Goal: Contribute content: Contribute content

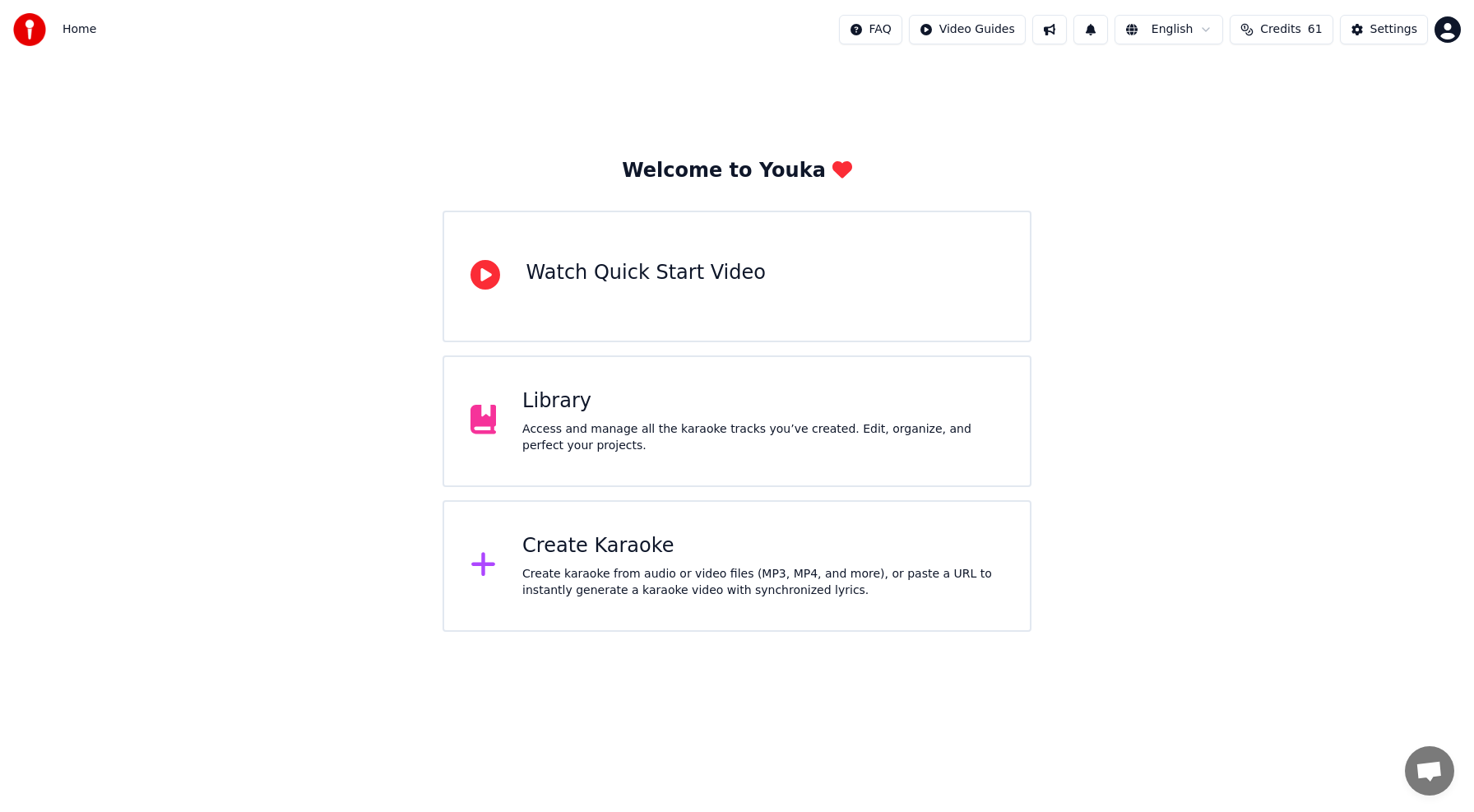
click at [725, 426] on div "Access and manage all the karaoke tracks you’ve created. Edit, organize, and pe…" at bounding box center [763, 437] width 481 height 33
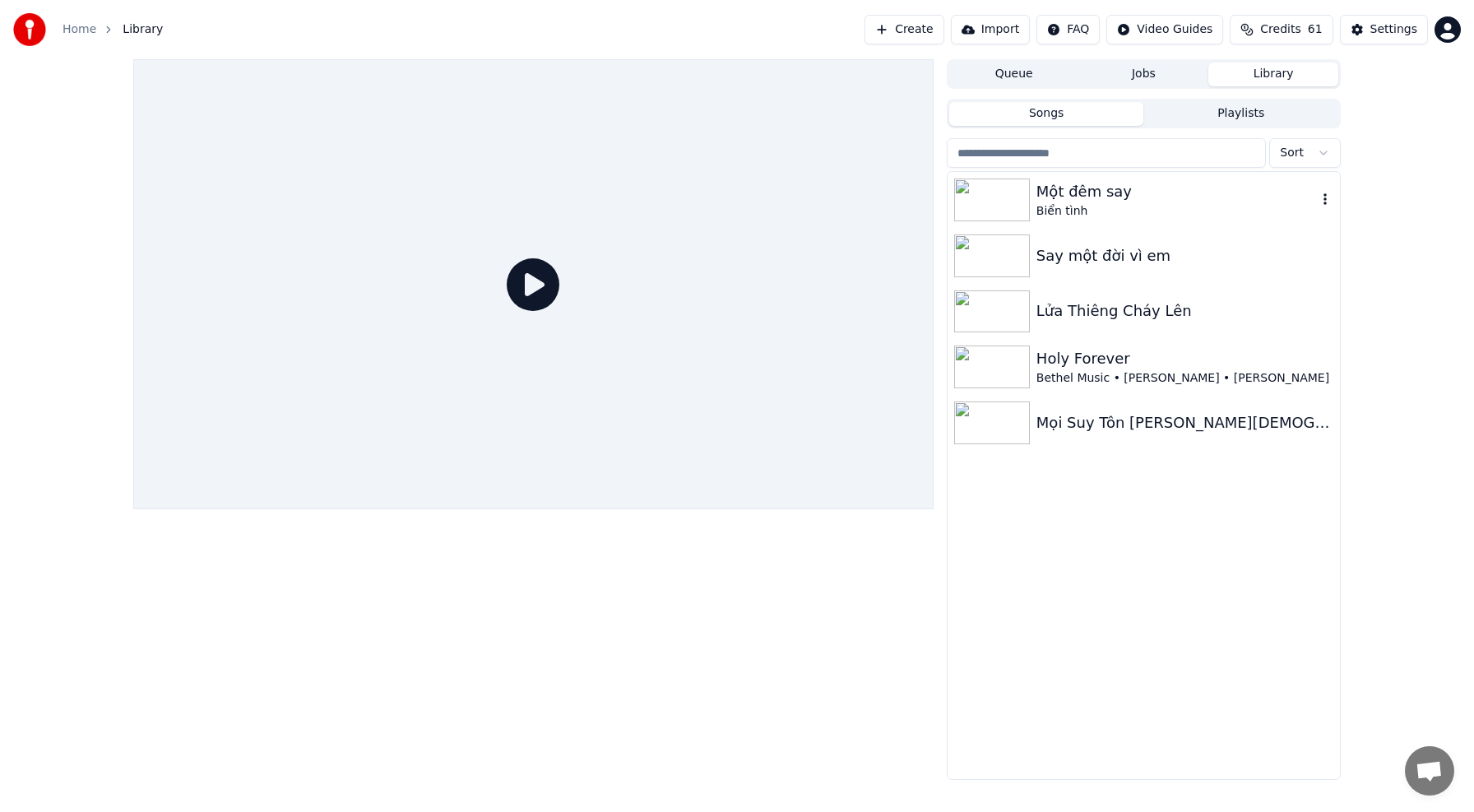
click at [993, 206] on img at bounding box center [991, 200] width 75 height 43
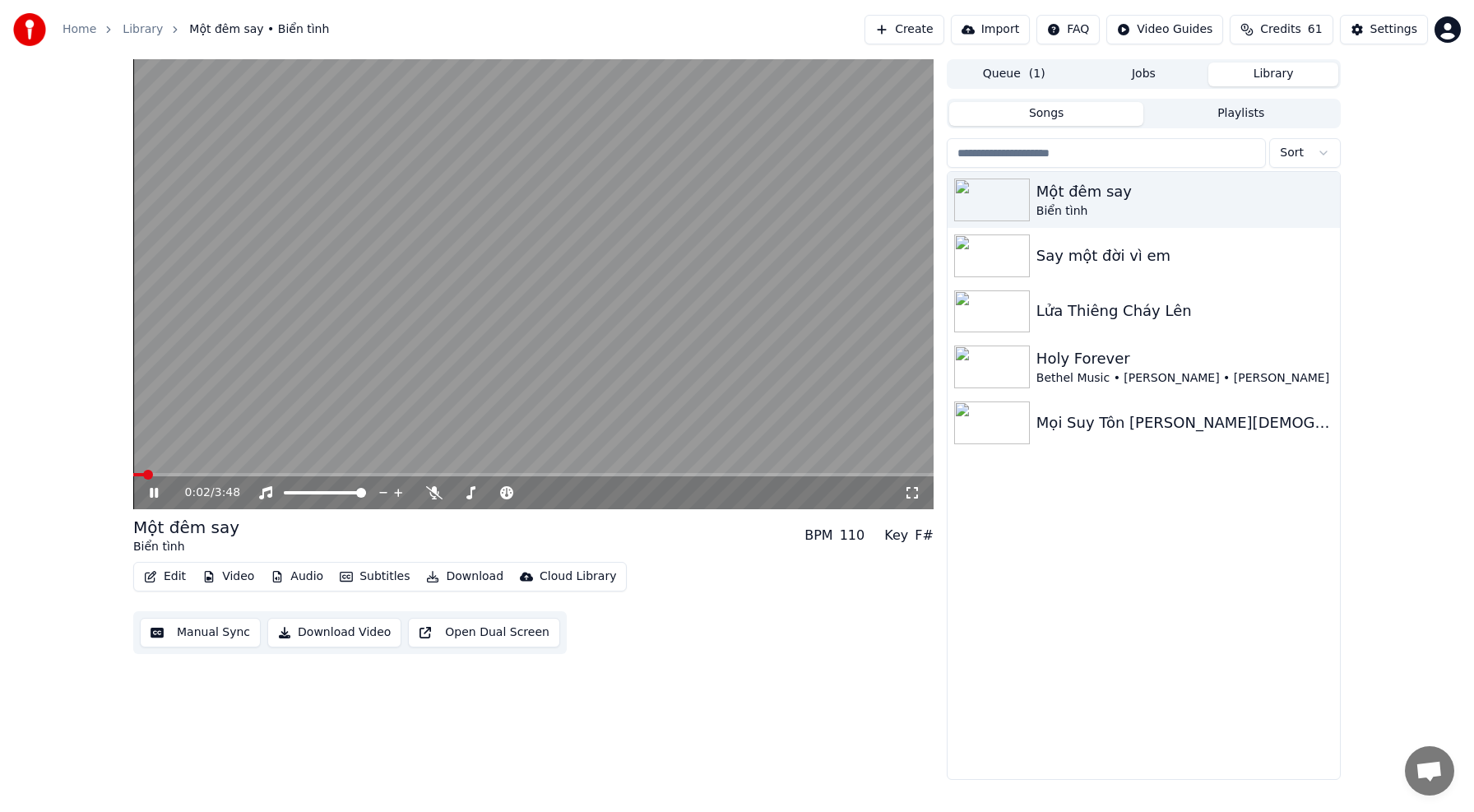
drag, startPoint x: 157, startPoint y: 470, endPoint x: 165, endPoint y: 473, distance: 8.5
click at [157, 470] on video at bounding box center [534, 284] width 801 height 450
click at [167, 474] on span at bounding box center [534, 474] width 801 height 4
click at [162, 492] on icon at bounding box center [165, 493] width 39 height 14
drag, startPoint x: 435, startPoint y: 488, endPoint x: 390, endPoint y: 486, distance: 45.0
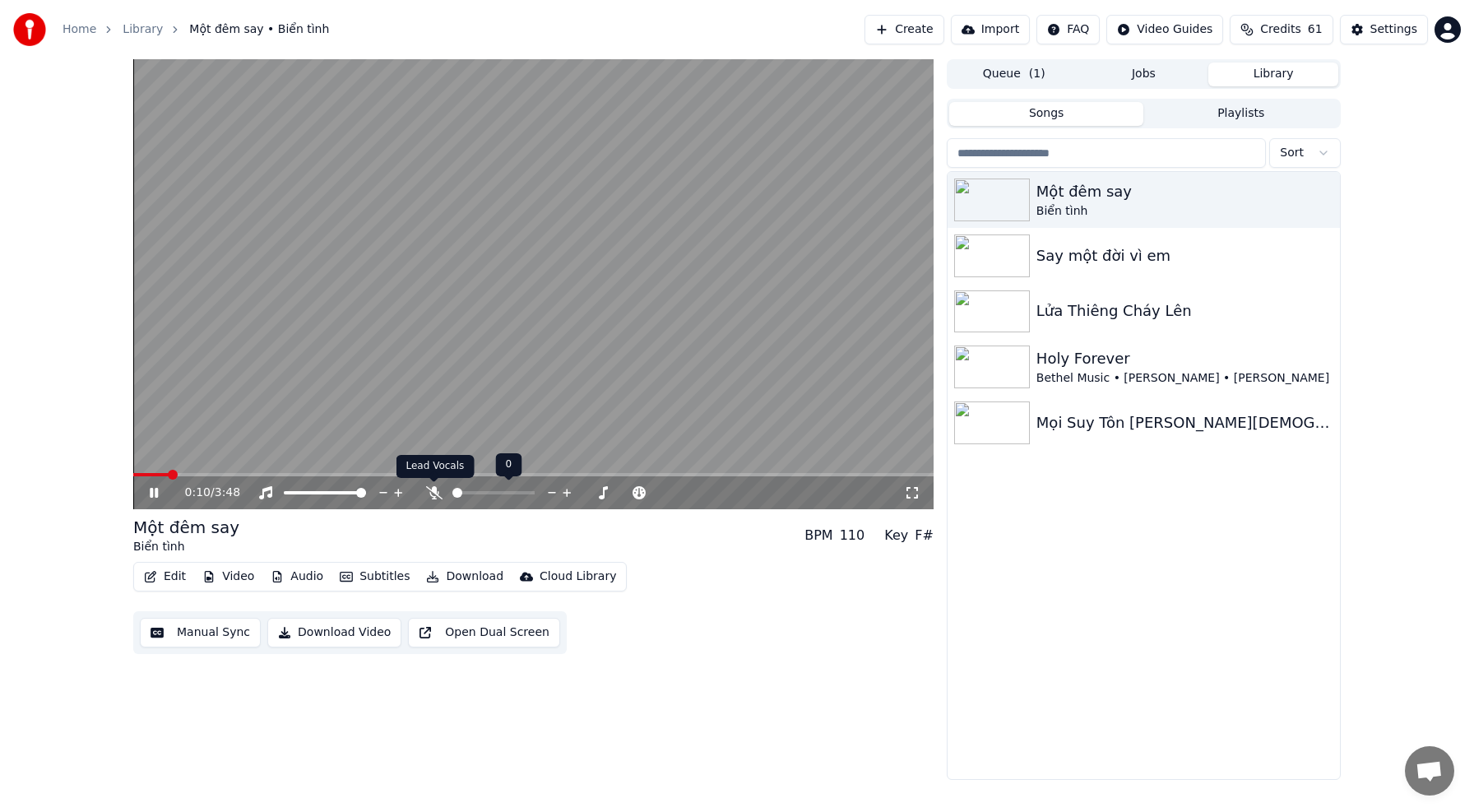
click at [434, 488] on icon at bounding box center [434, 493] width 16 height 14
click at [333, 465] on video at bounding box center [534, 284] width 801 height 450
click at [404, 680] on div "0:10 / 3:48 Một đêm say [PERSON_NAME] BPM 110 Key F# Edit Video Audio Subtit…" at bounding box center [534, 419] width 801 height 720
click at [443, 226] on video at bounding box center [534, 284] width 801 height 450
click at [333, 475] on span at bounding box center [241, 474] width 214 height 4
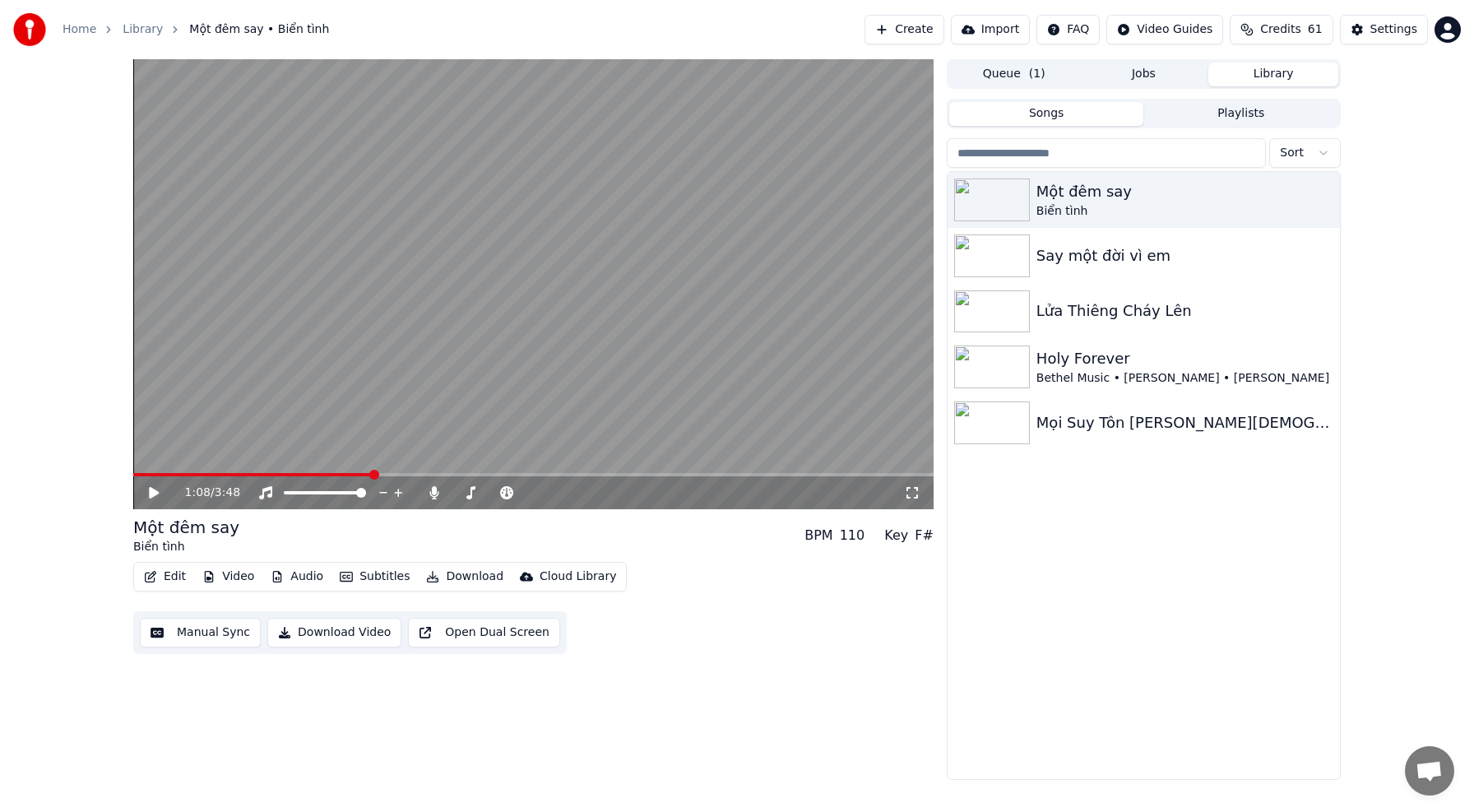
click at [224, 628] on button "Manual Sync" at bounding box center [200, 632] width 121 height 30
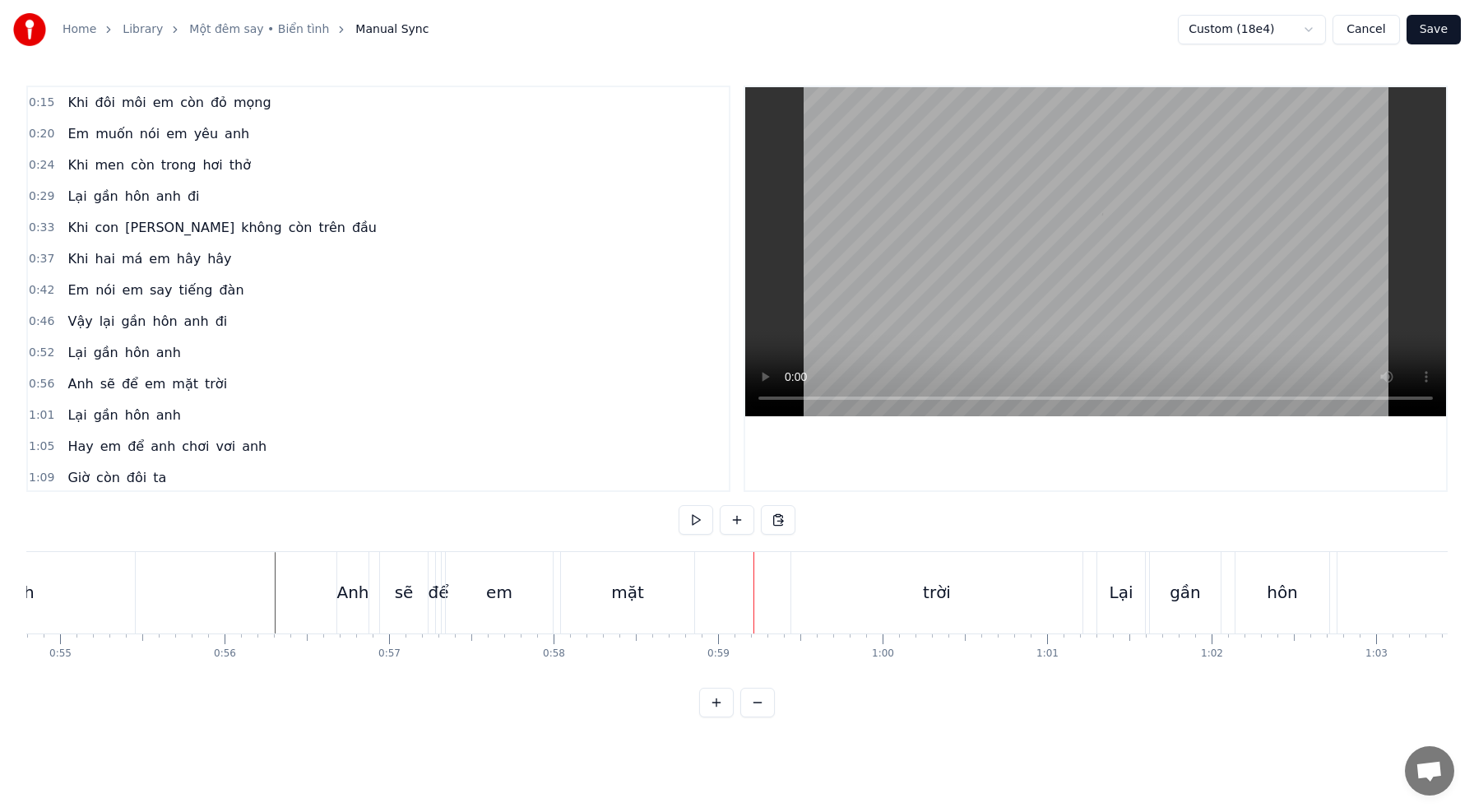
scroll to position [0, 9014]
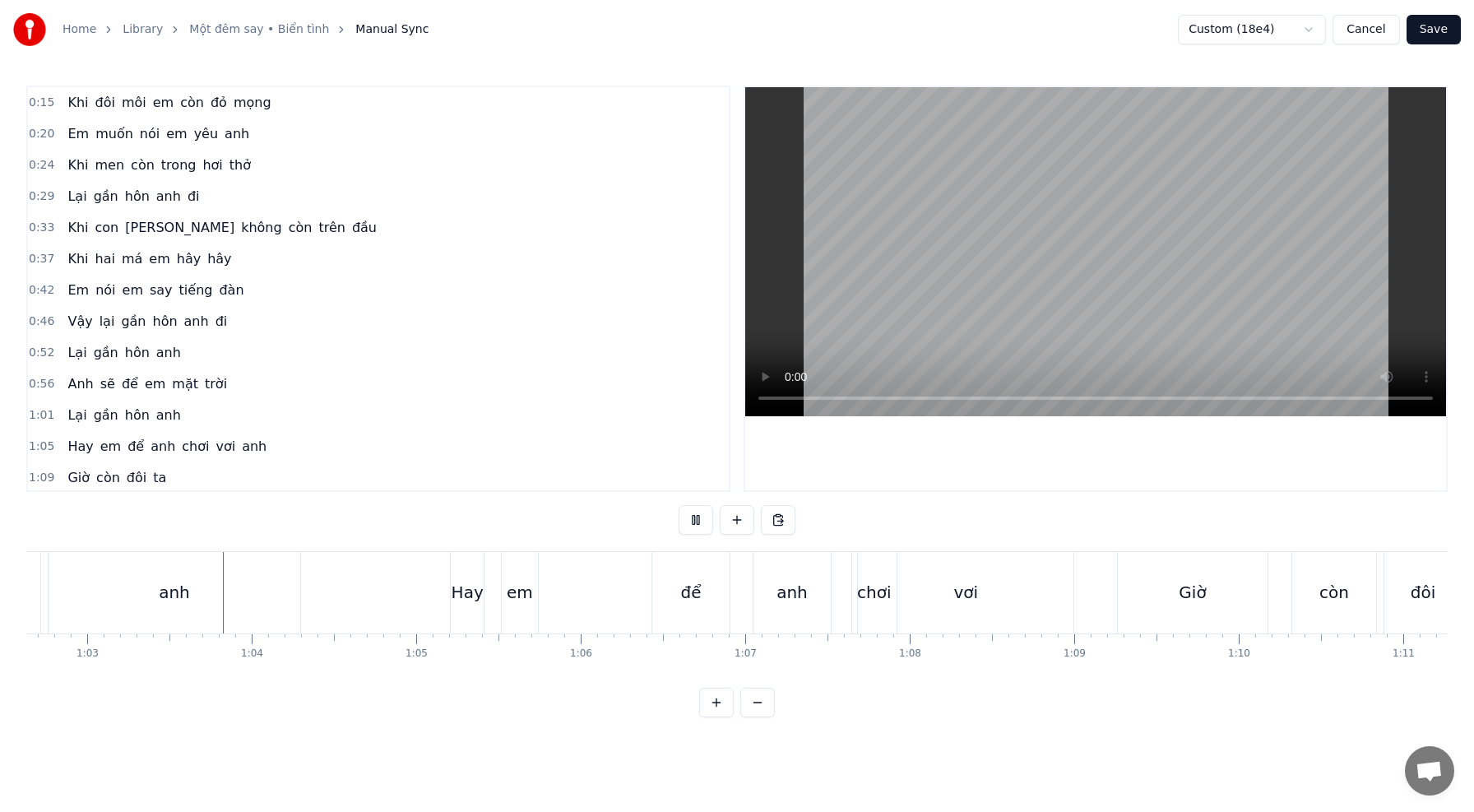
scroll to position [0, 10310]
click at [700, 613] on div "để" at bounding box center [684, 592] width 77 height 82
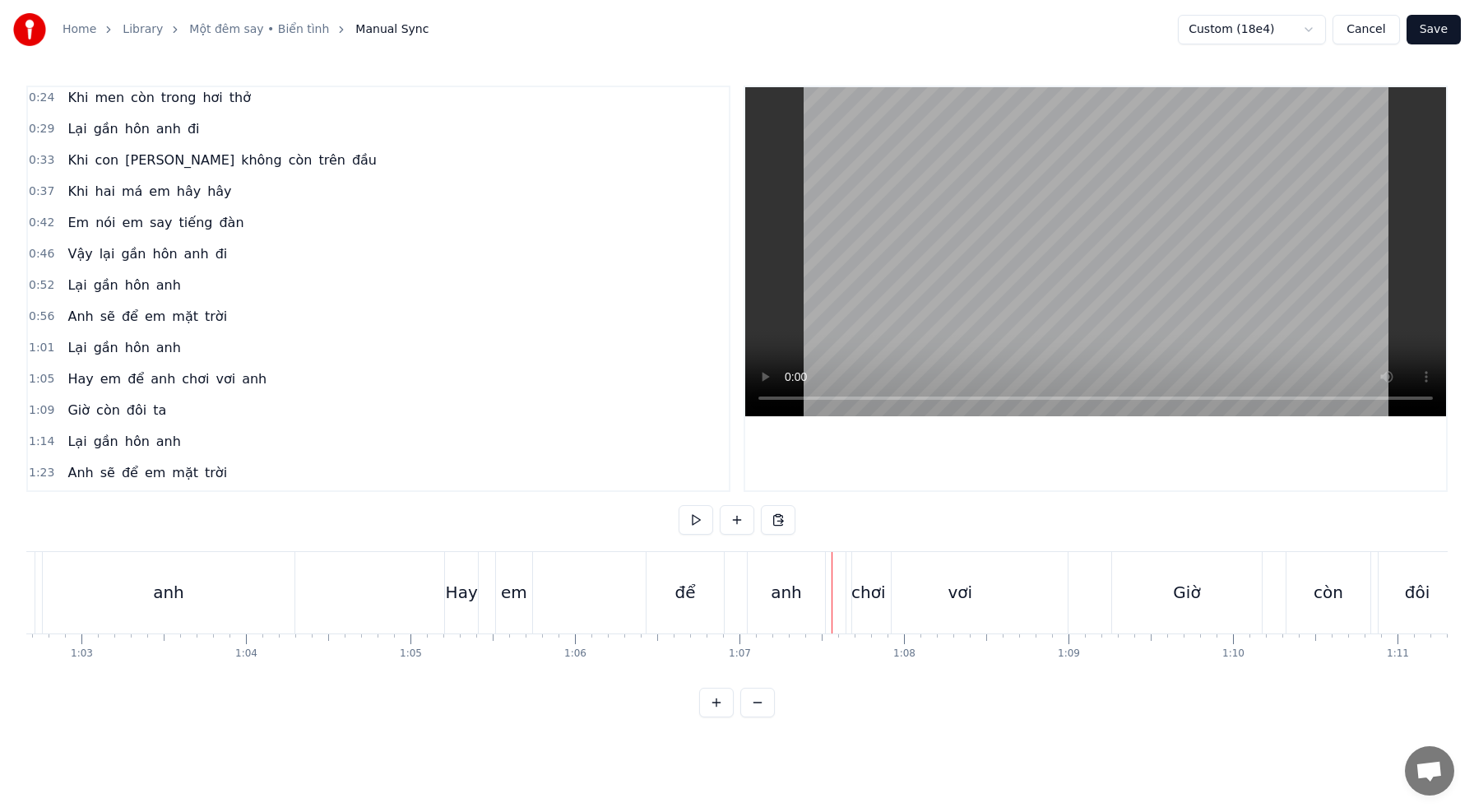
scroll to position [0, 10304]
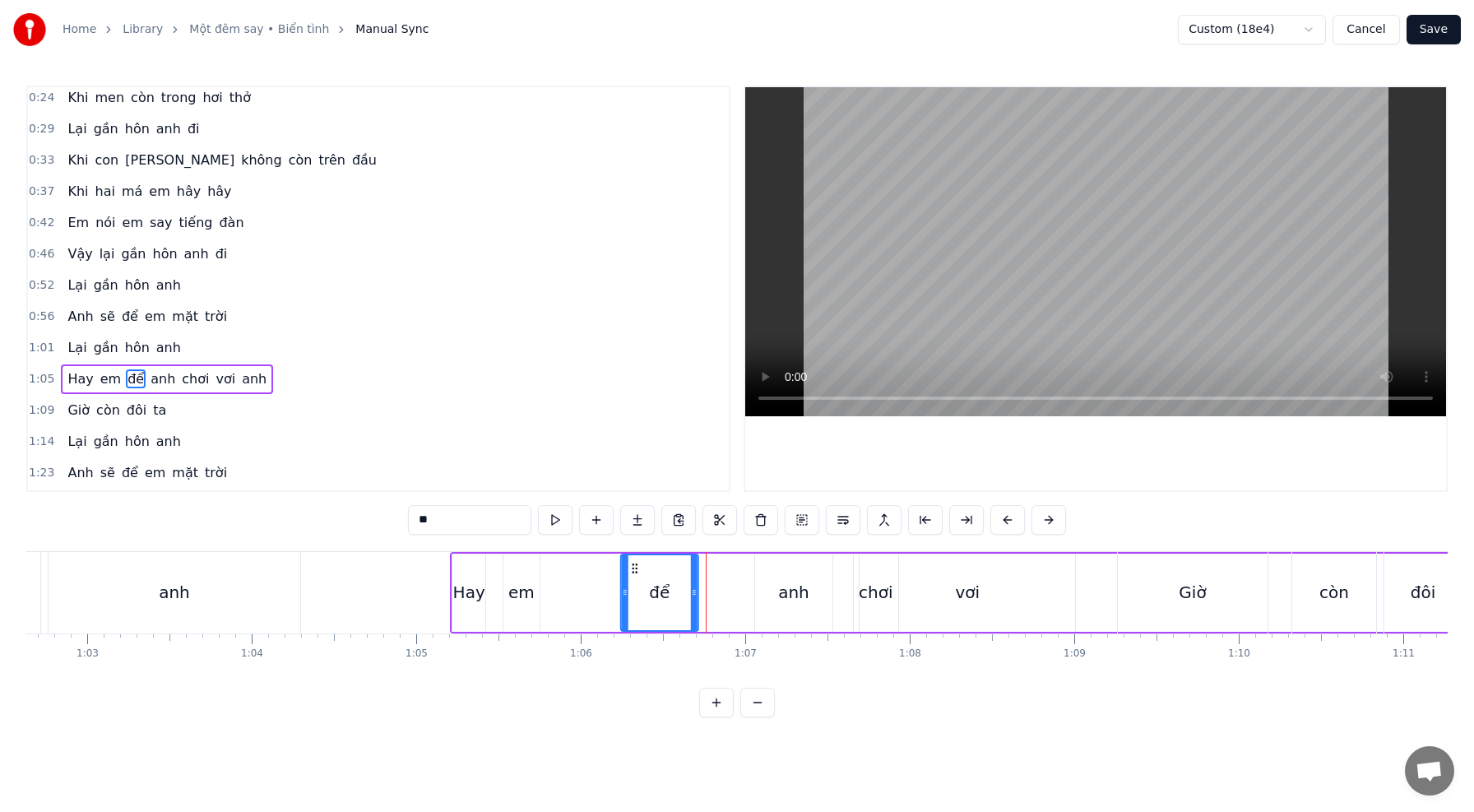
drag, startPoint x: 668, startPoint y: 566, endPoint x: 636, endPoint y: 568, distance: 32.1
click at [634, 565] on icon at bounding box center [634, 568] width 14 height 14
click at [637, 583] on div "để" at bounding box center [659, 592] width 75 height 74
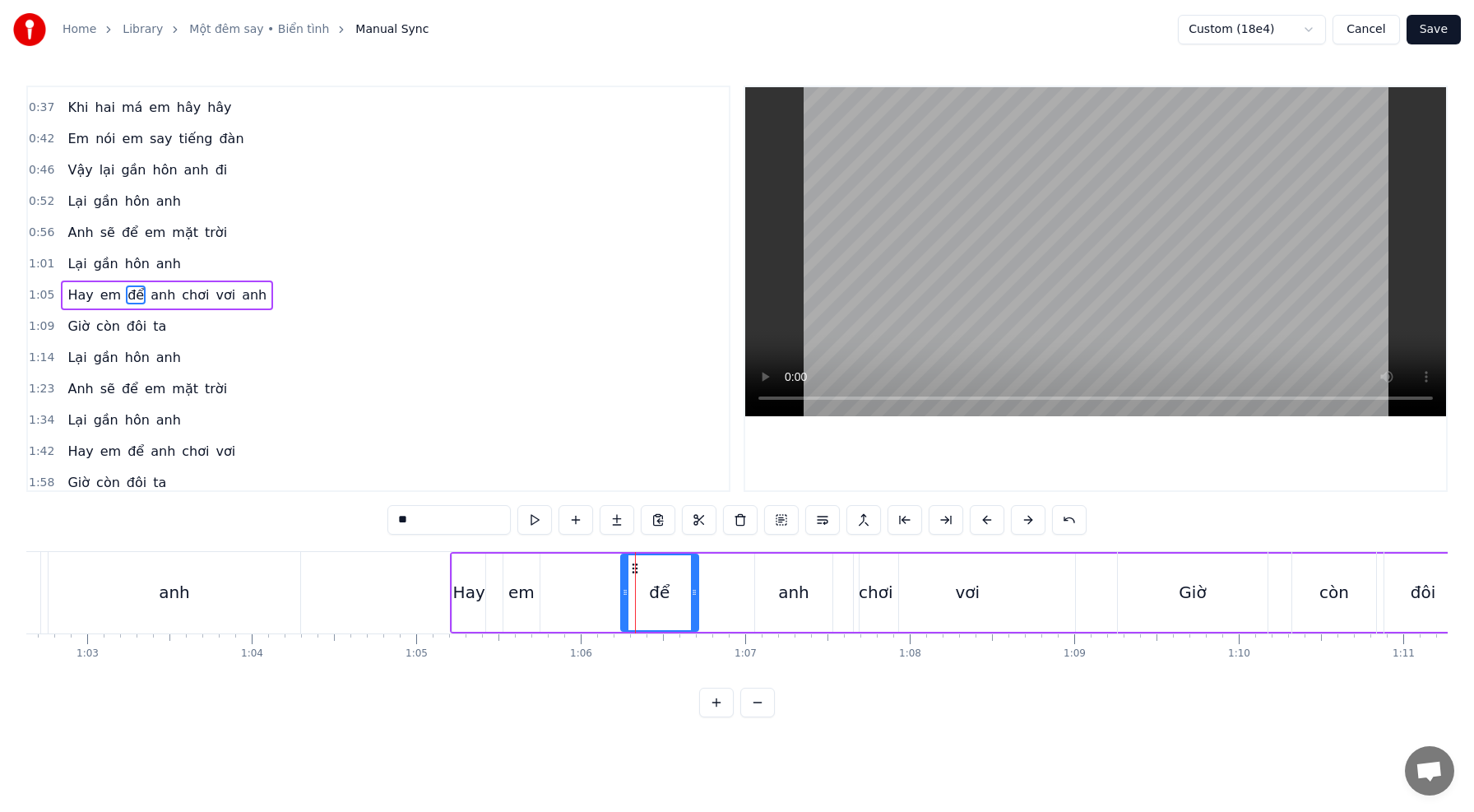
scroll to position [158, 0]
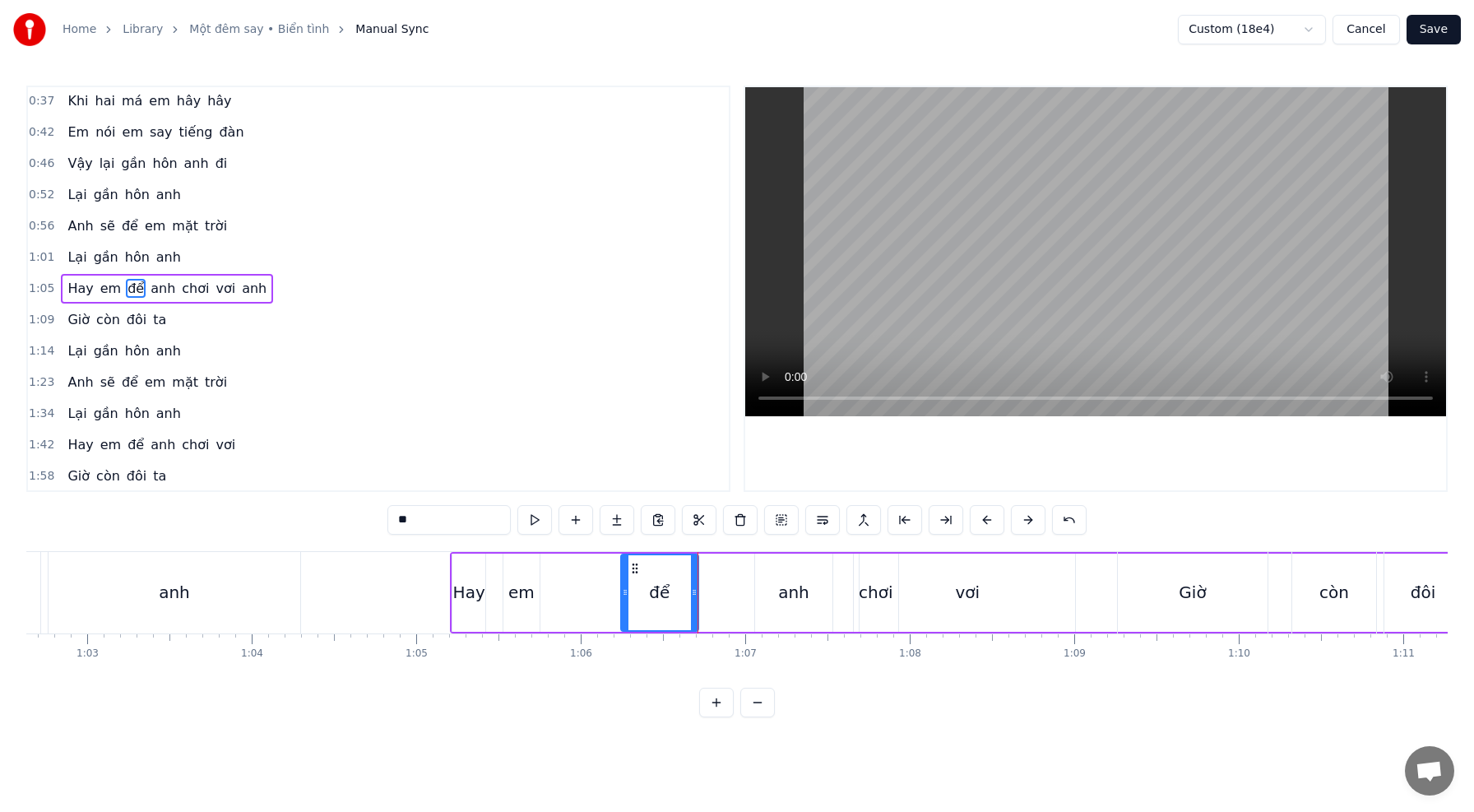
drag, startPoint x: 688, startPoint y: 593, endPoint x: 672, endPoint y: 592, distance: 16.0
click at [672, 592] on div "để" at bounding box center [659, 592] width 75 height 74
click at [657, 584] on div "để" at bounding box center [659, 592] width 21 height 24
drag, startPoint x: 634, startPoint y: 569, endPoint x: 611, endPoint y: 569, distance: 23.0
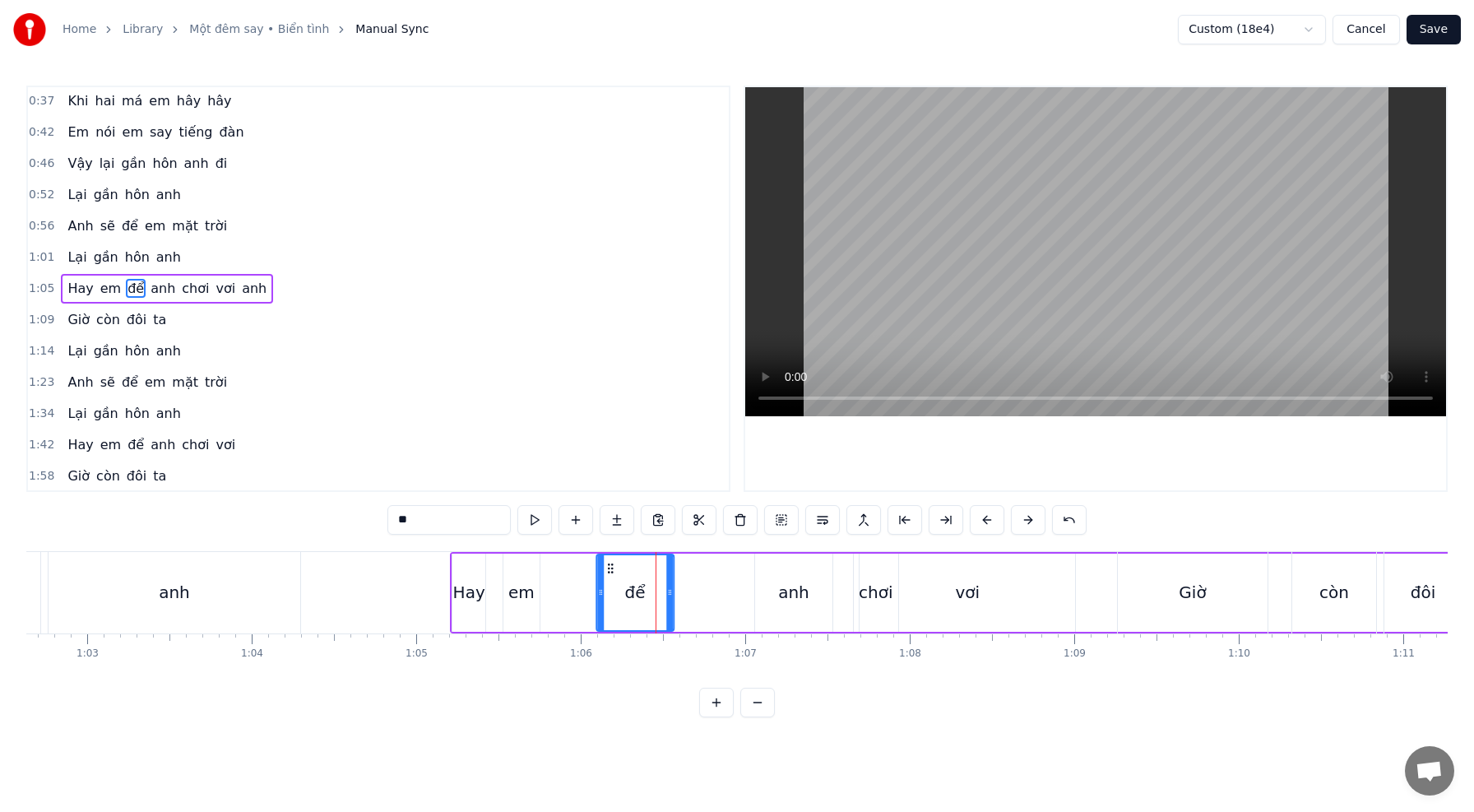
click at [611, 569] on icon at bounding box center [610, 568] width 14 height 14
drag, startPoint x: 598, startPoint y: 584, endPoint x: 581, endPoint y: 584, distance: 17.0
click at [576, 583] on div at bounding box center [575, 592] width 6 height 74
drag, startPoint x: 672, startPoint y: 595, endPoint x: 639, endPoint y: 594, distance: 33.0
click at [639, 594] on icon at bounding box center [638, 592] width 6 height 14
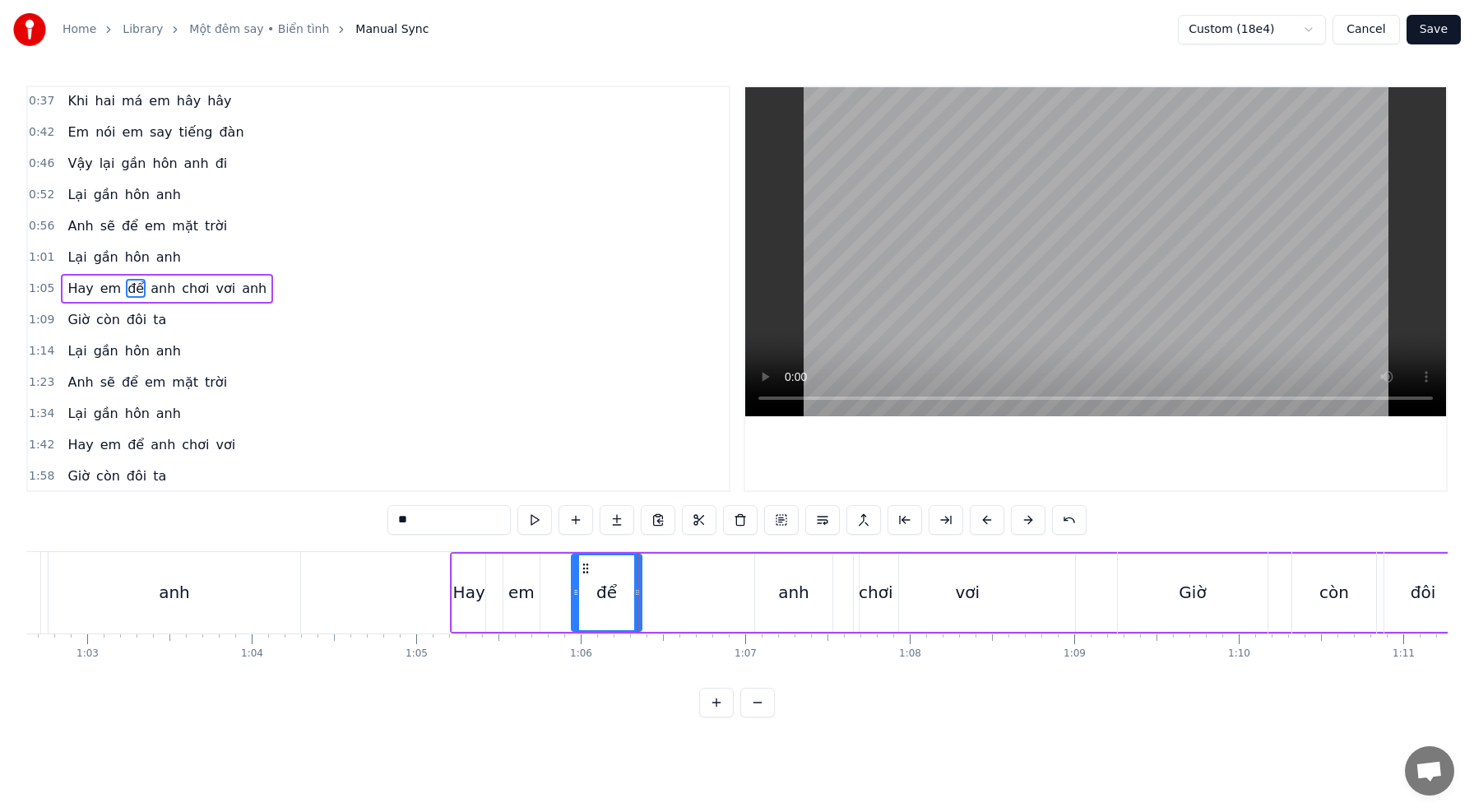
click at [776, 584] on div "anh" at bounding box center [793, 592] width 77 height 78
type input "***"
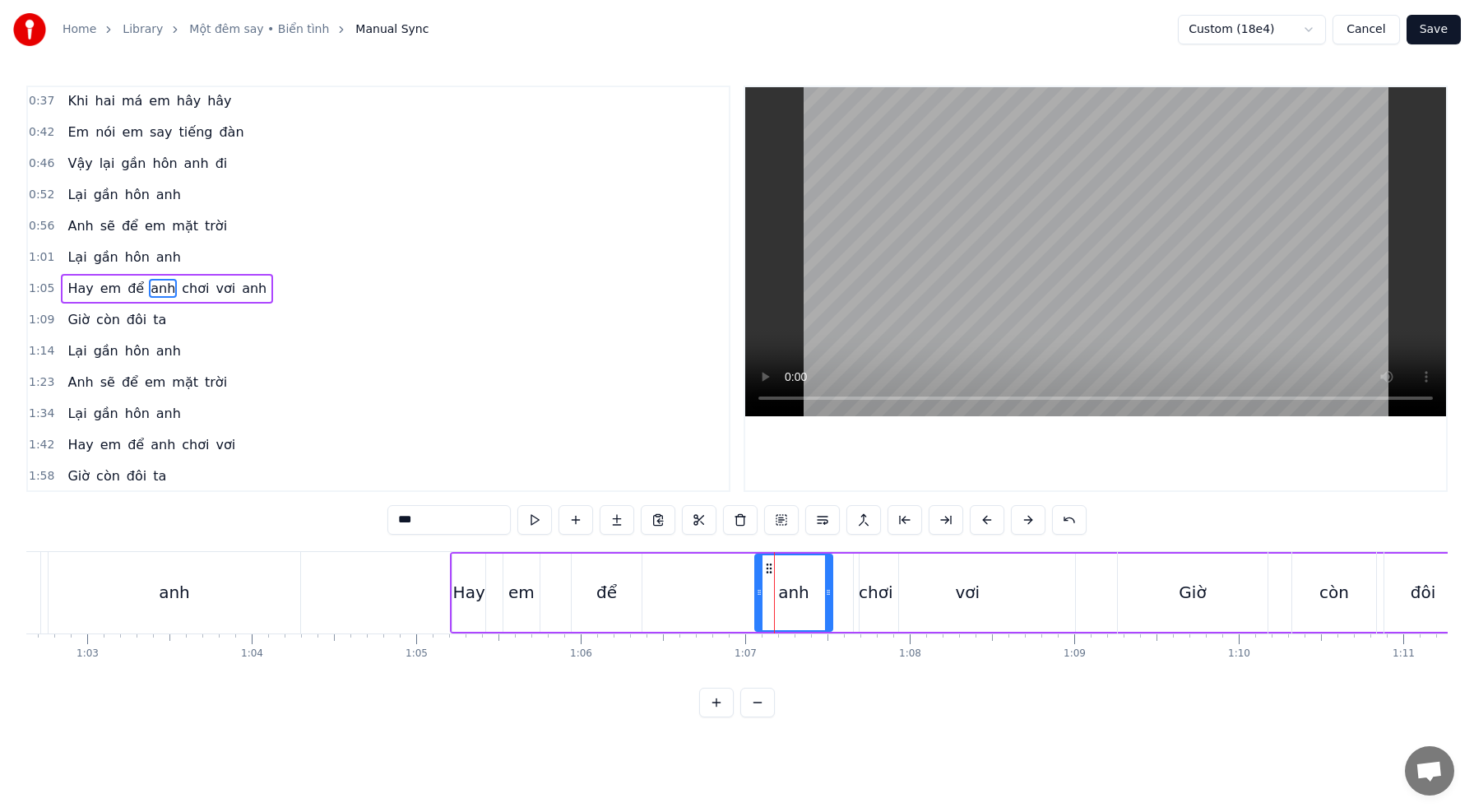
drag, startPoint x: 768, startPoint y: 566, endPoint x: 718, endPoint y: 568, distance: 50.0
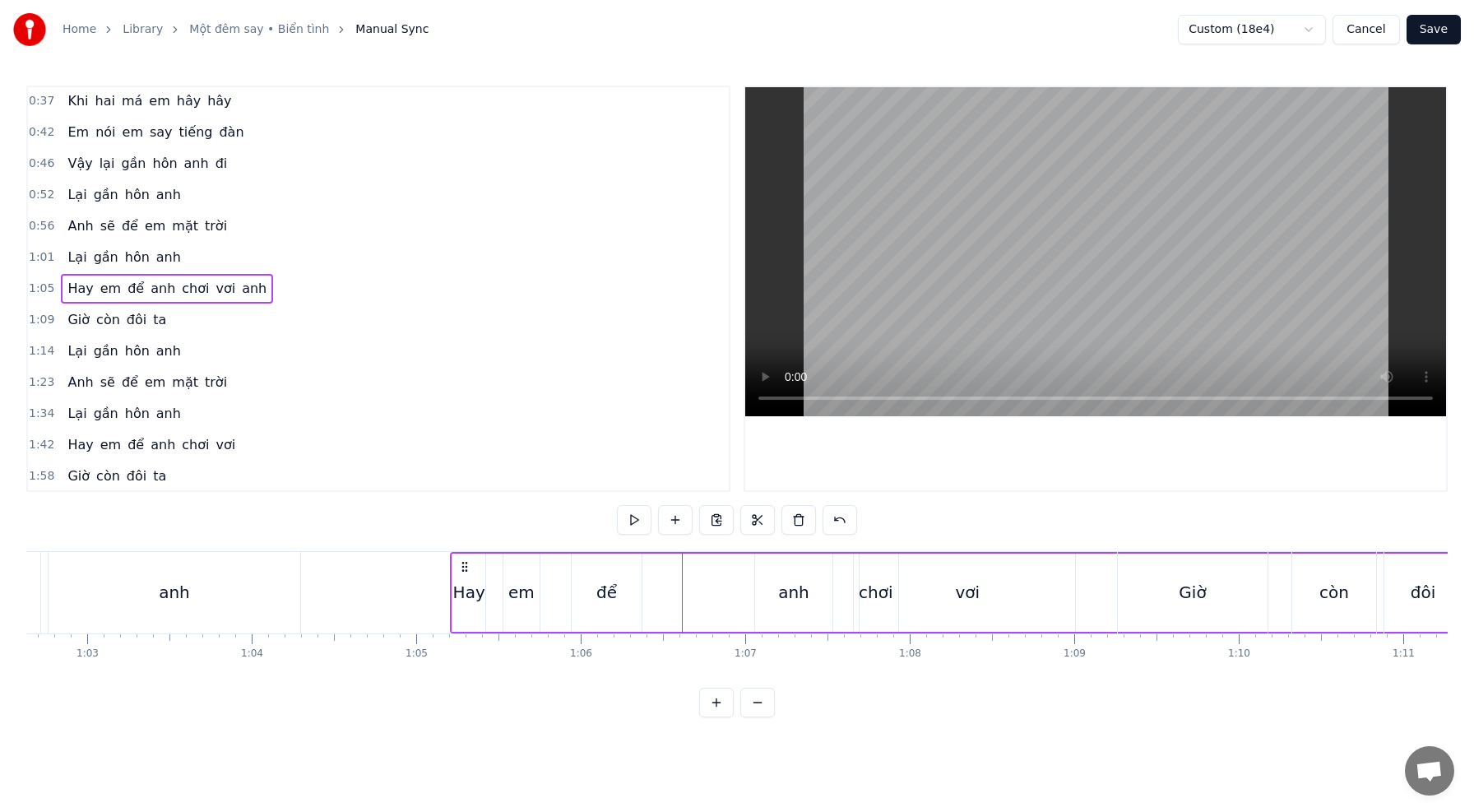
click at [770, 567] on div "anh" at bounding box center [793, 592] width 77 height 78
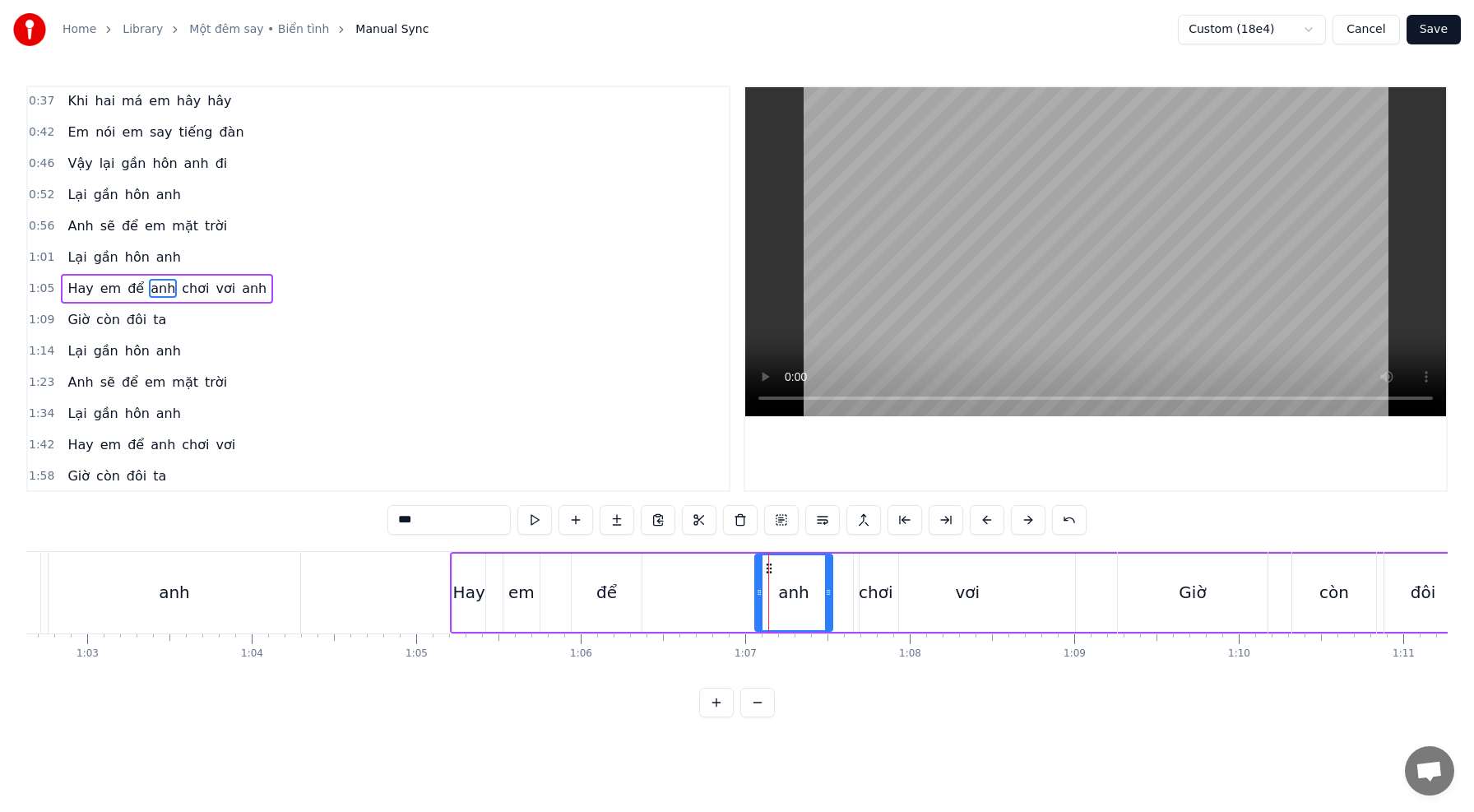
drag, startPoint x: 769, startPoint y: 567, endPoint x: 694, endPoint y: 571, distance: 75.1
click at [764, 570] on div "anh" at bounding box center [793, 592] width 77 height 78
drag, startPoint x: 770, startPoint y: 567, endPoint x: 742, endPoint y: 566, distance: 28.0
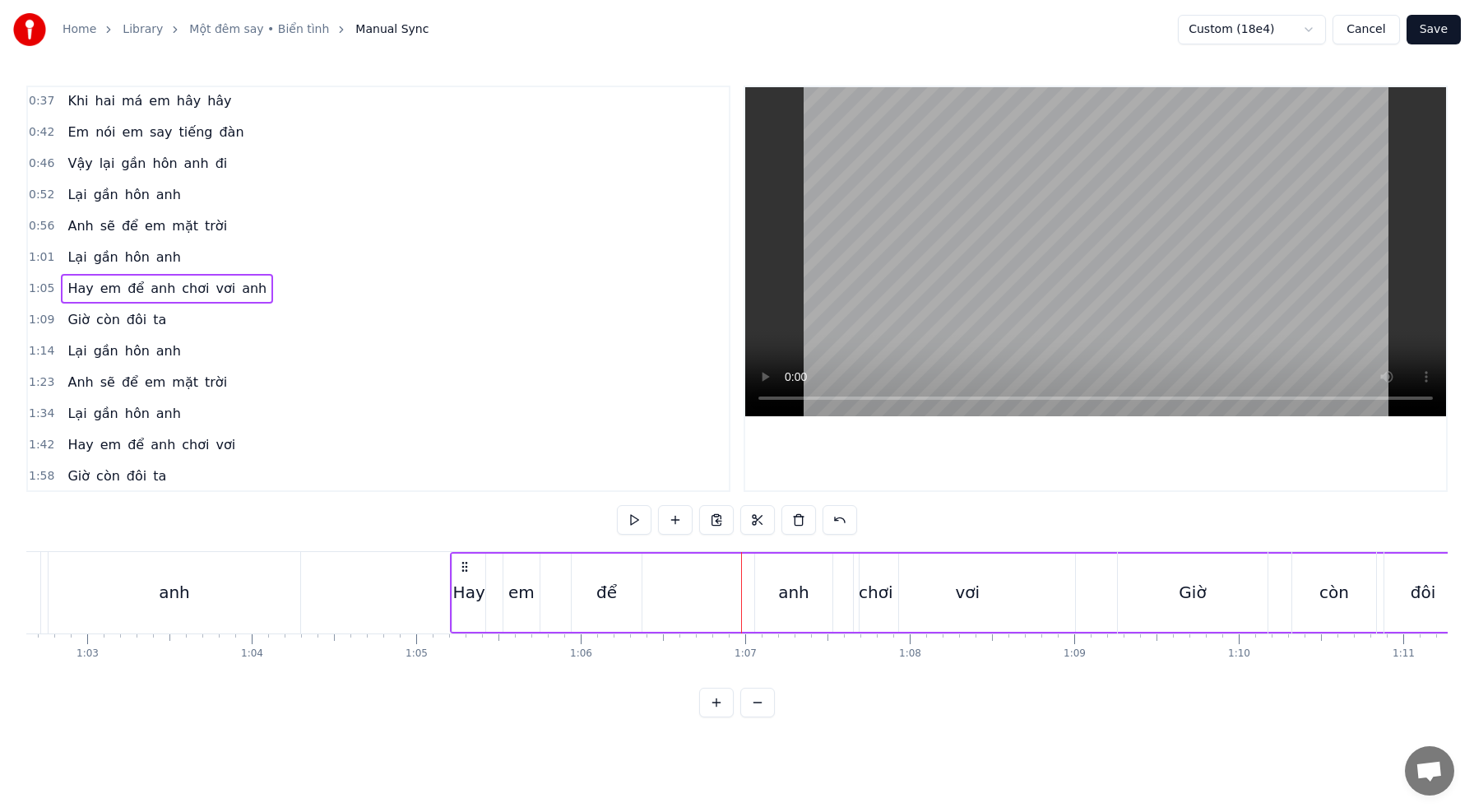
click at [769, 573] on div "anh" at bounding box center [793, 592] width 77 height 78
drag, startPoint x: 768, startPoint y: 567, endPoint x: 753, endPoint y: 566, distance: 15.0
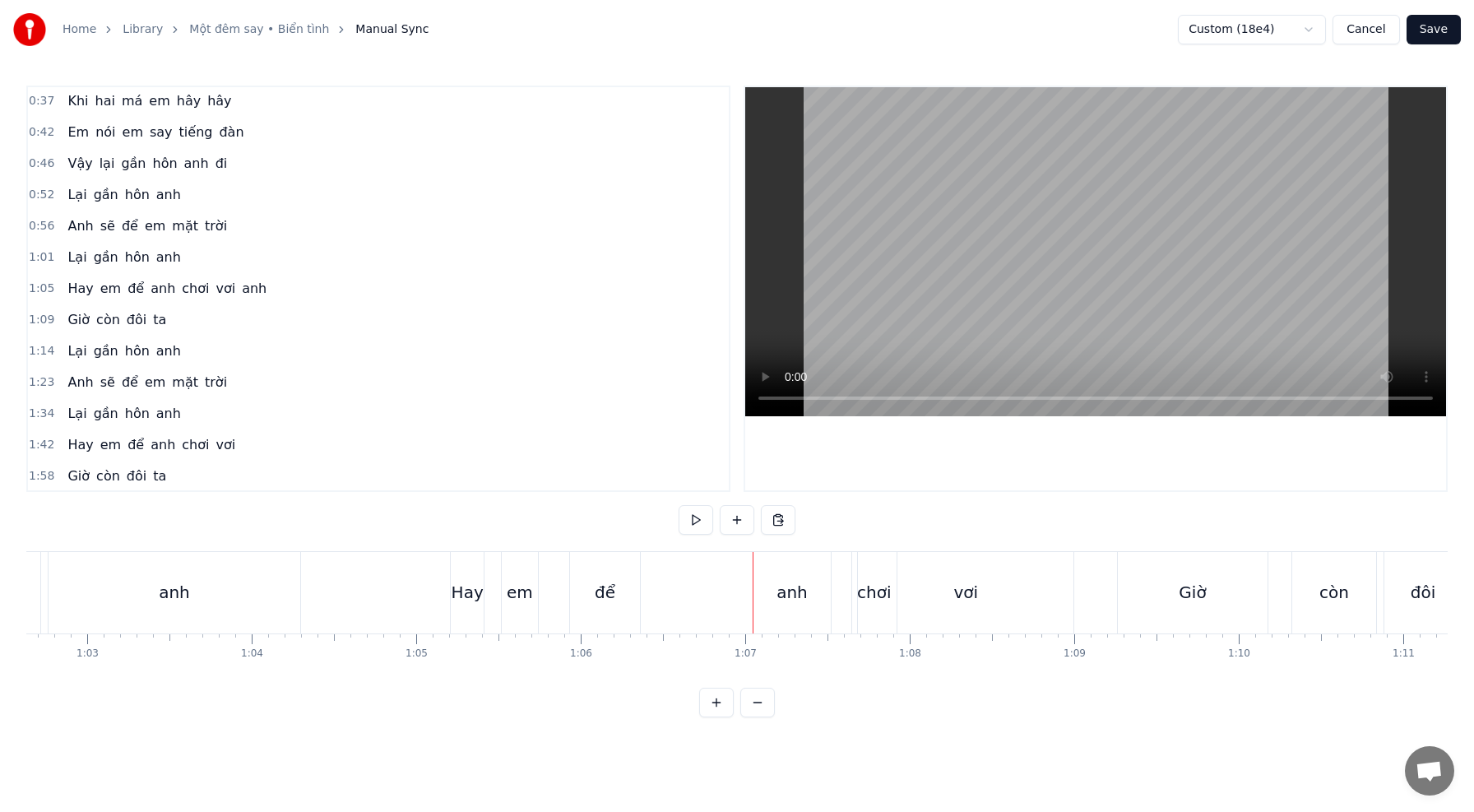
click at [758, 586] on div "anh" at bounding box center [791, 592] width 77 height 82
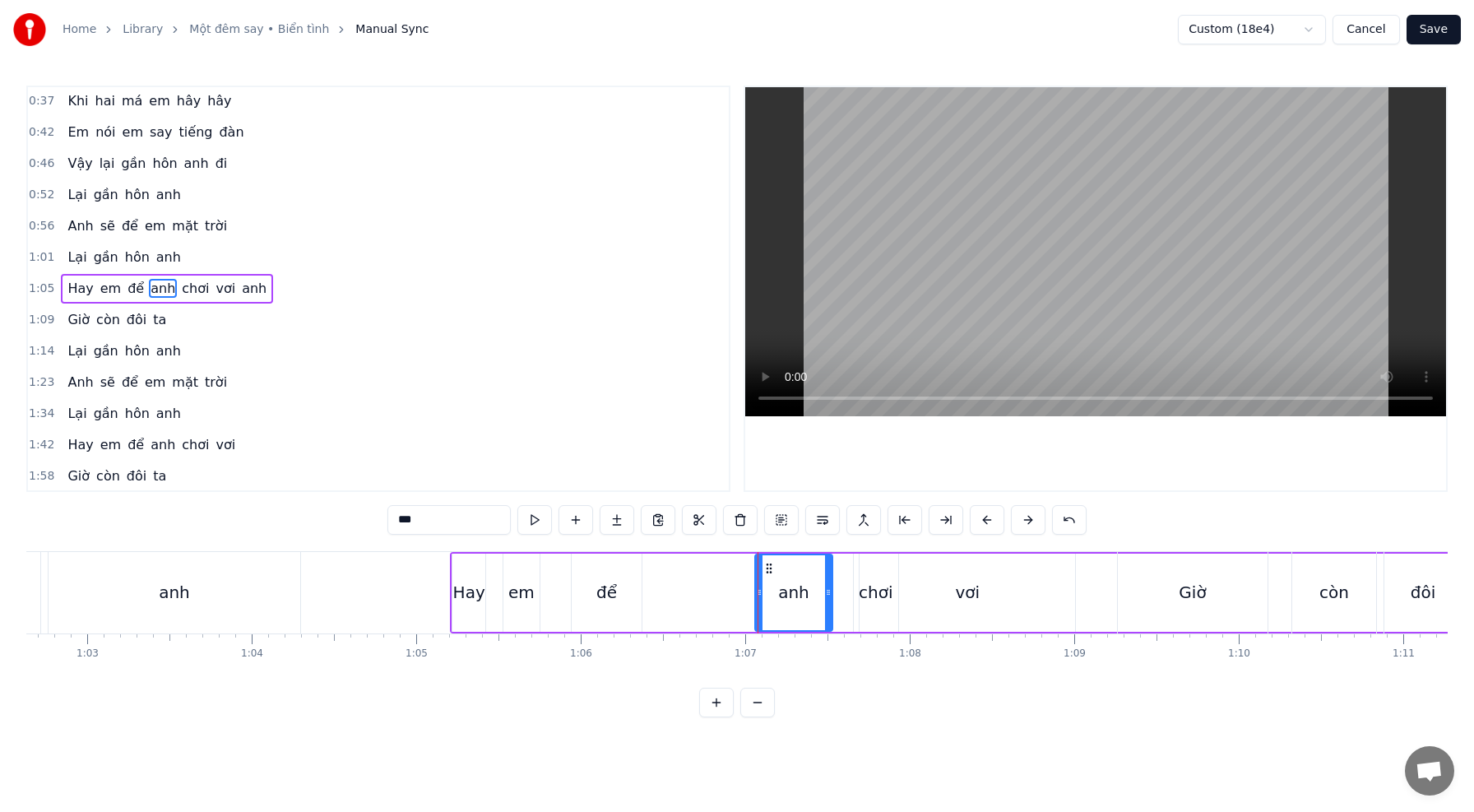
drag, startPoint x: 758, startPoint y: 590, endPoint x: 728, endPoint y: 589, distance: 30.0
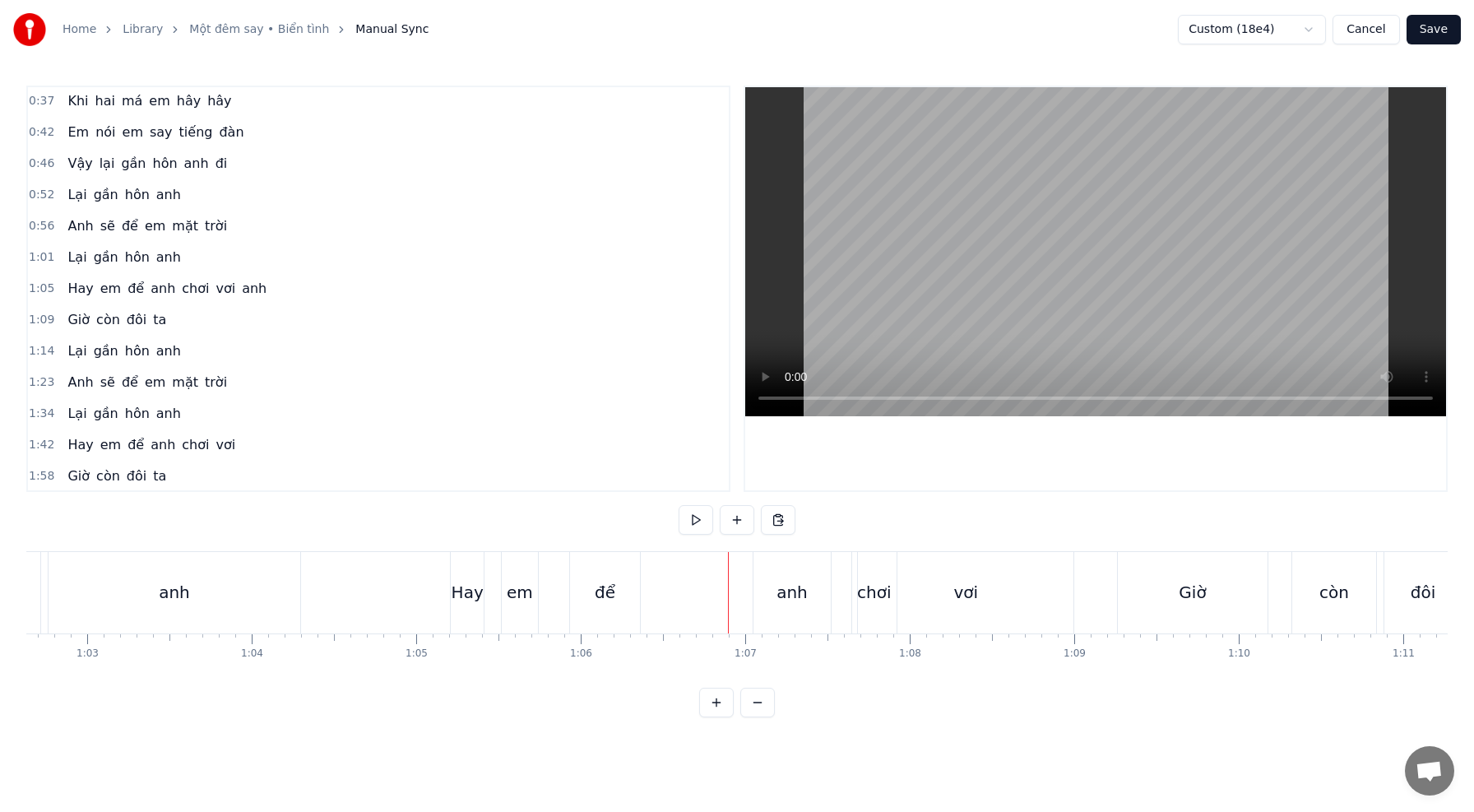
click at [752, 594] on div "anh" at bounding box center [791, 592] width 79 height 82
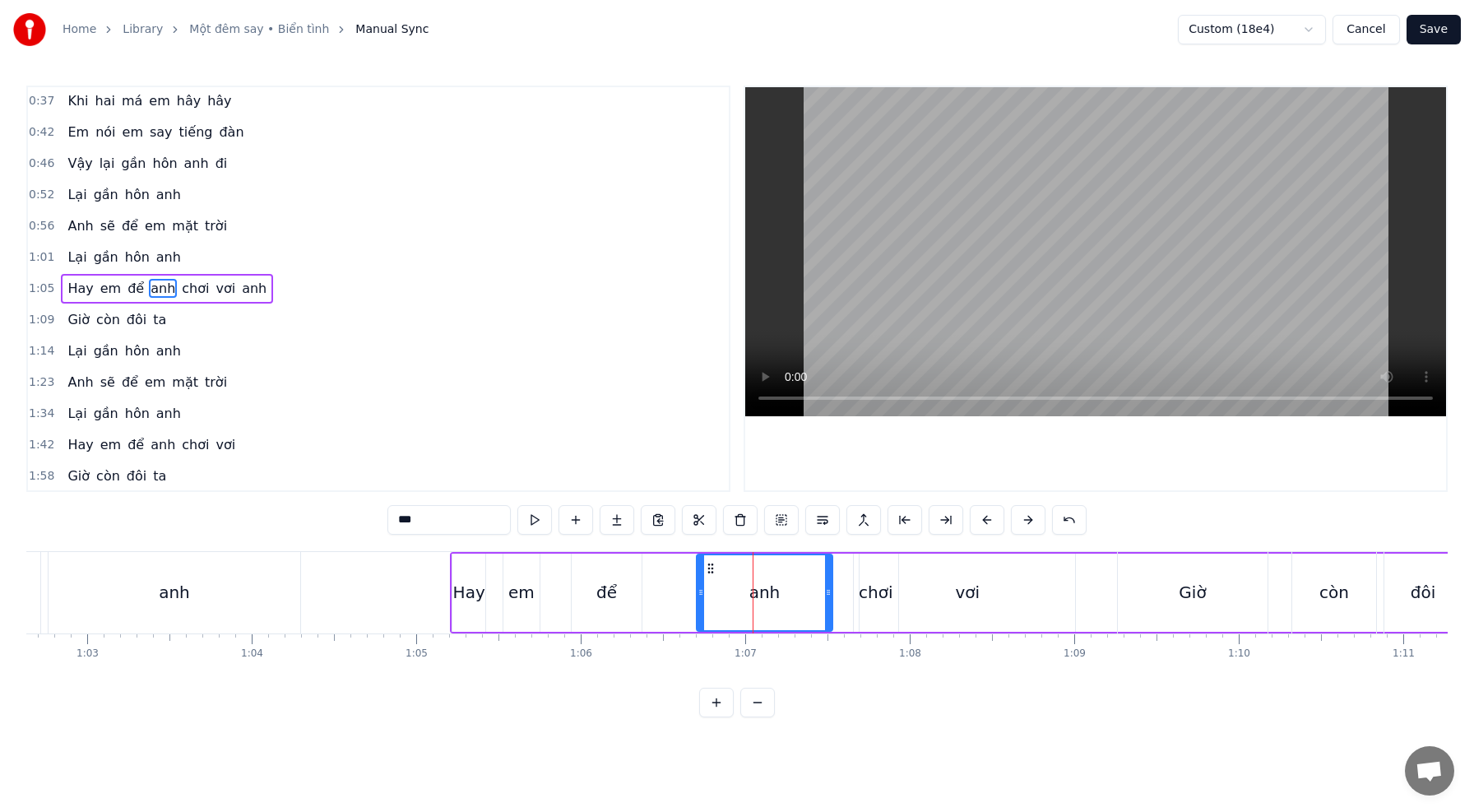
drag, startPoint x: 752, startPoint y: 594, endPoint x: 701, endPoint y: 589, distance: 51.2
click at [701, 589] on icon at bounding box center [701, 592] width 6 height 14
drag, startPoint x: 711, startPoint y: 570, endPoint x: 724, endPoint y: 582, distance: 17.7
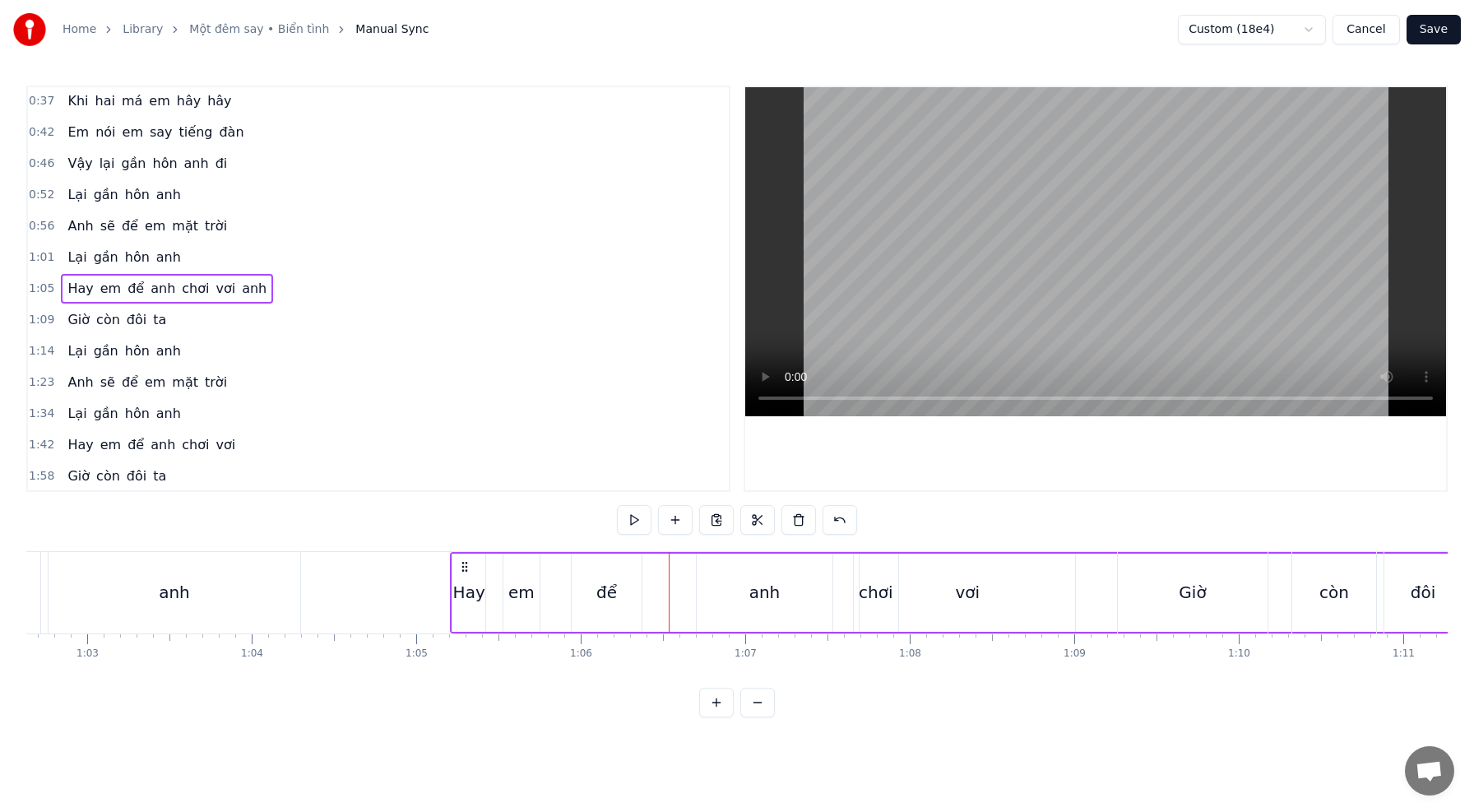
click at [831, 592] on div "anh" at bounding box center [764, 592] width 137 height 78
drag, startPoint x: 828, startPoint y: 592, endPoint x: 752, endPoint y: 587, distance: 76.2
click at [754, 587] on icon at bounding box center [754, 592] width 6 height 14
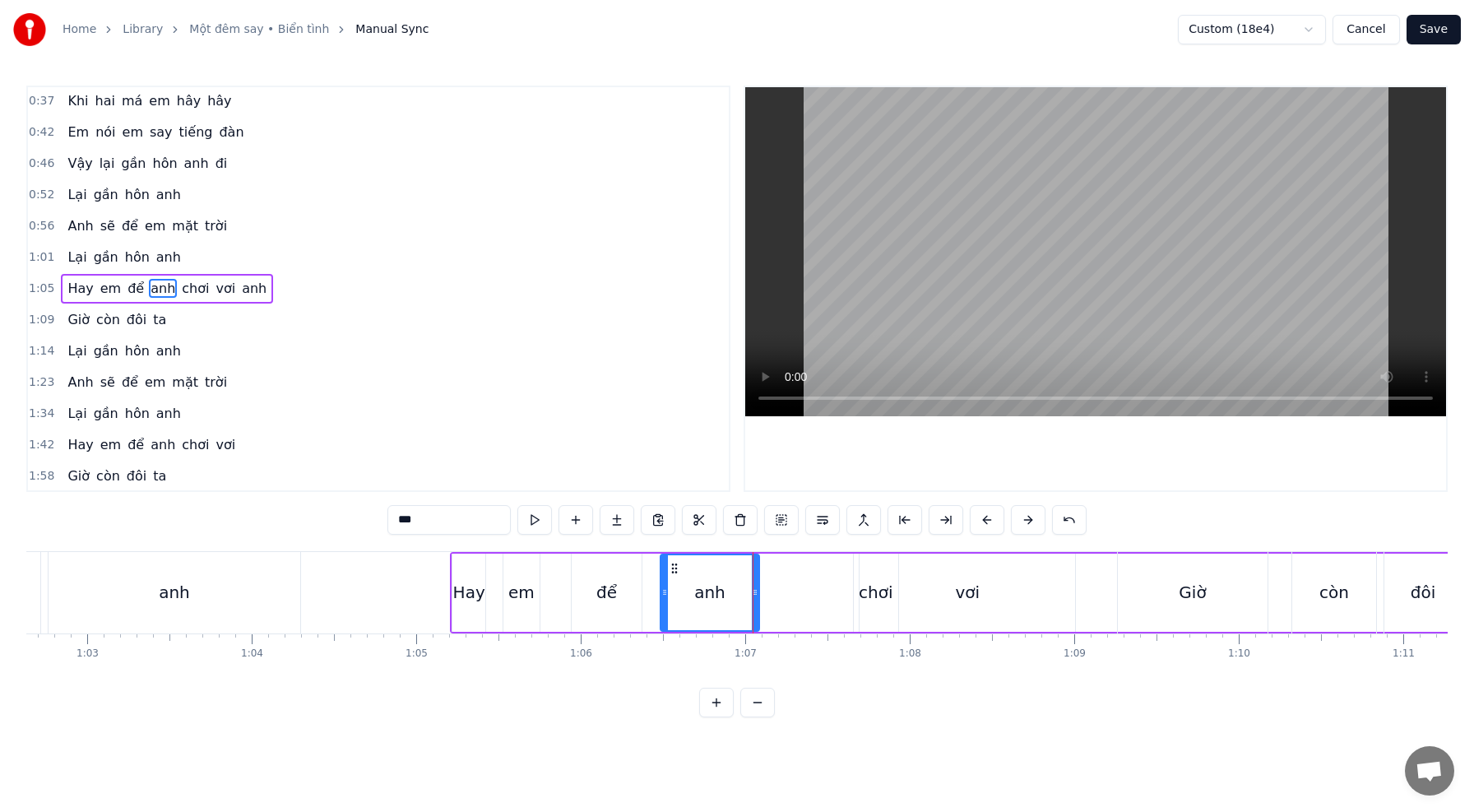
drag, startPoint x: 699, startPoint y: 587, endPoint x: 664, endPoint y: 586, distance: 35.0
click at [664, 586] on icon at bounding box center [664, 592] width 6 height 14
click at [750, 591] on icon at bounding box center [752, 592] width 6 height 14
drag, startPoint x: 752, startPoint y: 593, endPoint x: 714, endPoint y: 592, distance: 38.0
click at [714, 592] on icon at bounding box center [713, 592] width 6 height 14
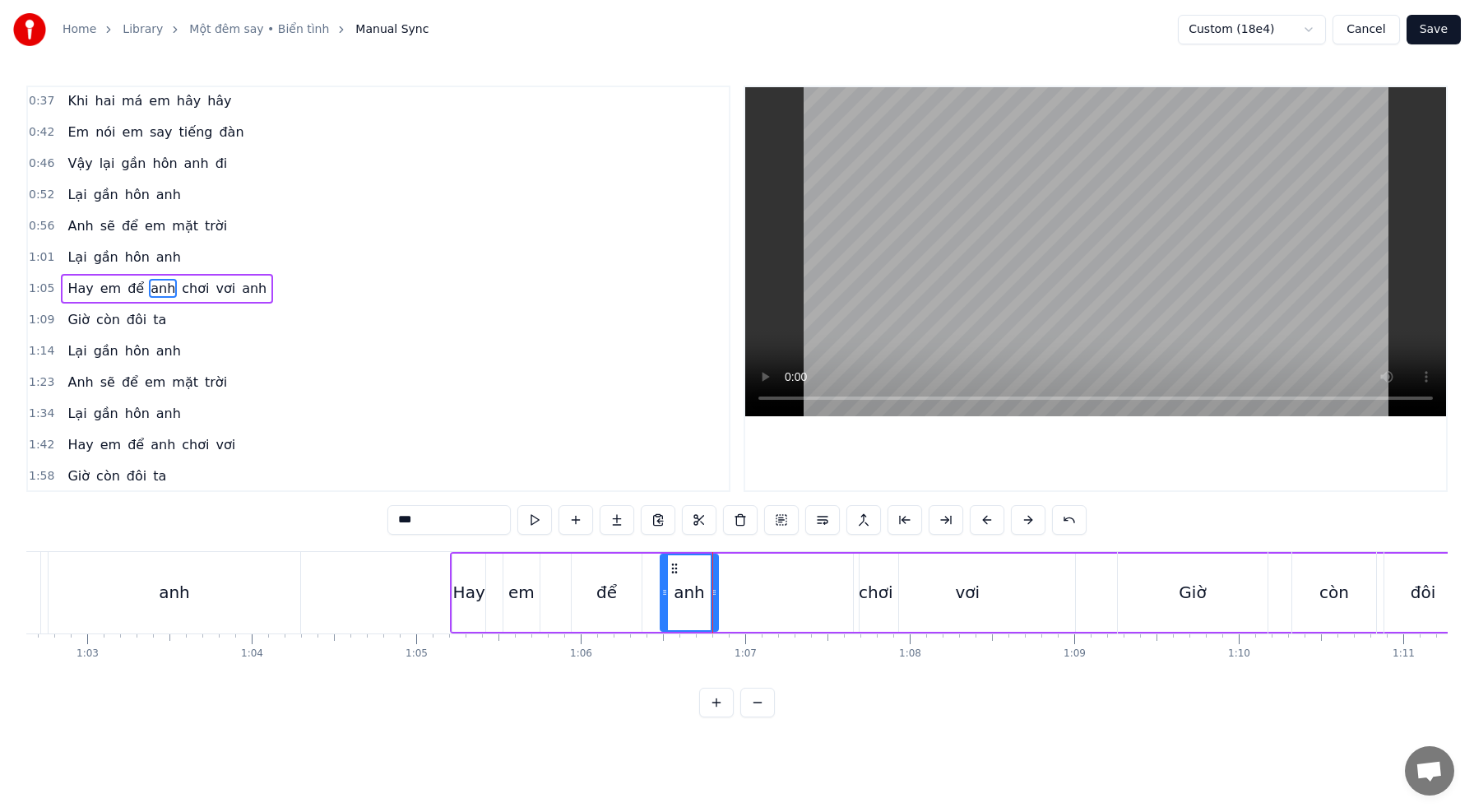
click at [882, 589] on div "vơi" at bounding box center [967, 592] width 215 height 78
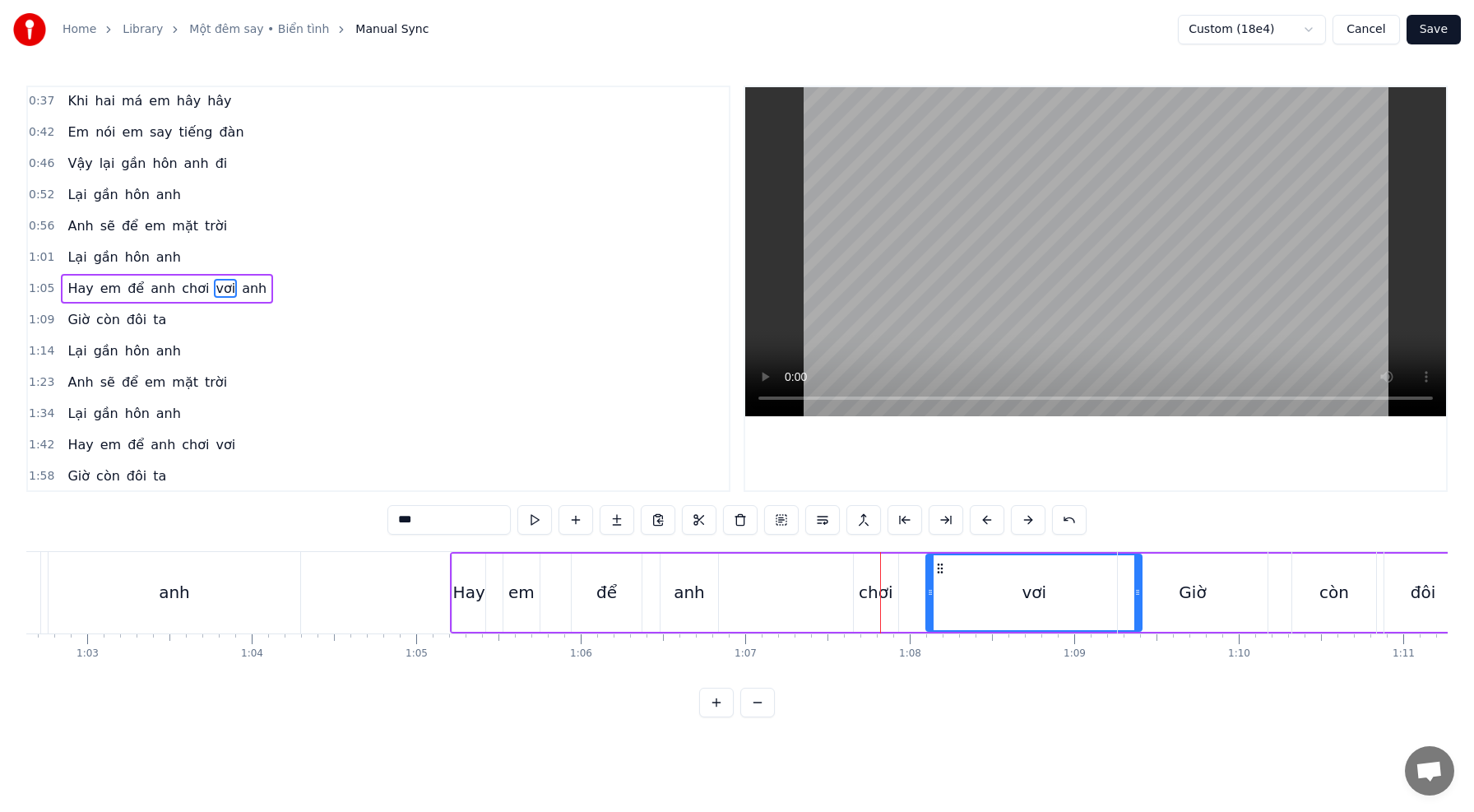
drag, startPoint x: 874, startPoint y: 566, endPoint x: 942, endPoint y: 580, distance: 69.4
click at [942, 580] on div "vơi" at bounding box center [1034, 592] width 214 height 74
click at [890, 590] on div "chơi" at bounding box center [875, 592] width 34 height 24
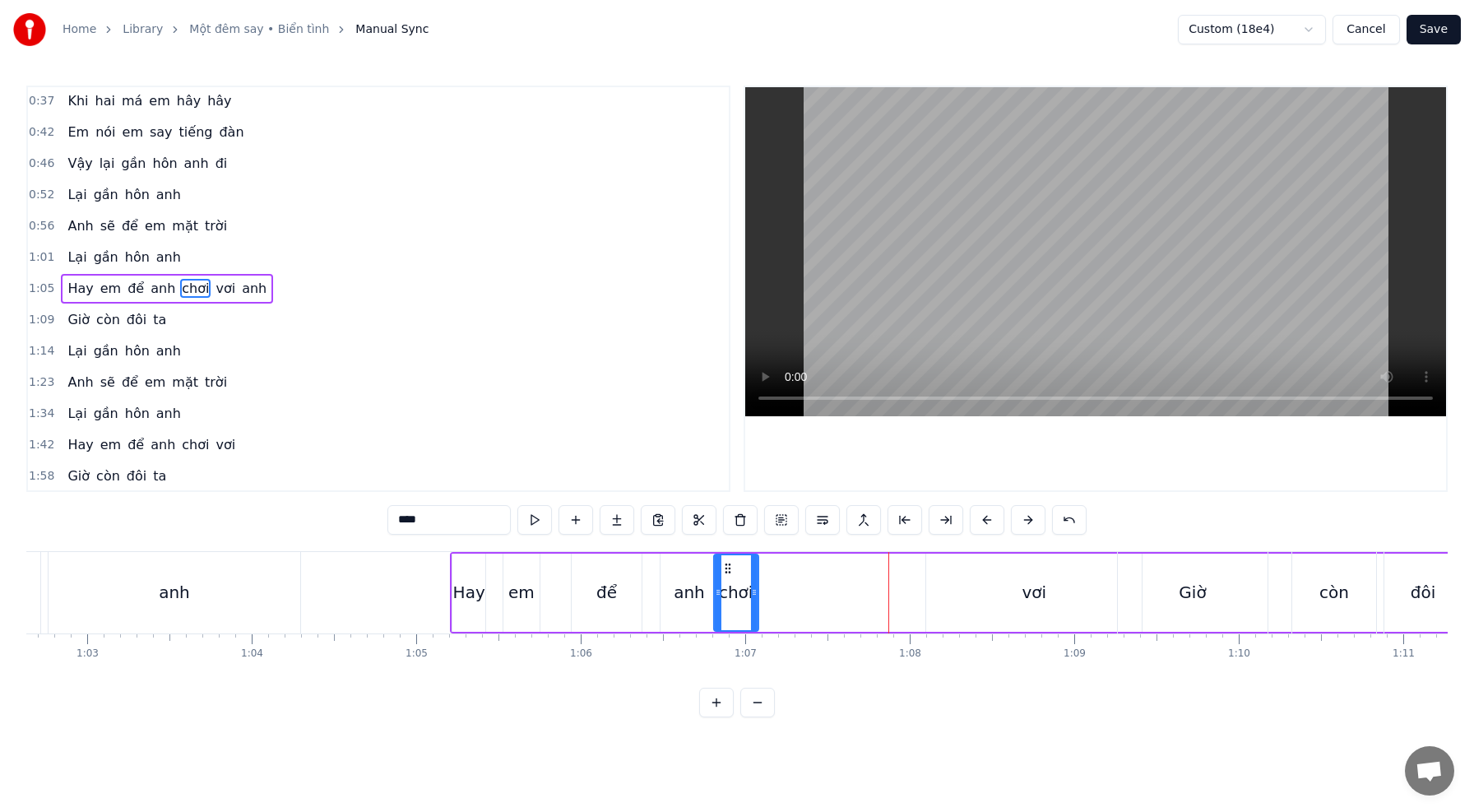
drag, startPoint x: 866, startPoint y: 570, endPoint x: 712, endPoint y: 575, distance: 154.1
click at [727, 565] on icon at bounding box center [728, 568] width 14 height 14
click at [694, 584] on div "anh" at bounding box center [689, 592] width 31 height 24
click at [736, 586] on div "chơi" at bounding box center [735, 592] width 34 height 24
click at [1045, 592] on div "vơi" at bounding box center [1034, 592] width 215 height 78
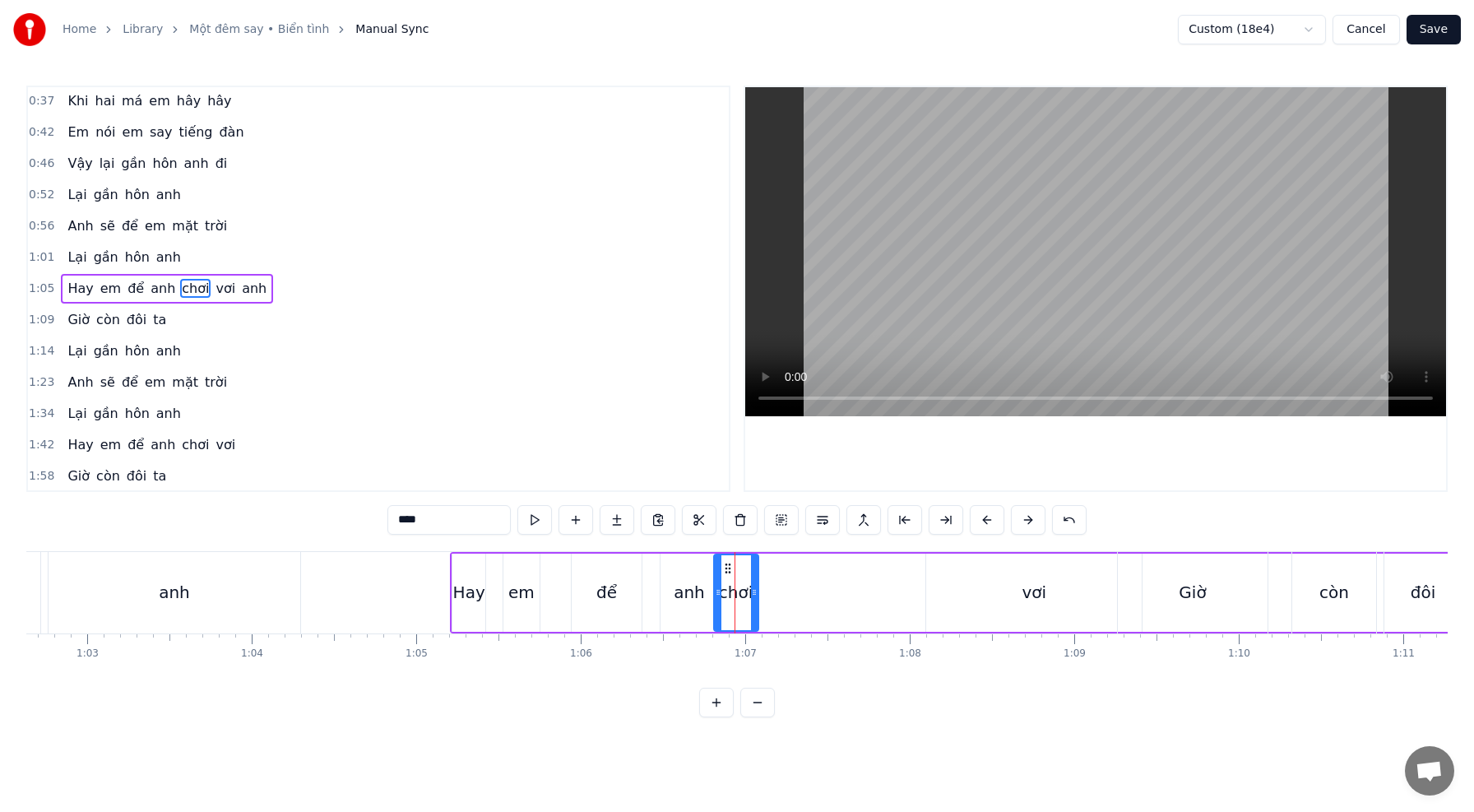
type input "***"
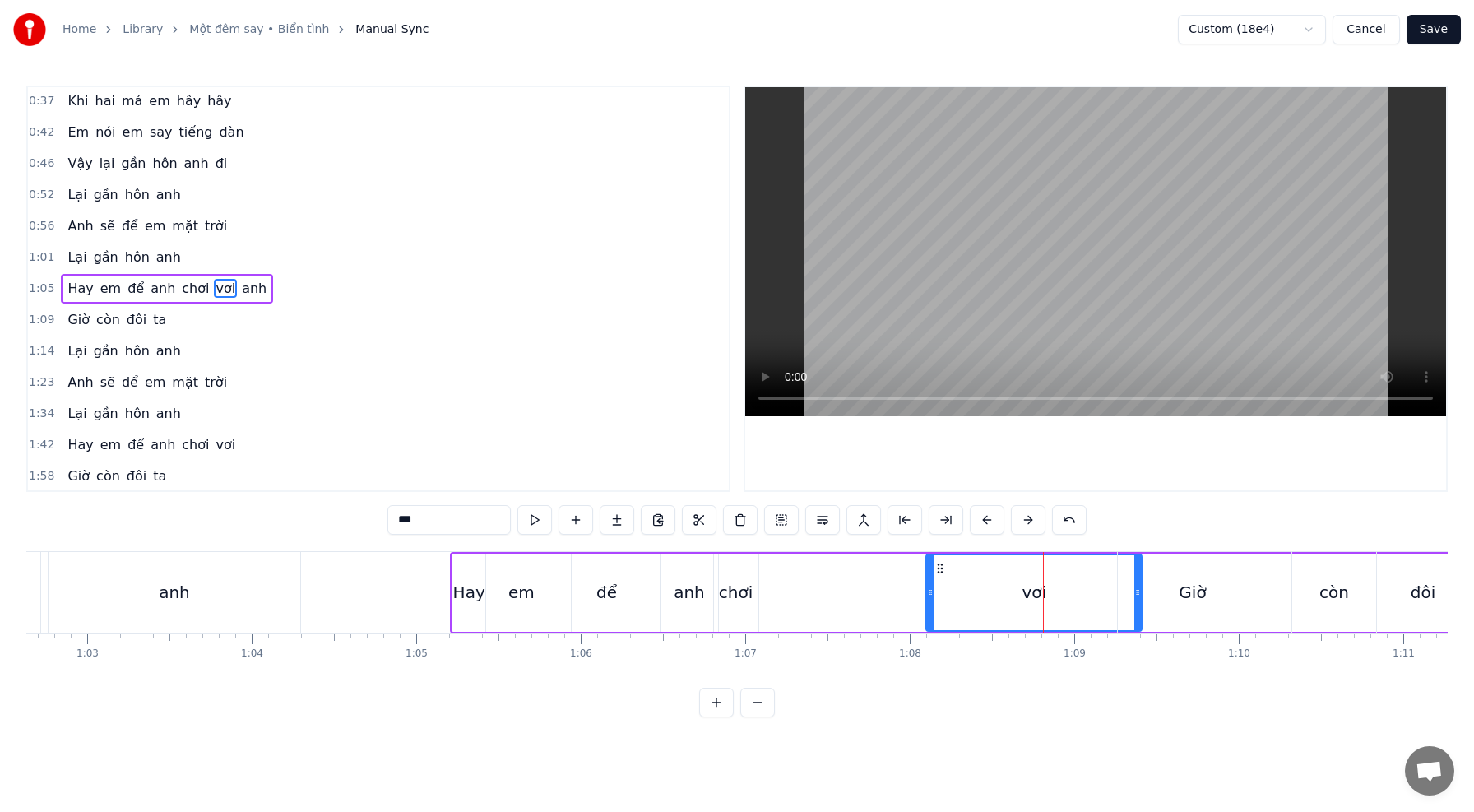
drag, startPoint x: 1140, startPoint y: 592, endPoint x: 1085, endPoint y: 588, distance: 55.1
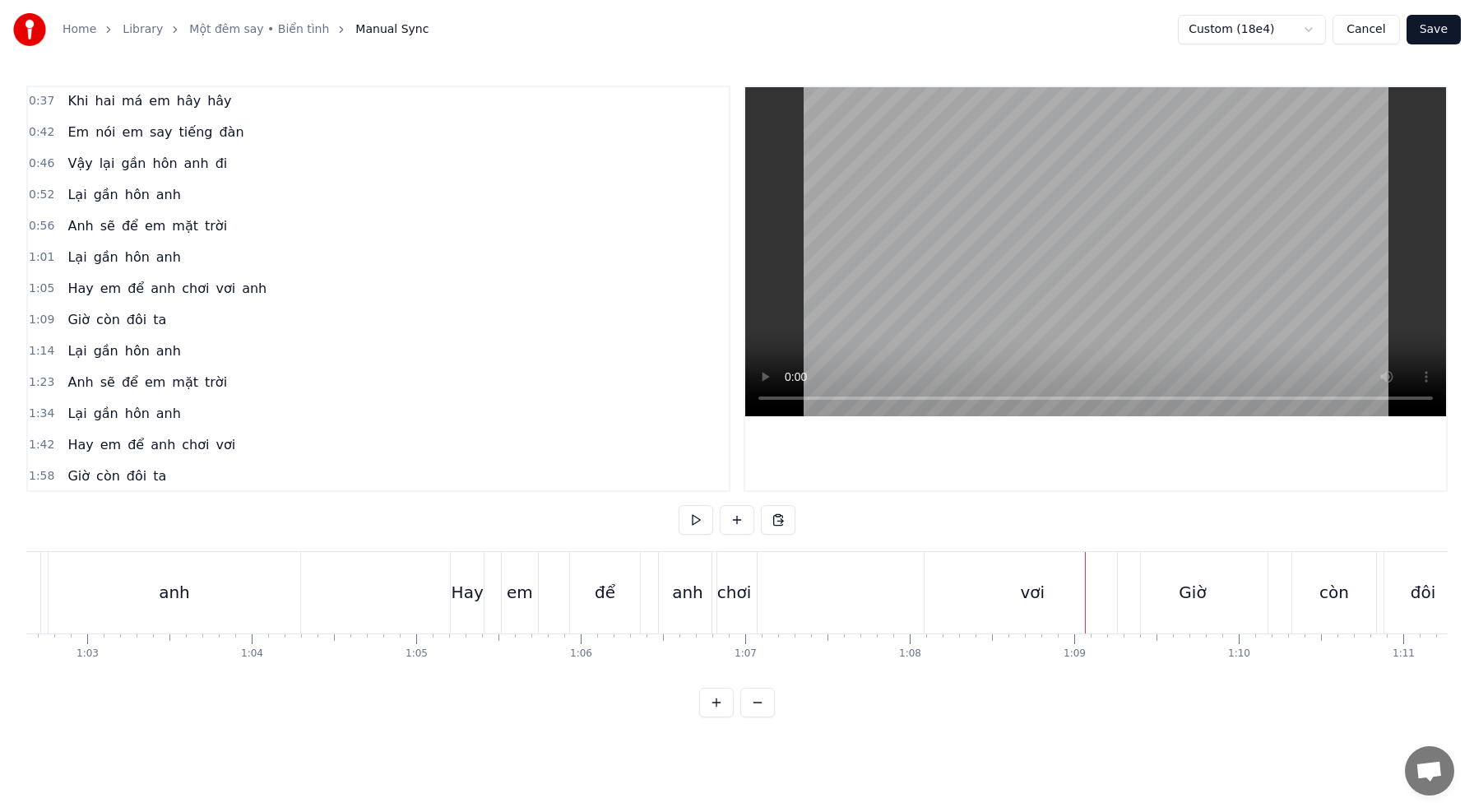
click at [1031, 581] on div "vơi" at bounding box center [1032, 592] width 25 height 24
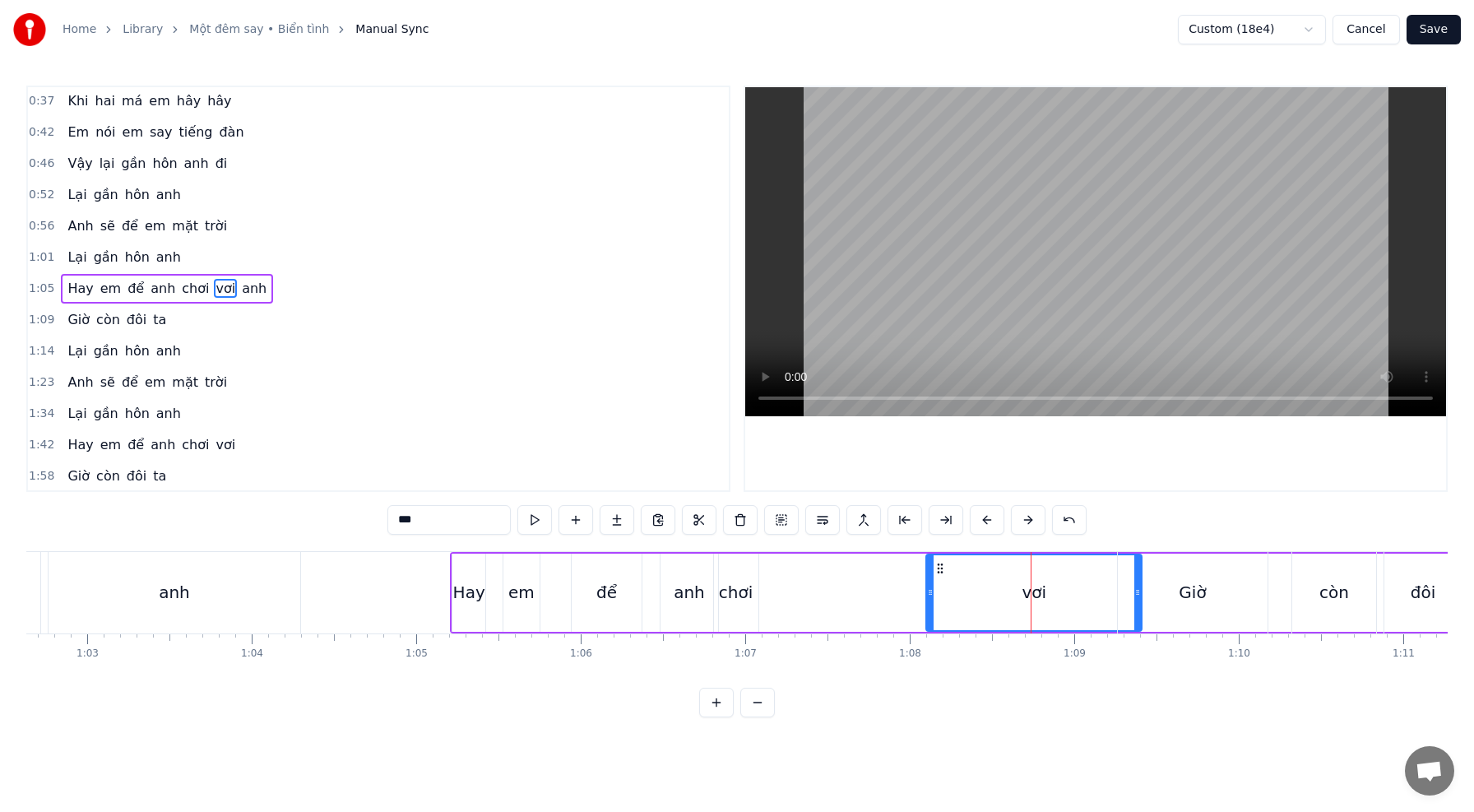
drag, startPoint x: 1138, startPoint y: 592, endPoint x: 1081, endPoint y: 588, distance: 57.1
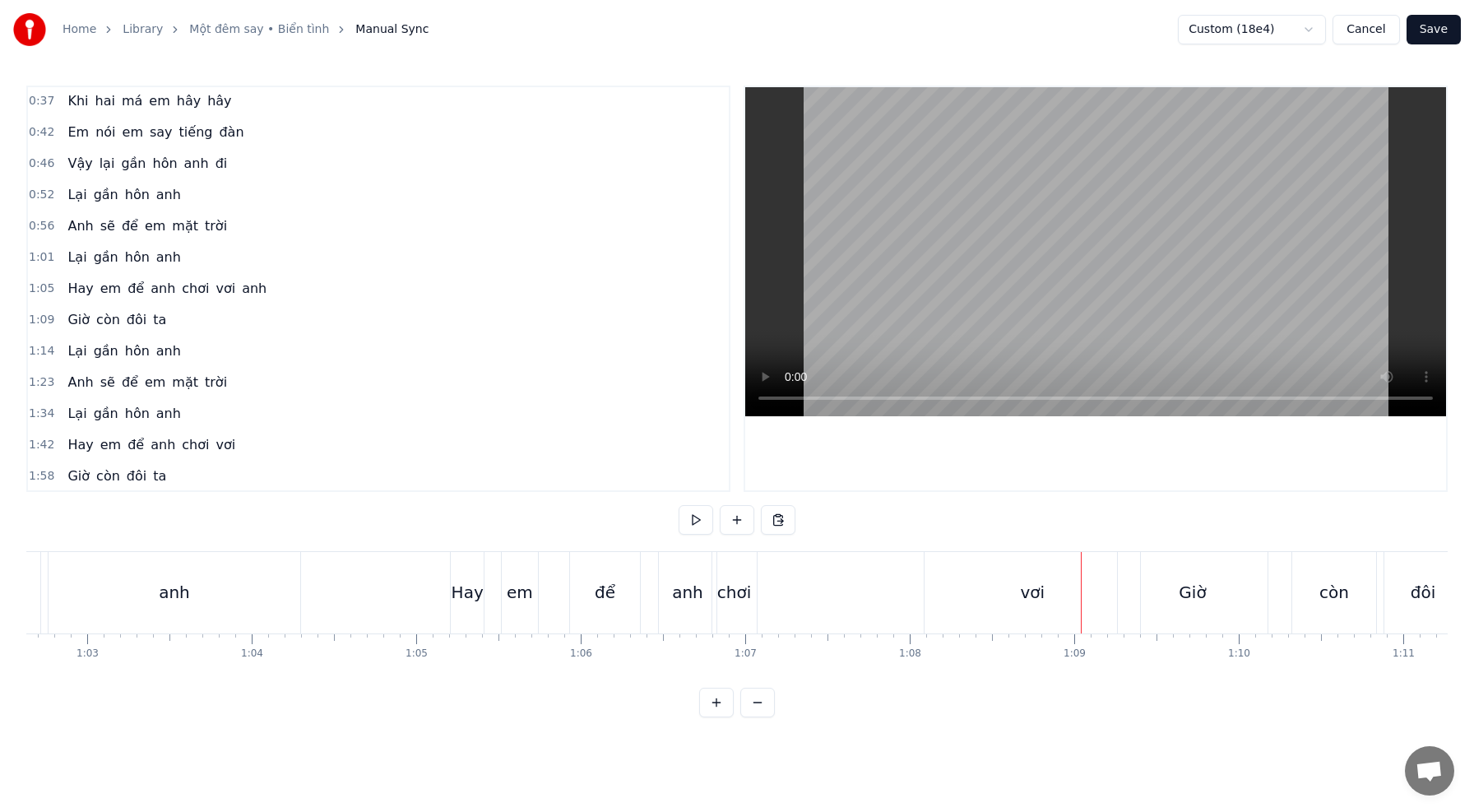
click at [1035, 586] on div "vơi" at bounding box center [1032, 592] width 25 height 24
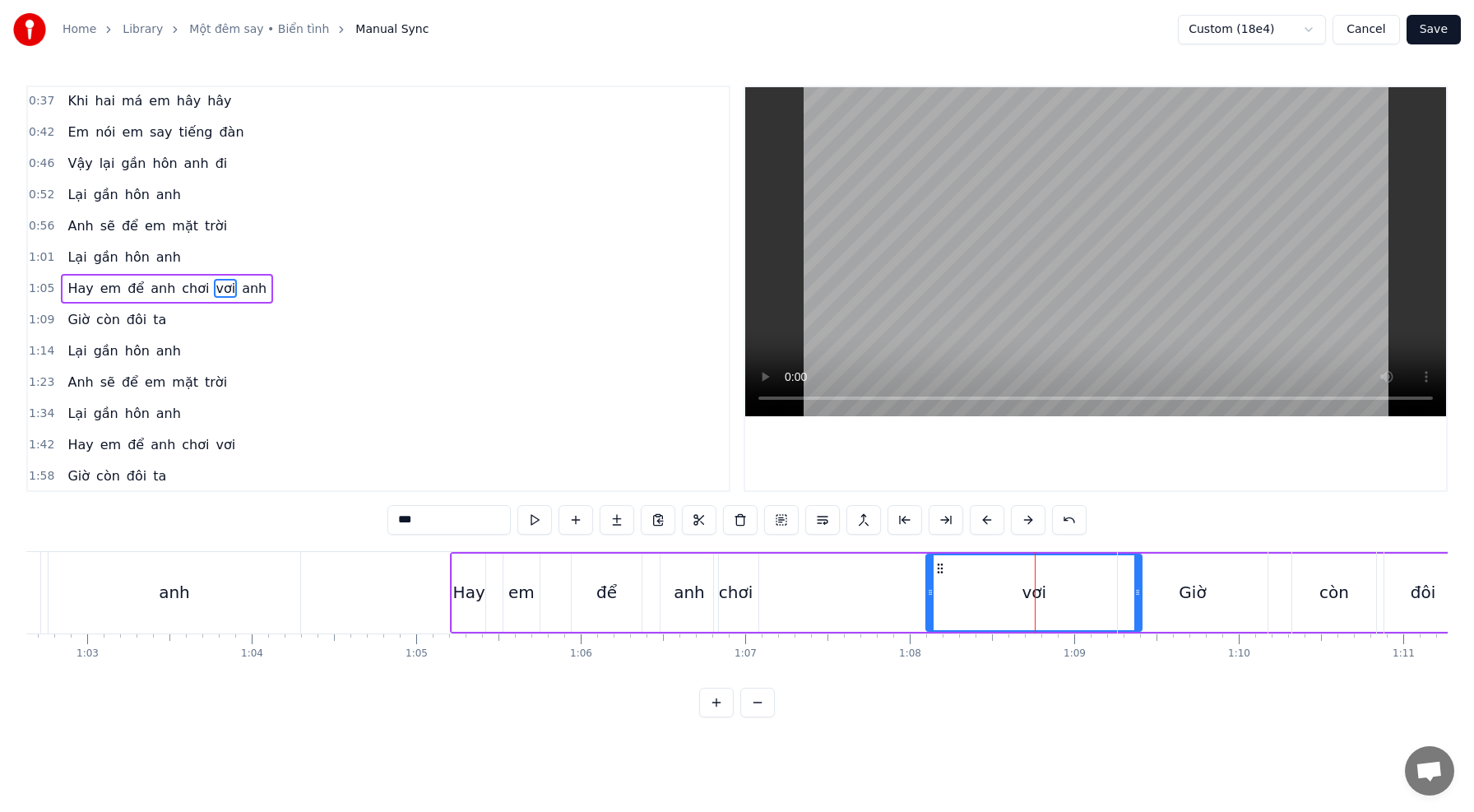
drag, startPoint x: 1137, startPoint y: 592, endPoint x: 1028, endPoint y: 590, distance: 109.0
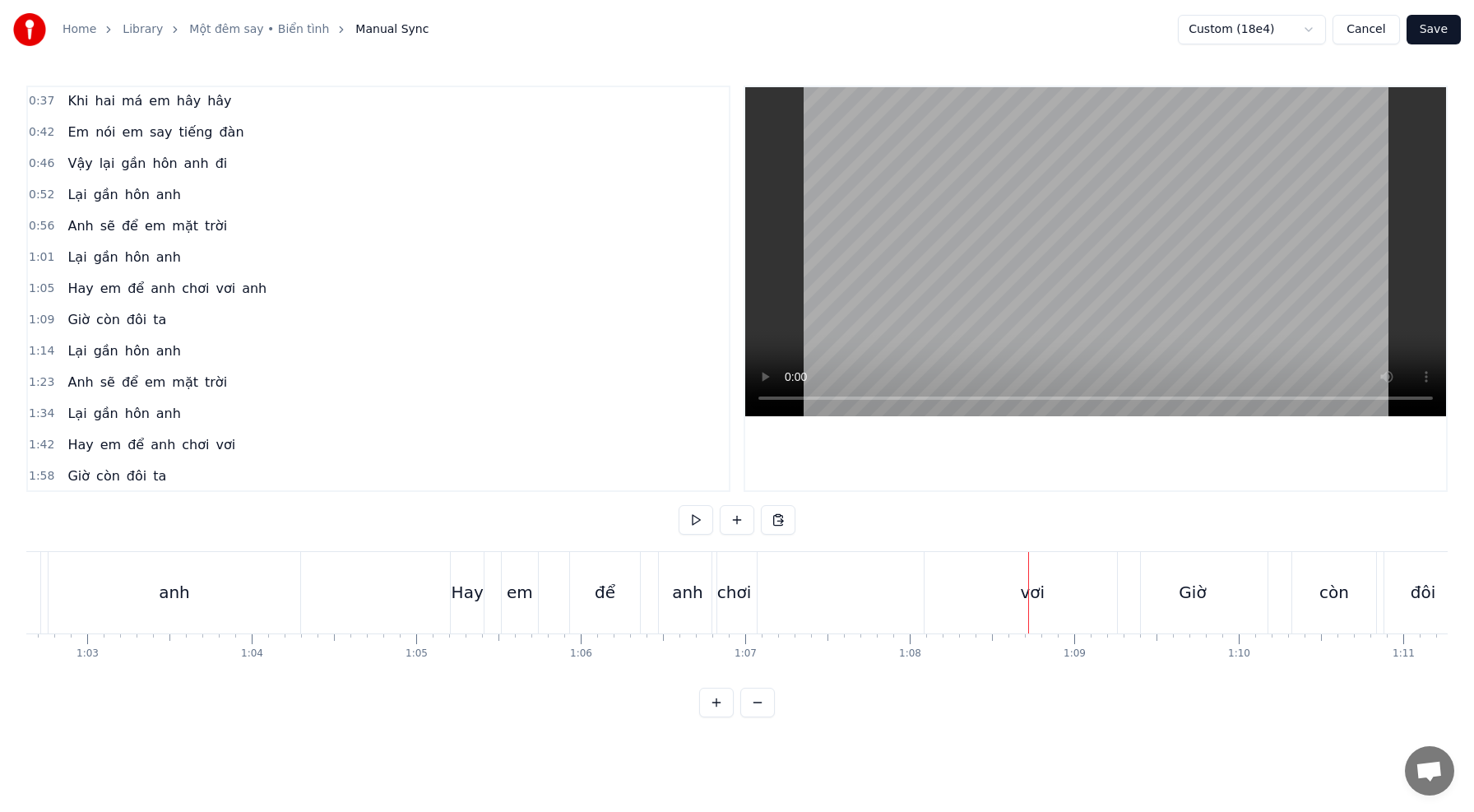
drag, startPoint x: 1032, startPoint y: 592, endPoint x: 927, endPoint y: 584, distance: 105.3
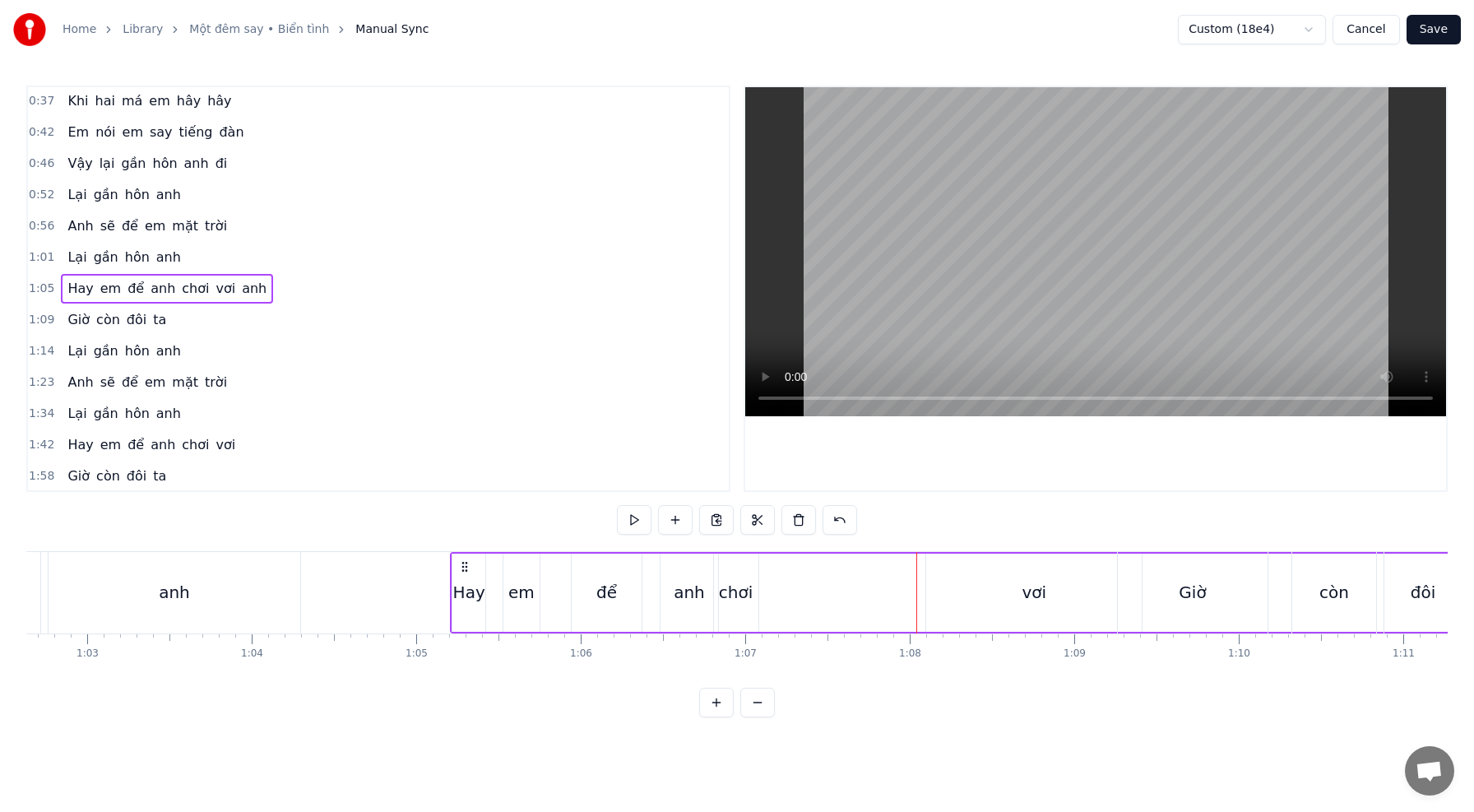
click at [967, 586] on div "vơi" at bounding box center [1034, 592] width 215 height 78
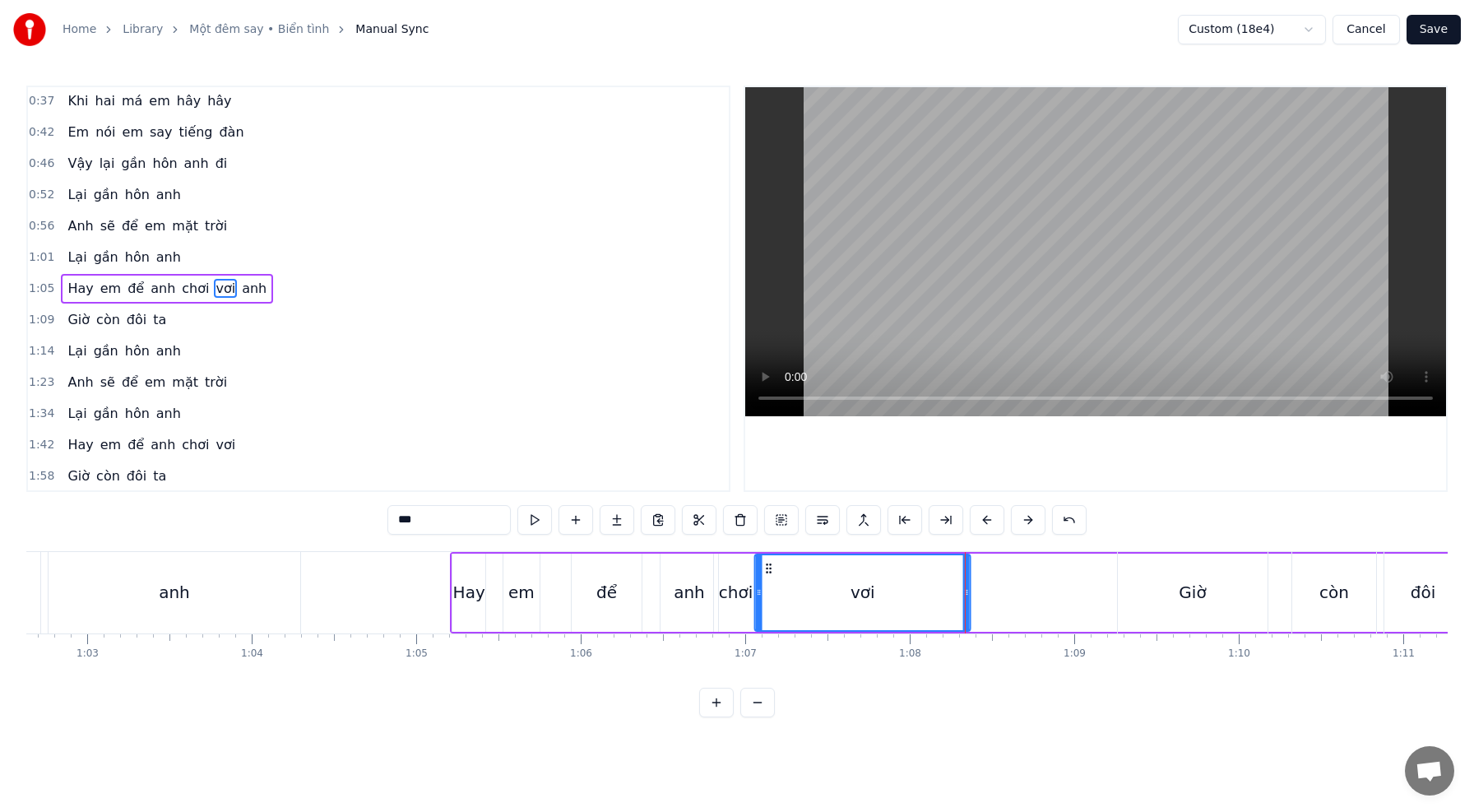
drag, startPoint x: 940, startPoint y: 568, endPoint x: 788, endPoint y: 562, distance: 152.1
click at [769, 558] on div "vơi" at bounding box center [863, 592] width 214 height 74
drag, startPoint x: 969, startPoint y: 592, endPoint x: 978, endPoint y: 589, distance: 9.5
click at [1034, 597] on icon at bounding box center [1033, 592] width 6 height 14
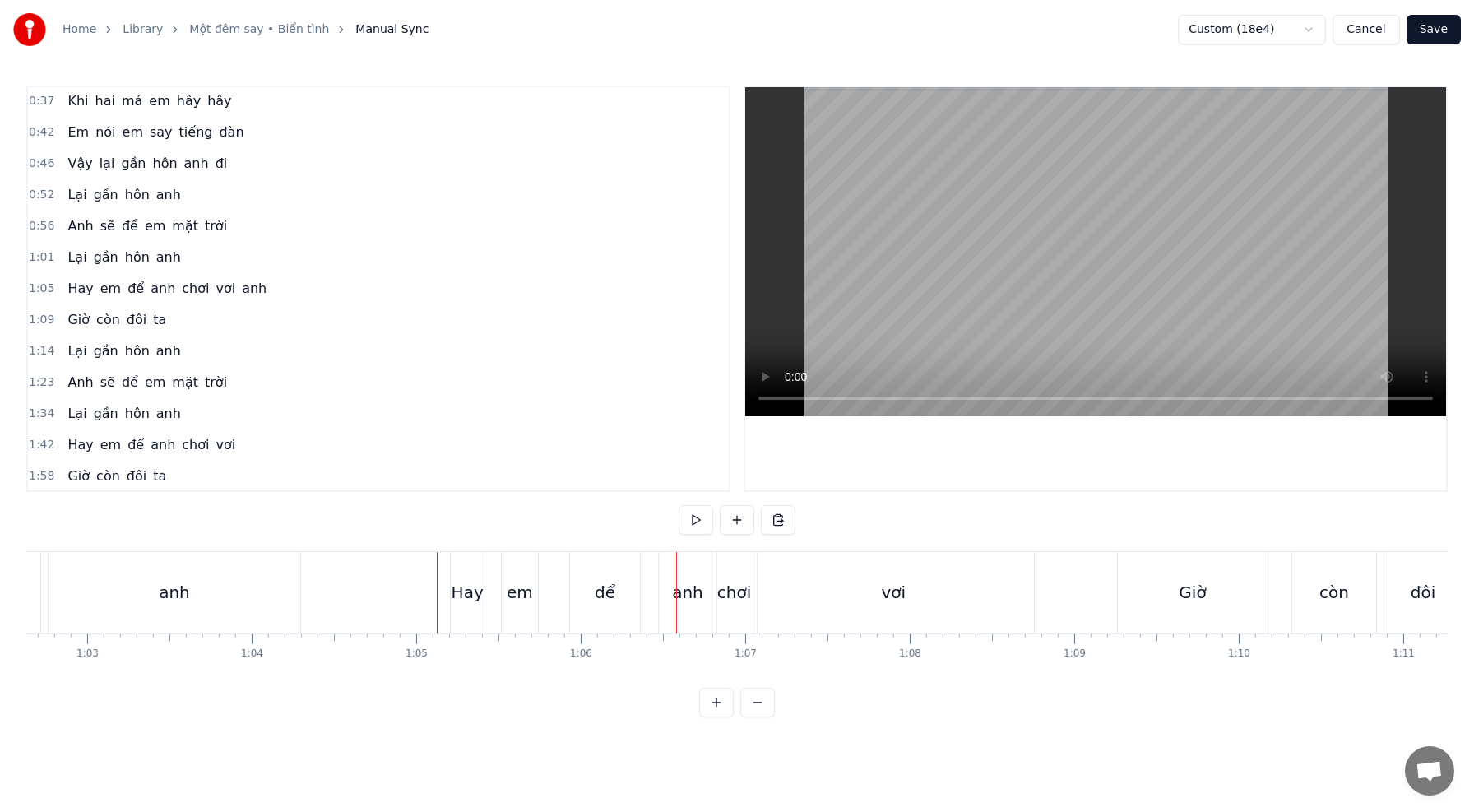
click at [343, 549] on div "0:15 Khi đôi môi em còn đỏ mọng 0:20 Em muốn nói em yêu anh 0:24 Khi men còn tr…" at bounding box center [737, 401] width 1421 height 631
click at [310, 570] on div "[PERSON_NAME] sẽ để em mặt trời" at bounding box center [275, 592] width 751 height 82
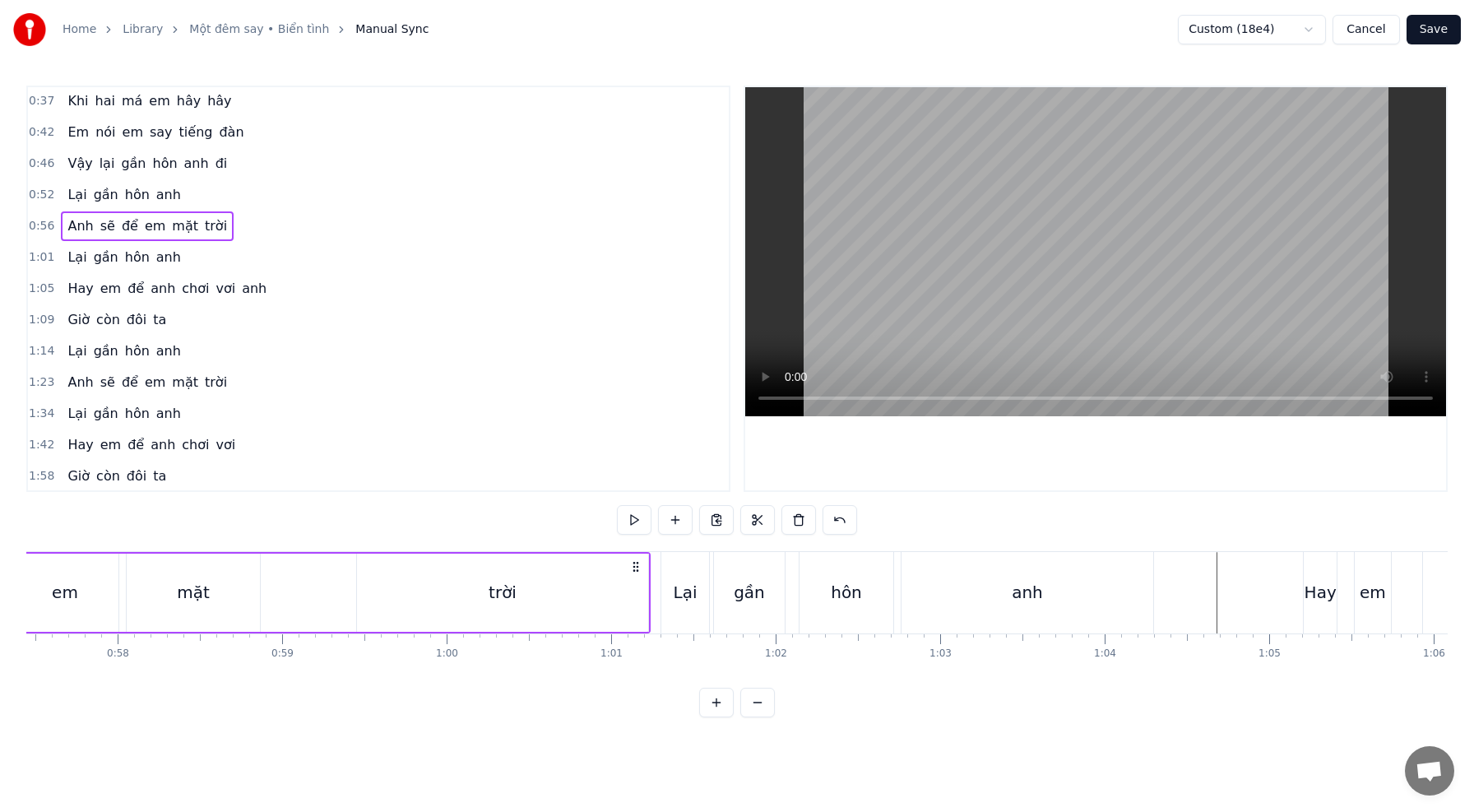
click at [431, 548] on div "0:15 Khi đôi môi em còn đỏ mọng 0:20 Em muốn nói em yêu anh 0:24 Khi men còn tr…" at bounding box center [737, 401] width 1421 height 631
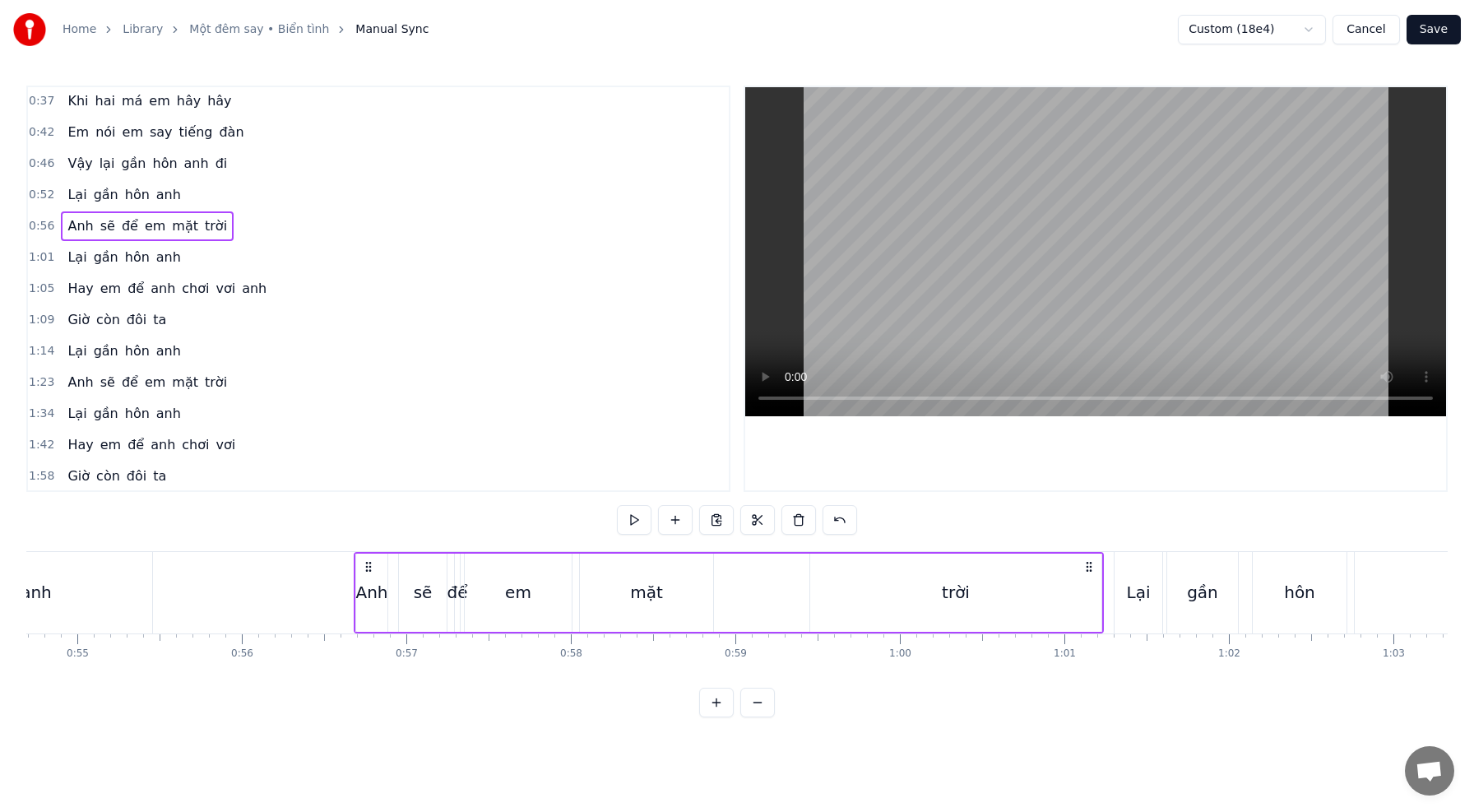
scroll to position [0, 8826]
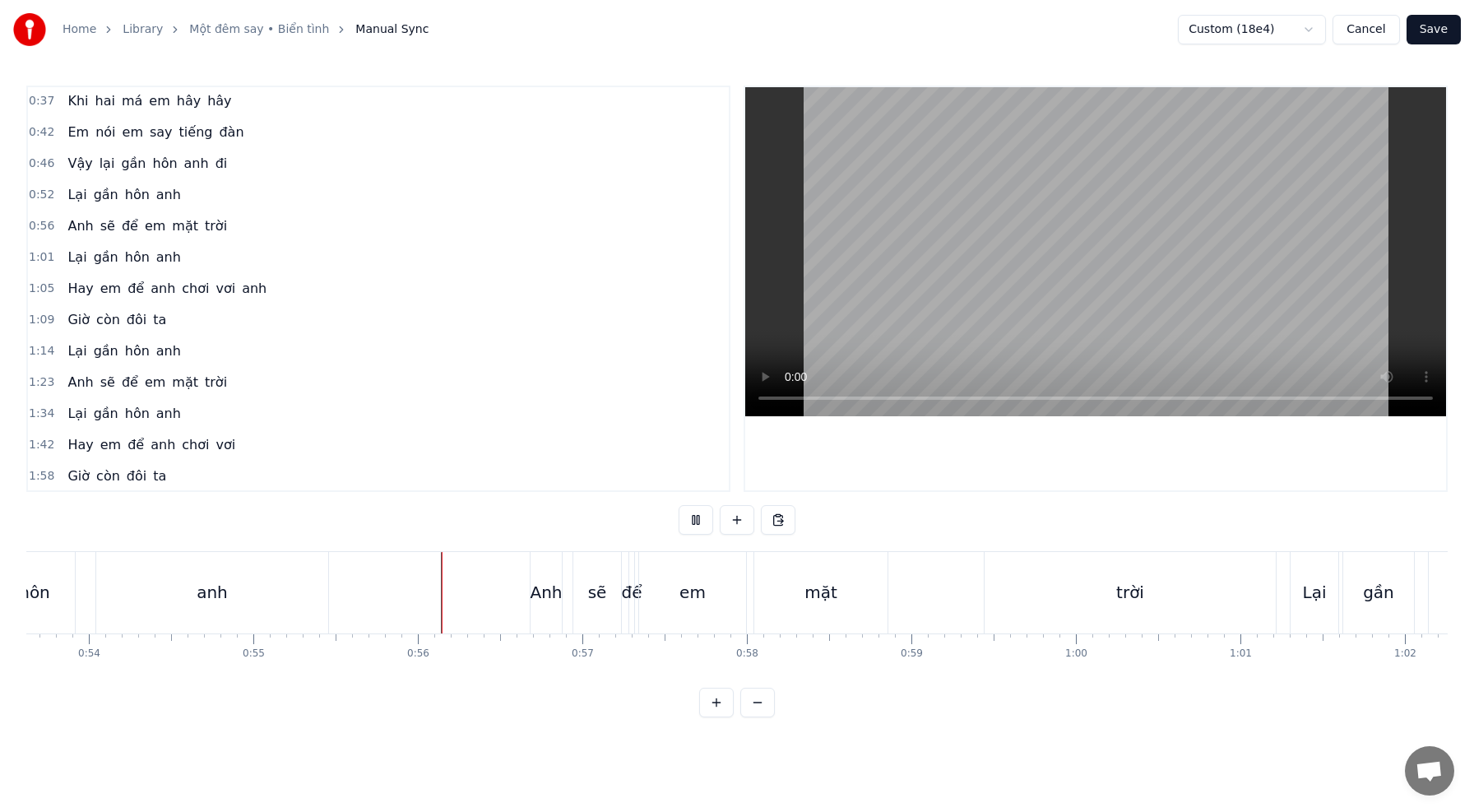
scroll to position [0, 8820]
click at [832, 592] on div "mặt" at bounding box center [822, 592] width 33 height 24
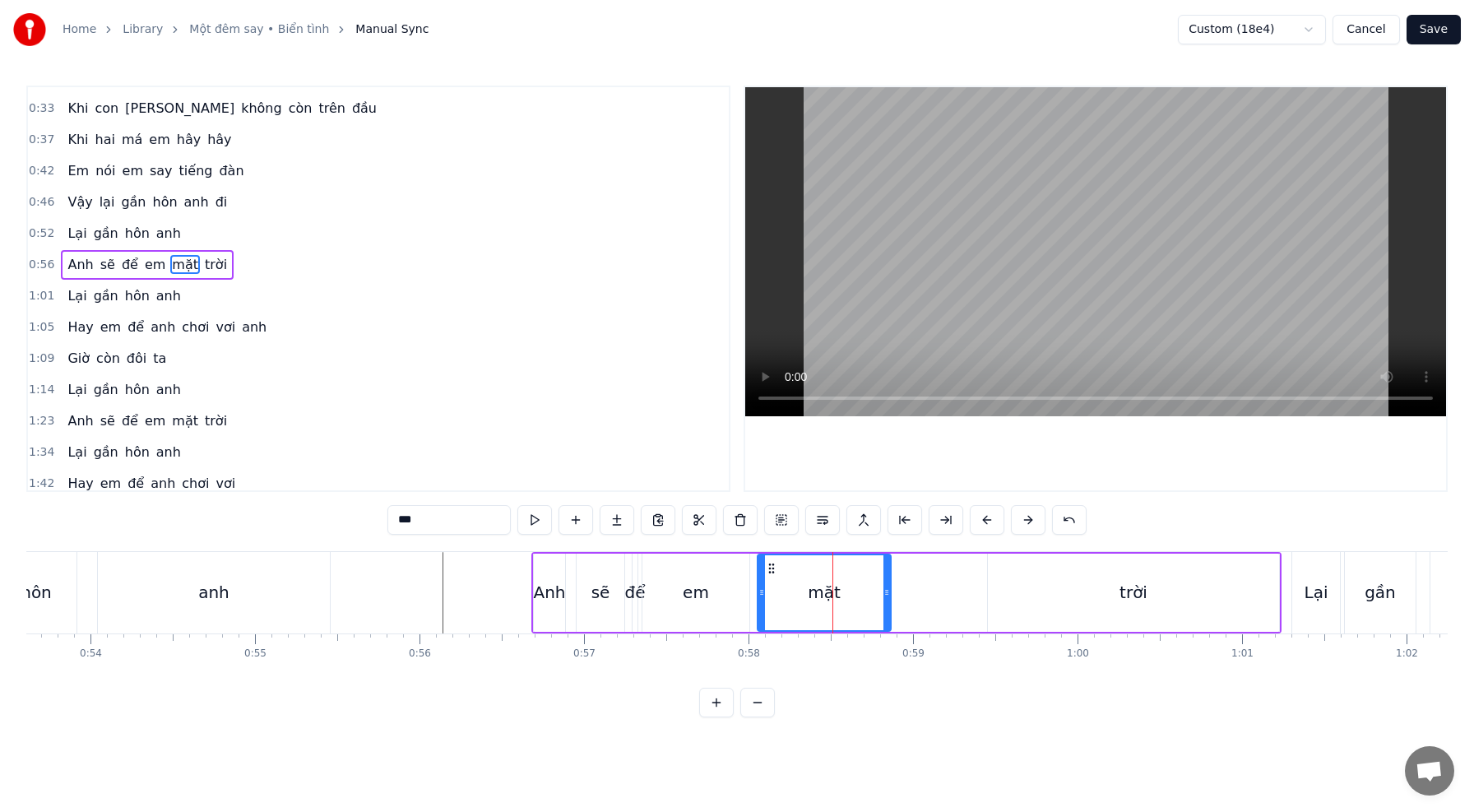
scroll to position [95, 0]
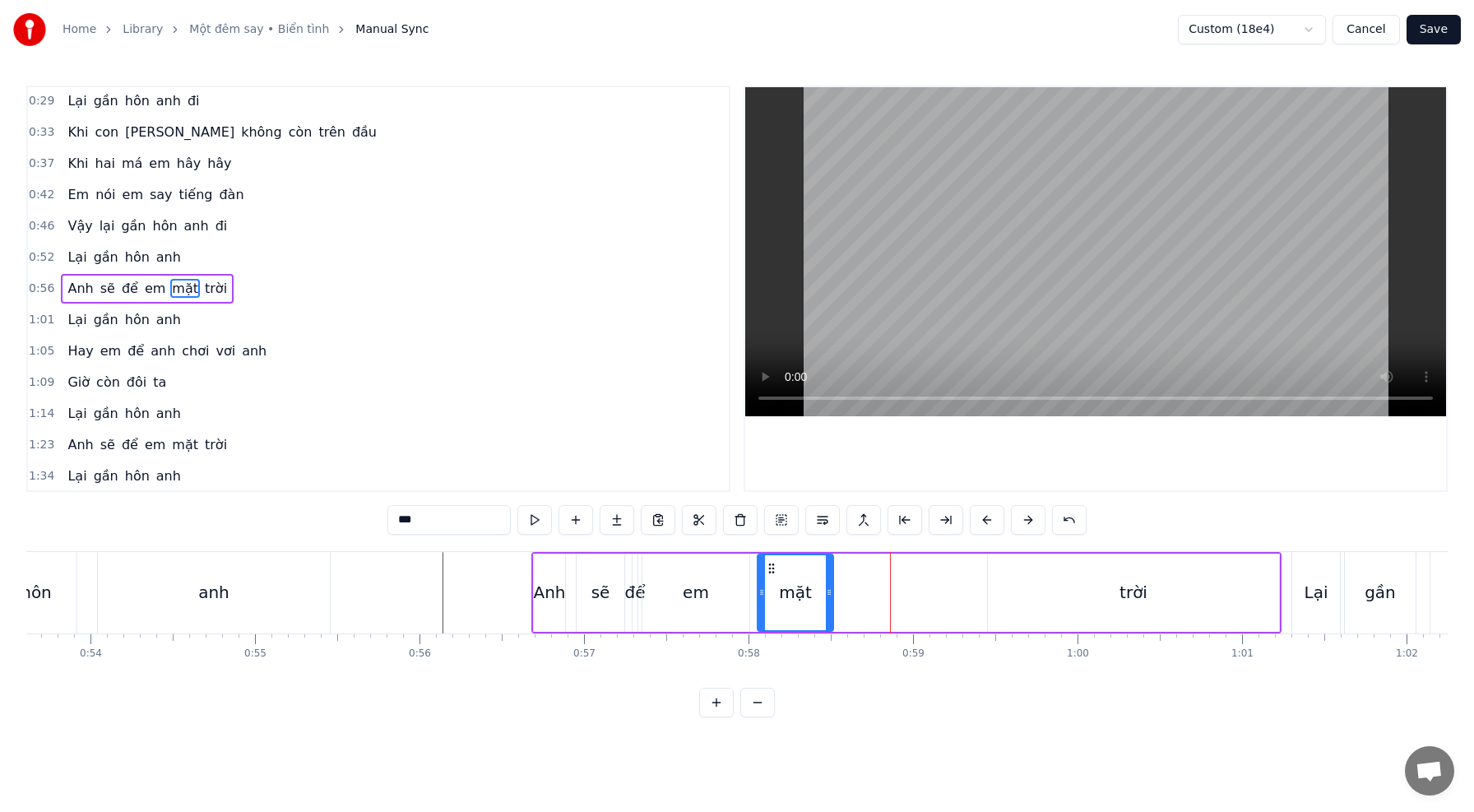
drag, startPoint x: 887, startPoint y: 596, endPoint x: 830, endPoint y: 592, distance: 57.1
click at [830, 592] on icon at bounding box center [829, 592] width 6 height 14
drag, startPoint x: 830, startPoint y: 592, endPoint x: 806, endPoint y: 592, distance: 24.0
click at [806, 592] on circle at bounding box center [806, 592] width 1 height 1
drag, startPoint x: 806, startPoint y: 592, endPoint x: 794, endPoint y: 592, distance: 12.0
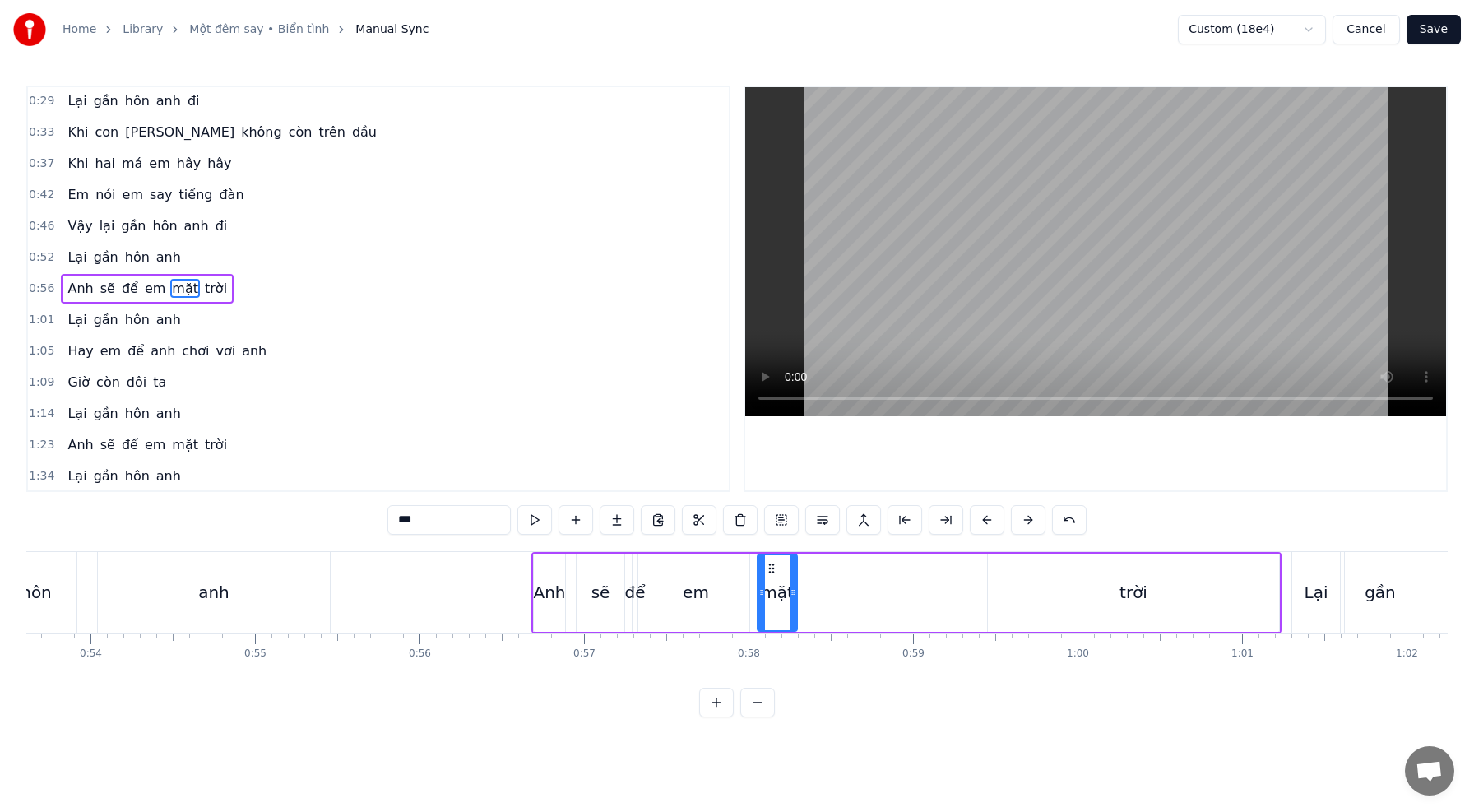
click at [794, 592] on circle at bounding box center [794, 592] width 1 height 1
drag, startPoint x: 763, startPoint y: 592, endPoint x: 742, endPoint y: 591, distance: 21.0
click at [742, 591] on icon at bounding box center [739, 592] width 6 height 14
drag, startPoint x: 742, startPoint y: 592, endPoint x: 773, endPoint y: 594, distance: 31.1
click at [773, 594] on icon at bounding box center [771, 592] width 6 height 14
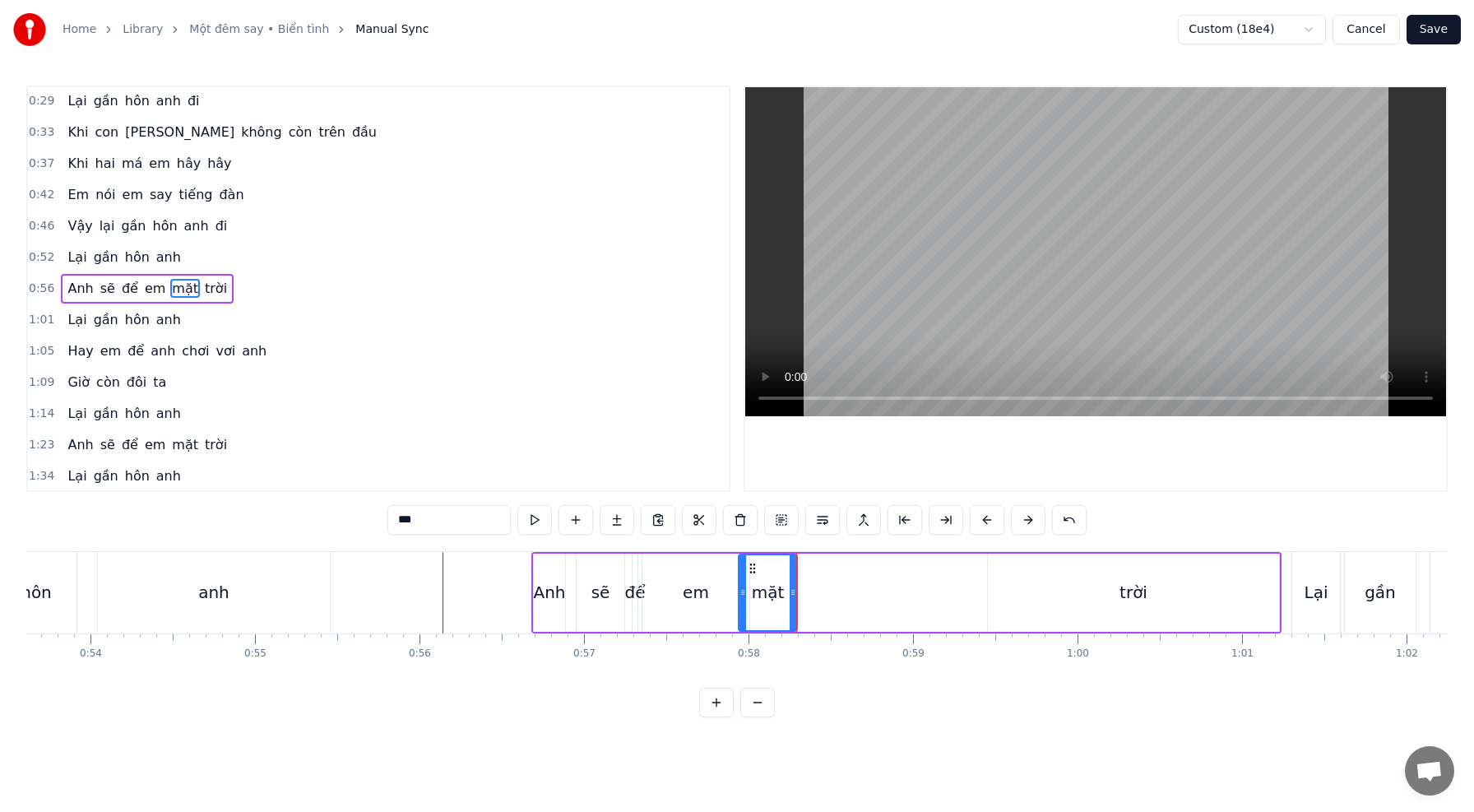
drag, startPoint x: 767, startPoint y: 594, endPoint x: 742, endPoint y: 592, distance: 25.1
click at [742, 592] on icon at bounding box center [742, 592] width 6 height 14
click at [749, 592] on icon at bounding box center [748, 592] width 6 height 14
drag, startPoint x: 791, startPoint y: 595, endPoint x: 769, endPoint y: 594, distance: 22.0
click at [769, 594] on icon at bounding box center [768, 592] width 6 height 14
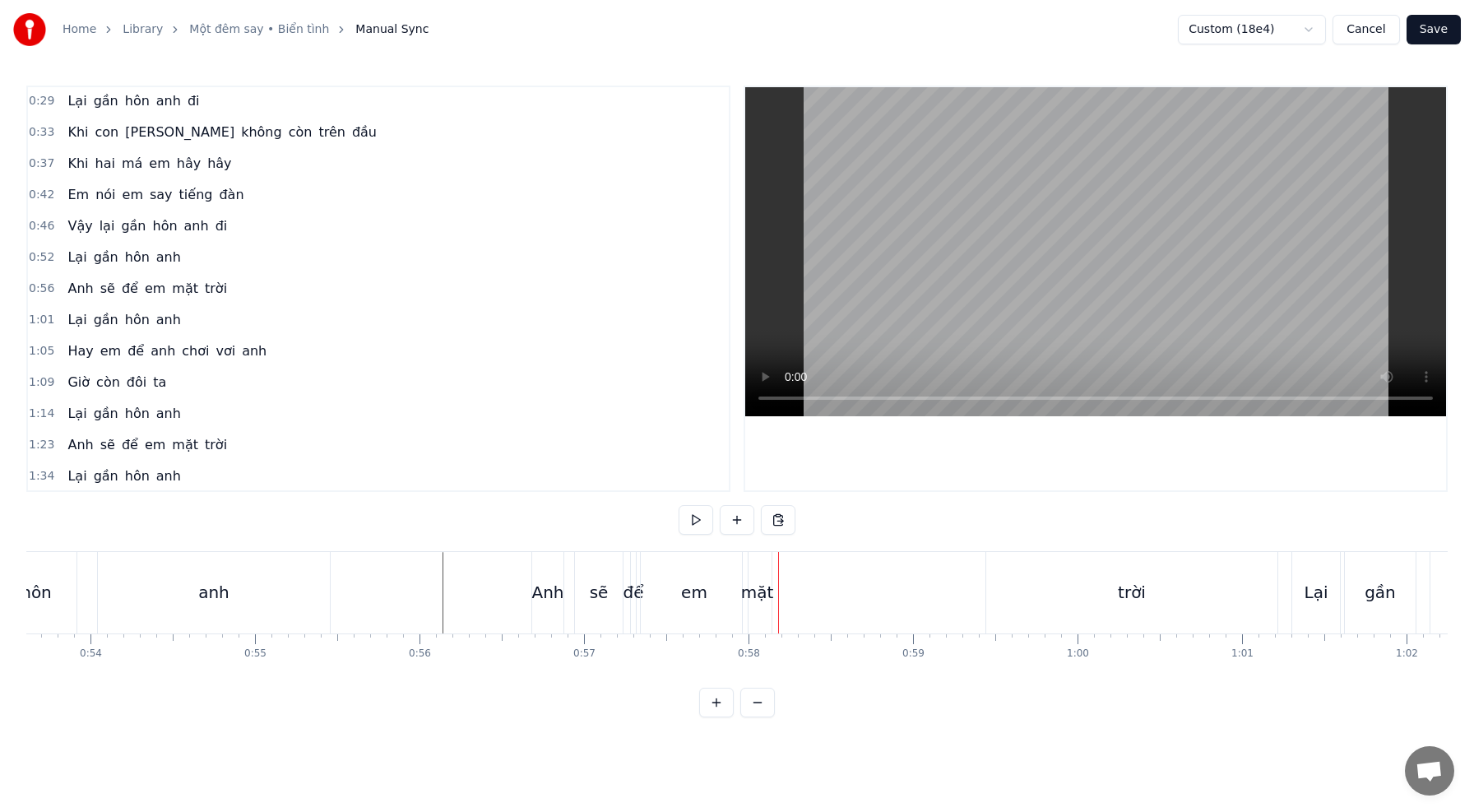
click at [762, 592] on div "mặt" at bounding box center [758, 592] width 33 height 24
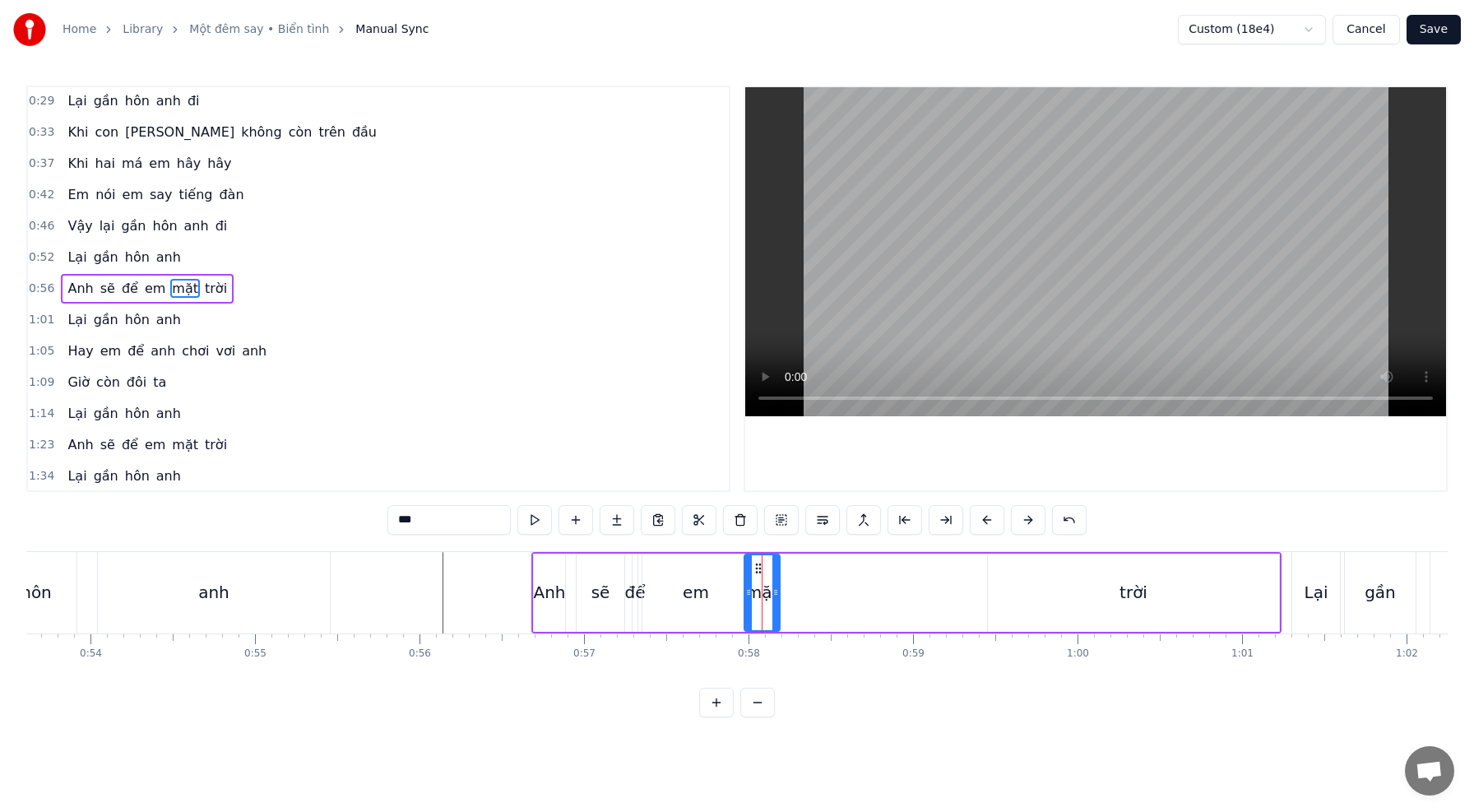
drag, startPoint x: 768, startPoint y: 593, endPoint x: 865, endPoint y: 595, distance: 97.0
click at [775, 593] on circle at bounding box center [775, 593] width 1 height 1
click at [1135, 598] on div "trời" at bounding box center [1134, 592] width 28 height 24
type input "****"
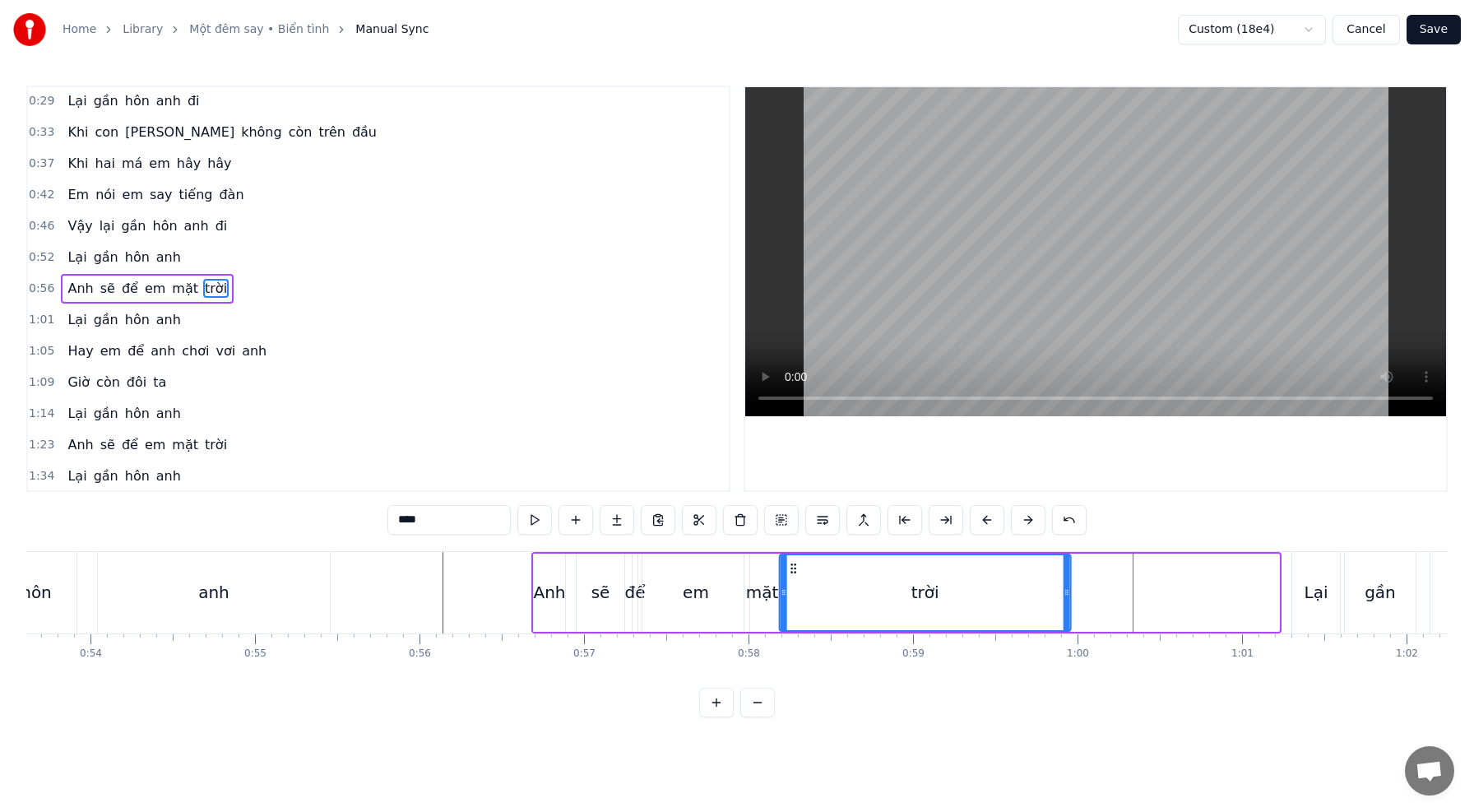
drag, startPoint x: 1004, startPoint y: 566, endPoint x: 863, endPoint y: 578, distance: 141.5
click at [795, 569] on icon at bounding box center [793, 568] width 14 height 14
drag, startPoint x: 1069, startPoint y: 597, endPoint x: 1134, endPoint y: 602, distance: 65.2
click at [1135, 602] on div at bounding box center [1132, 592] width 6 height 74
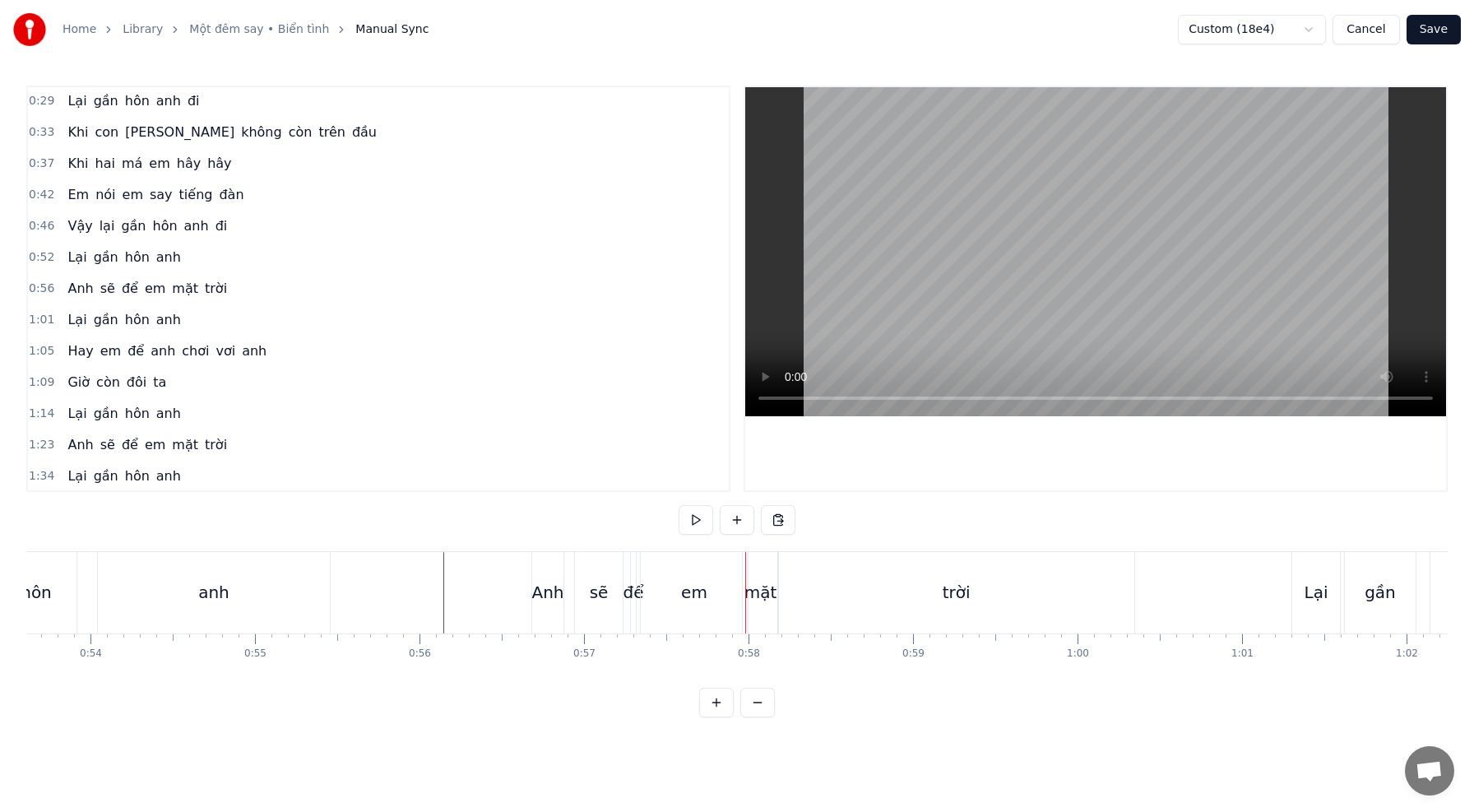
click at [714, 599] on div "em" at bounding box center [694, 592] width 107 height 82
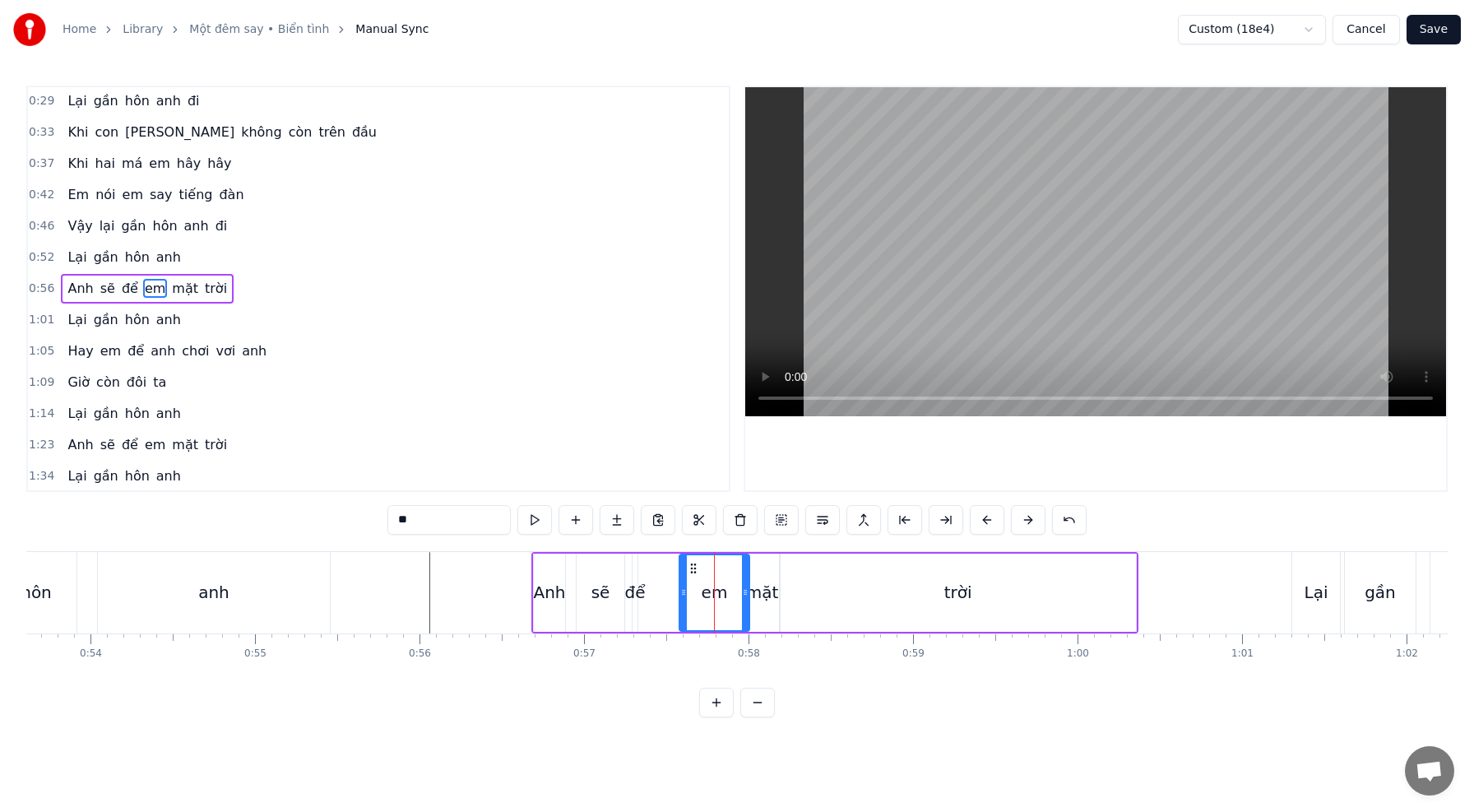
drag, startPoint x: 645, startPoint y: 595, endPoint x: 682, endPoint y: 598, distance: 37.1
click at [682, 598] on icon at bounding box center [683, 592] width 6 height 14
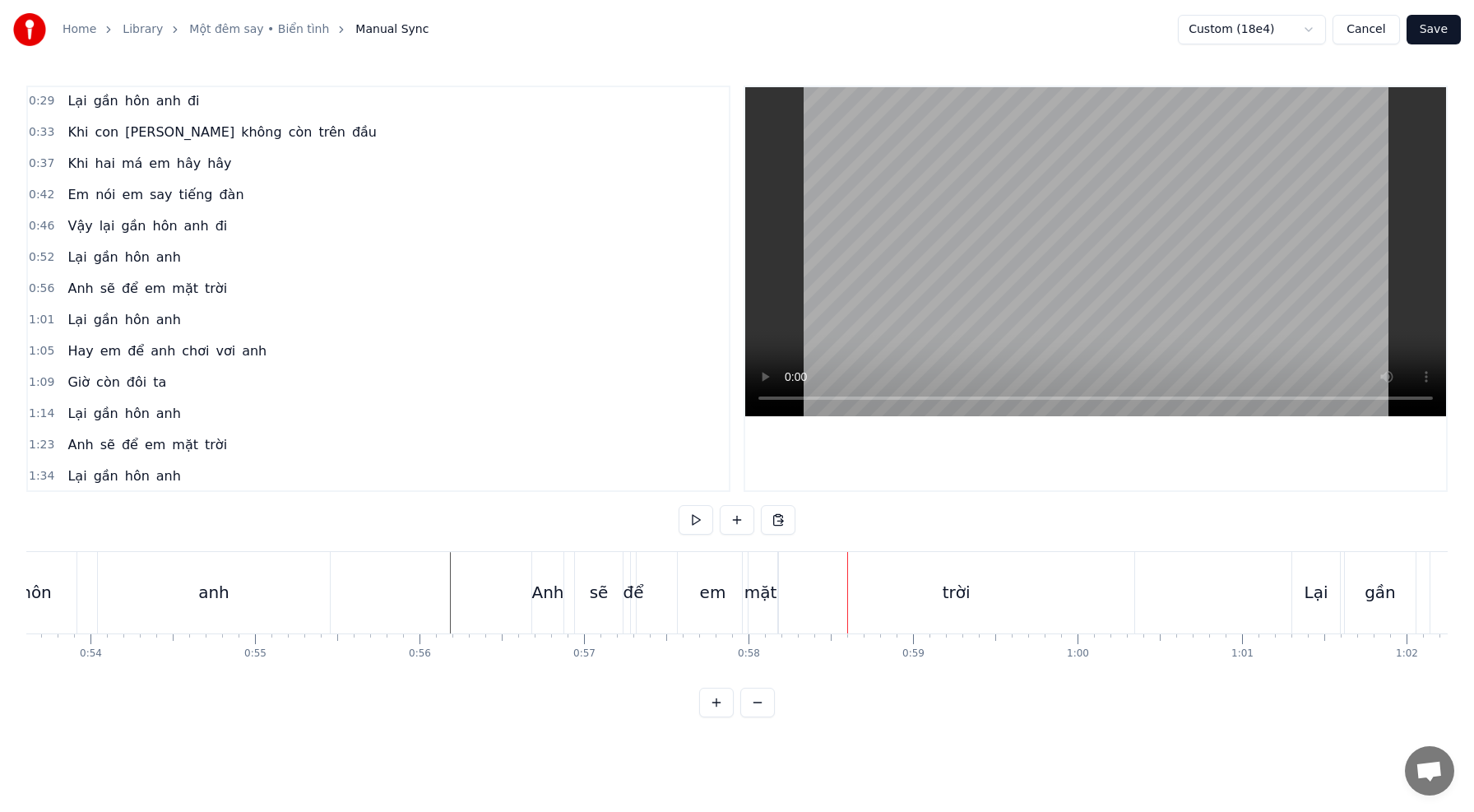
click at [636, 602] on div "để" at bounding box center [634, 592] width 21 height 24
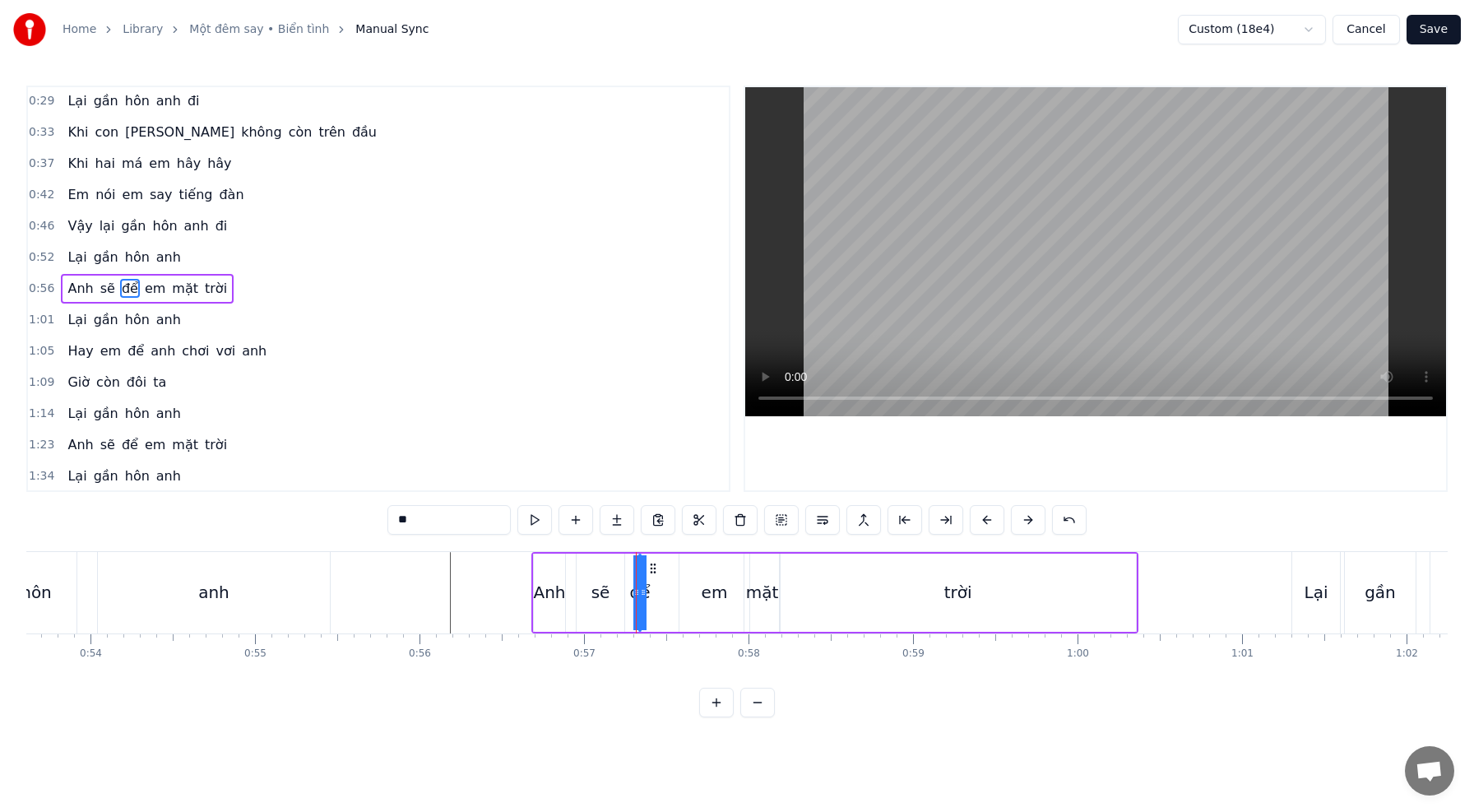
drag, startPoint x: 638, startPoint y: 596, endPoint x: 648, endPoint y: 597, distance: 10.0
click at [640, 597] on div "để" at bounding box center [640, 592] width 0 height 74
drag, startPoint x: 643, startPoint y: 595, endPoint x: 657, endPoint y: 596, distance: 14.0
click at [666, 597] on div "[PERSON_NAME] sẽ để em mặt trời" at bounding box center [835, 592] width 607 height 82
click at [644, 593] on div "để" at bounding box center [639, 592] width 21 height 24
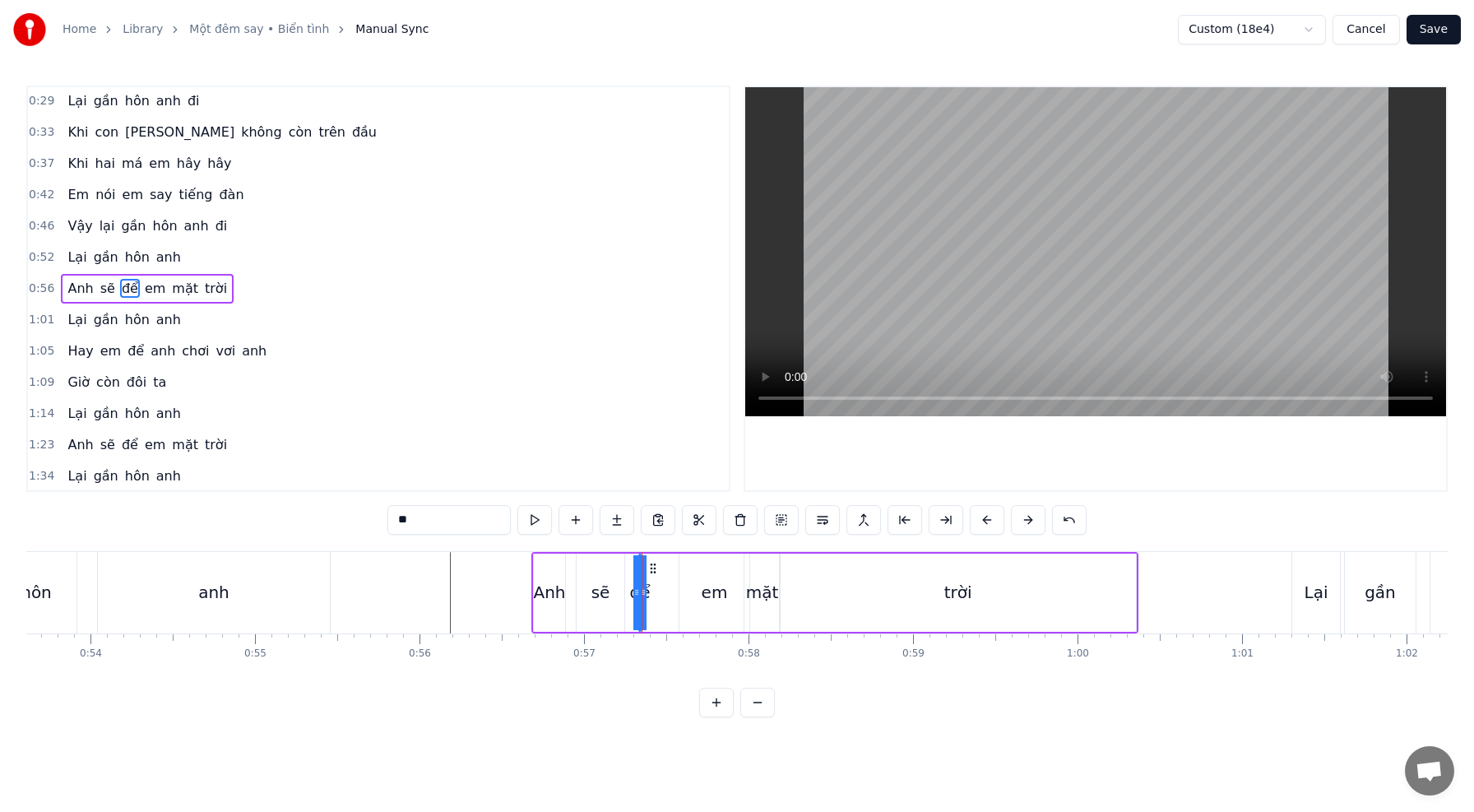
drag, startPoint x: 645, startPoint y: 594, endPoint x: 711, endPoint y: 596, distance: 66.0
click at [716, 597] on div "[PERSON_NAME] sẽ để em mặt trời" at bounding box center [835, 592] width 607 height 82
click at [644, 591] on div "để" at bounding box center [639, 592] width 21 height 24
drag, startPoint x: 638, startPoint y: 591, endPoint x: 619, endPoint y: 589, distance: 19.1
click at [619, 589] on div "[PERSON_NAME] sẽ để em mặt trời" at bounding box center [835, 592] width 607 height 82
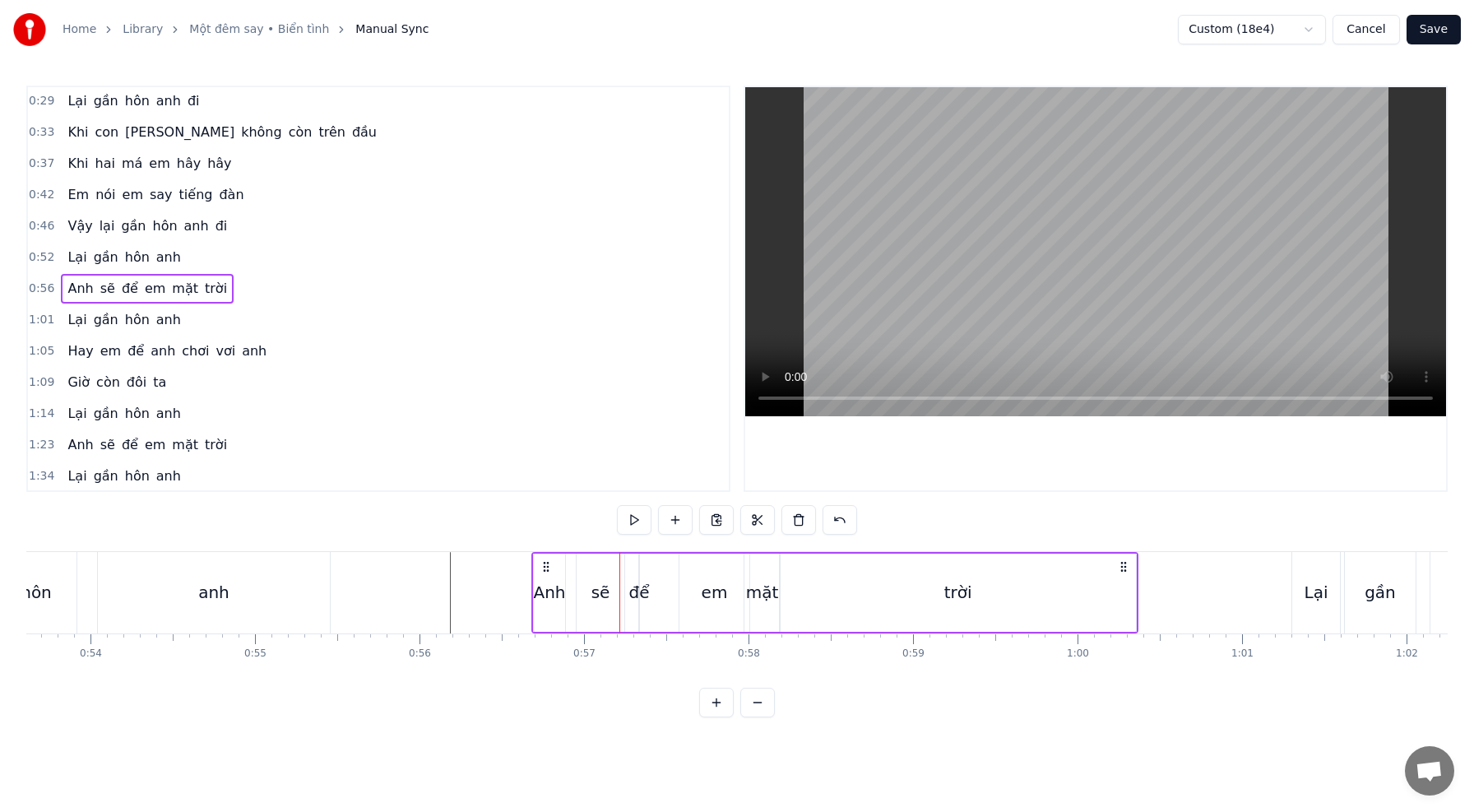
click at [636, 590] on div "để" at bounding box center [639, 592] width 21 height 24
click at [719, 699] on button at bounding box center [716, 702] width 34 height 30
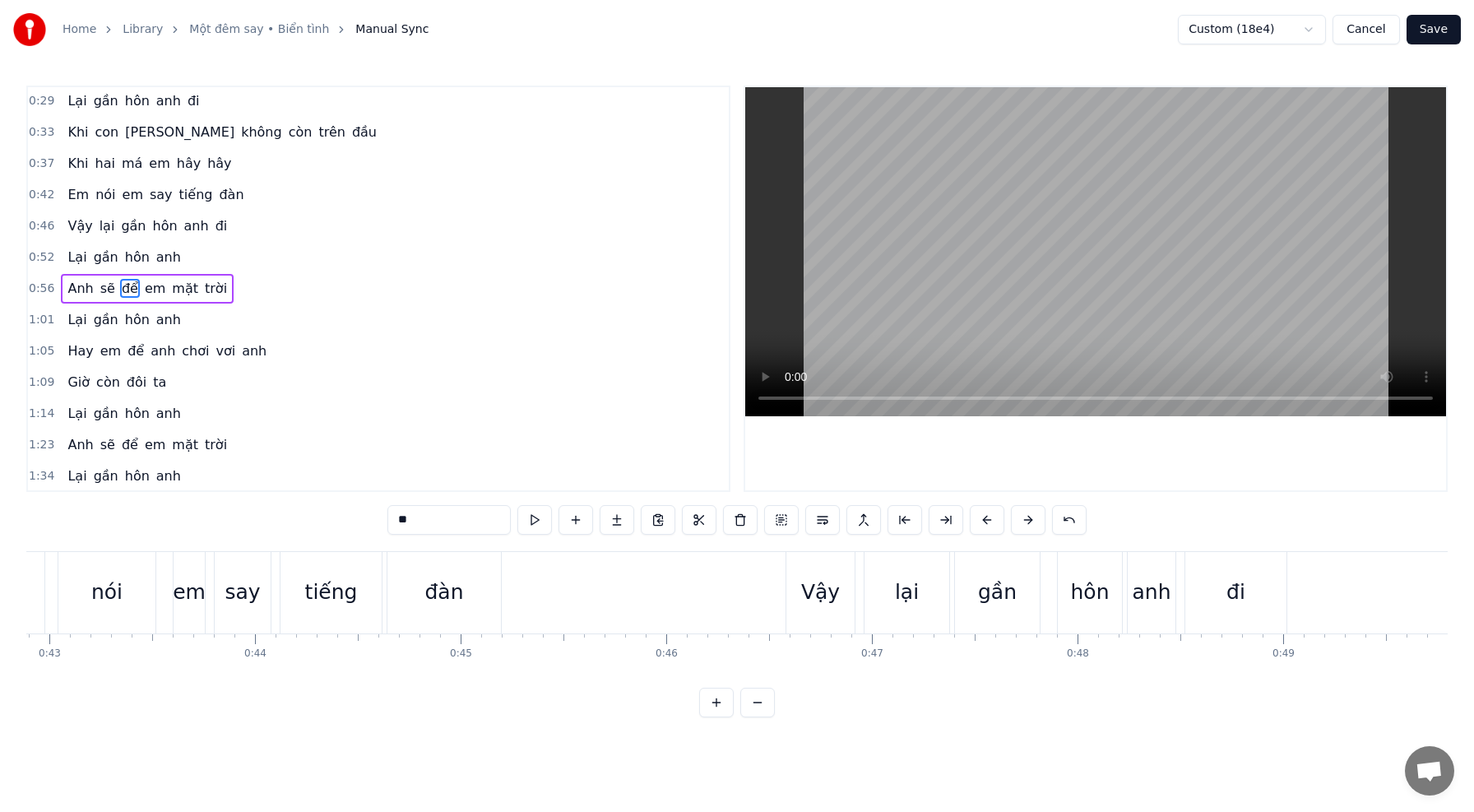
click at [719, 699] on button at bounding box center [716, 702] width 34 height 30
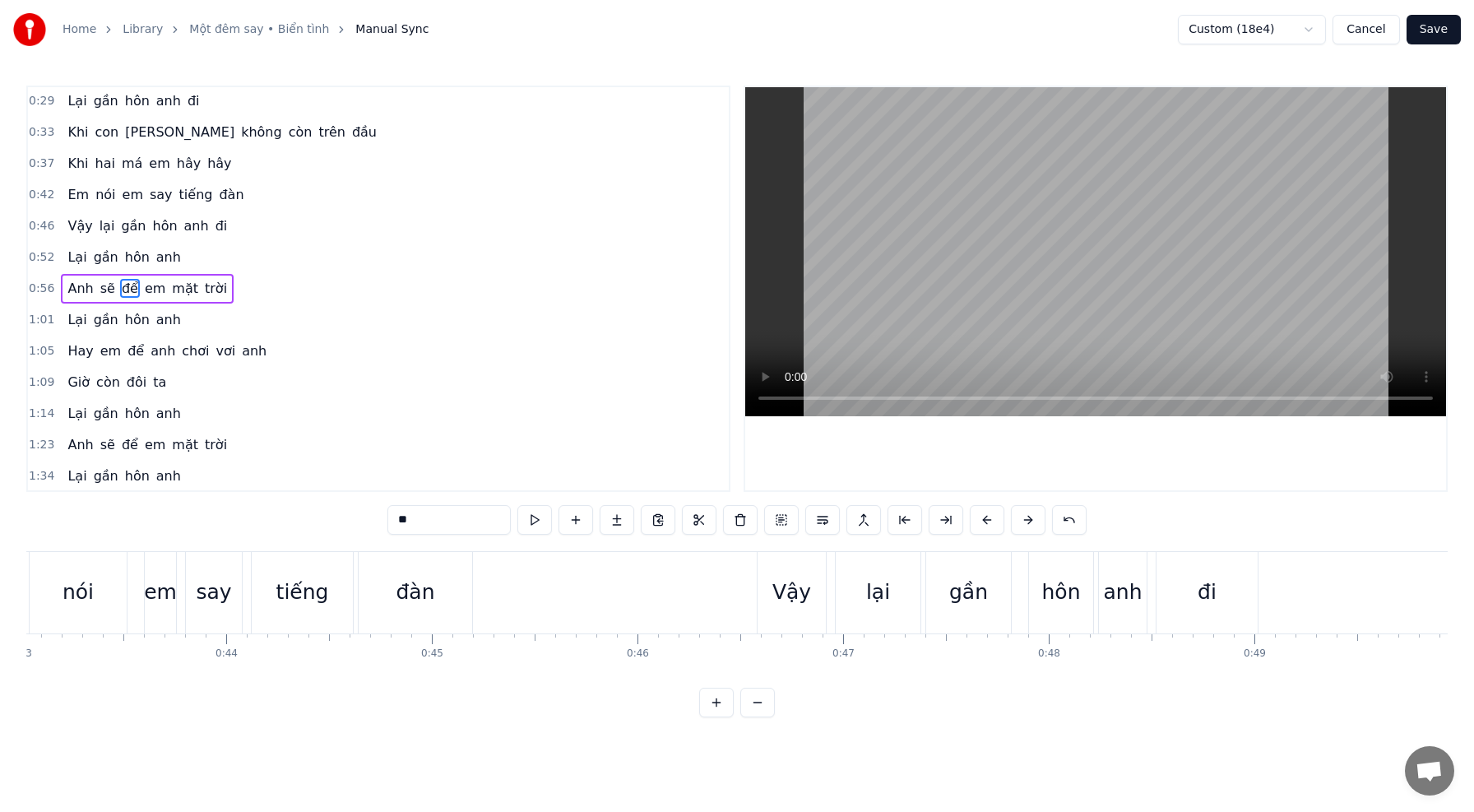
click at [719, 699] on button at bounding box center [716, 702] width 34 height 30
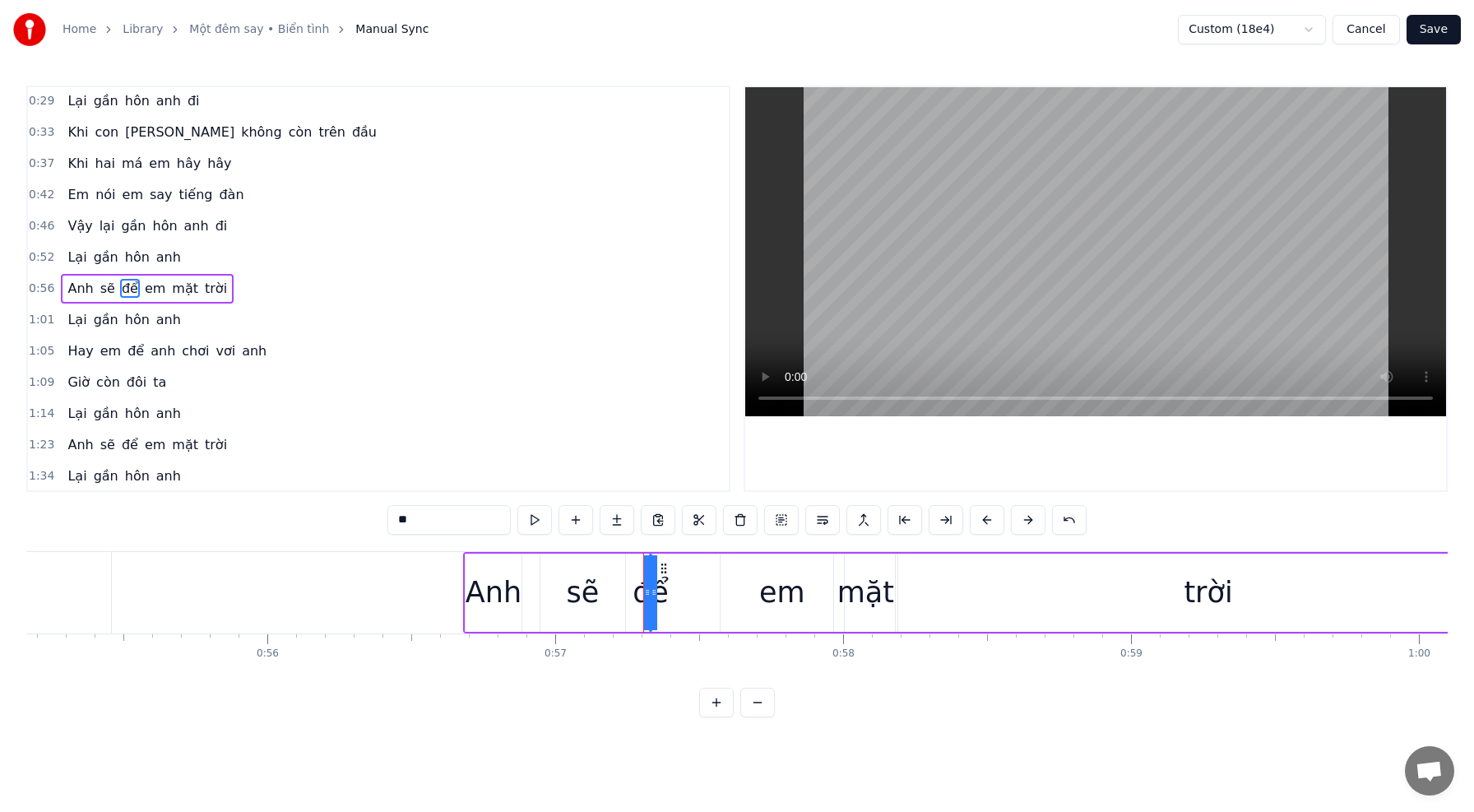
scroll to position [0, 15880]
drag, startPoint x: 655, startPoint y: 591, endPoint x: 619, endPoint y: 589, distance: 36.1
click at [619, 589] on icon at bounding box center [619, 592] width 6 height 14
drag, startPoint x: 628, startPoint y: 568, endPoint x: 642, endPoint y: 571, distance: 14.3
click at [642, 571] on icon at bounding box center [643, 568] width 14 height 14
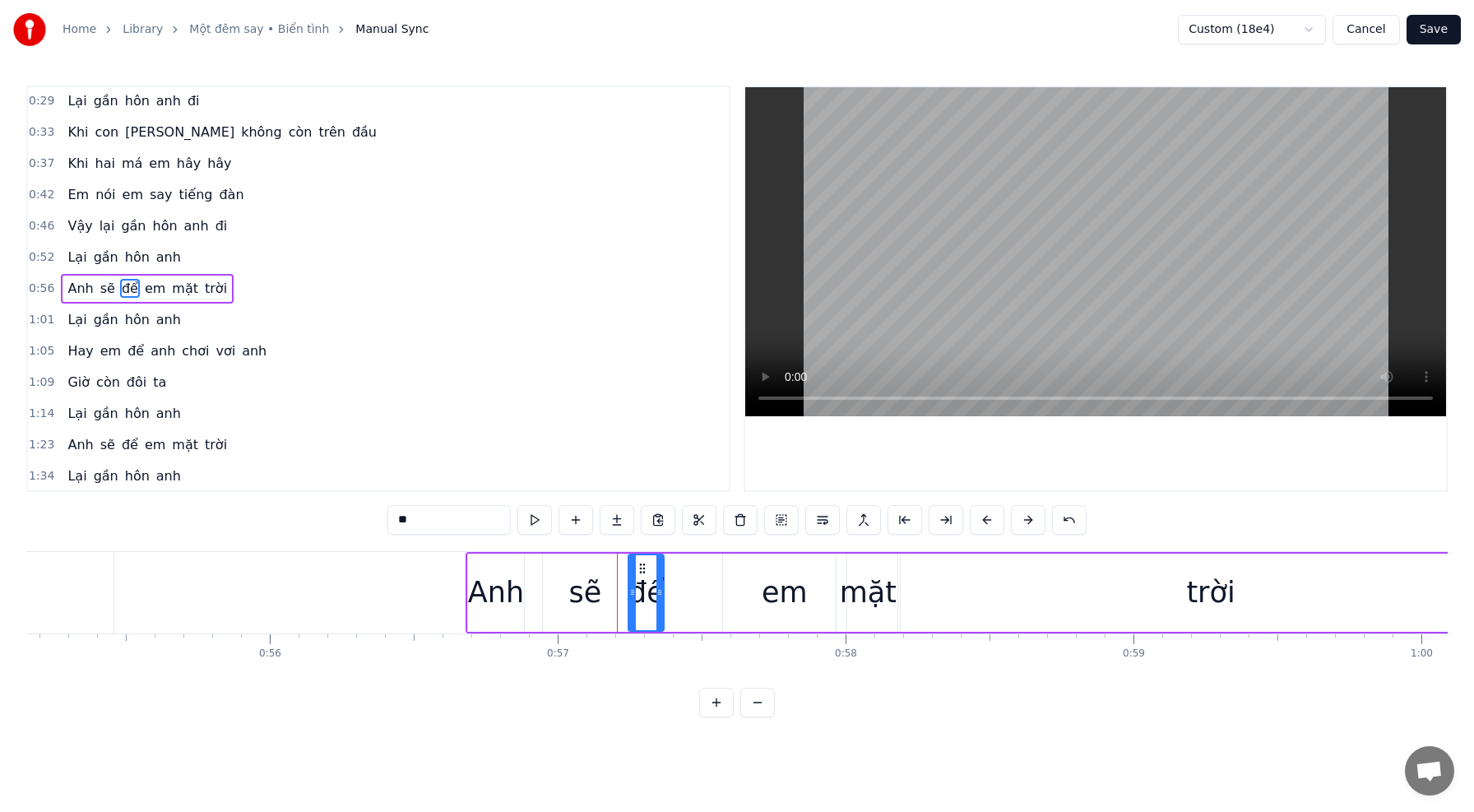
click at [483, 572] on div "Anh" at bounding box center [496, 592] width 56 height 44
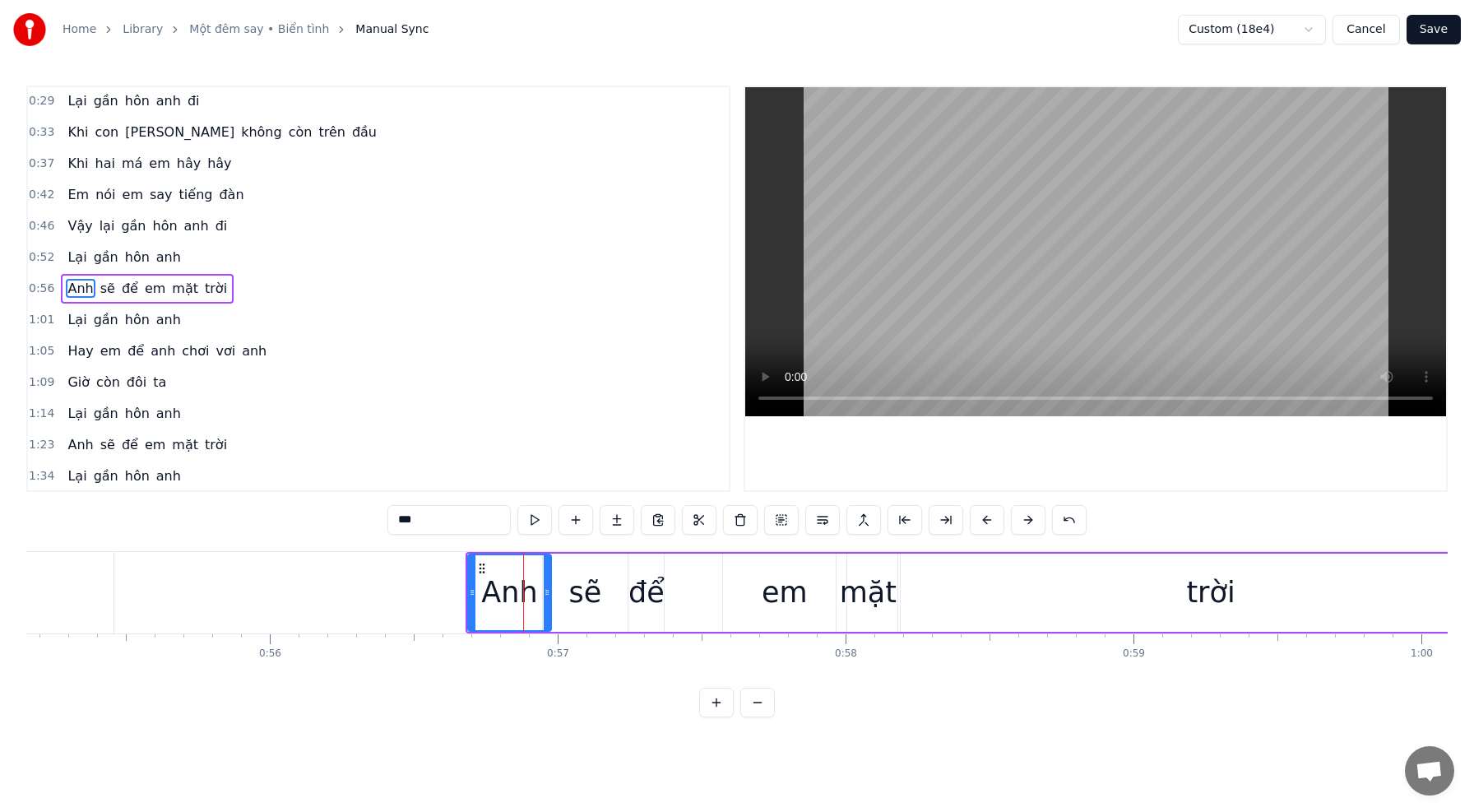
drag, startPoint x: 518, startPoint y: 592, endPoint x: 545, endPoint y: 594, distance: 27.1
click at [545, 594] on icon at bounding box center [546, 592] width 6 height 14
drag, startPoint x: 545, startPoint y: 593, endPoint x: 555, endPoint y: 594, distance: 10.0
click at [545, 593] on icon at bounding box center [545, 592] width 6 height 14
click at [568, 595] on div "sẽ" at bounding box center [585, 592] width 84 height 78
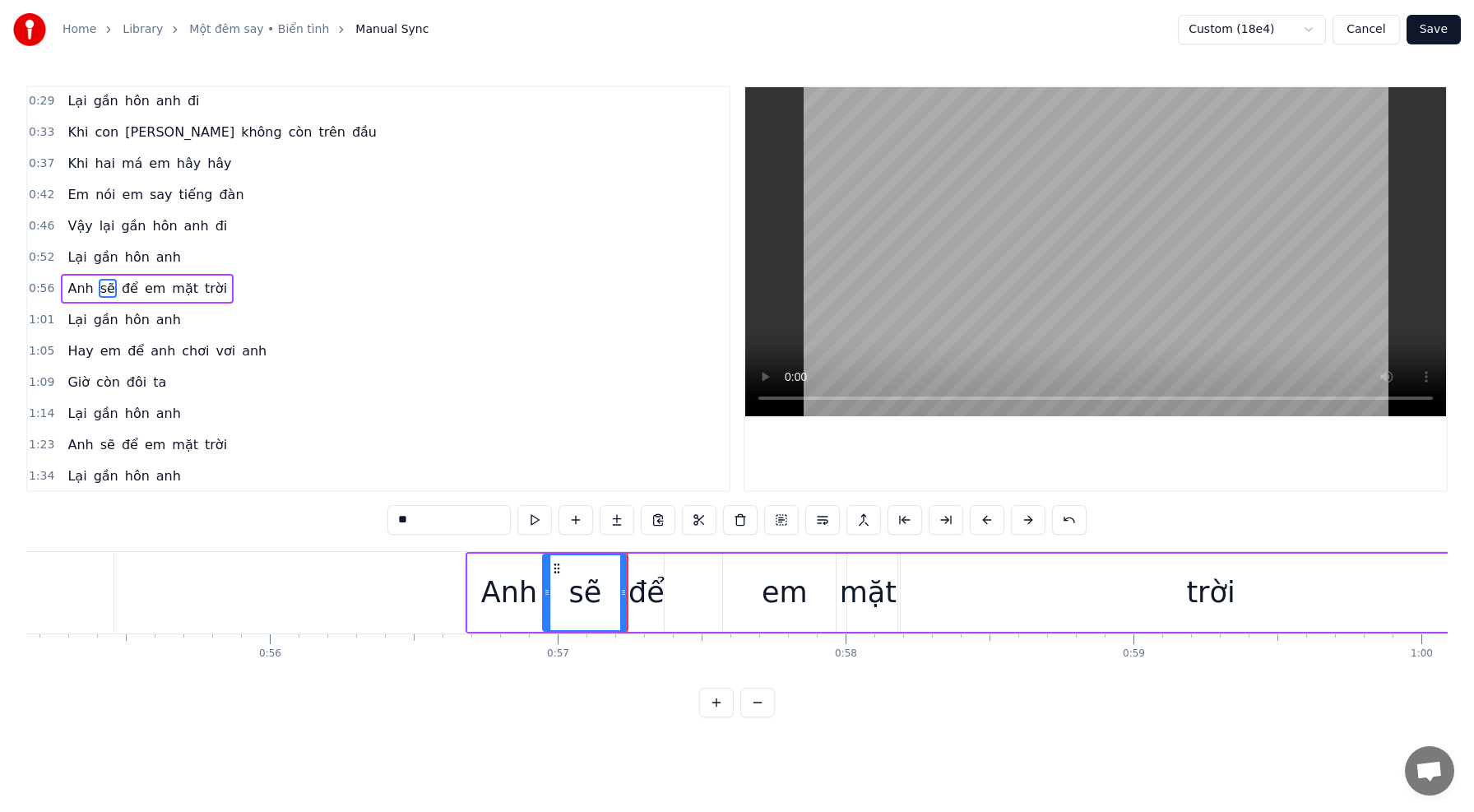
click at [536, 592] on div "Anh" at bounding box center [509, 592] width 83 height 78
drag, startPoint x: 546, startPoint y: 593, endPoint x: 507, endPoint y: 591, distance: 39.1
click at [507, 591] on icon at bounding box center [507, 592] width 6 height 14
click at [584, 592] on div "sẽ" at bounding box center [585, 592] width 33 height 44
type input "**"
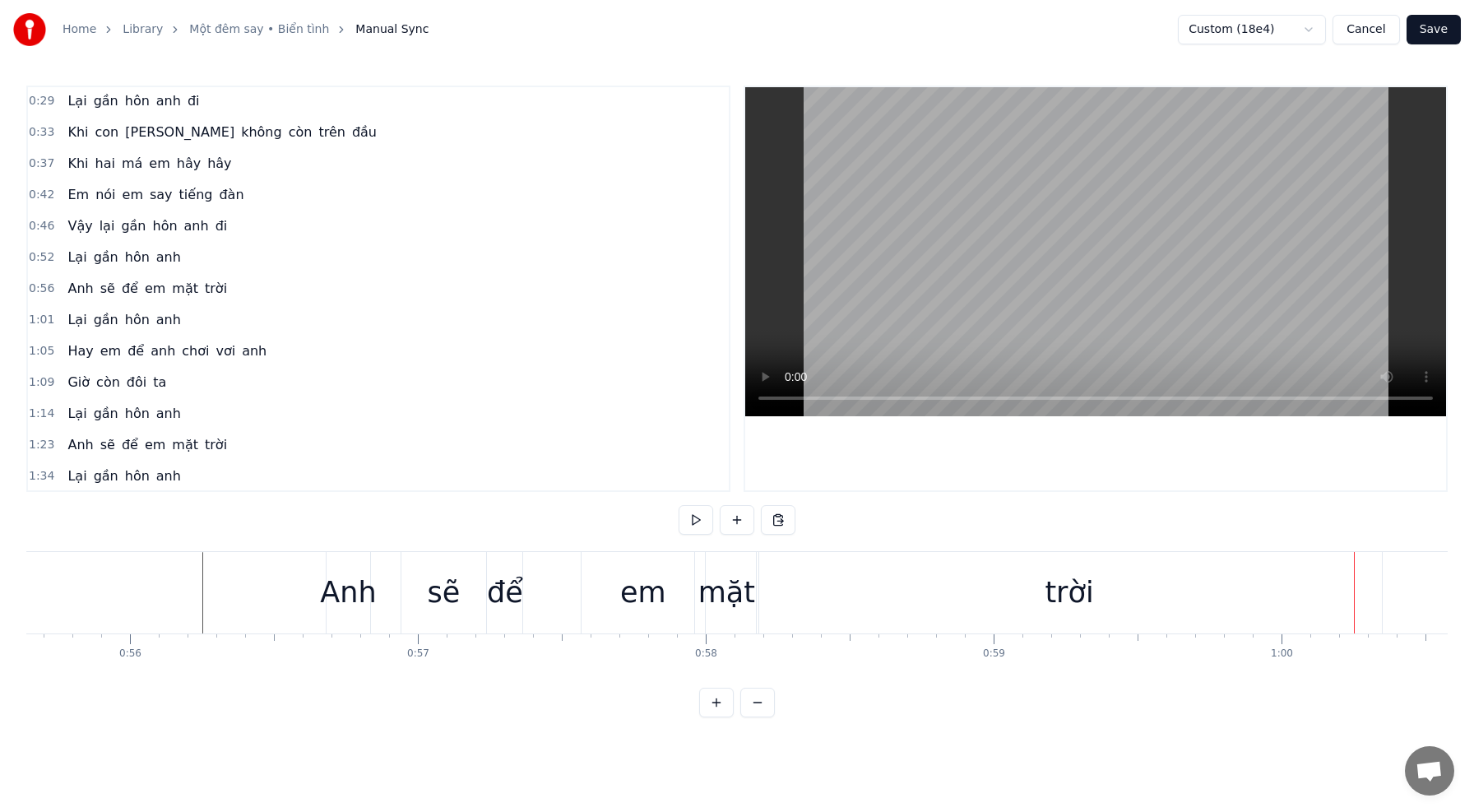
scroll to position [0, 15951]
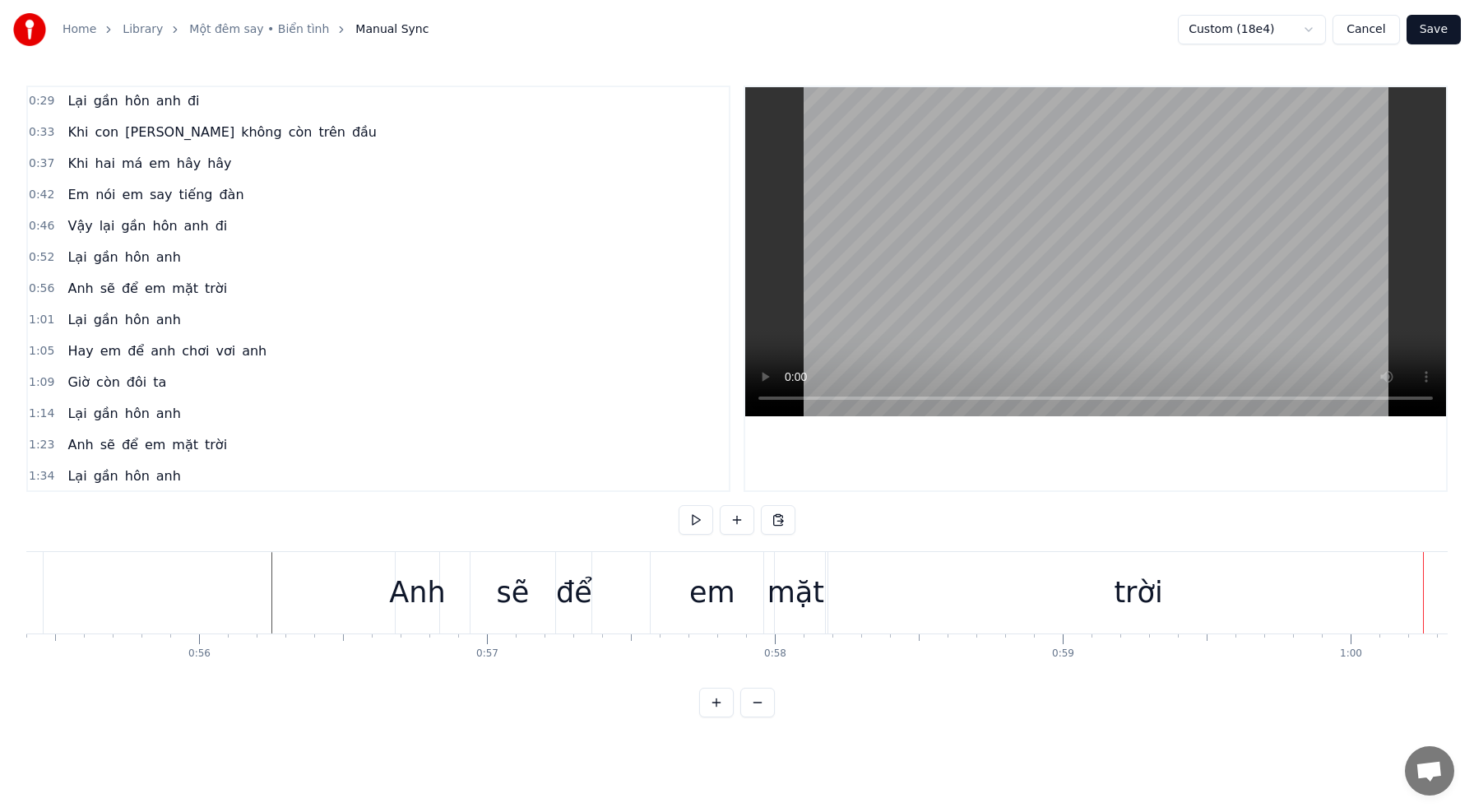
click at [707, 596] on div "em" at bounding box center [712, 592] width 46 height 44
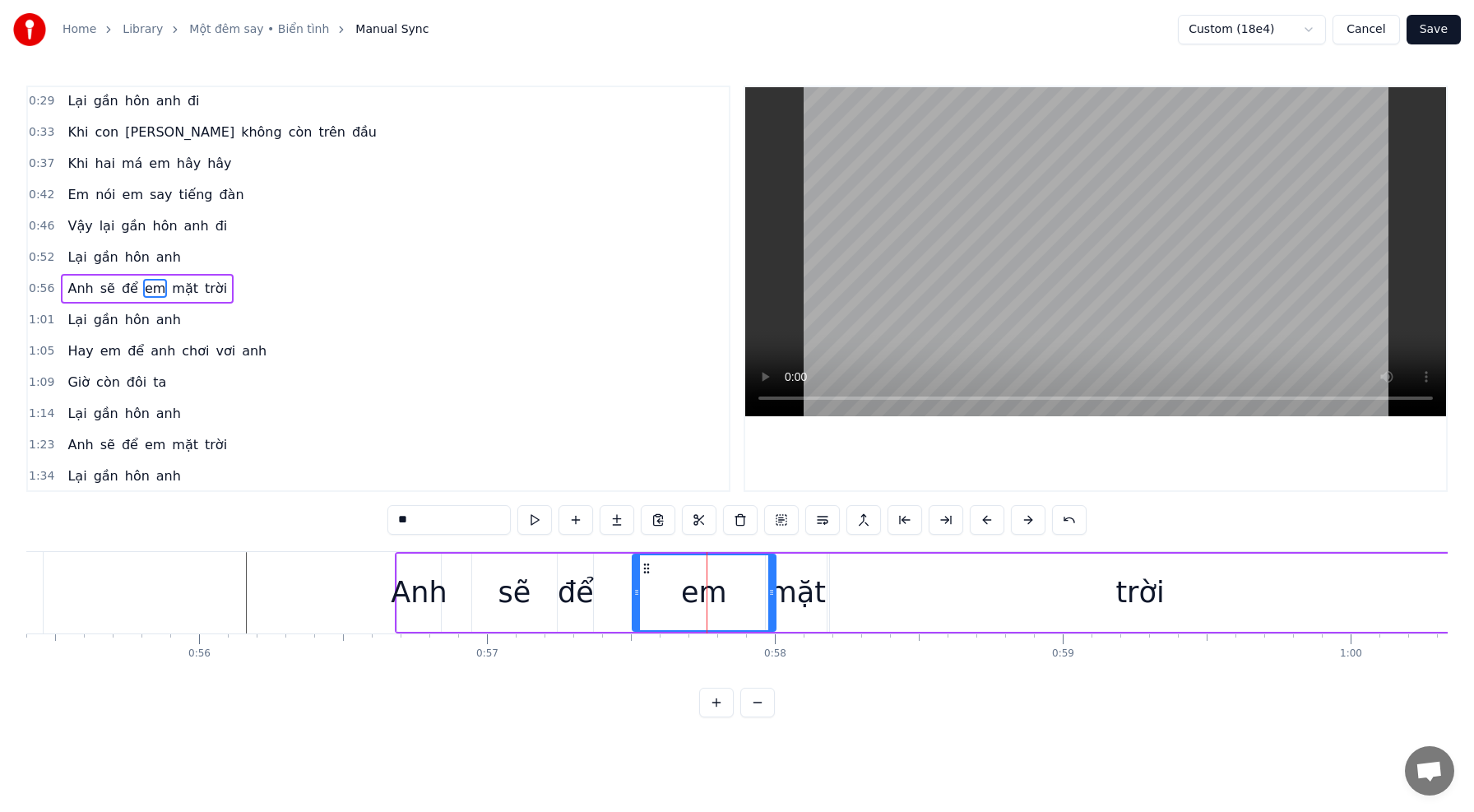
drag, startPoint x: 654, startPoint y: 592, endPoint x: 634, endPoint y: 592, distance: 20.0
click at [634, 592] on icon at bounding box center [636, 592] width 6 height 14
drag, startPoint x: 636, startPoint y: 592, endPoint x: 663, endPoint y: 596, distance: 27.3
click at [663, 596] on icon at bounding box center [658, 592] width 6 height 14
drag, startPoint x: 663, startPoint y: 595, endPoint x: 673, endPoint y: 596, distance: 10.0
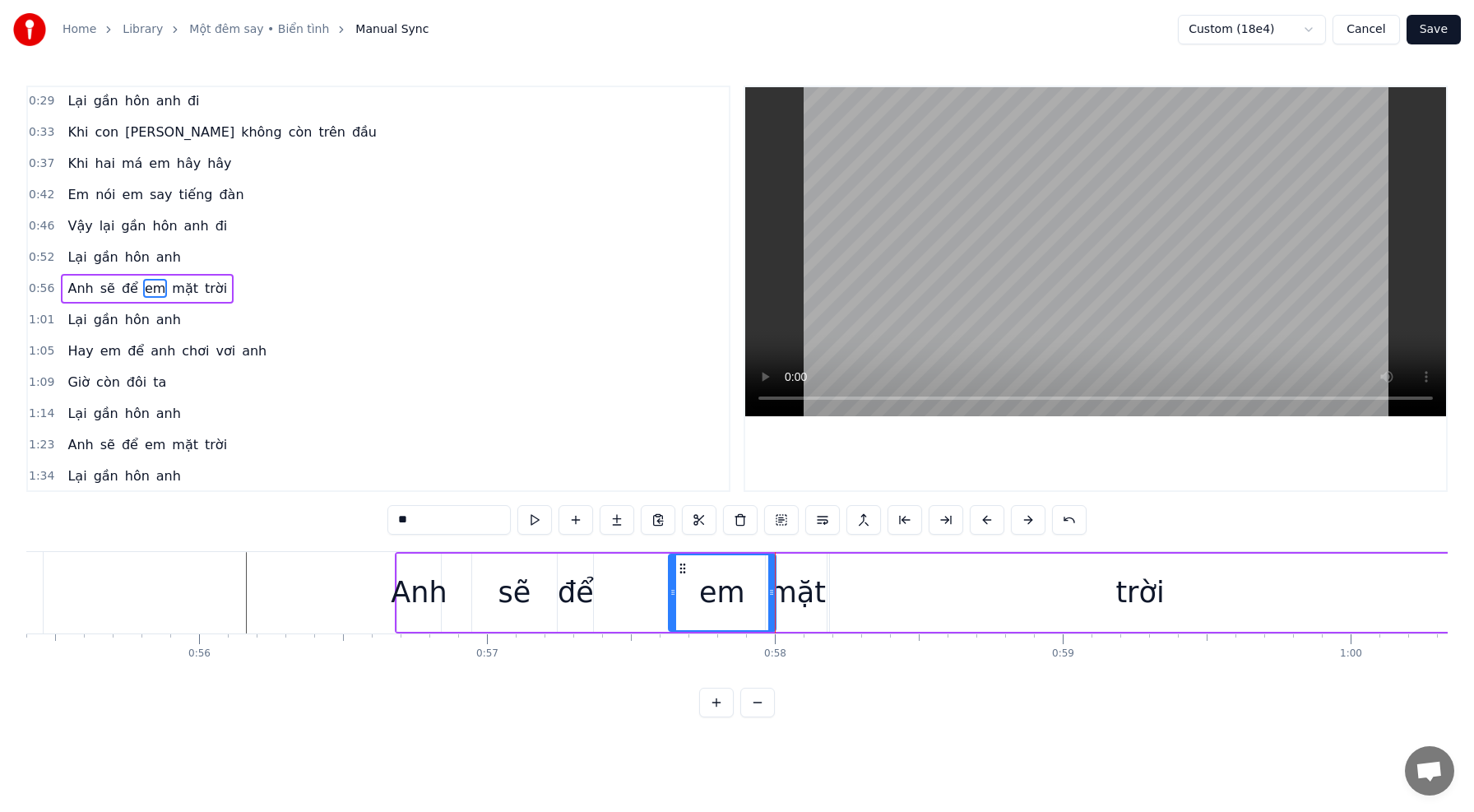
click at [673, 596] on icon at bounding box center [673, 592] width 6 height 14
drag, startPoint x: 771, startPoint y: 592, endPoint x: 752, endPoint y: 592, distance: 19.0
click at [750, 592] on icon at bounding box center [750, 592] width 6 height 14
click at [791, 592] on div "mặt" at bounding box center [797, 592] width 57 height 44
click at [763, 592] on circle at bounding box center [763, 592] width 1 height 1
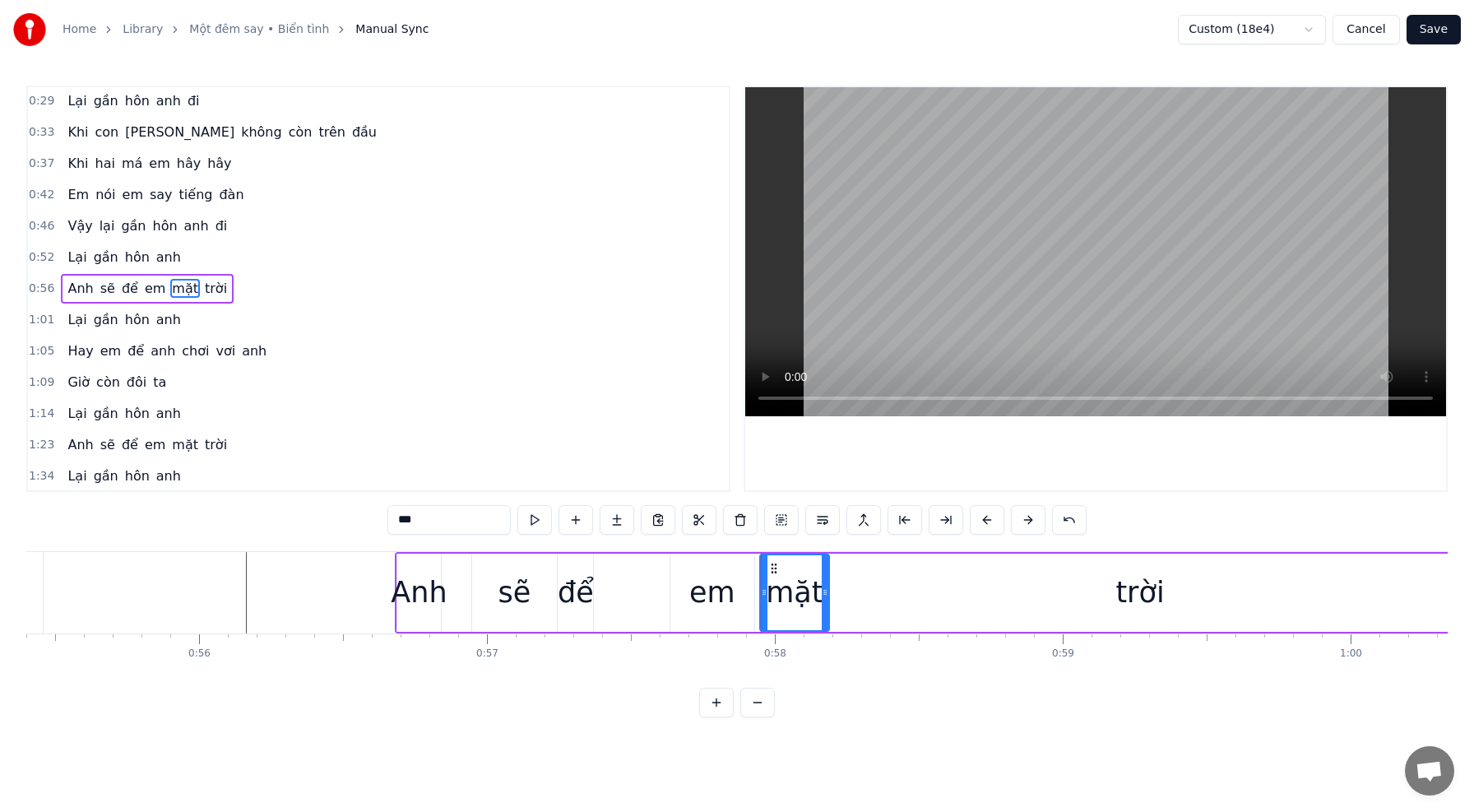
click at [844, 599] on div "trời" at bounding box center [1140, 592] width 624 height 78
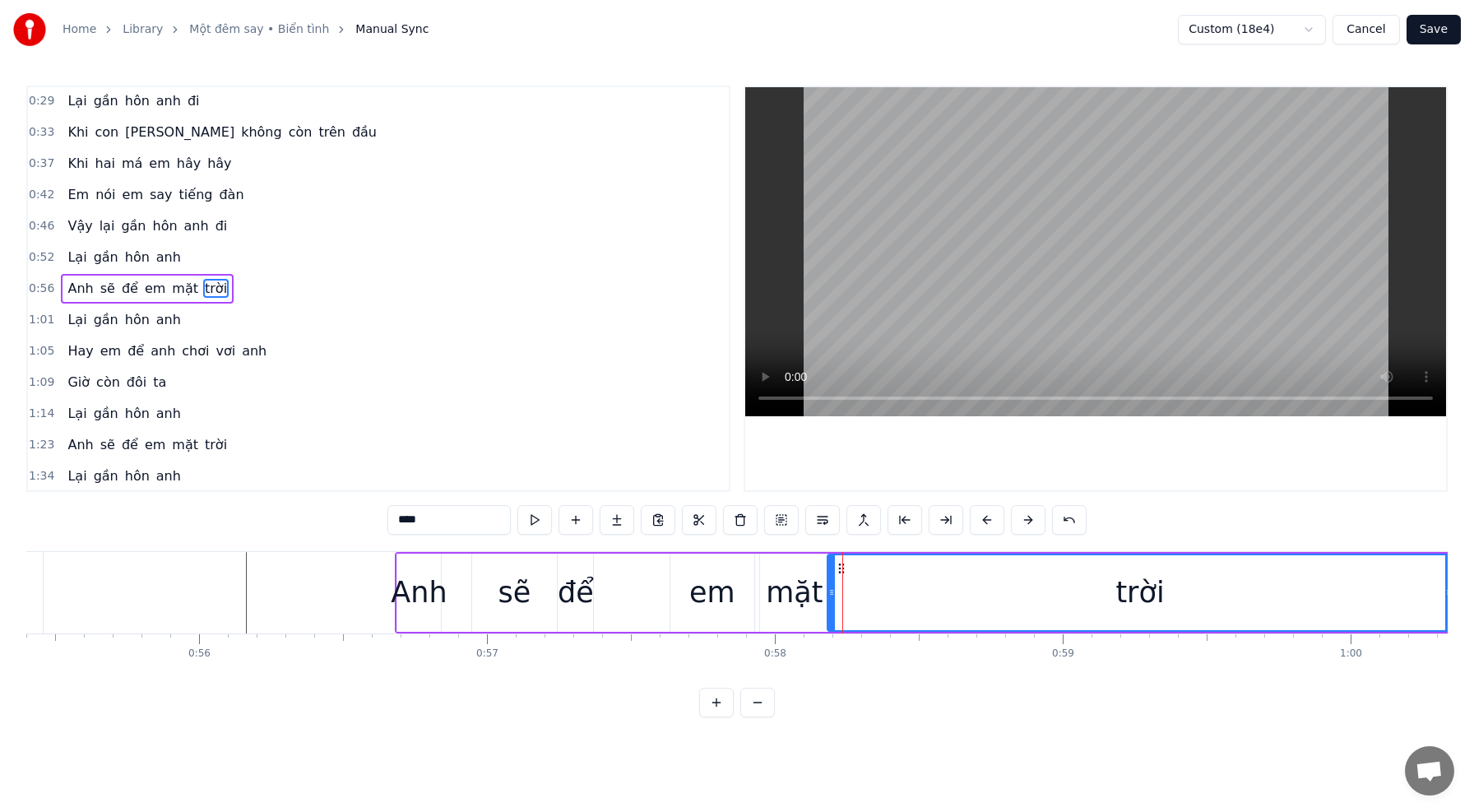
click at [909, 603] on div "trời" at bounding box center [1140, 592] width 623 height 74
click at [529, 588] on div "sẽ" at bounding box center [514, 592] width 84 height 78
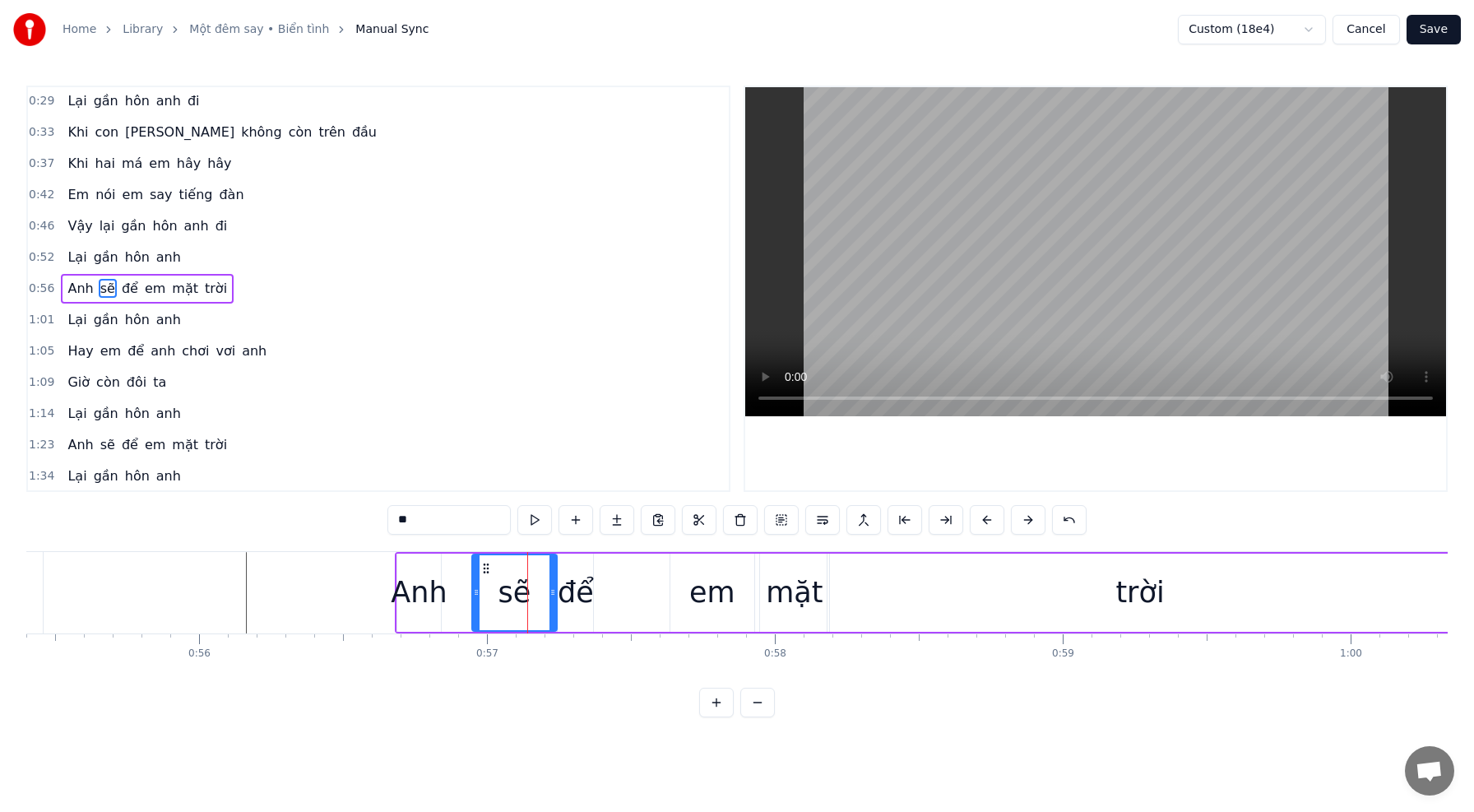
click at [571, 591] on div "để" at bounding box center [576, 592] width 36 height 44
click at [486, 579] on div "sẽ" at bounding box center [514, 592] width 84 height 78
drag, startPoint x: 550, startPoint y: 590, endPoint x: 528, endPoint y: 588, distance: 22.1
click at [528, 588] on icon at bounding box center [530, 592] width 6 height 14
click at [574, 593] on div "để" at bounding box center [576, 592] width 36 height 44
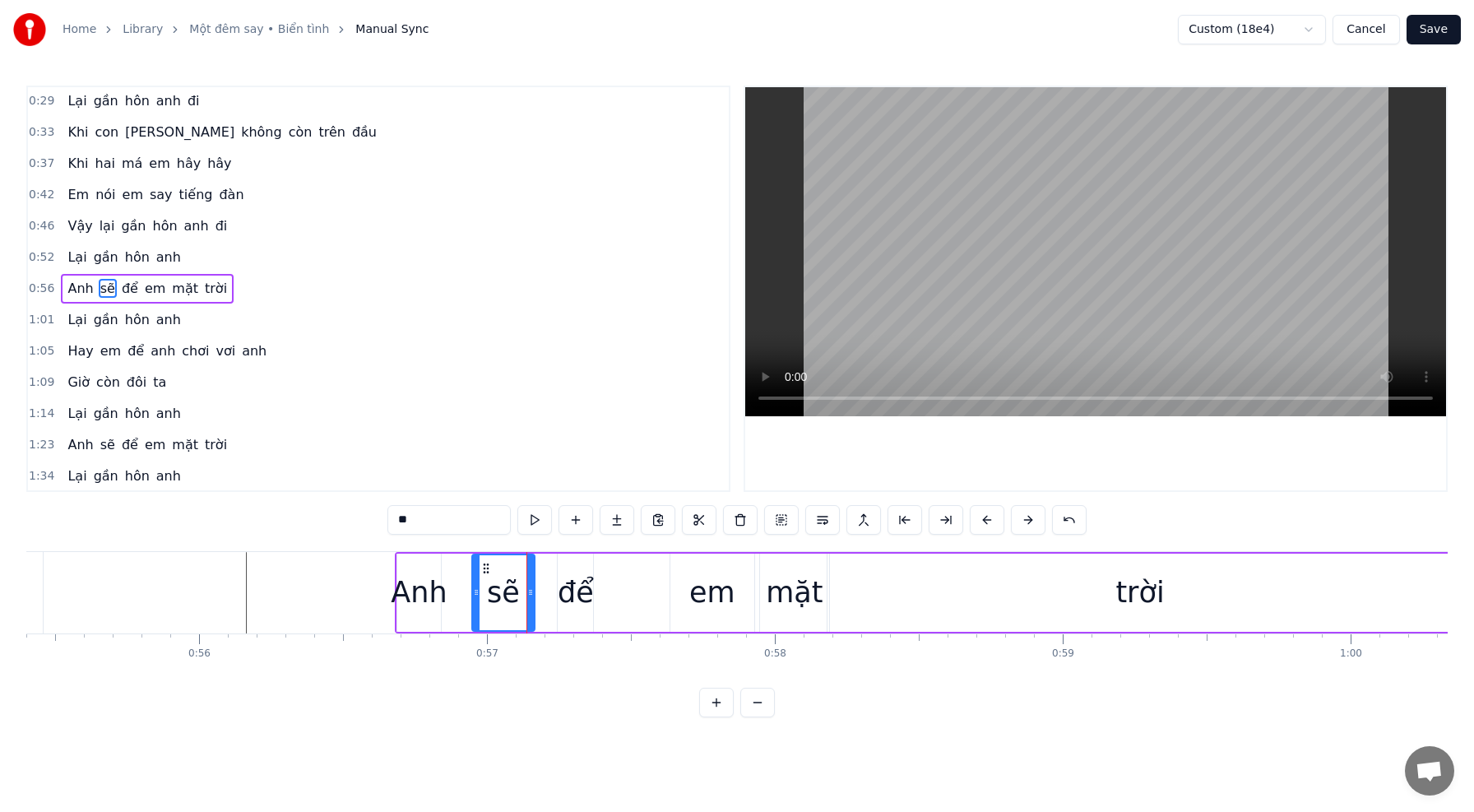
type input "**"
drag, startPoint x: 560, startPoint y: 592, endPoint x: 541, endPoint y: 591, distance: 19.0
click at [541, 592] on icon at bounding box center [543, 592] width 6 height 14
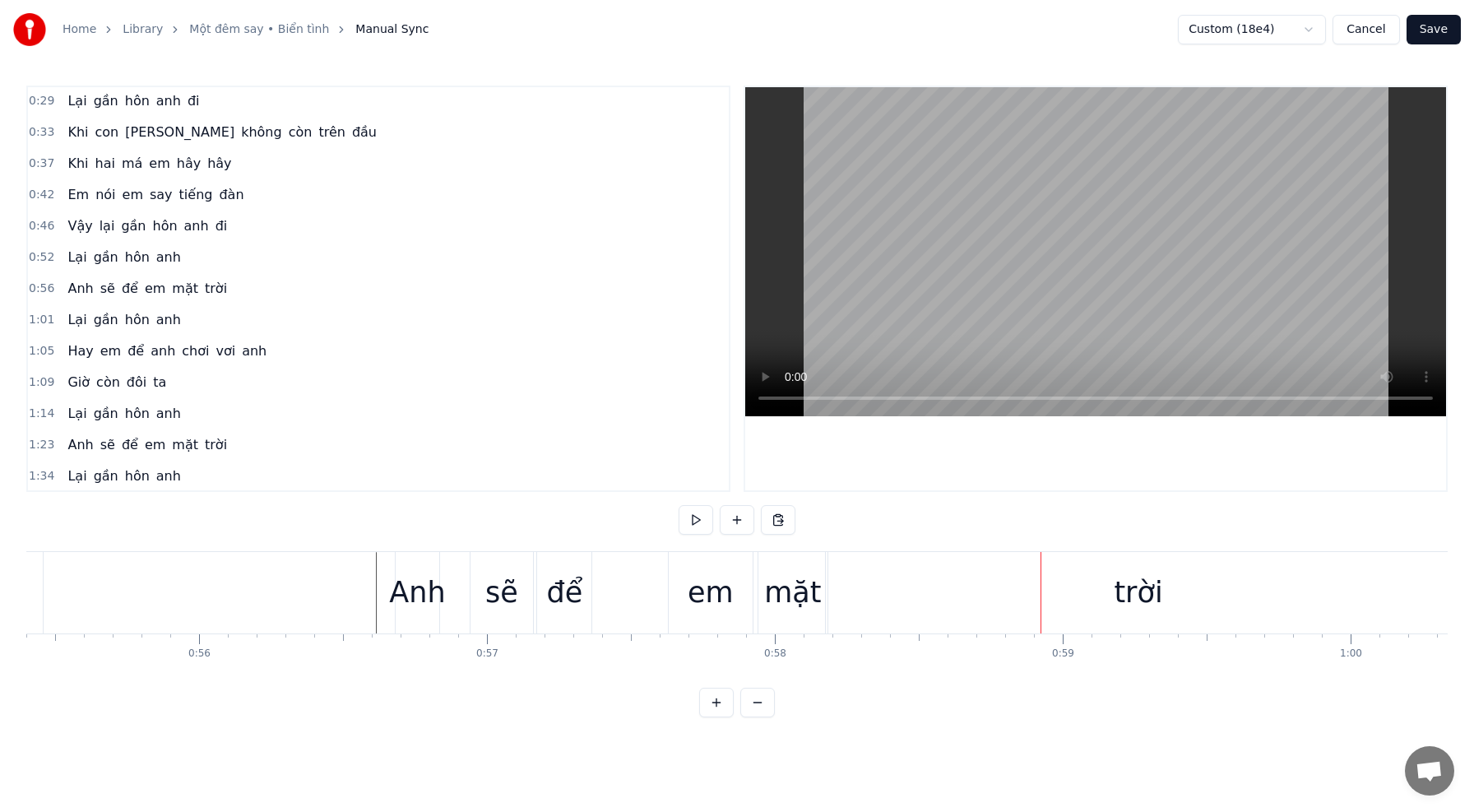
click at [603, 592] on div "[PERSON_NAME] sẽ để em mặt trời" at bounding box center [925, 592] width 1060 height 82
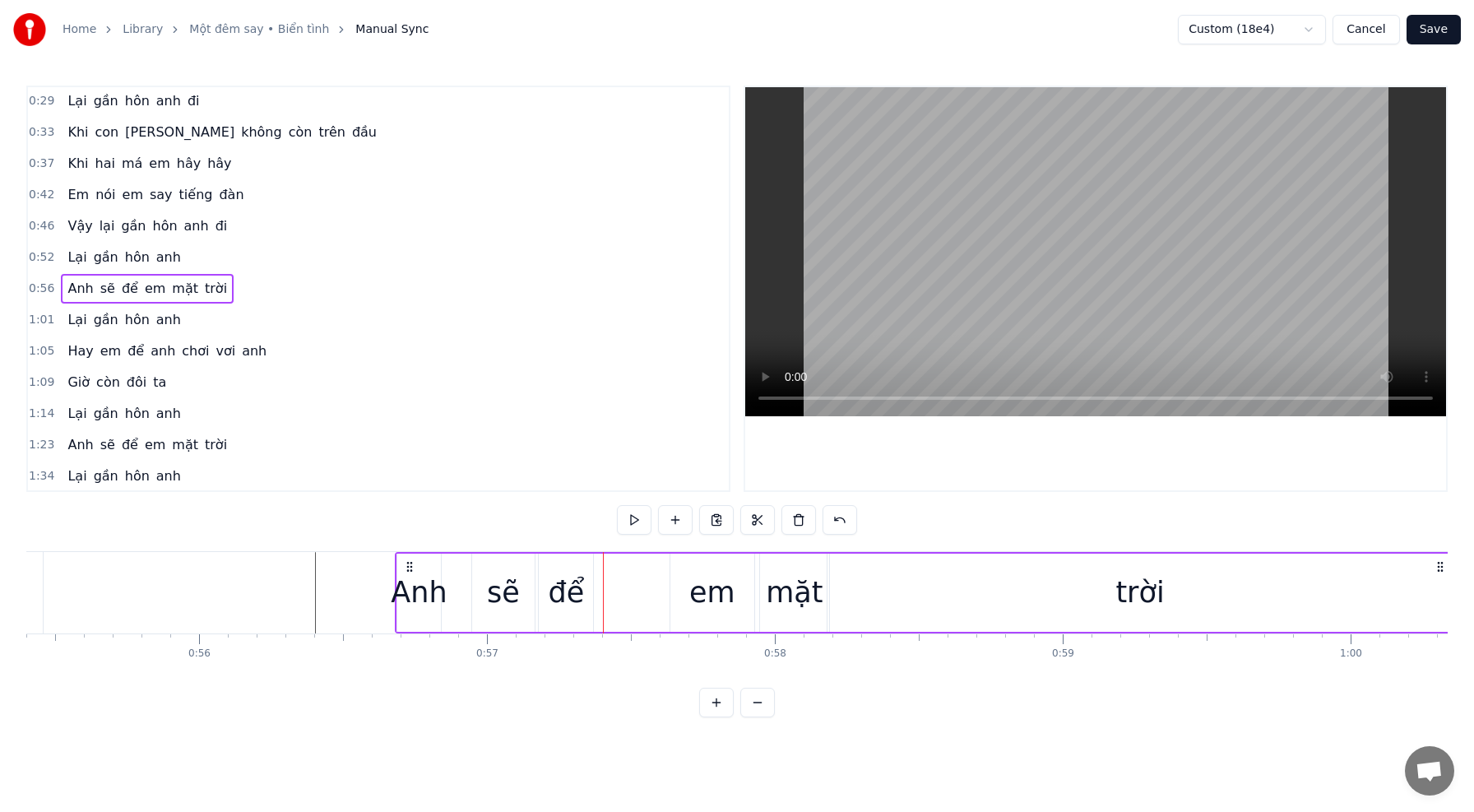
click at [670, 585] on div "em" at bounding box center [712, 592] width 85 height 78
click at [634, 605] on div "[PERSON_NAME] sẽ để em mặt trời" at bounding box center [925, 592] width 1060 height 82
click at [591, 694] on div "0:15 Khi đôi môi em còn đỏ mọng 0:20 Em muốn nói em yêu anh 0:24 Khi men còn tr…" at bounding box center [737, 401] width 1421 height 631
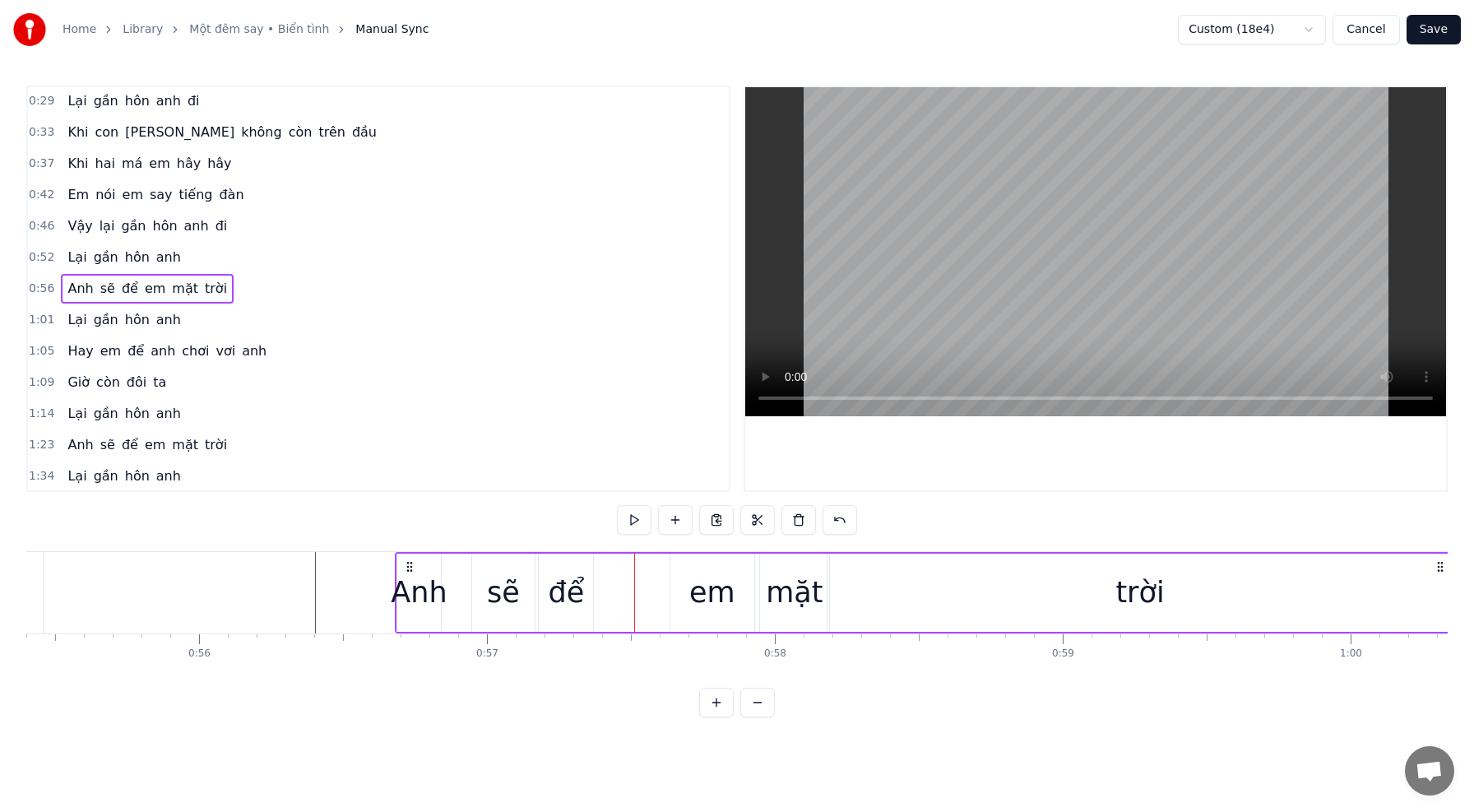
click at [481, 595] on div "sẽ" at bounding box center [503, 592] width 63 height 78
click at [426, 579] on div "Anh" at bounding box center [419, 592] width 56 height 44
type input "***"
click at [658, 628] on div "[PERSON_NAME] sẽ để em mặt trời" at bounding box center [925, 592] width 1060 height 82
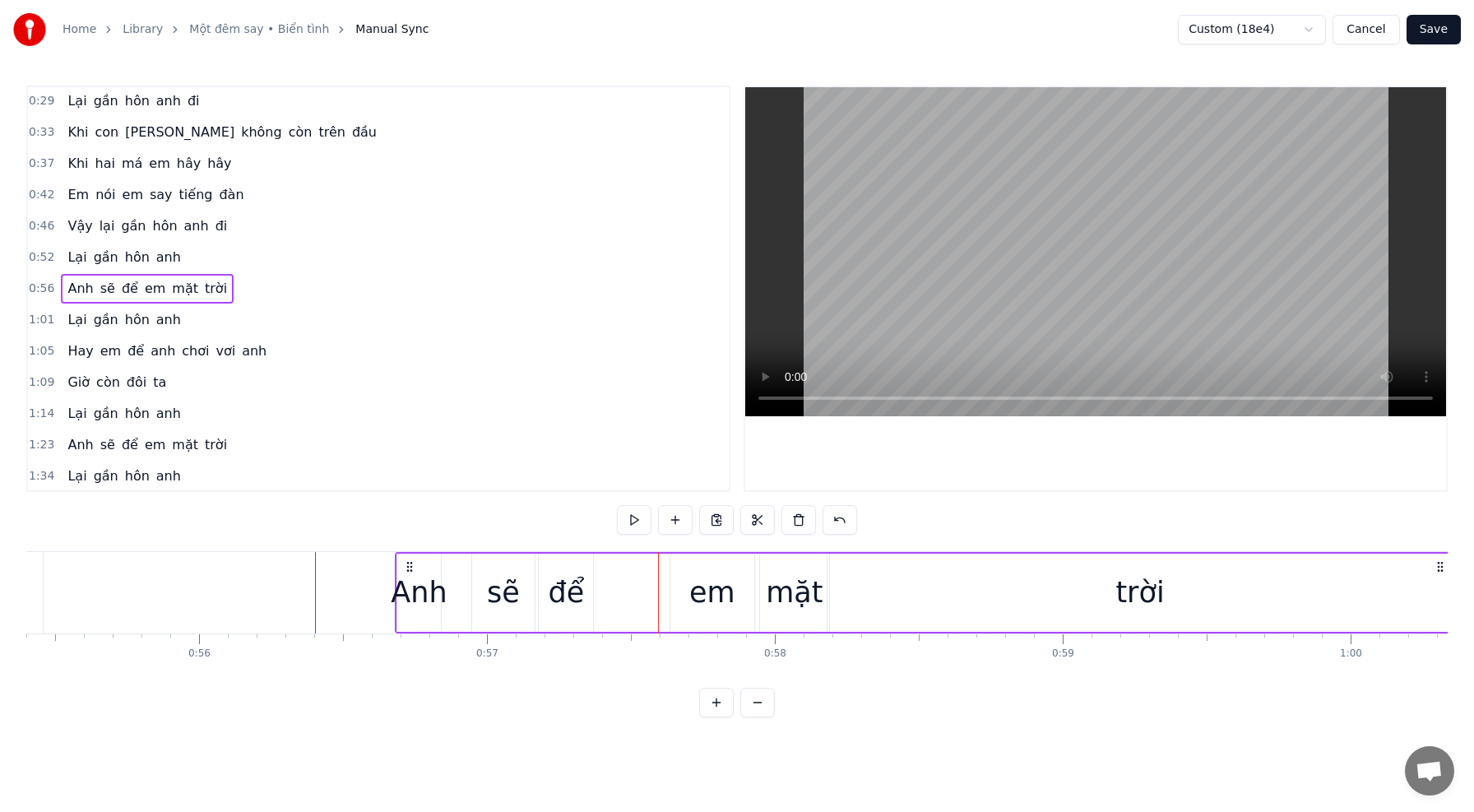
click at [676, 599] on div "em" at bounding box center [712, 592] width 84 height 78
click at [641, 591] on div "[PERSON_NAME] sẽ để em mặt trời" at bounding box center [925, 592] width 1060 height 82
click at [614, 590] on div "[PERSON_NAME] sẽ để em mặt trời" at bounding box center [925, 592] width 1060 height 82
click at [560, 592] on div "để" at bounding box center [567, 592] width 36 height 44
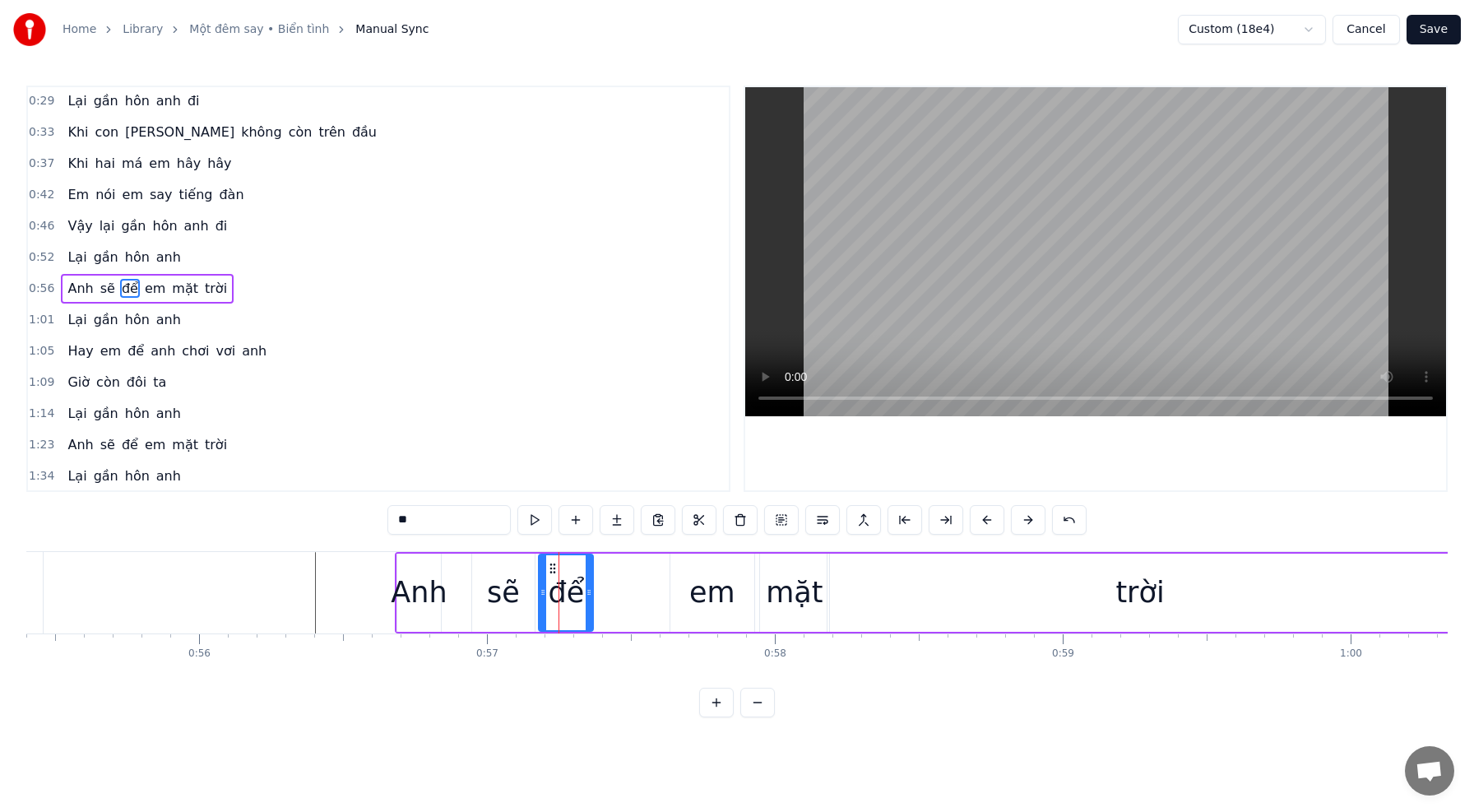
click at [616, 602] on div "[PERSON_NAME] sẽ để em mặt trời" at bounding box center [925, 592] width 1060 height 82
click at [621, 593] on div "[PERSON_NAME] sẽ để em mặt trời" at bounding box center [925, 592] width 1060 height 82
click at [566, 589] on div "để" at bounding box center [567, 592] width 36 height 44
click at [691, 592] on div "em" at bounding box center [712, 592] width 84 height 78
type input "**"
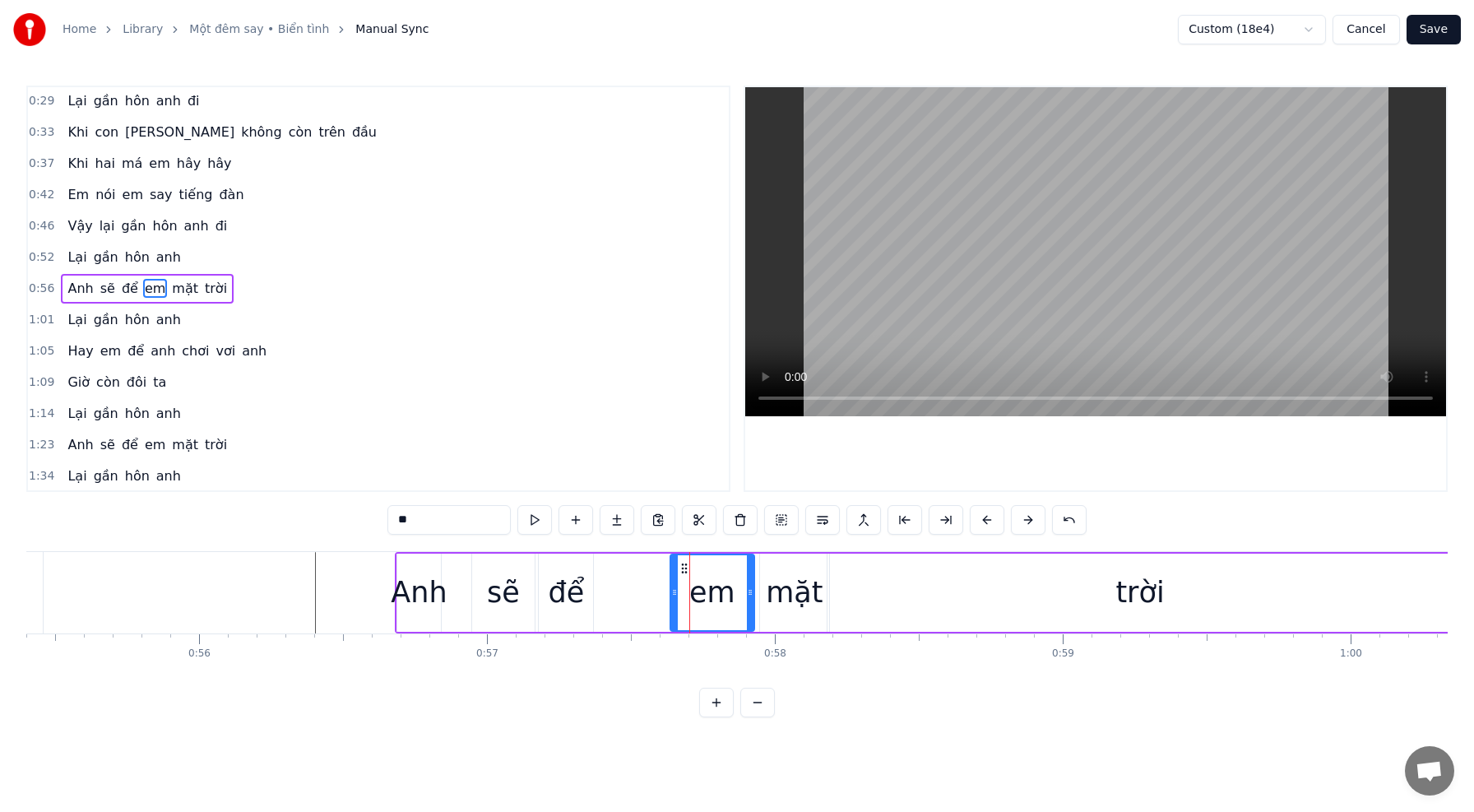
click at [635, 592] on div "[PERSON_NAME] sẽ để em mặt trời" at bounding box center [925, 592] width 1060 height 82
click at [578, 585] on div "để" at bounding box center [567, 592] width 36 height 44
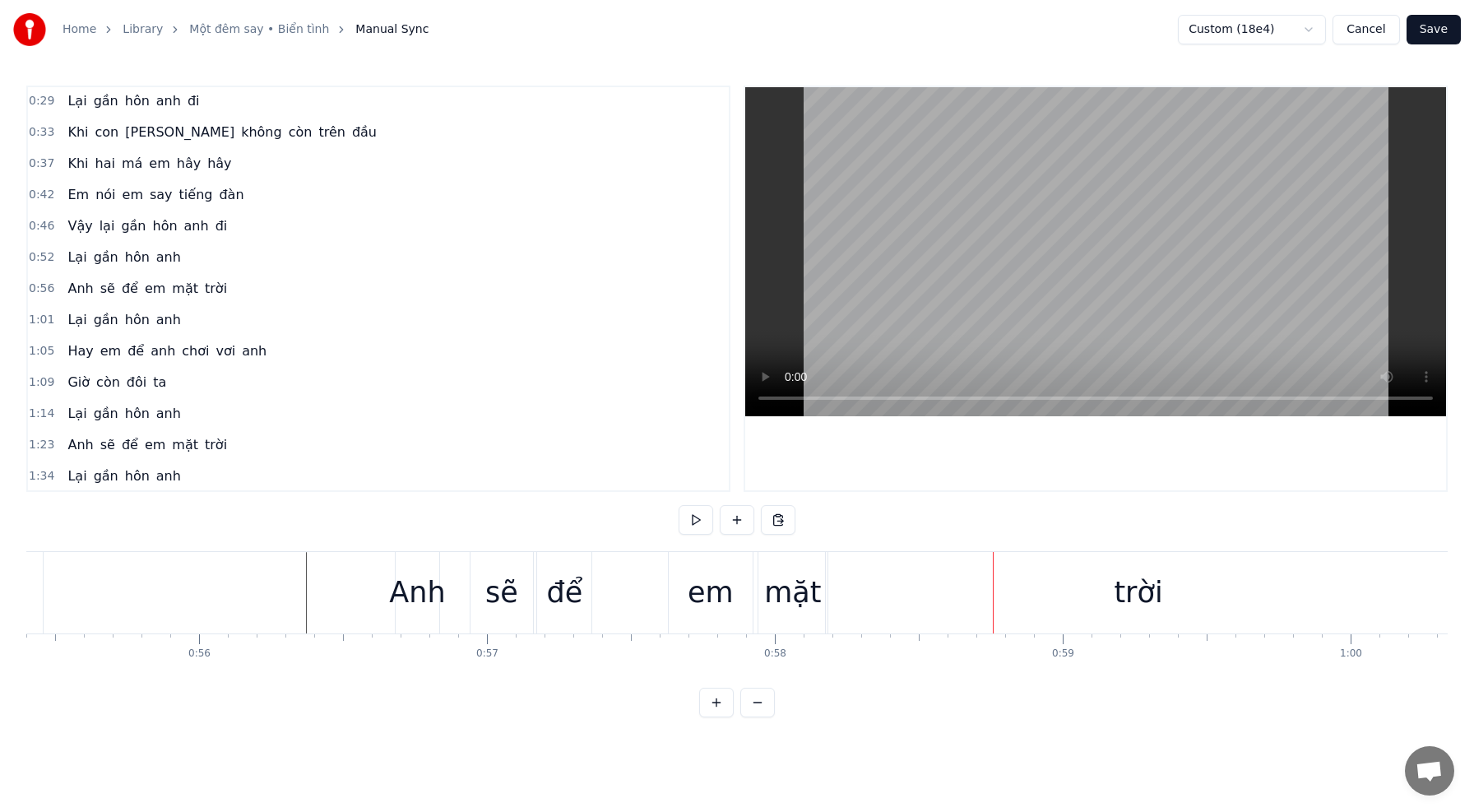
click at [720, 597] on div "em" at bounding box center [711, 592] width 46 height 44
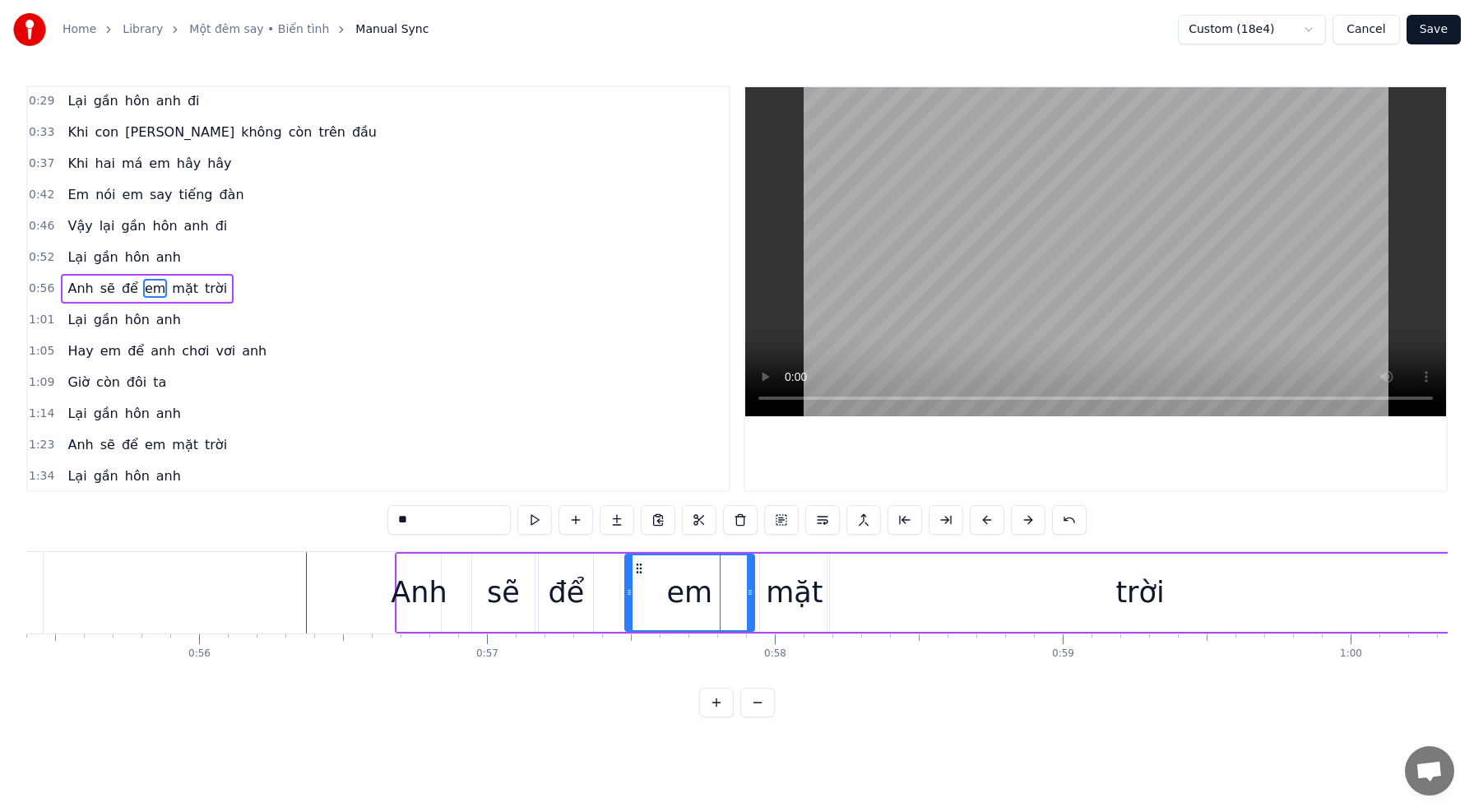
drag, startPoint x: 677, startPoint y: 594, endPoint x: 632, endPoint y: 590, distance: 45.2
click at [632, 590] on icon at bounding box center [629, 592] width 6 height 14
drag, startPoint x: 632, startPoint y: 592, endPoint x: 674, endPoint y: 595, distance: 42.1
click at [689, 596] on div "em" at bounding box center [690, 592] width 127 height 74
drag, startPoint x: 628, startPoint y: 592, endPoint x: 693, endPoint y: 597, distance: 65.2
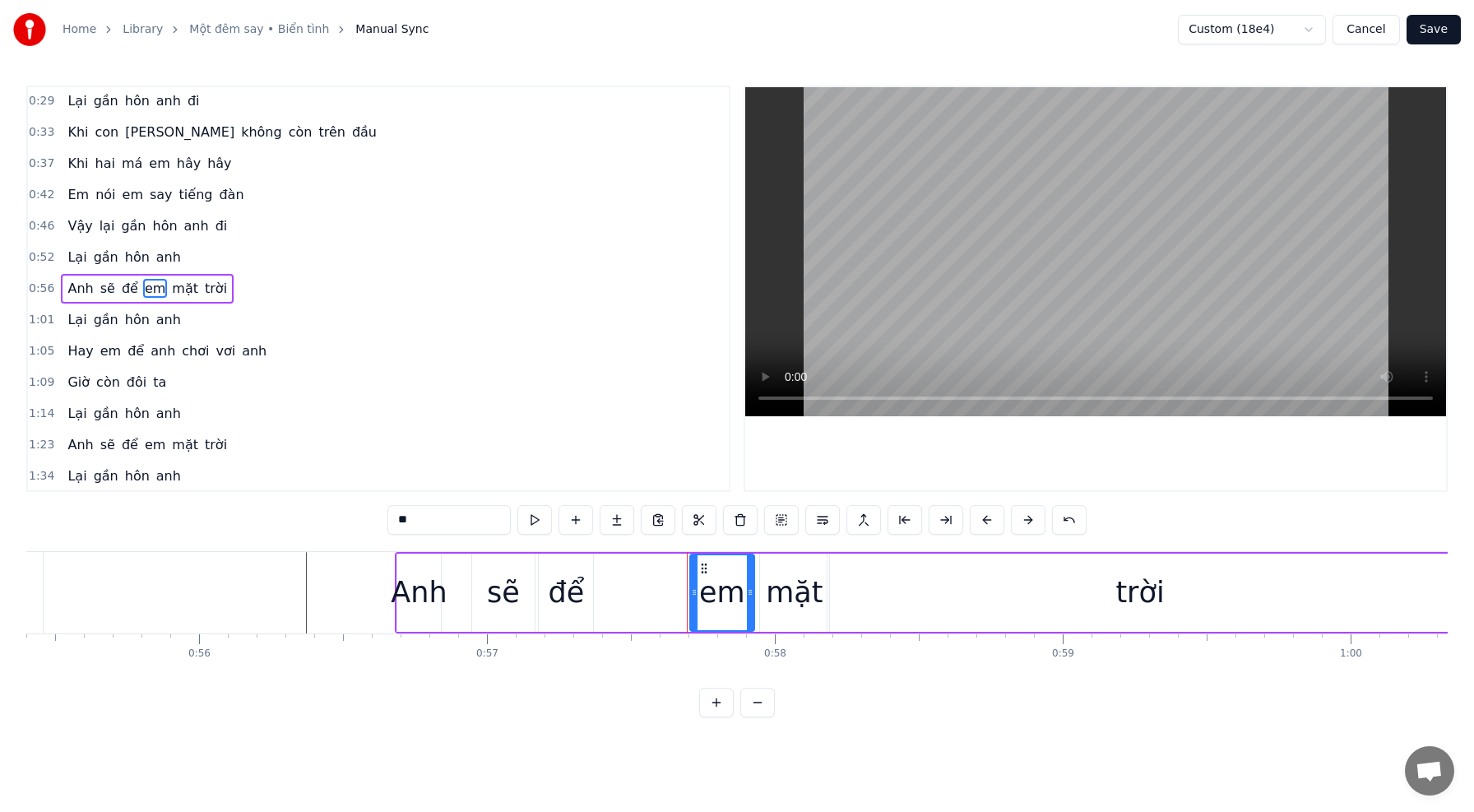
click at [693, 597] on icon at bounding box center [693, 592] width 6 height 14
drag, startPoint x: 697, startPoint y: 594, endPoint x: 708, endPoint y: 596, distance: 11.2
click at [708, 596] on icon at bounding box center [706, 592] width 6 height 14
click at [571, 596] on div "để" at bounding box center [567, 592] width 36 height 44
type input "**"
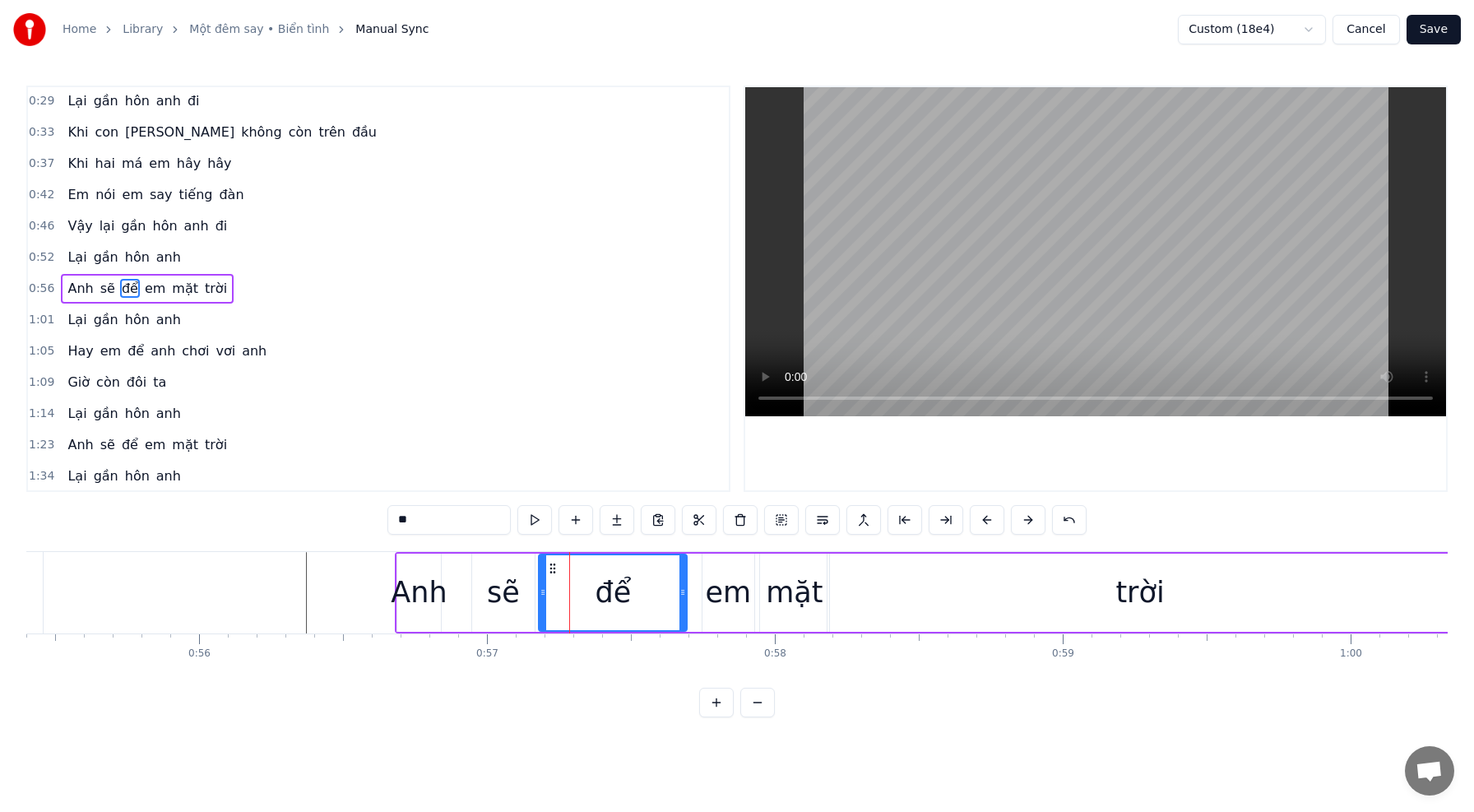
drag, startPoint x: 592, startPoint y: 597, endPoint x: 683, endPoint y: 611, distance: 92.1
click at [684, 611] on div at bounding box center [683, 592] width 6 height 74
drag, startPoint x: 544, startPoint y: 592, endPoint x: 564, endPoint y: 596, distance: 20.4
click at [564, 596] on icon at bounding box center [562, 592] width 6 height 14
drag, startPoint x: 562, startPoint y: 595, endPoint x: 532, endPoint y: 593, distance: 30.1
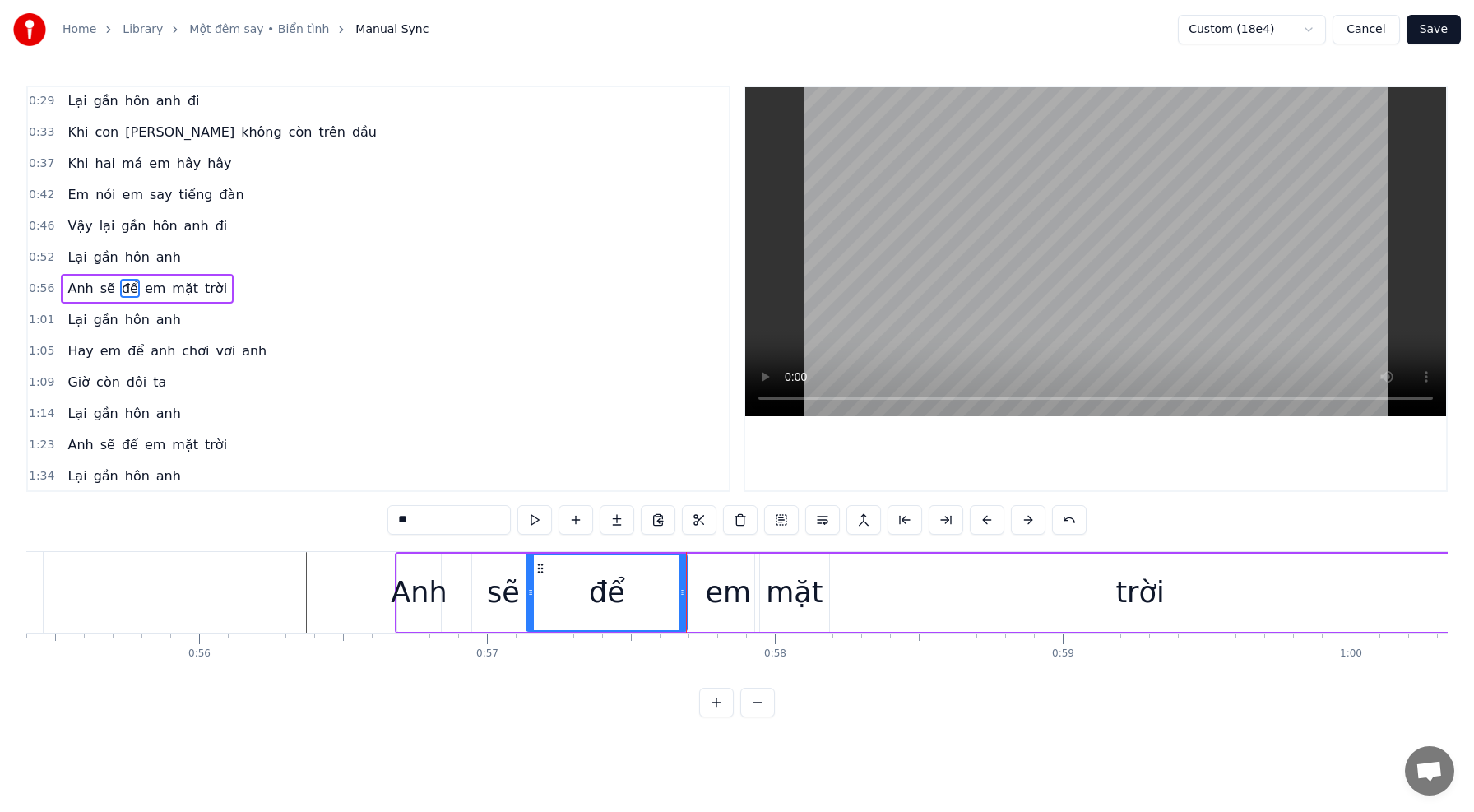
click at [530, 593] on icon at bounding box center [530, 592] width 6 height 14
drag, startPoint x: 533, startPoint y: 592, endPoint x: 560, endPoint y: 598, distance: 27.7
click at [565, 598] on icon at bounding box center [562, 592] width 6 height 14
click at [537, 597] on div "[PERSON_NAME] sẽ để em mặt trời" at bounding box center [925, 592] width 1060 height 82
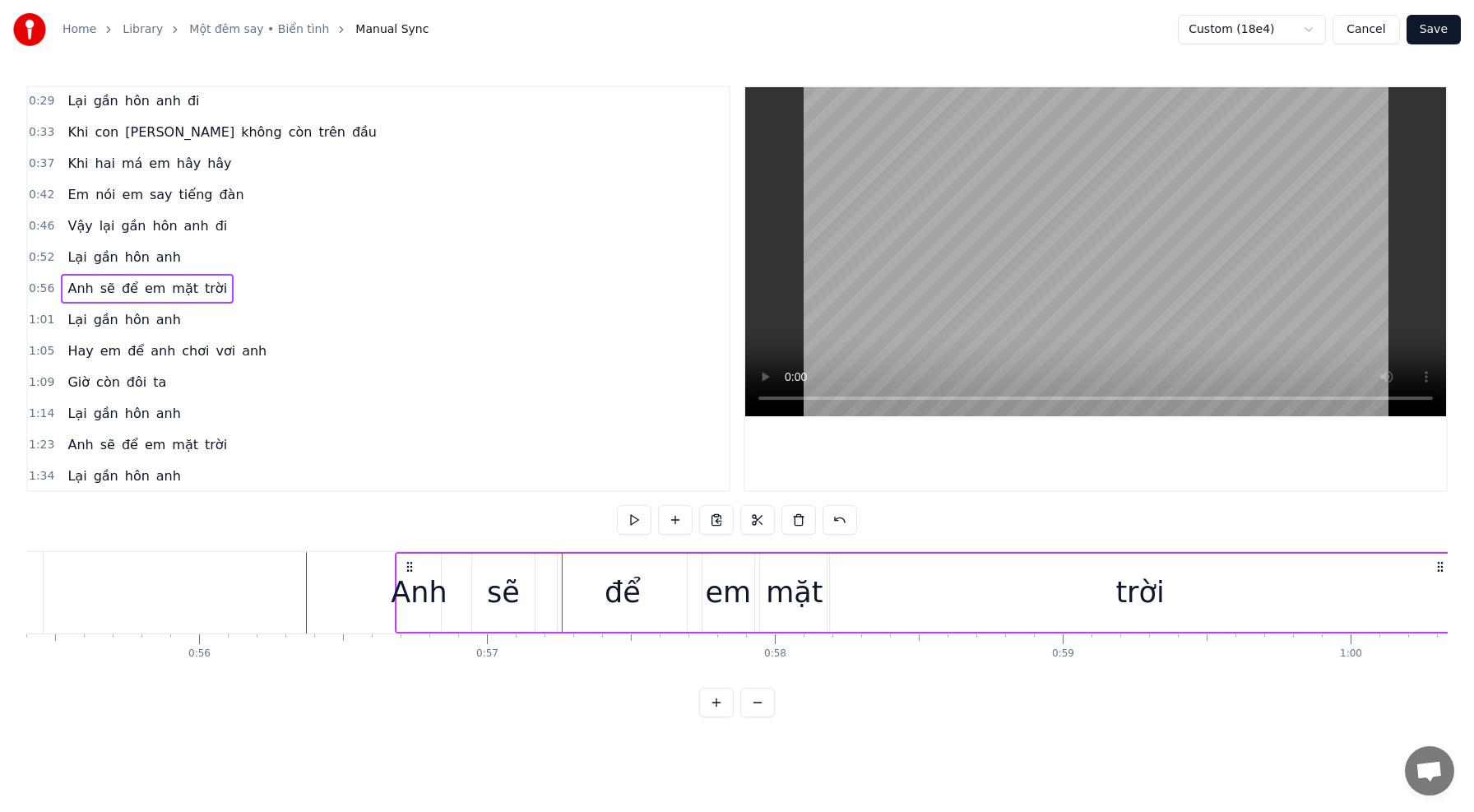
click at [511, 592] on div "sẽ" at bounding box center [504, 592] width 33 height 44
click at [532, 594] on icon at bounding box center [530, 592] width 6 height 14
click at [573, 598] on div "để" at bounding box center [623, 592] width 129 height 78
type input "**"
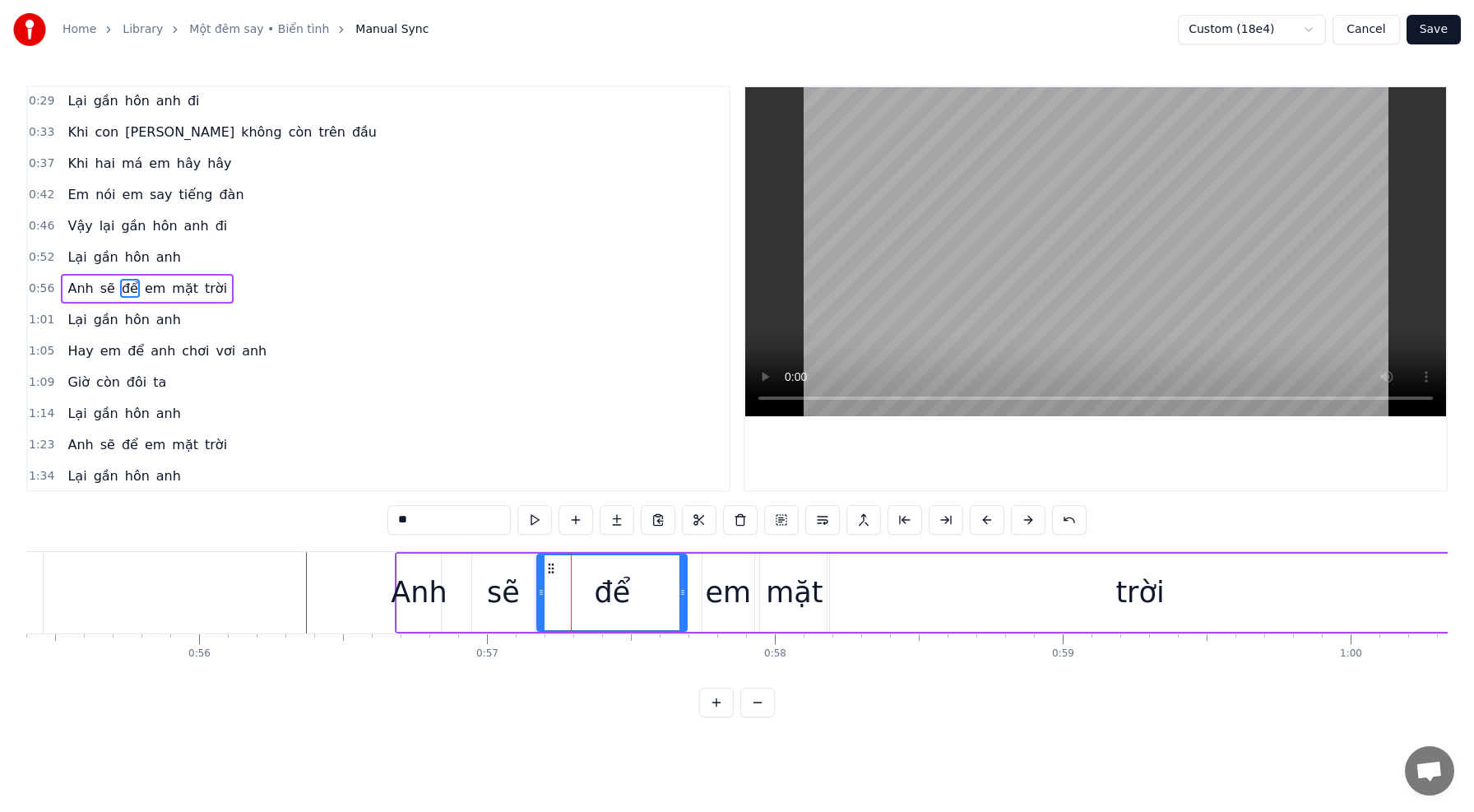
drag, startPoint x: 562, startPoint y: 594, endPoint x: 542, endPoint y: 592, distance: 20.1
click at [542, 592] on icon at bounding box center [541, 592] width 6 height 14
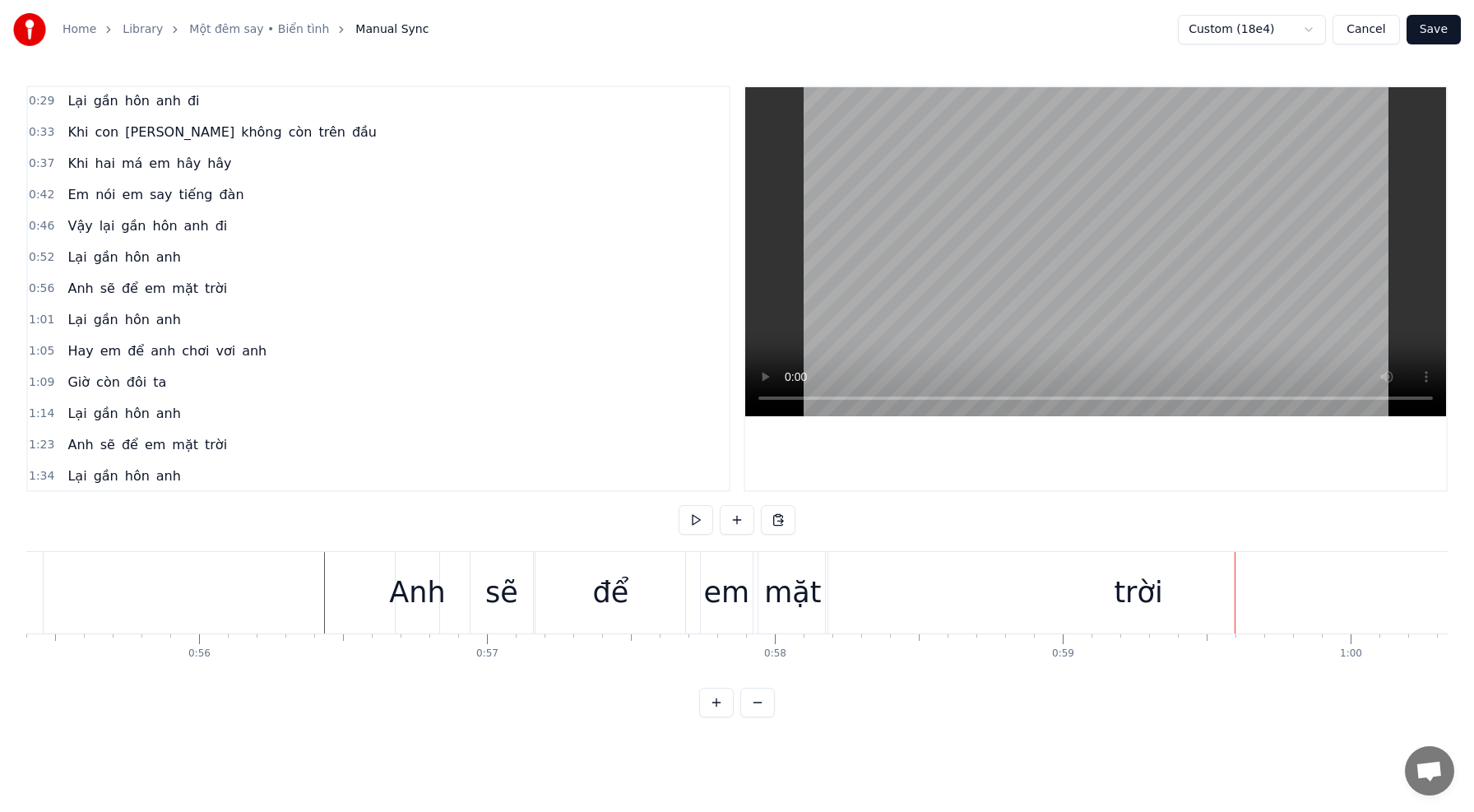
click at [883, 599] on div "trời" at bounding box center [1138, 592] width 624 height 82
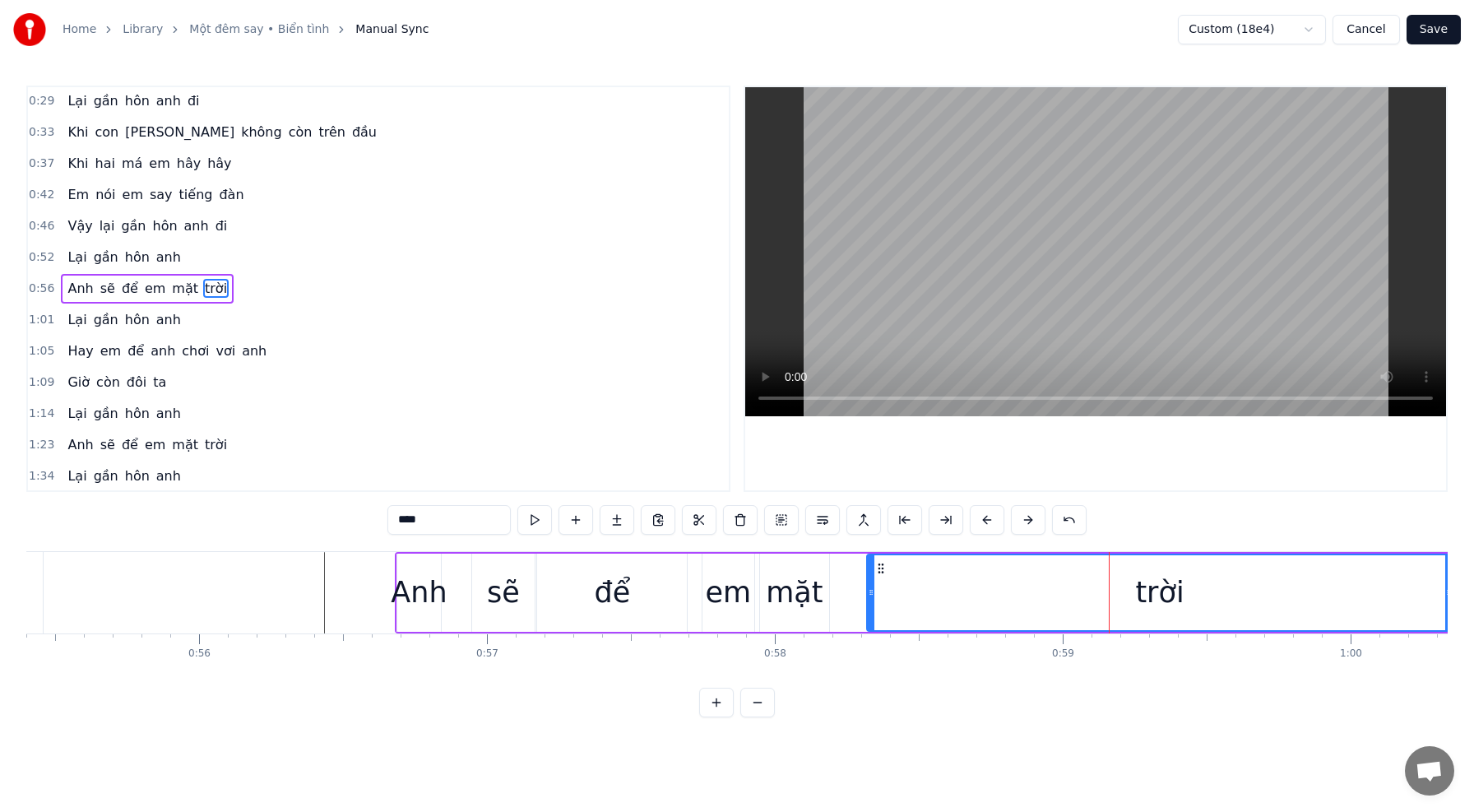
drag, startPoint x: 832, startPoint y: 594, endPoint x: 870, endPoint y: 598, distance: 38.2
click at [872, 598] on icon at bounding box center [870, 592] width 6 height 14
click at [795, 592] on div "mặt" at bounding box center [794, 592] width 57 height 44
type input "***"
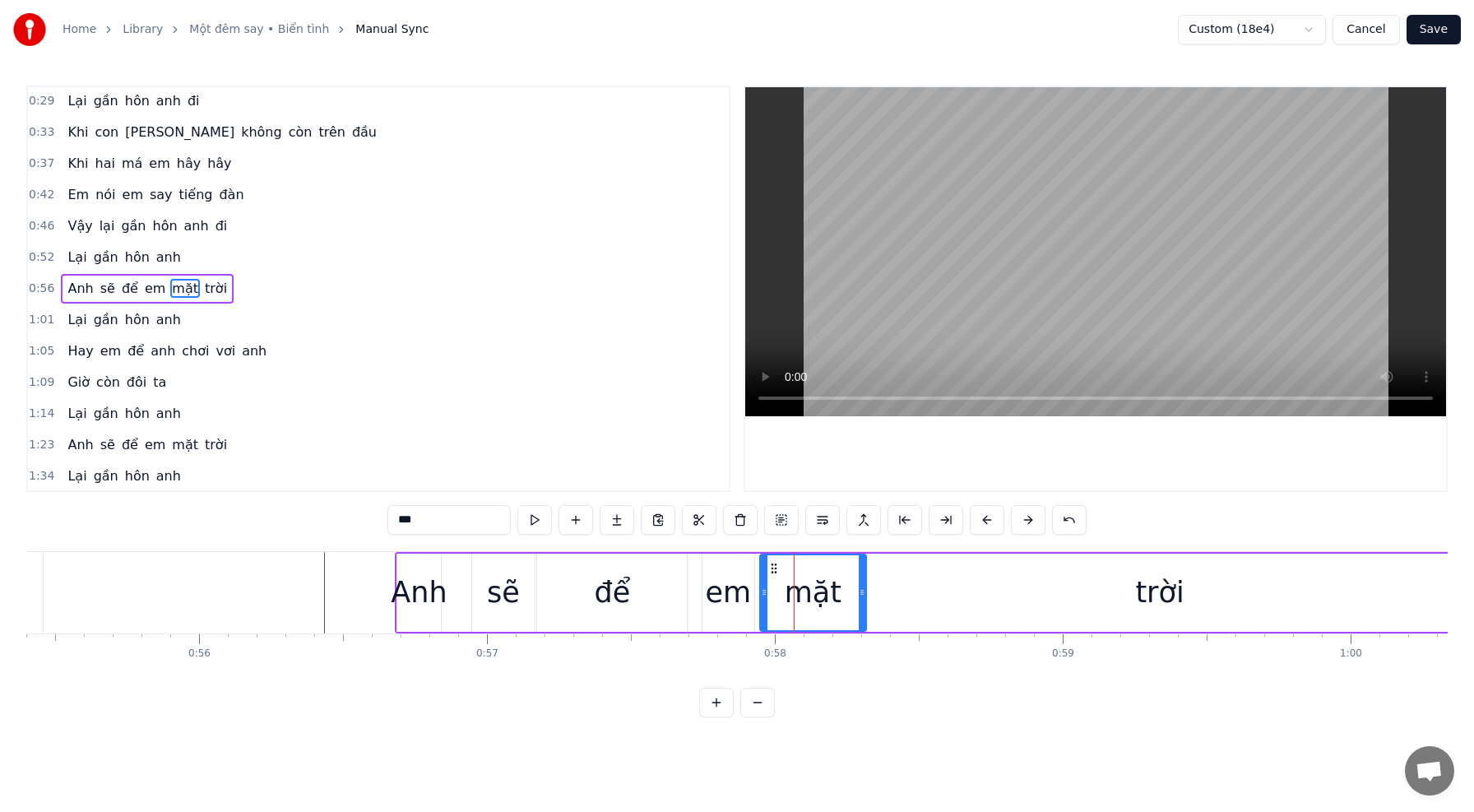
drag, startPoint x: 825, startPoint y: 594, endPoint x: 862, endPoint y: 599, distance: 37.3
click at [862, 599] on div at bounding box center [861, 592] width 6 height 74
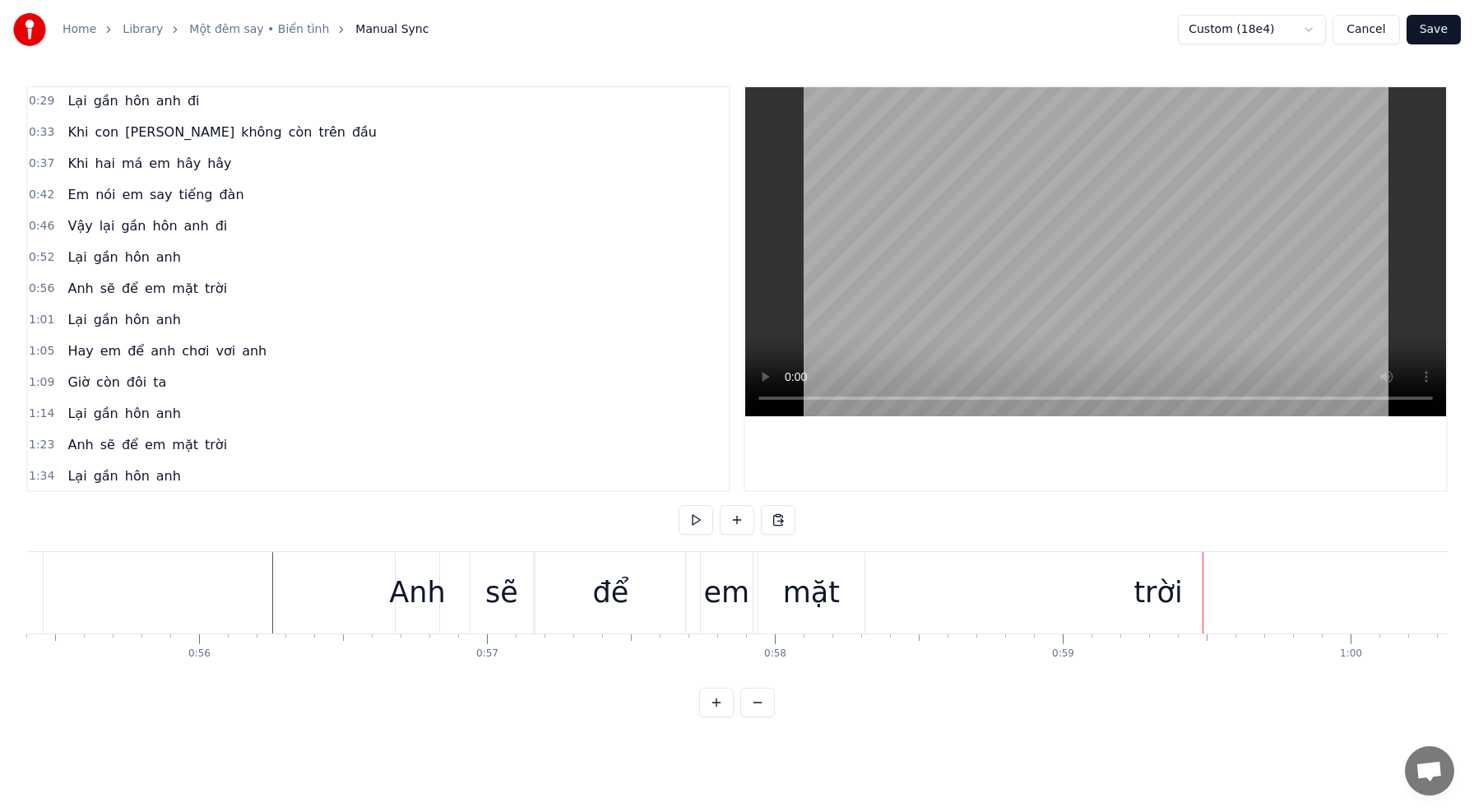
click at [889, 618] on div "trời" at bounding box center [1157, 592] width 585 height 82
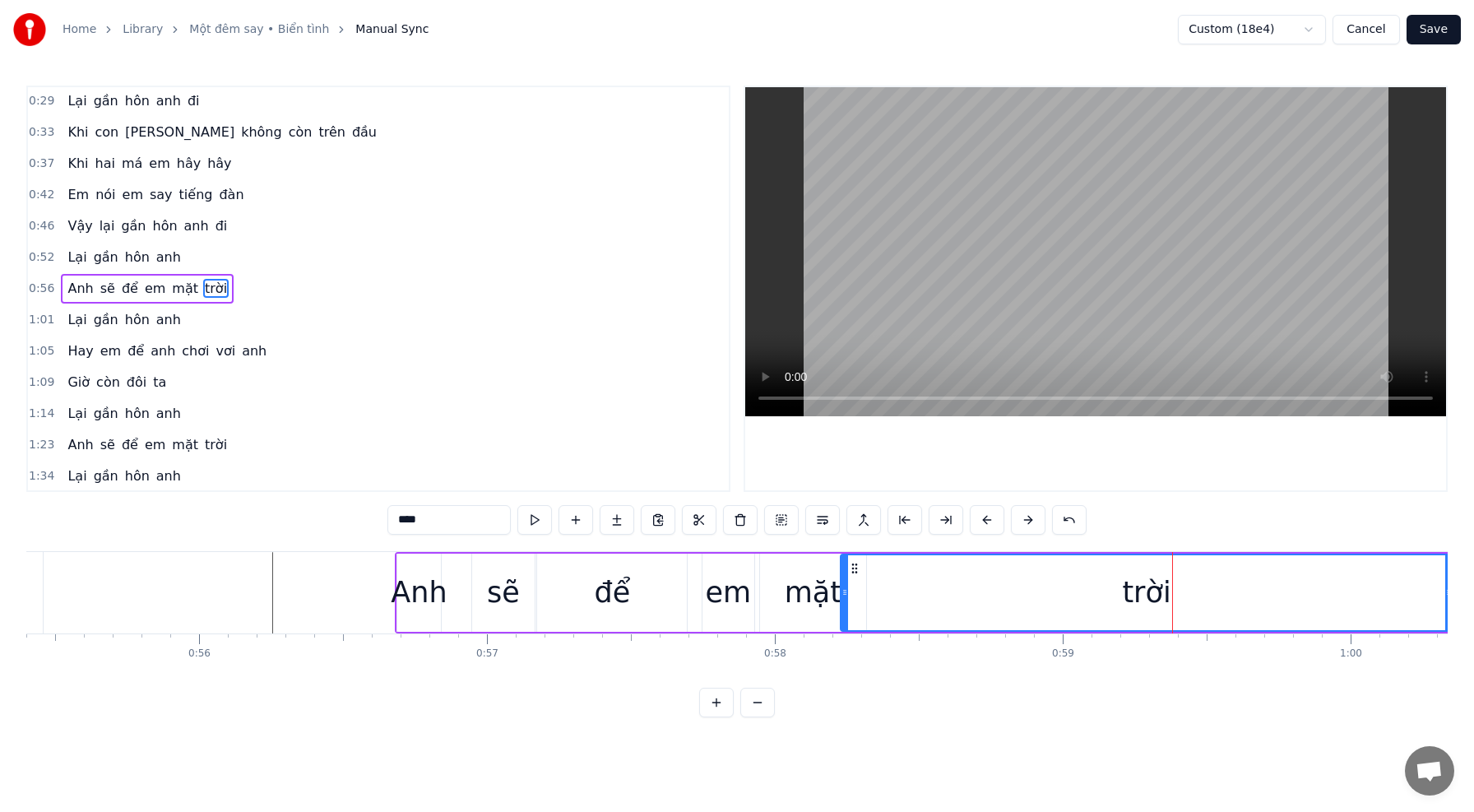
drag, startPoint x: 873, startPoint y: 597, endPoint x: 845, endPoint y: 597, distance: 28.0
click at [845, 597] on icon at bounding box center [844, 592] width 6 height 14
drag, startPoint x: 844, startPoint y: 593, endPoint x: 870, endPoint y: 596, distance: 26.2
click at [870, 596] on icon at bounding box center [870, 592] width 6 height 14
click at [821, 597] on div "mặt" at bounding box center [813, 592] width 57 height 44
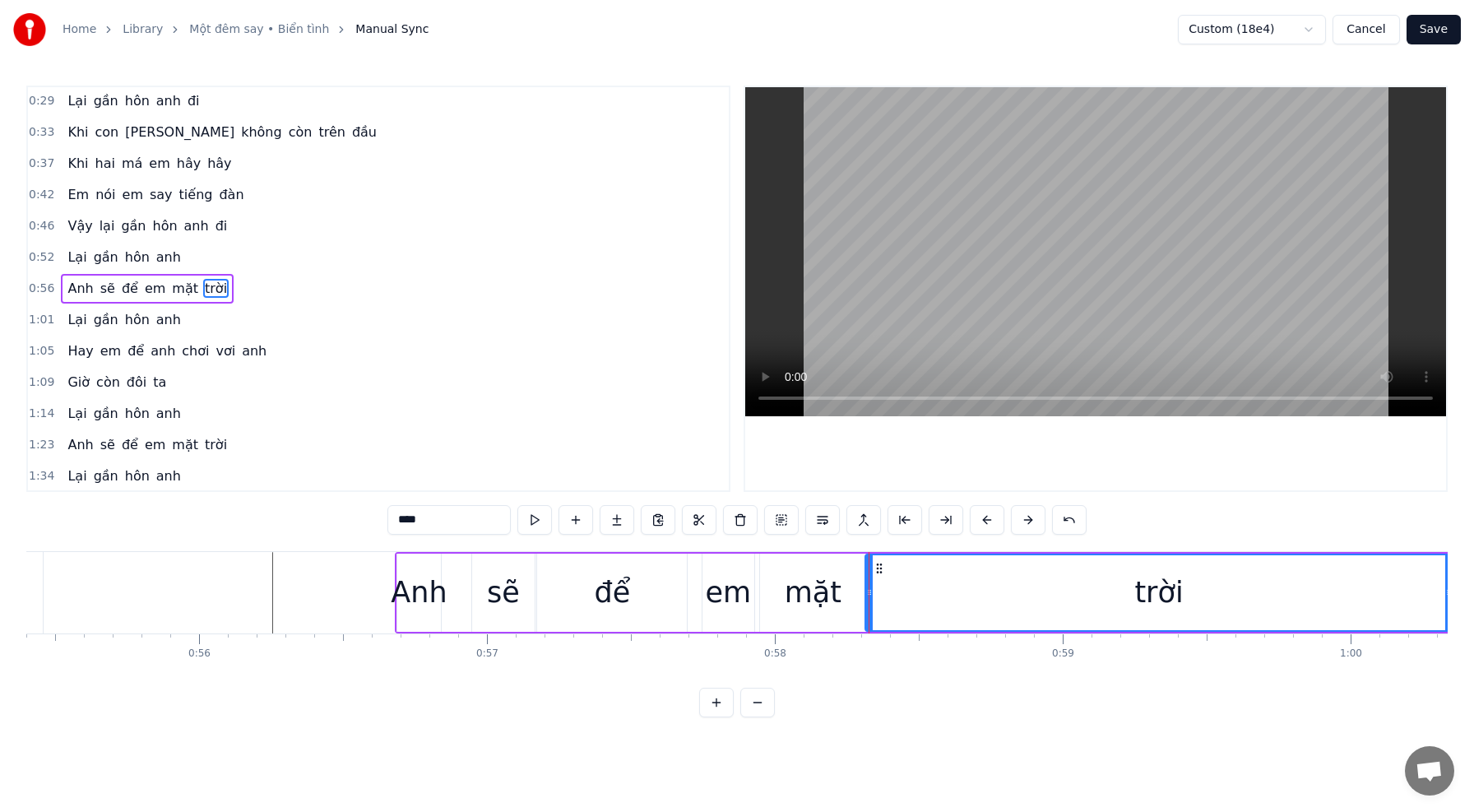
type input "***"
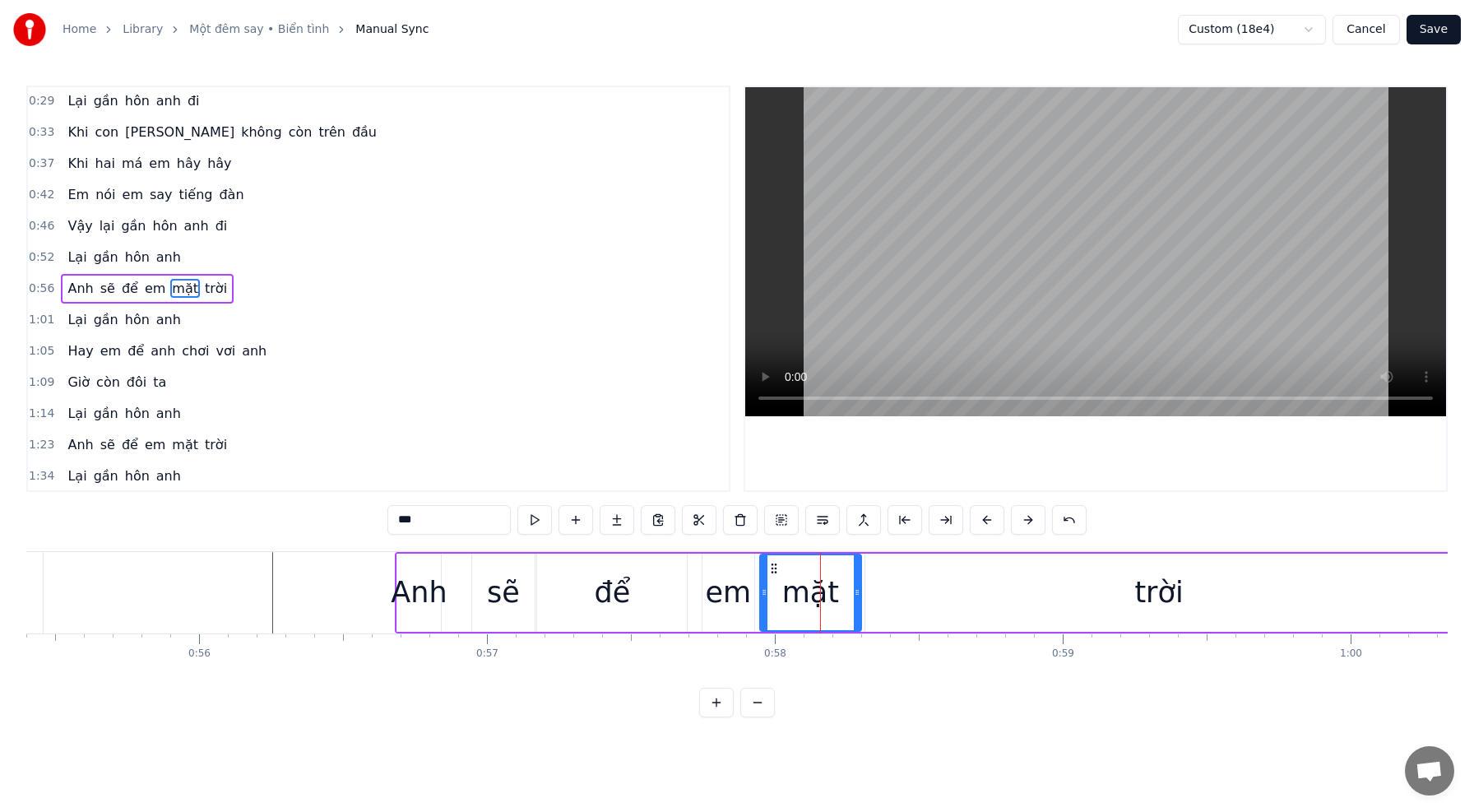
click at [854, 592] on icon at bounding box center [857, 592] width 6 height 14
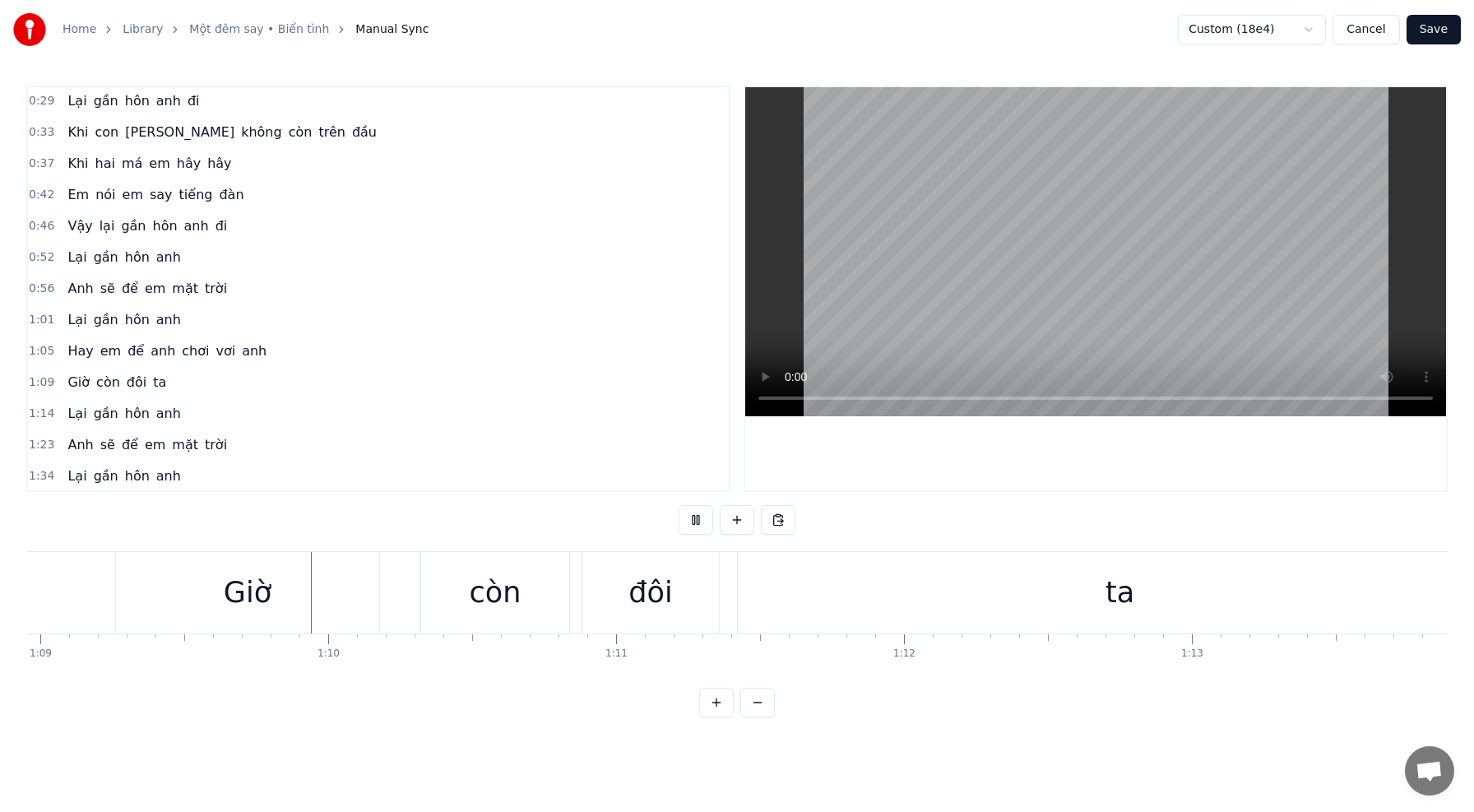
scroll to position [0, 19876]
click at [174, 557] on div "Giờ" at bounding box center [224, 592] width 263 height 82
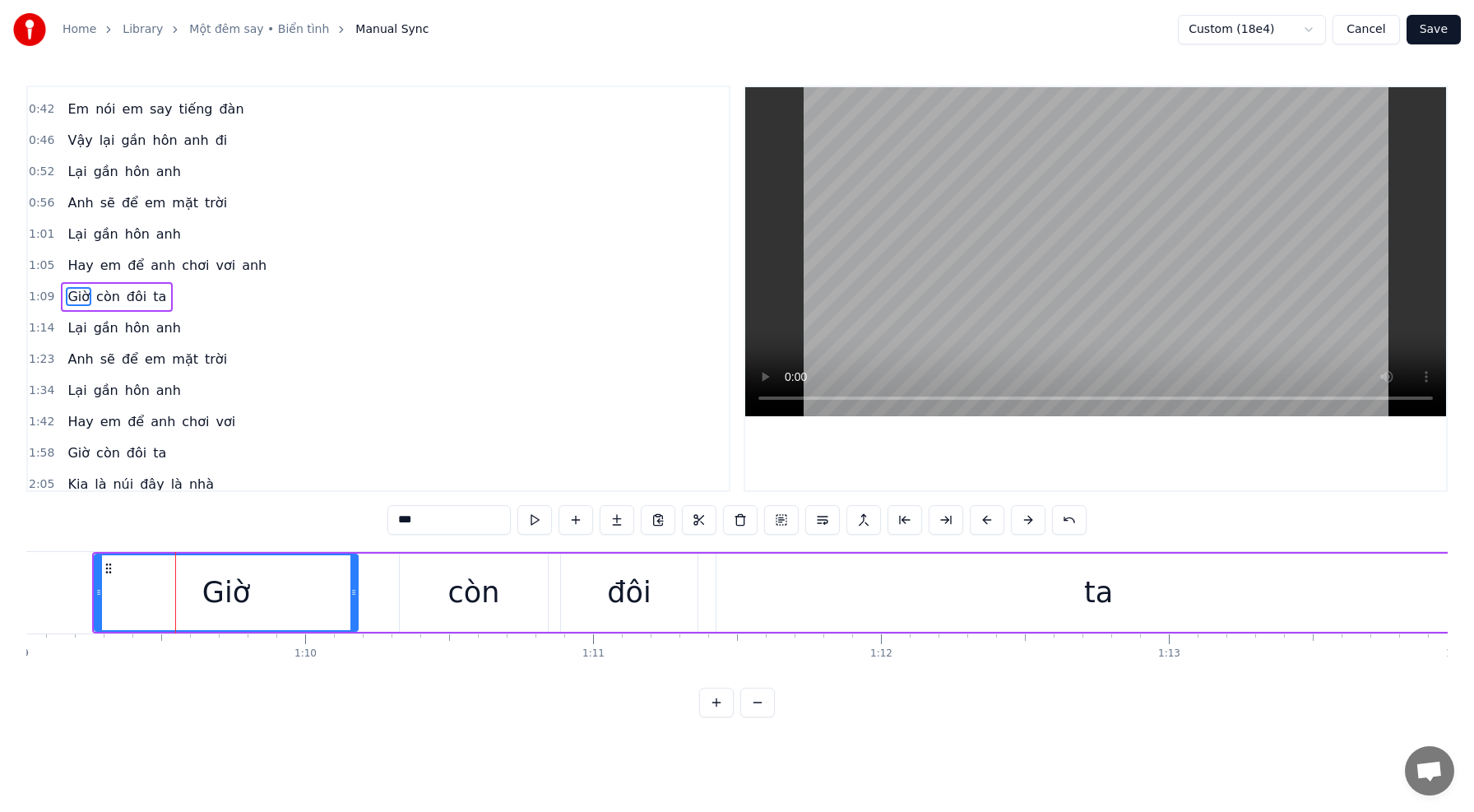
scroll to position [189, 0]
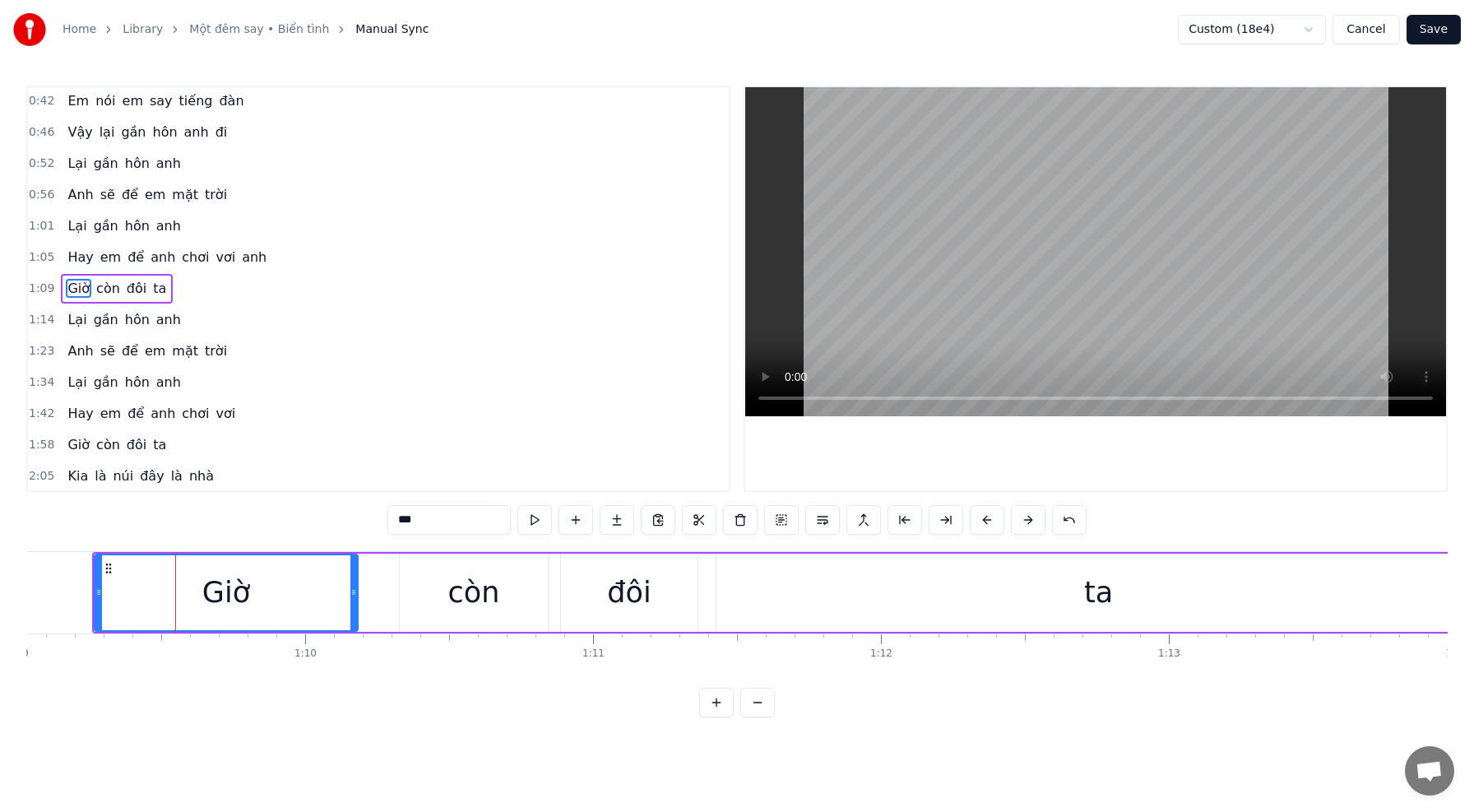
click at [78, 532] on div "0:15 Khi đôi môi em còn đỏ mọng 0:20 Em muốn nói em yêu anh 0:24 Khi men còn tr…" at bounding box center [737, 401] width 1421 height 631
click at [74, 555] on div "[PERSON_NAME] để [PERSON_NAME] vơi [PERSON_NAME]" at bounding box center [1496, 592] width 5143 height 82
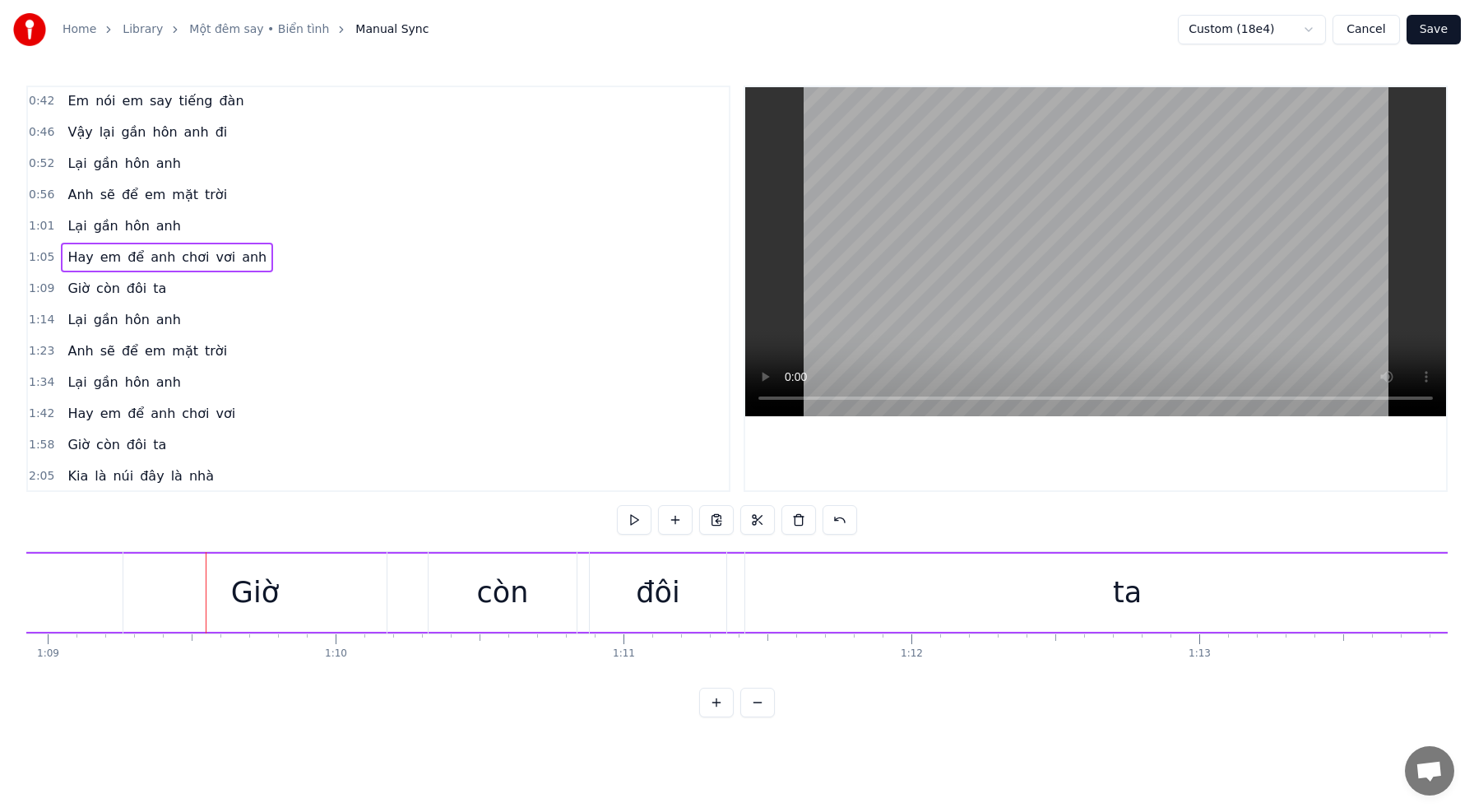
scroll to position [0, 19842]
click at [162, 543] on div "0:15 Khi đôi môi em còn đỏ mọng 0:20 Em muốn nói em yêu anh 0:24 Khi men còn tr…" at bounding box center [737, 401] width 1421 height 631
click at [241, 575] on div "Giờ" at bounding box center [259, 592] width 48 height 44
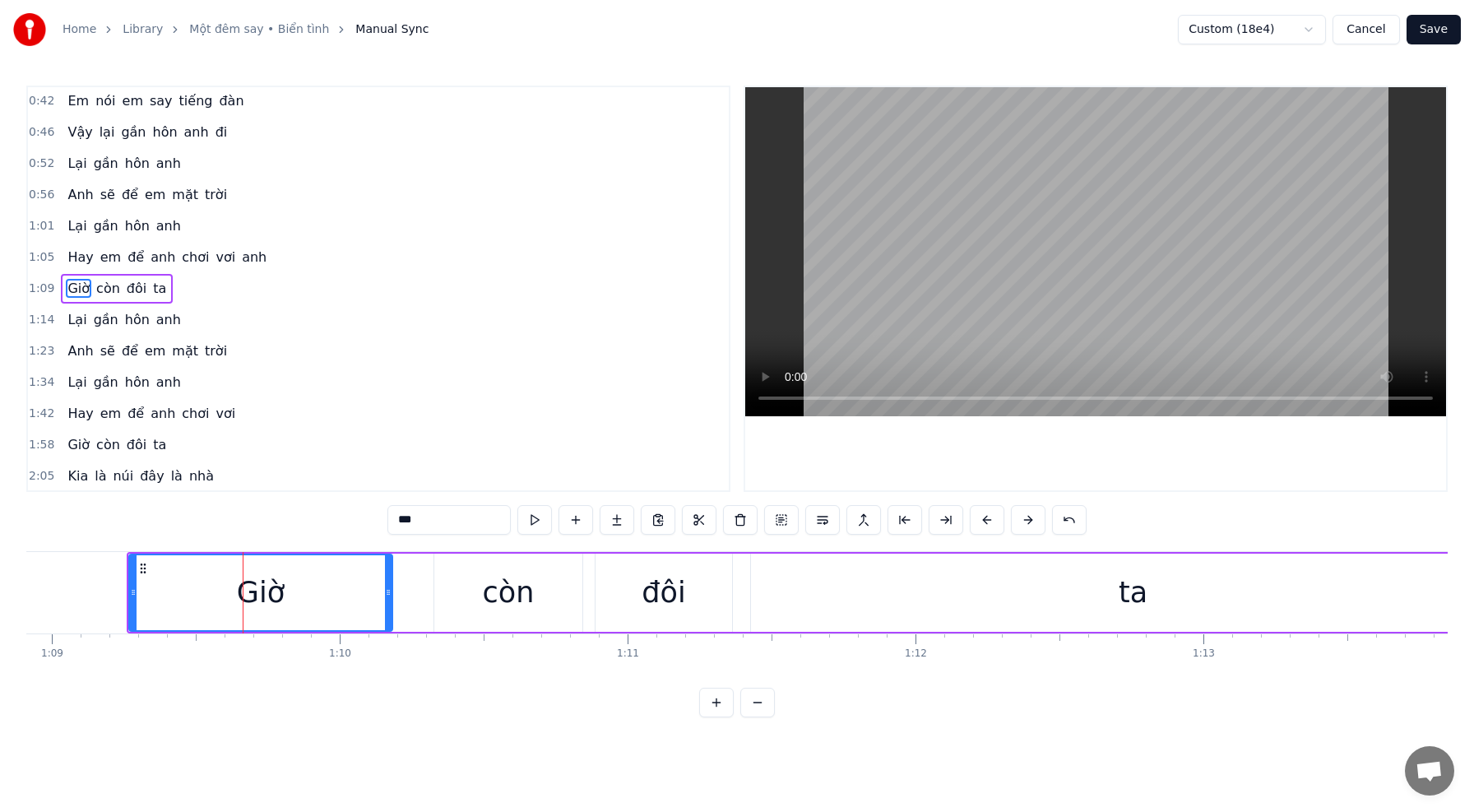
click at [224, 572] on div "Giờ" at bounding box center [260, 592] width 261 height 74
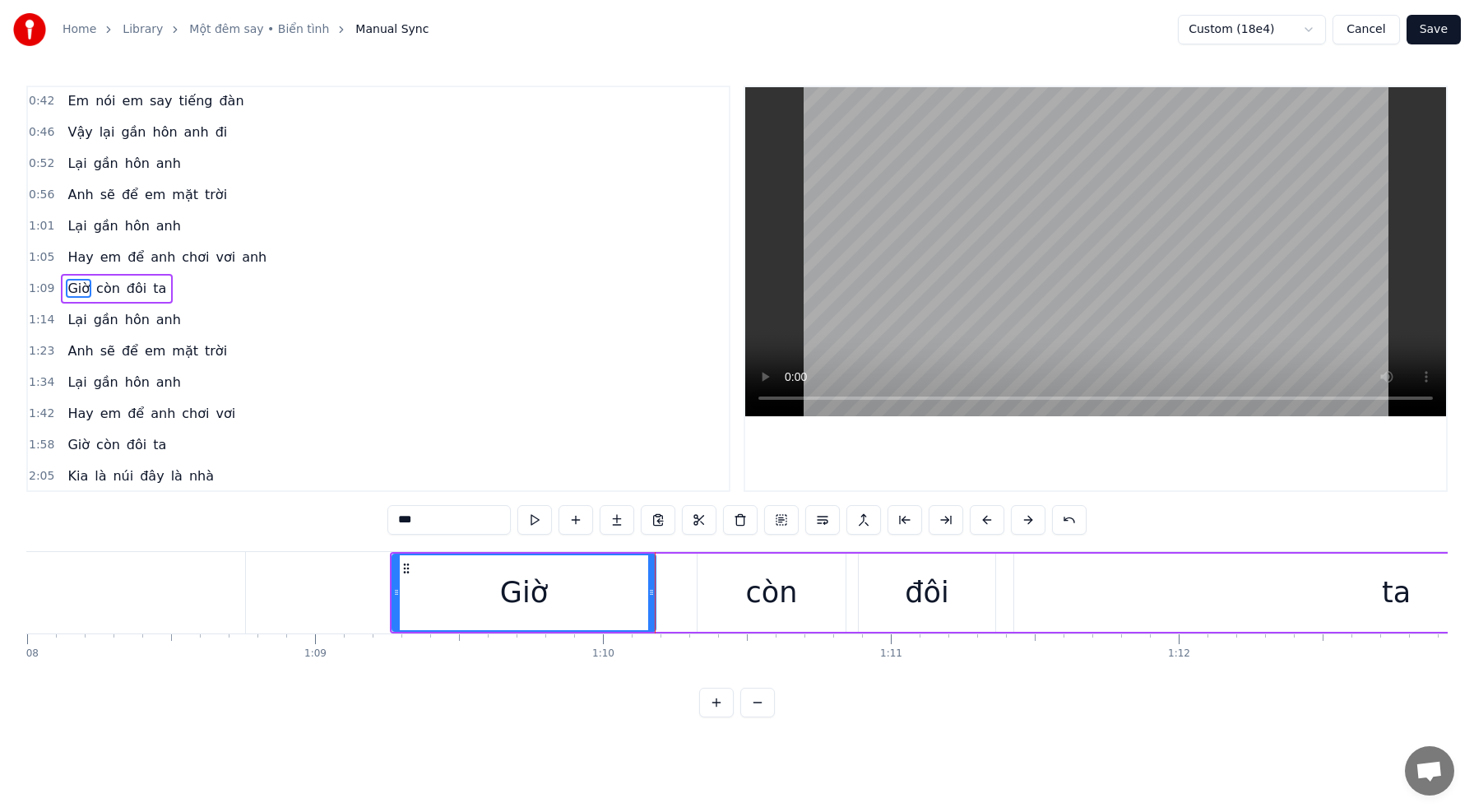
scroll to position [0, 19550]
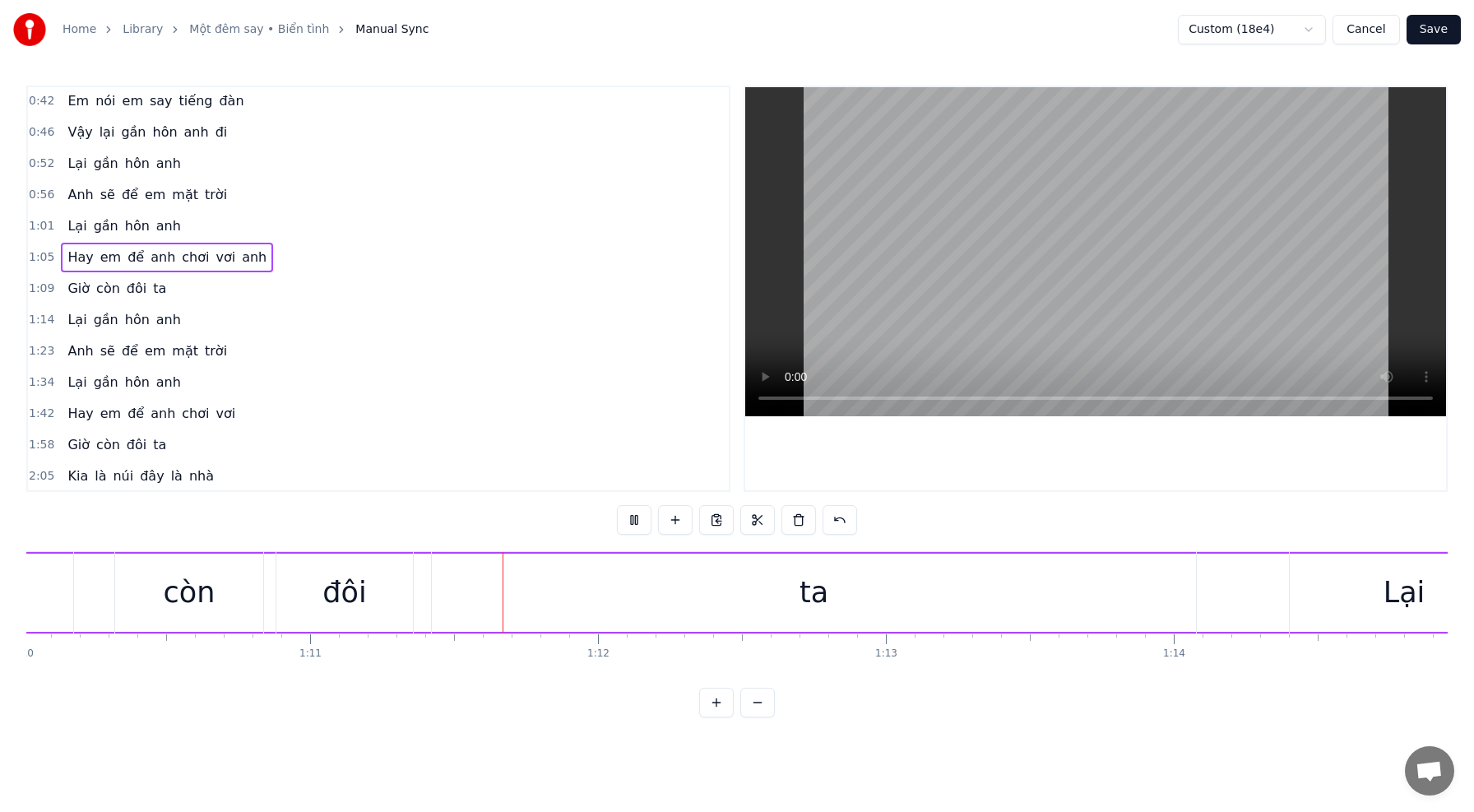
scroll to position [0, 20159]
click at [546, 620] on div "ta" at bounding box center [813, 592] width 764 height 82
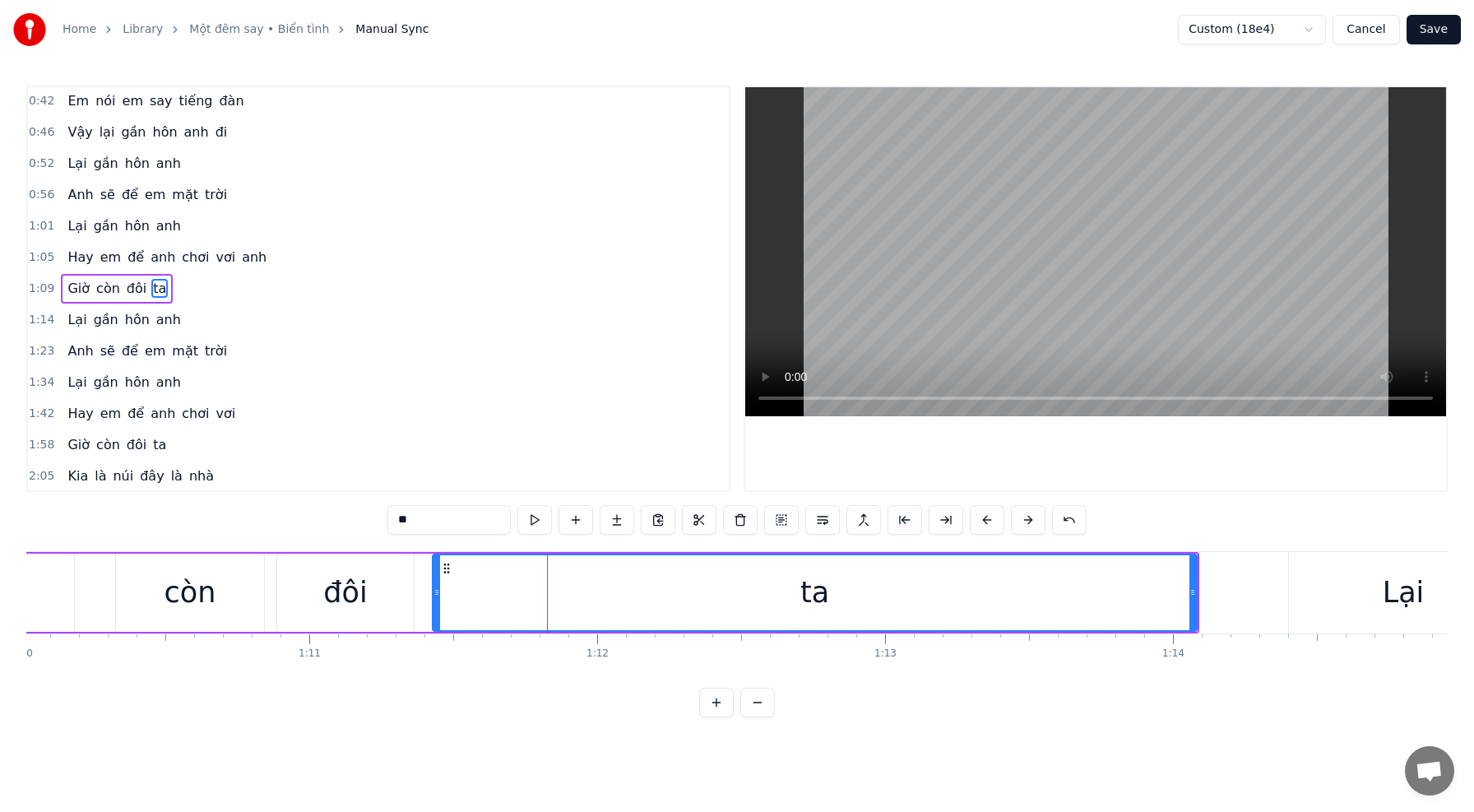
click at [1381, 33] on button "Cancel" at bounding box center [1365, 29] width 66 height 30
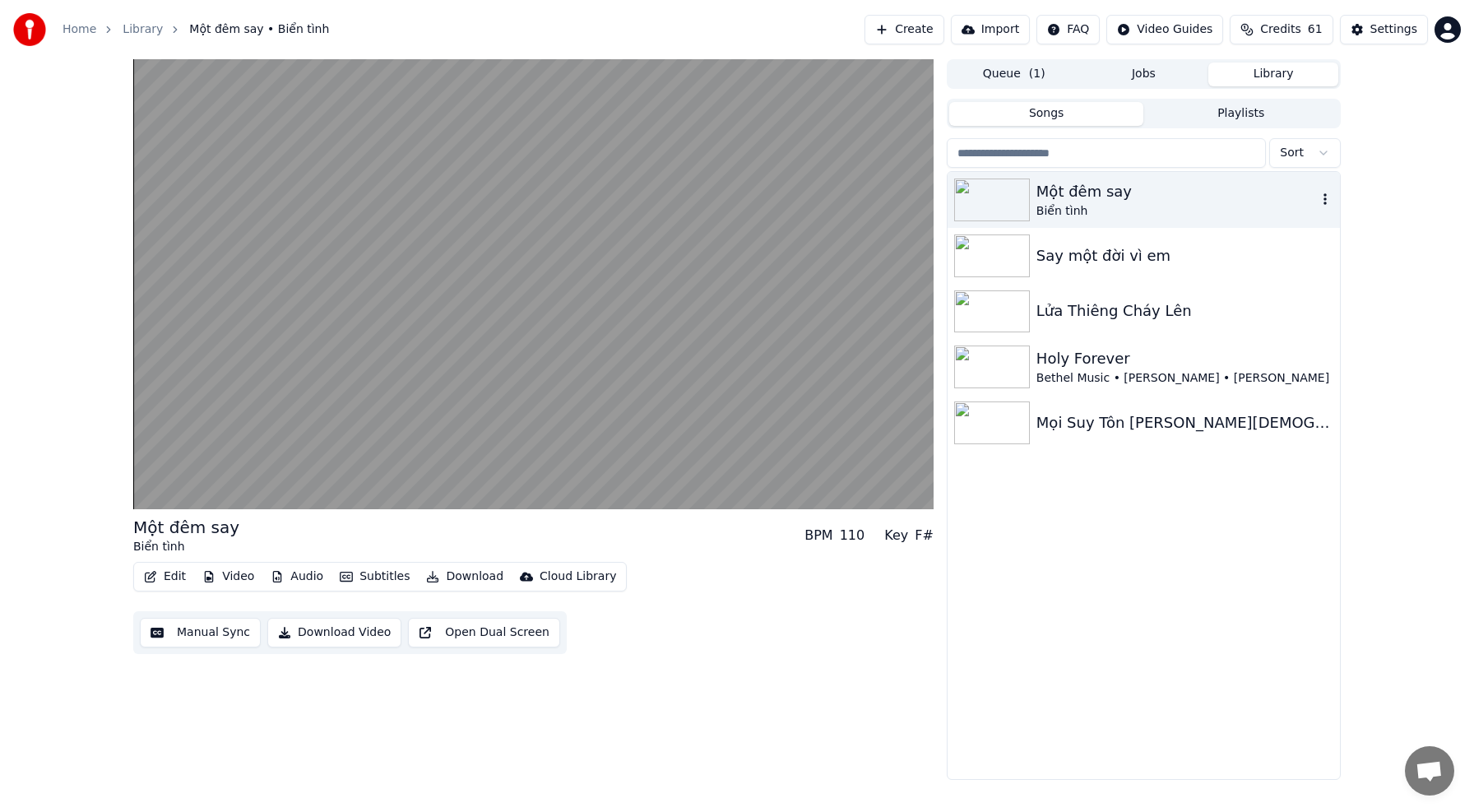
click at [1326, 204] on icon "button" at bounding box center [1325, 199] width 16 height 14
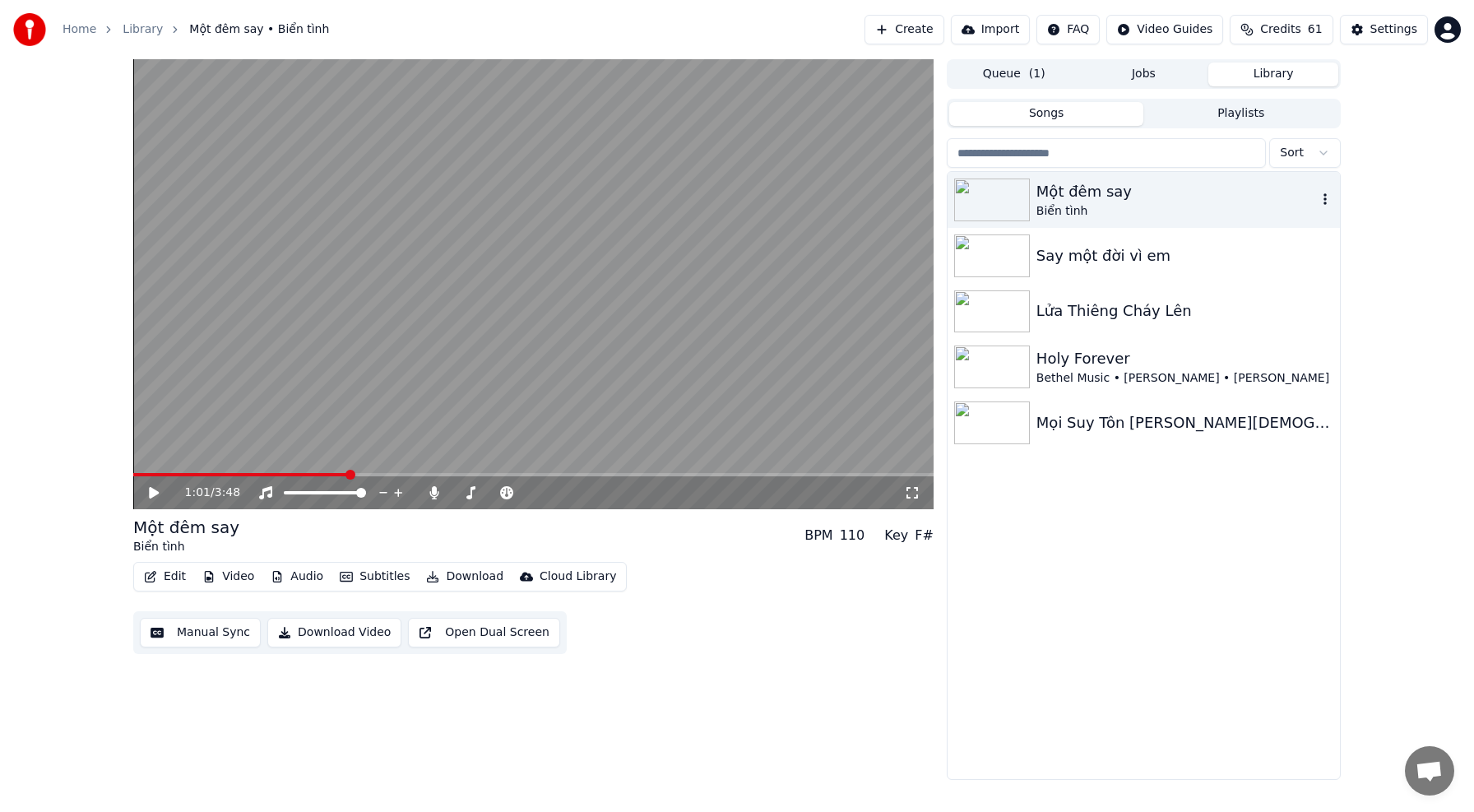
click at [1326, 202] on icon "button" at bounding box center [1325, 199] width 16 height 14
click at [1092, 539] on div "Một đêm say [PERSON_NAME] Say một đời vì [PERSON_NAME] [PERSON_NAME] [PERSON…" at bounding box center [1144, 474] width 392 height 607
click at [216, 633] on button "Manual Sync" at bounding box center [200, 632] width 121 height 30
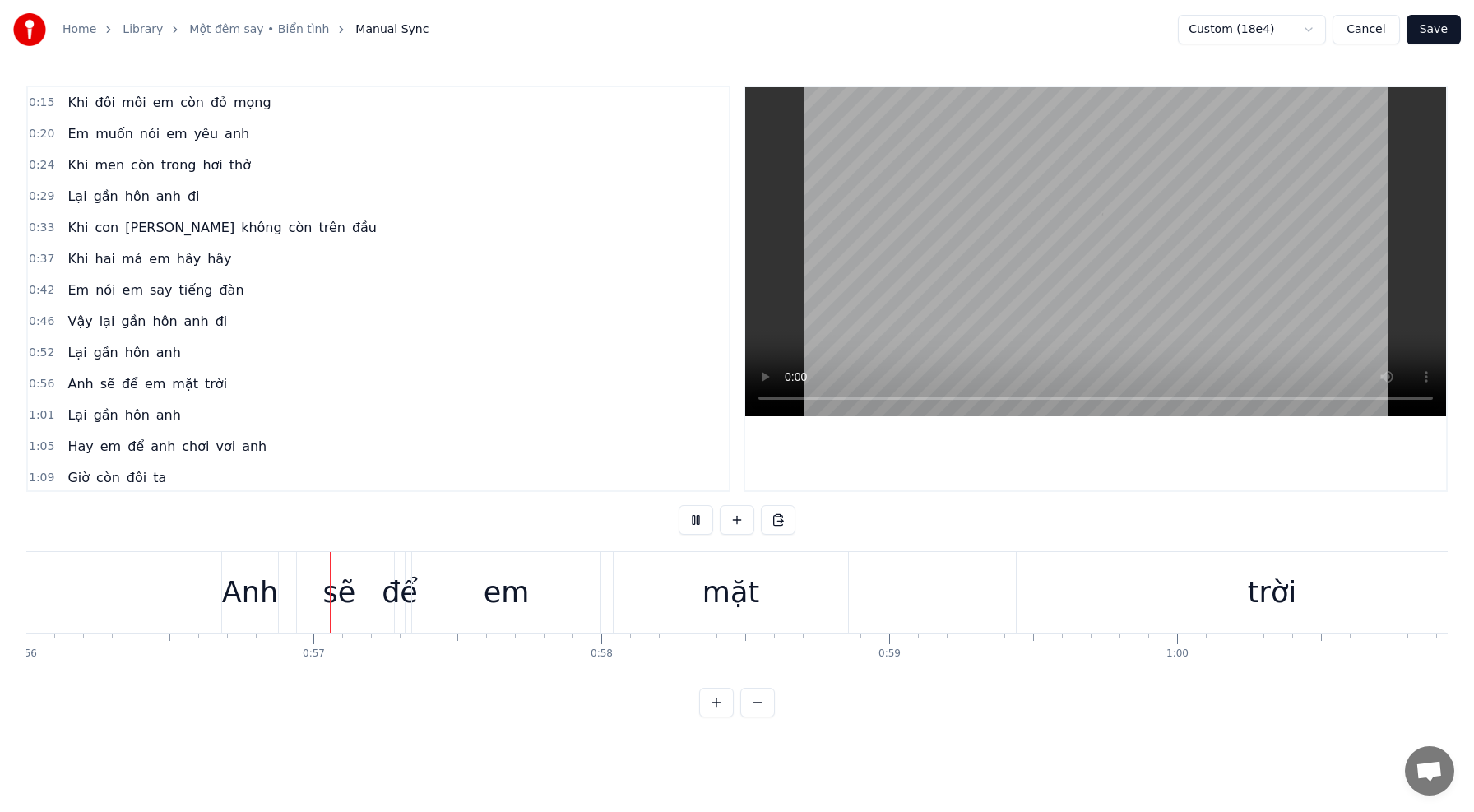
scroll to position [0, 16130]
click at [798, 572] on div "mặt" at bounding box center [725, 592] width 234 height 82
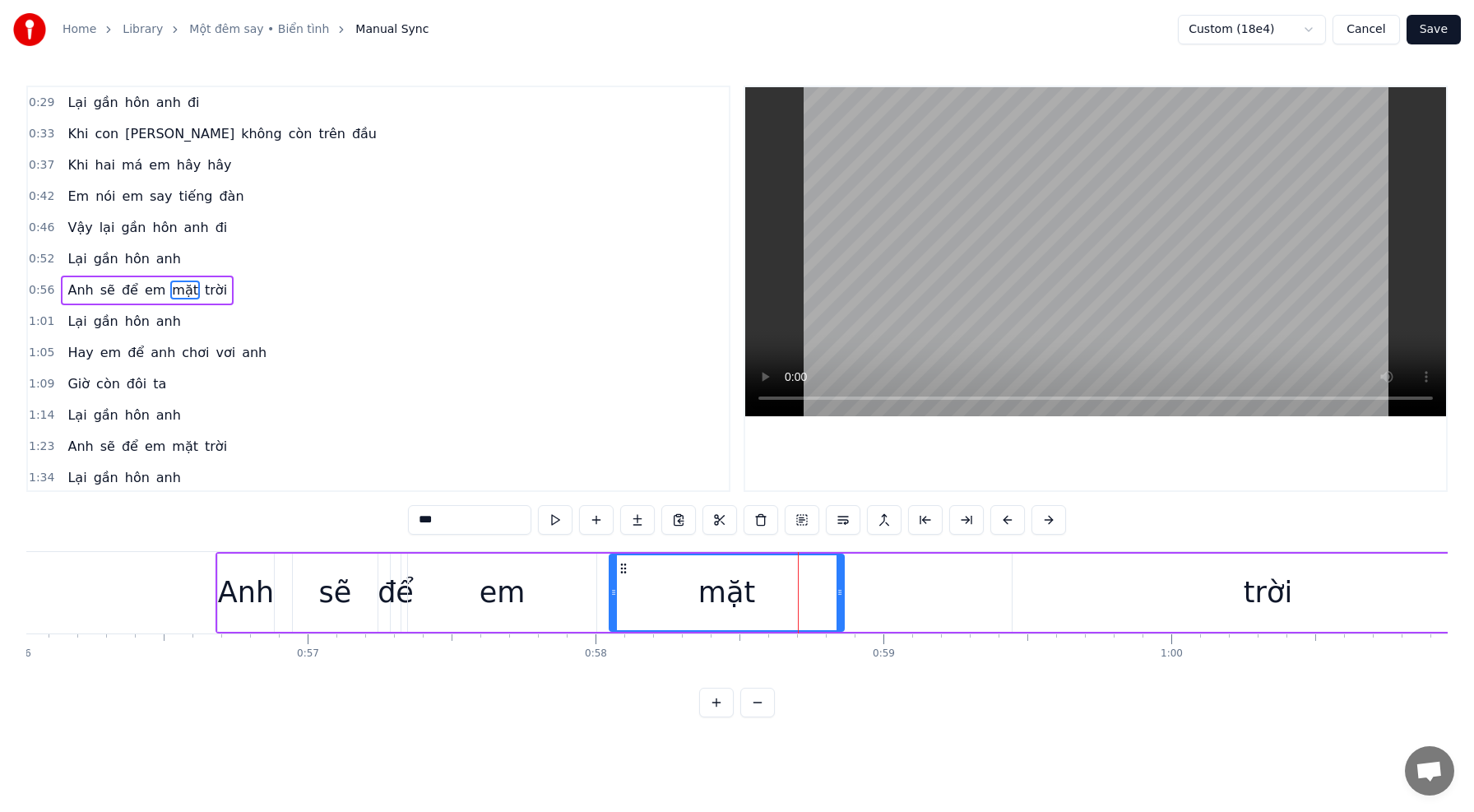
scroll to position [95, 0]
click at [924, 586] on div "[PERSON_NAME] sẽ để em mặt trời" at bounding box center [870, 592] width 1311 height 82
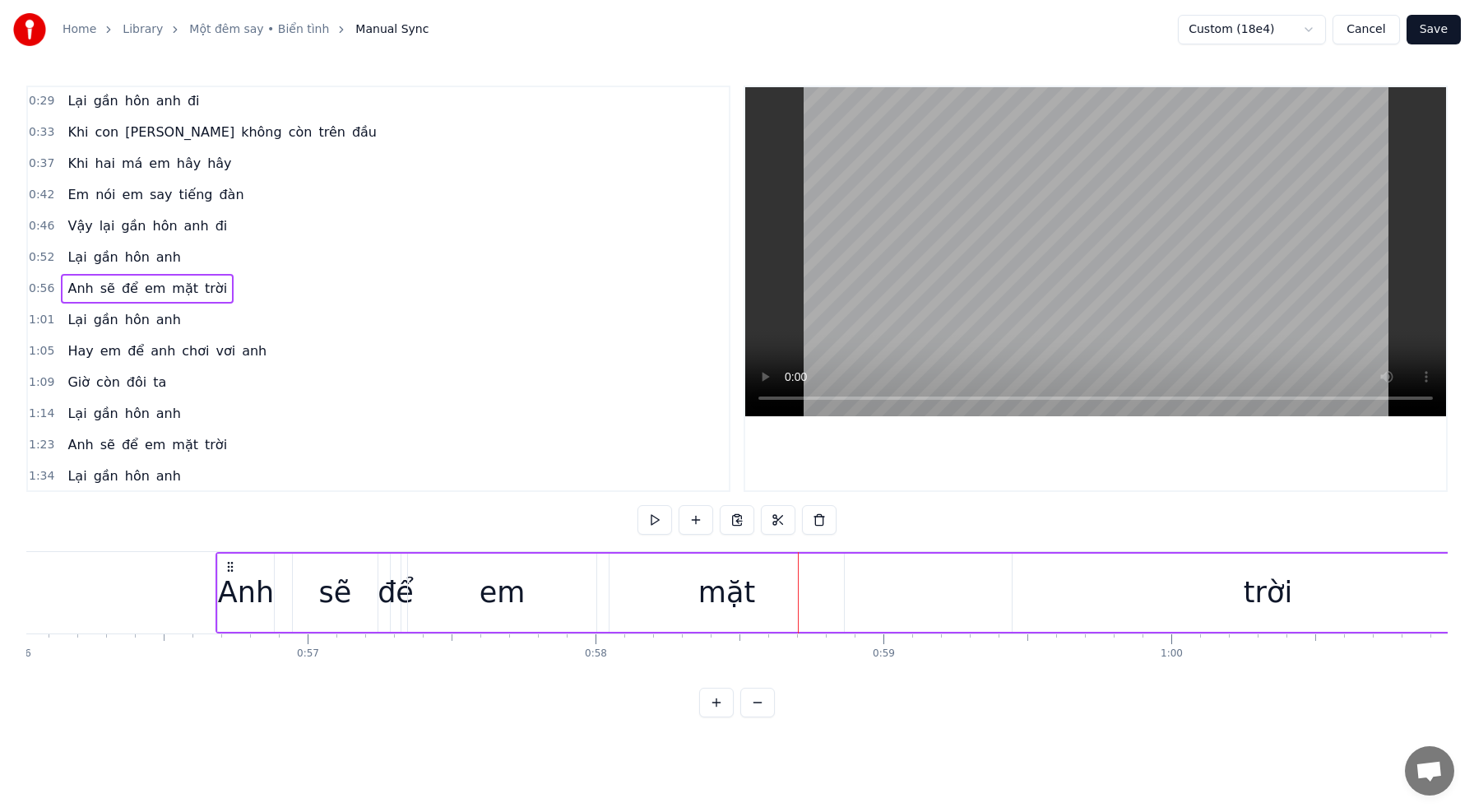
click at [1127, 601] on div "trời" at bounding box center [1268, 592] width 511 height 78
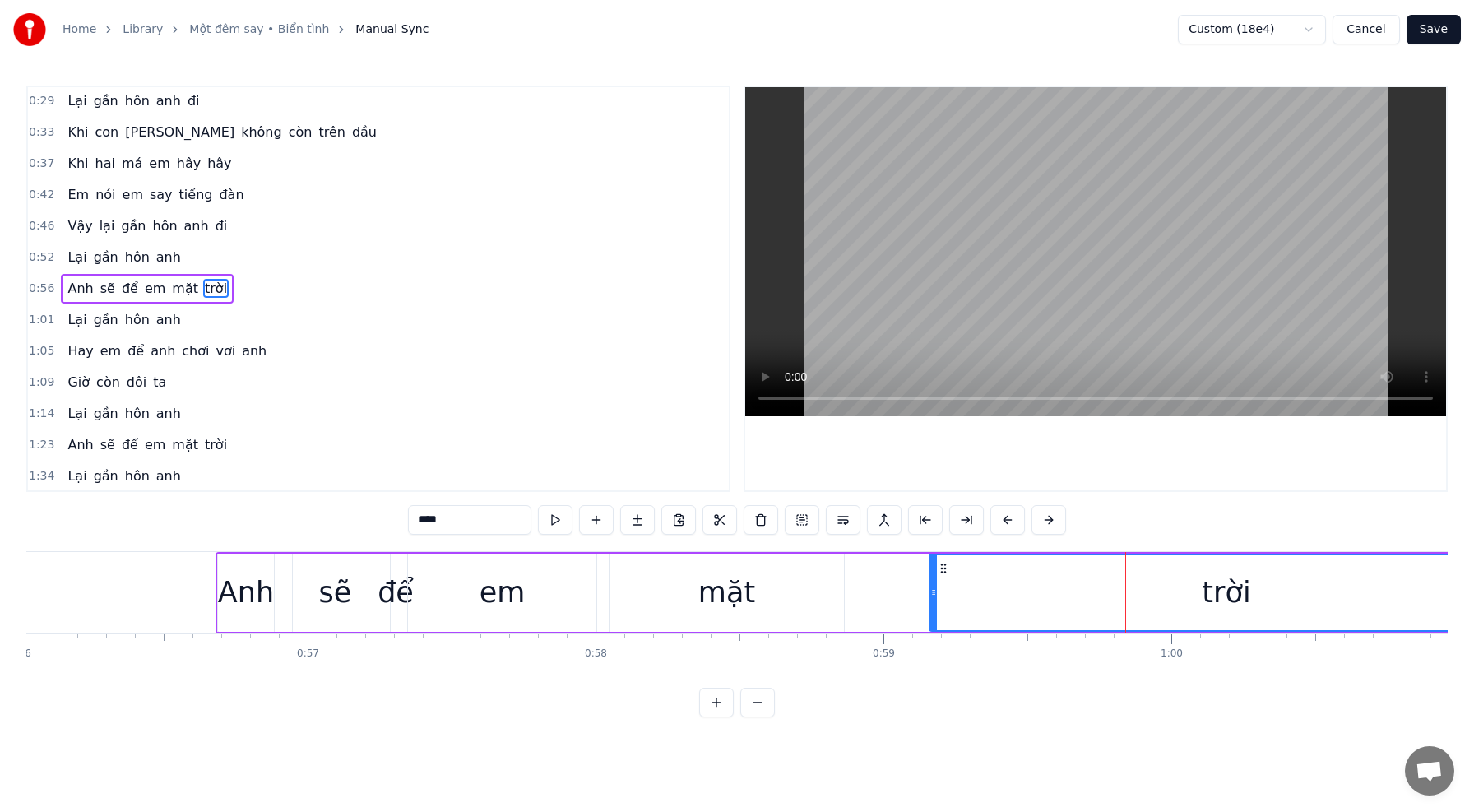
drag, startPoint x: 1016, startPoint y: 595, endPoint x: 933, endPoint y: 592, distance: 83.1
click at [933, 592] on icon at bounding box center [933, 592] width 6 height 14
click at [717, 589] on div "mặt" at bounding box center [727, 592] width 57 height 44
type input "***"
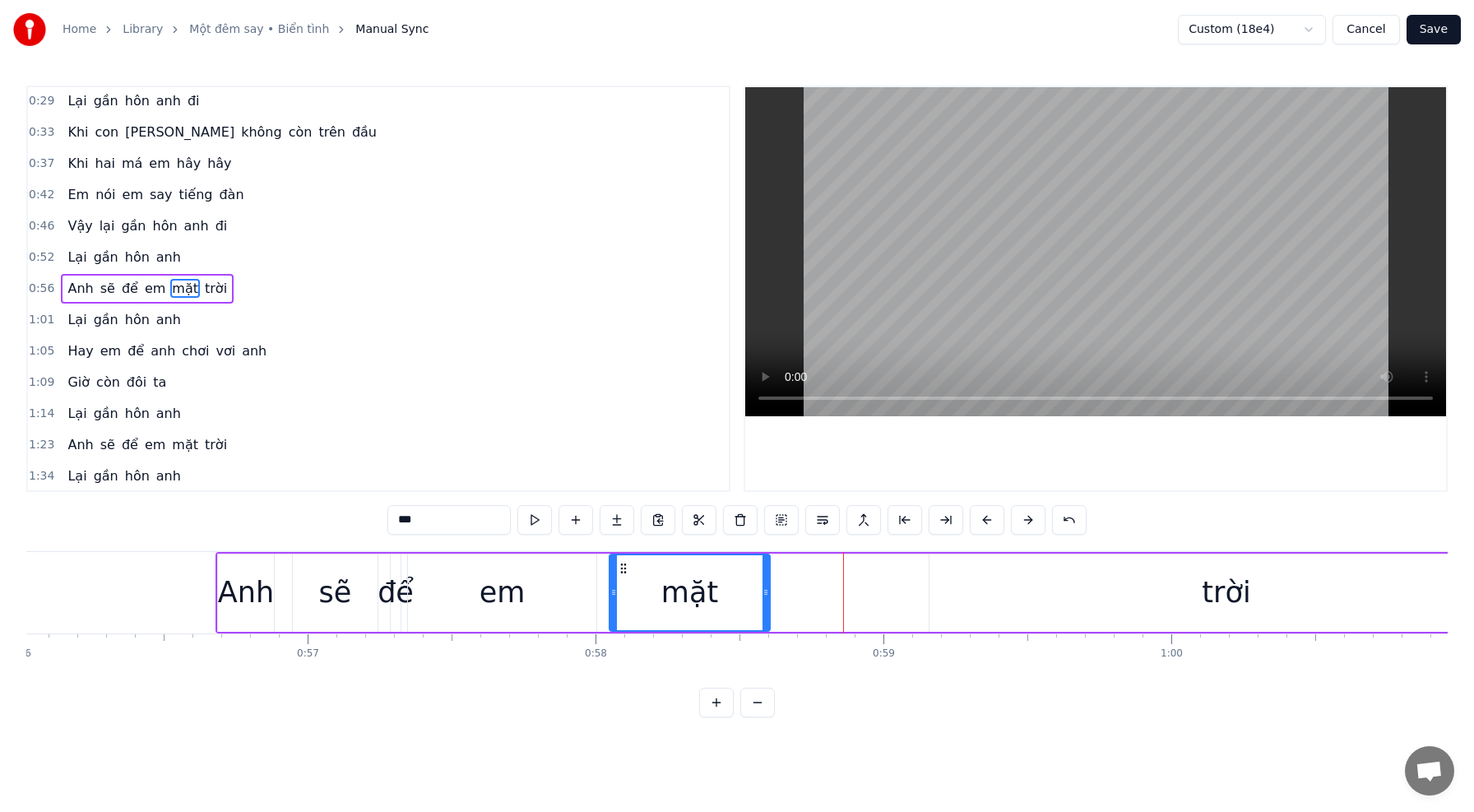
drag, startPoint x: 840, startPoint y: 592, endPoint x: 767, endPoint y: 588, distance: 73.1
click at [767, 588] on icon at bounding box center [765, 592] width 6 height 14
click at [854, 592] on div "[PERSON_NAME] sẽ để em mặt trời" at bounding box center [870, 592] width 1311 height 82
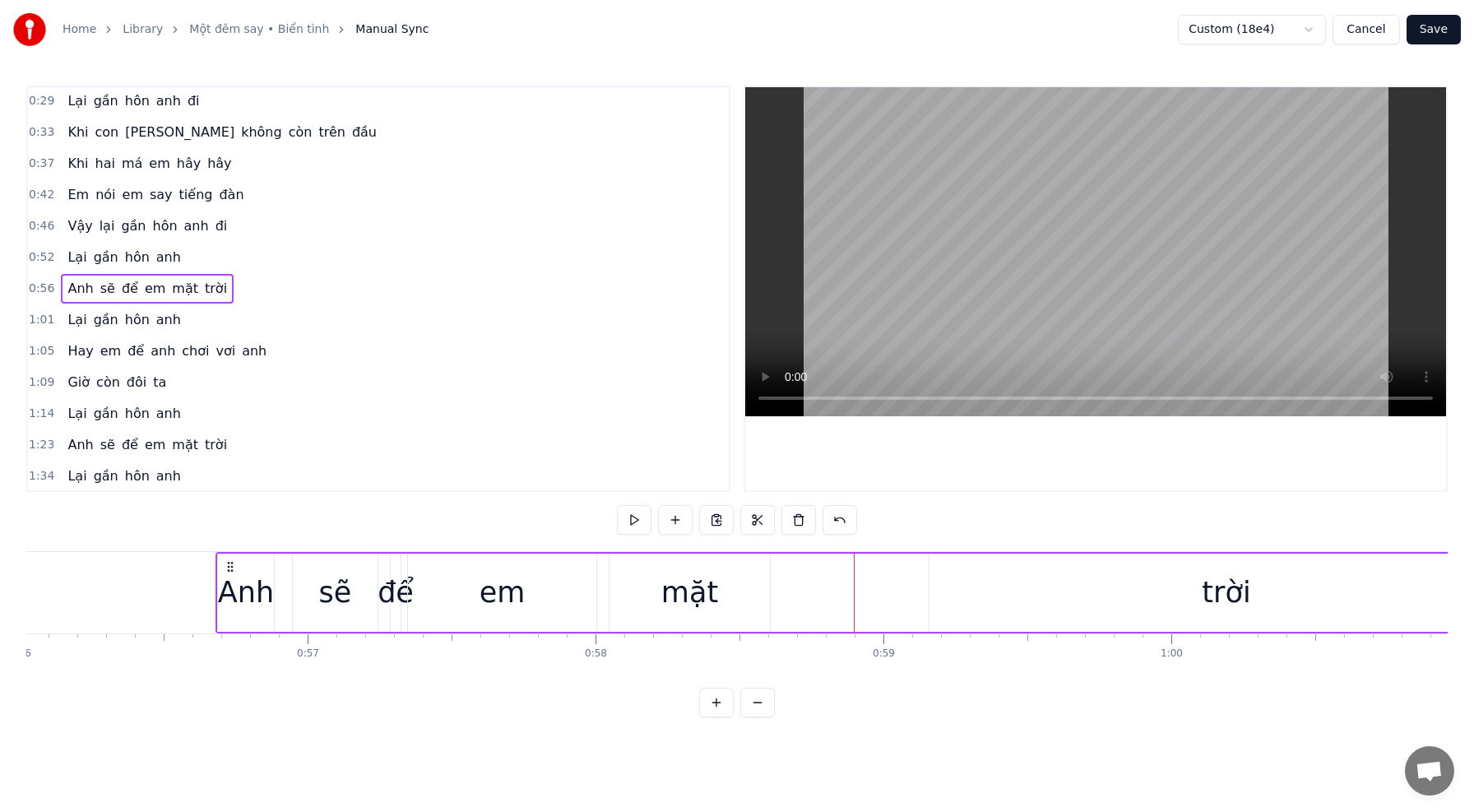
click at [1198, 622] on div "trời" at bounding box center [1226, 592] width 594 height 78
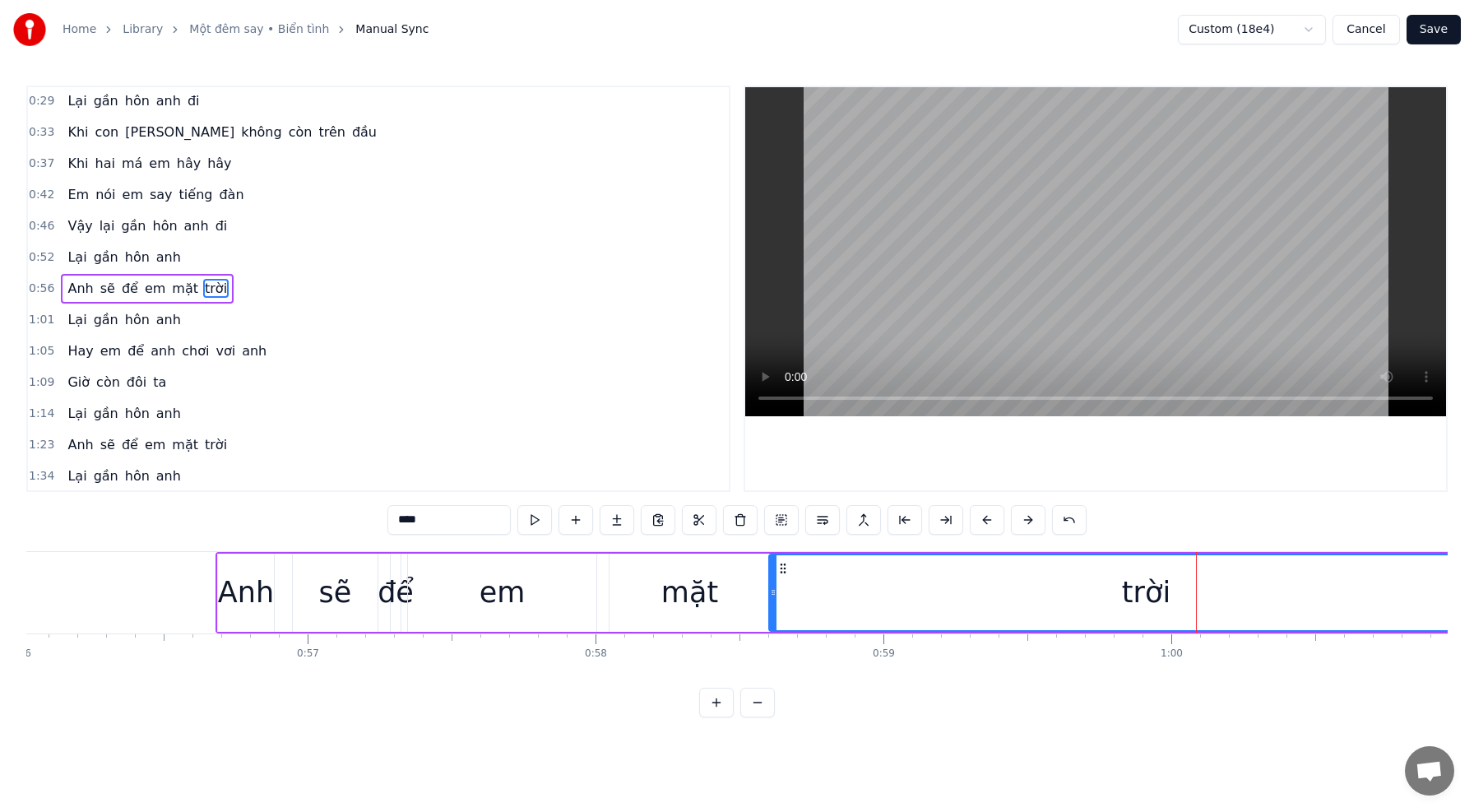
drag, startPoint x: 931, startPoint y: 592, endPoint x: 775, endPoint y: 586, distance: 156.1
click at [773, 586] on icon at bounding box center [772, 592] width 6 height 14
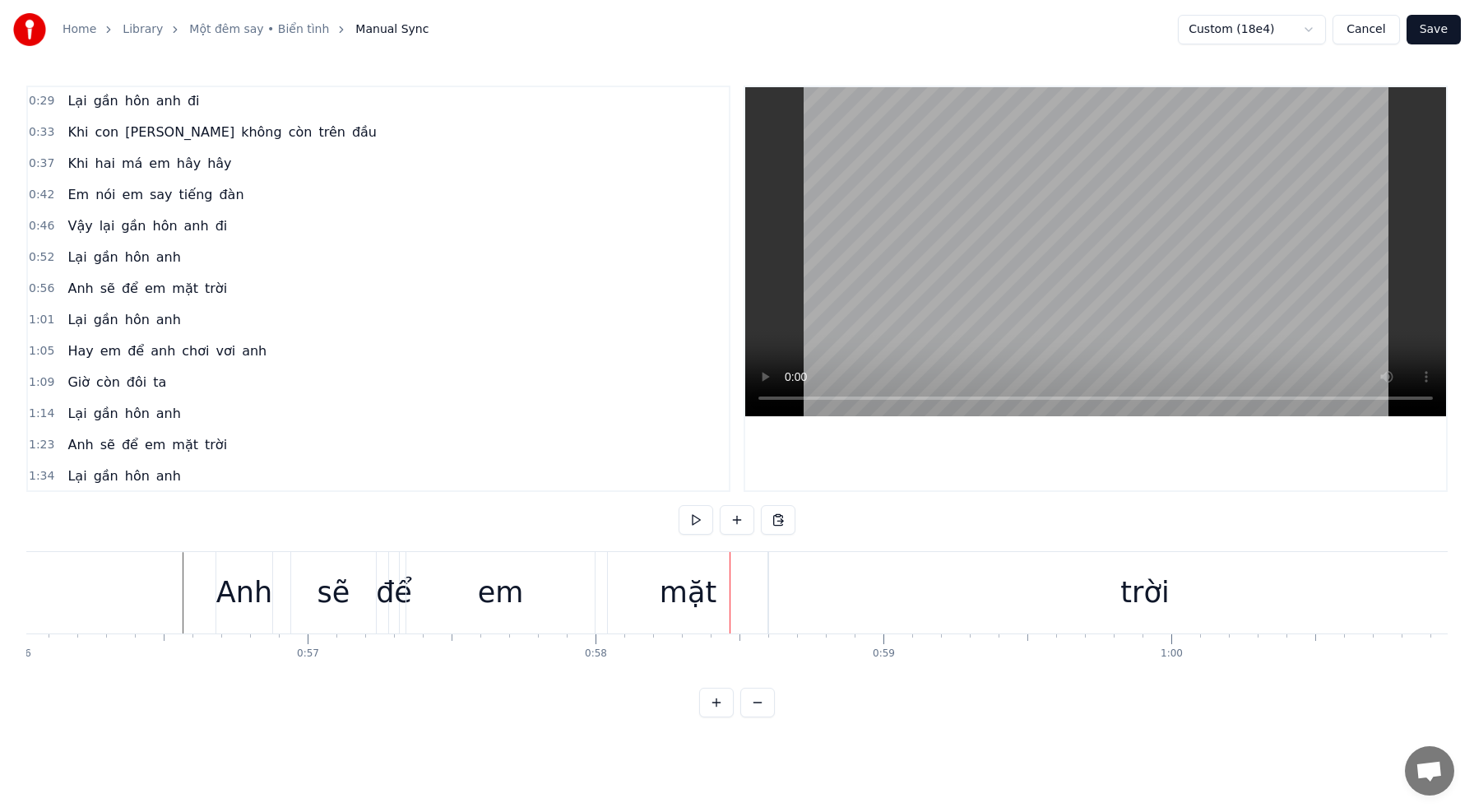
click at [398, 594] on div "để" at bounding box center [394, 592] width 36 height 44
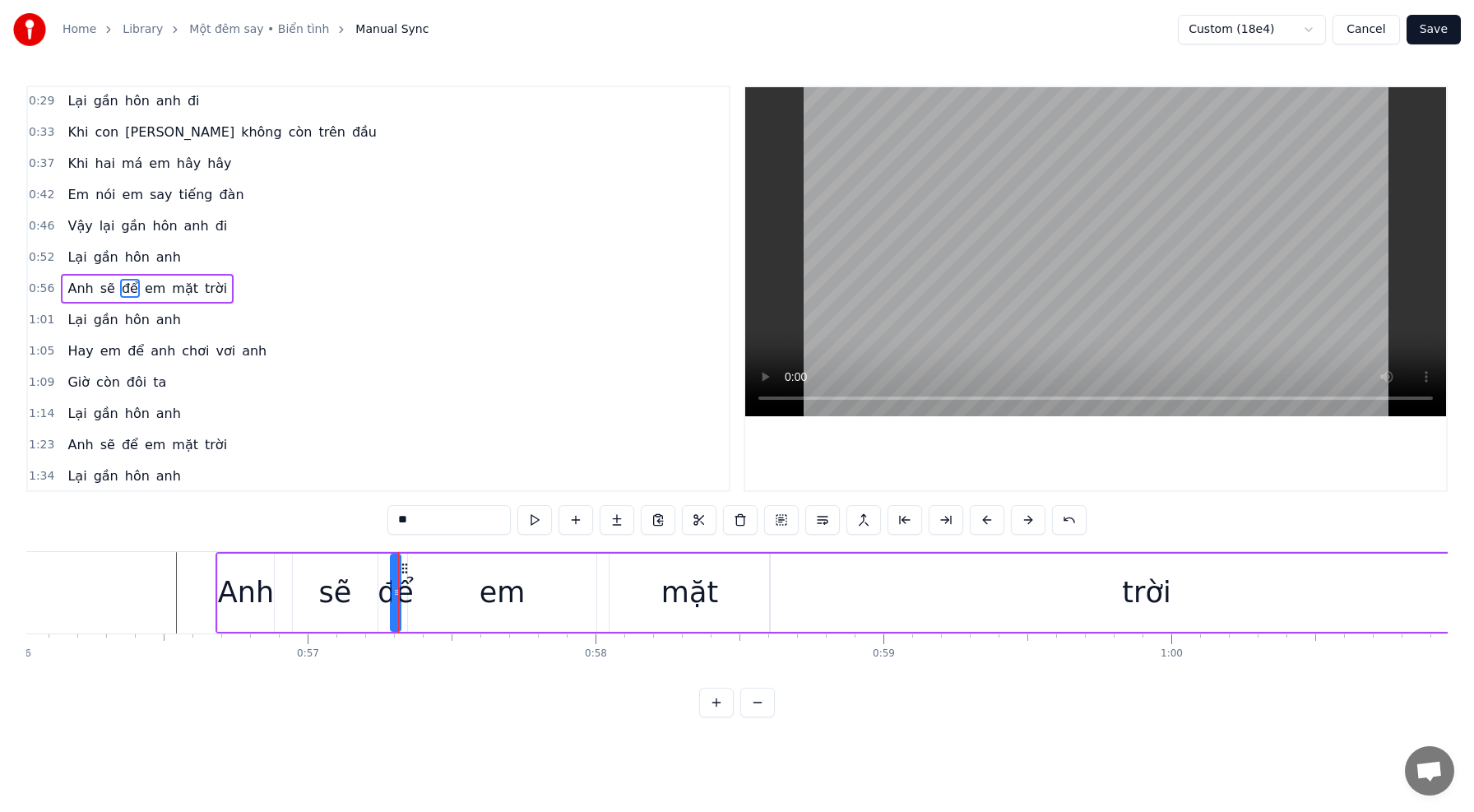
click at [453, 594] on div "em" at bounding box center [503, 592] width 189 height 78
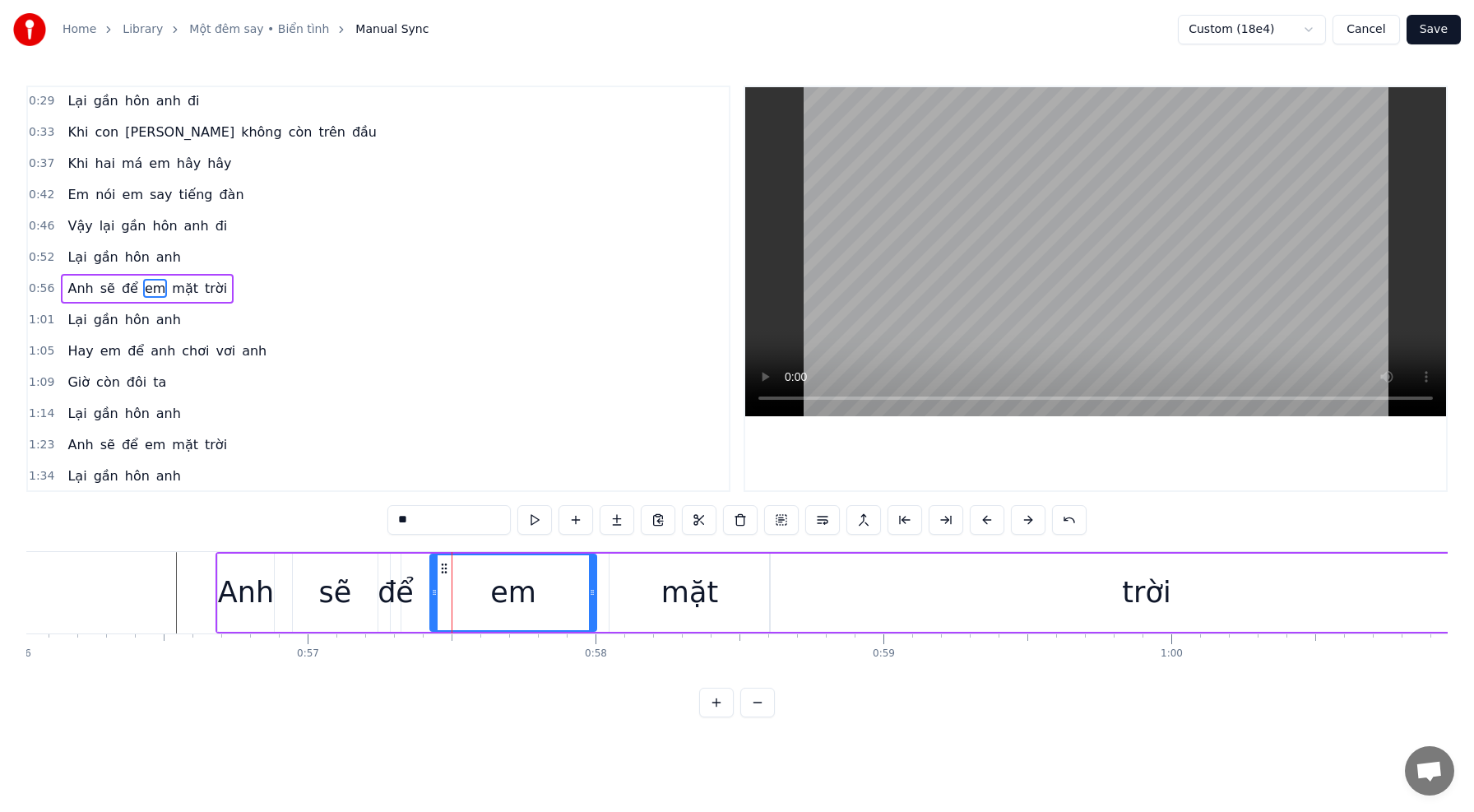
drag, startPoint x: 412, startPoint y: 590, endPoint x: 426, endPoint y: 592, distance: 14.1
click at [434, 592] on icon at bounding box center [434, 592] width 6 height 14
click at [406, 592] on div "để" at bounding box center [396, 592] width 36 height 44
type input "**"
drag, startPoint x: 397, startPoint y: 592, endPoint x: 434, endPoint y: 597, distance: 37.3
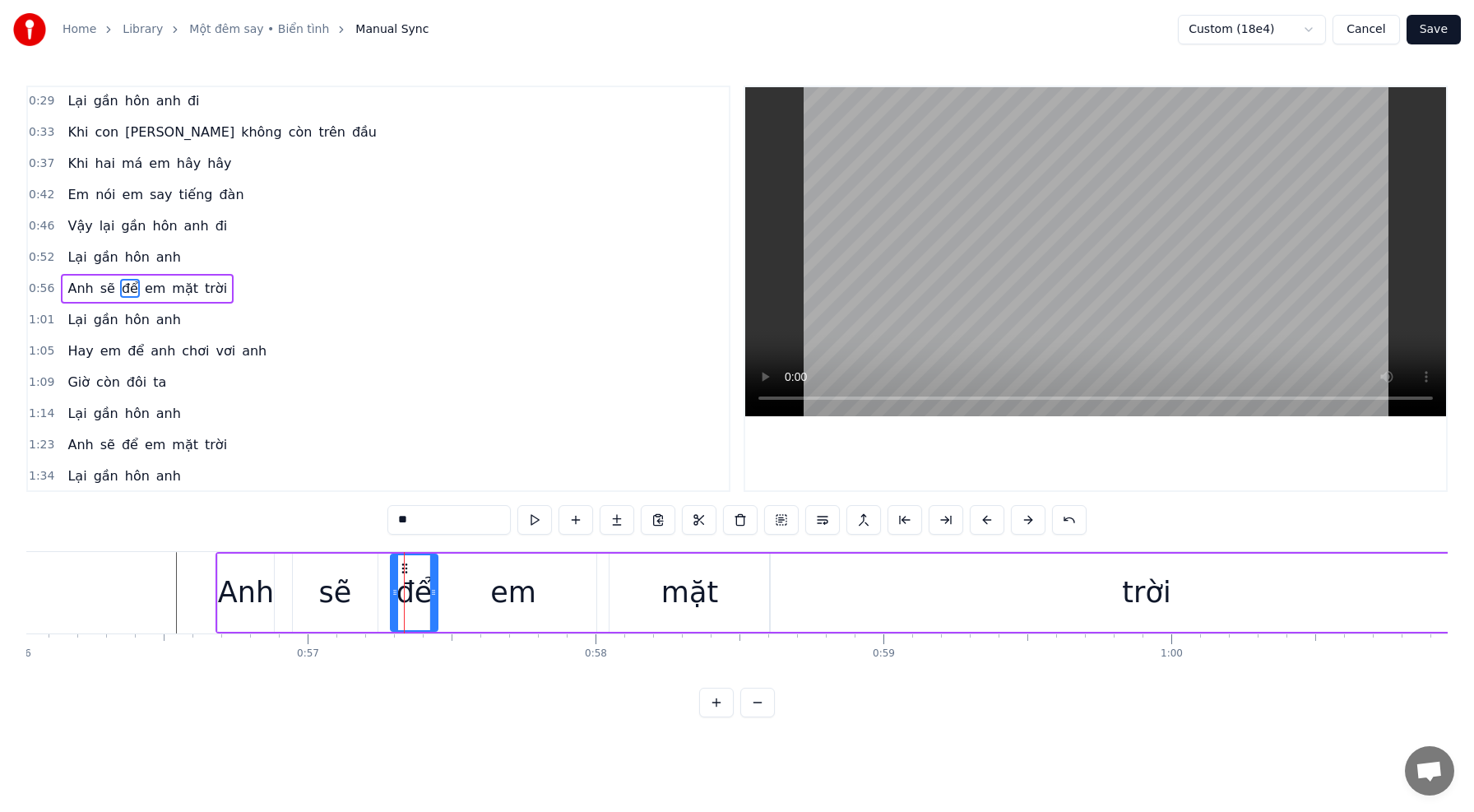
click at [434, 597] on icon at bounding box center [433, 592] width 6 height 14
click at [385, 591] on icon at bounding box center [386, 592] width 6 height 14
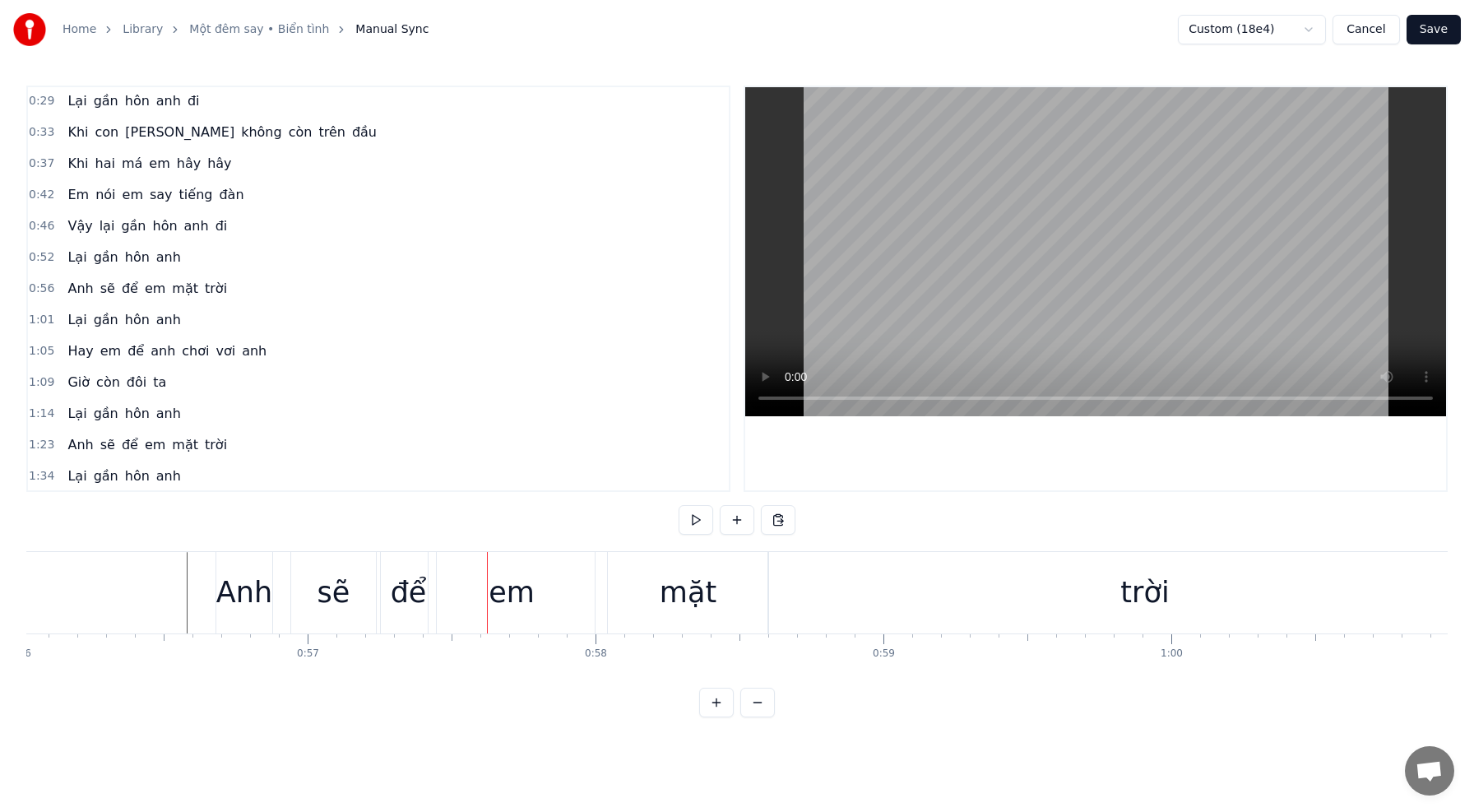
click at [235, 583] on div "Anh" at bounding box center [244, 592] width 56 height 44
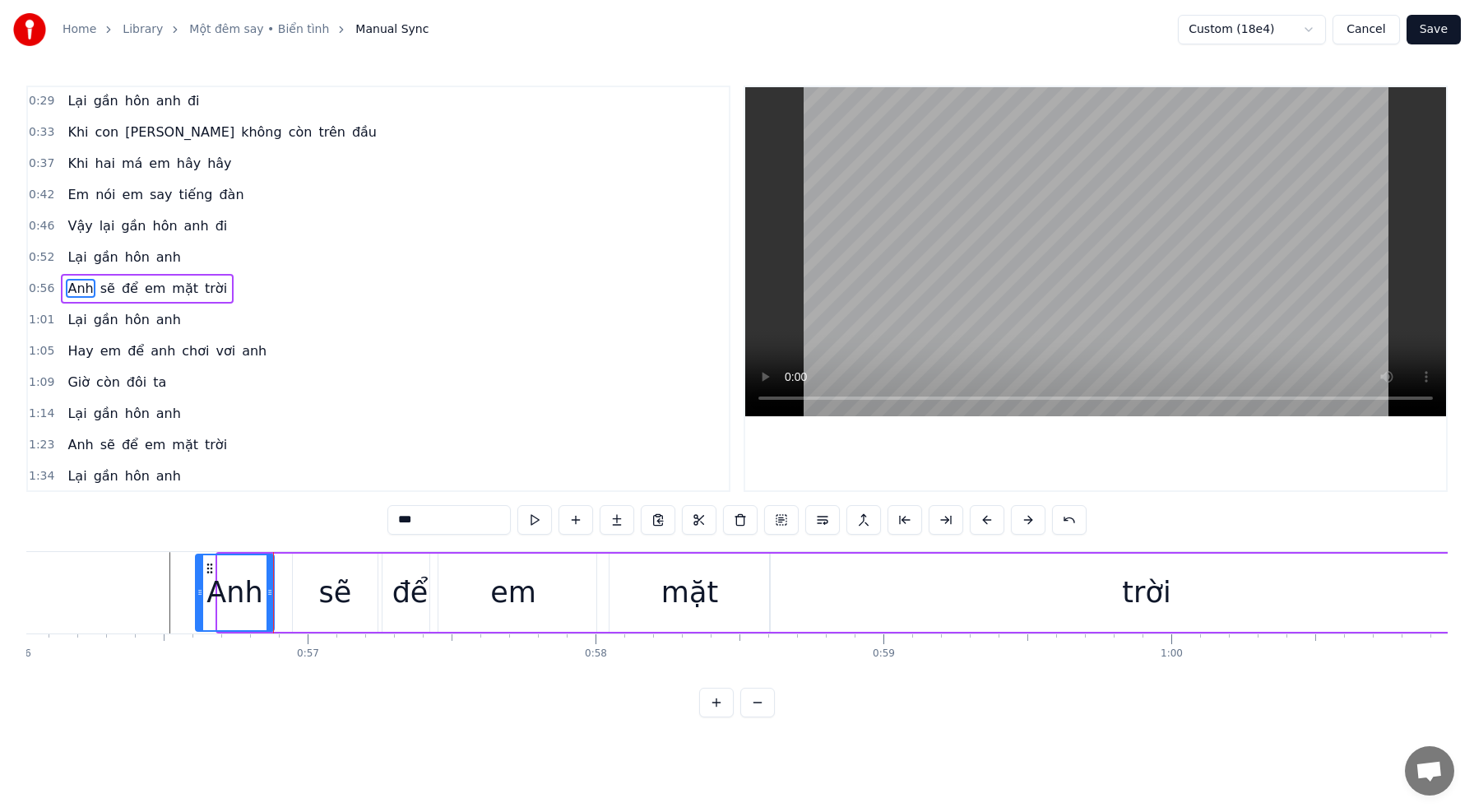
drag, startPoint x: 219, startPoint y: 587, endPoint x: 197, endPoint y: 585, distance: 22.1
click at [197, 585] on icon at bounding box center [200, 592] width 6 height 14
click at [288, 592] on div "[PERSON_NAME] sẽ để em mặt trời" at bounding box center [860, 592] width 1332 height 82
click at [267, 591] on div "Anh" at bounding box center [235, 592] width 78 height 78
drag, startPoint x: 269, startPoint y: 591, endPoint x: 254, endPoint y: 591, distance: 15.0
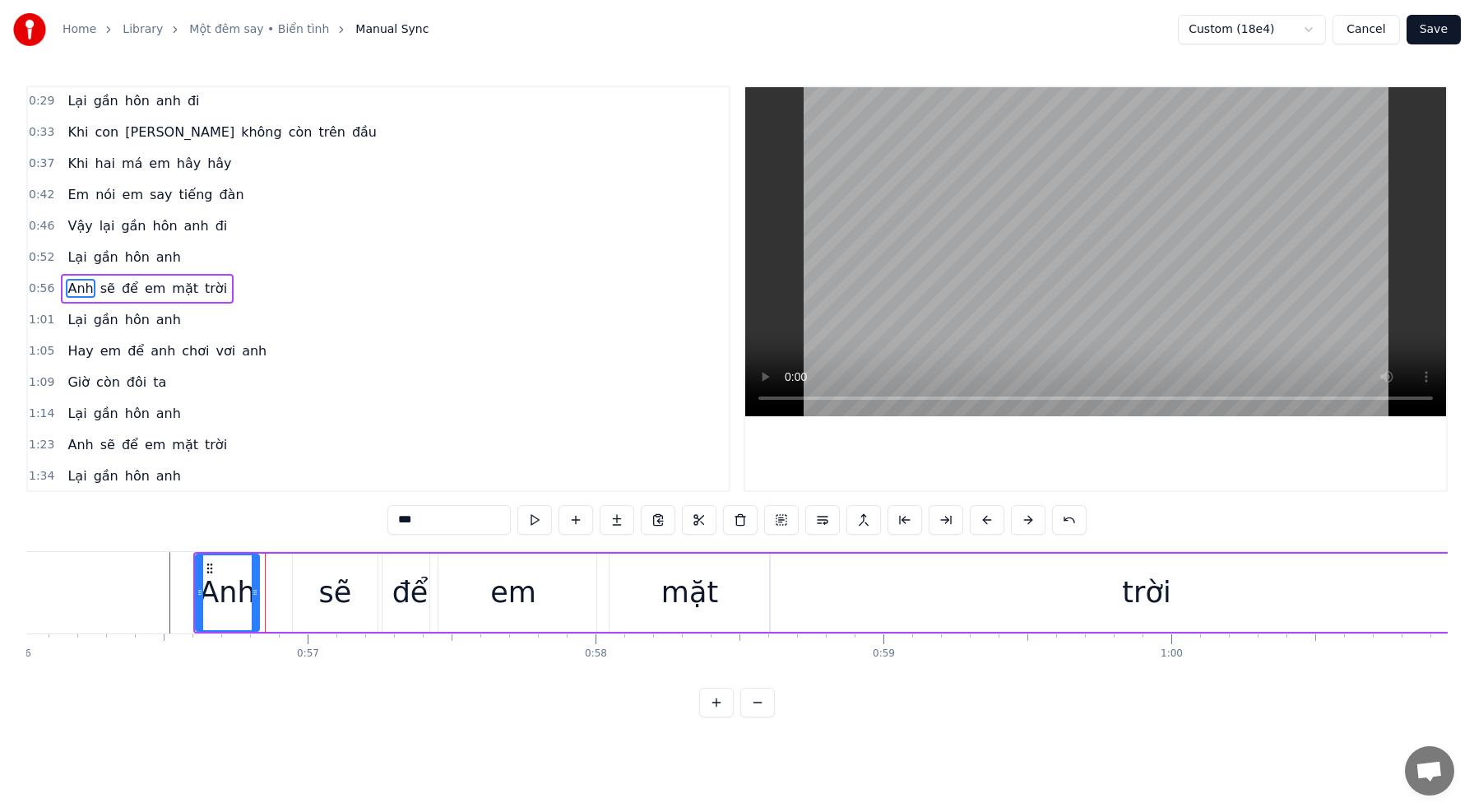
click at [254, 591] on icon at bounding box center [254, 592] width 6 height 14
drag, startPoint x: 324, startPoint y: 595, endPoint x: 310, endPoint y: 592, distance: 14.3
click at [324, 595] on div "sẽ" at bounding box center [336, 592] width 33 height 44
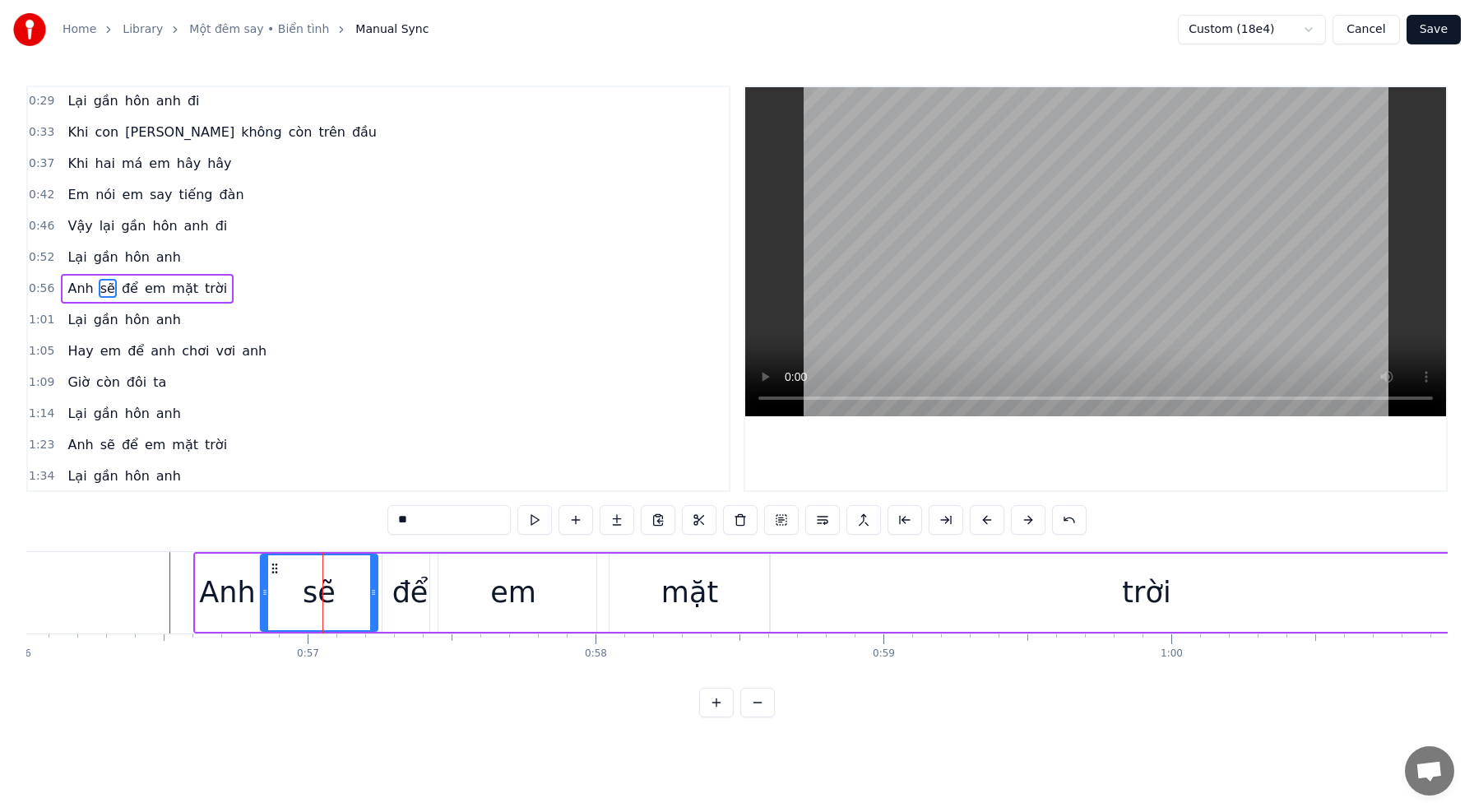
drag, startPoint x: 298, startPoint y: 592, endPoint x: 269, endPoint y: 590, distance: 29.1
click at [266, 590] on icon at bounding box center [264, 592] width 6 height 14
drag, startPoint x: 374, startPoint y: 593, endPoint x: 341, endPoint y: 592, distance: 33.0
click at [341, 592] on icon at bounding box center [340, 592] width 6 height 14
click at [396, 596] on div "để" at bounding box center [410, 592] width 36 height 44
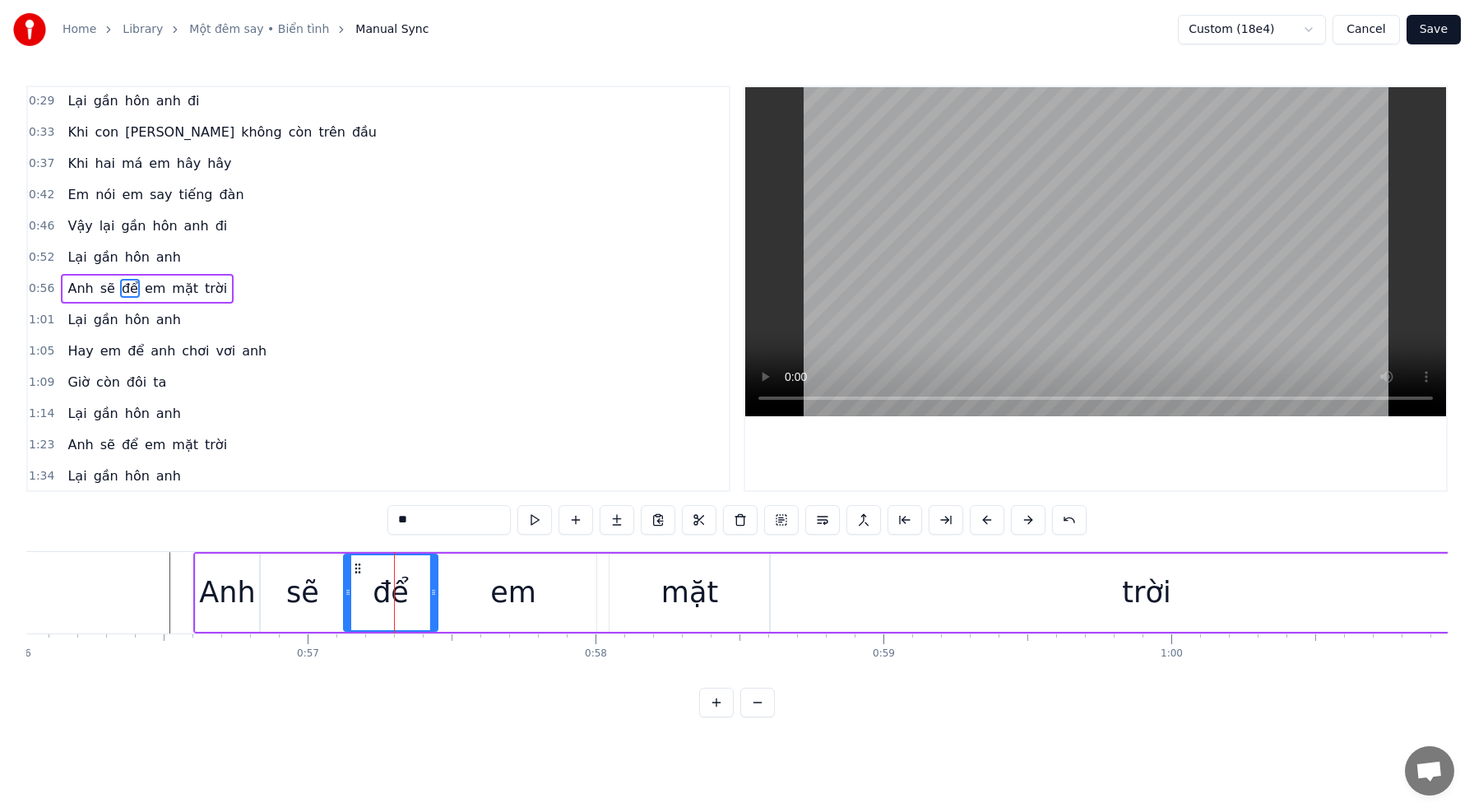
drag, startPoint x: 379, startPoint y: 593, endPoint x: 345, endPoint y: 592, distance: 34.0
click at [345, 592] on icon at bounding box center [348, 592] width 6 height 14
drag, startPoint x: 433, startPoint y: 598, endPoint x: 464, endPoint y: 601, distance: 31.1
click at [464, 600] on div at bounding box center [464, 592] width 6 height 74
drag, startPoint x: 465, startPoint y: 599, endPoint x: 486, endPoint y: 600, distance: 21.0
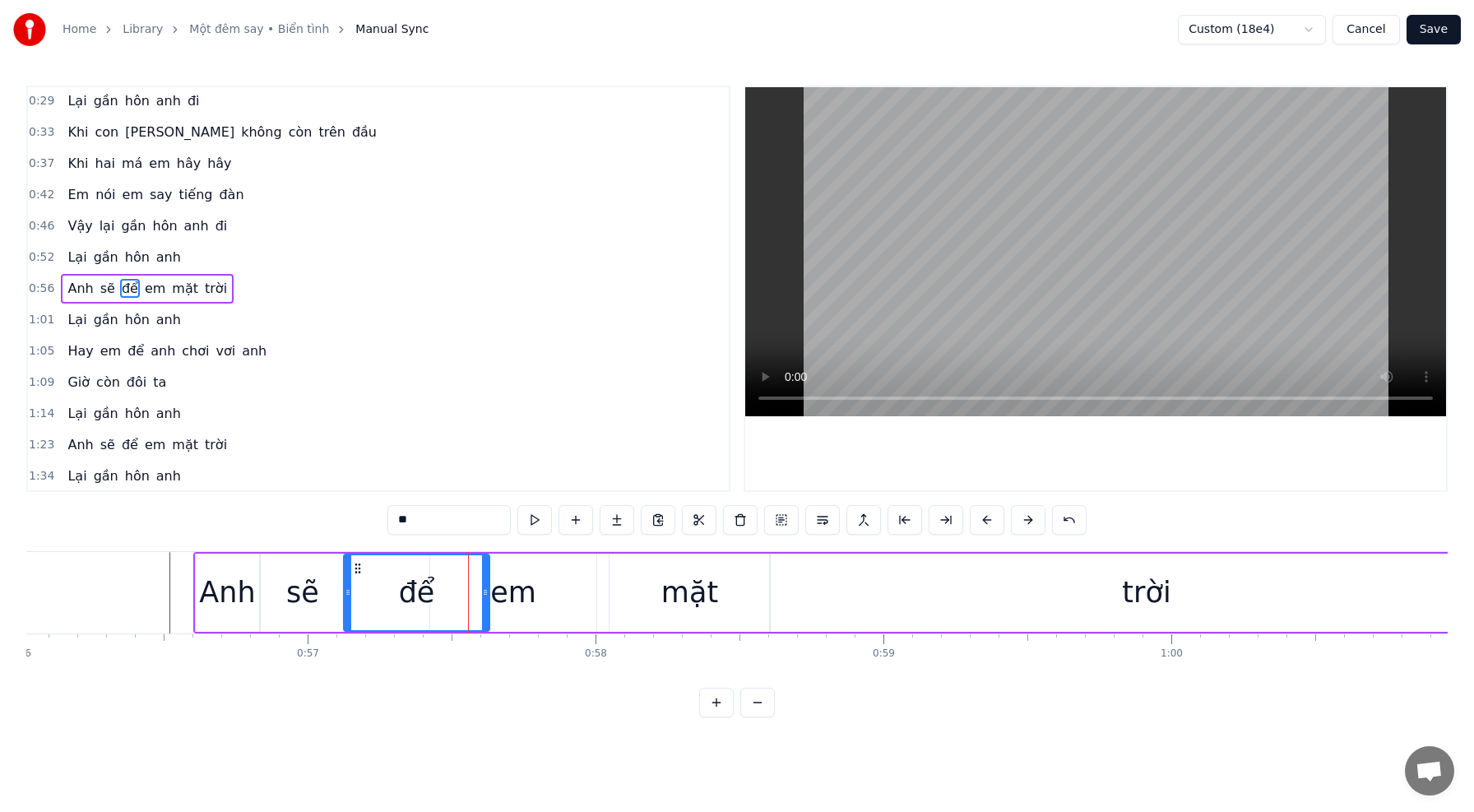
click at [486, 600] on div at bounding box center [485, 592] width 6 height 74
drag, startPoint x: 485, startPoint y: 593, endPoint x: 505, endPoint y: 593, distance: 20.0
click at [505, 593] on icon at bounding box center [505, 592] width 6 height 14
click at [523, 600] on div "em" at bounding box center [513, 592] width 46 height 44
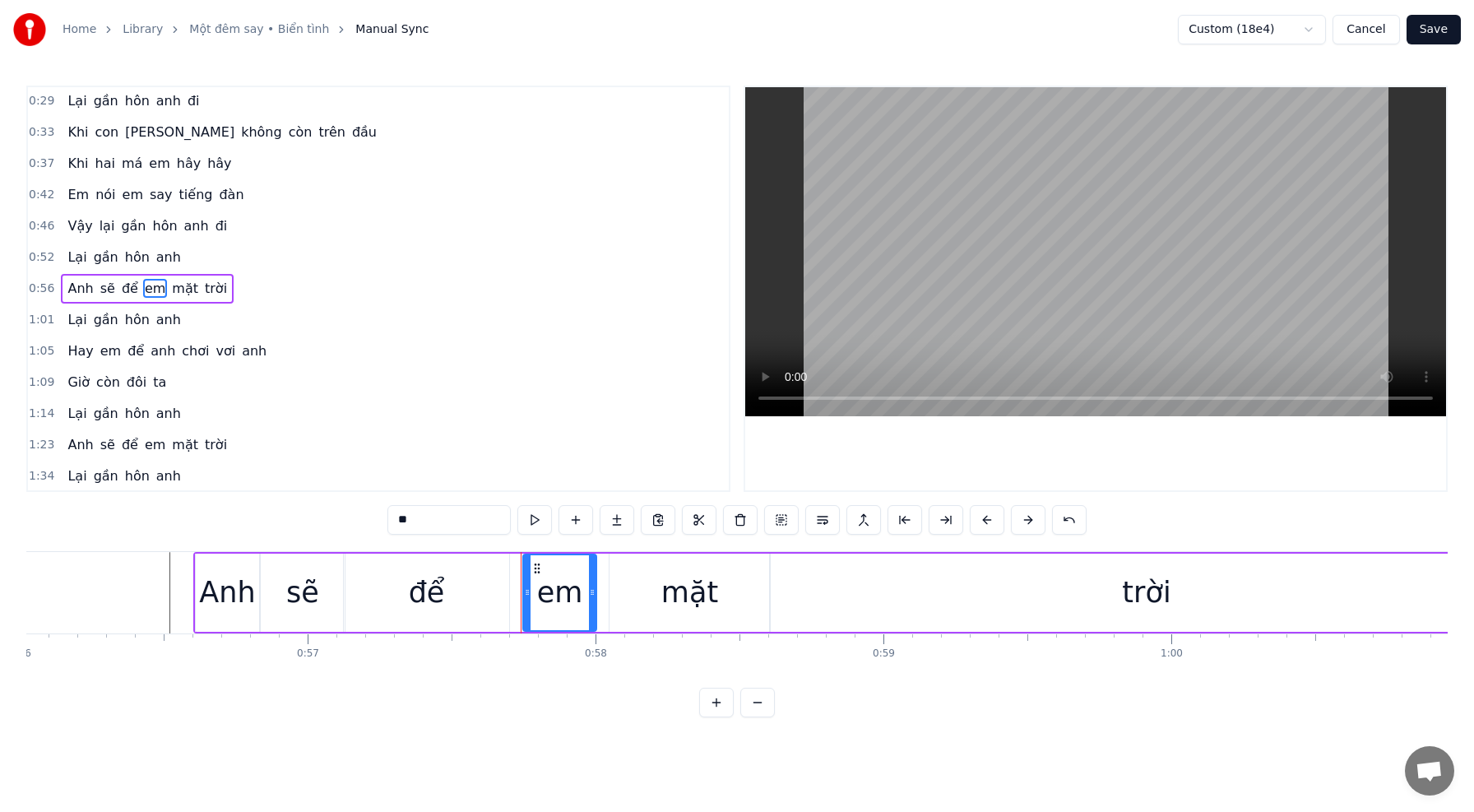
drag, startPoint x: 435, startPoint y: 592, endPoint x: 526, endPoint y: 600, distance: 91.4
click at [526, 600] on div at bounding box center [526, 592] width 6 height 74
click at [399, 584] on div "để" at bounding box center [427, 592] width 165 height 78
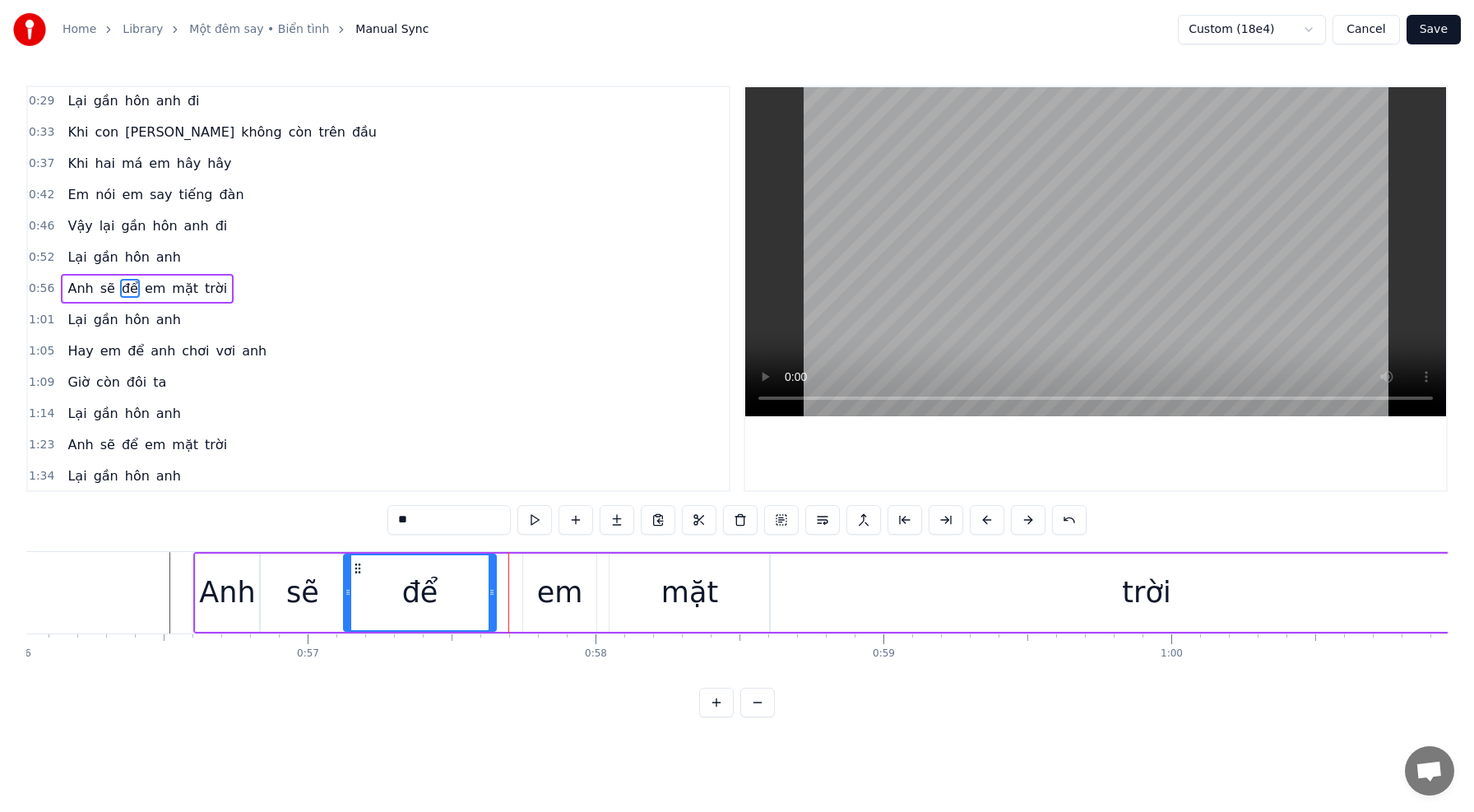
drag, startPoint x: 502, startPoint y: 593, endPoint x: 488, endPoint y: 592, distance: 14.0
click at [488, 593] on icon at bounding box center [491, 592] width 6 height 14
click at [529, 592] on div "em" at bounding box center [559, 592] width 74 height 78
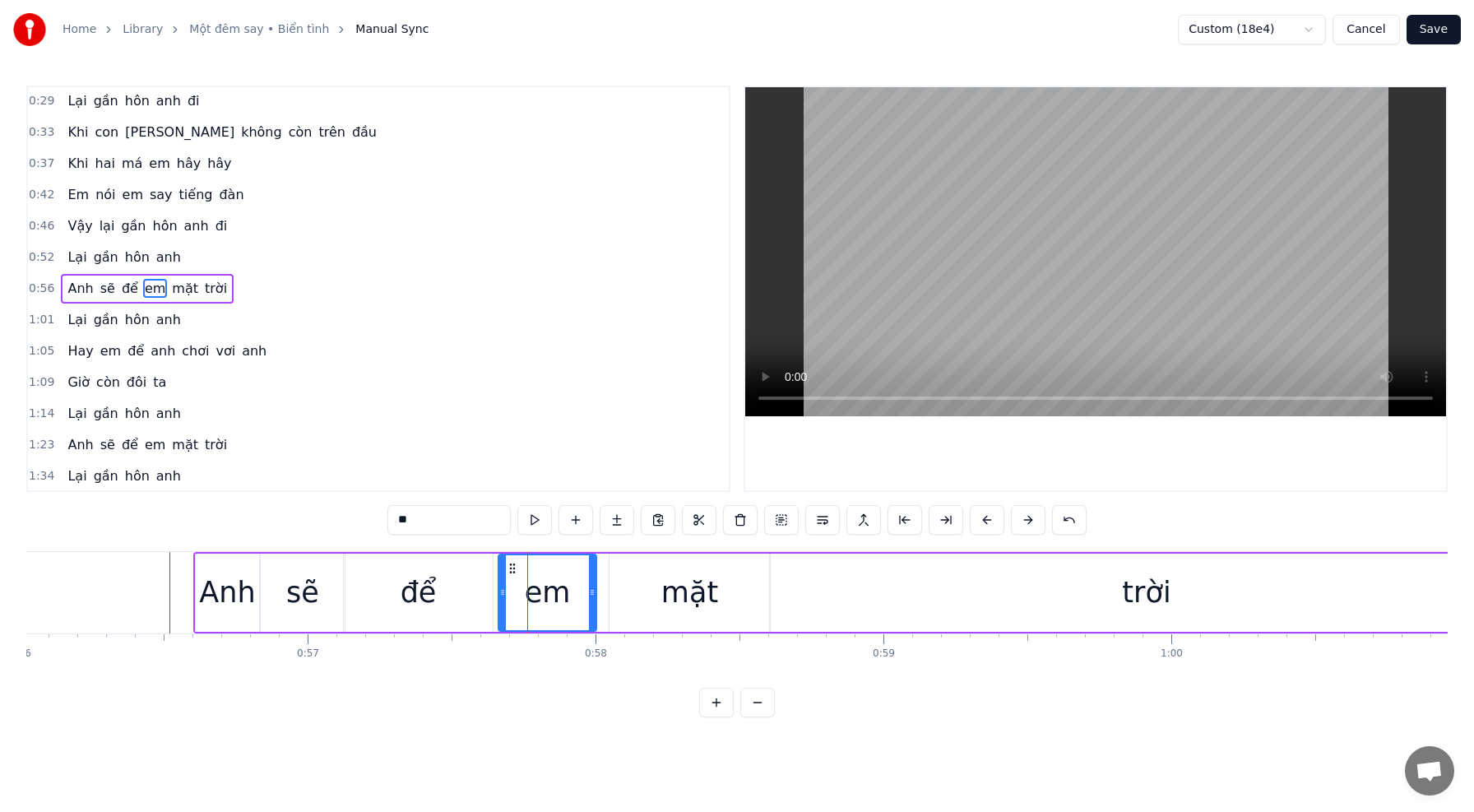
drag, startPoint x: 522, startPoint y: 592, endPoint x: 500, endPoint y: 592, distance: 22.0
click at [500, 592] on icon at bounding box center [502, 592] width 6 height 14
drag, startPoint x: 505, startPoint y: 592, endPoint x: 520, endPoint y: 592, distance: 15.0
click at [520, 592] on icon at bounding box center [516, 592] width 6 height 14
drag, startPoint x: 523, startPoint y: 592, endPoint x: 534, endPoint y: 594, distance: 11.2
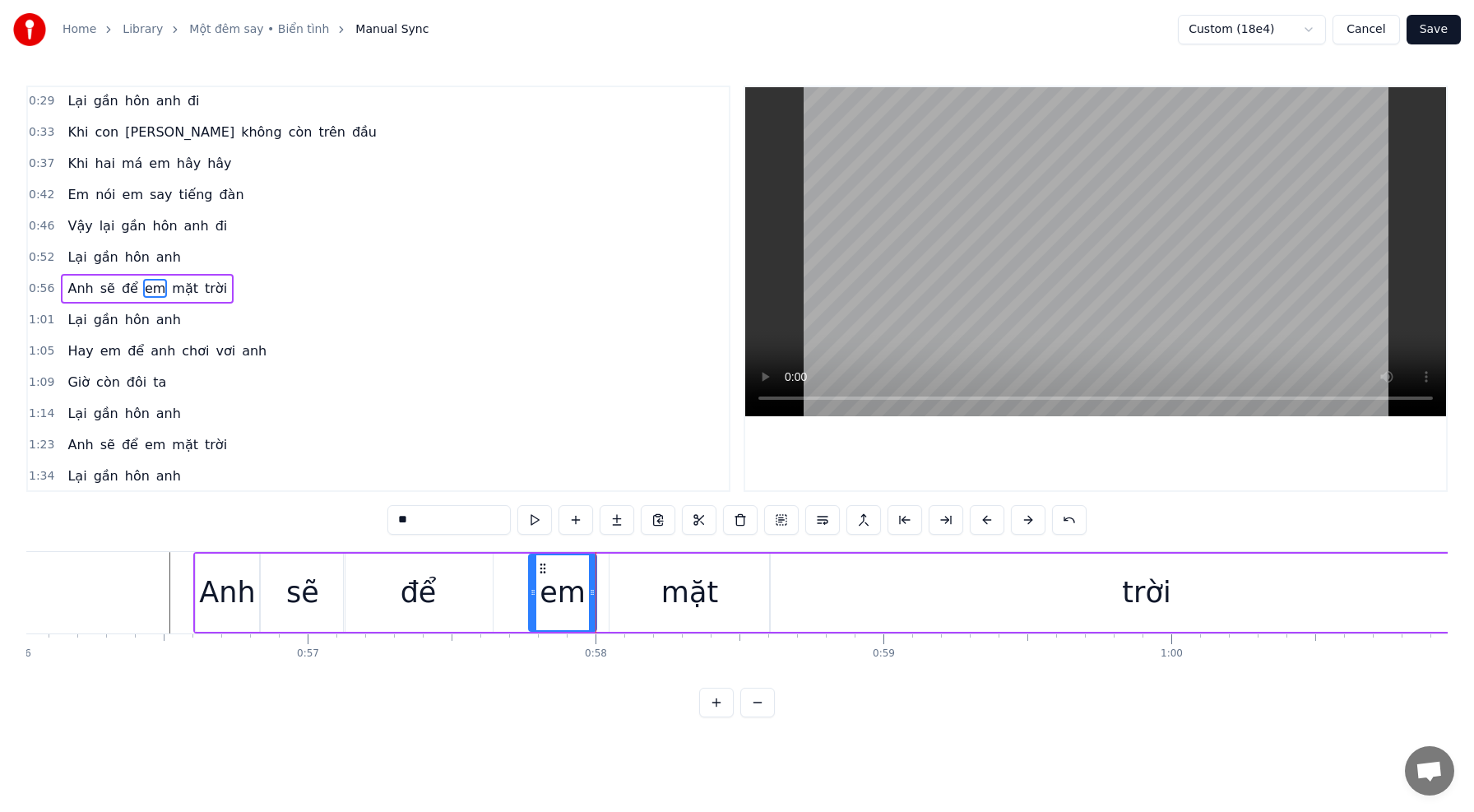
click at [534, 594] on icon at bounding box center [533, 592] width 6 height 14
drag, startPoint x: 440, startPoint y: 594, endPoint x: 463, endPoint y: 599, distance: 23.5
click at [440, 594] on div "để" at bounding box center [418, 592] width 149 height 78
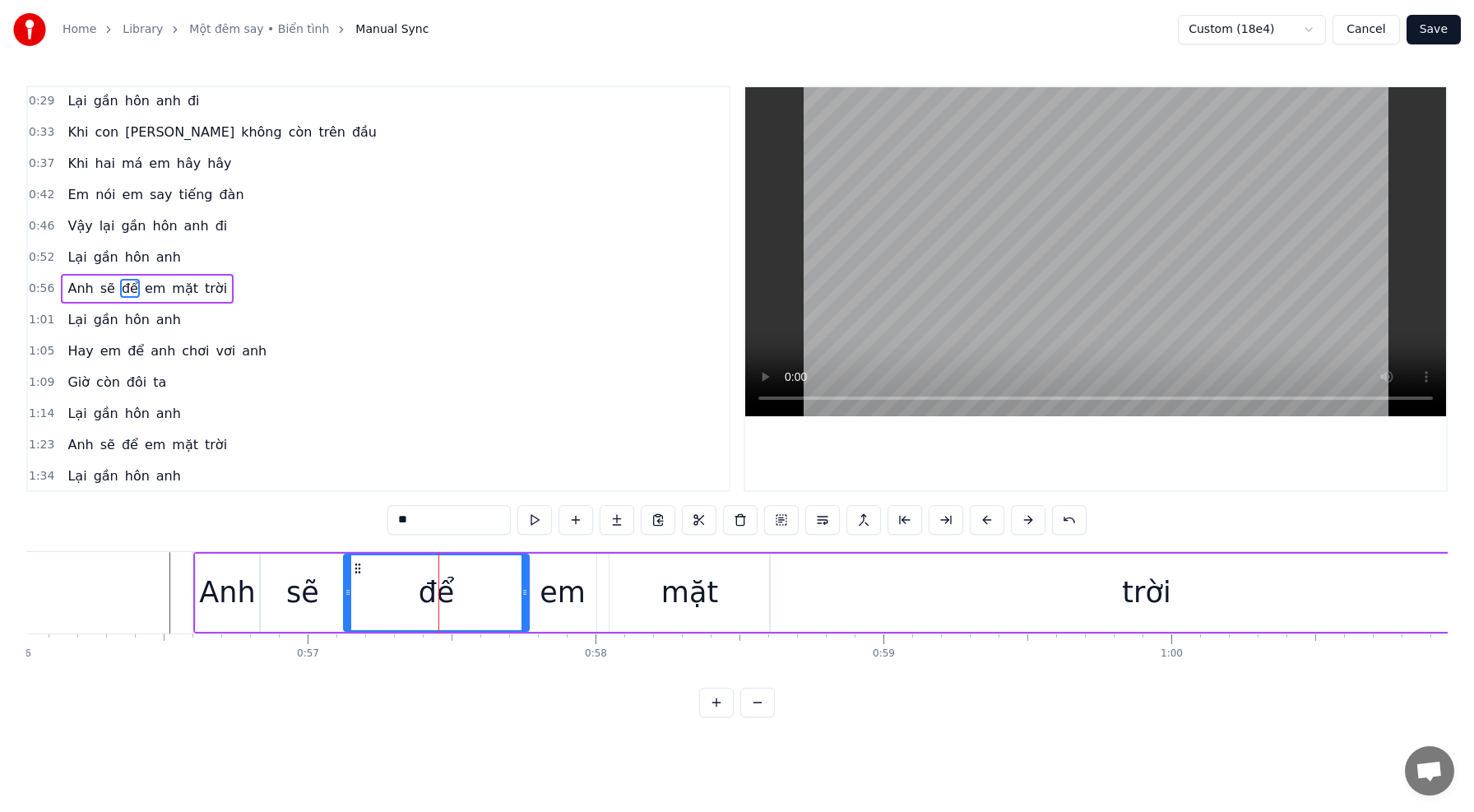
drag, startPoint x: 489, startPoint y: 594, endPoint x: 523, endPoint y: 598, distance: 34.2
click at [523, 598] on icon at bounding box center [525, 592] width 6 height 14
click at [546, 602] on div "em" at bounding box center [563, 592] width 46 height 44
type input "**"
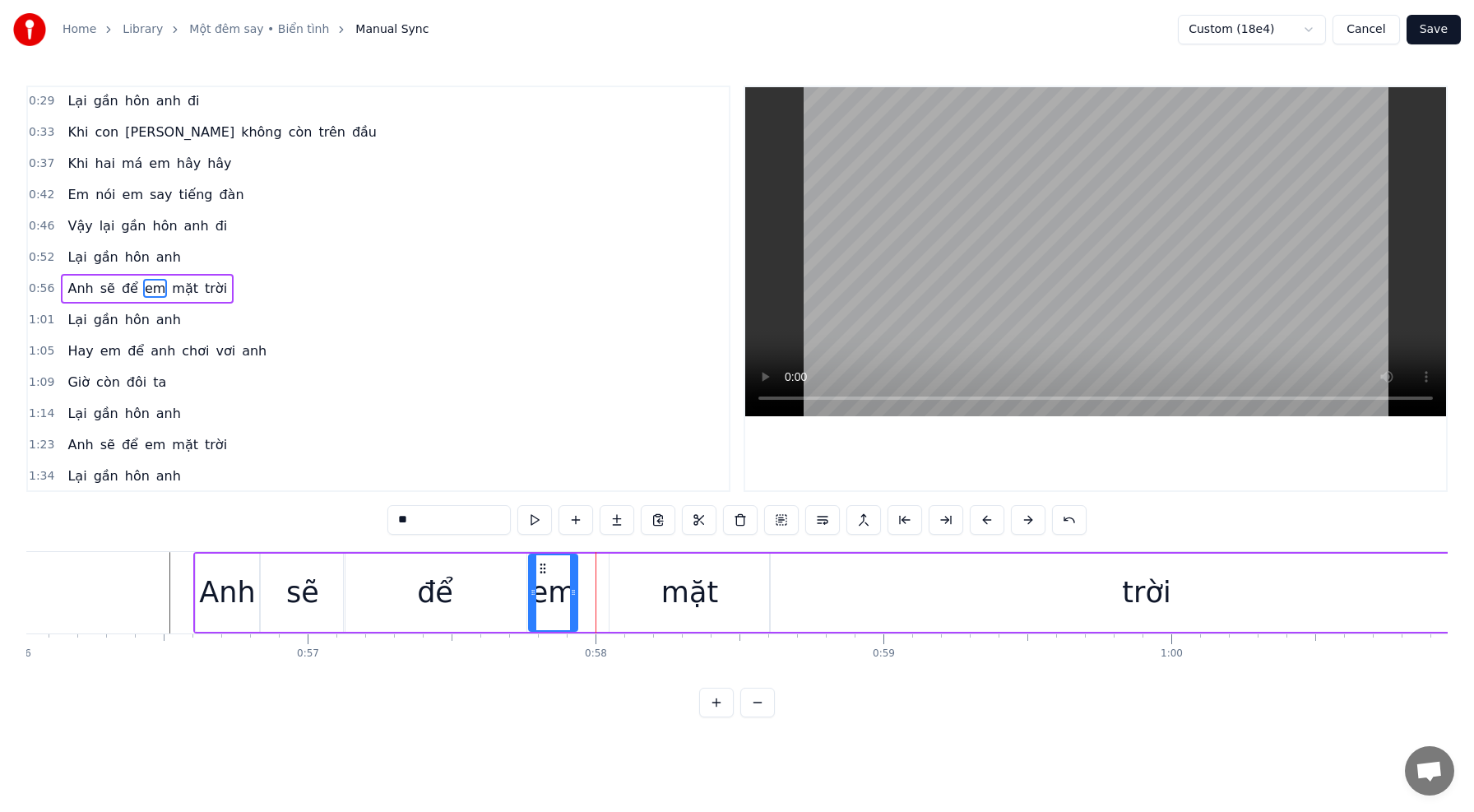
drag, startPoint x: 588, startPoint y: 597, endPoint x: 570, endPoint y: 597, distance: 18.0
click at [570, 597] on icon at bounding box center [573, 592] width 6 height 14
click at [599, 594] on div "[PERSON_NAME] sẽ để em mặt trời" at bounding box center [860, 592] width 1332 height 82
click at [631, 592] on div "mặt" at bounding box center [690, 592] width 161 height 78
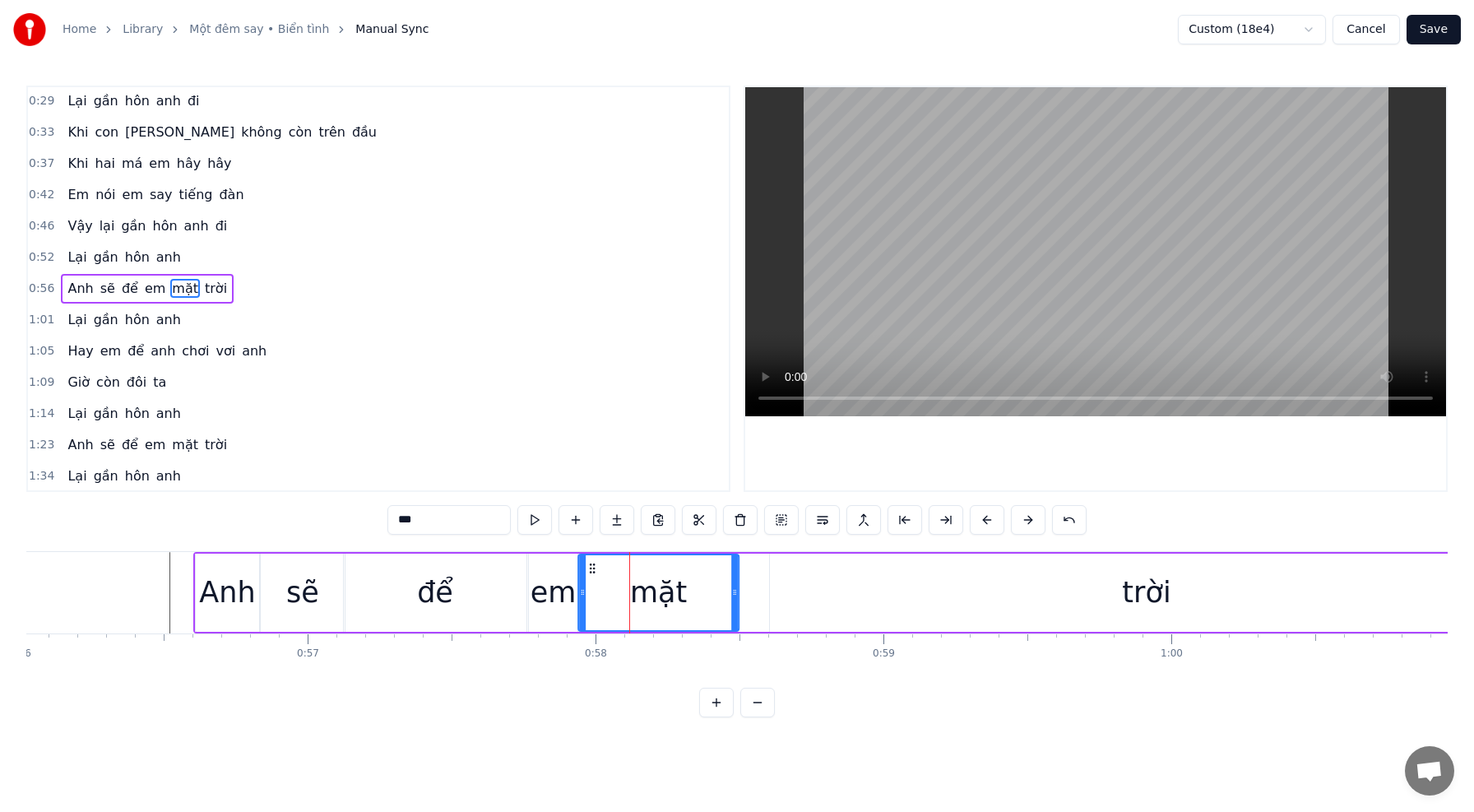
drag, startPoint x: 624, startPoint y: 568, endPoint x: 593, endPoint y: 572, distance: 31.3
click at [593, 572] on icon at bounding box center [592, 568] width 14 height 14
drag, startPoint x: 733, startPoint y: 594, endPoint x: 684, endPoint y: 598, distance: 49.2
click at [684, 598] on icon at bounding box center [684, 592] width 6 height 14
click at [758, 599] on div "[PERSON_NAME] sẽ để em mặt trời" at bounding box center [860, 592] width 1332 height 82
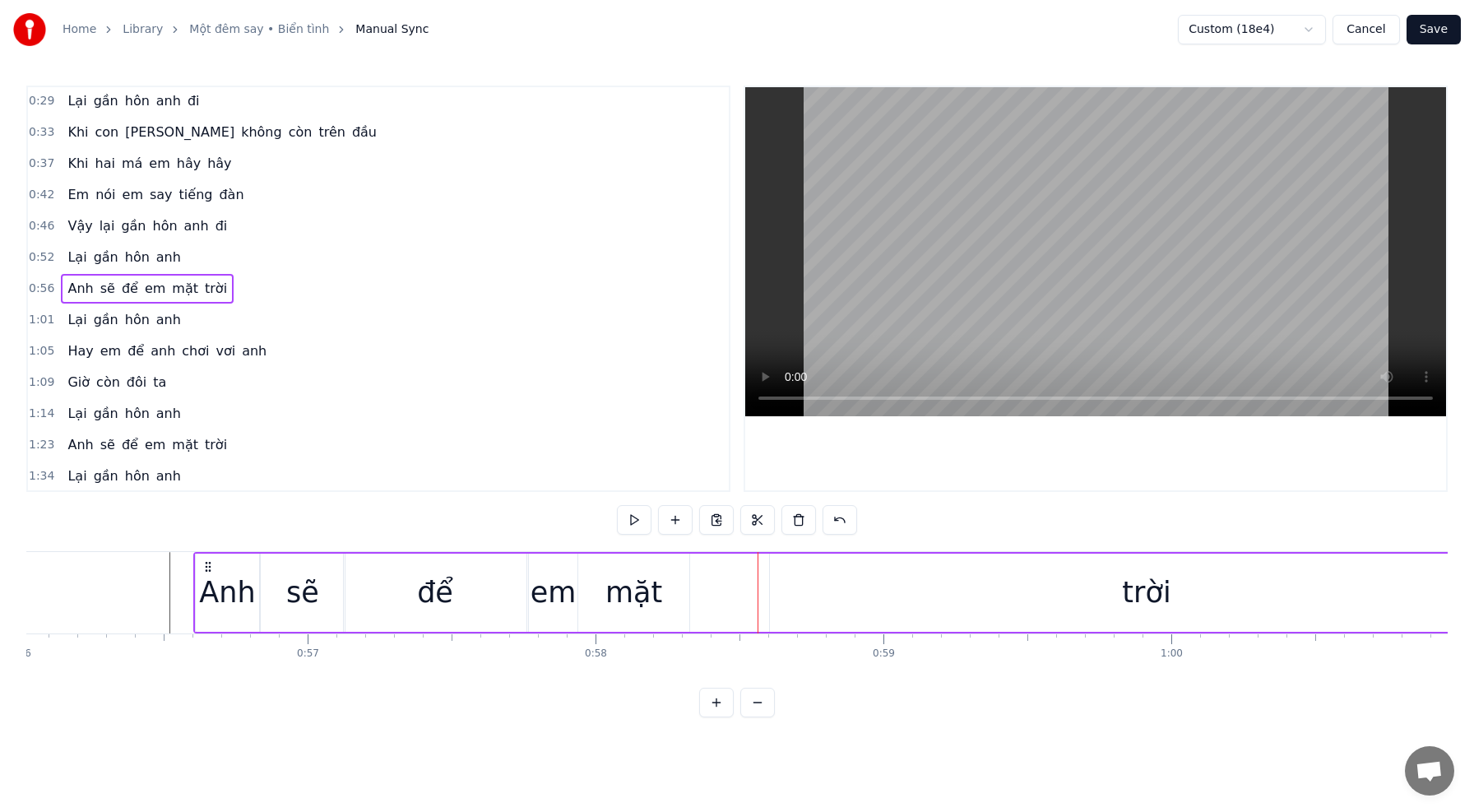
click at [641, 588] on div "mặt" at bounding box center [634, 592] width 57 height 44
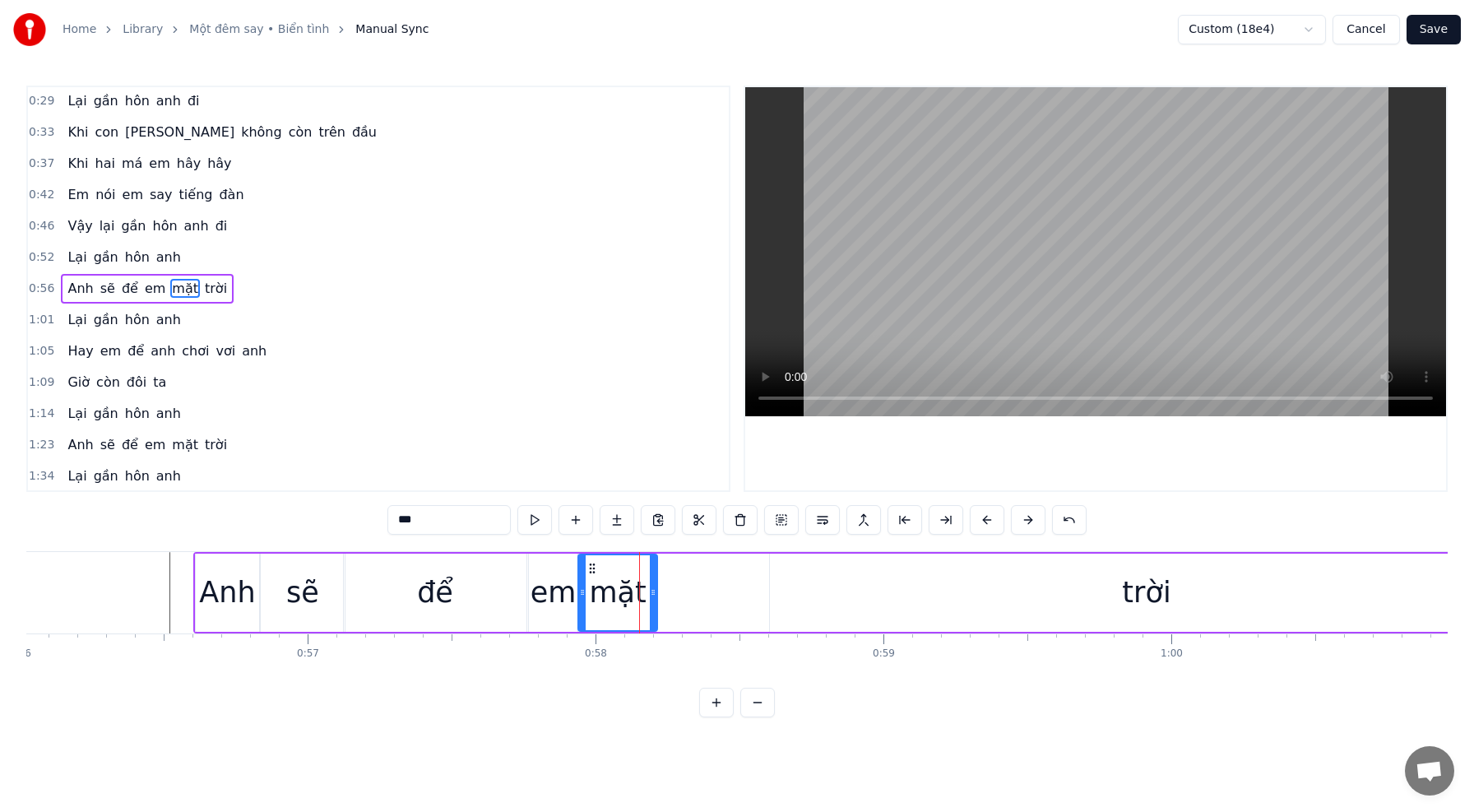
drag, startPoint x: 682, startPoint y: 590, endPoint x: 664, endPoint y: 589, distance: 18.0
click at [650, 589] on icon at bounding box center [653, 592] width 6 height 14
click at [965, 599] on div "trời" at bounding box center [1146, 592] width 753 height 78
type input "****"
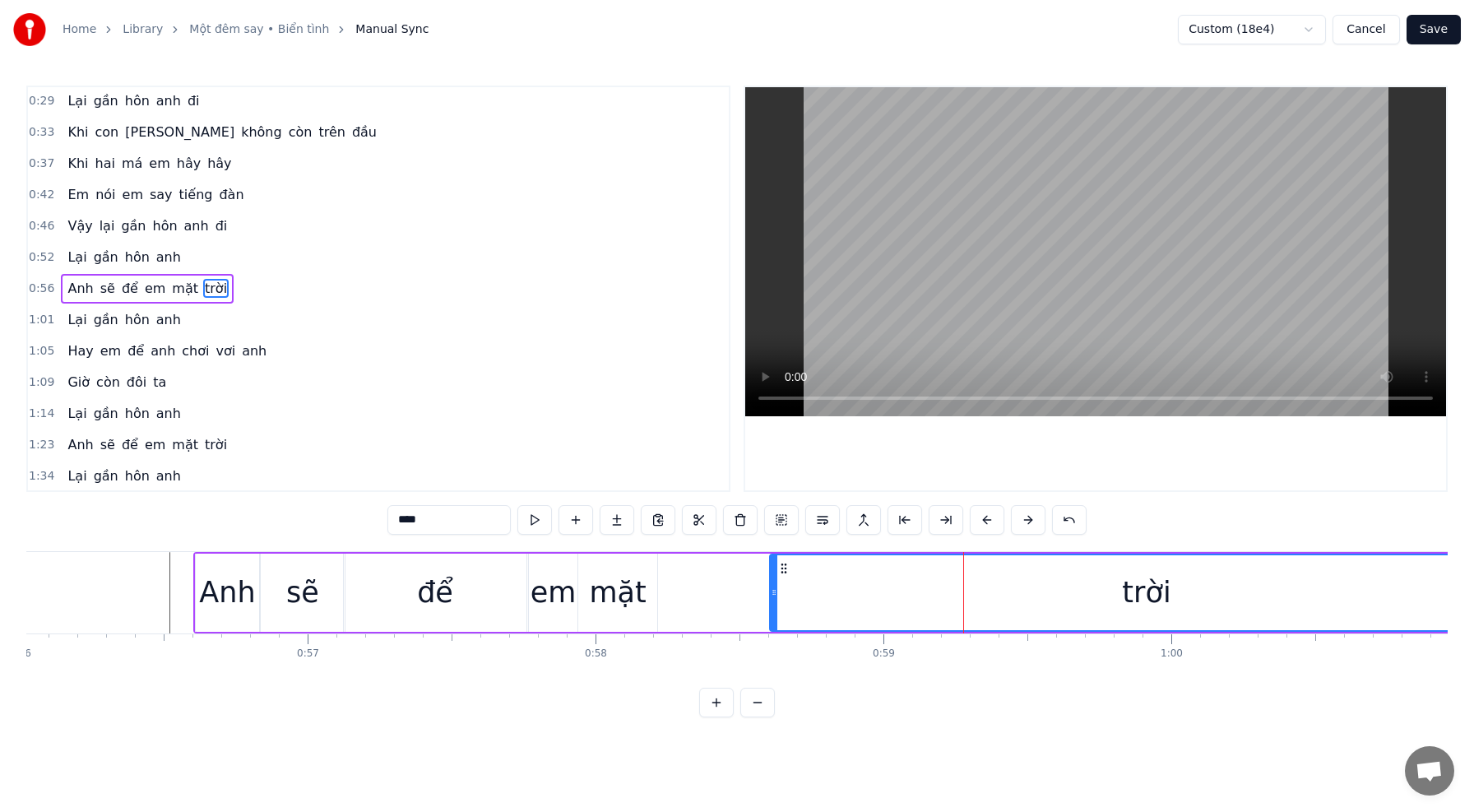
click at [679, 575] on div "[PERSON_NAME] sẽ để em mặt trời" at bounding box center [860, 592] width 1332 height 82
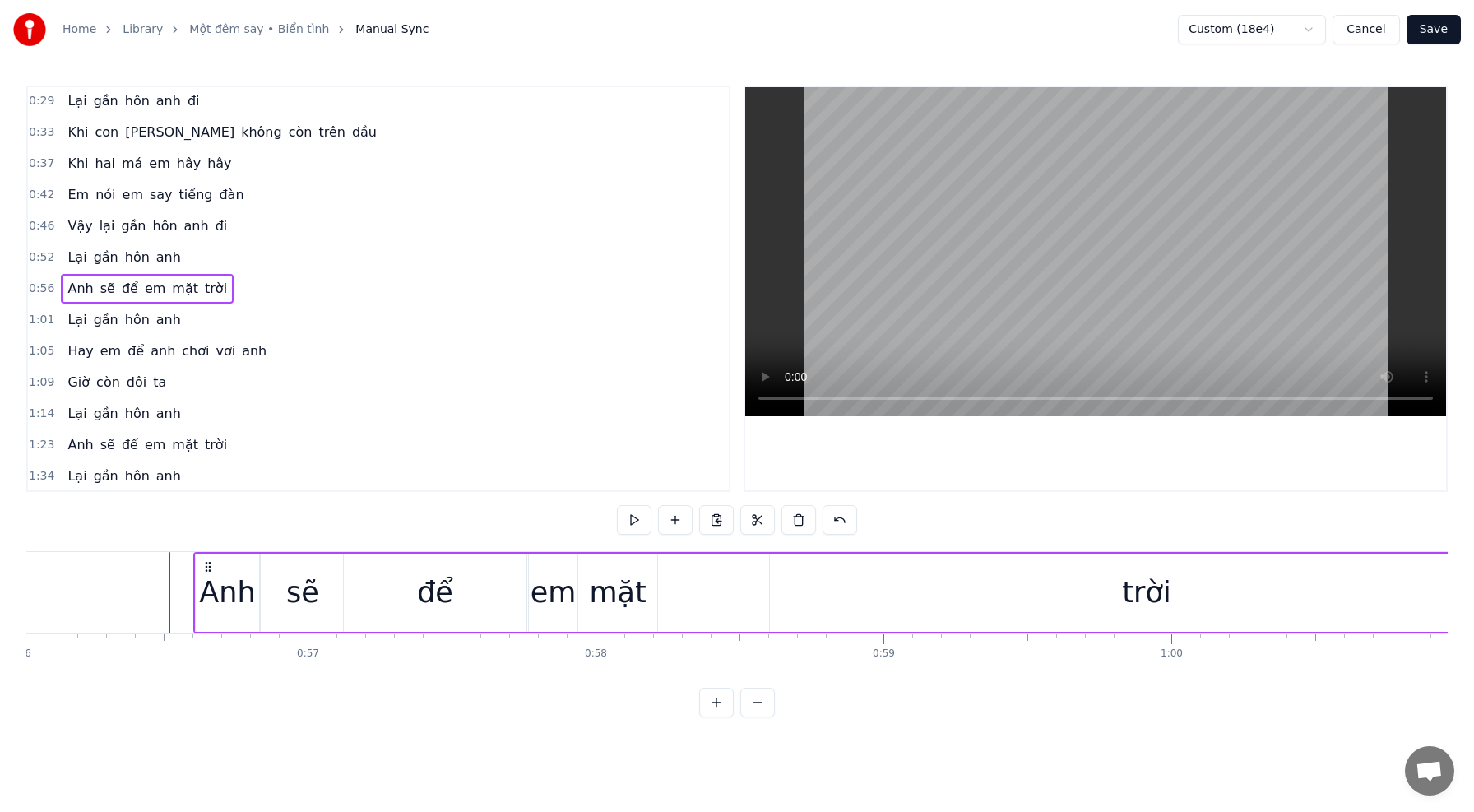
click at [794, 566] on div "trời" at bounding box center [1146, 592] width 753 height 78
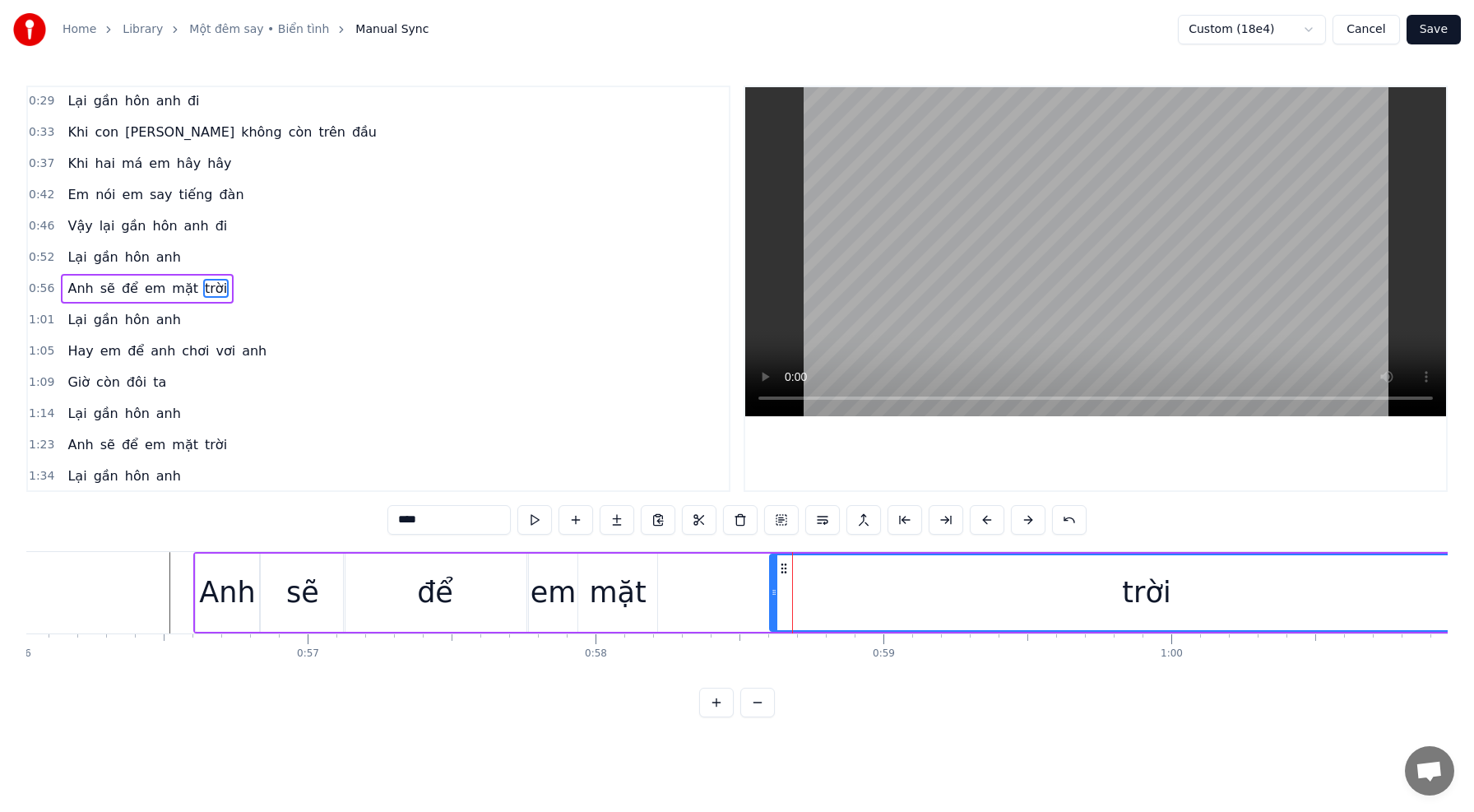
drag, startPoint x: 782, startPoint y: 566, endPoint x: 711, endPoint y: 565, distance: 71.0
click at [702, 565] on div "[PERSON_NAME] sẽ để em mặt trời" at bounding box center [860, 592] width 1332 height 82
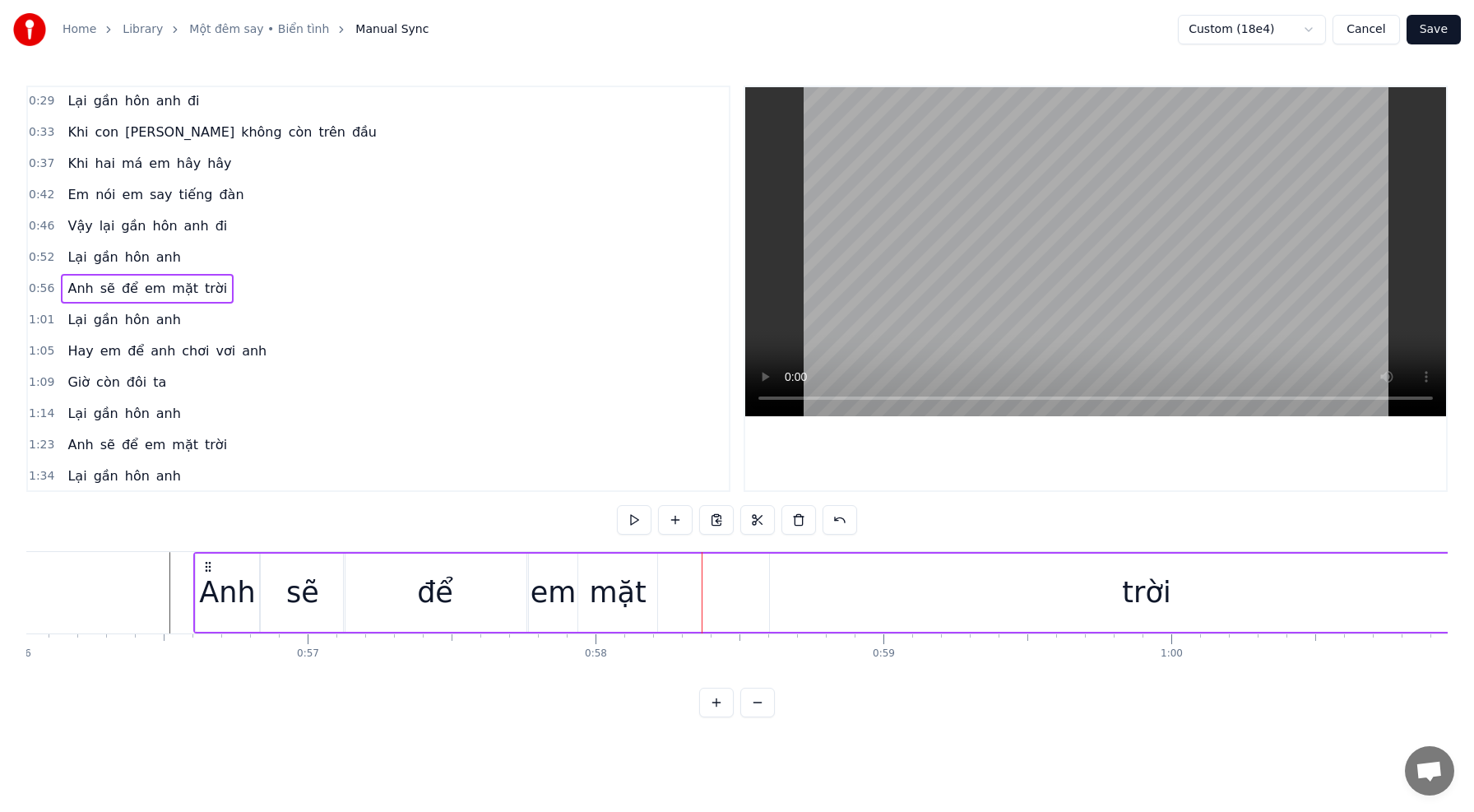
click at [790, 569] on div "trời" at bounding box center [1146, 592] width 753 height 78
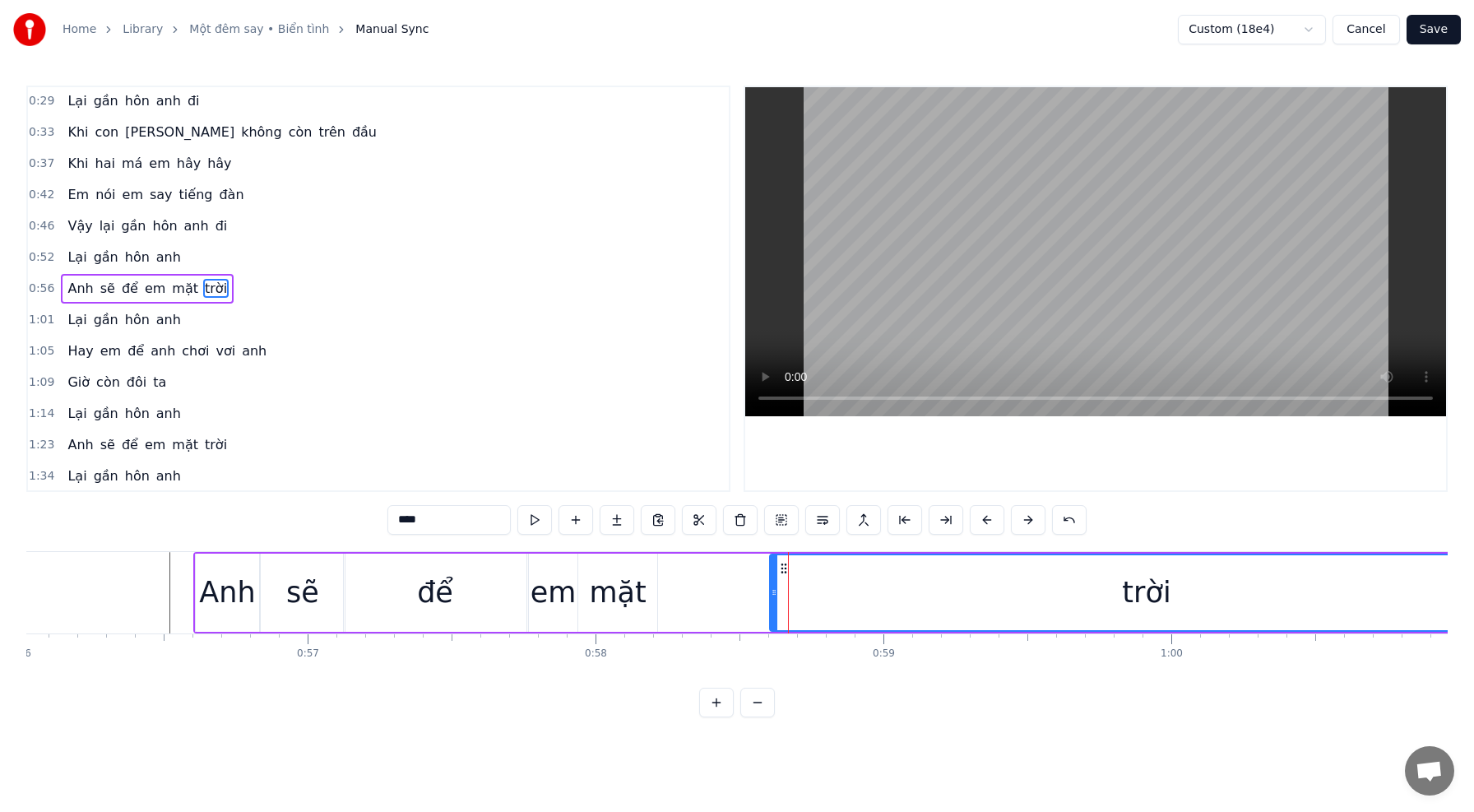
drag, startPoint x: 781, startPoint y: 567, endPoint x: 852, endPoint y: 579, distance: 72.0
click at [845, 580] on div "trời" at bounding box center [1146, 592] width 752 height 74
drag, startPoint x: 1110, startPoint y: 602, endPoint x: 869, endPoint y: 586, distance: 241.5
click at [869, 586] on div "trời" at bounding box center [1146, 592] width 752 height 74
drag, startPoint x: 769, startPoint y: 592, endPoint x: 669, endPoint y: 591, distance: 100.0
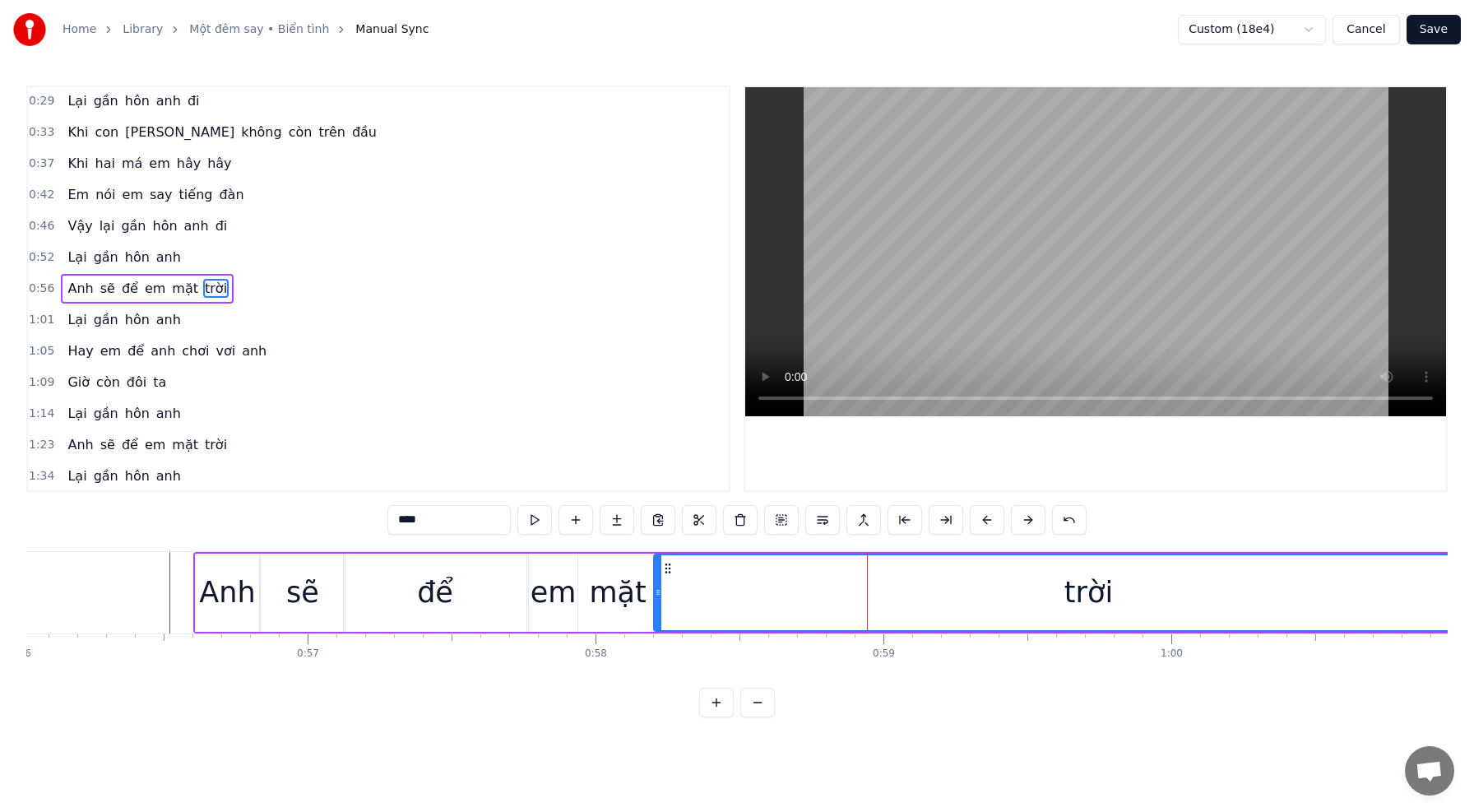
click at [659, 589] on icon at bounding box center [657, 592] width 6 height 14
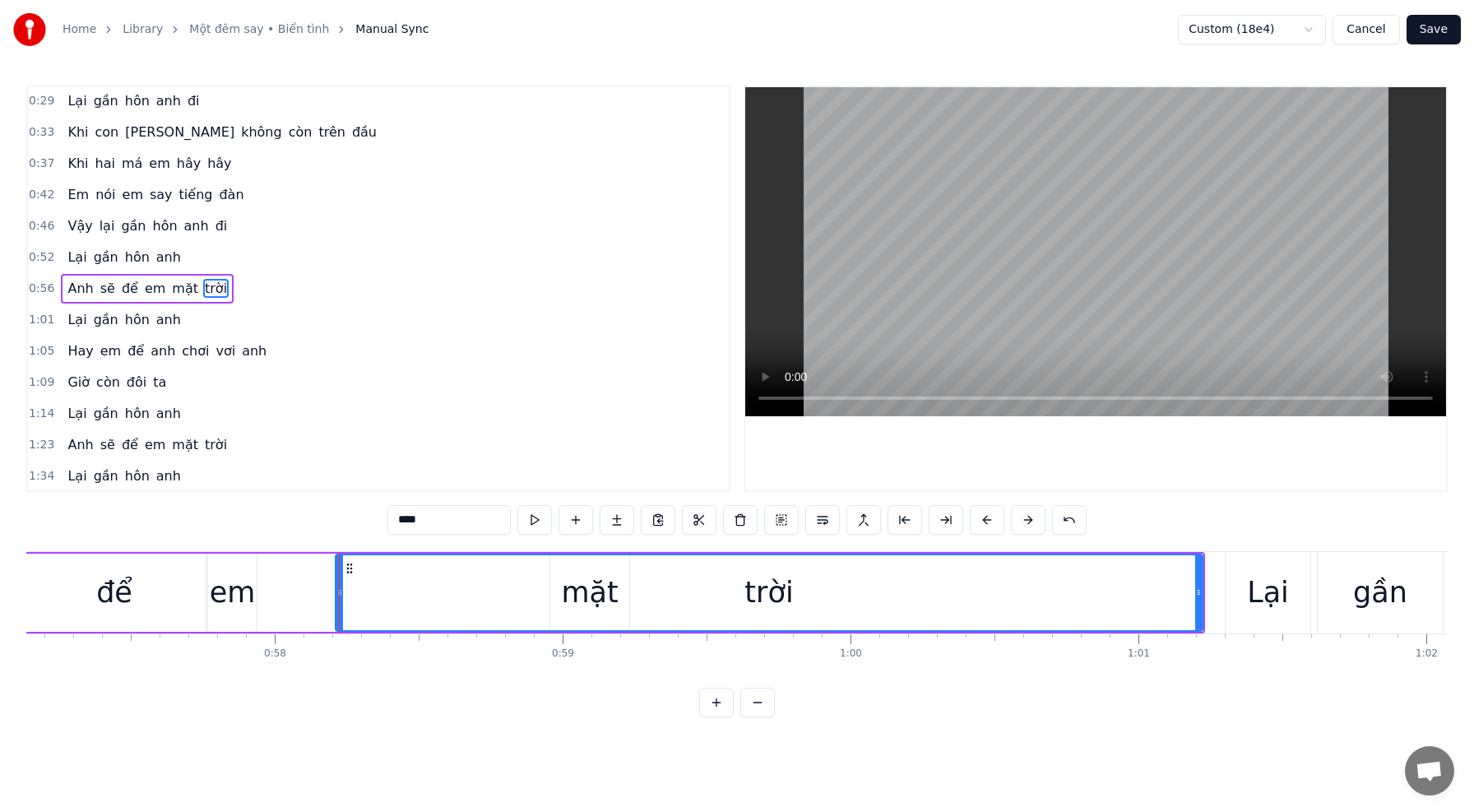
scroll to position [0, 16459]
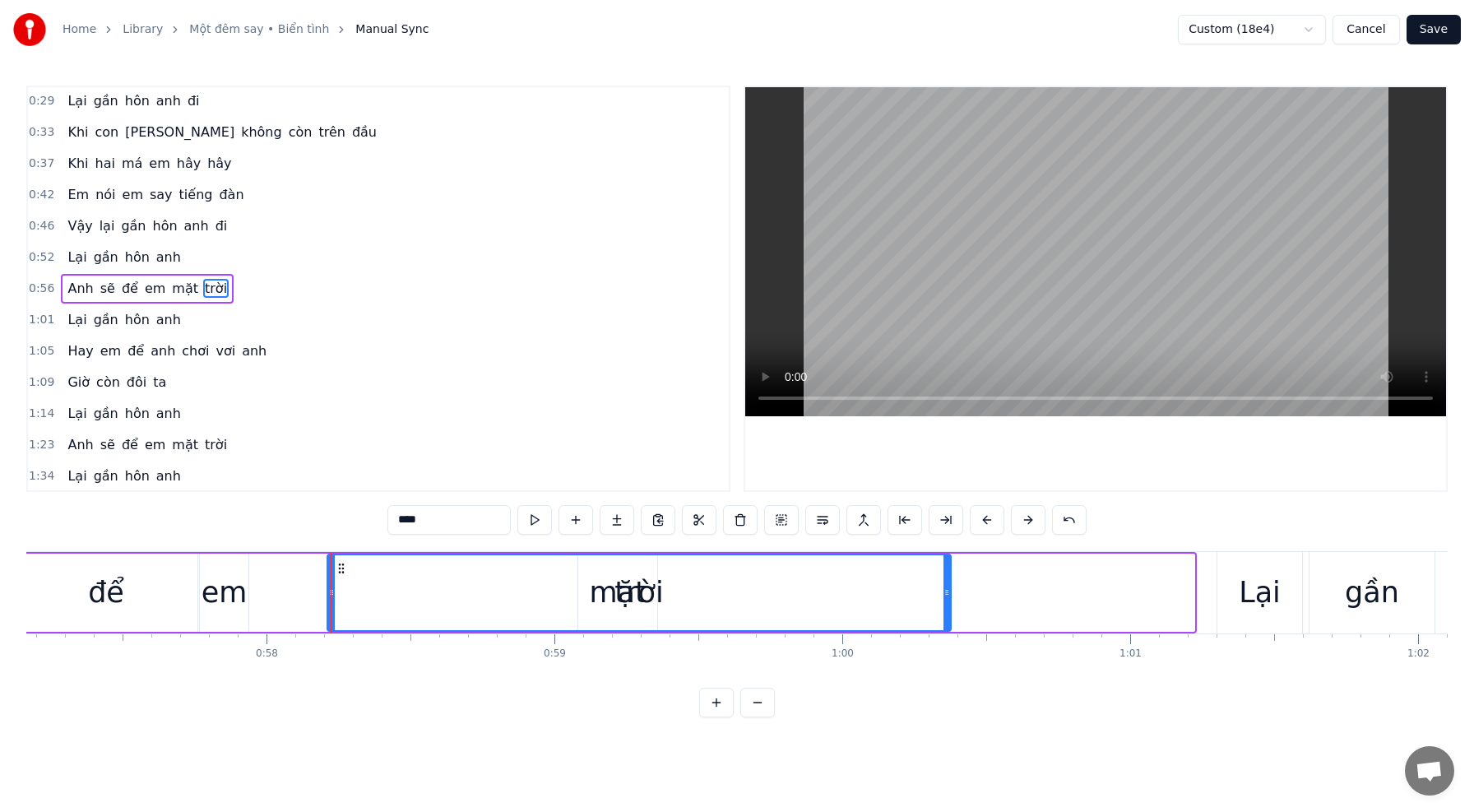
drag, startPoint x: 1184, startPoint y: 595, endPoint x: 948, endPoint y: 595, distance: 236.0
click at [948, 596] on icon at bounding box center [947, 592] width 6 height 14
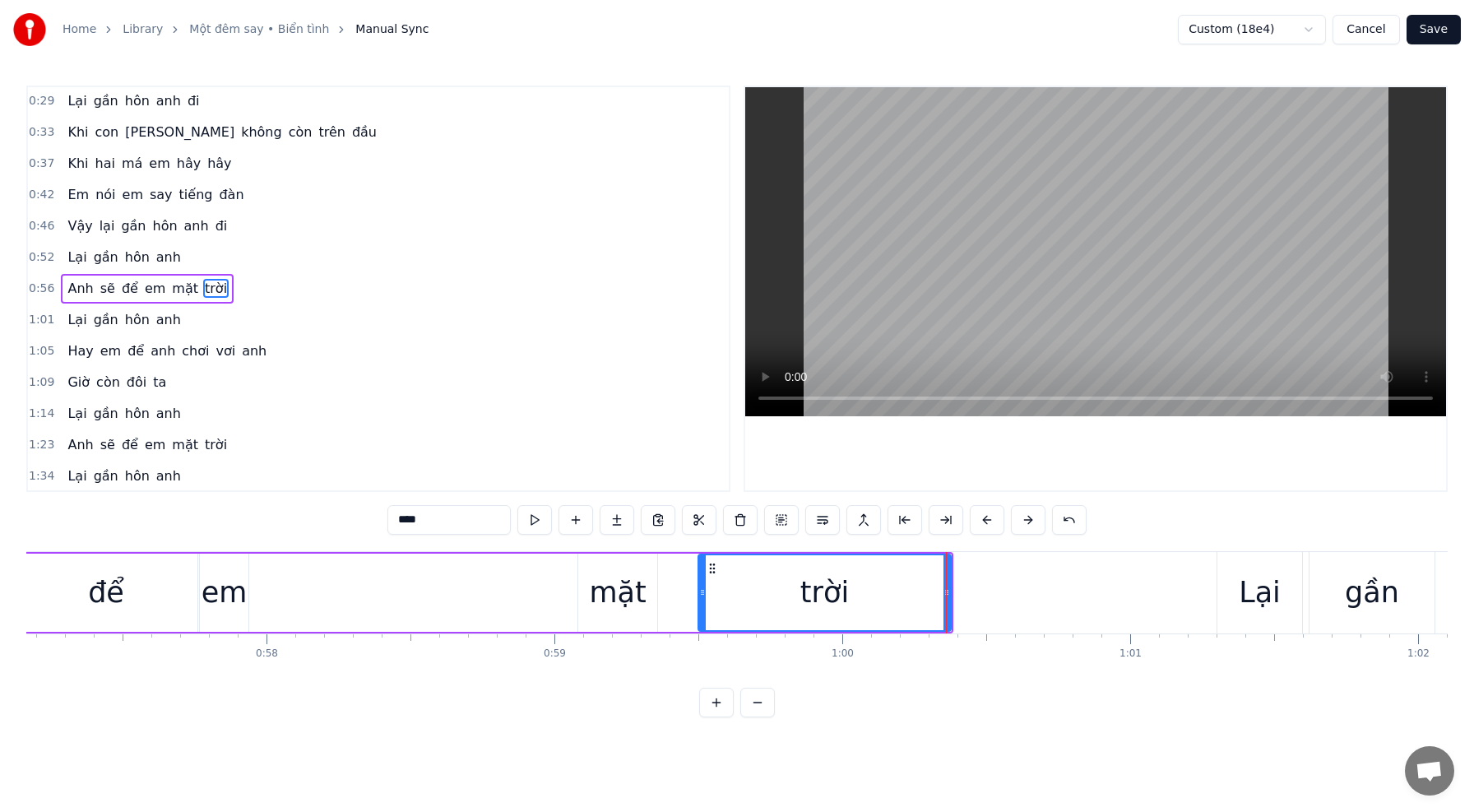
drag, startPoint x: 339, startPoint y: 592, endPoint x: 703, endPoint y: 629, distance: 365.9
click at [703, 629] on div "trời" at bounding box center [825, 592] width 254 height 78
click at [609, 604] on div "mặt" at bounding box center [617, 592] width 57 height 44
type input "***"
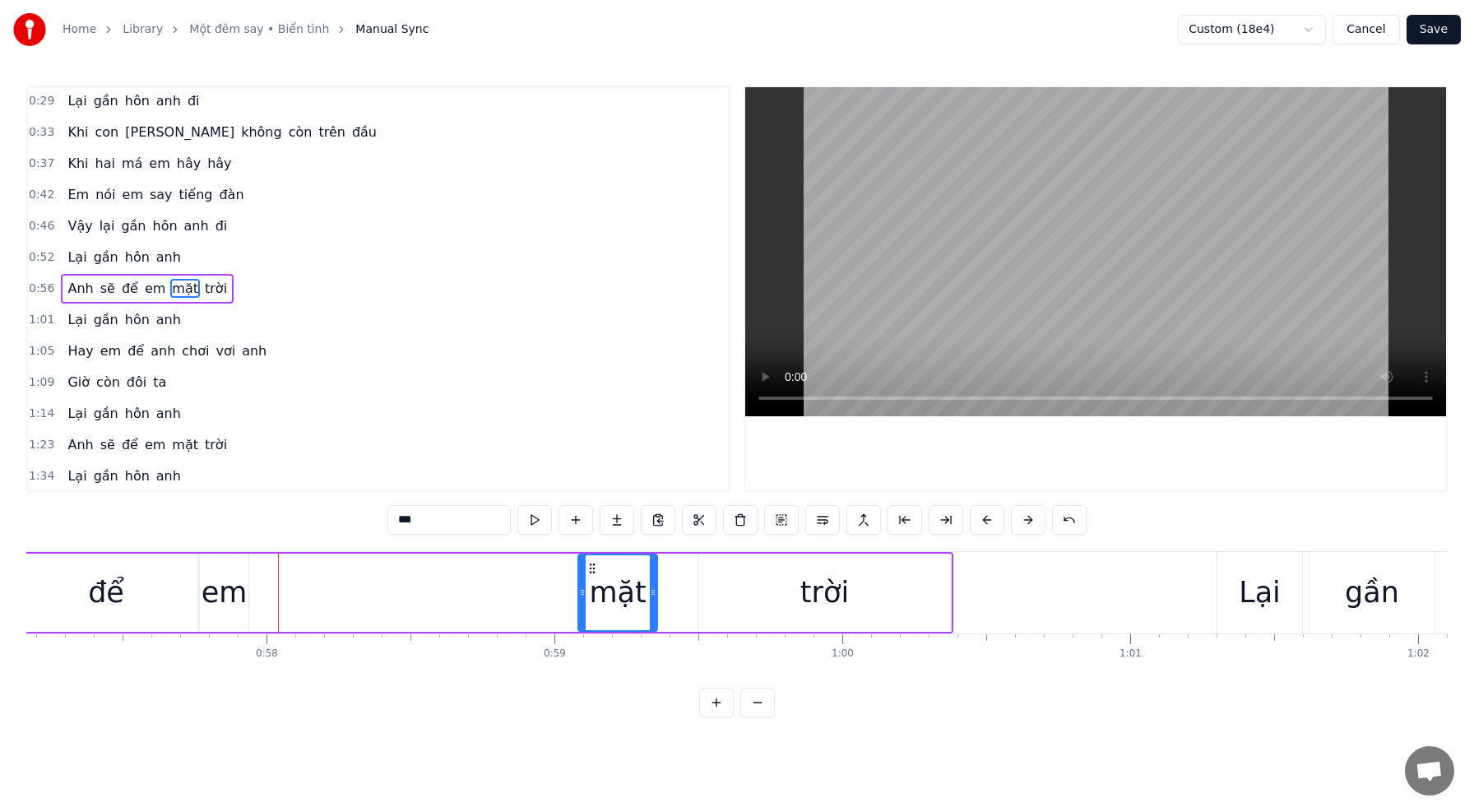
drag, startPoint x: 593, startPoint y: 567, endPoint x: 505, endPoint y: 573, distance: 88.2
click at [487, 570] on div "[PERSON_NAME] sẽ để em mặt trời" at bounding box center [408, 592] width 1089 height 82
click at [605, 595] on div "mặt" at bounding box center [617, 592] width 57 height 44
drag, startPoint x: 604, startPoint y: 593, endPoint x: 370, endPoint y: 576, distance: 234.6
click at [370, 576] on div "[PERSON_NAME] sẽ để em mặt trời" at bounding box center [408, 592] width 1089 height 82
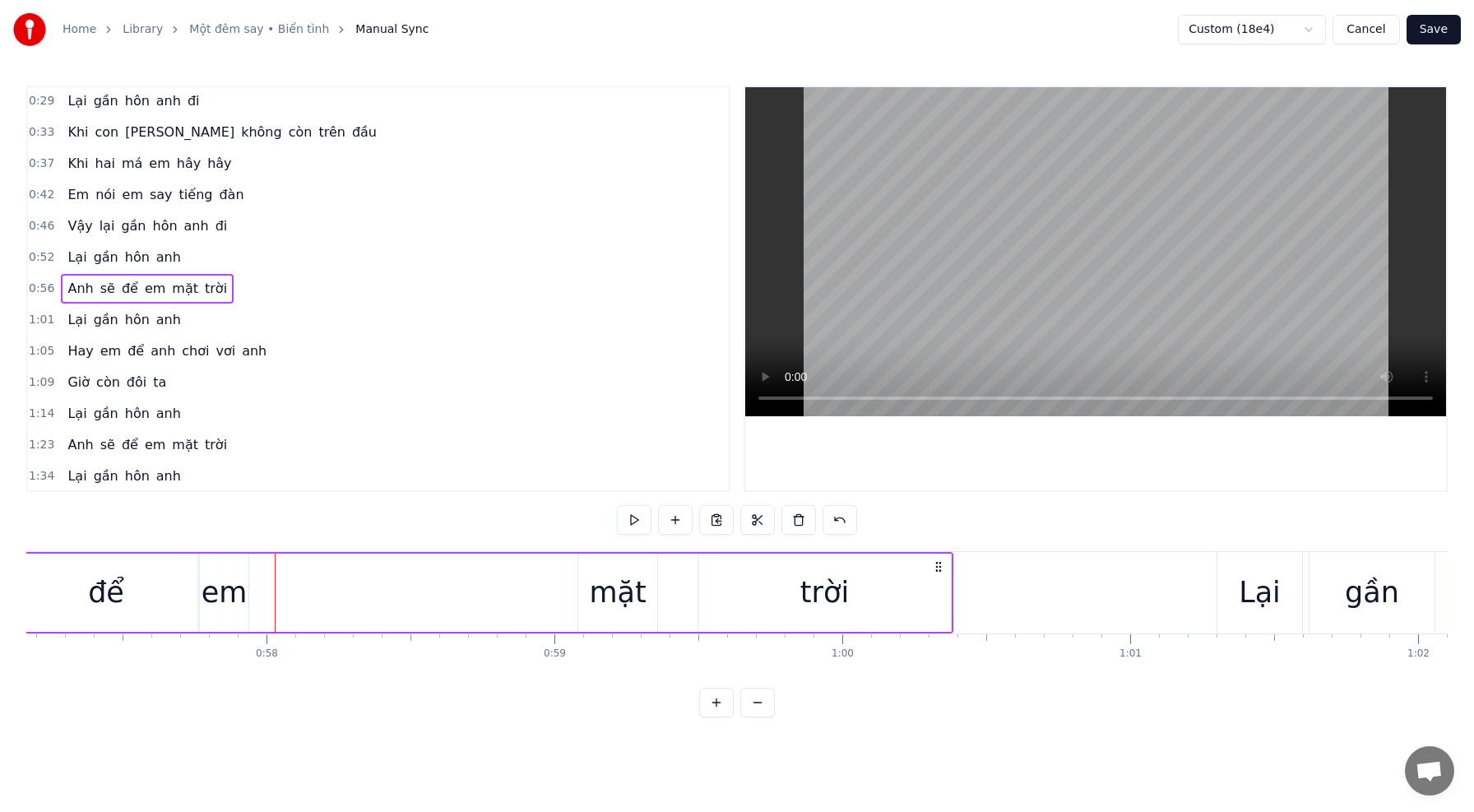
click at [627, 584] on div "mặt" at bounding box center [617, 592] width 57 height 44
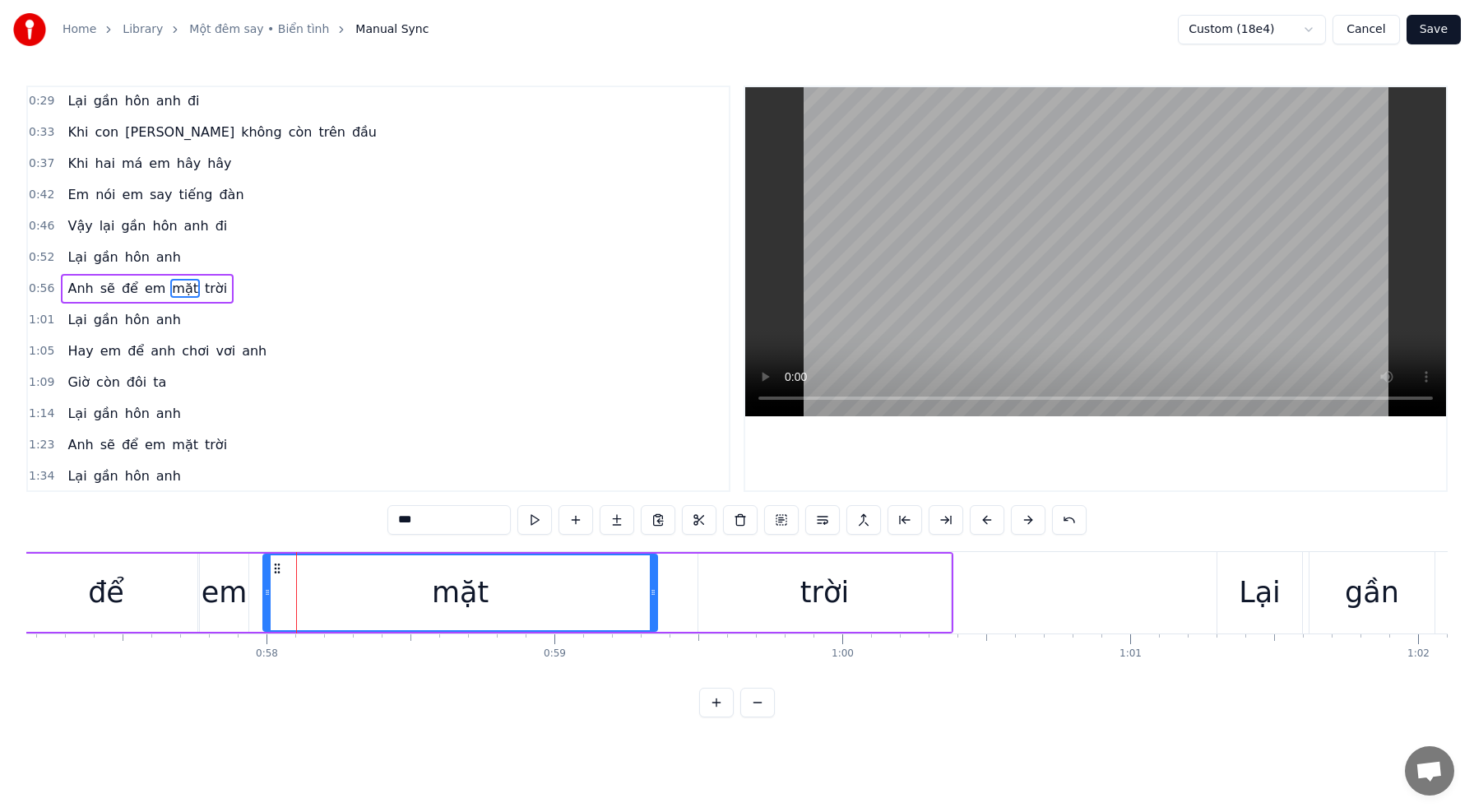
drag, startPoint x: 581, startPoint y: 591, endPoint x: 266, endPoint y: 573, distance: 315.5
click at [266, 573] on div at bounding box center [267, 592] width 6 height 74
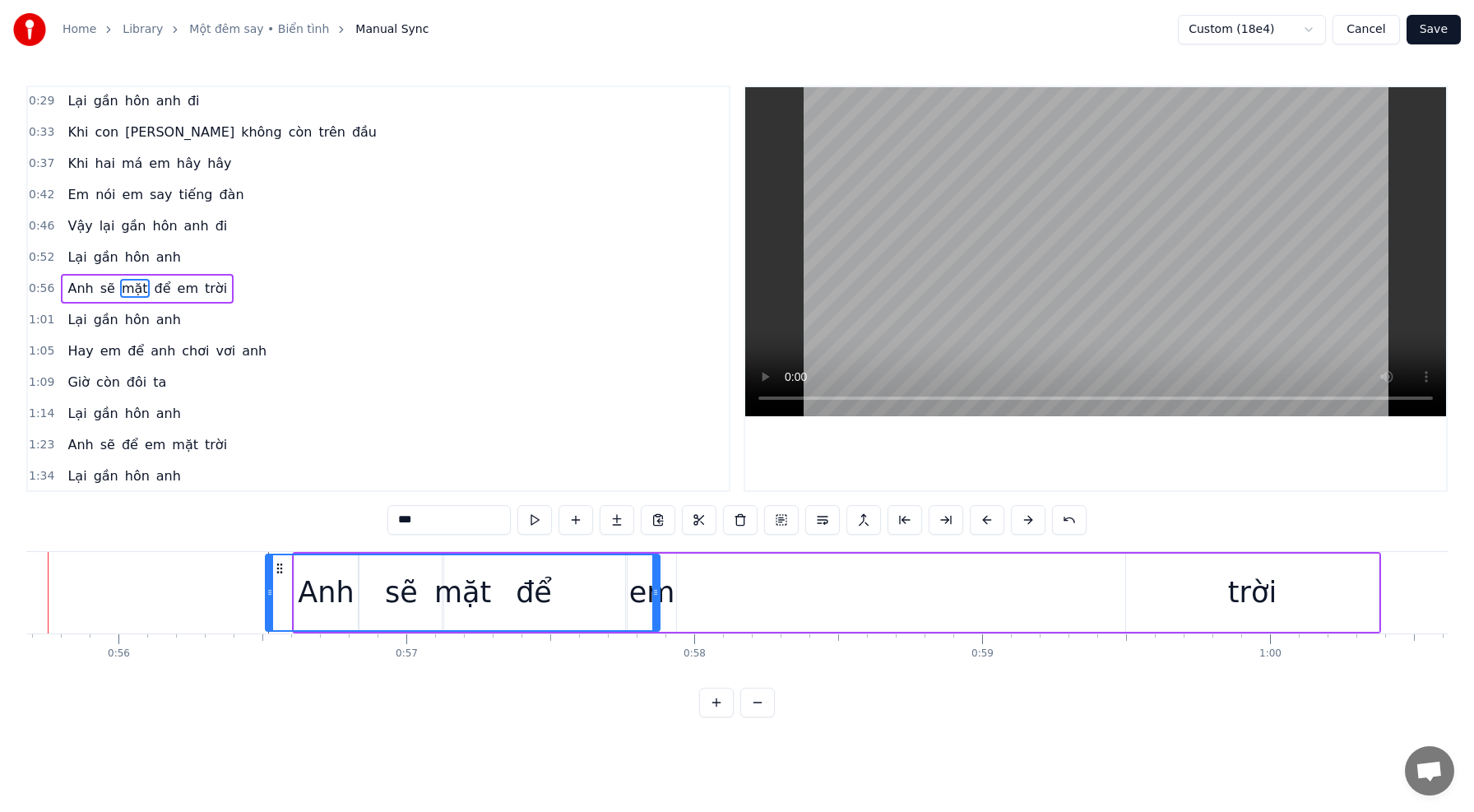
scroll to position [0, 15971]
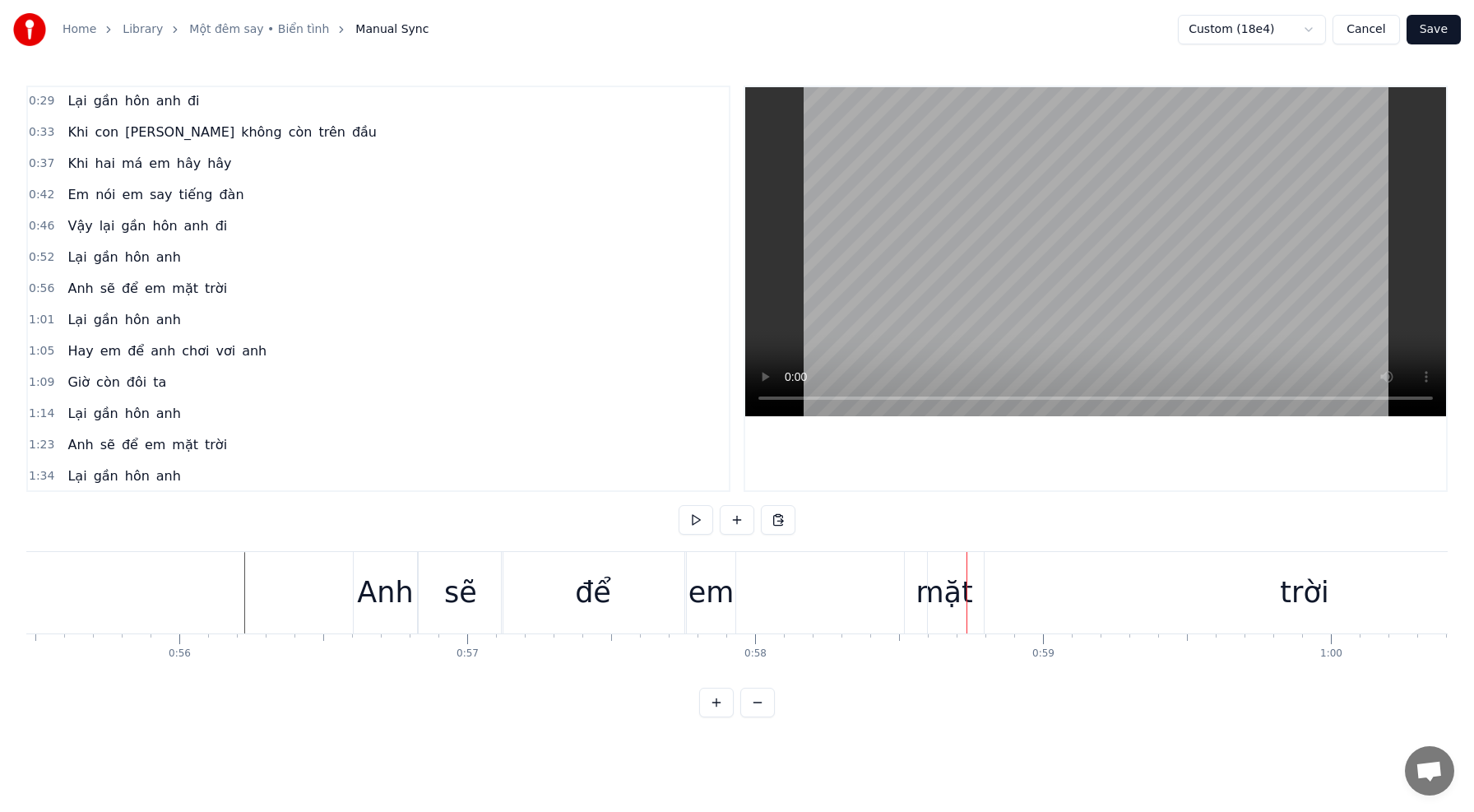
click at [937, 607] on div "trời" at bounding box center [1304, 592] width 753 height 82
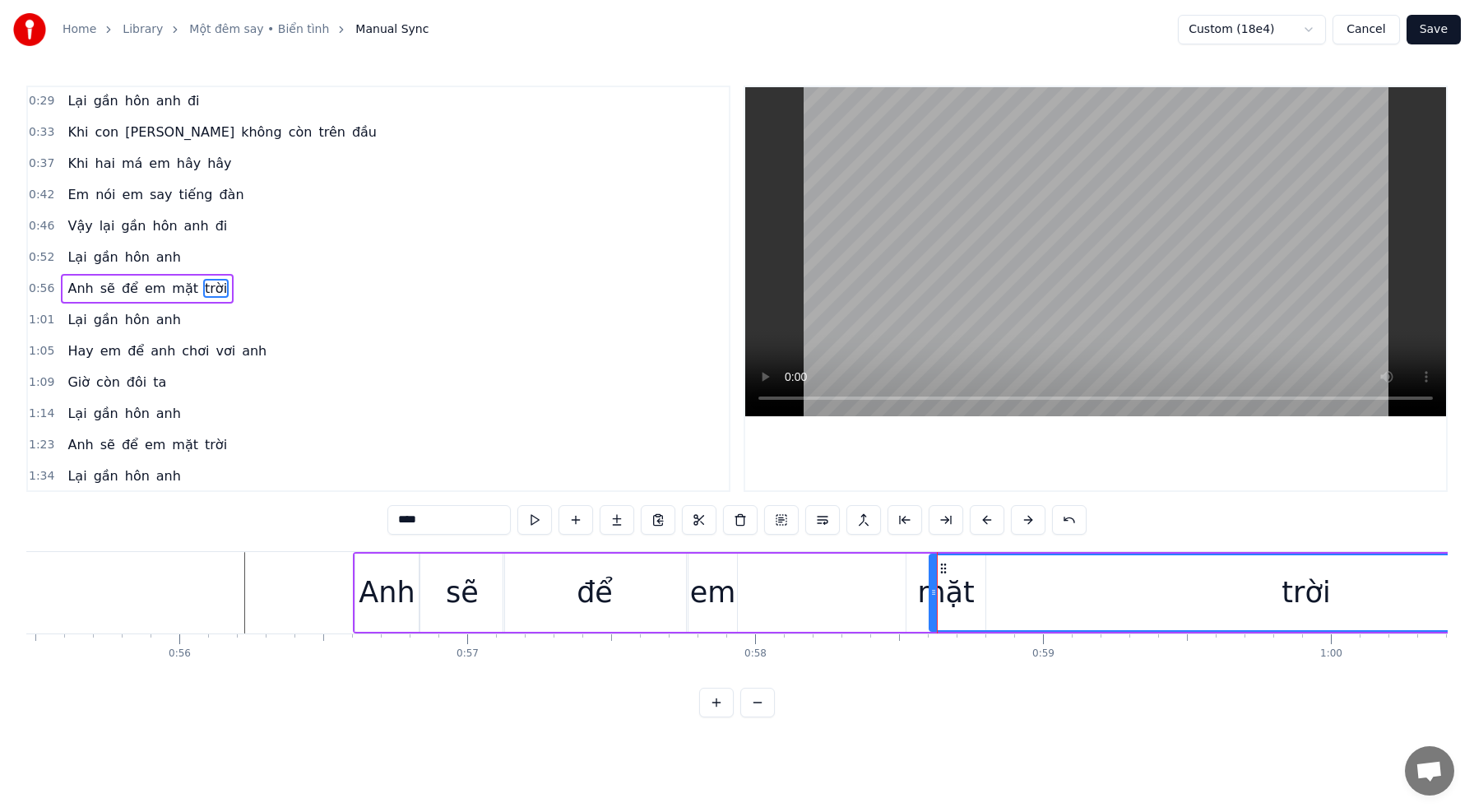
click at [917, 600] on div "mặt" at bounding box center [946, 592] width 79 height 78
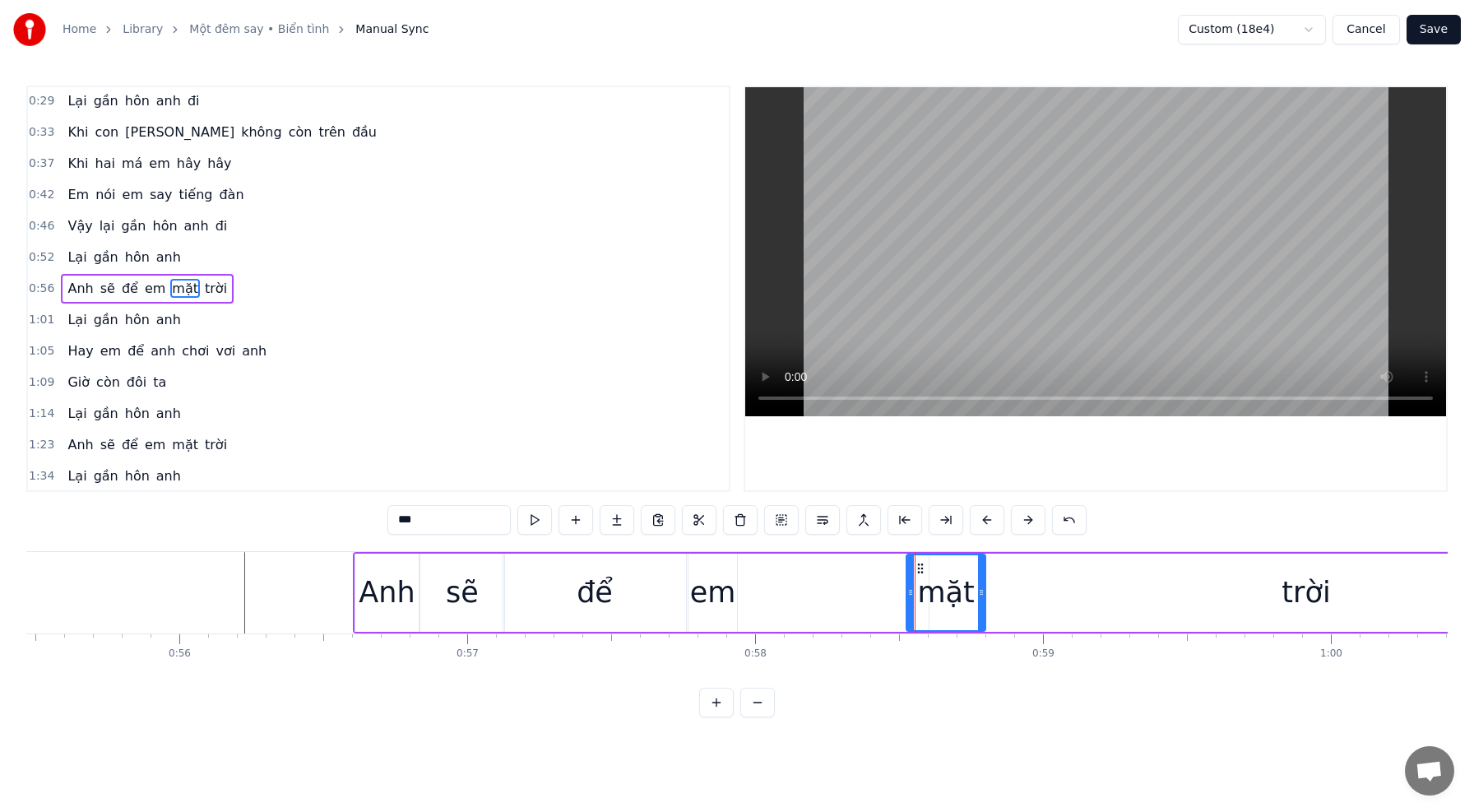
click at [1012, 602] on div "trời" at bounding box center [1306, 592] width 753 height 78
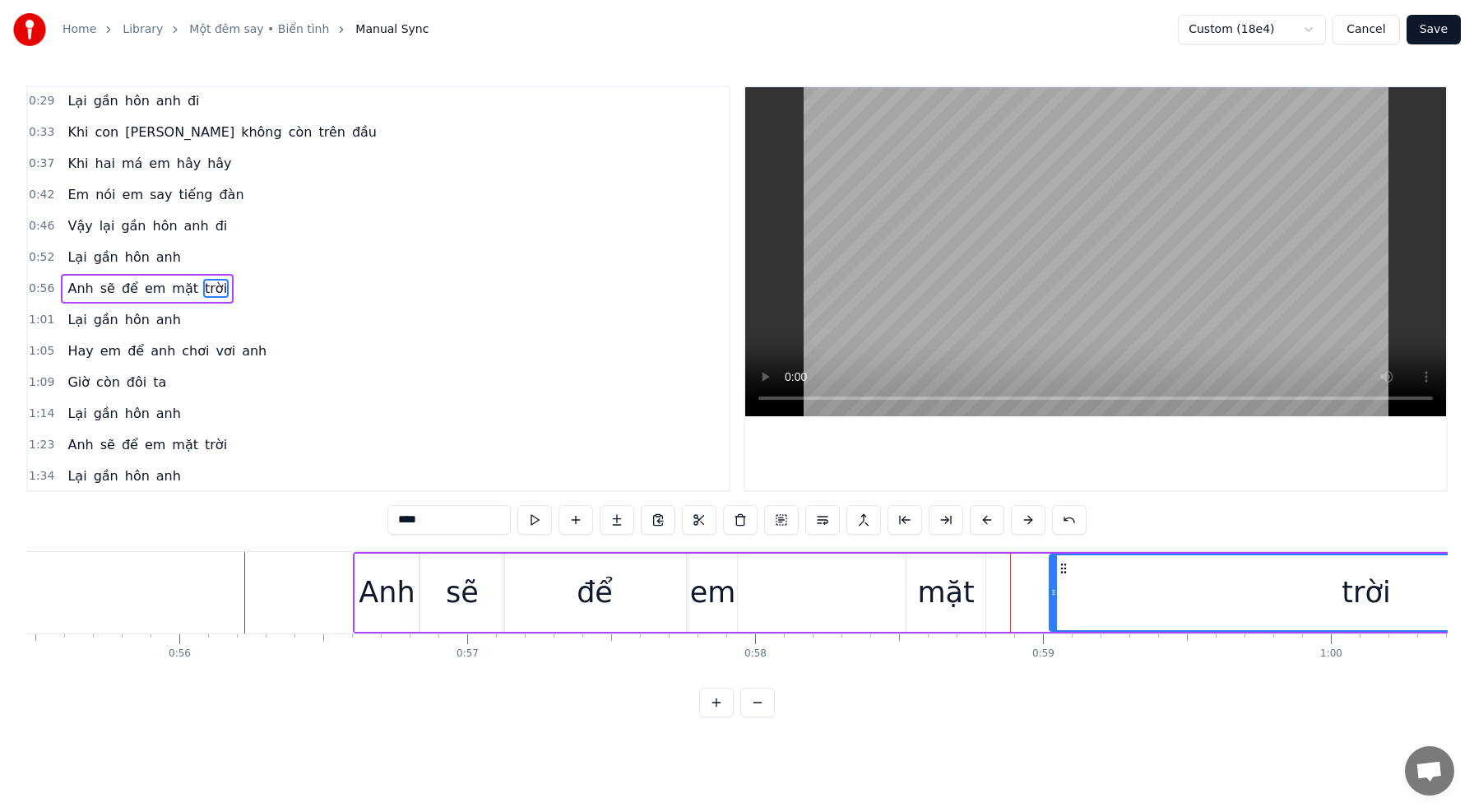
drag, startPoint x: 932, startPoint y: 593, endPoint x: 1046, endPoint y: 599, distance: 114.2
click at [1052, 600] on div at bounding box center [1053, 592] width 6 height 74
click at [909, 592] on div "mặt" at bounding box center [946, 592] width 79 height 78
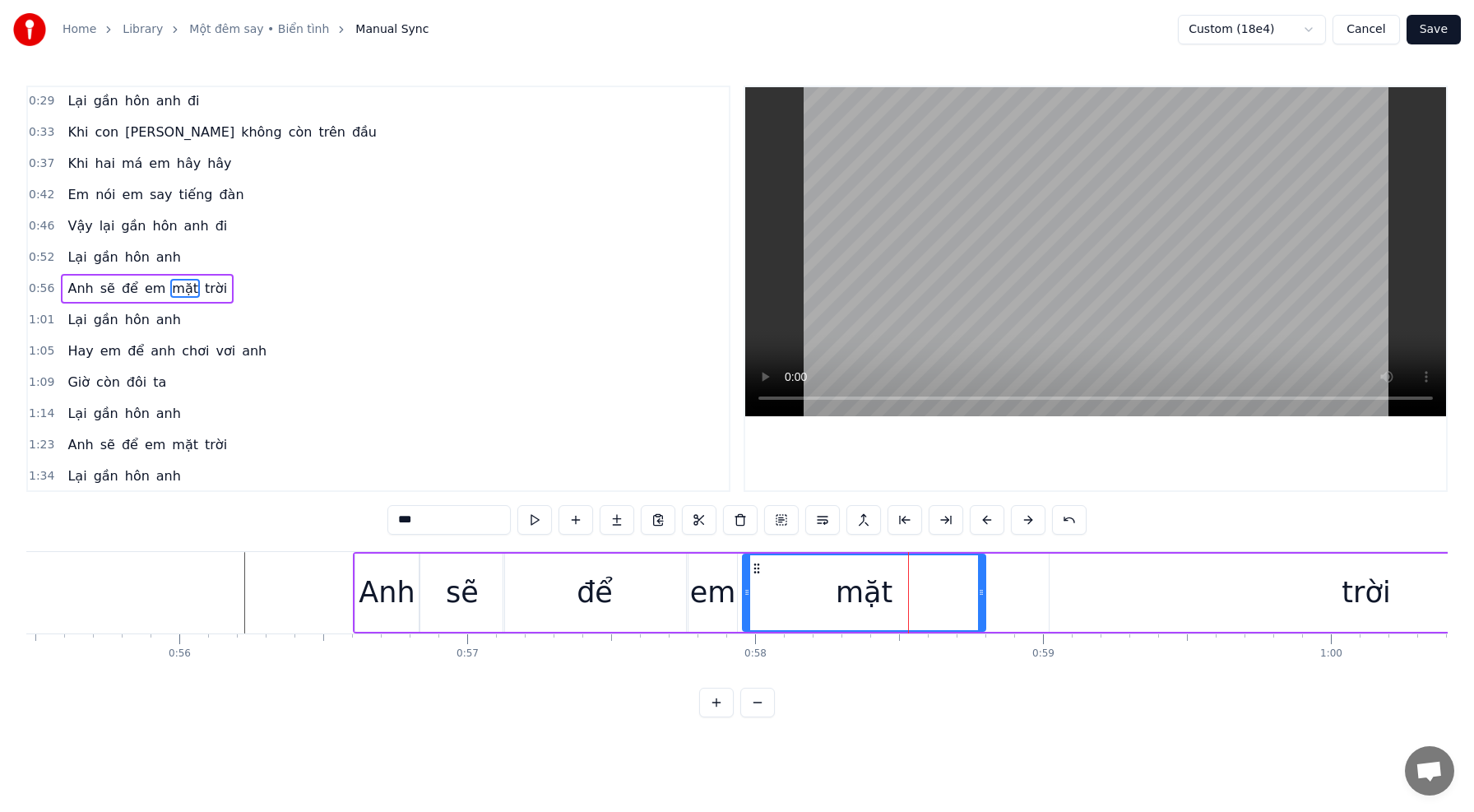
drag, startPoint x: 908, startPoint y: 593, endPoint x: 747, endPoint y: 591, distance: 161.0
click at [747, 591] on icon at bounding box center [746, 592] width 6 height 14
drag, startPoint x: 979, startPoint y: 592, endPoint x: 795, endPoint y: 582, distance: 184.3
click at [795, 582] on div at bounding box center [797, 592] width 6 height 74
drag, startPoint x: 799, startPoint y: 588, endPoint x: 826, endPoint y: 592, distance: 27.3
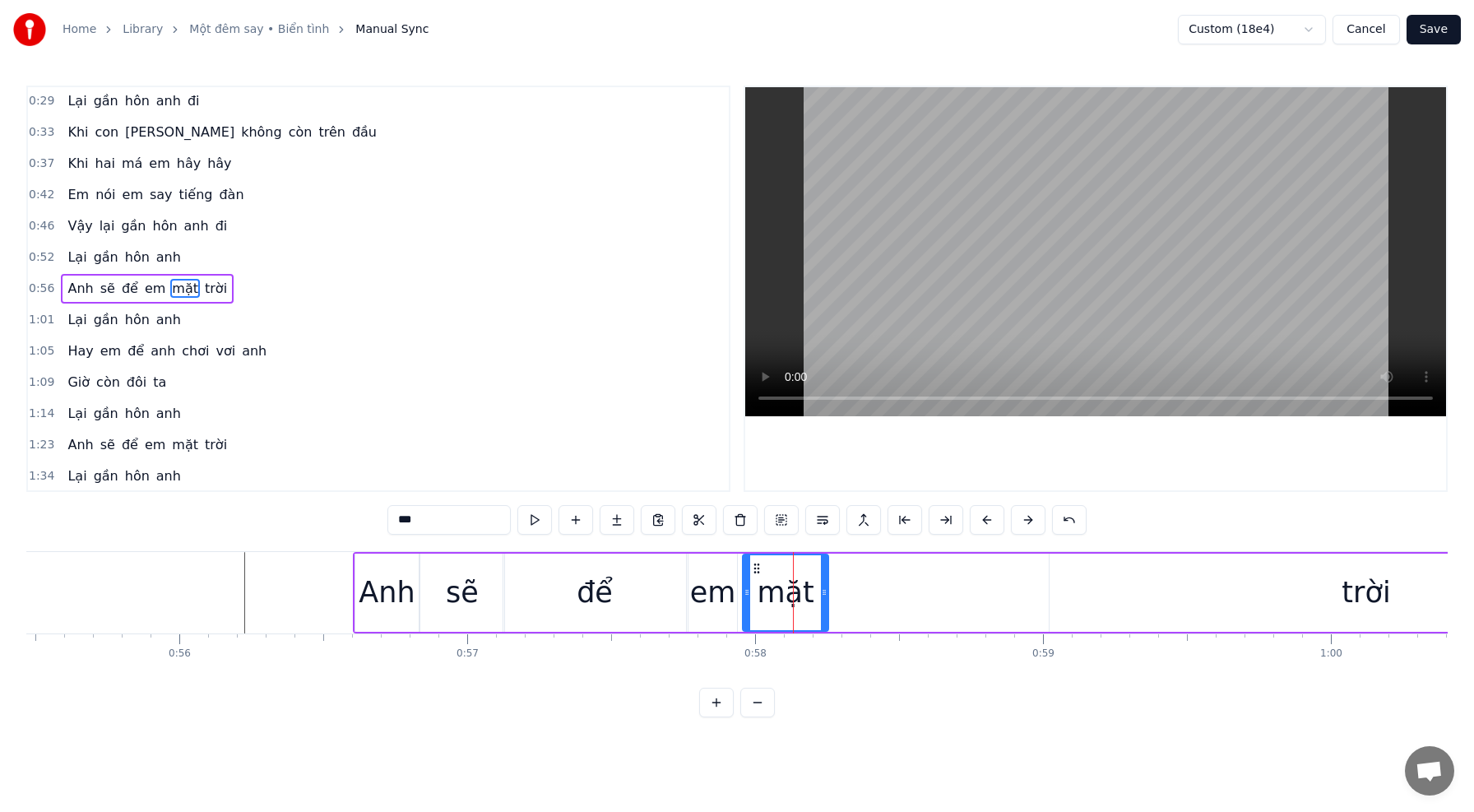
click at [826, 592] on icon at bounding box center [824, 592] width 6 height 14
drag, startPoint x: 826, startPoint y: 592, endPoint x: 812, endPoint y: 591, distance: 14.0
click at [812, 591] on icon at bounding box center [810, 592] width 6 height 14
drag, startPoint x: 812, startPoint y: 591, endPoint x: 849, endPoint y: 592, distance: 37.0
click at [849, 592] on icon at bounding box center [847, 592] width 6 height 14
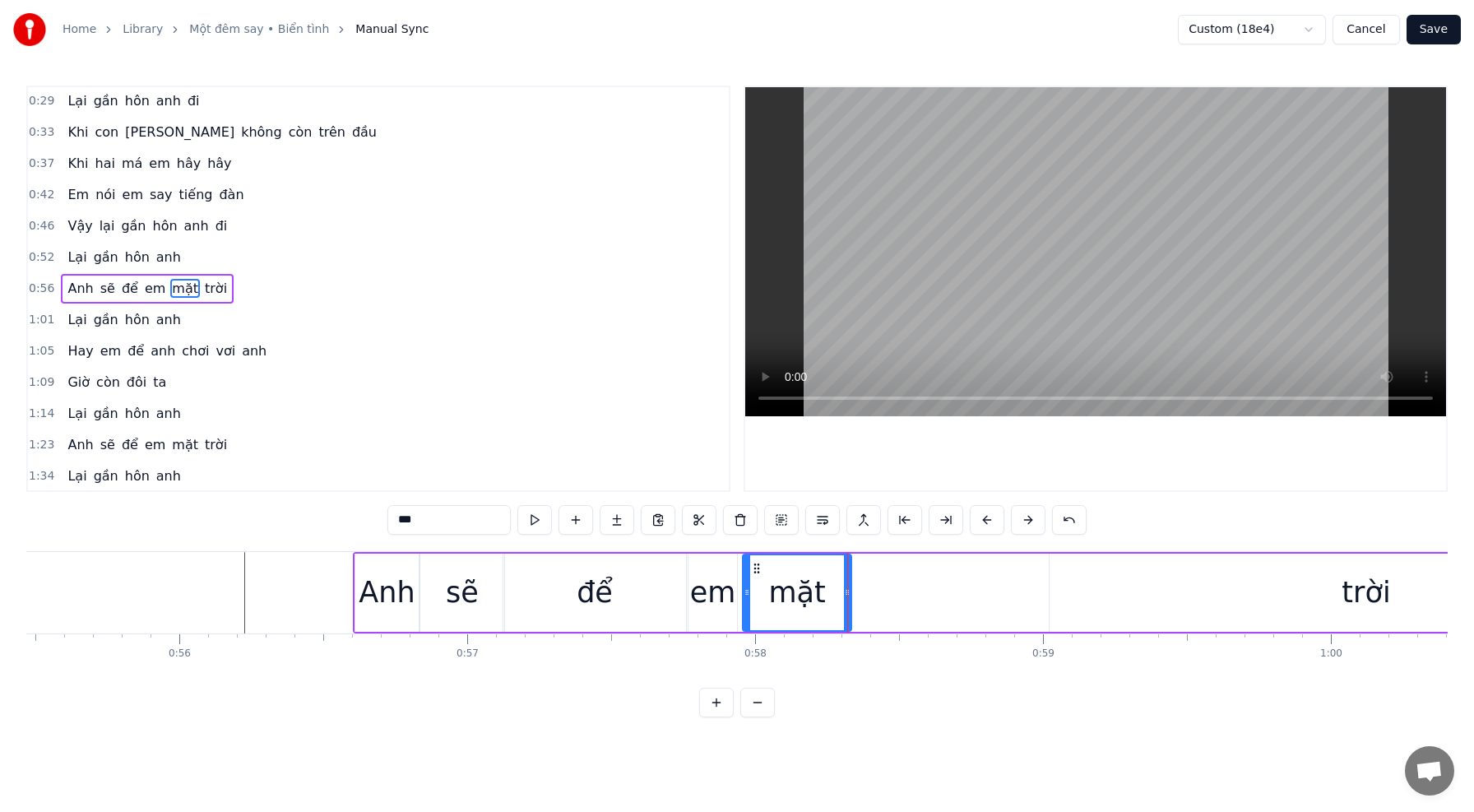
click at [1086, 596] on div "trời" at bounding box center [1367, 592] width 634 height 78
type input "****"
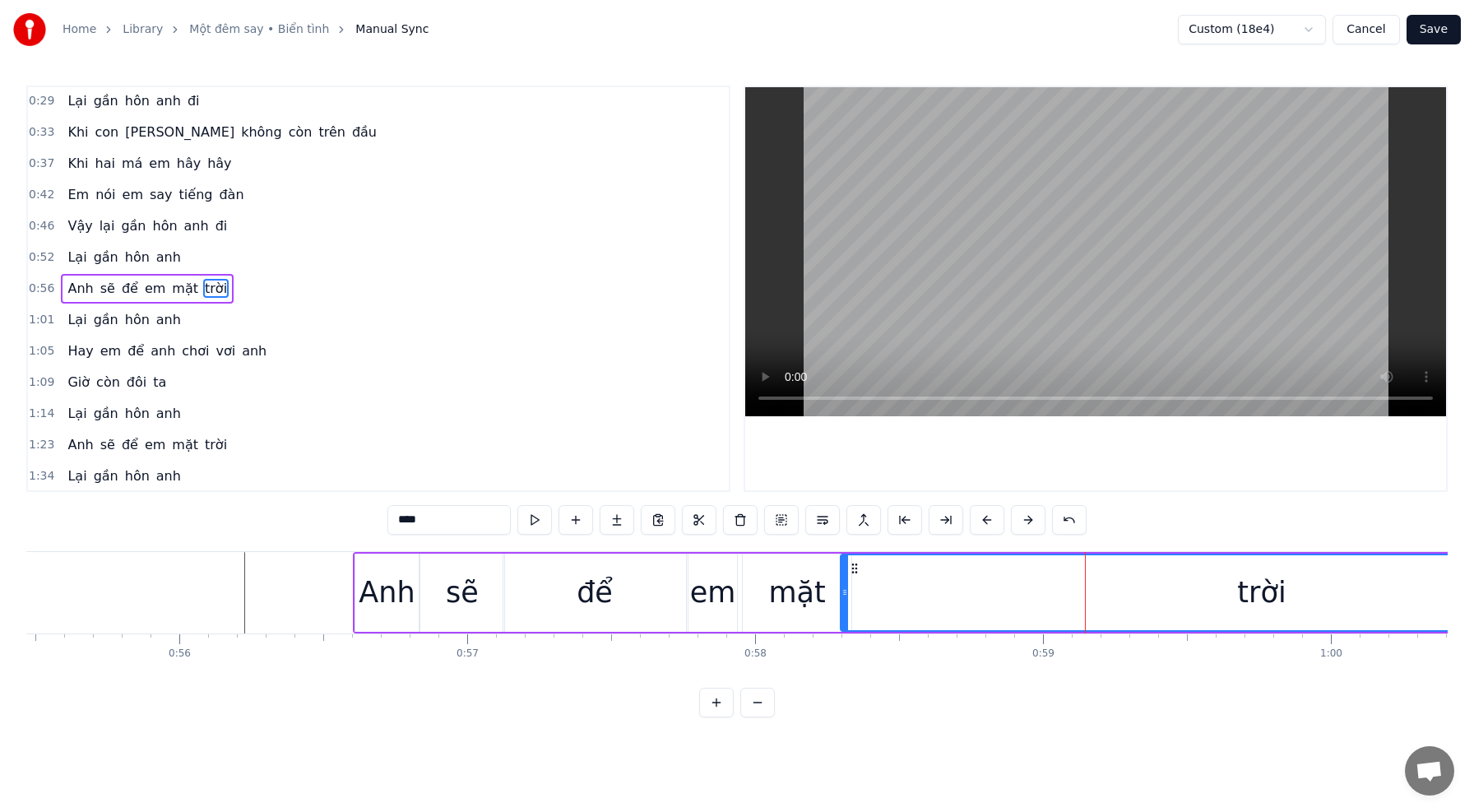
drag, startPoint x: 1054, startPoint y: 592, endPoint x: 846, endPoint y: 584, distance: 208.2
click at [845, 585] on icon at bounding box center [844, 592] width 6 height 14
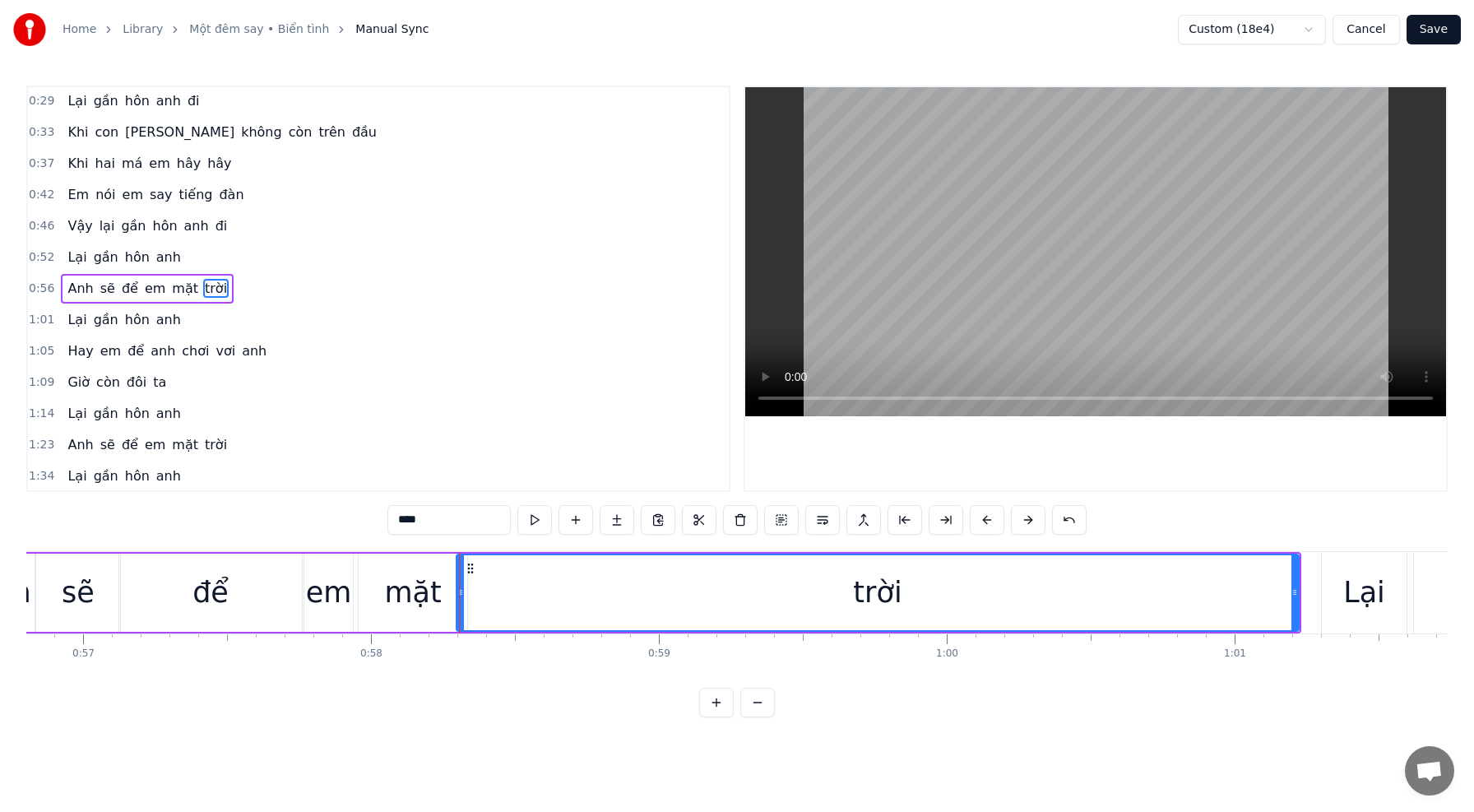
scroll to position [0, 16357]
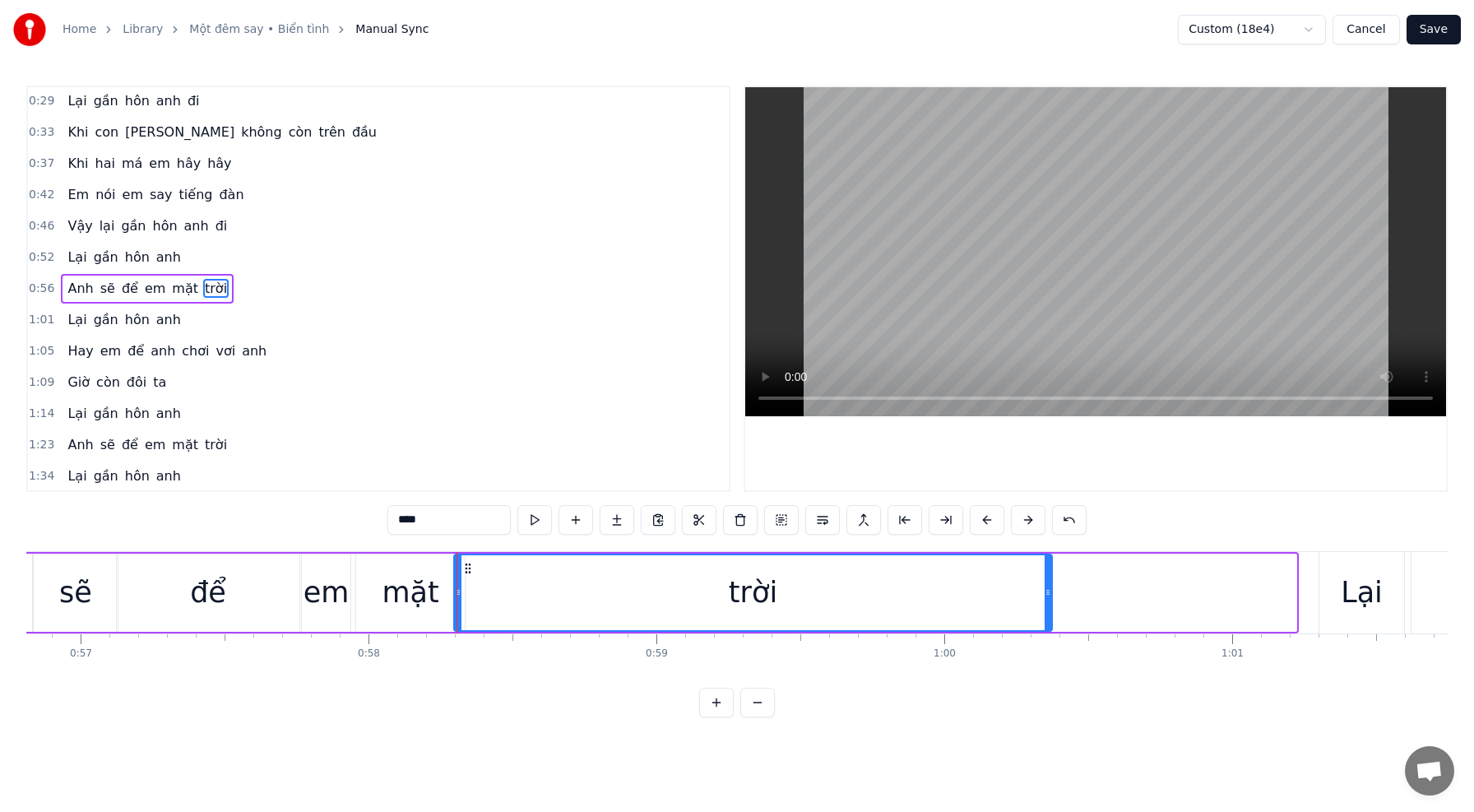
drag, startPoint x: 1292, startPoint y: 595, endPoint x: 1047, endPoint y: 582, distance: 245.3
click at [1047, 582] on div at bounding box center [1047, 592] width 6 height 74
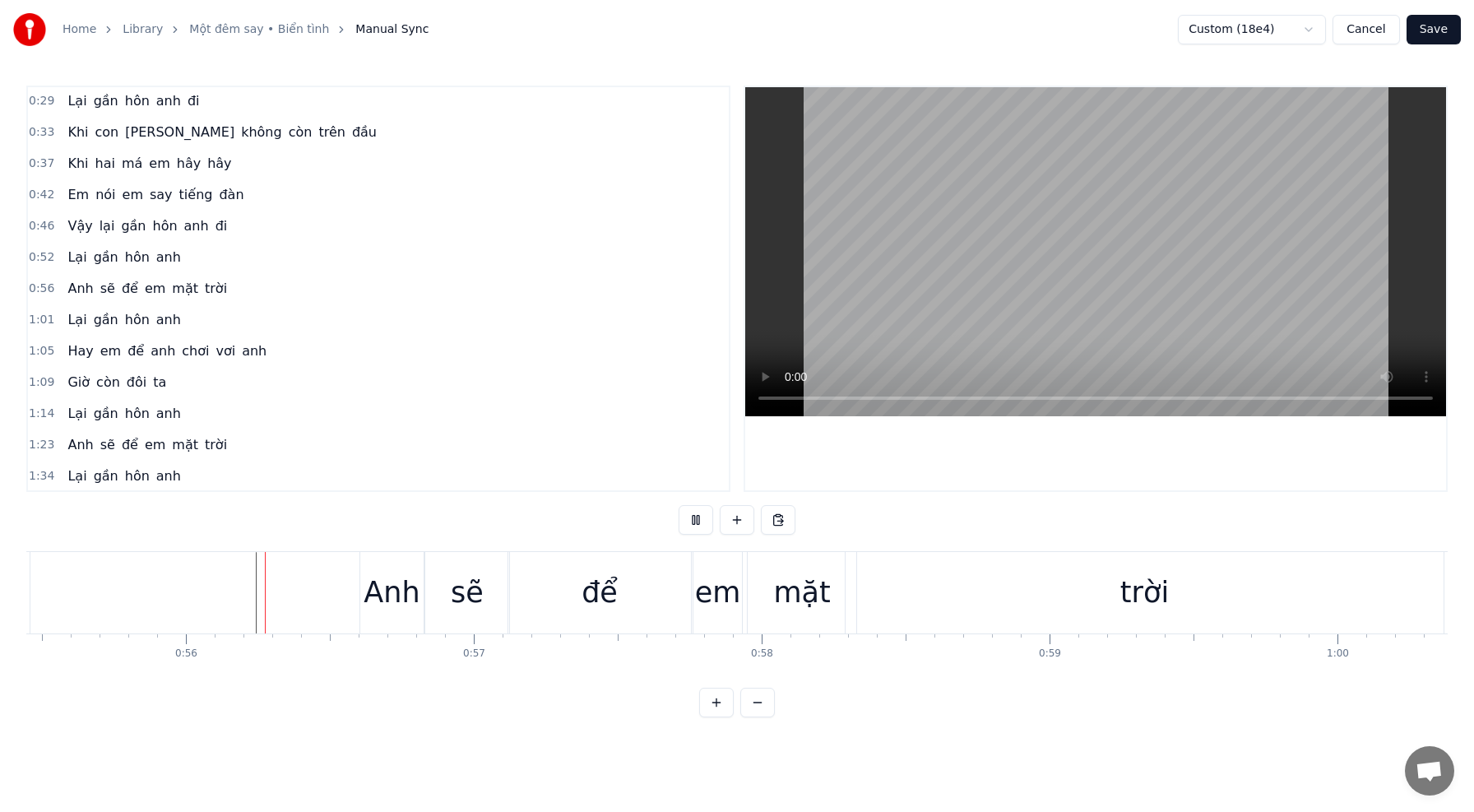
scroll to position [0, 15960]
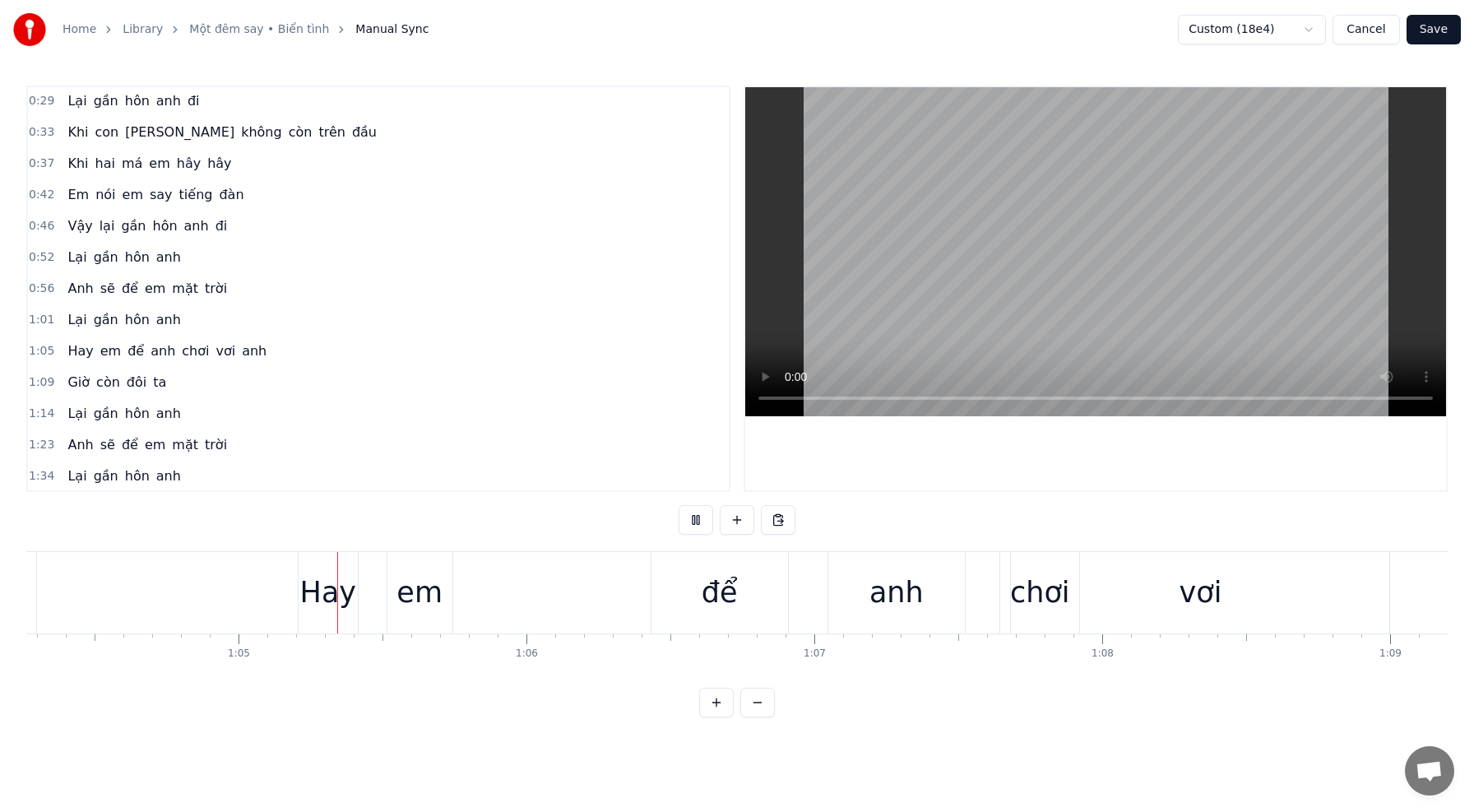
scroll to position [0, 18539]
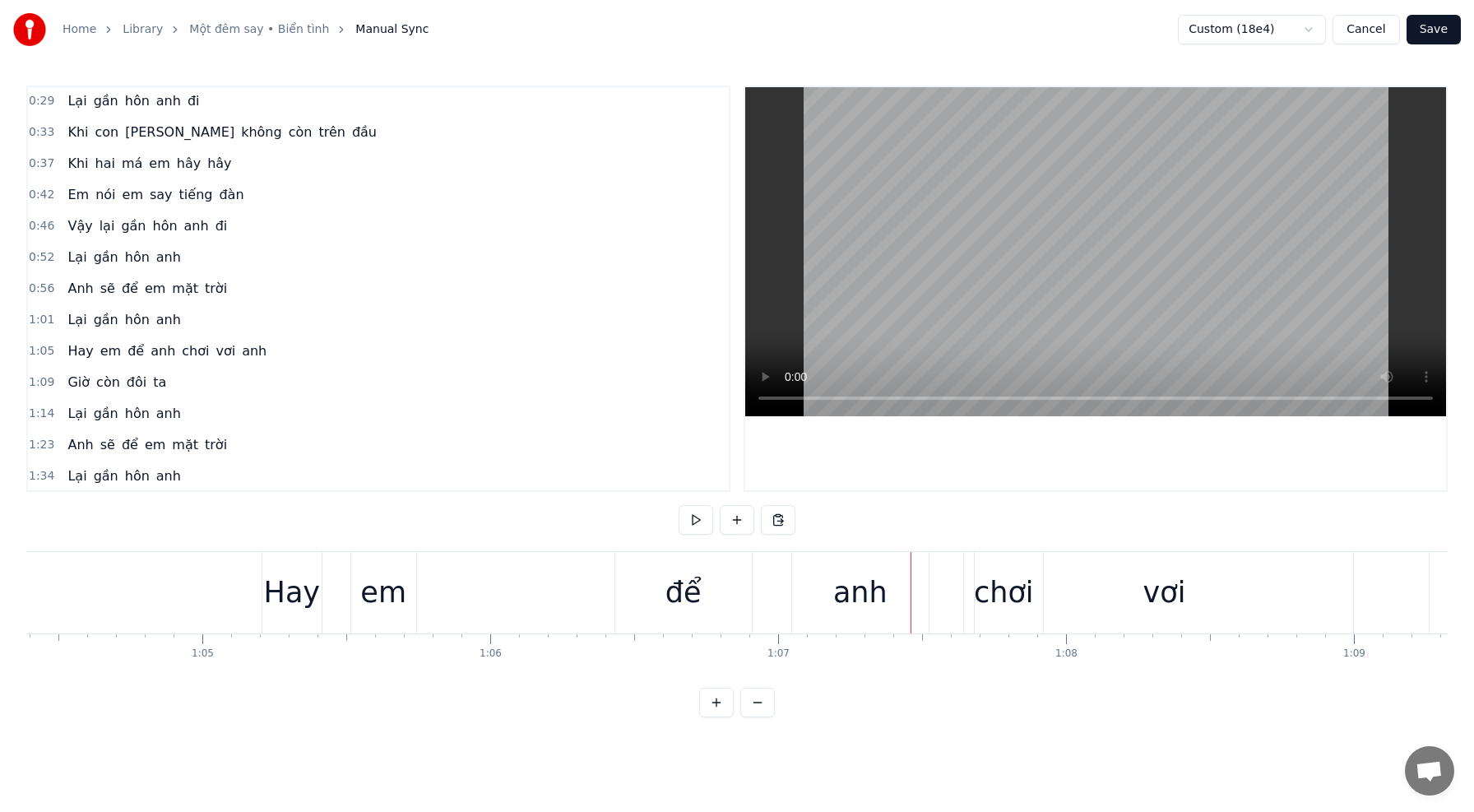
click at [290, 587] on div "Hay" at bounding box center [292, 592] width 56 height 44
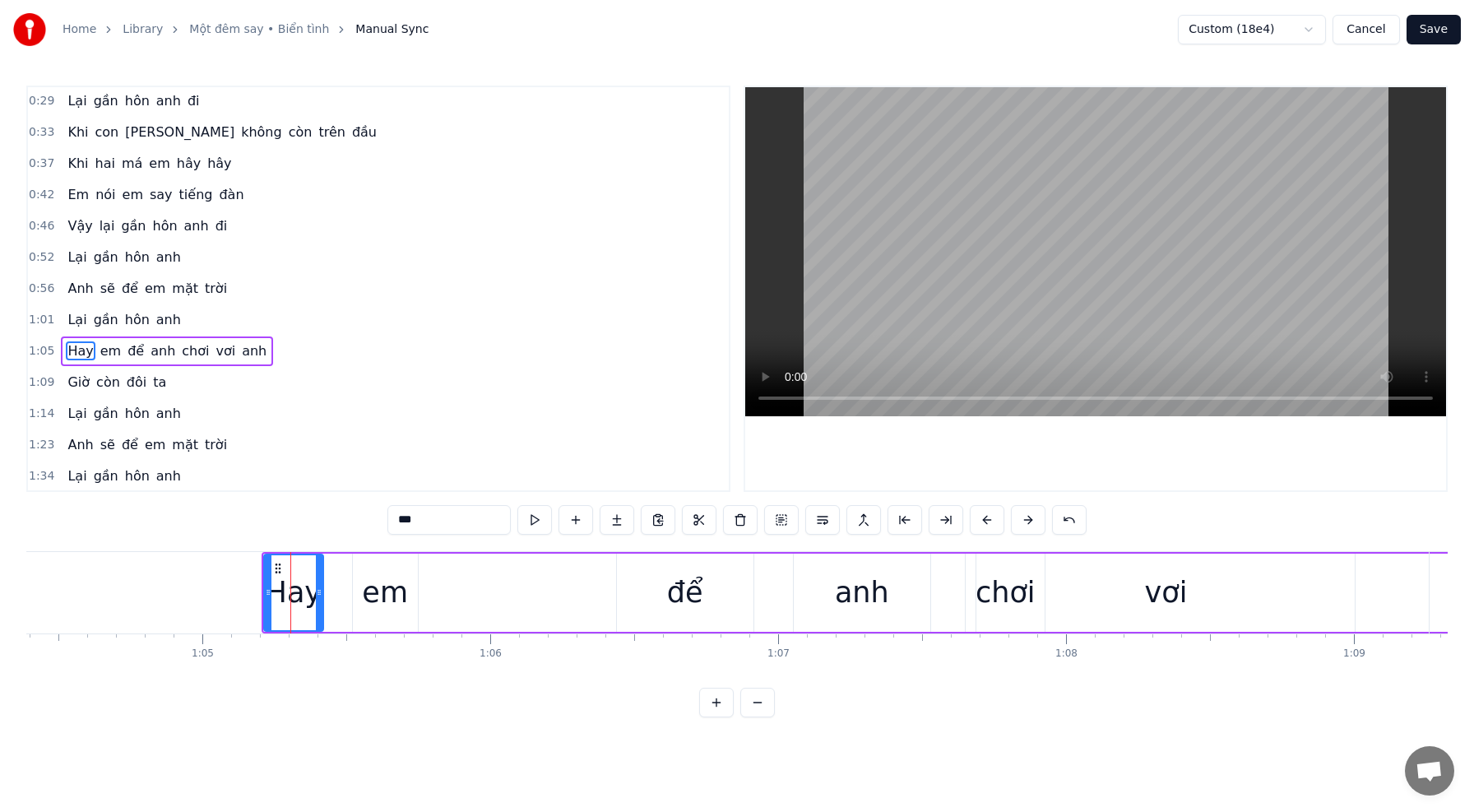
scroll to position [158, 0]
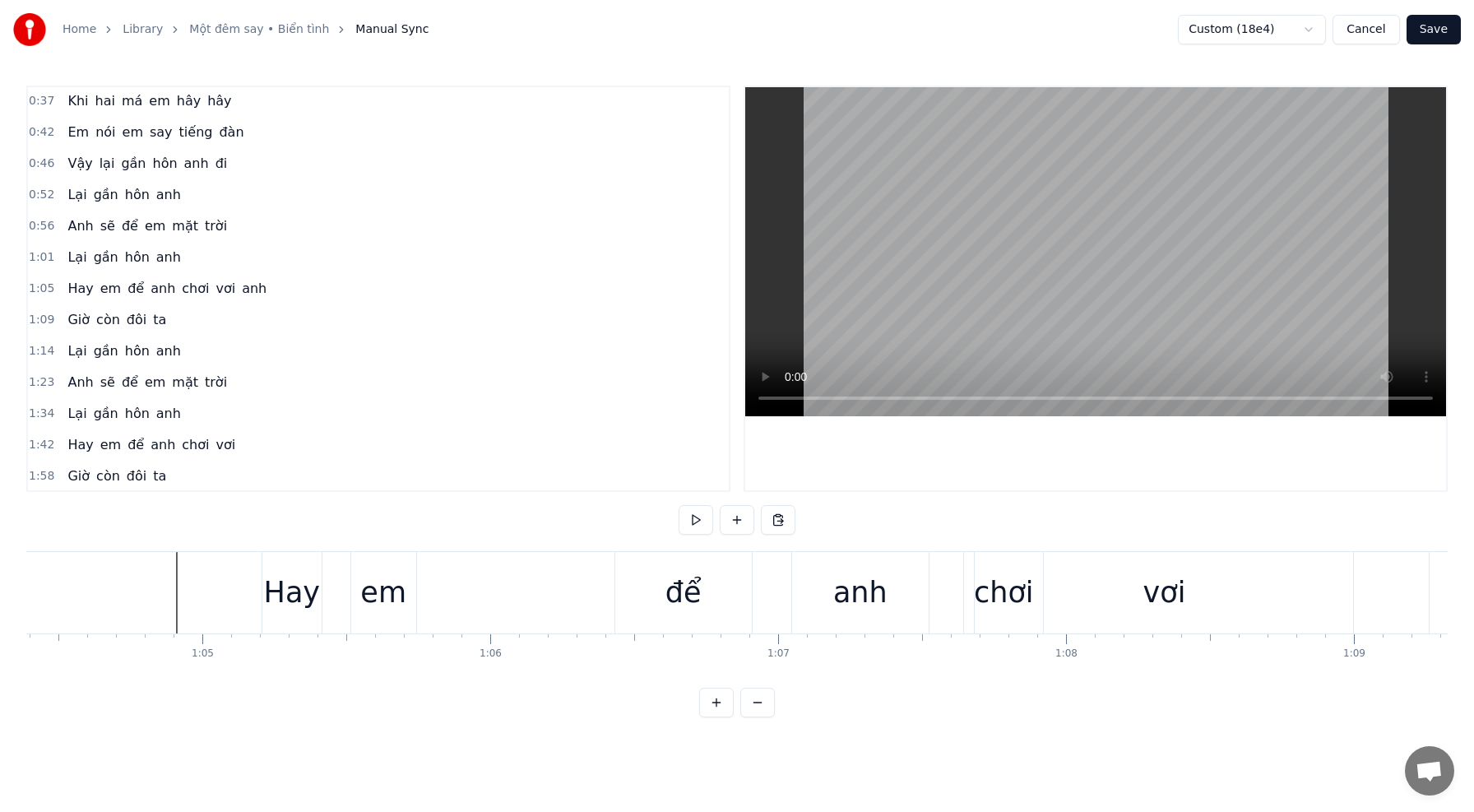
click at [381, 604] on div "em" at bounding box center [383, 592] width 46 height 44
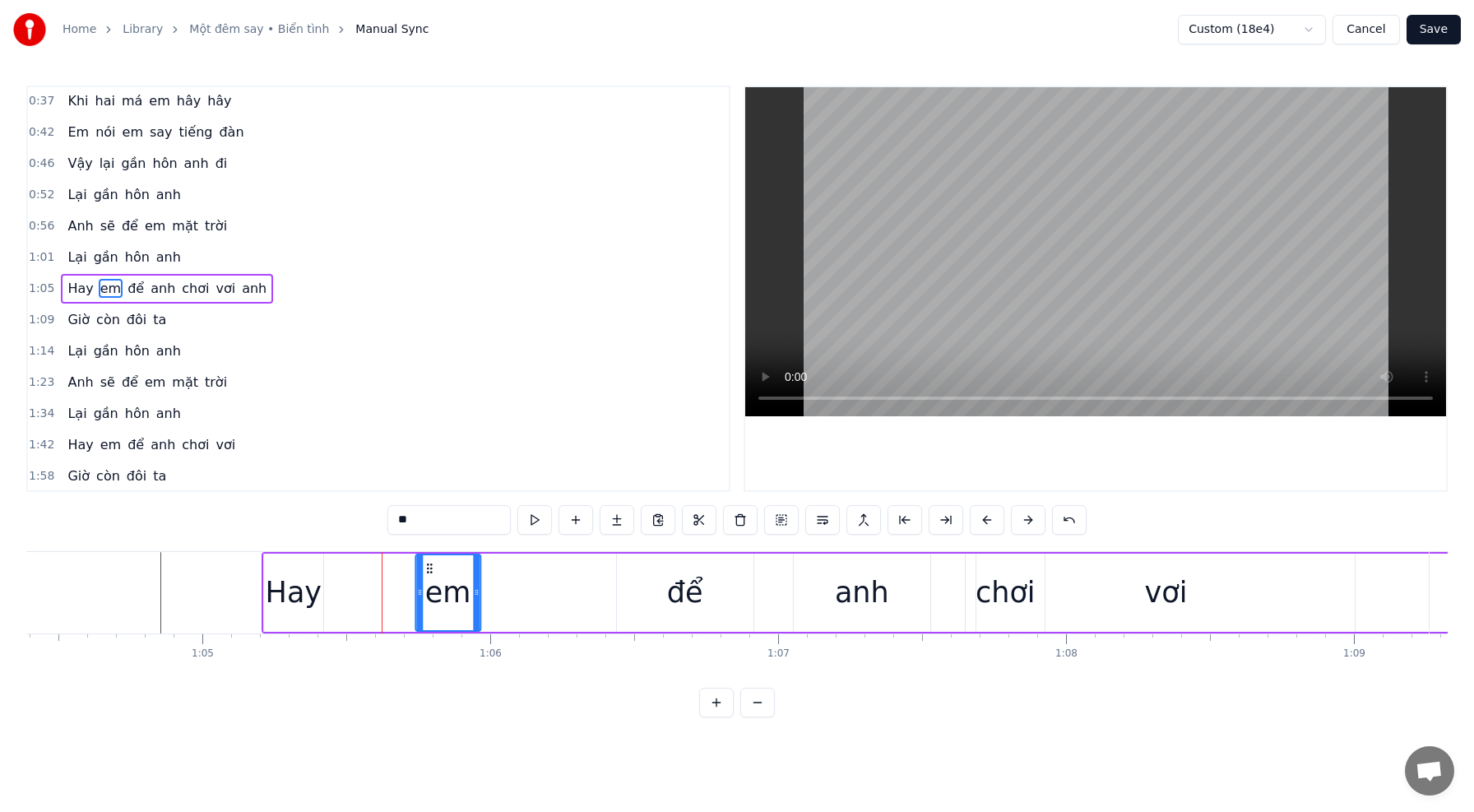
drag, startPoint x: 365, startPoint y: 567, endPoint x: 427, endPoint y: 575, distance: 62.5
click at [427, 575] on div "em" at bounding box center [448, 592] width 64 height 74
click at [270, 562] on div "Hay" at bounding box center [293, 592] width 59 height 78
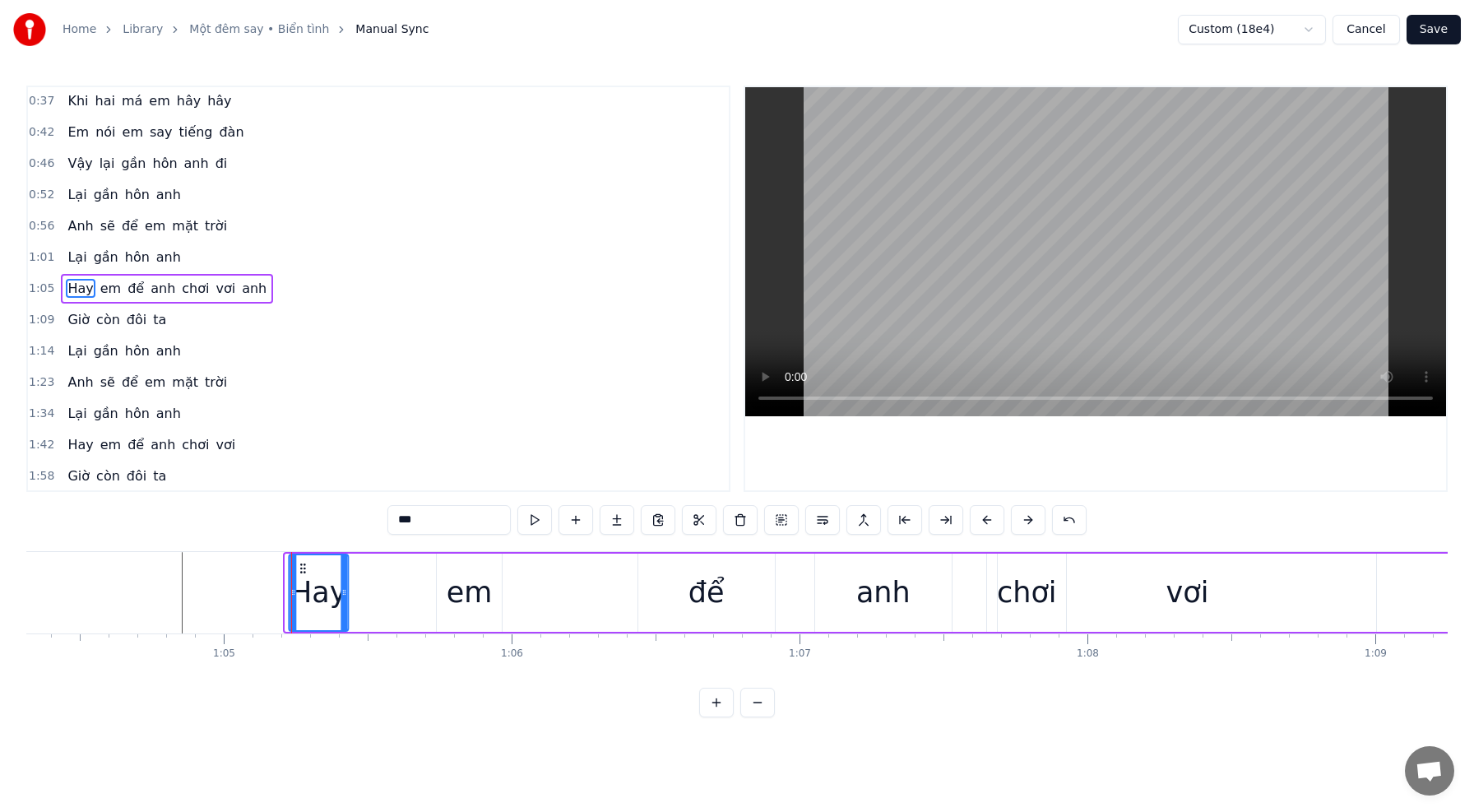
drag, startPoint x: 277, startPoint y: 566, endPoint x: 310, endPoint y: 574, distance: 34.0
click at [303, 573] on icon at bounding box center [302, 568] width 14 height 14
drag, startPoint x: 303, startPoint y: 569, endPoint x: 327, endPoint y: 573, distance: 24.3
click at [323, 572] on icon at bounding box center [324, 568] width 14 height 14
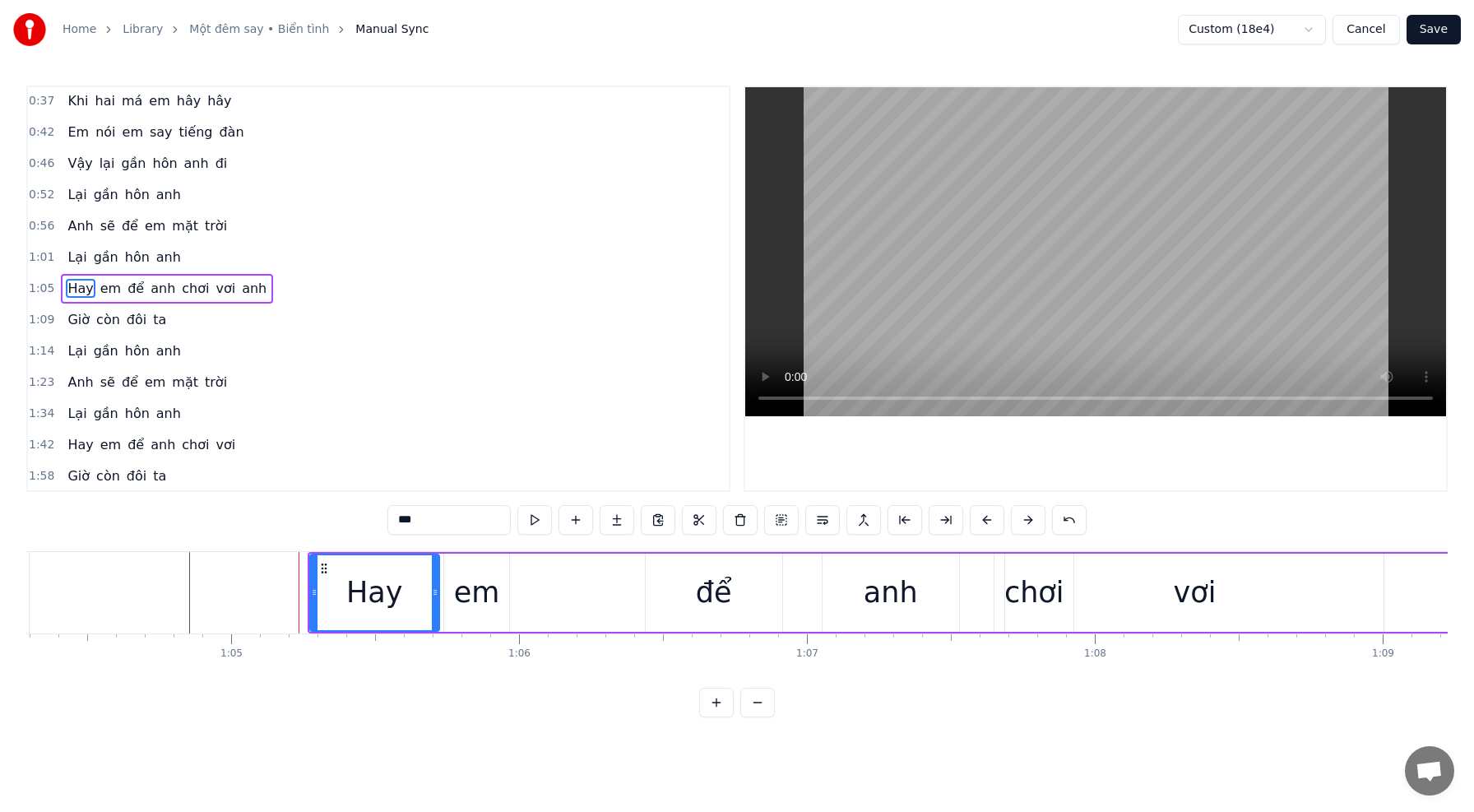
drag, startPoint x: 365, startPoint y: 593, endPoint x: 435, endPoint y: 604, distance: 70.9
click at [435, 604] on div at bounding box center [435, 592] width 6 height 74
drag, startPoint x: 433, startPoint y: 592, endPoint x: 373, endPoint y: 590, distance: 60.0
click at [371, 591] on icon at bounding box center [373, 592] width 6 height 14
drag, startPoint x: 460, startPoint y: 583, endPoint x: 454, endPoint y: 575, distance: 10.0
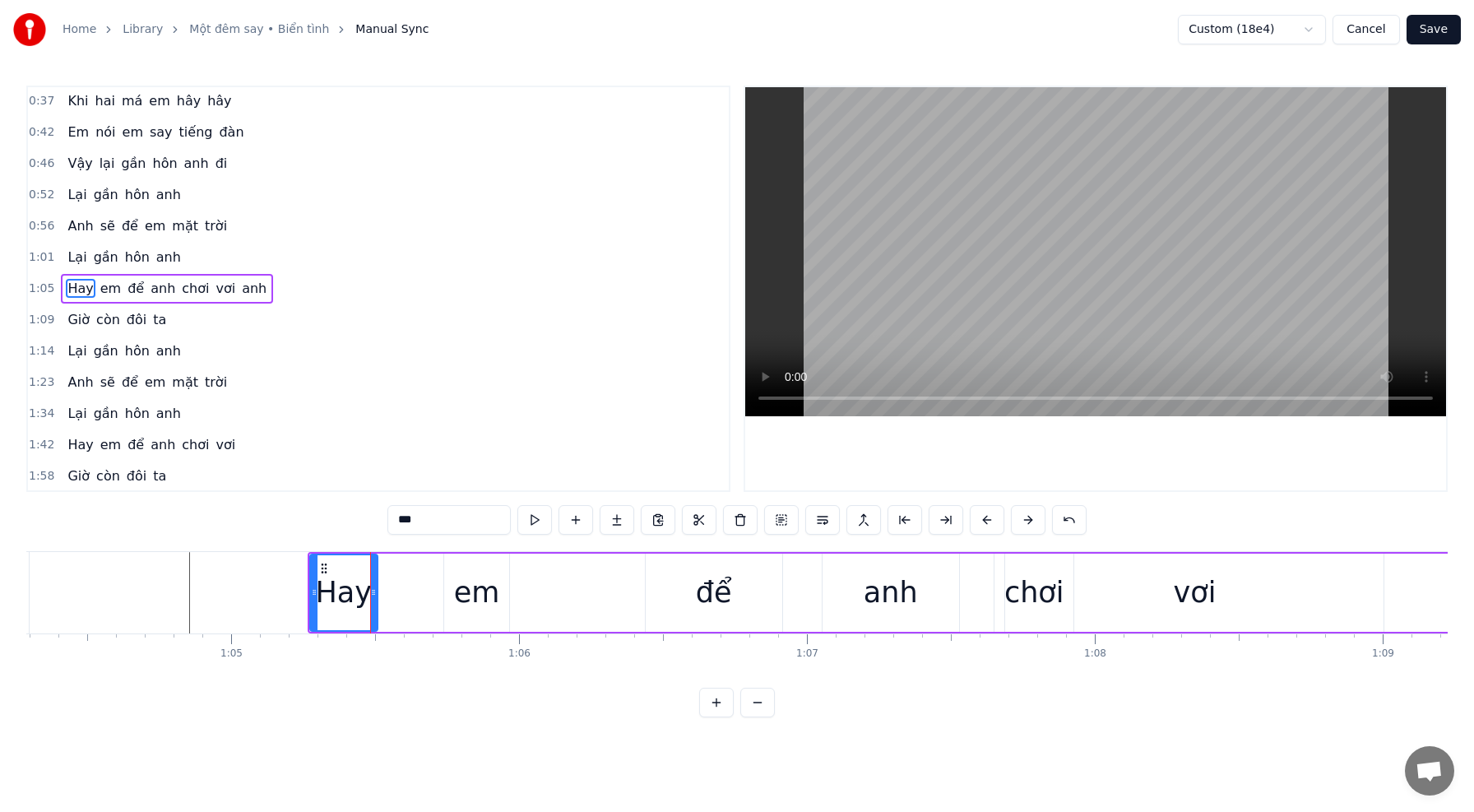
click at [460, 583] on div "em" at bounding box center [477, 592] width 46 height 44
type input "**"
drag, startPoint x: 456, startPoint y: 570, endPoint x: 426, endPoint y: 570, distance: 30.0
click at [460, 581] on div "em" at bounding box center [477, 592] width 46 height 44
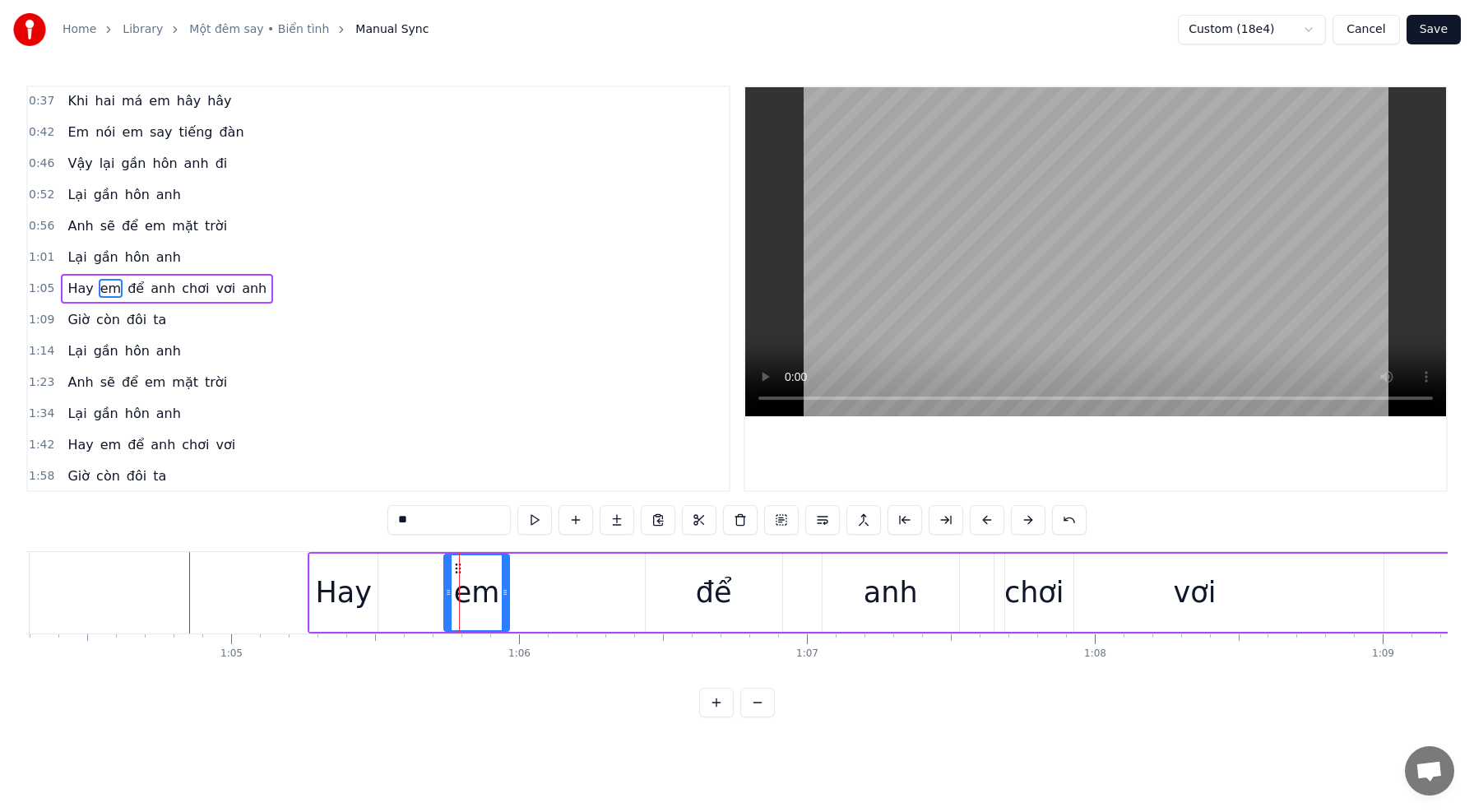
drag, startPoint x: 457, startPoint y: 568, endPoint x: 426, endPoint y: 566, distance: 31.1
click at [456, 566] on div "em" at bounding box center [477, 592] width 65 height 78
drag, startPoint x: 446, startPoint y: 591, endPoint x: 395, endPoint y: 587, distance: 51.2
click at [382, 588] on icon at bounding box center [384, 592] width 6 height 14
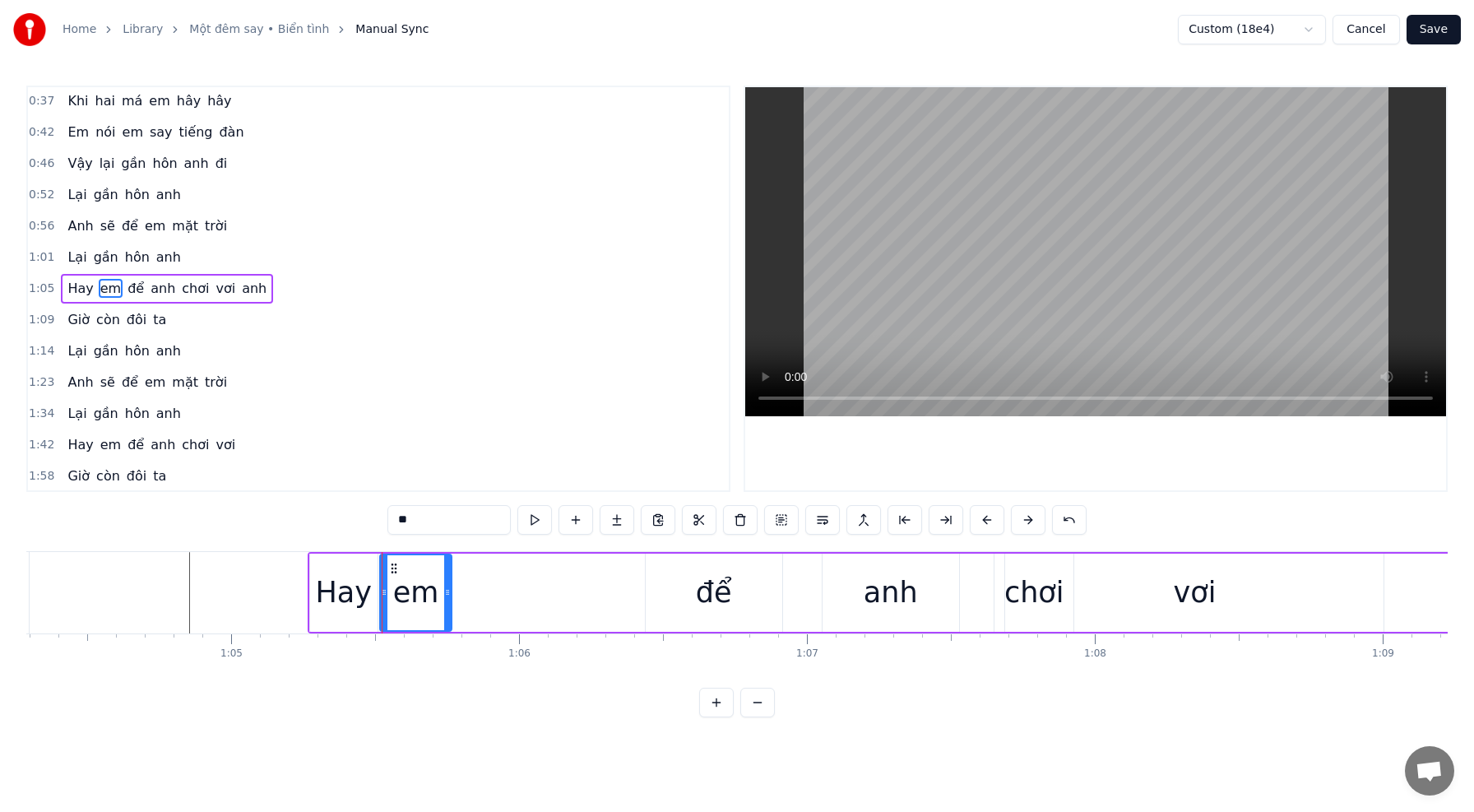
drag, startPoint x: 504, startPoint y: 592, endPoint x: 446, endPoint y: 590, distance: 58.0
click at [446, 590] on icon at bounding box center [447, 592] width 6 height 14
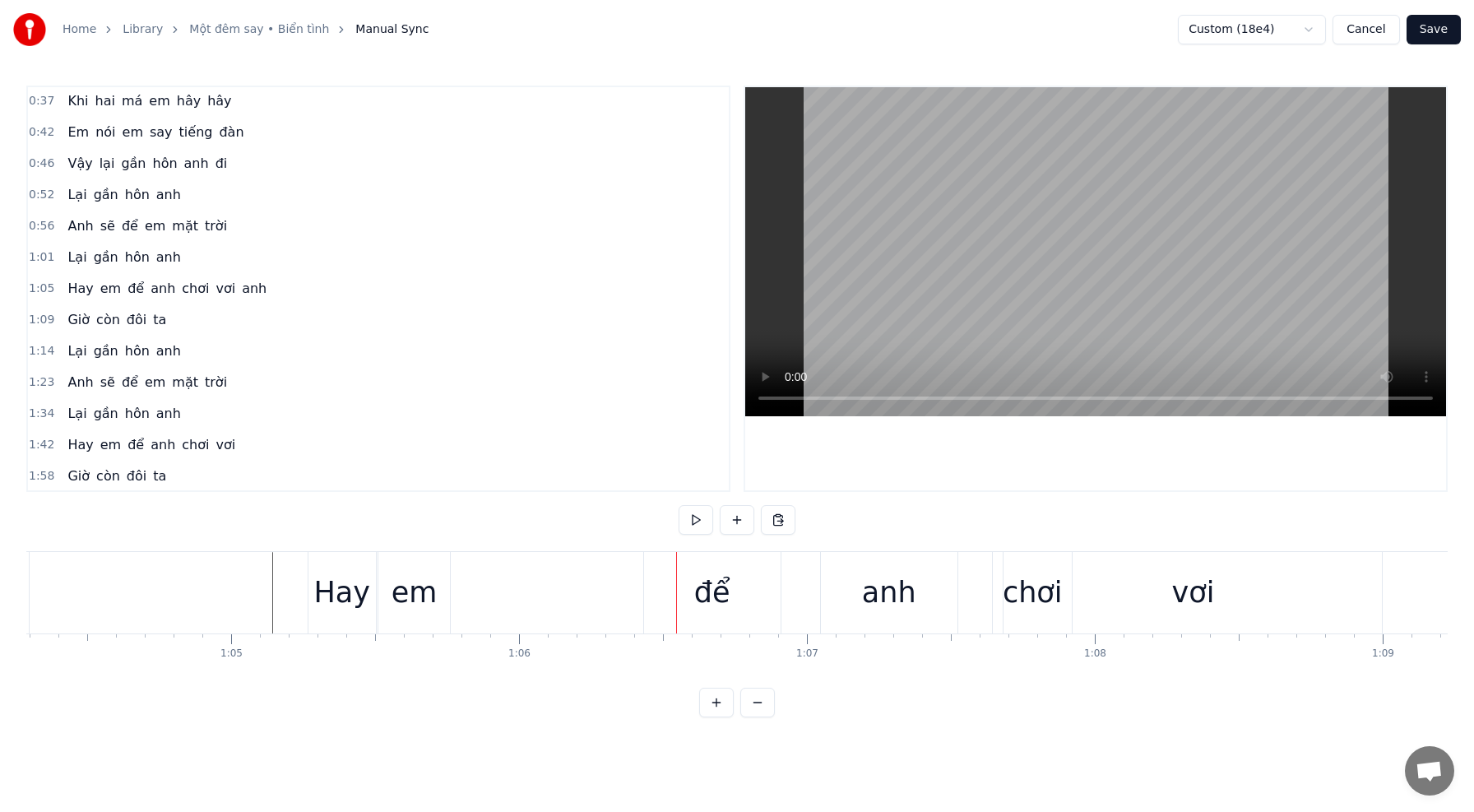
click at [681, 591] on div "để" at bounding box center [712, 592] width 136 height 82
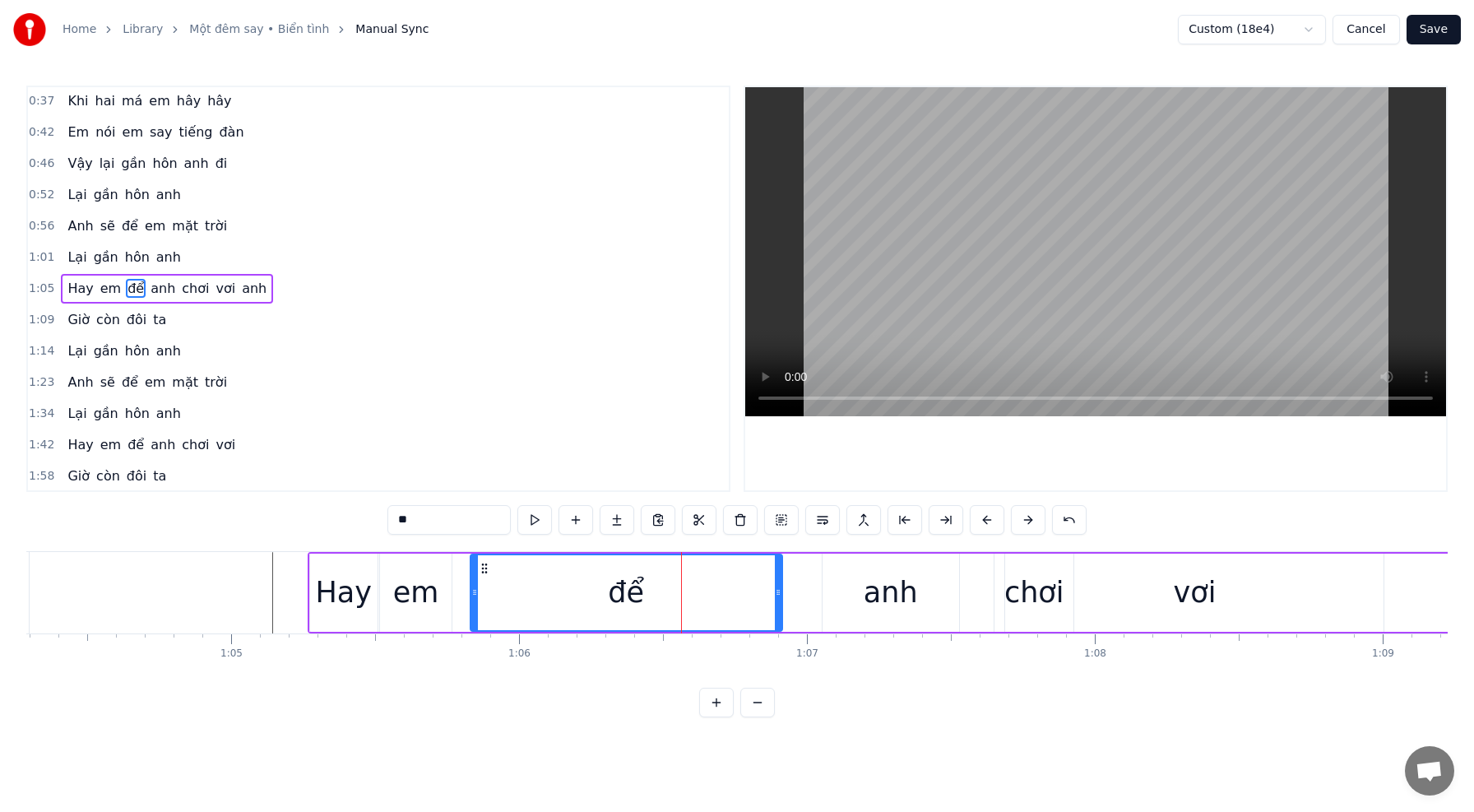
drag, startPoint x: 649, startPoint y: 592, endPoint x: 479, endPoint y: 584, distance: 170.2
click at [474, 584] on div at bounding box center [474, 592] width 6 height 74
drag, startPoint x: 775, startPoint y: 597, endPoint x: 708, endPoint y: 594, distance: 67.1
click at [708, 594] on icon at bounding box center [711, 592] width 6 height 14
click at [488, 592] on div "để" at bounding box center [593, 592] width 243 height 74
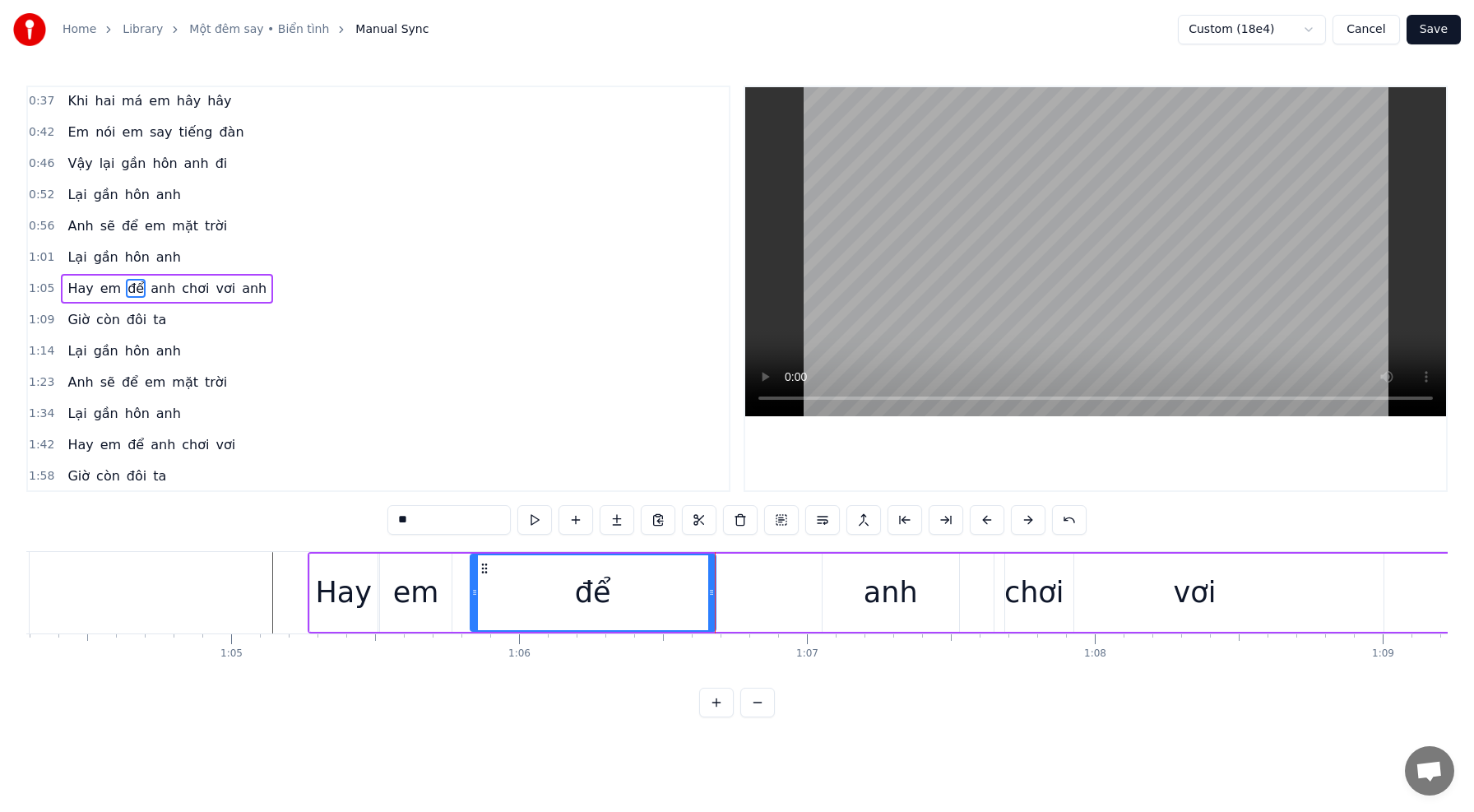
drag, startPoint x: 712, startPoint y: 594, endPoint x: 694, endPoint y: 595, distance: 18.0
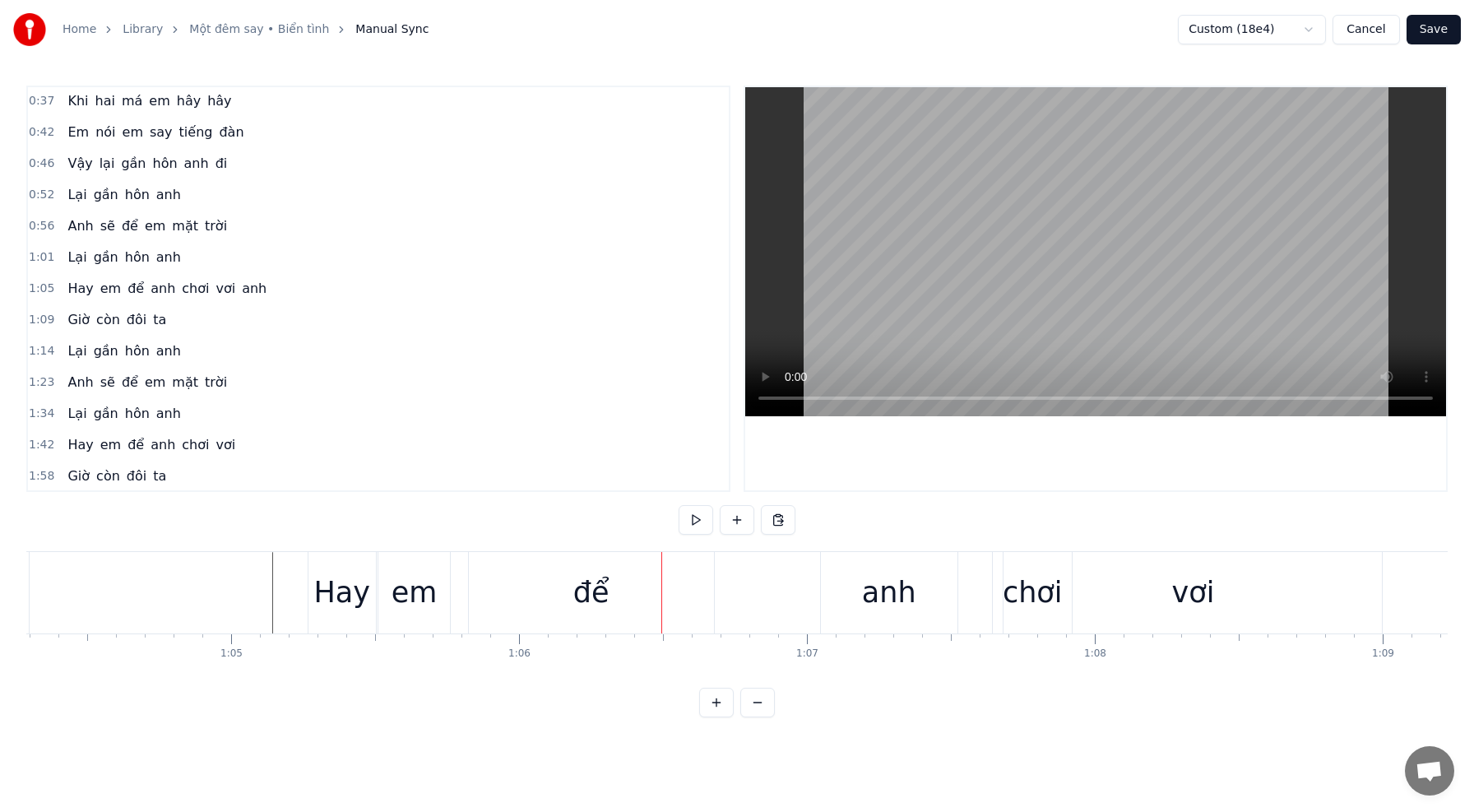
click at [708, 592] on div "để" at bounding box center [592, 592] width 245 height 82
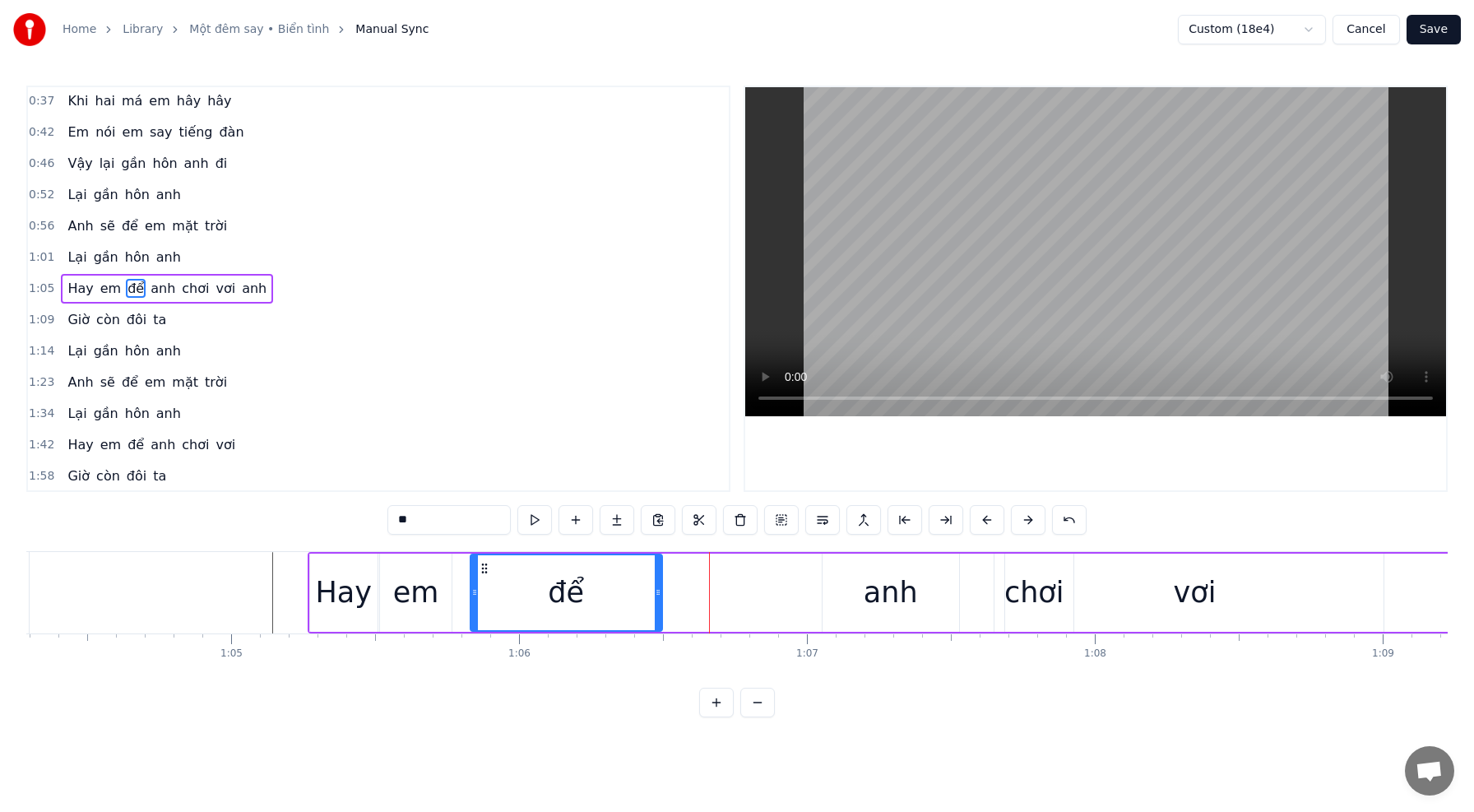
drag, startPoint x: 712, startPoint y: 592, endPoint x: 660, endPoint y: 591, distance: 52.0
click at [654, 591] on icon at bounding box center [657, 592] width 6 height 14
click at [881, 596] on div "anh" at bounding box center [891, 592] width 54 height 44
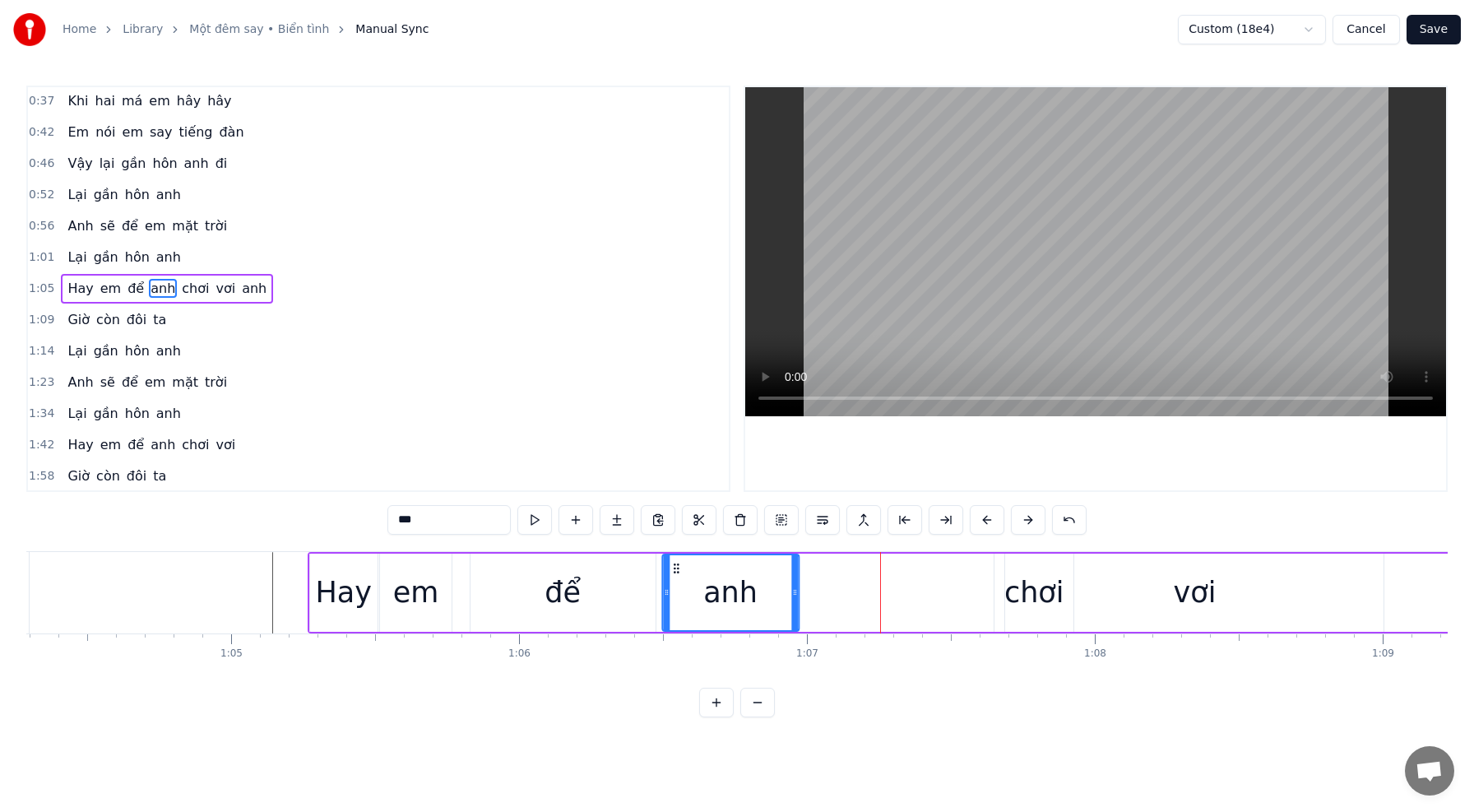
drag, startPoint x: 836, startPoint y: 569, endPoint x: 675, endPoint y: 567, distance: 161.0
click at [675, 567] on icon at bounding box center [676, 568] width 14 height 14
drag, startPoint x: 786, startPoint y: 588, endPoint x: 716, endPoint y: 585, distance: 70.1
click at [716, 585] on icon at bounding box center [714, 592] width 6 height 14
click at [1040, 601] on div "vơi" at bounding box center [1194, 592] width 378 height 78
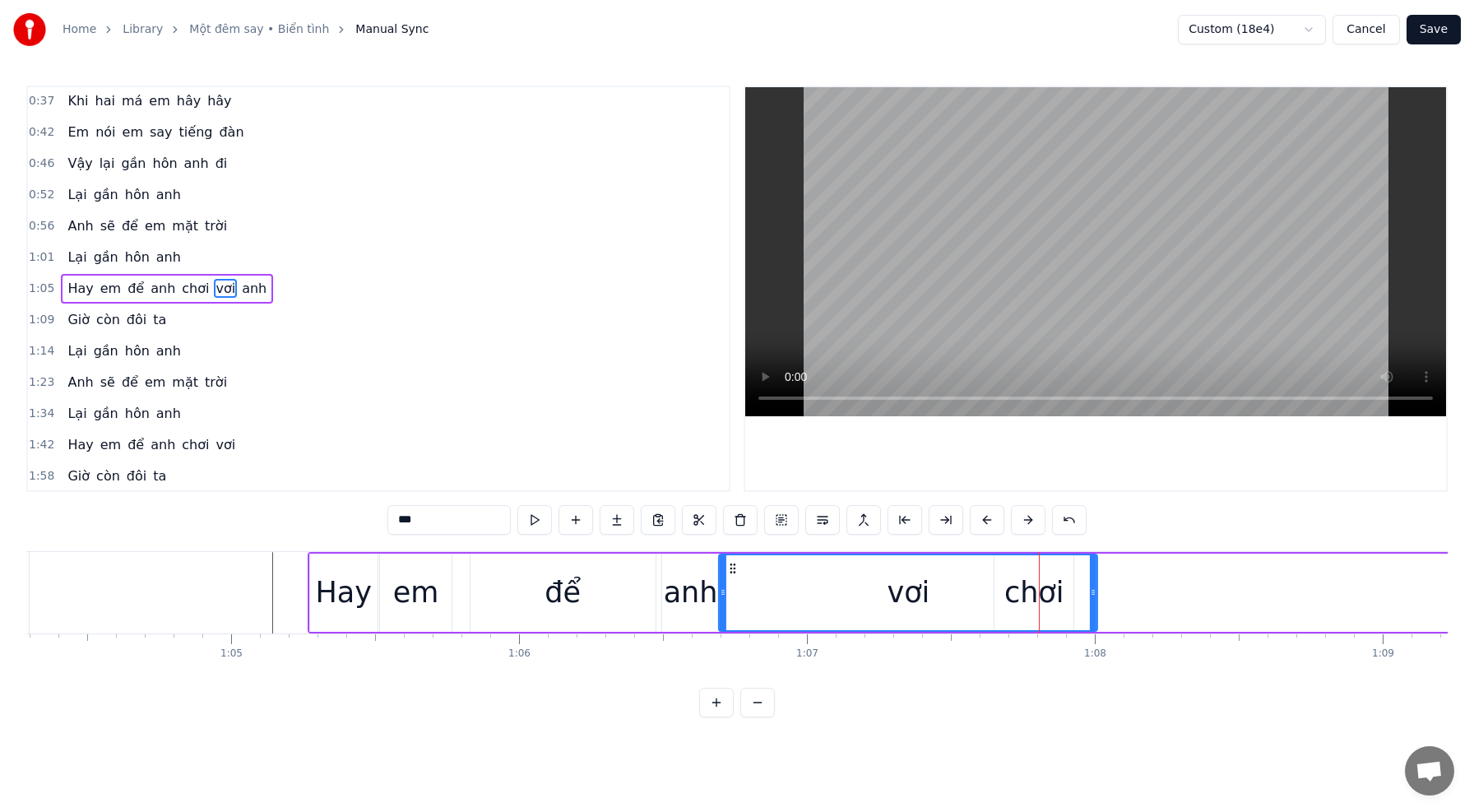
drag, startPoint x: 1017, startPoint y: 569, endPoint x: 738, endPoint y: 563, distance: 279.1
click at [733, 562] on icon at bounding box center [732, 568] width 14 height 14
drag, startPoint x: 1092, startPoint y: 591, endPoint x: 1065, endPoint y: 592, distance: 27.0
click at [1115, 602] on div at bounding box center [1116, 592] width 6 height 74
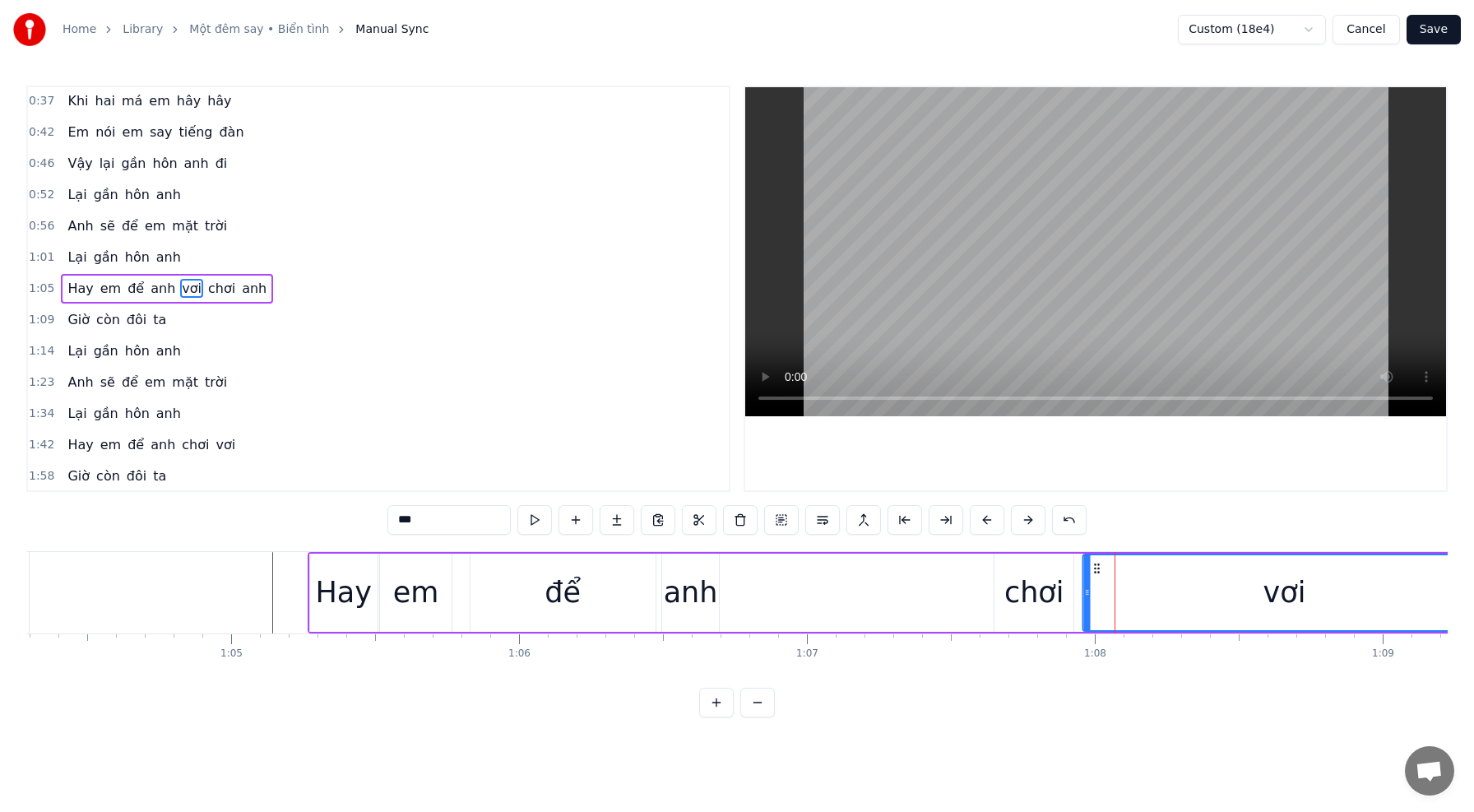
drag, startPoint x: 731, startPoint y: 567, endPoint x: 1071, endPoint y: 611, distance: 342.8
click at [1015, 604] on div "chơi" at bounding box center [1035, 592] width 60 height 44
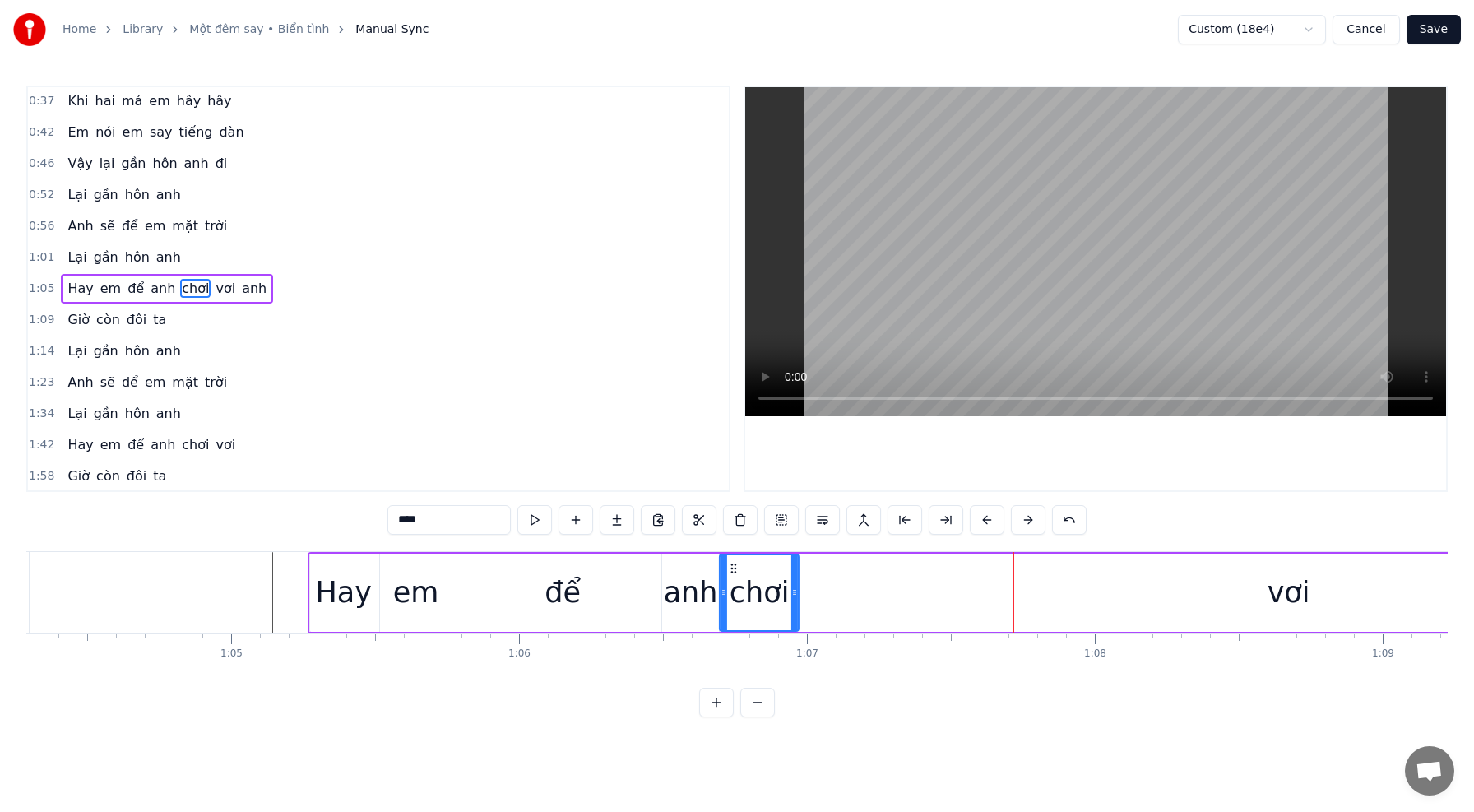
drag, startPoint x: 1007, startPoint y: 568, endPoint x: 743, endPoint y: 562, distance: 264.1
click at [733, 559] on div "chơi" at bounding box center [759, 592] width 77 height 74
drag, startPoint x: 789, startPoint y: 588, endPoint x: 819, endPoint y: 592, distance: 30.3
click at [813, 592] on icon at bounding box center [815, 592] width 6 height 14
drag, startPoint x: 816, startPoint y: 593, endPoint x: 743, endPoint y: 588, distance: 73.2
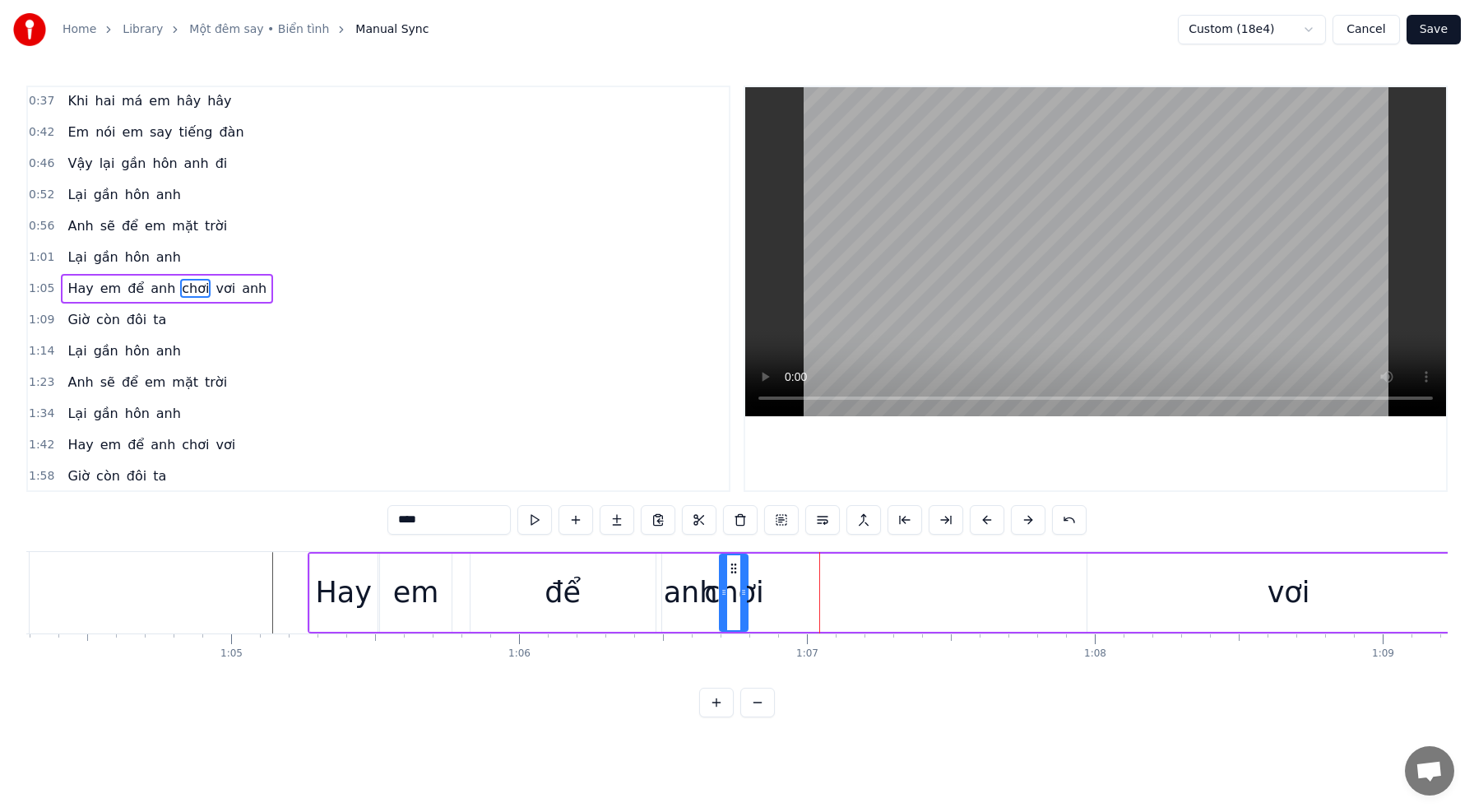
click at [743, 588] on icon at bounding box center [743, 592] width 6 height 14
click at [1217, 611] on div "vơi" at bounding box center [1288, 592] width 402 height 78
type input "***"
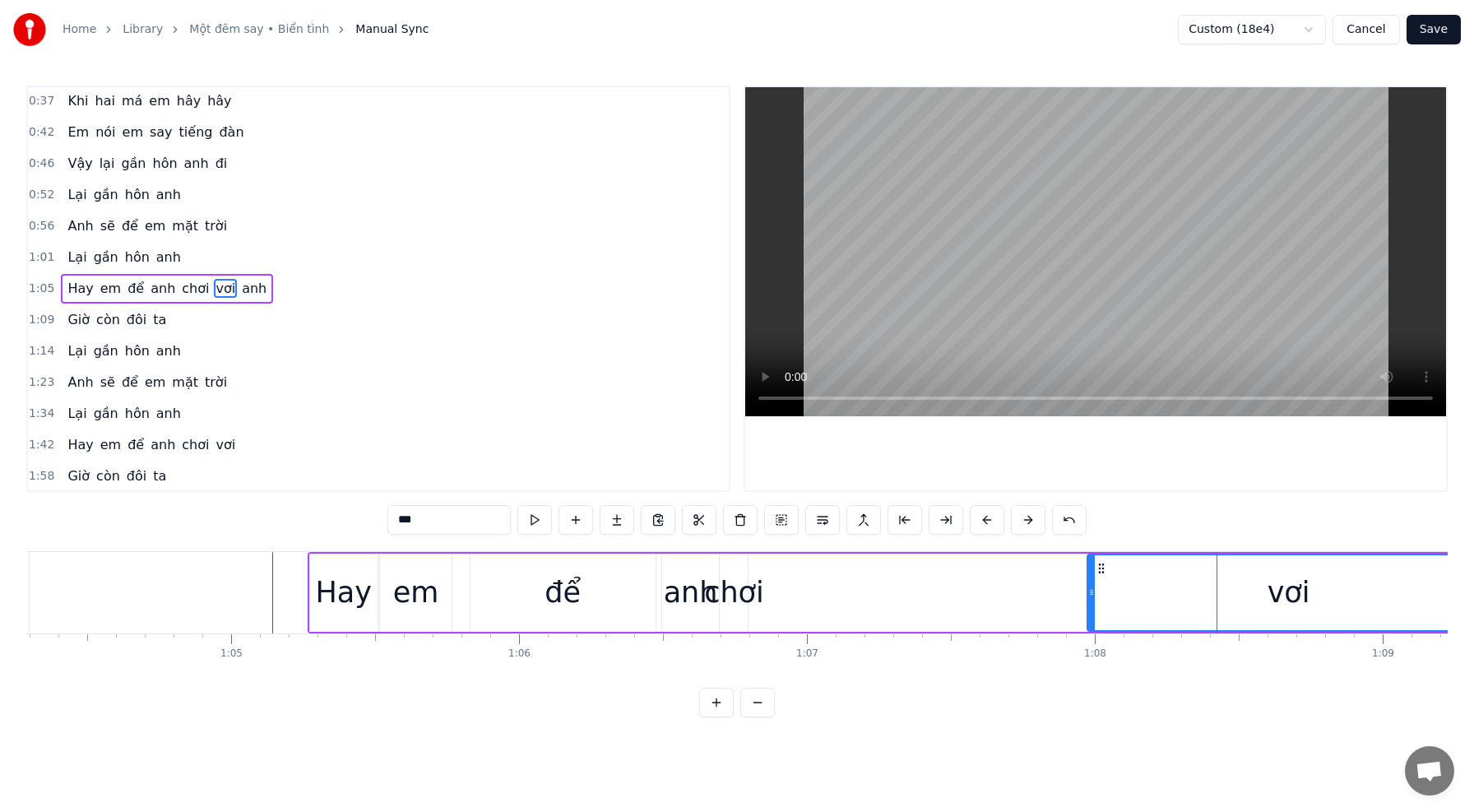
drag, startPoint x: 1086, startPoint y: 566, endPoint x: 952, endPoint y: 568, distance: 134.0
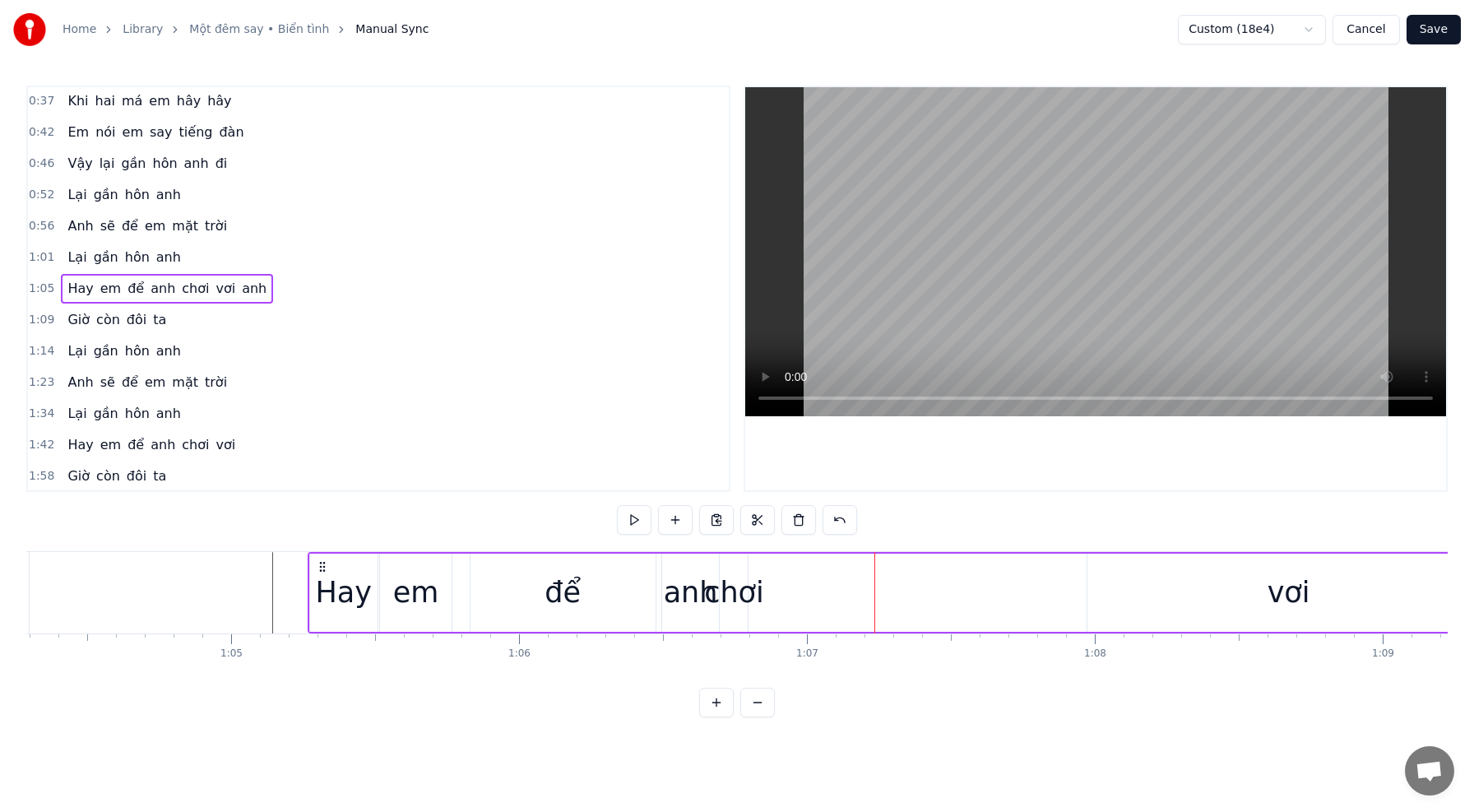
click at [1148, 575] on div "vơi" at bounding box center [1288, 592] width 402 height 78
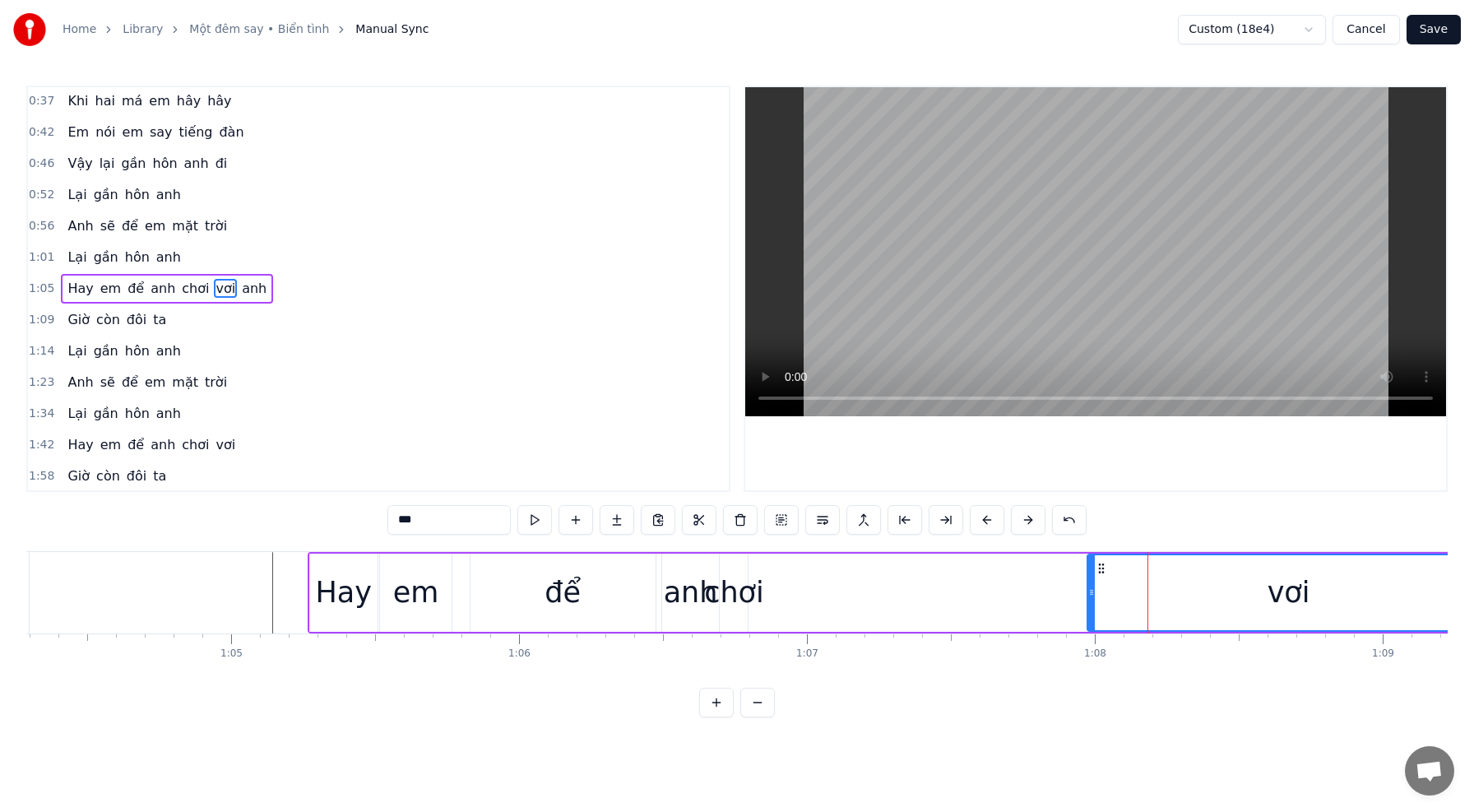
drag, startPoint x: 1100, startPoint y: 569, endPoint x: 1030, endPoint y: 570, distance: 70.0
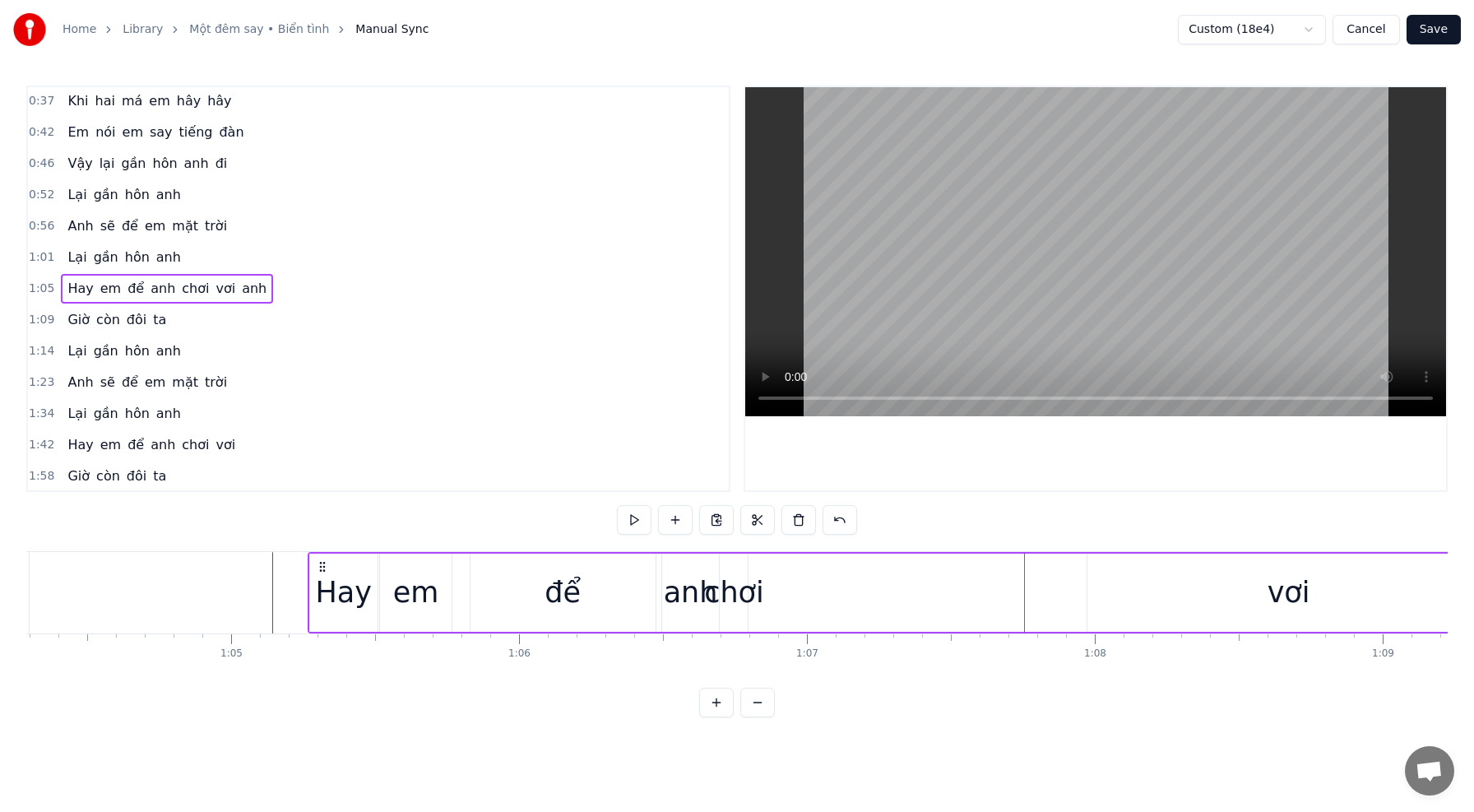
click at [1088, 587] on div "vơi" at bounding box center [1288, 592] width 402 height 78
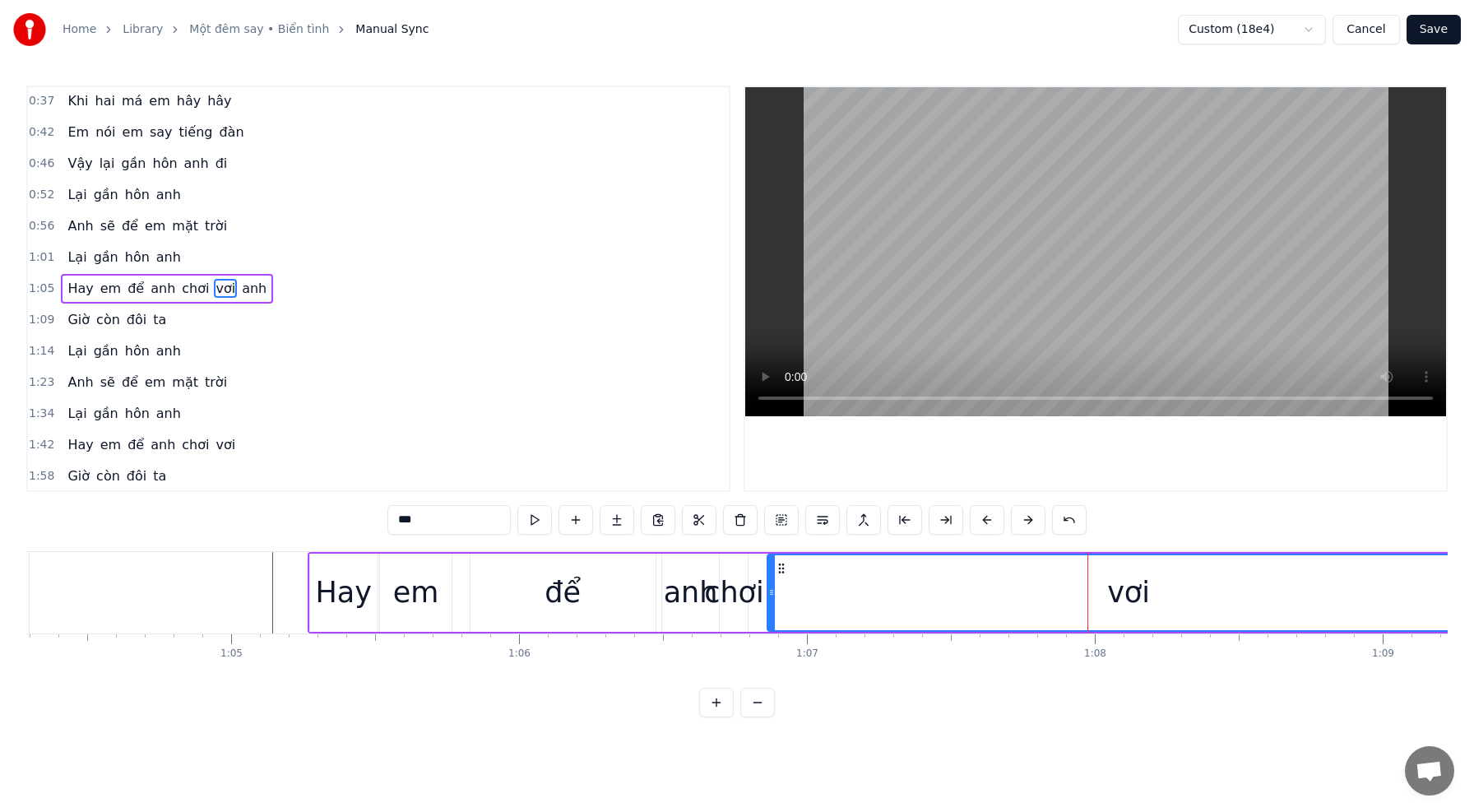
drag, startPoint x: 1093, startPoint y: 591, endPoint x: 773, endPoint y: 583, distance: 320.1
click at [773, 583] on div at bounding box center [771, 592] width 6 height 74
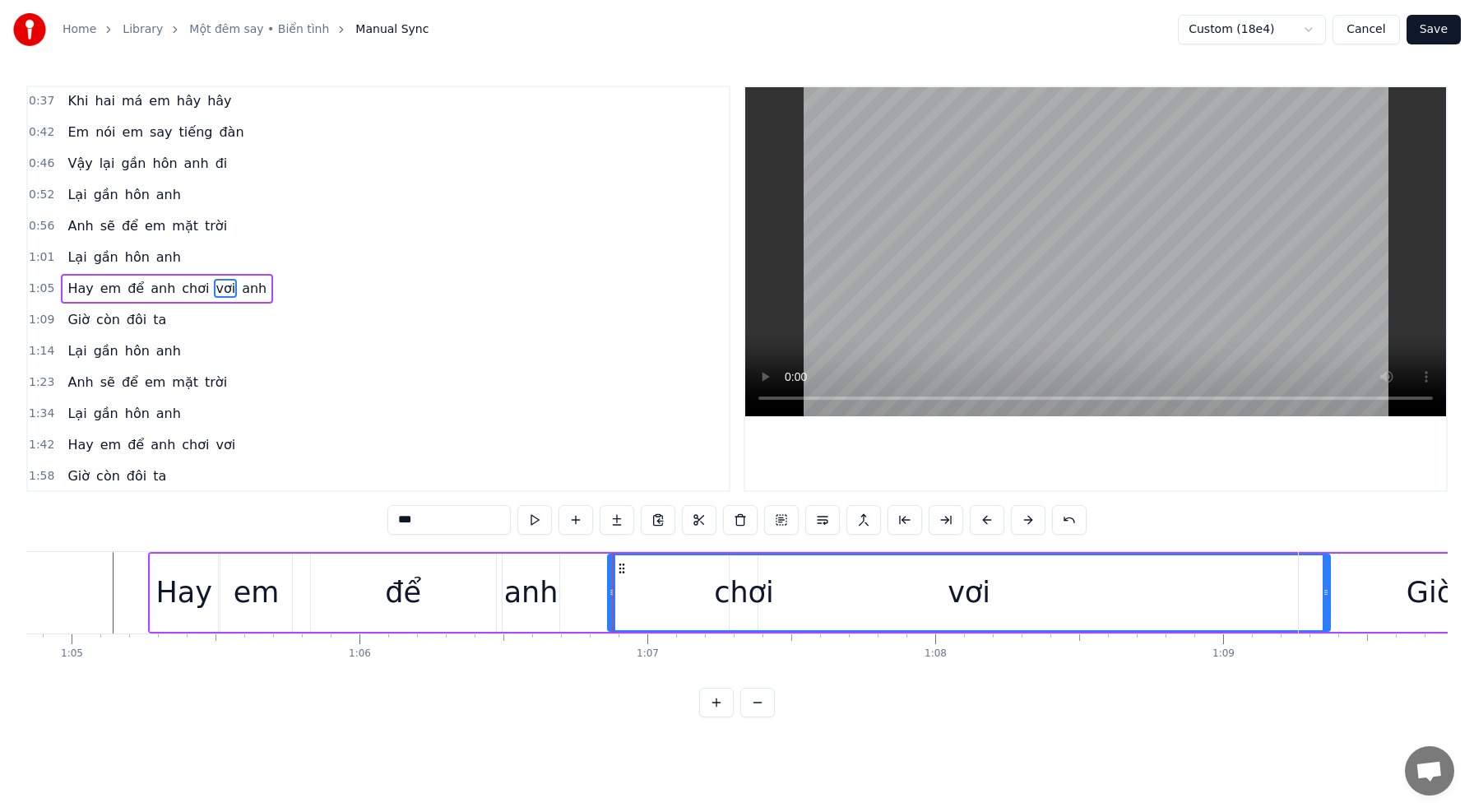
scroll to position [0, 18686]
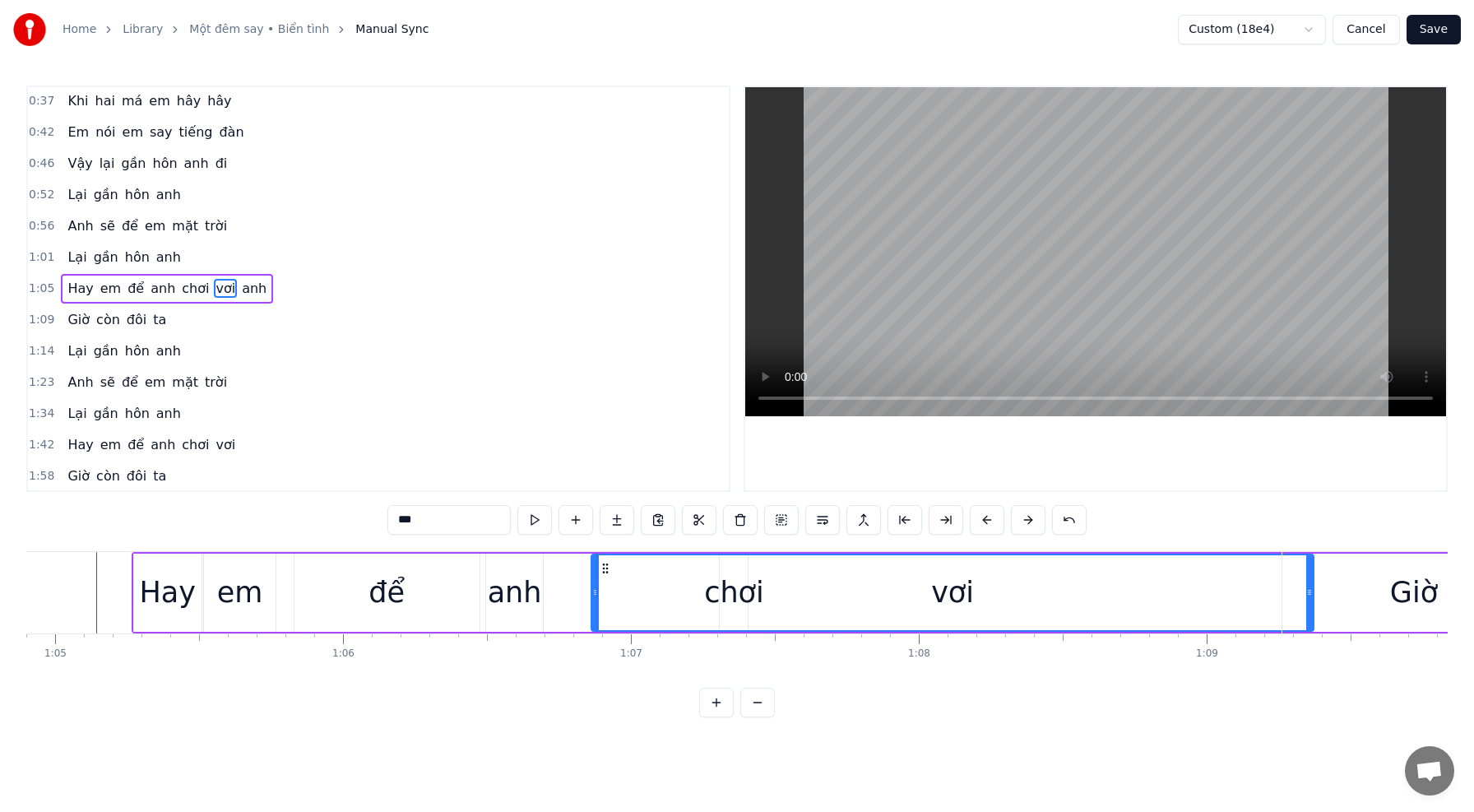
drag, startPoint x: 1310, startPoint y: 593, endPoint x: 1278, endPoint y: 595, distance: 32.1
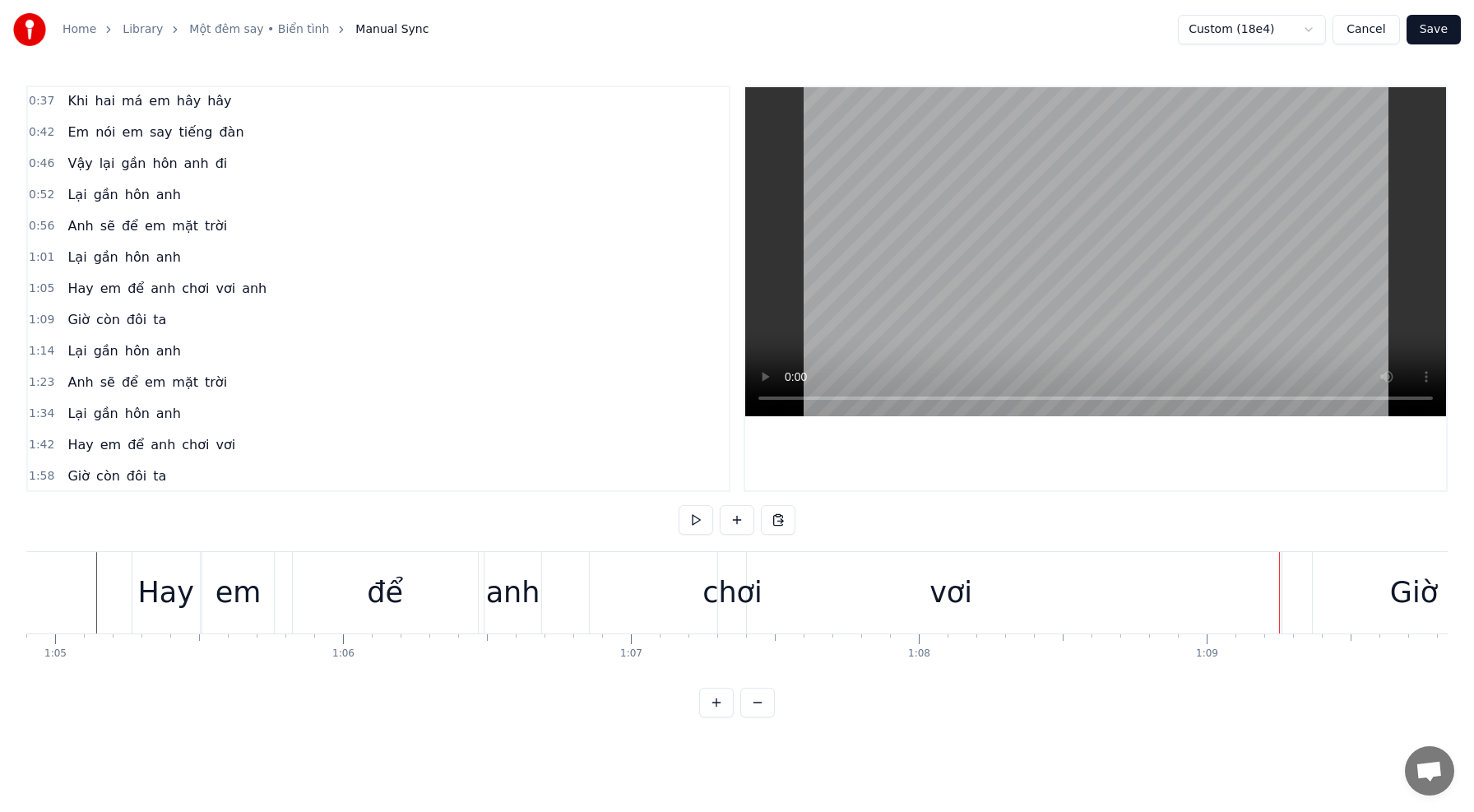
click at [1040, 590] on div "vơi" at bounding box center [951, 592] width 722 height 82
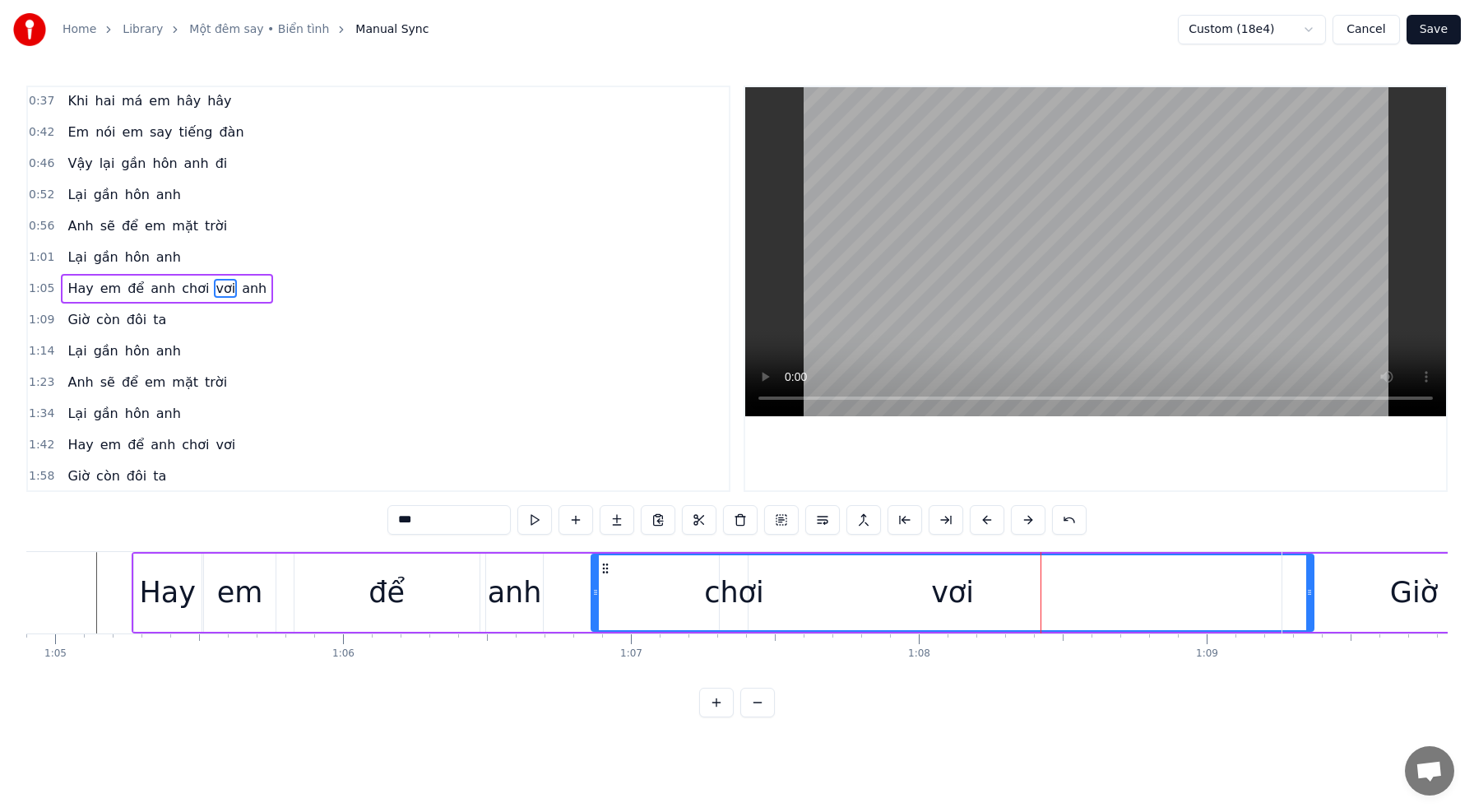
click at [1133, 599] on div "vơi" at bounding box center [953, 592] width 721 height 74
click at [1169, 661] on div "Khi đôi môi em còn đỏ [PERSON_NAME] muốn nói em yêu anh Khi men còn trong hơi […" at bounding box center [737, 612] width 1421 height 123
click at [967, 597] on div "vơi" at bounding box center [952, 592] width 43 height 44
drag, startPoint x: 1312, startPoint y: 592, endPoint x: 1189, endPoint y: 592, distance: 123.0
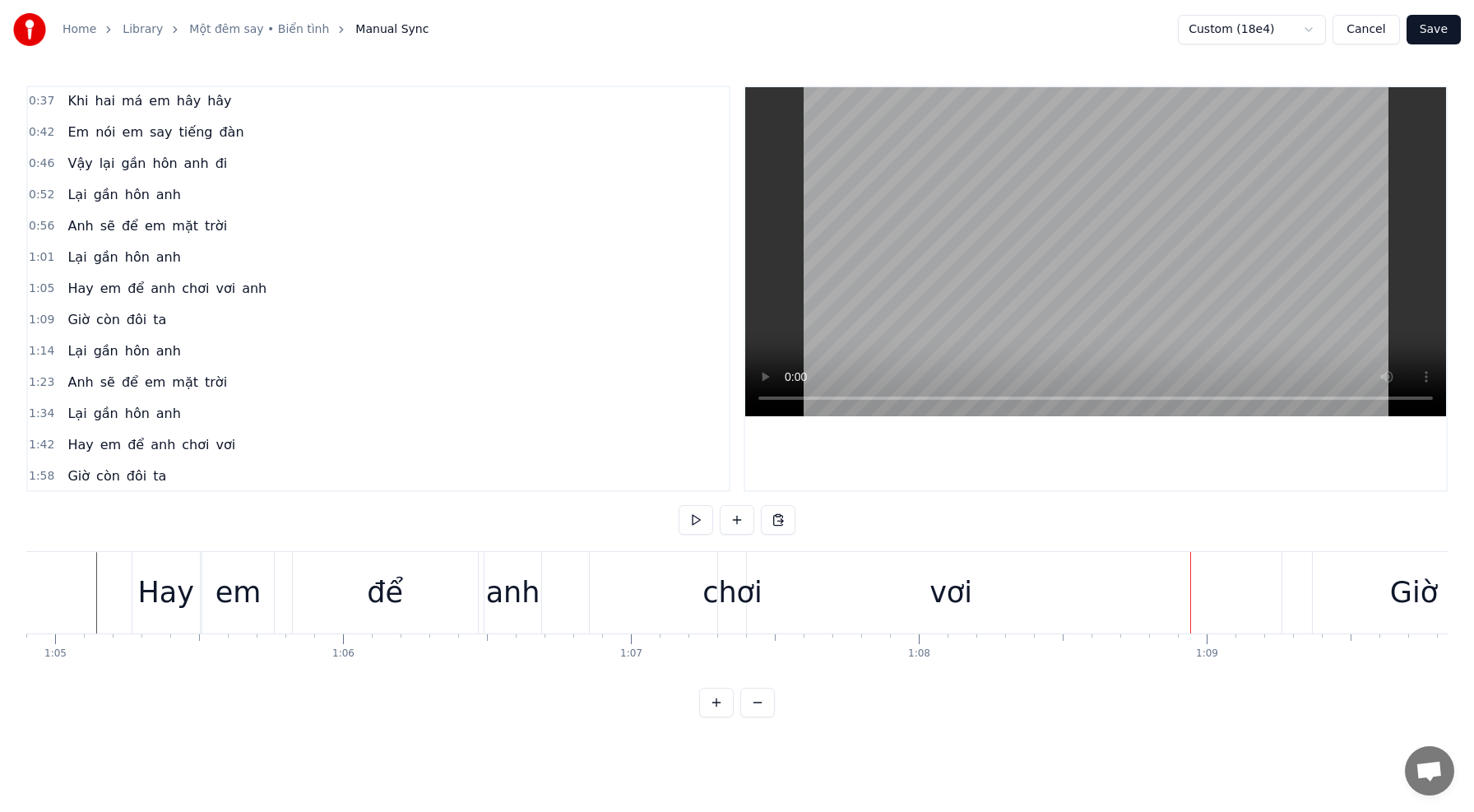
click at [804, 587] on div "vơi" at bounding box center [951, 592] width 722 height 82
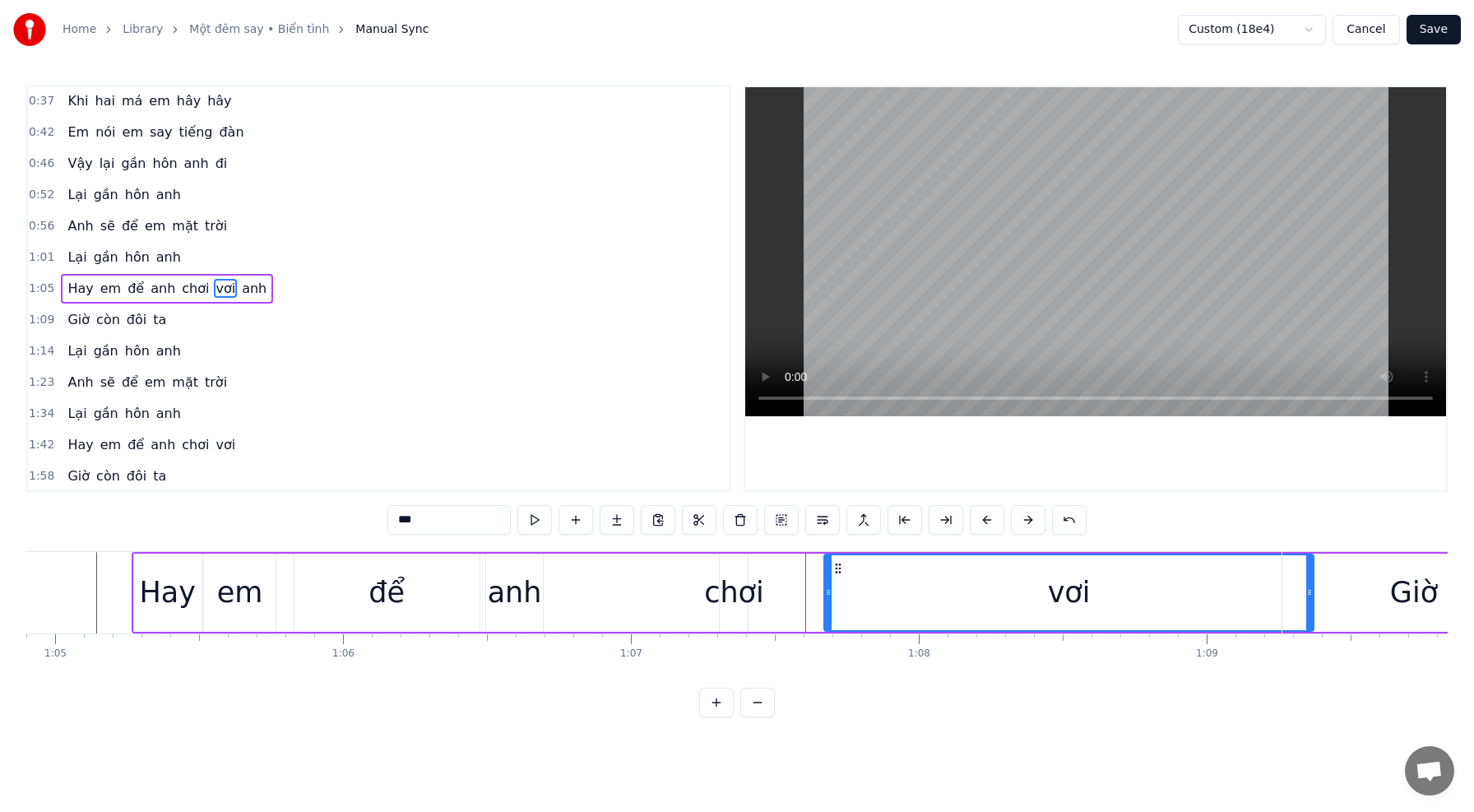
drag, startPoint x: 595, startPoint y: 591, endPoint x: 830, endPoint y: 599, distance: 235.1
click at [829, 599] on div at bounding box center [828, 592] width 6 height 74
click at [1293, 594] on div "Giờ" at bounding box center [1414, 592] width 263 height 82
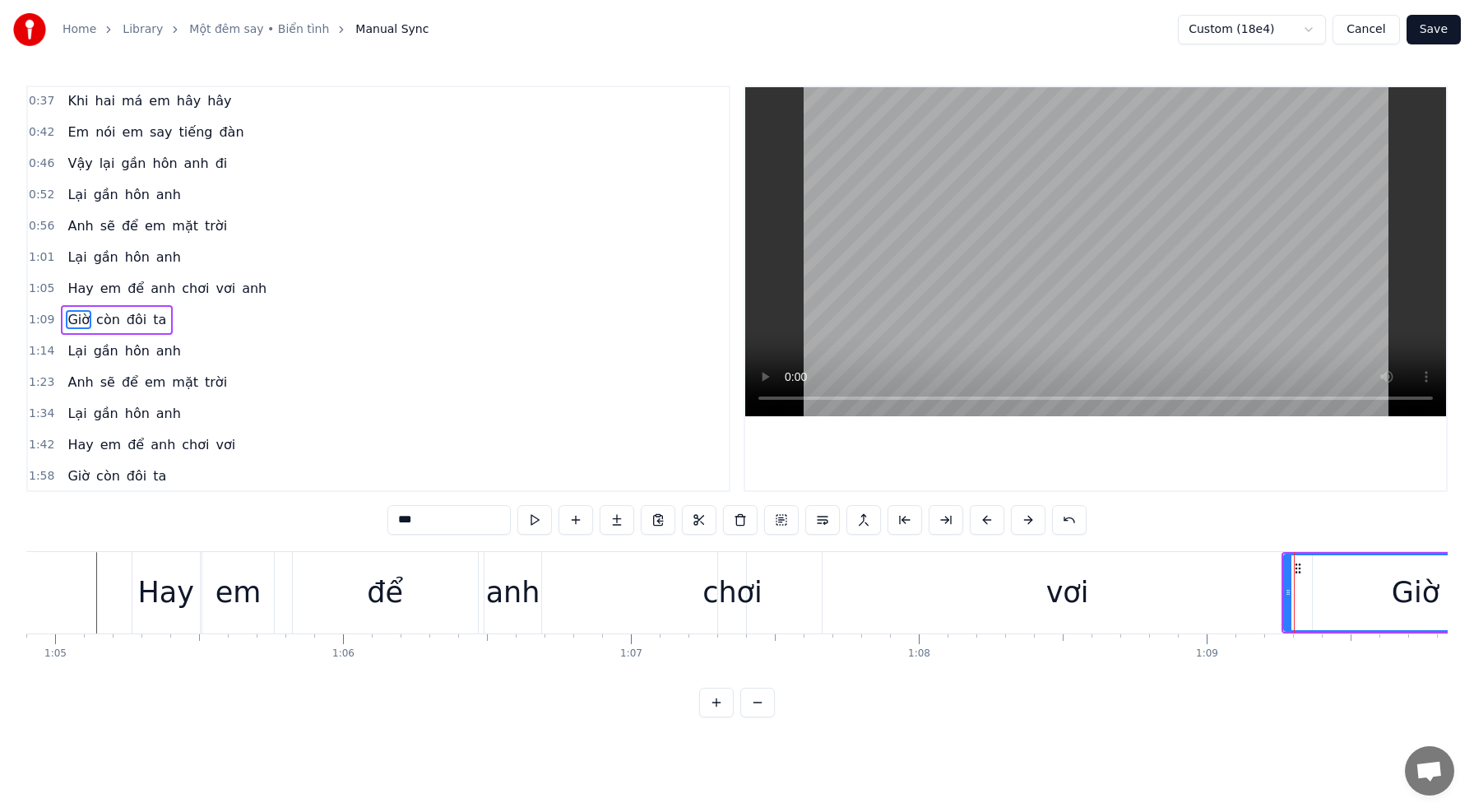
scroll to position [189, 0]
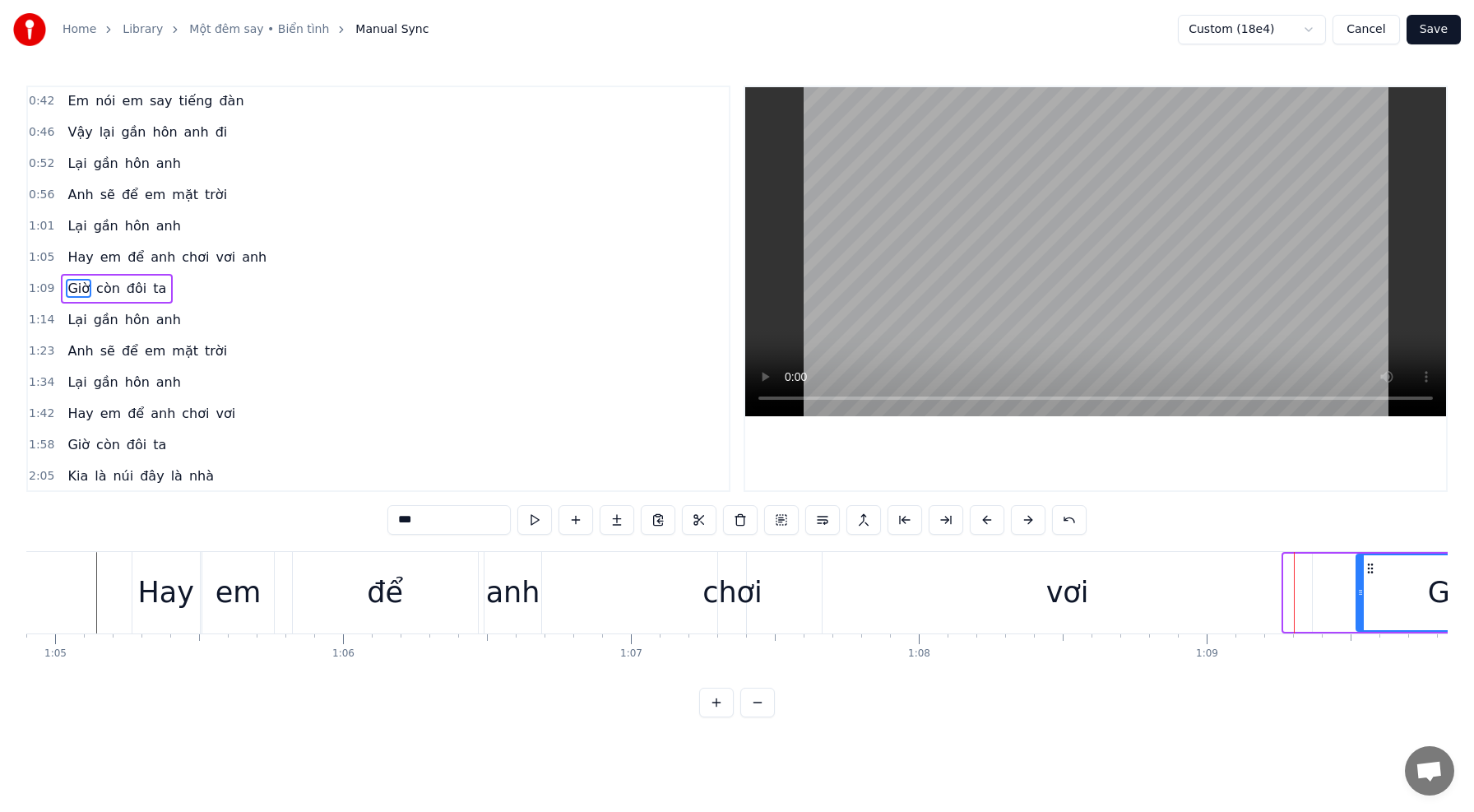
drag, startPoint x: 1288, startPoint y: 593, endPoint x: 1359, endPoint y: 601, distance: 71.4
click at [1360, 602] on div at bounding box center [1360, 592] width 6 height 74
click at [1194, 590] on div "vơi" at bounding box center [1066, 592] width 489 height 82
type input "***"
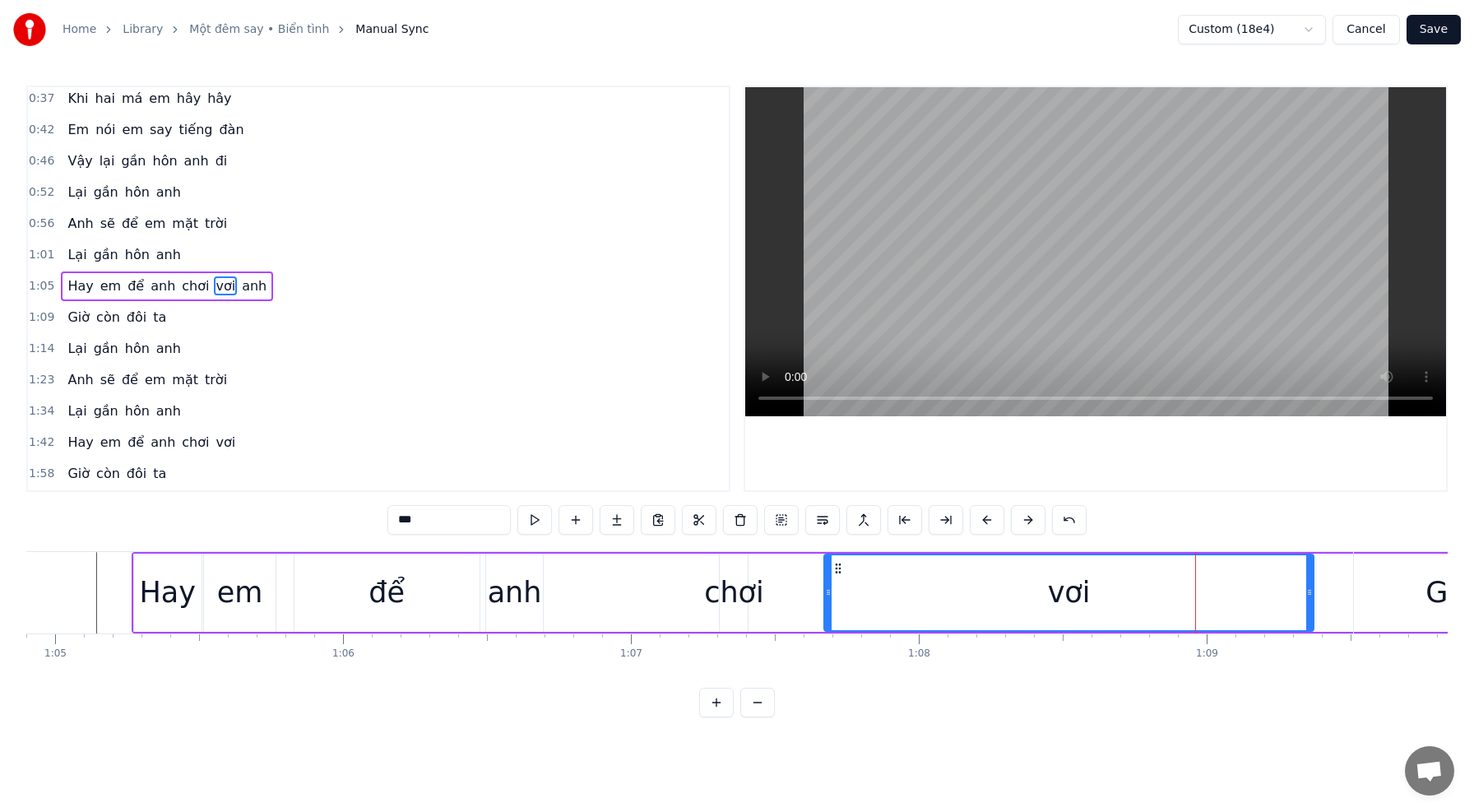
scroll to position [158, 0]
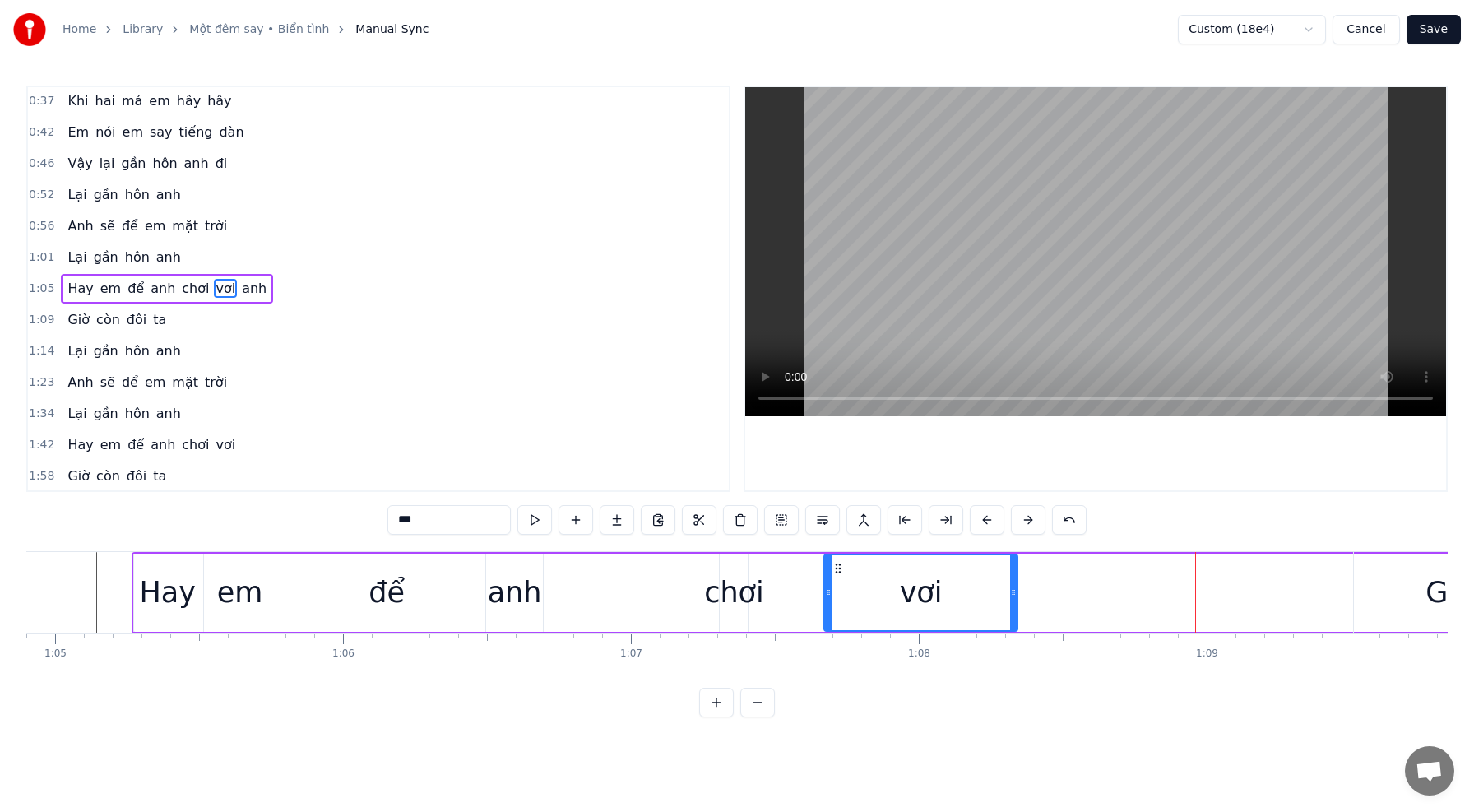
drag, startPoint x: 1309, startPoint y: 592, endPoint x: 1012, endPoint y: 587, distance: 297.0
click at [1012, 587] on icon at bounding box center [1013, 592] width 6 height 14
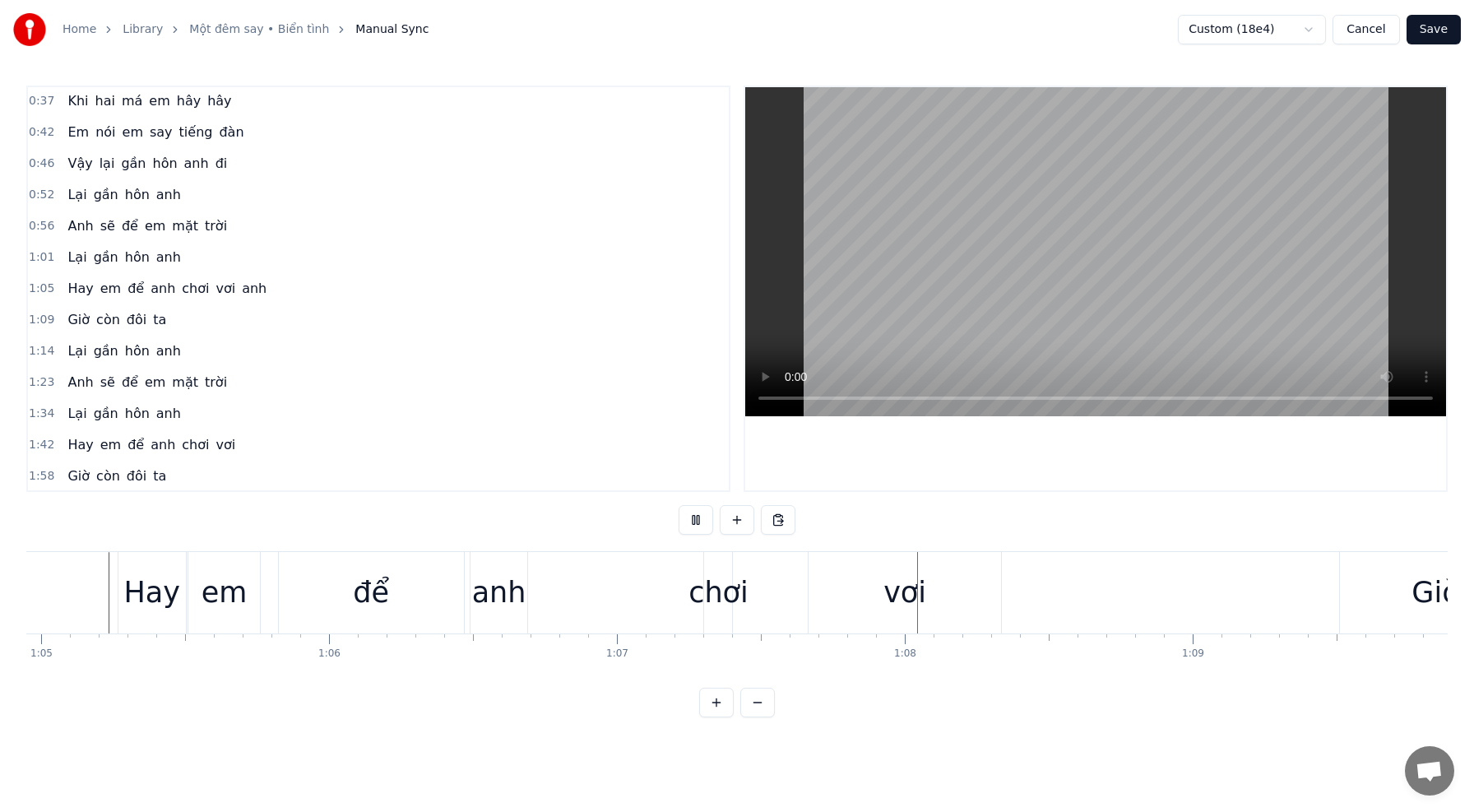
scroll to position [0, 18702]
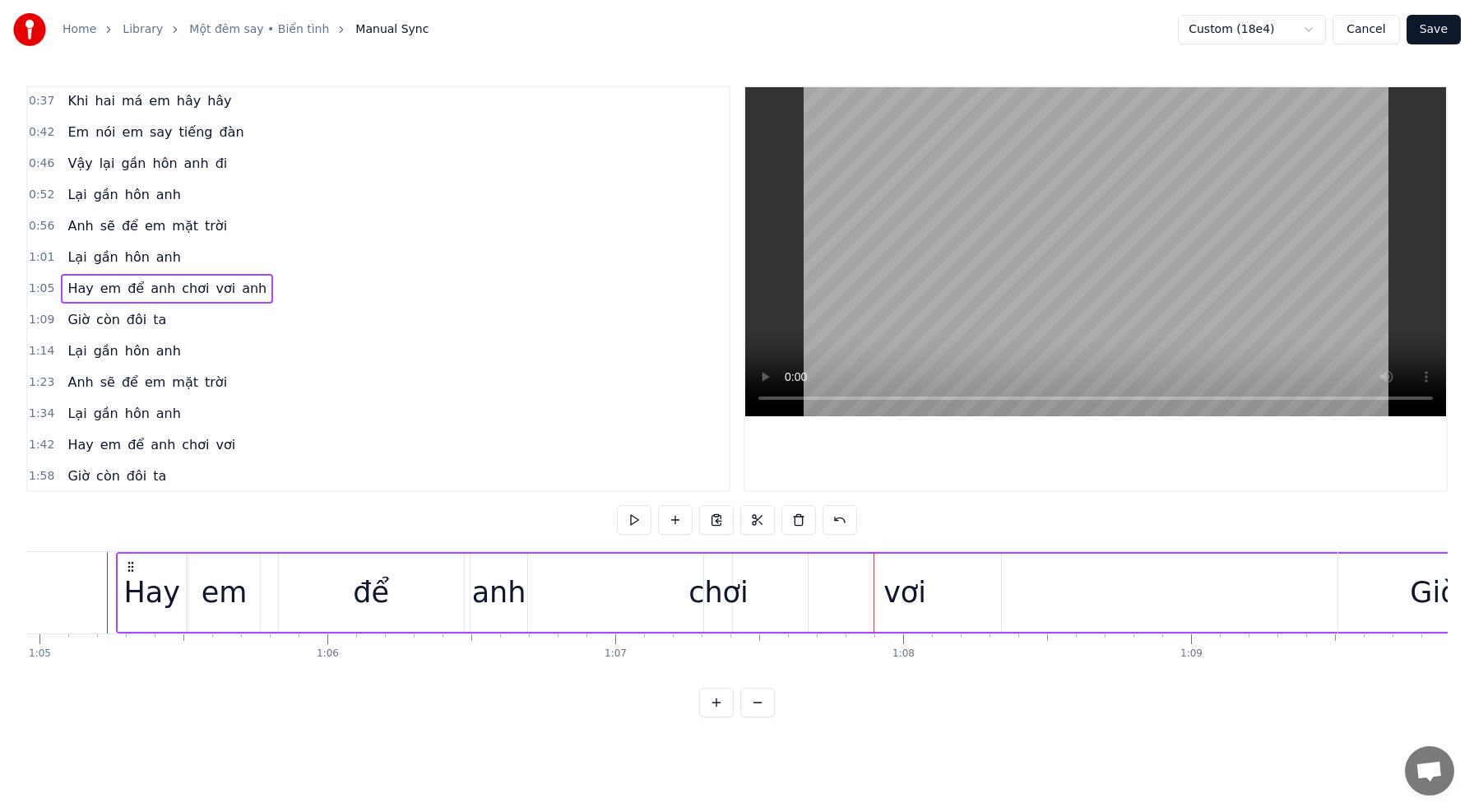
click at [726, 594] on div "chơi" at bounding box center [719, 592] width 60 height 44
drag, startPoint x: 716, startPoint y: 569, endPoint x: 540, endPoint y: 562, distance: 176.1
click at [539, 562] on icon at bounding box center [540, 568] width 14 height 14
click at [555, 591] on icon at bounding box center [553, 592] width 6 height 14
click at [936, 610] on div "vơi" at bounding box center [905, 592] width 192 height 78
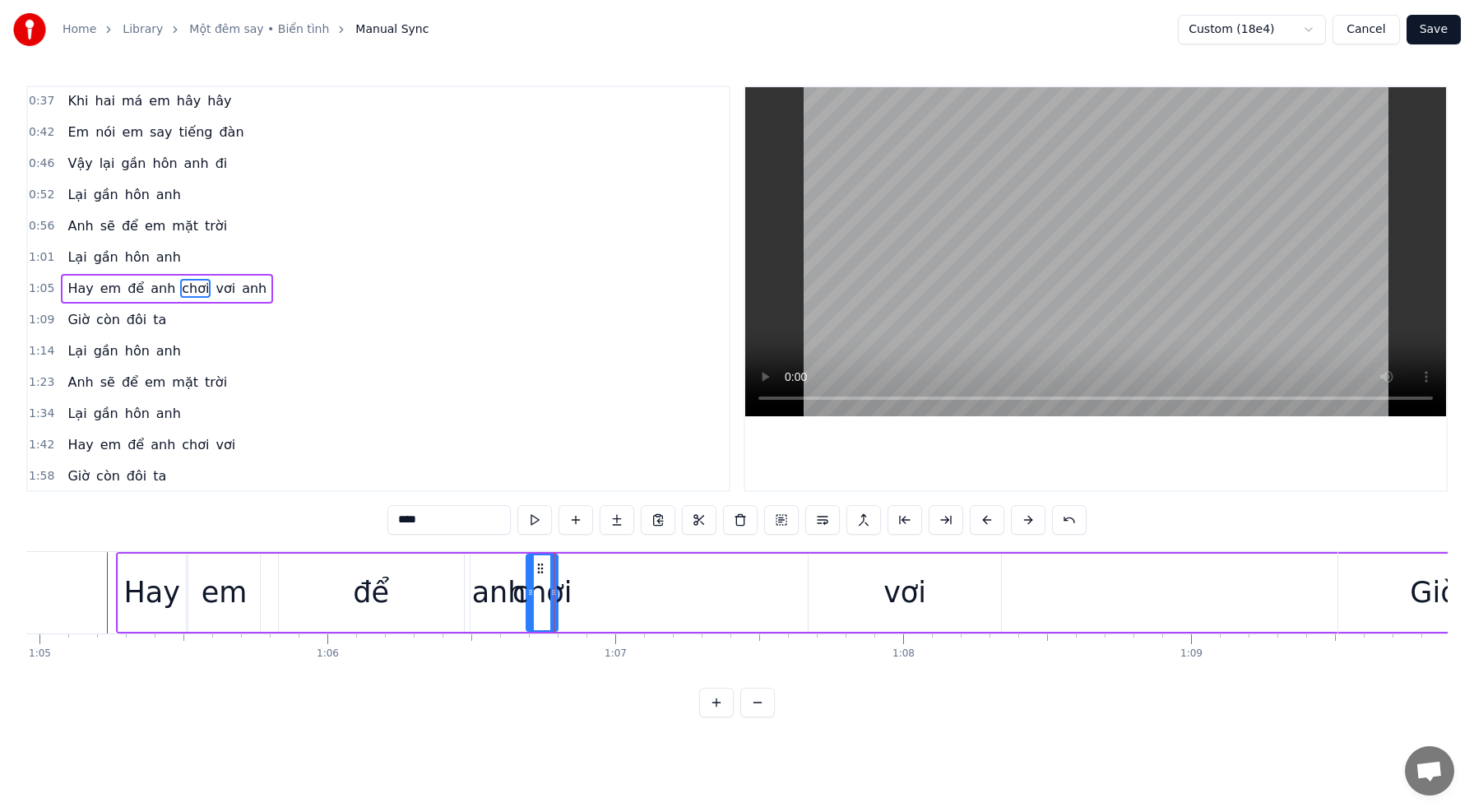
type input "***"
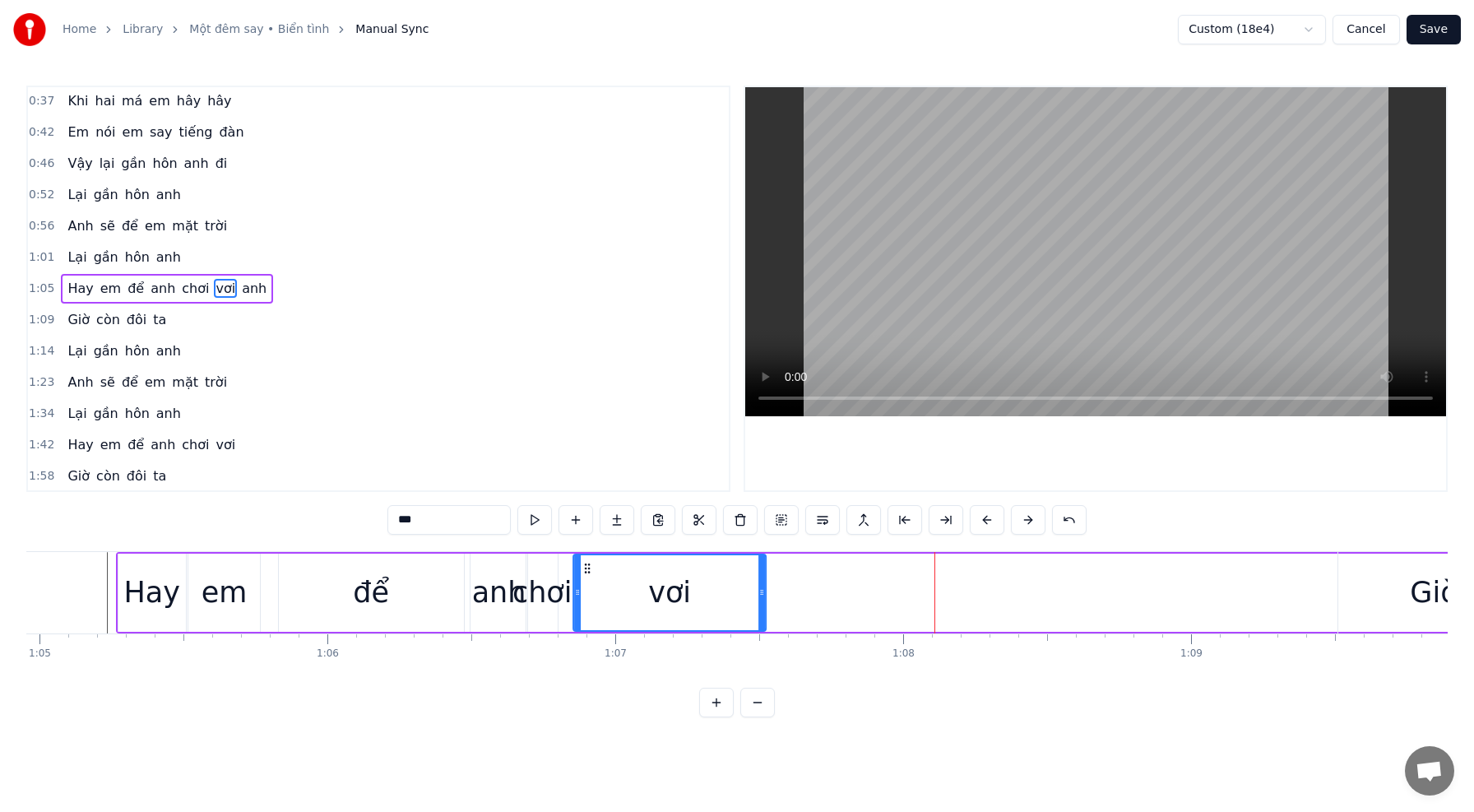
drag, startPoint x: 821, startPoint y: 569, endPoint x: 585, endPoint y: 558, distance: 236.3
click at [585, 560] on div "vơi" at bounding box center [670, 592] width 191 height 74
click at [70, 549] on div "0:15 Khi đôi môi em còn đỏ mọng 0:20 Em muốn nói em yêu anh 0:24 Khi men còn tr…" at bounding box center [737, 401] width 1421 height 631
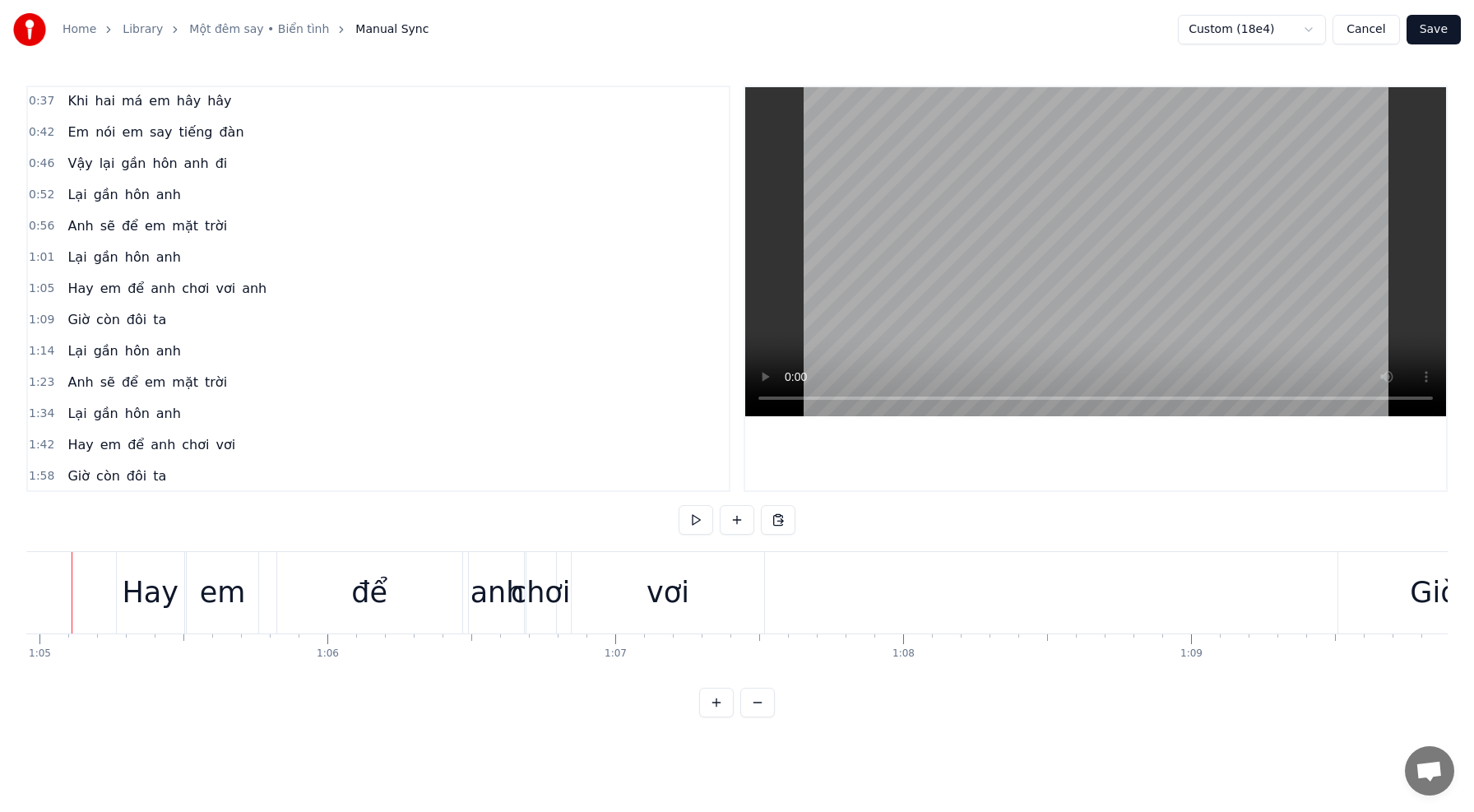
scroll to position [0, 18665]
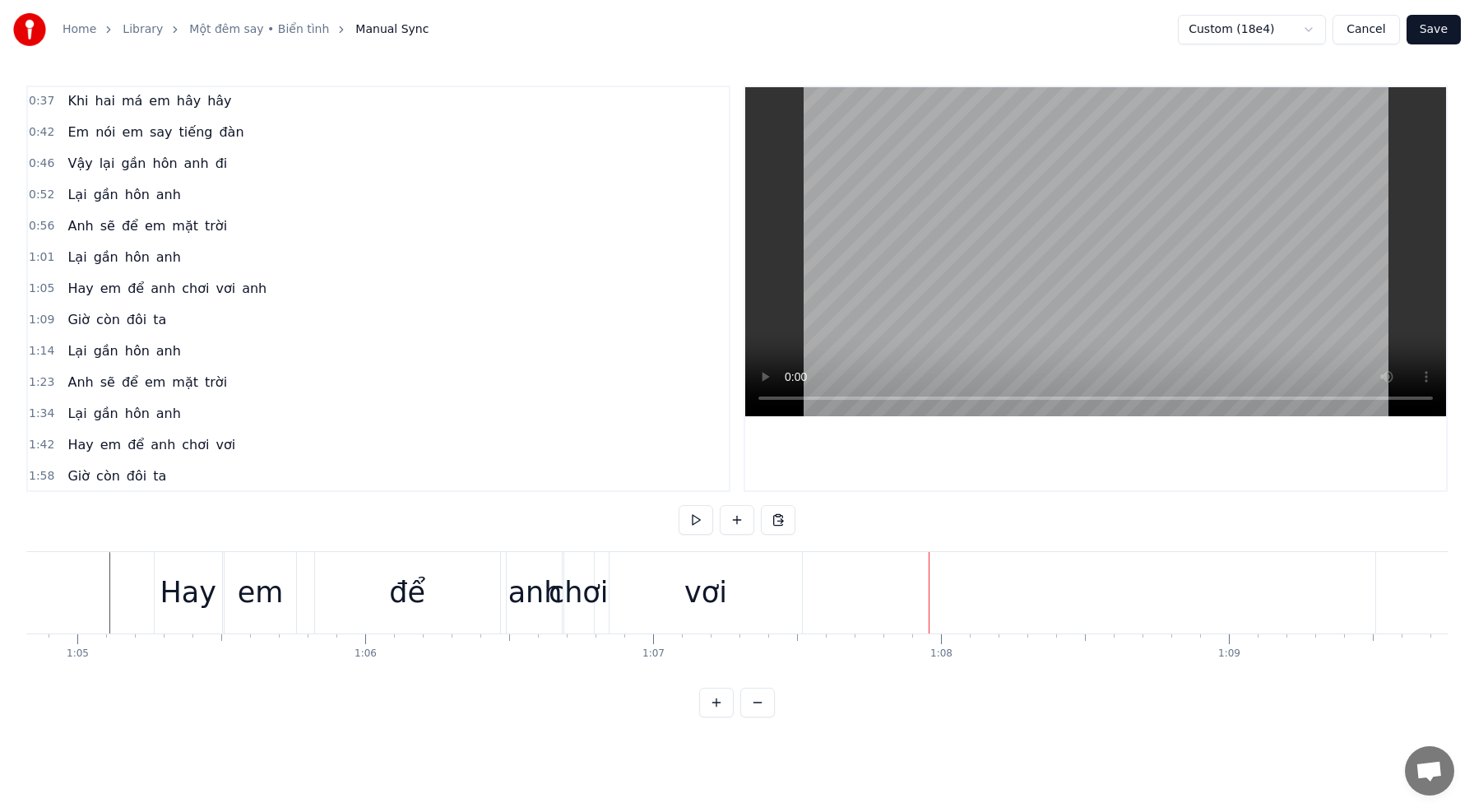
click at [422, 602] on div "để" at bounding box center [408, 592] width 36 height 44
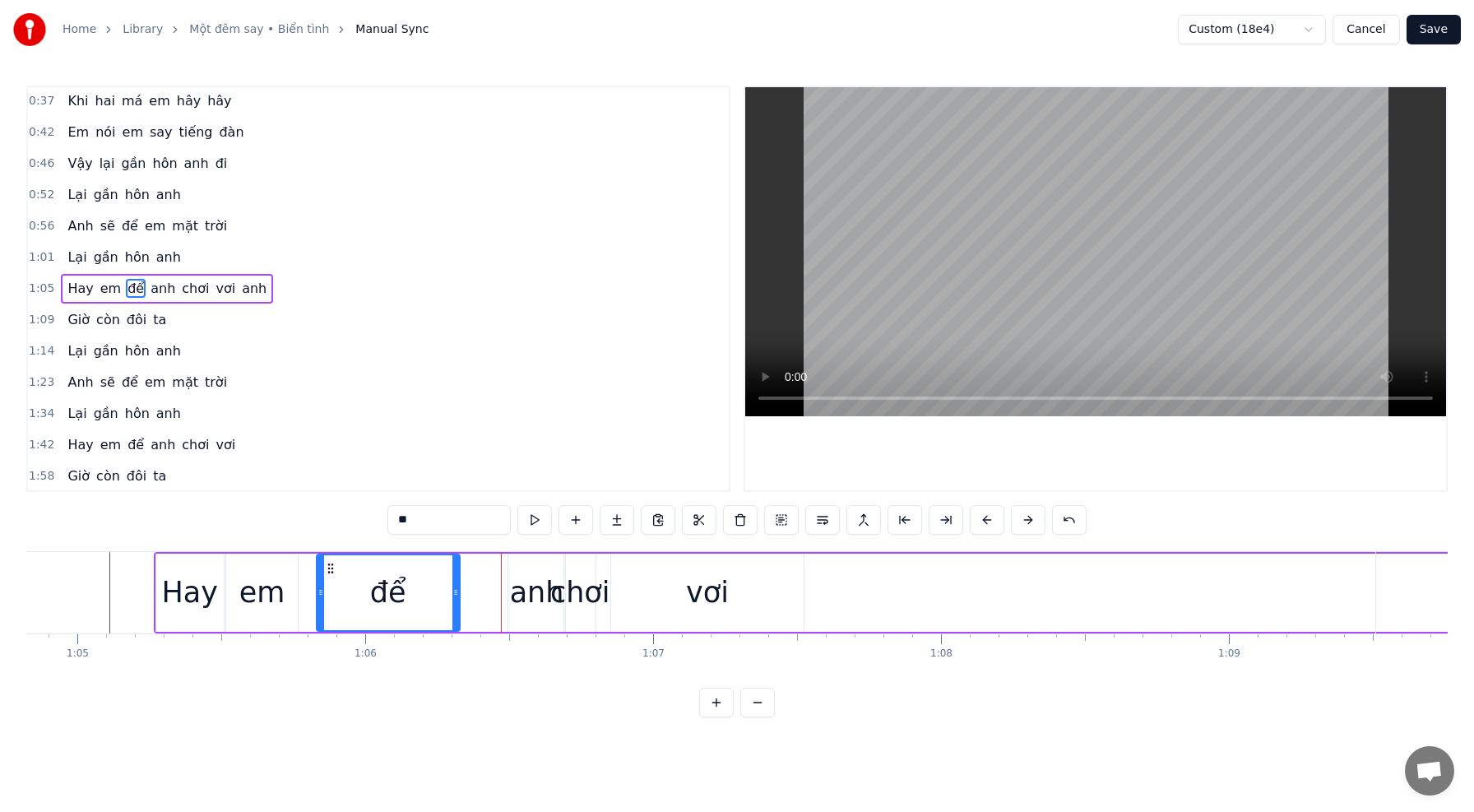
drag, startPoint x: 497, startPoint y: 594, endPoint x: 457, endPoint y: 594, distance: 40.0
click at [456, 594] on icon at bounding box center [455, 592] width 6 height 14
click at [528, 596] on div "anh" at bounding box center [537, 592] width 54 height 44
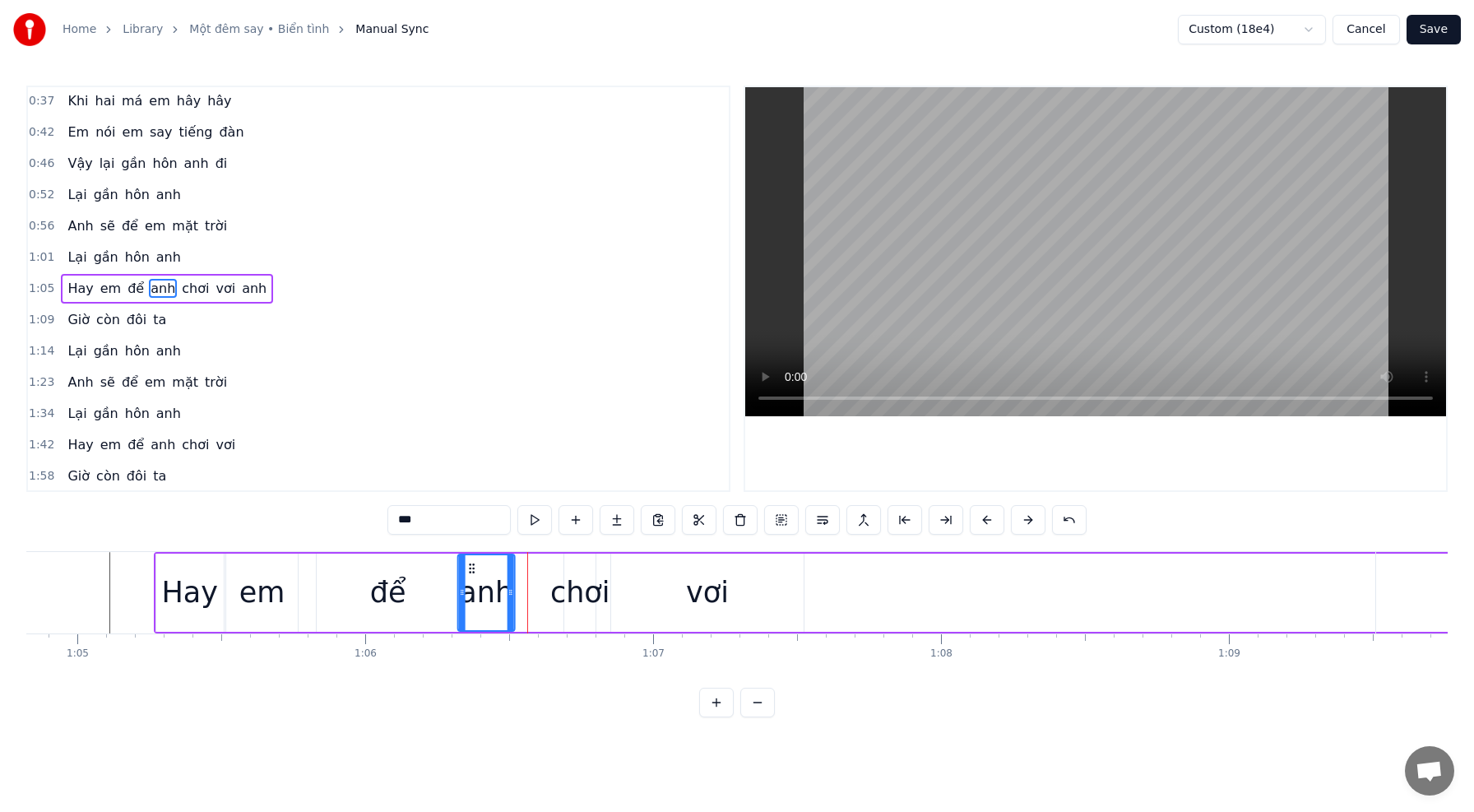
drag, startPoint x: 521, startPoint y: 569, endPoint x: 470, endPoint y: 569, distance: 51.0
click at [470, 569] on icon at bounding box center [472, 568] width 14 height 14
drag, startPoint x: 470, startPoint y: 570, endPoint x: 487, endPoint y: 570, distance: 17.0
click at [499, 573] on div "anh" at bounding box center [486, 592] width 55 height 74
drag, startPoint x: 474, startPoint y: 567, endPoint x: 505, endPoint y: 569, distance: 31.1
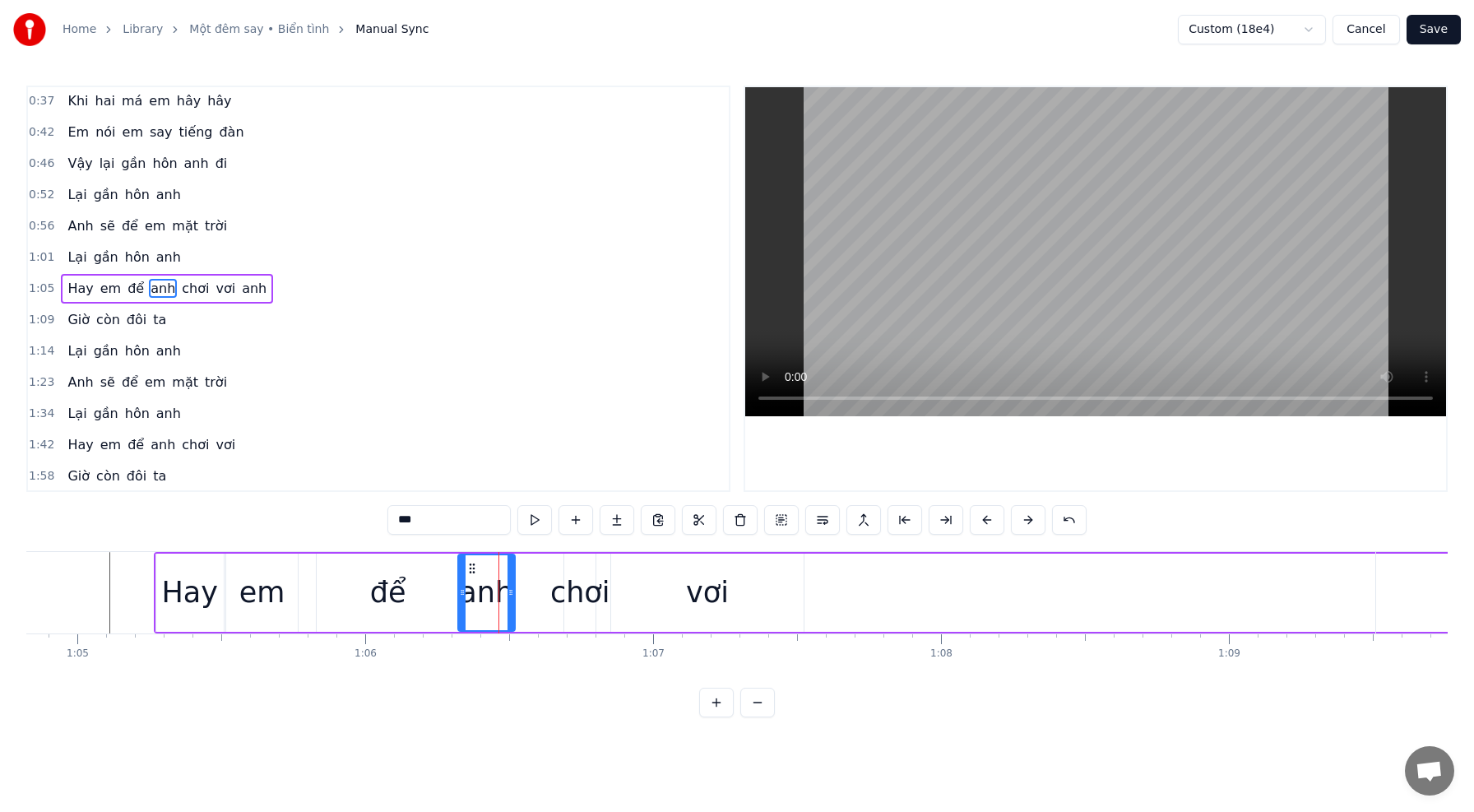
click at [505, 569] on div "anh" at bounding box center [486, 592] width 55 height 74
click at [531, 594] on icon at bounding box center [533, 592] width 6 height 14
drag, startPoint x: 460, startPoint y: 592, endPoint x: 479, endPoint y: 595, distance: 19.2
click at [479, 595] on icon at bounding box center [482, 592] width 6 height 14
click at [565, 601] on div "chơi" at bounding box center [580, 592] width 60 height 44
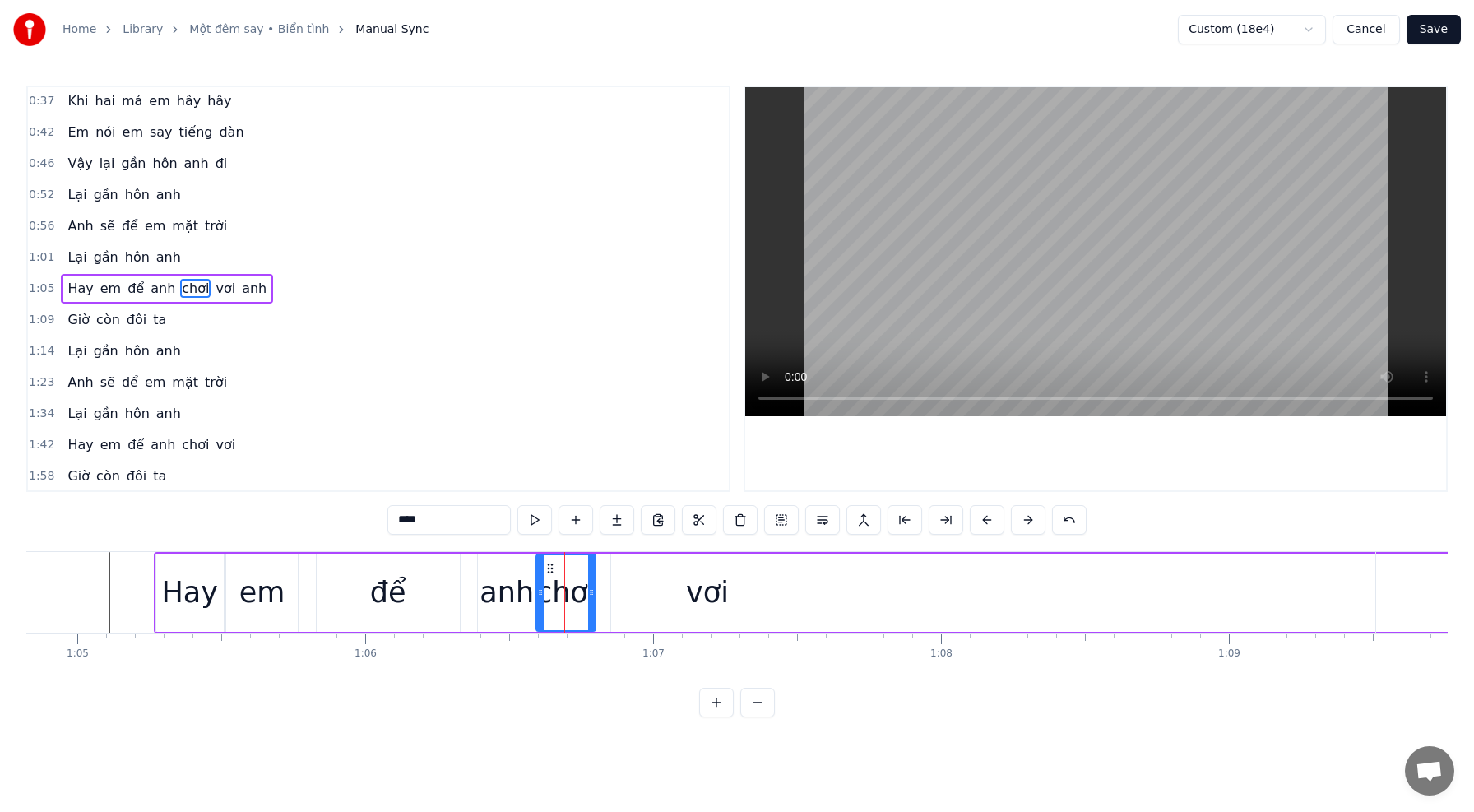
drag, startPoint x: 567, startPoint y: 593, endPoint x: 540, endPoint y: 594, distance: 27.0
click at [540, 595] on icon at bounding box center [540, 592] width 6 height 14
drag, startPoint x: 593, startPoint y: 594, endPoint x: 568, endPoint y: 593, distance: 25.0
click at [566, 594] on icon at bounding box center [565, 592] width 6 height 14
click at [706, 595] on div "vơi" at bounding box center [707, 592] width 43 height 44
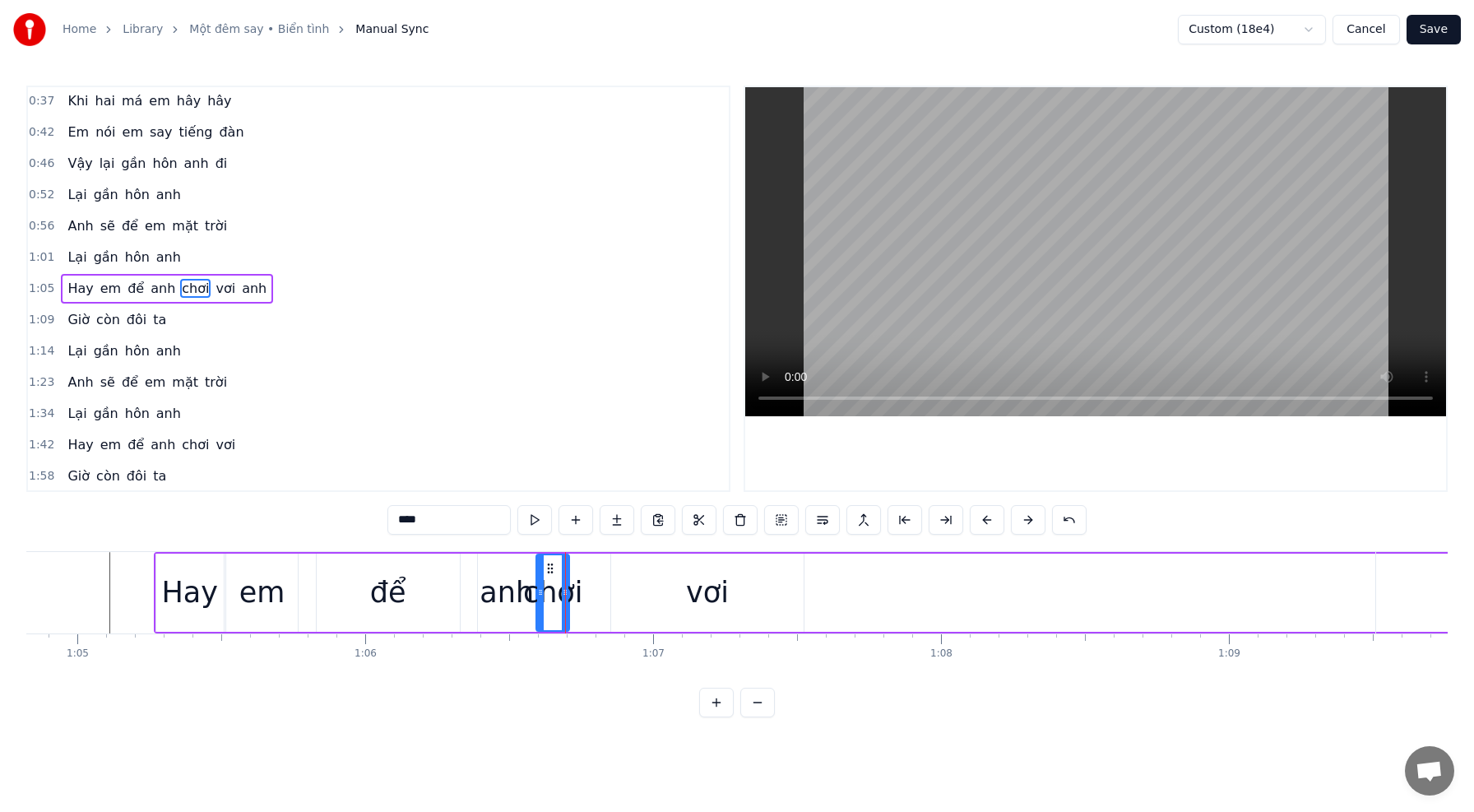
type input "***"
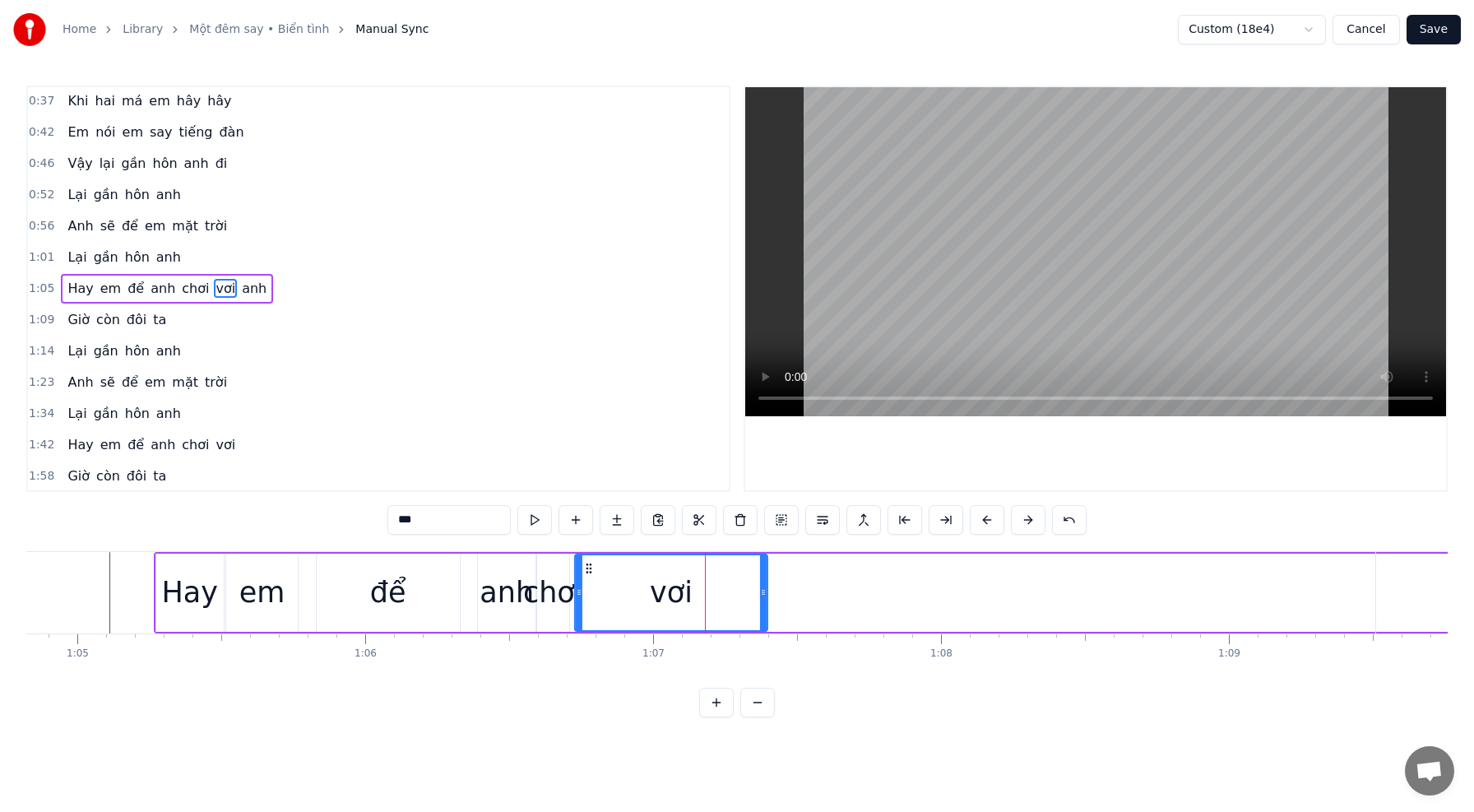
drag, startPoint x: 624, startPoint y: 571, endPoint x: 588, endPoint y: 572, distance: 36.0
click at [588, 572] on icon at bounding box center [589, 568] width 14 height 14
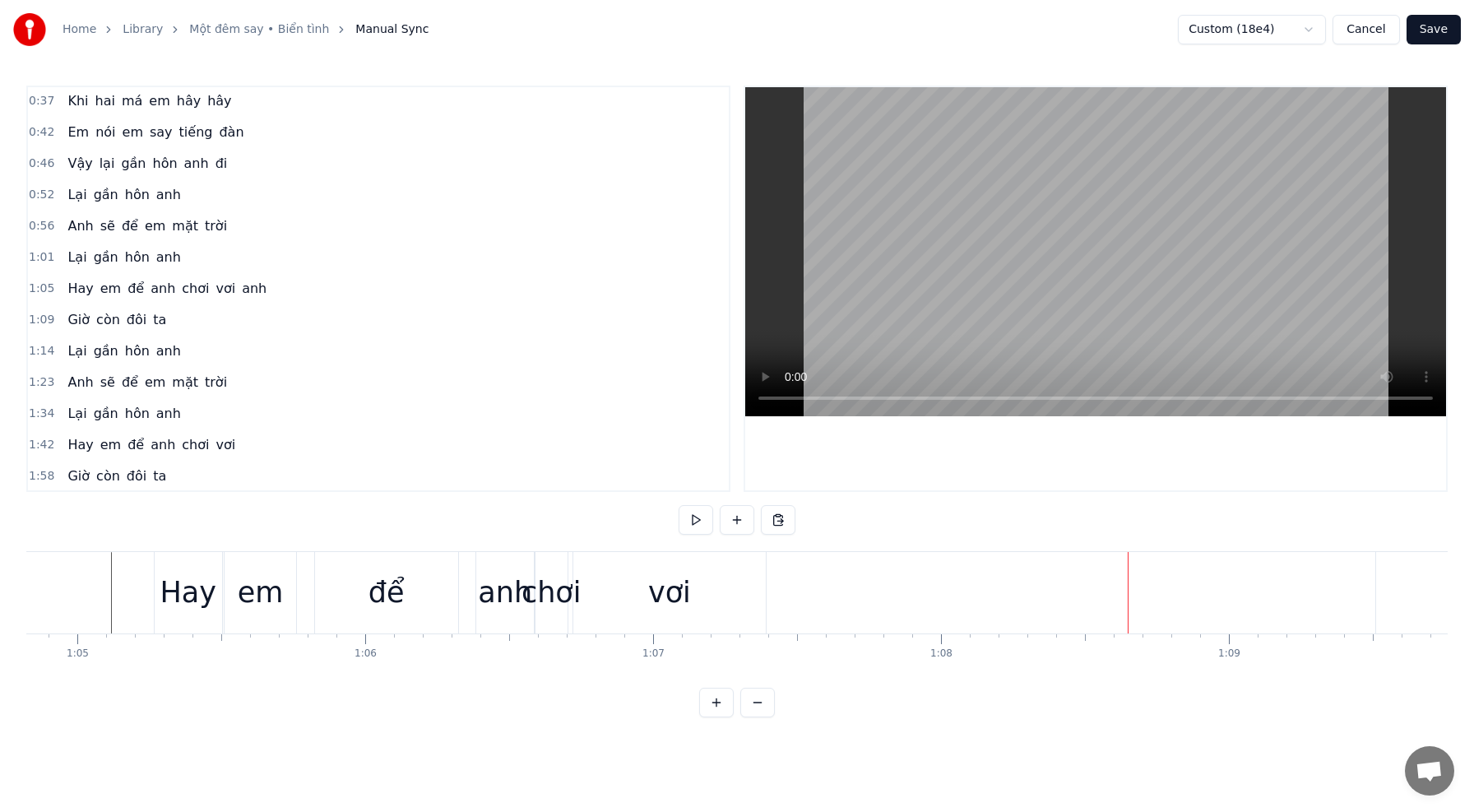
click at [523, 599] on div "anh" at bounding box center [511, 592] width 54 height 44
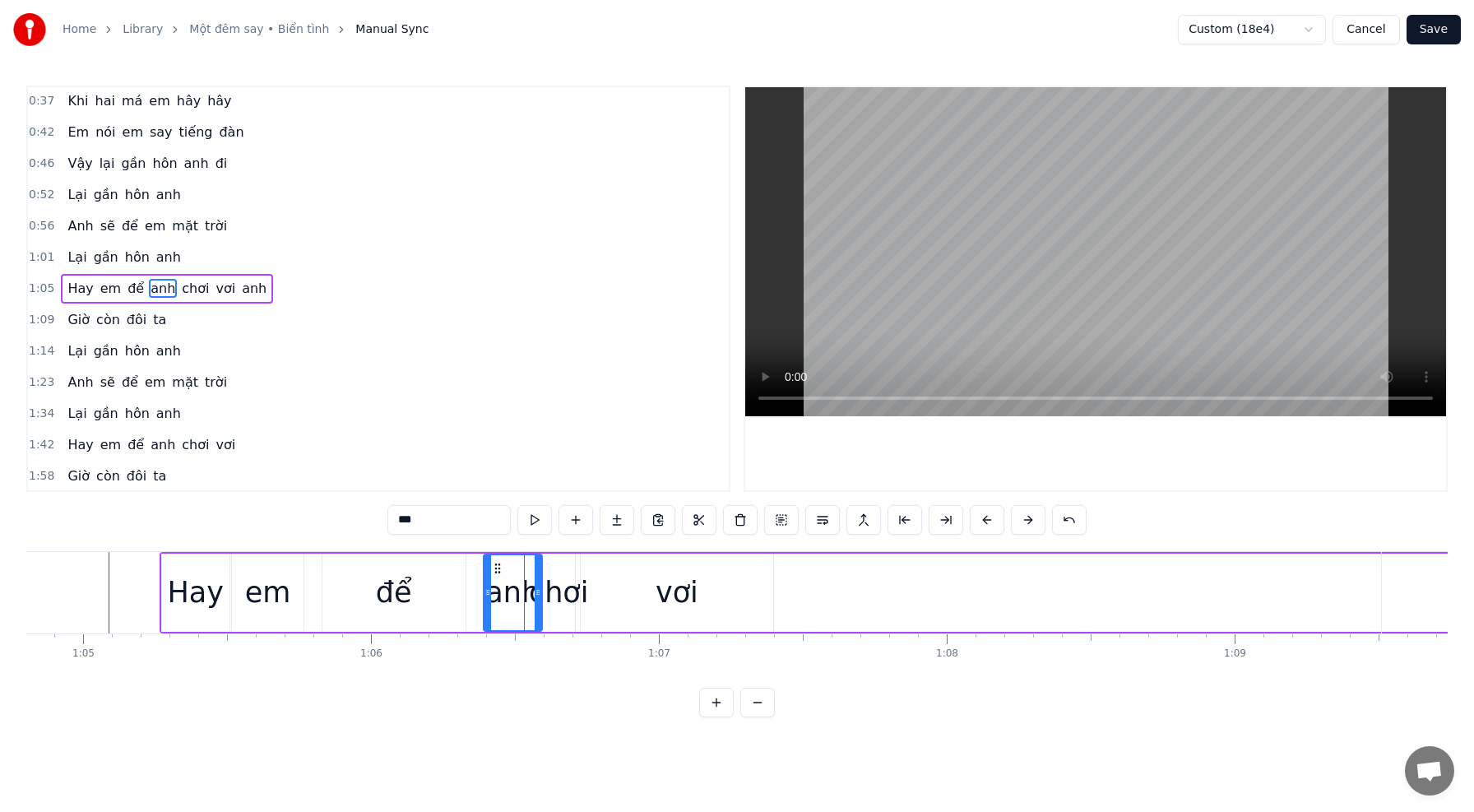
click at [595, 597] on div "vơi" at bounding box center [677, 592] width 192 height 78
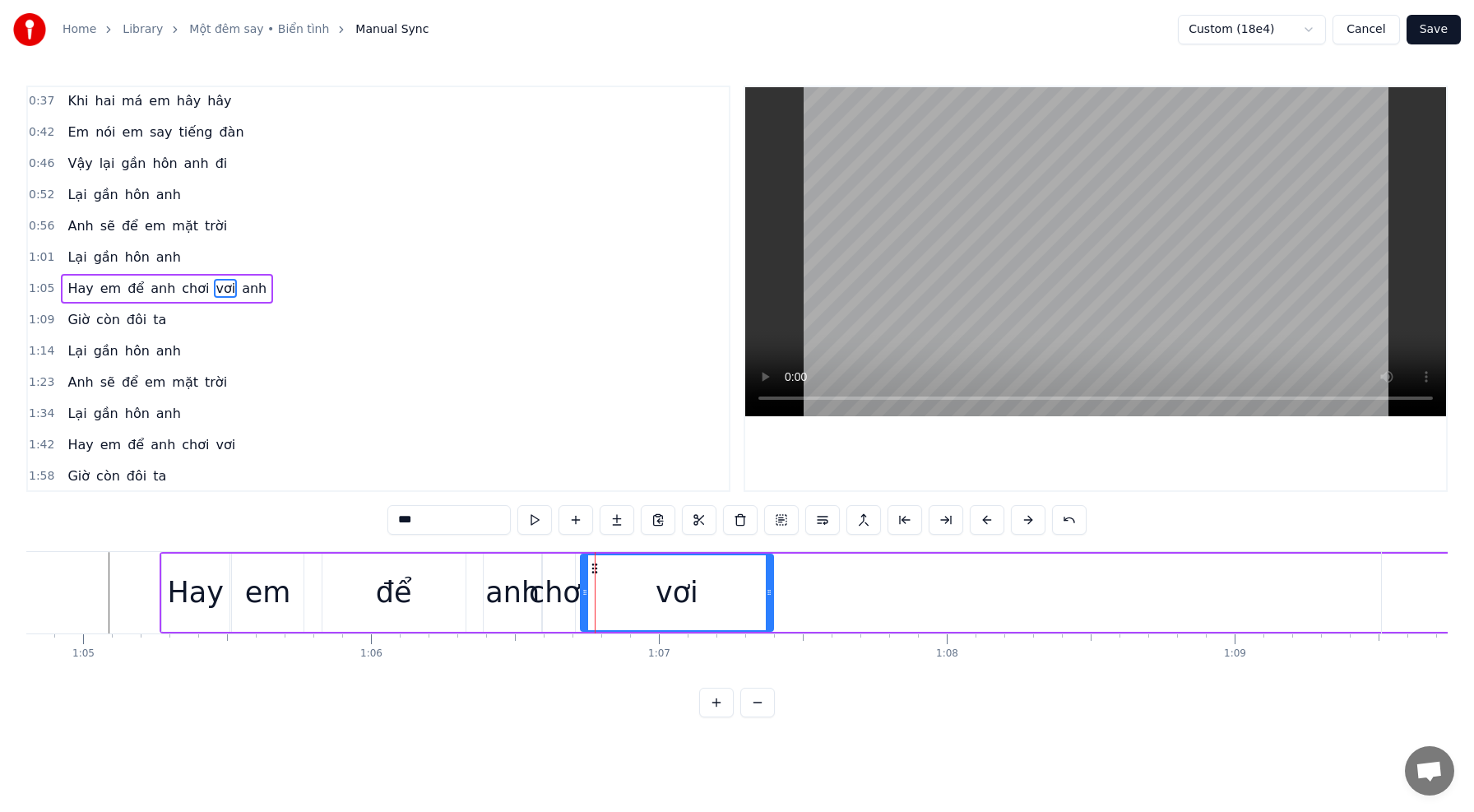
click at [568, 595] on div "chơi" at bounding box center [559, 592] width 60 height 44
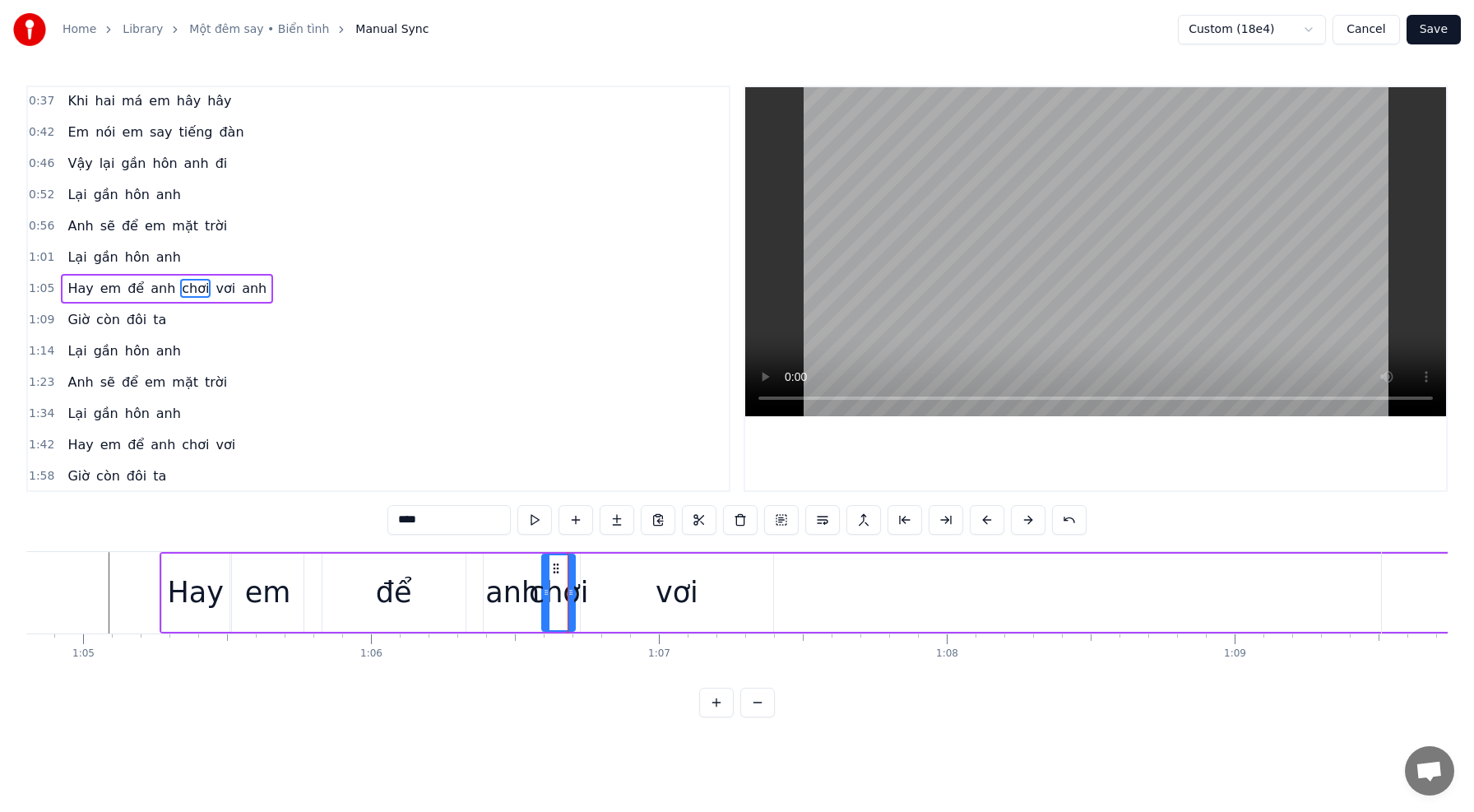
click at [524, 594] on div "anh" at bounding box center [513, 592] width 54 height 44
click at [619, 602] on div "vơi" at bounding box center [677, 592] width 192 height 78
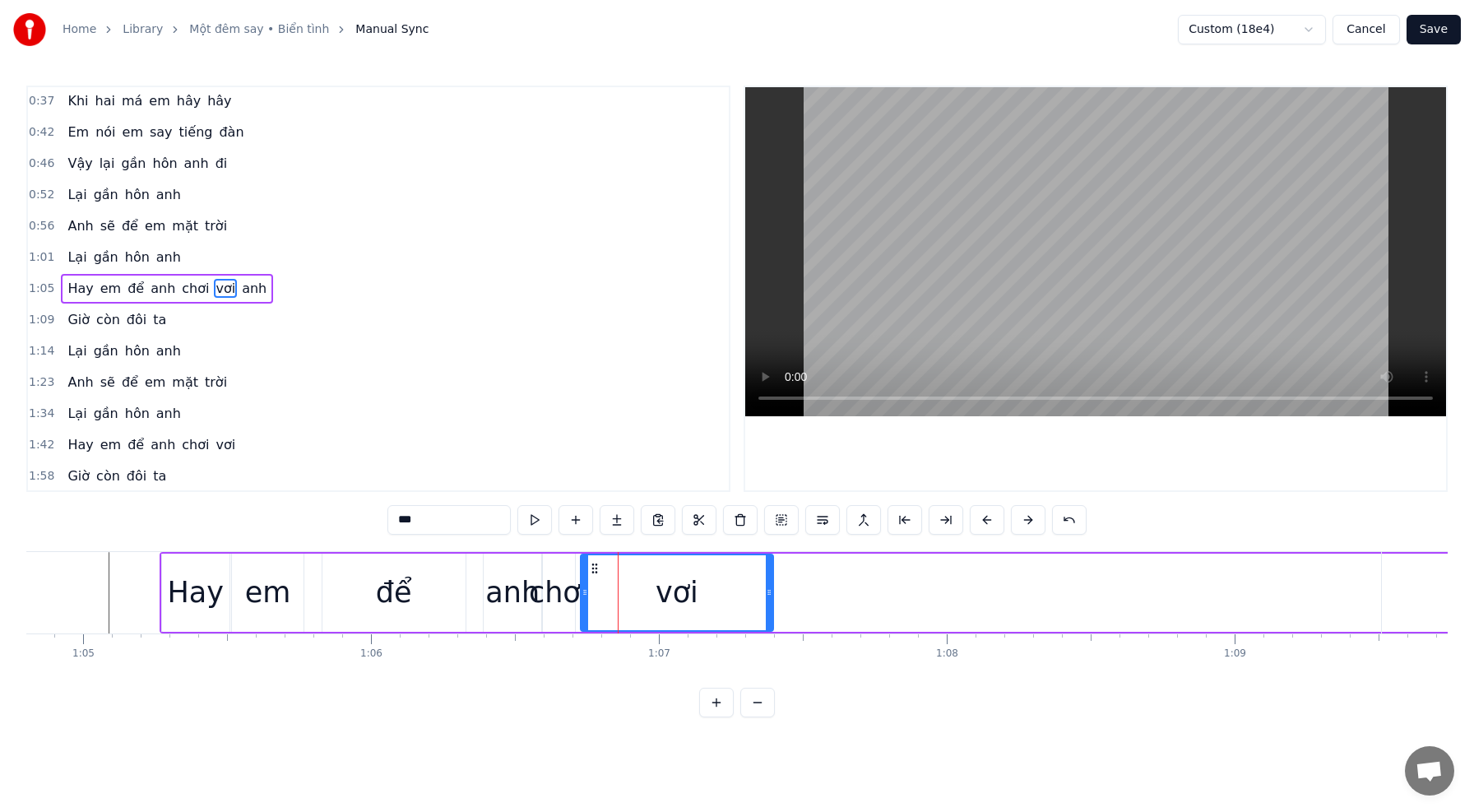
click at [547, 596] on div "chơi" at bounding box center [559, 592] width 60 height 44
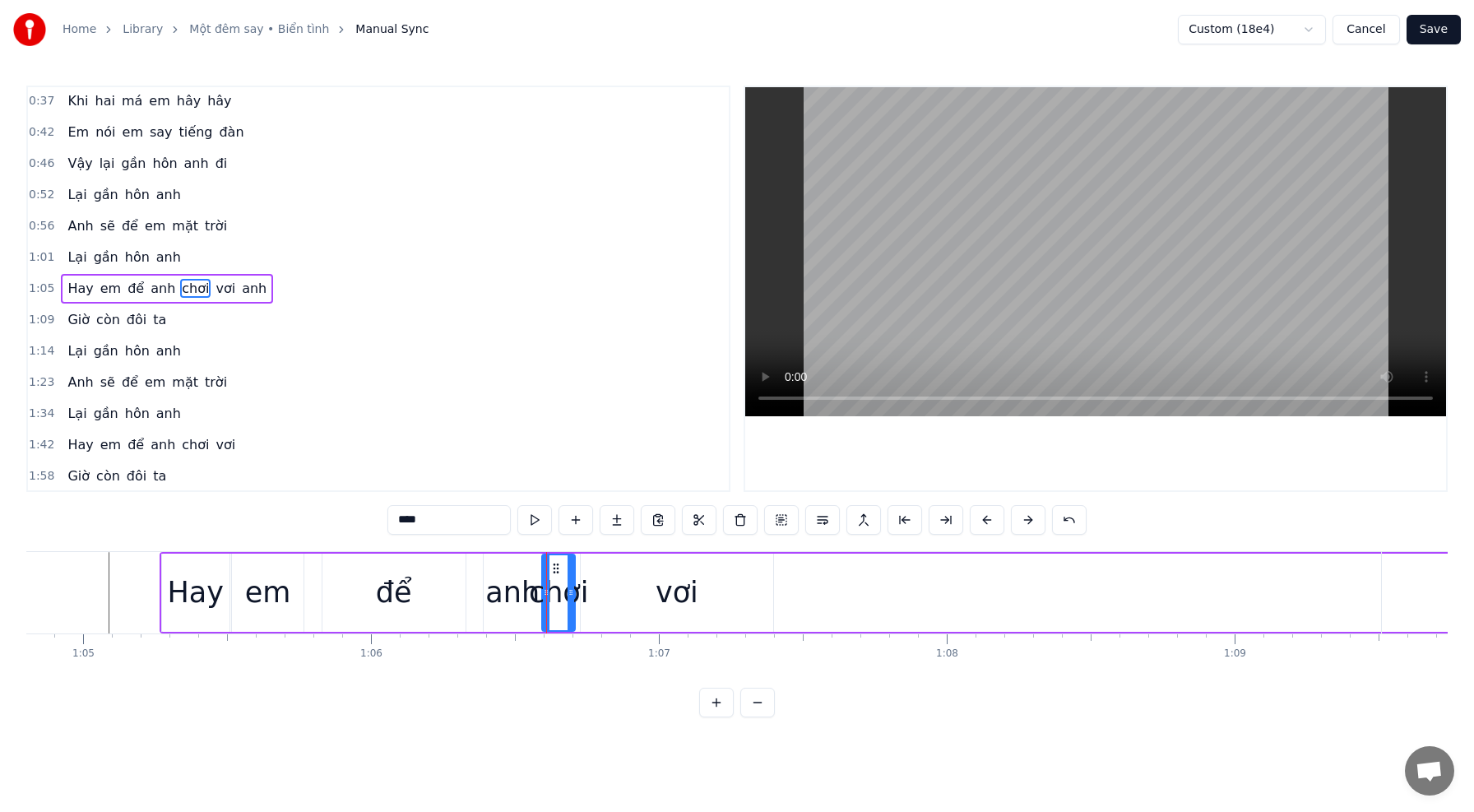
click at [601, 599] on div "vơi" at bounding box center [677, 592] width 192 height 78
type input "***"
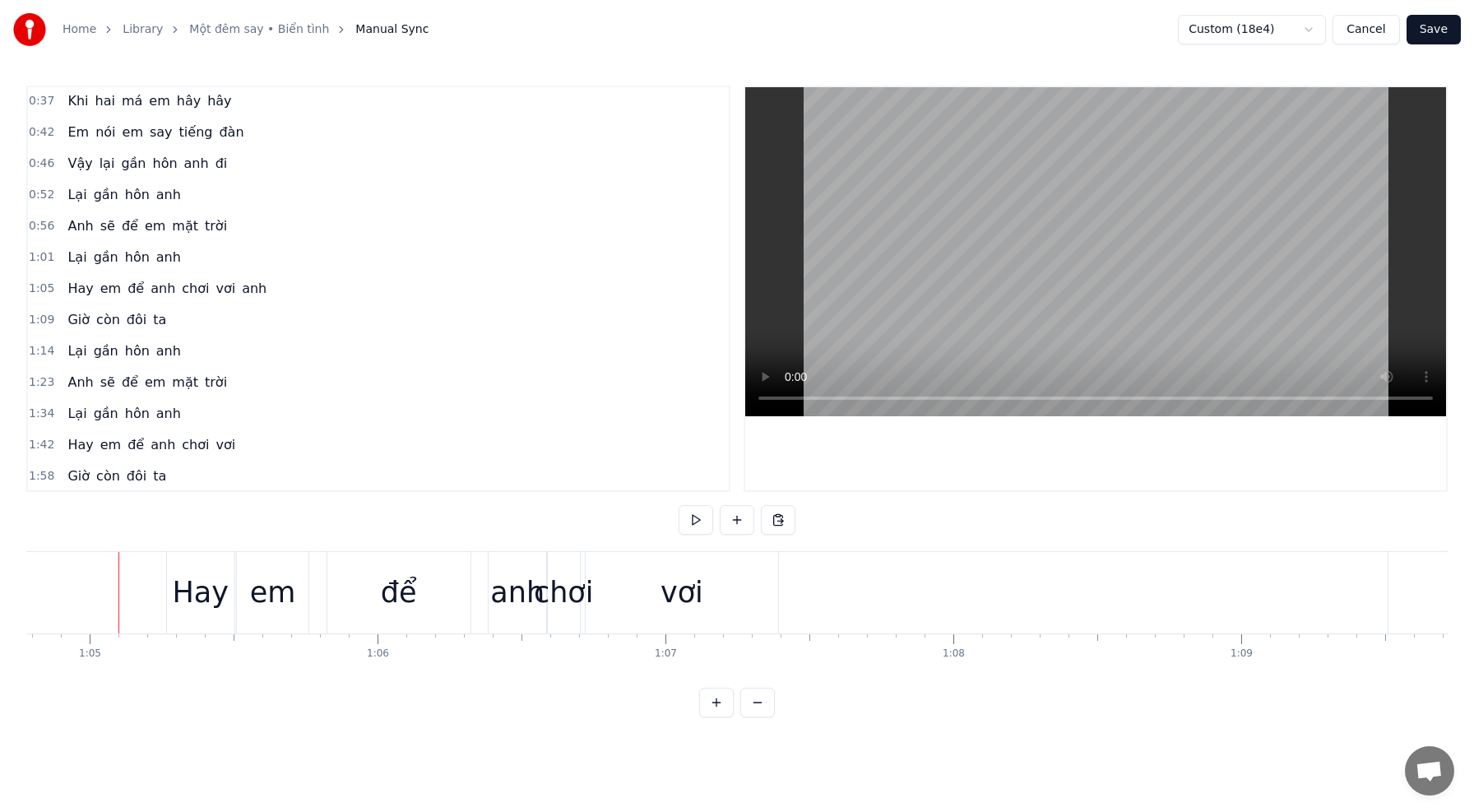
scroll to position [0, 18650]
click at [517, 586] on div "anh" at bounding box center [519, 592] width 54 height 44
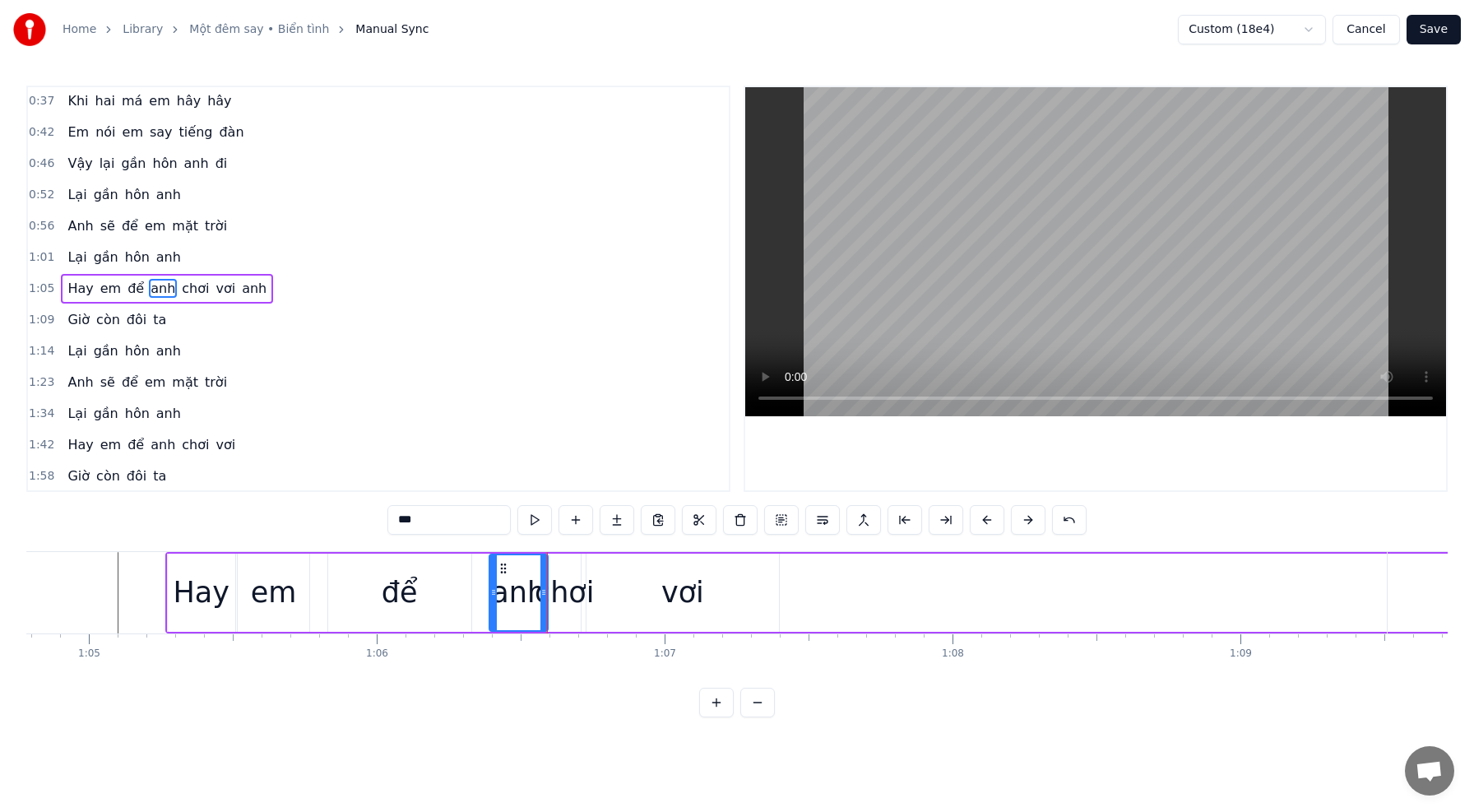
scroll to position [0, 18655]
click at [435, 586] on div "để" at bounding box center [398, 592] width 143 height 78
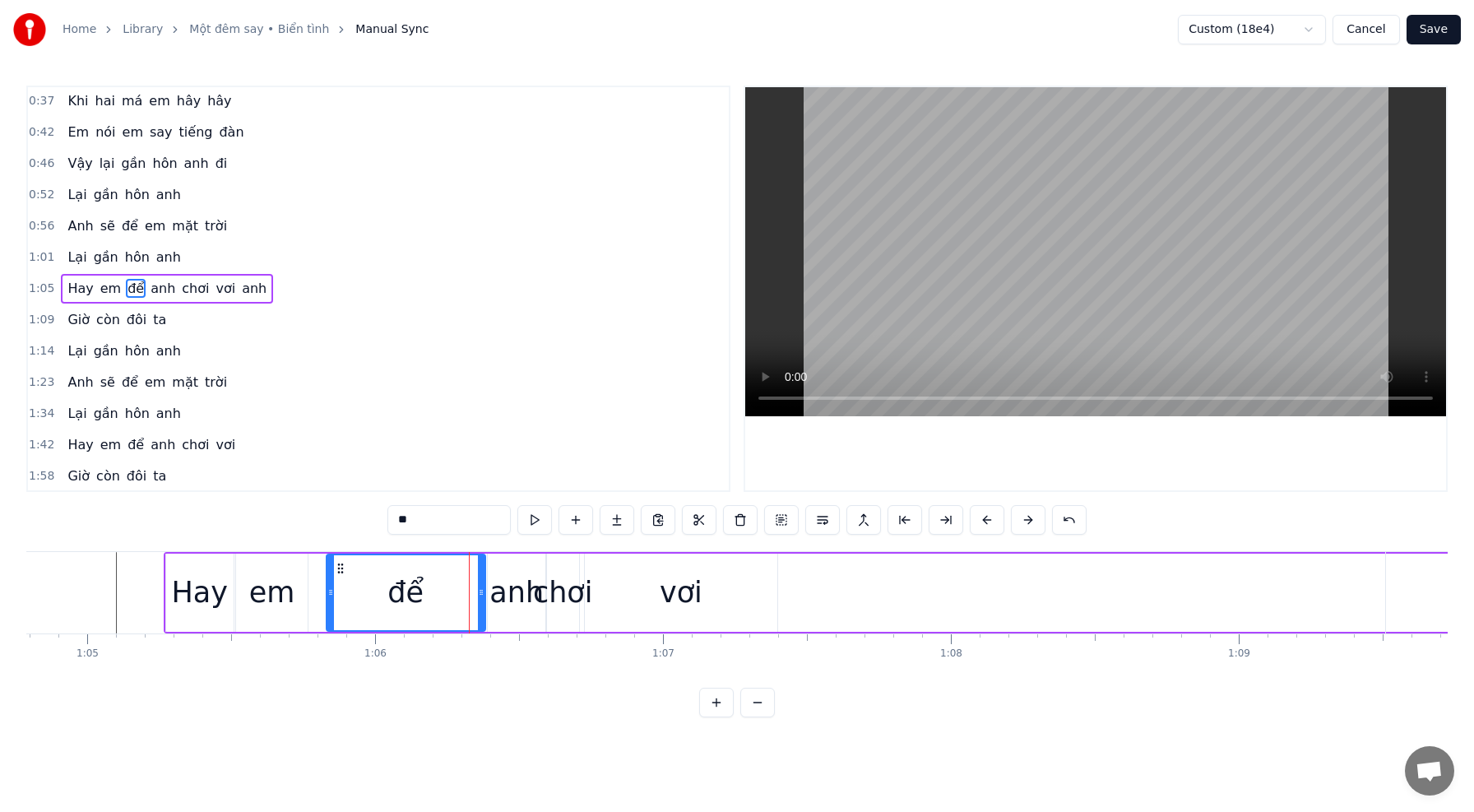
drag, startPoint x: 465, startPoint y: 592, endPoint x: 480, endPoint y: 595, distance: 15.3
click at [480, 595] on icon at bounding box center [481, 592] width 6 height 14
click at [498, 595] on div "anh" at bounding box center [514, 592] width 54 height 44
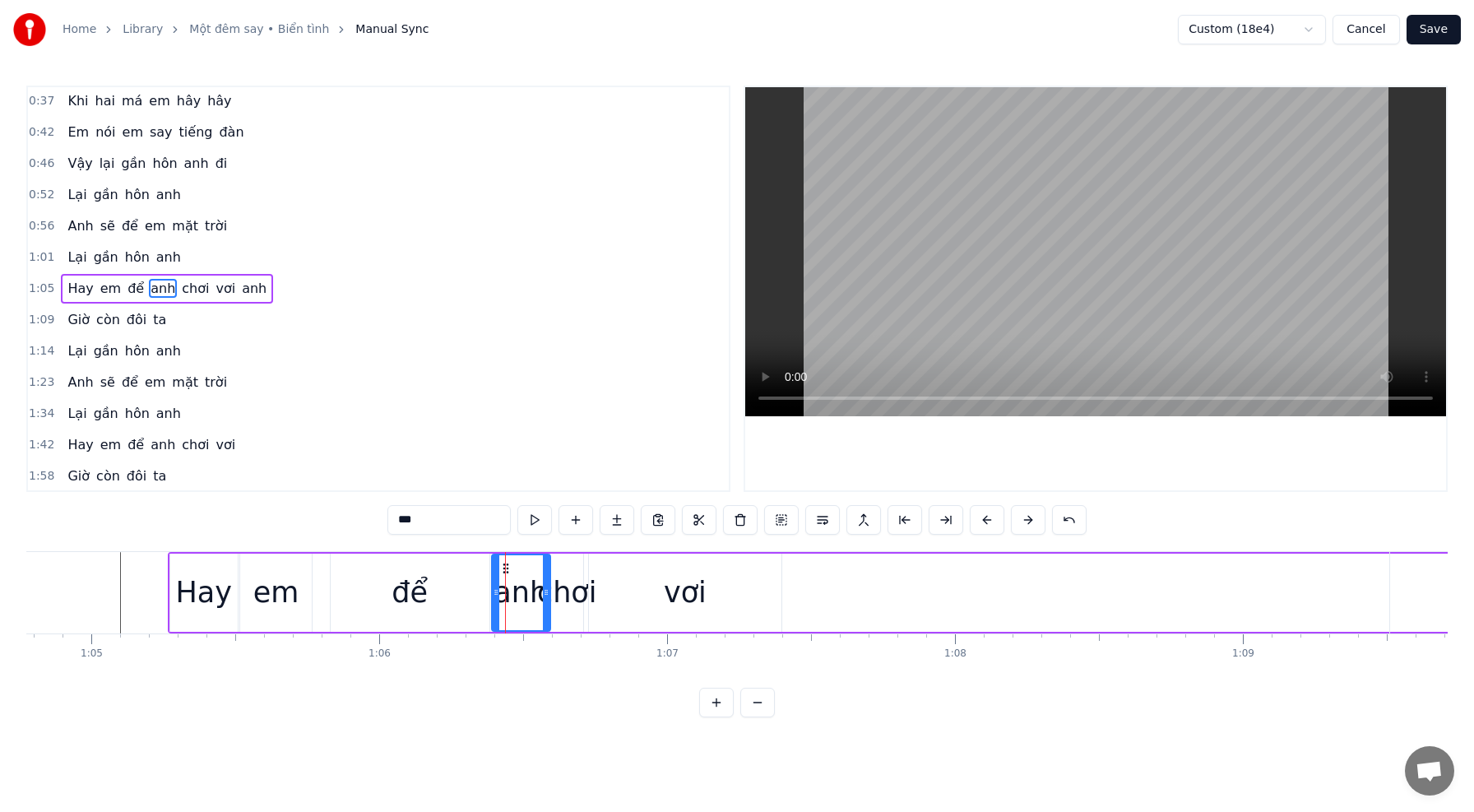
scroll to position [0, 18646]
click at [561, 598] on div "chơi" at bounding box center [570, 592] width 60 height 44
click at [588, 596] on icon at bounding box center [587, 592] width 6 height 14
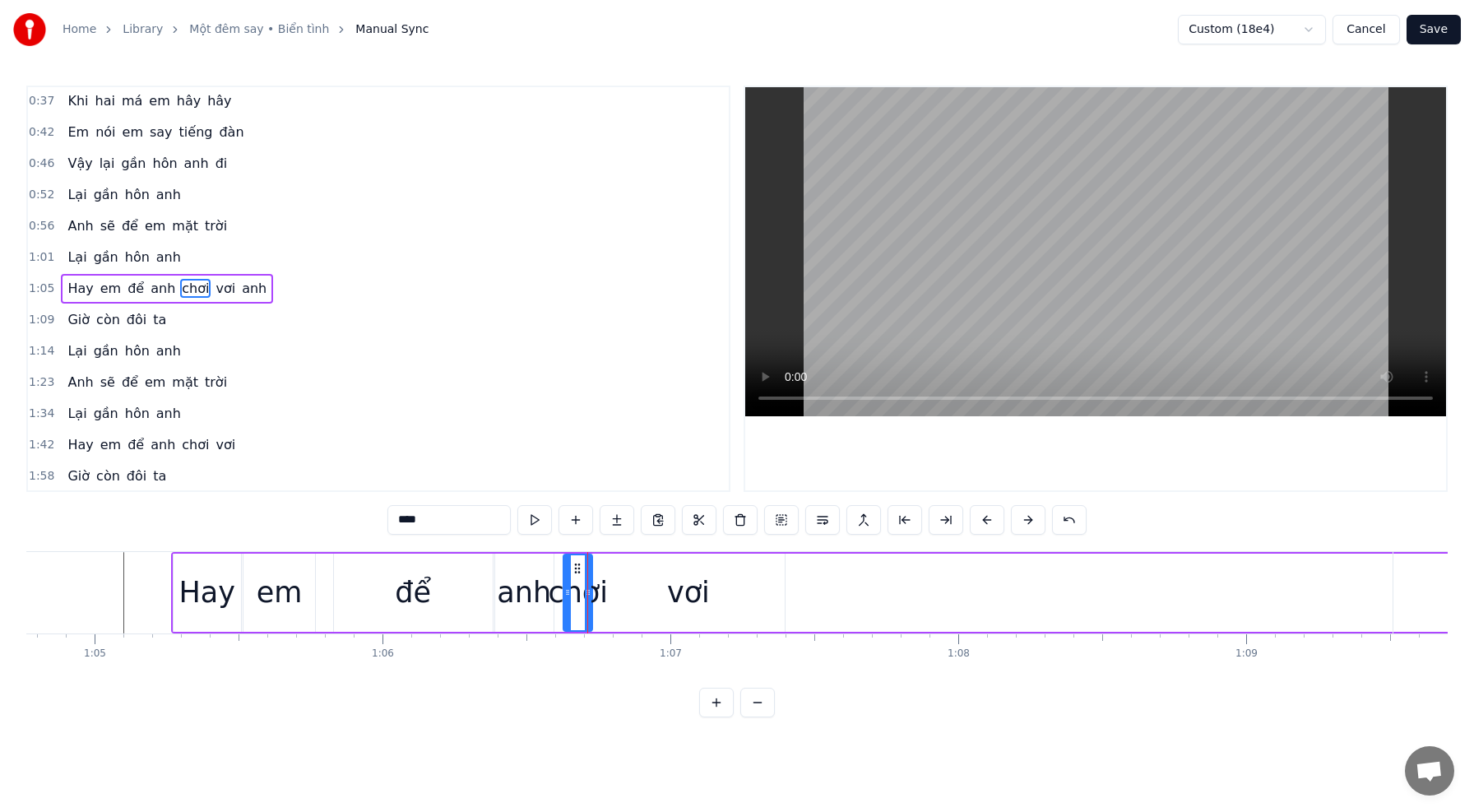
drag, startPoint x: 555, startPoint y: 594, endPoint x: 565, endPoint y: 595, distance: 10.0
click at [565, 595] on icon at bounding box center [567, 592] width 6 height 14
click at [643, 598] on div "vơi" at bounding box center [689, 592] width 192 height 78
type input "***"
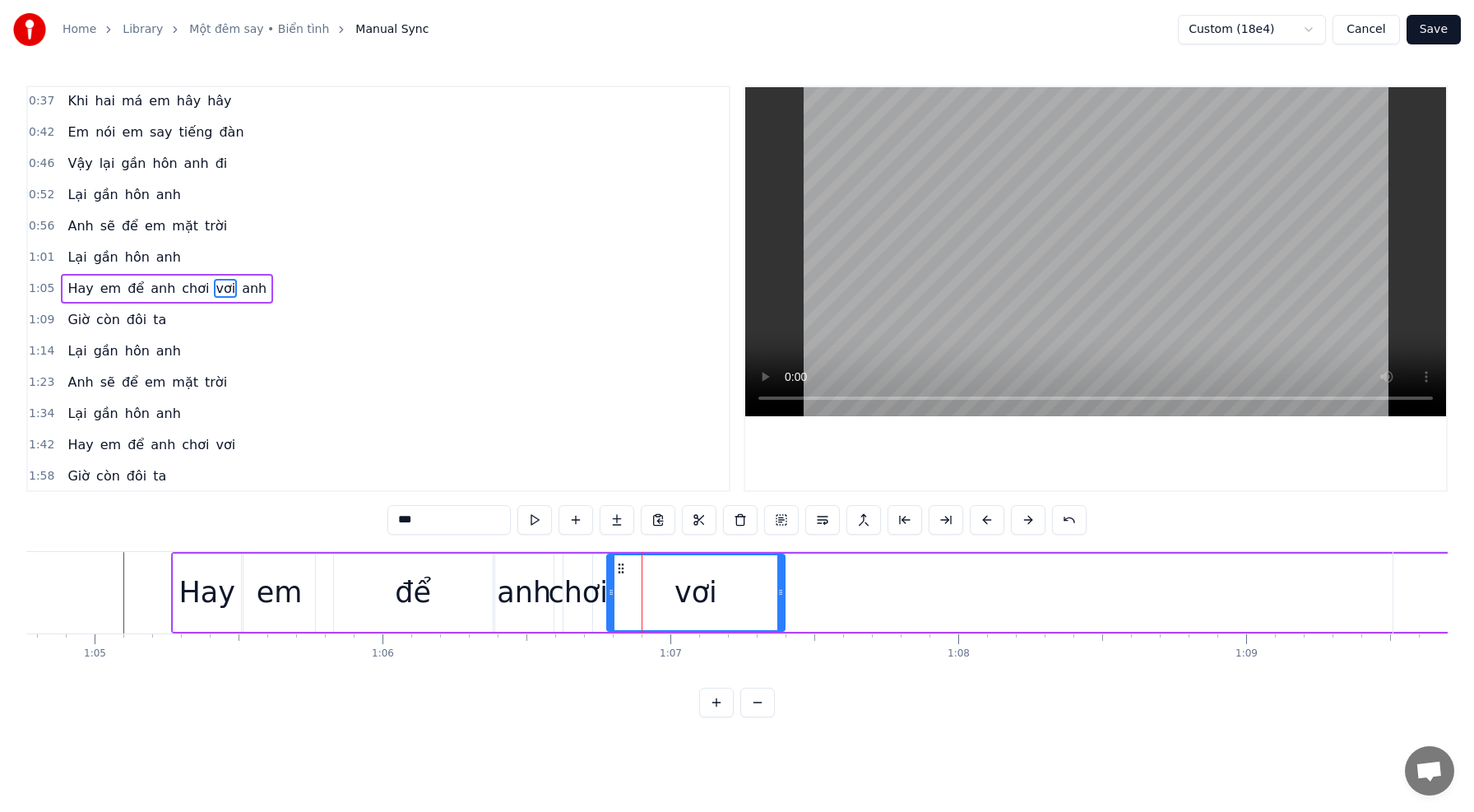
drag, startPoint x: 596, startPoint y: 595, endPoint x: 611, endPoint y: 601, distance: 16.2
click at [611, 601] on div at bounding box center [611, 592] width 6 height 74
drag, startPoint x: 609, startPoint y: 592, endPoint x: 678, endPoint y: 601, distance: 69.6
click at [678, 601] on div at bounding box center [680, 592] width 6 height 74
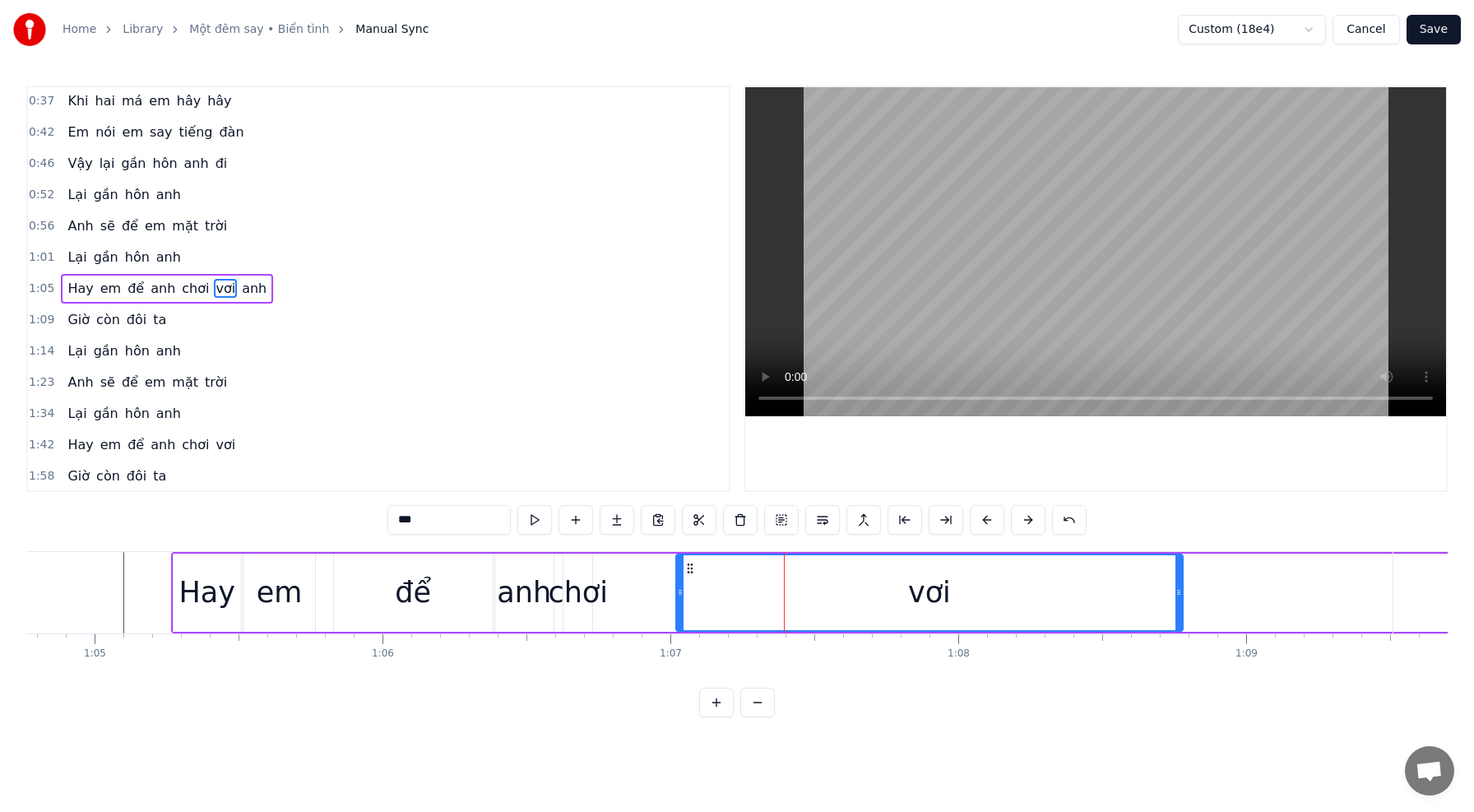
drag, startPoint x: 781, startPoint y: 593, endPoint x: 1168, endPoint y: 617, distance: 387.7
click at [1178, 619] on div at bounding box center [1178, 592] width 6 height 74
drag, startPoint x: 1177, startPoint y: 597, endPoint x: 997, endPoint y: 592, distance: 180.1
click at [1007, 592] on icon at bounding box center [1008, 592] width 6 height 14
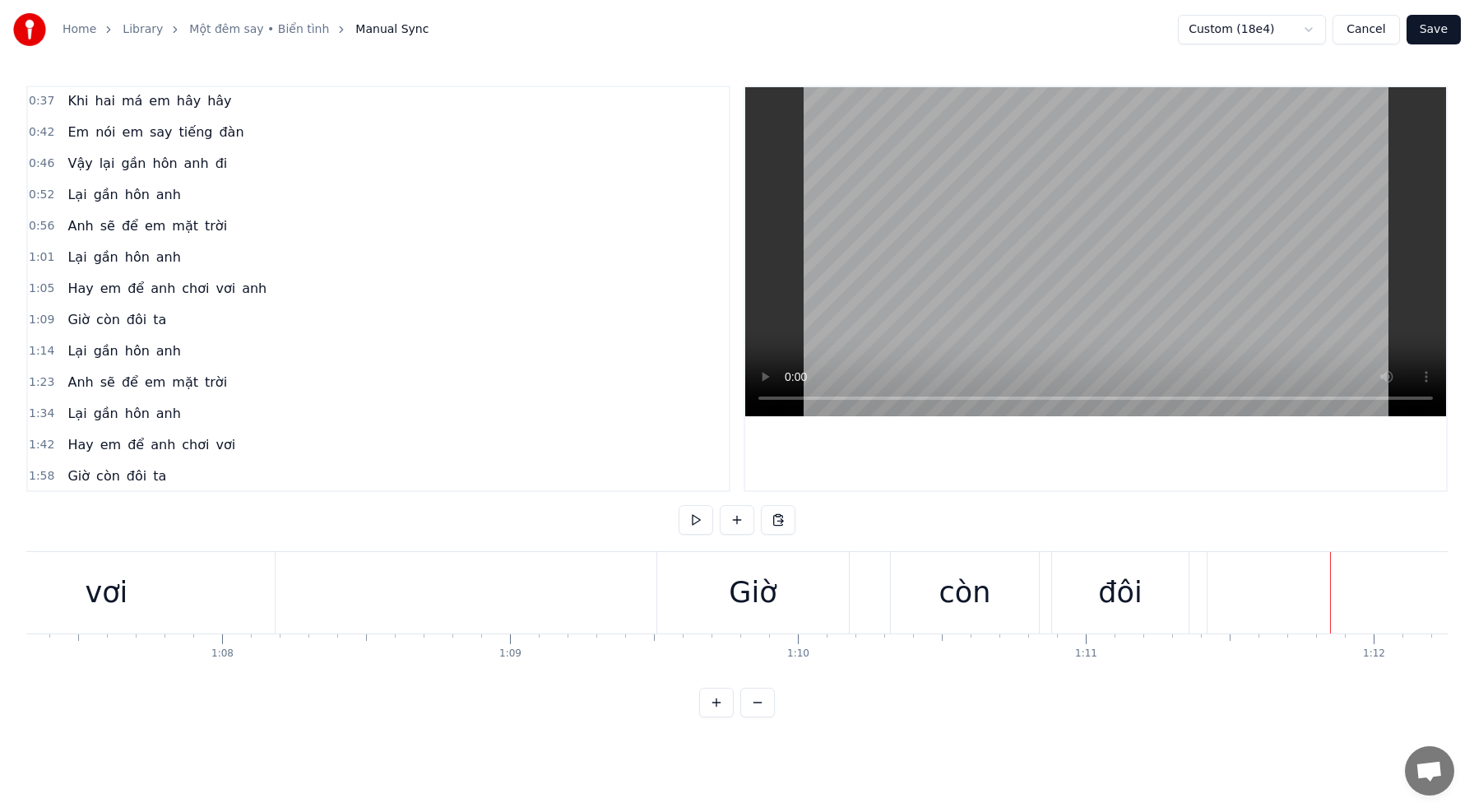
scroll to position [0, 19383]
click at [713, 571] on div "Giờ" at bounding box center [753, 592] width 192 height 82
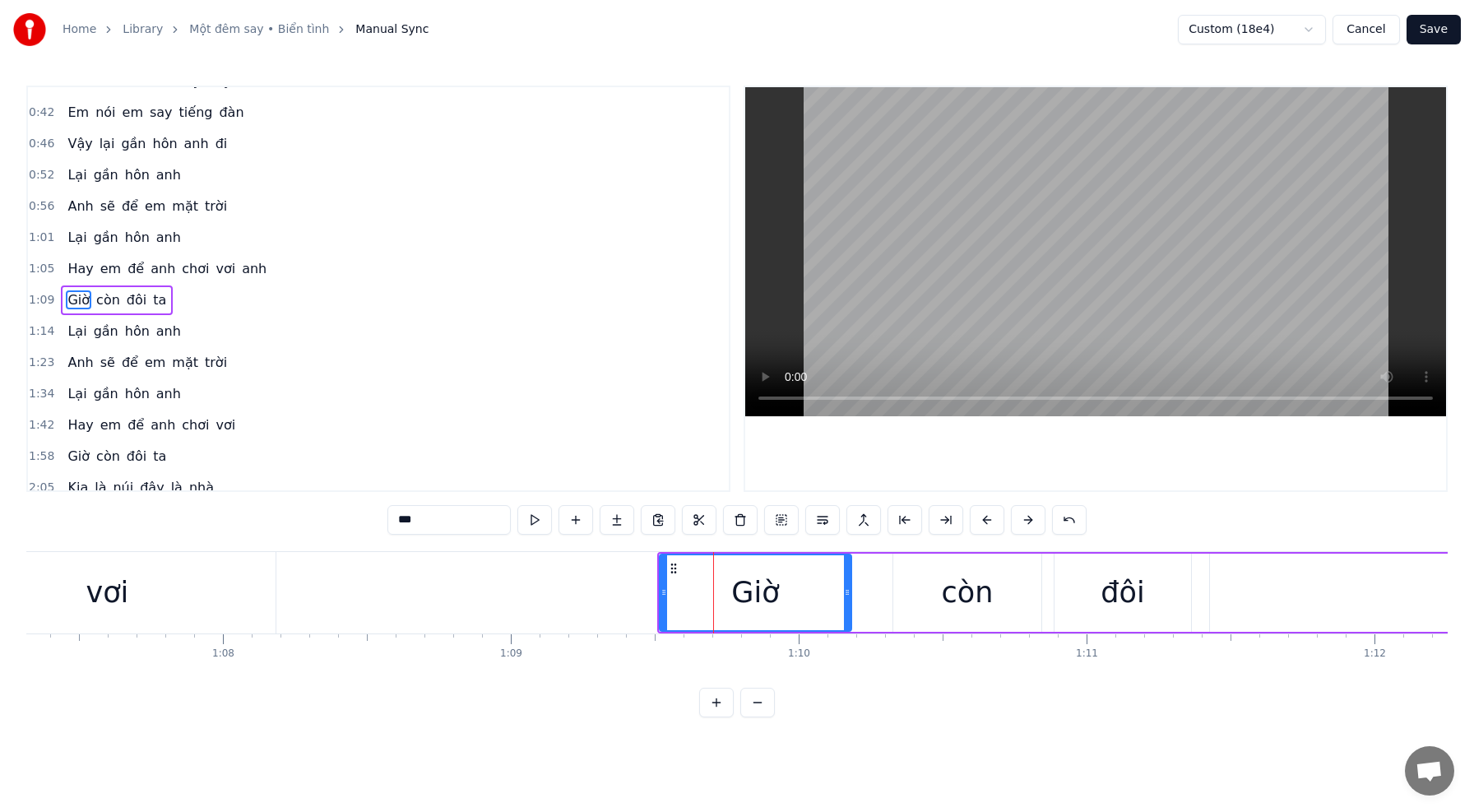
scroll to position [189, 0]
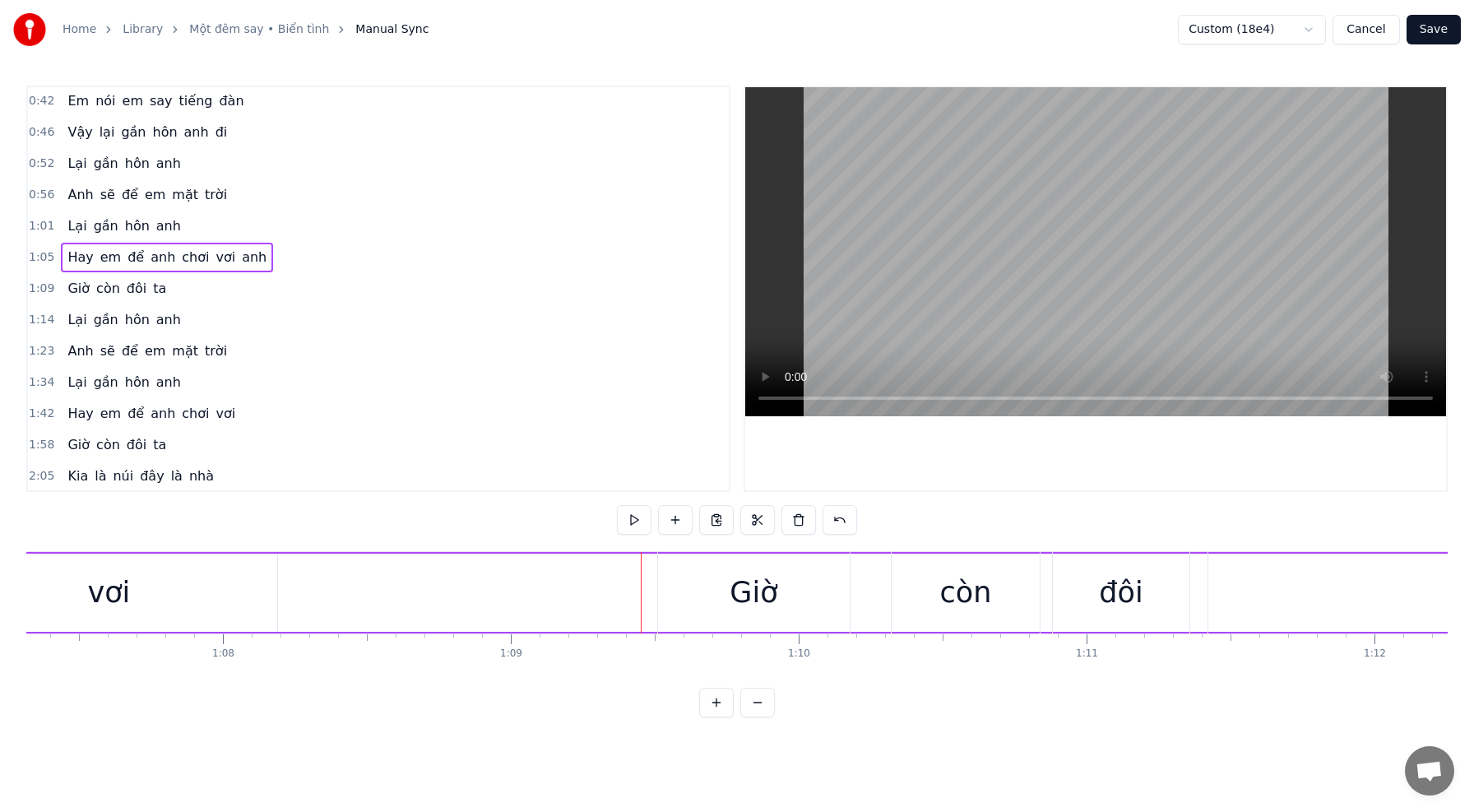
click at [1045, 244] on video at bounding box center [1096, 251] width 701 height 329
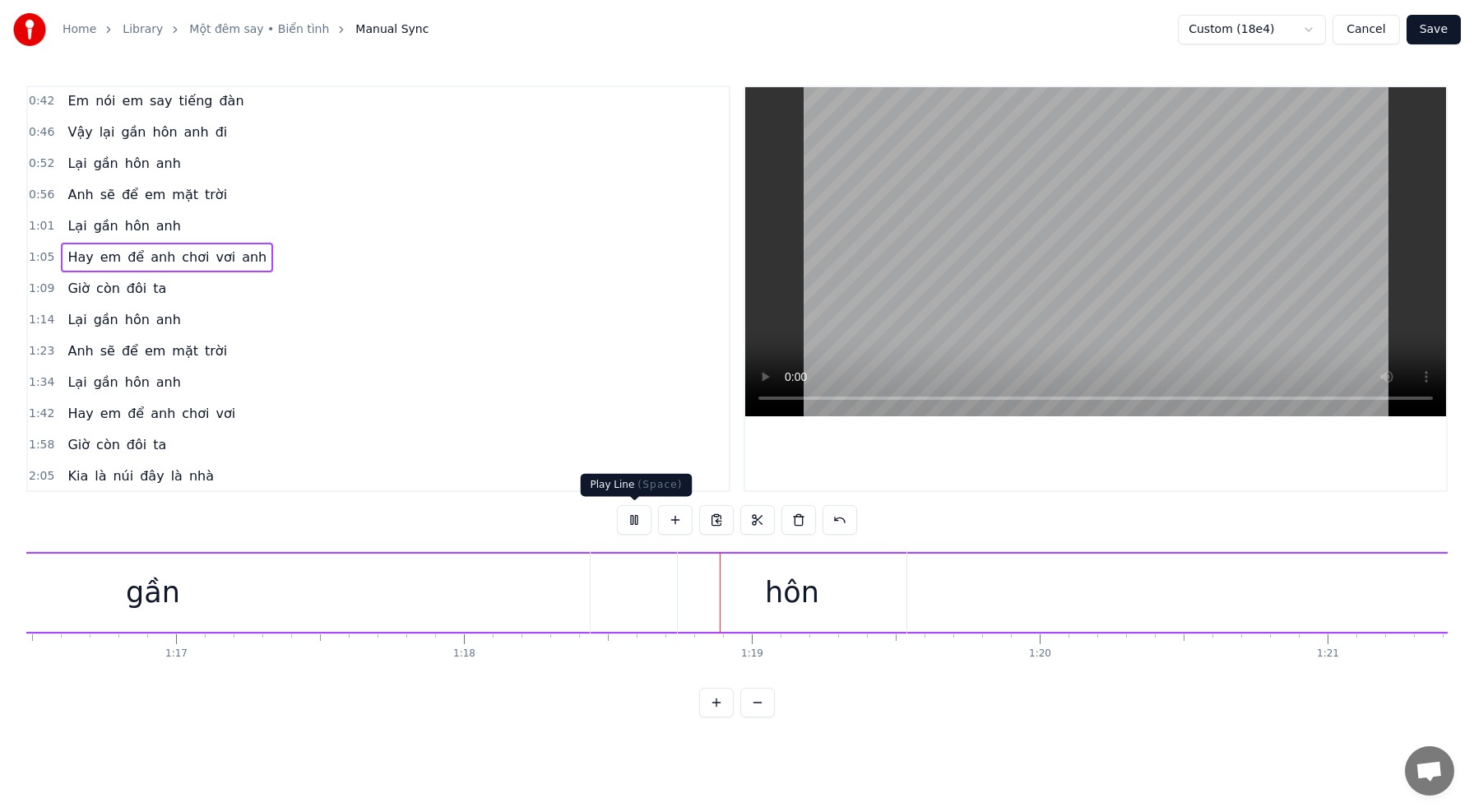
click at [629, 515] on button at bounding box center [634, 520] width 34 height 30
click at [1375, 27] on button "Cancel" at bounding box center [1365, 29] width 66 height 30
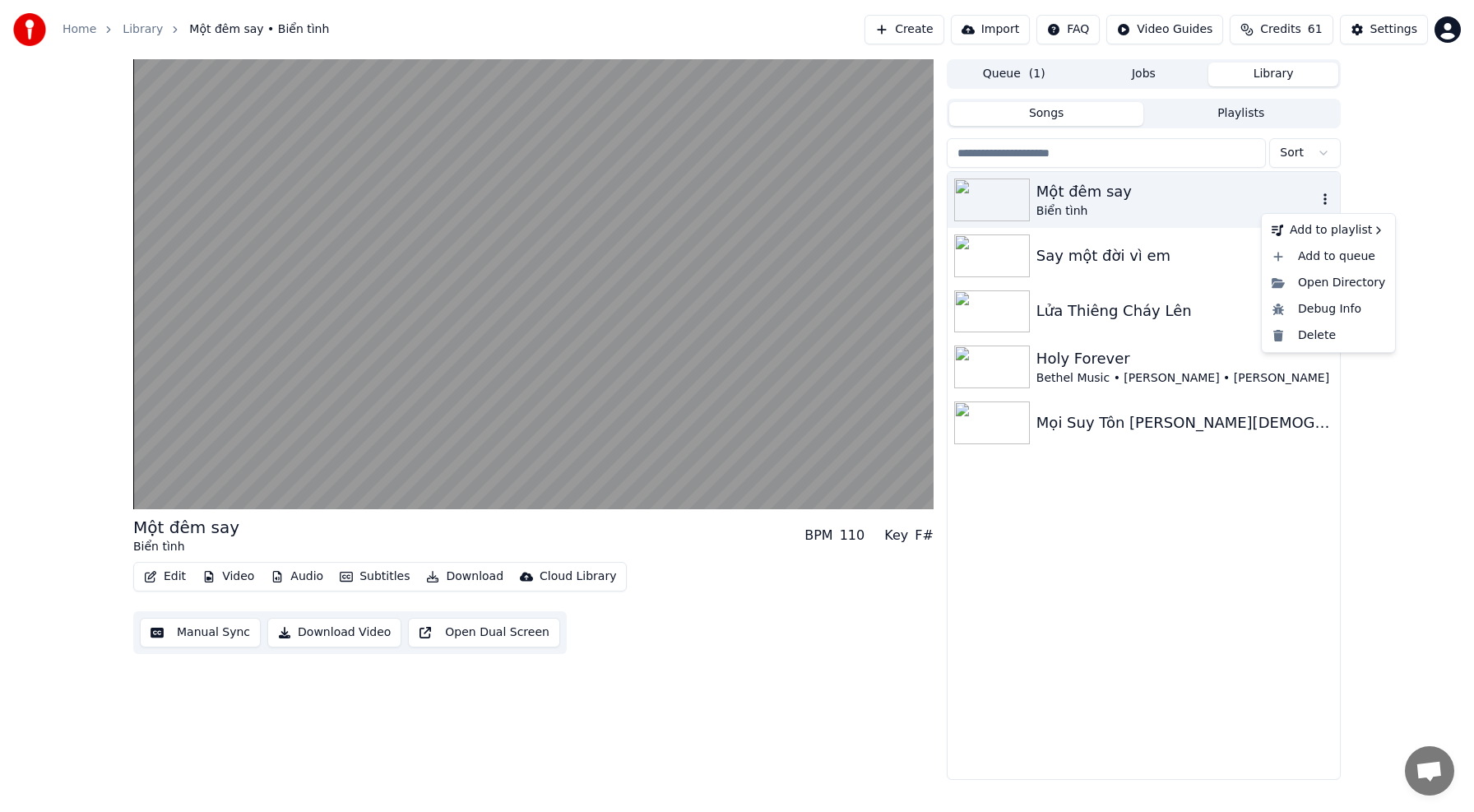
click at [1327, 199] on icon "button" at bounding box center [1325, 199] width 16 height 14
click at [1325, 196] on icon "button" at bounding box center [1325, 199] width 4 height 12
click at [1327, 338] on div "Delete" at bounding box center [1329, 335] width 127 height 26
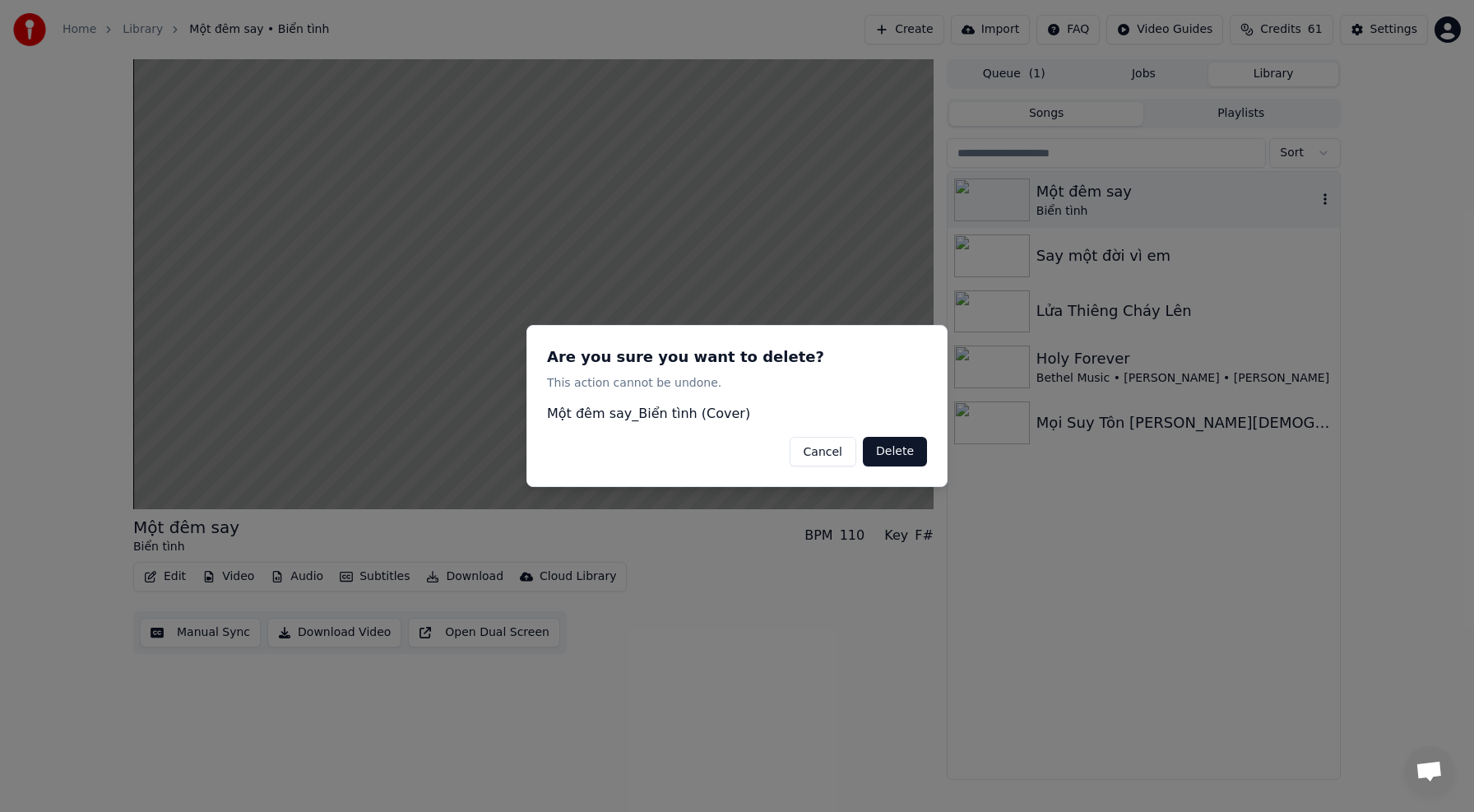
click at [922, 450] on button "Delete" at bounding box center [895, 451] width 64 height 30
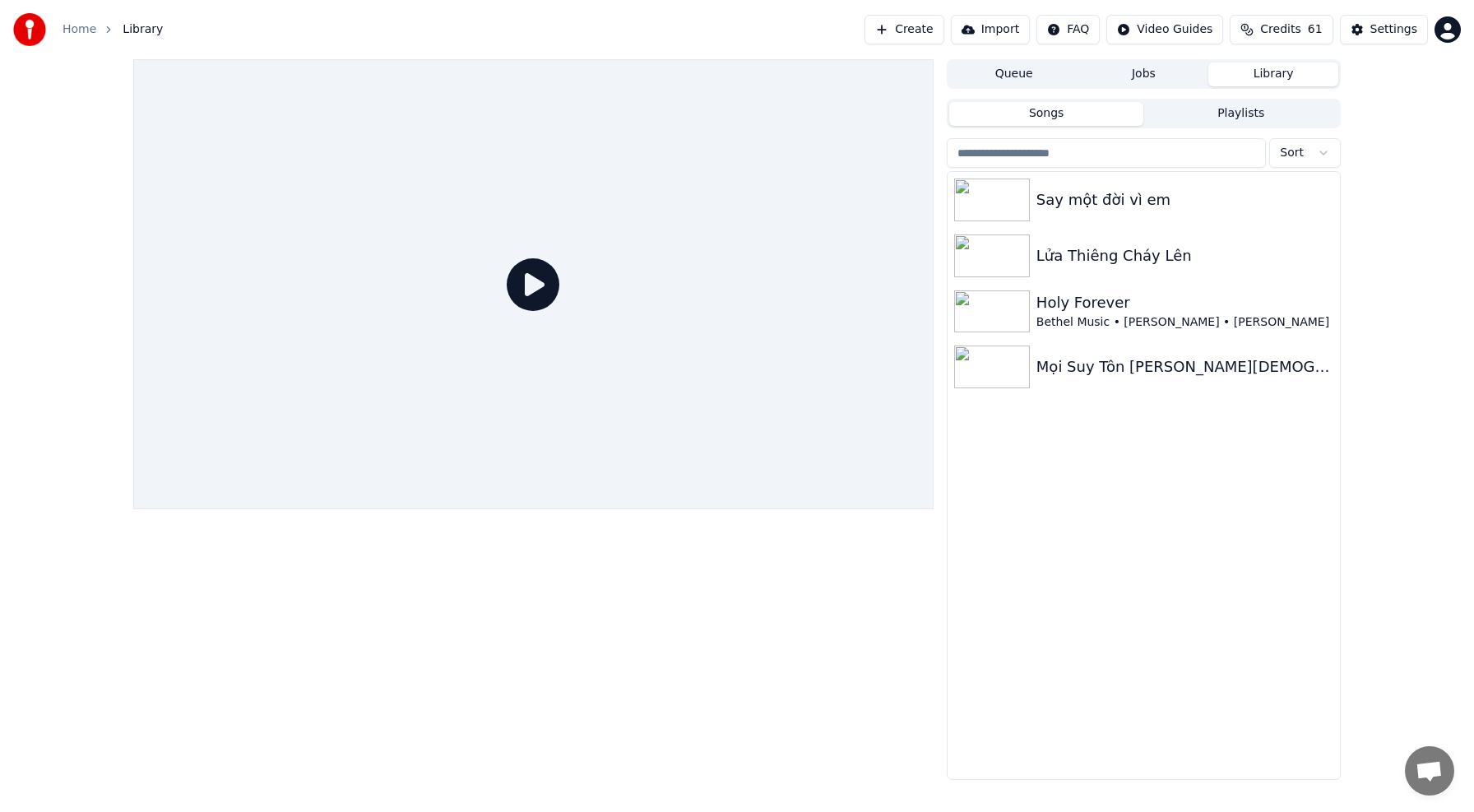
click at [68, 29] on link "Home" at bounding box center [79, 30] width 34 height 16
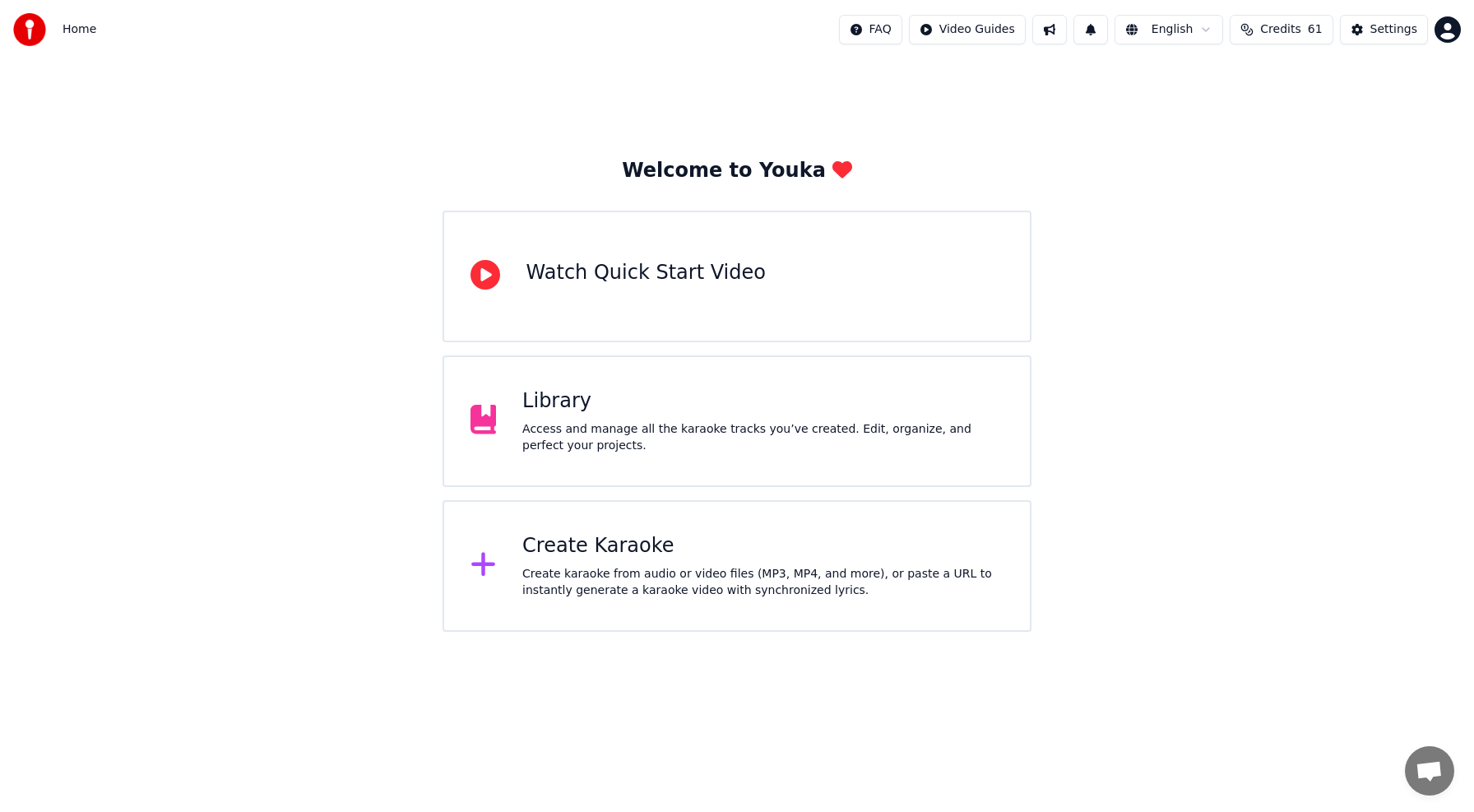
click at [619, 543] on div "Create Karaoke" at bounding box center [763, 545] width 481 height 26
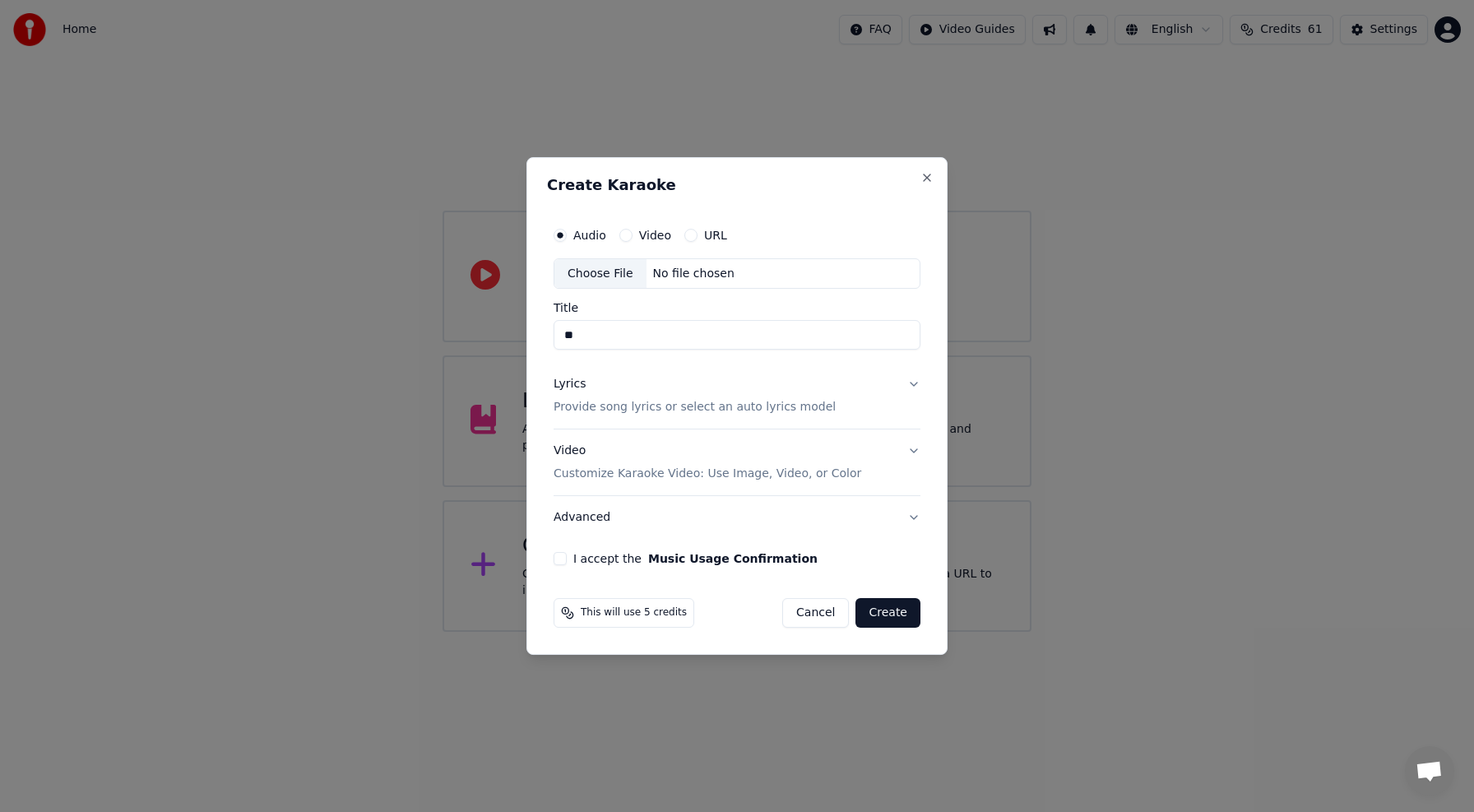
type input "*"
type input "**********"
click at [697, 409] on p "Provide song lyrics or select an auto lyrics model" at bounding box center [694, 407] width 282 height 16
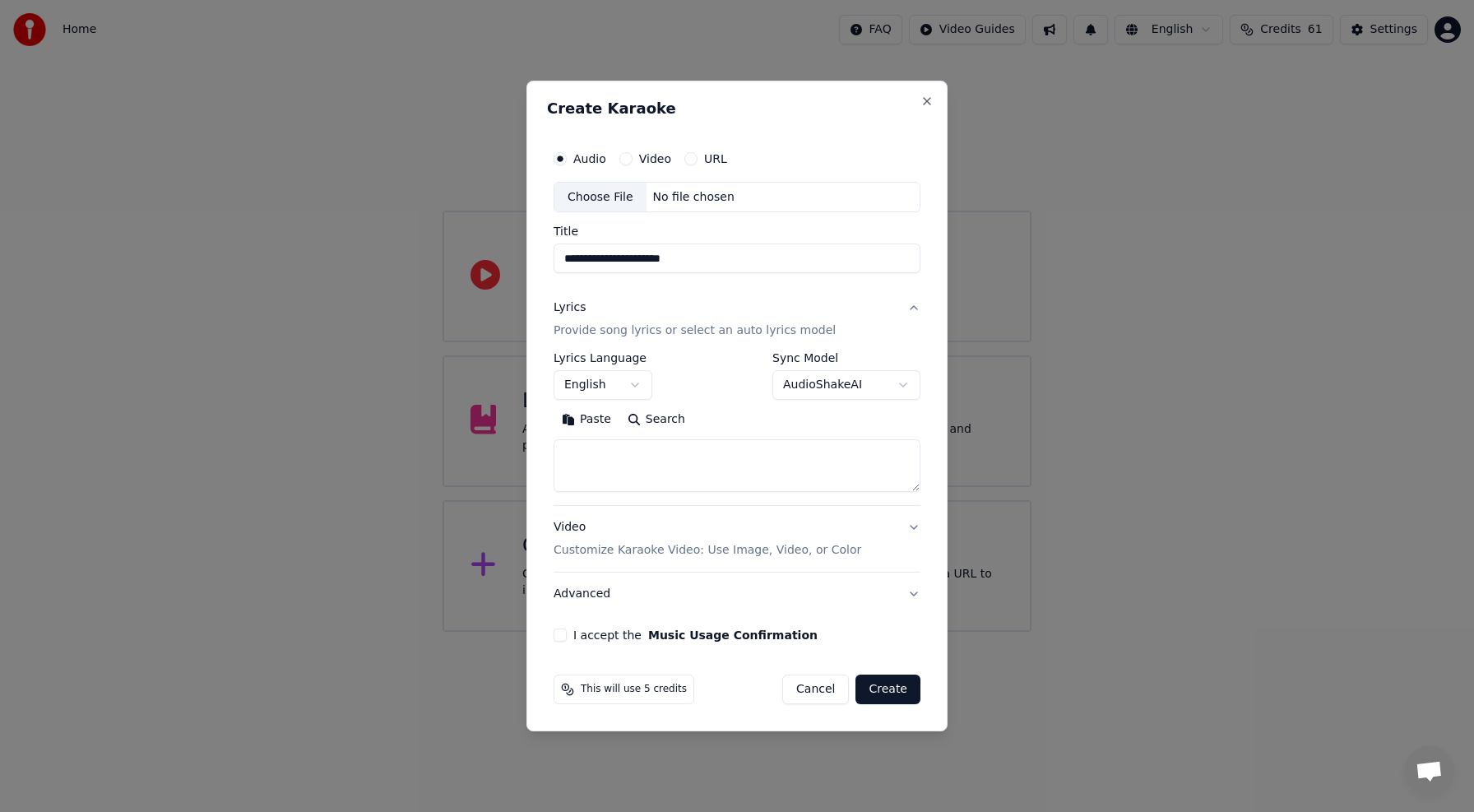
click at [693, 459] on textarea at bounding box center [737, 466] width 367 height 53
paste textarea "**********"
type textarea "**********"
click at [651, 461] on textarea at bounding box center [737, 466] width 367 height 53
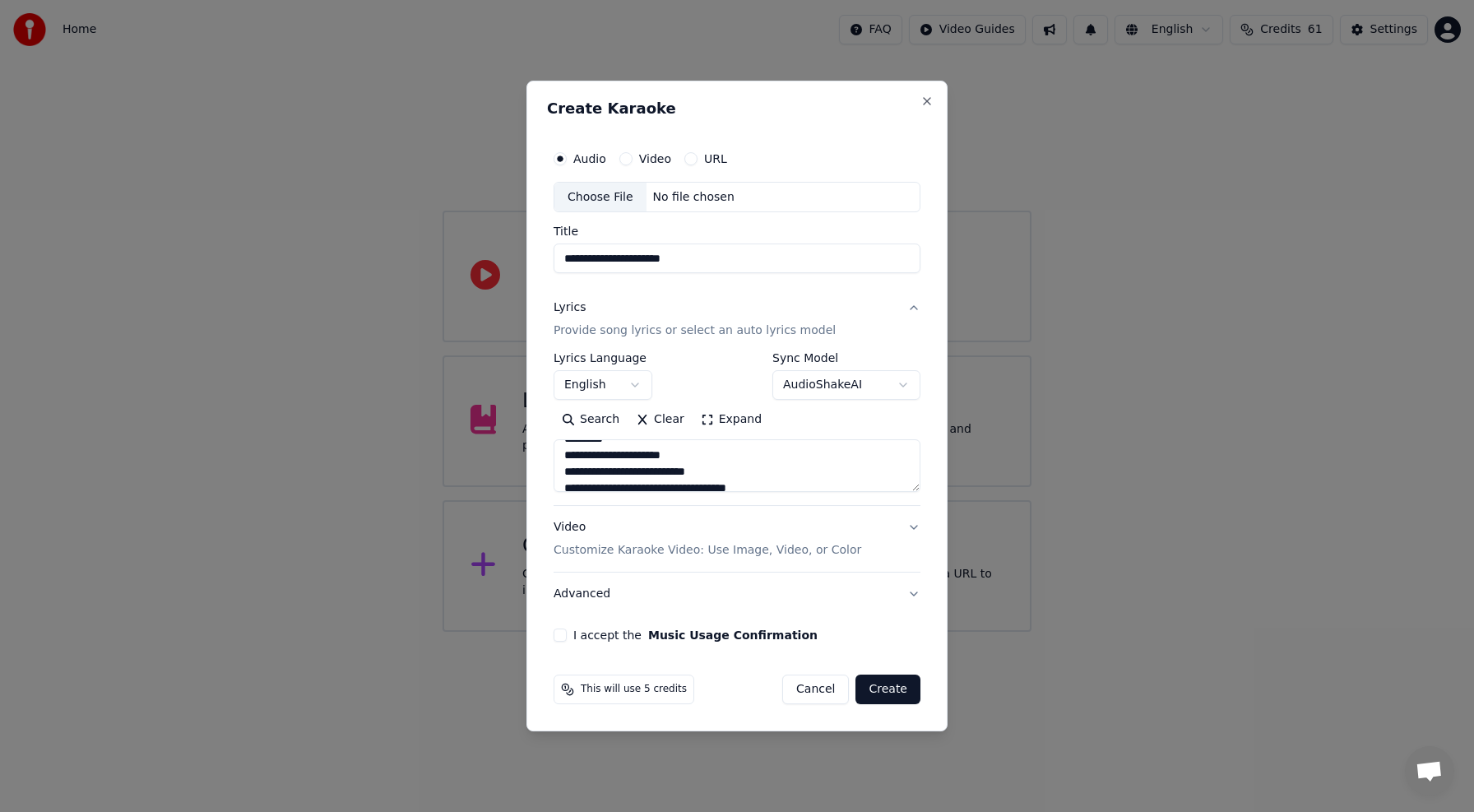
scroll to position [880, 0]
click at [652, 461] on textarea at bounding box center [737, 466] width 367 height 53
paste textarea "**********"
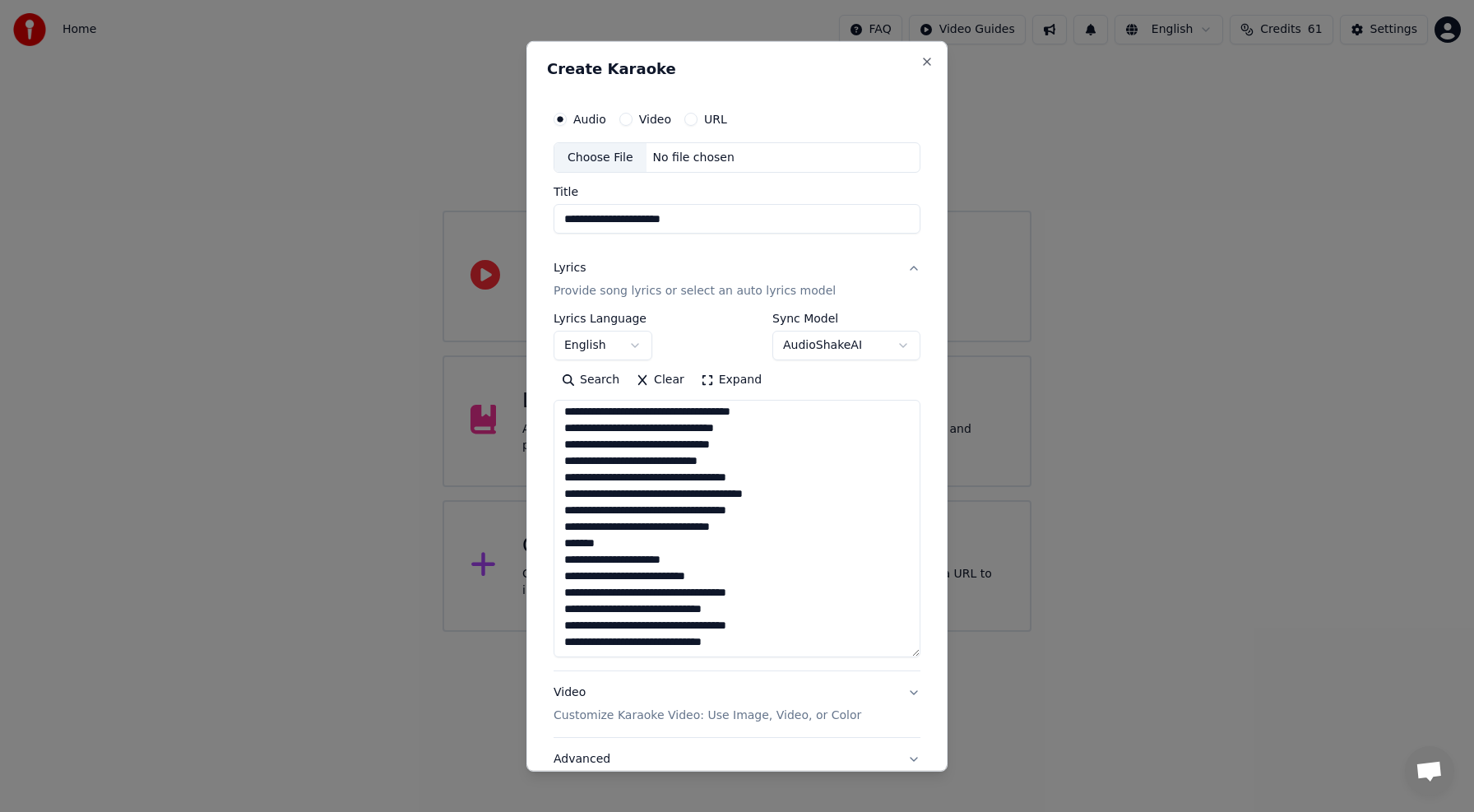
drag, startPoint x: 914, startPoint y: 492, endPoint x: 988, endPoint y: 653, distance: 177.2
click at [988, 631] on body "**********" at bounding box center [737, 316] width 1474 height 631
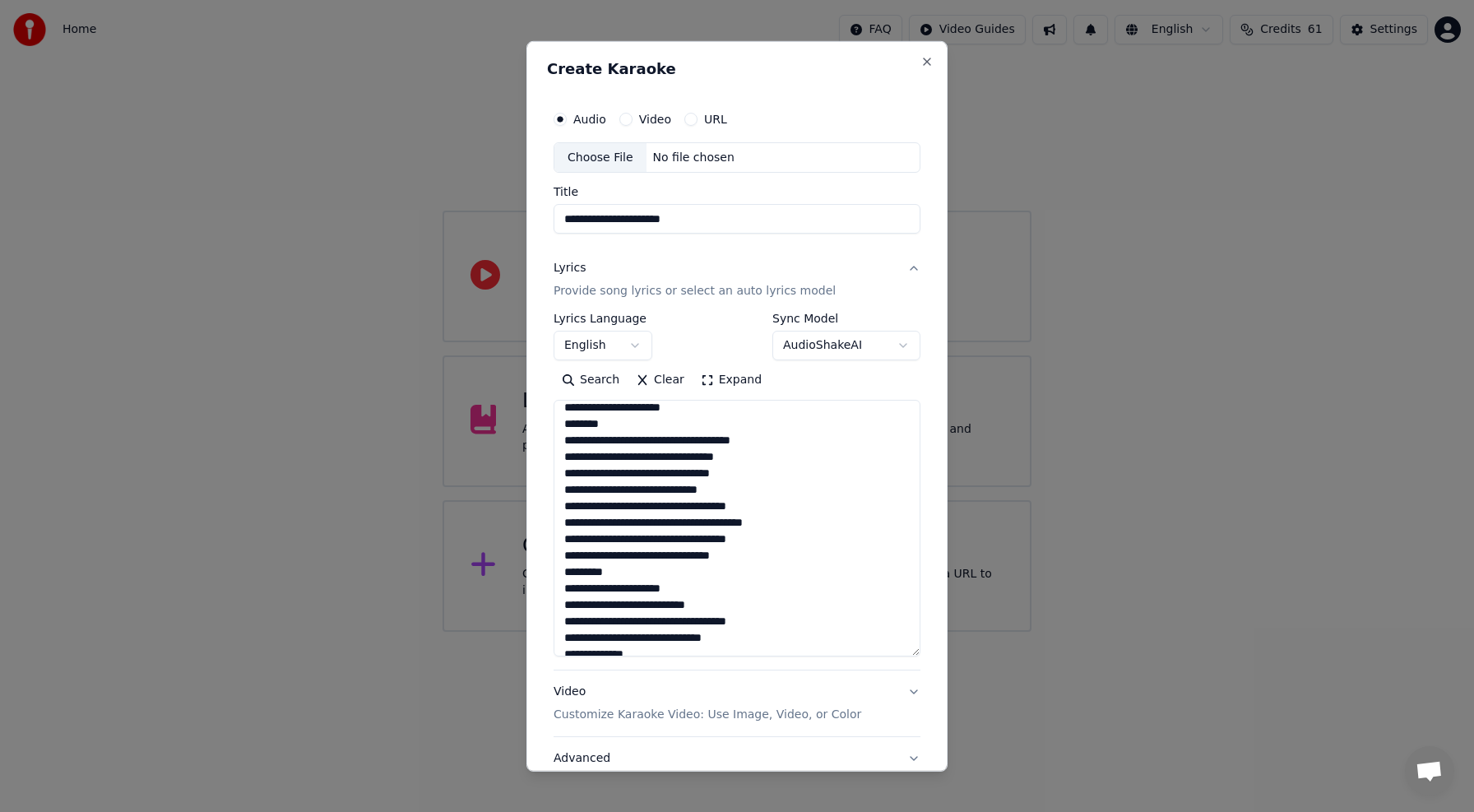
scroll to position [0, 0]
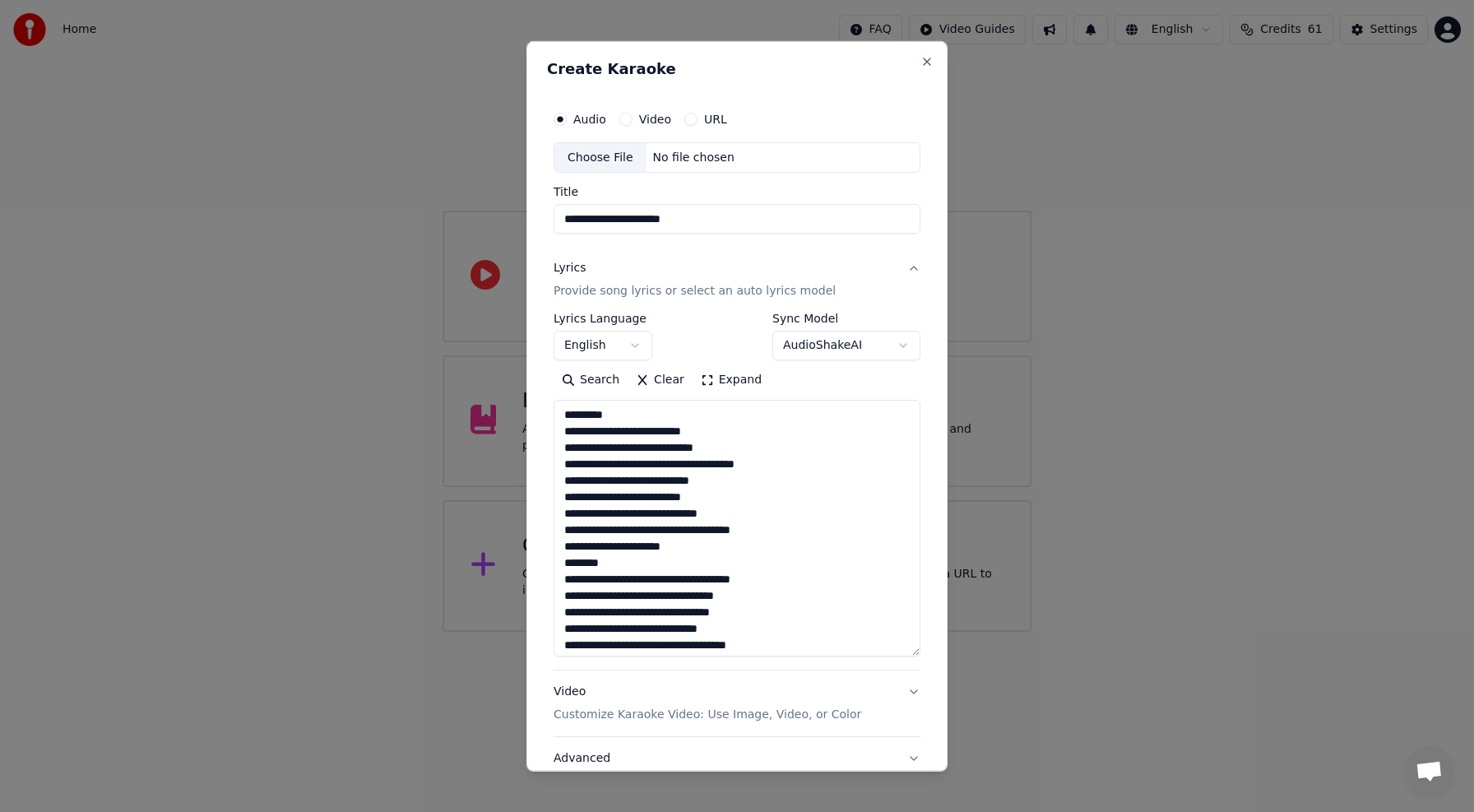
drag, startPoint x: 620, startPoint y: 415, endPoint x: 526, endPoint y: 414, distance: 94.0
click at [526, 414] on div "**********" at bounding box center [737, 405] width 421 height 730
click at [574, 435] on textarea at bounding box center [737, 527] width 367 height 257
drag, startPoint x: 627, startPoint y: 431, endPoint x: 604, endPoint y: 431, distance: 23.0
click at [604, 431] on textarea at bounding box center [737, 527] width 367 height 257
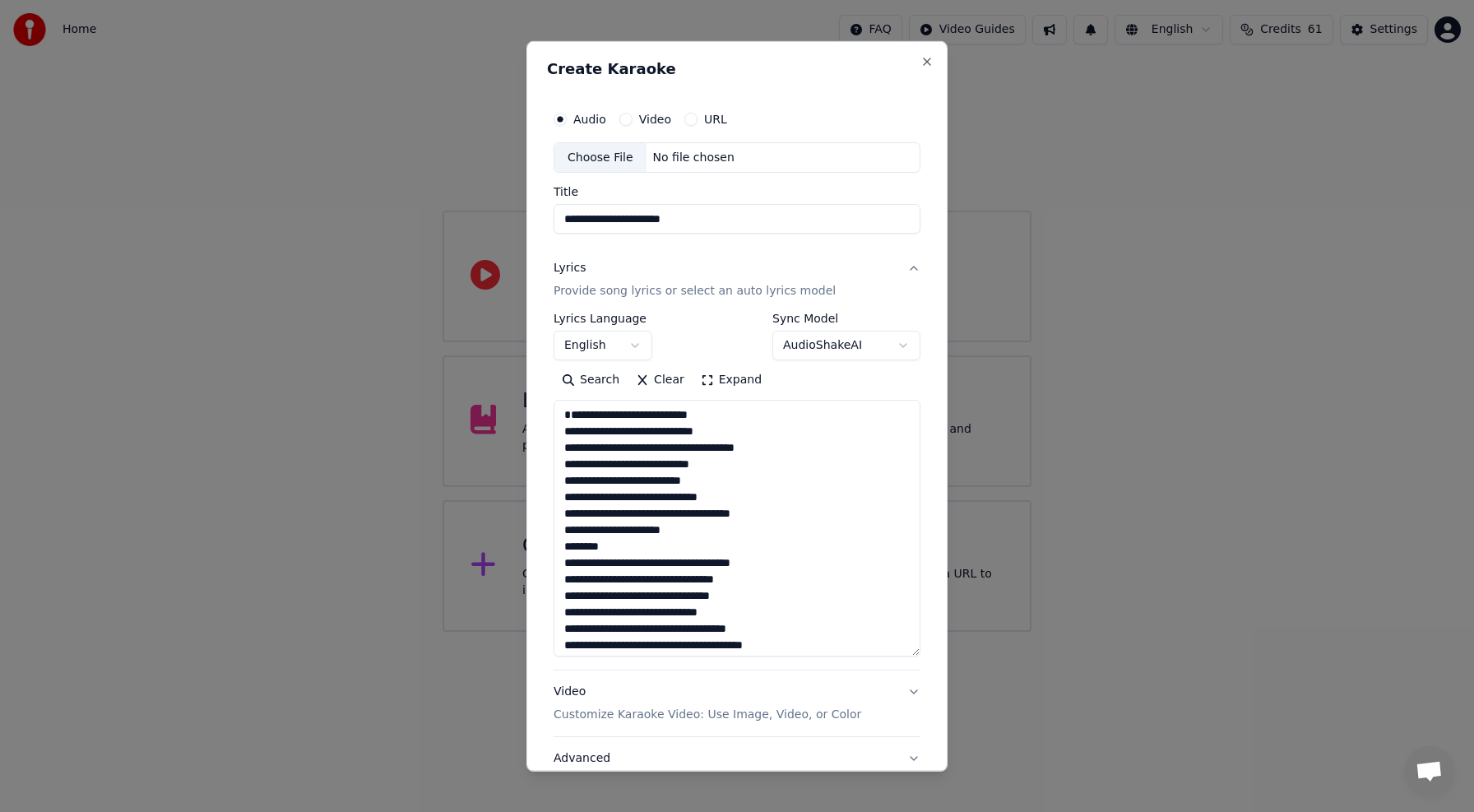
type textarea "**********"
click at [794, 455] on textarea at bounding box center [737, 527] width 367 height 257
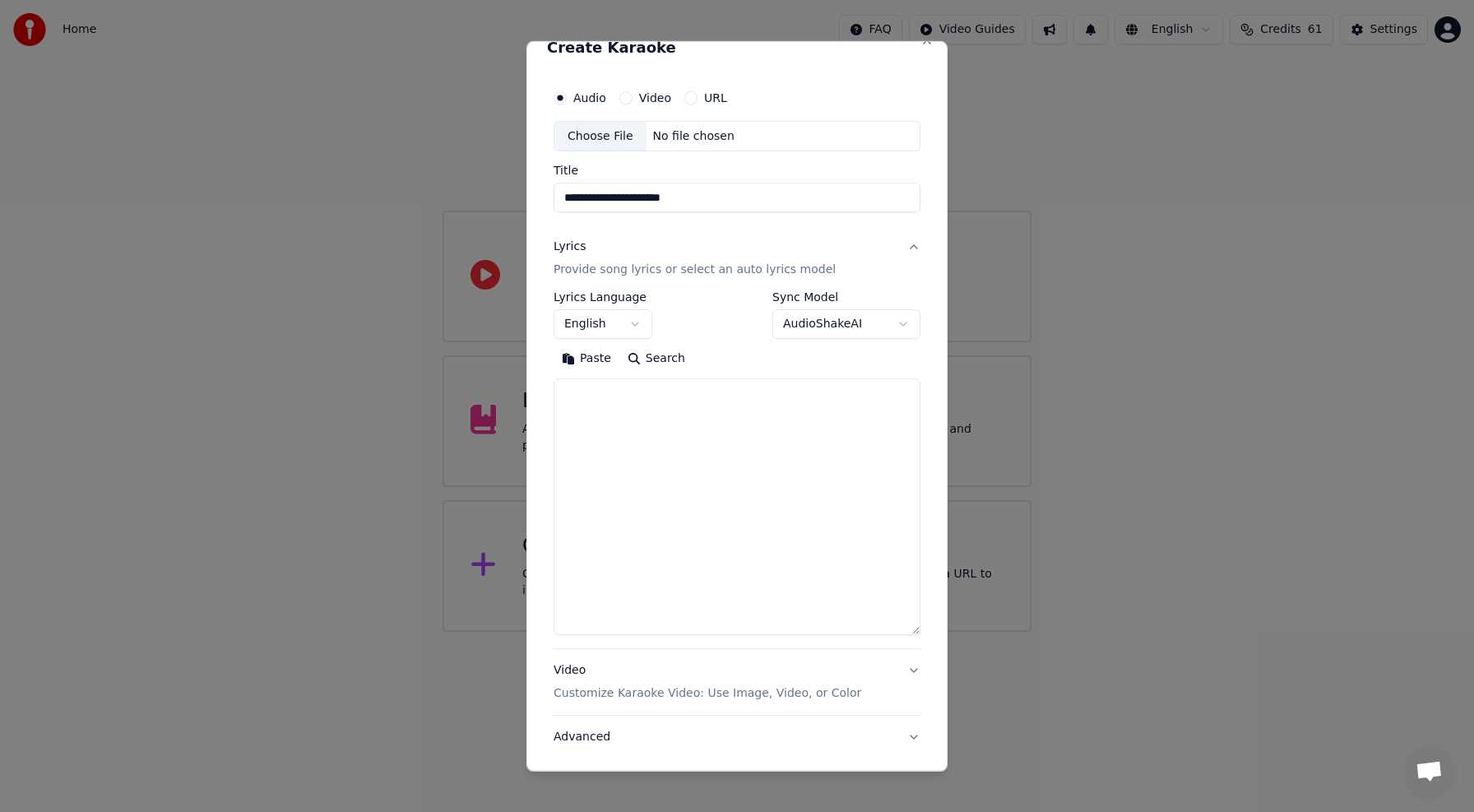
paste textarea "**********"
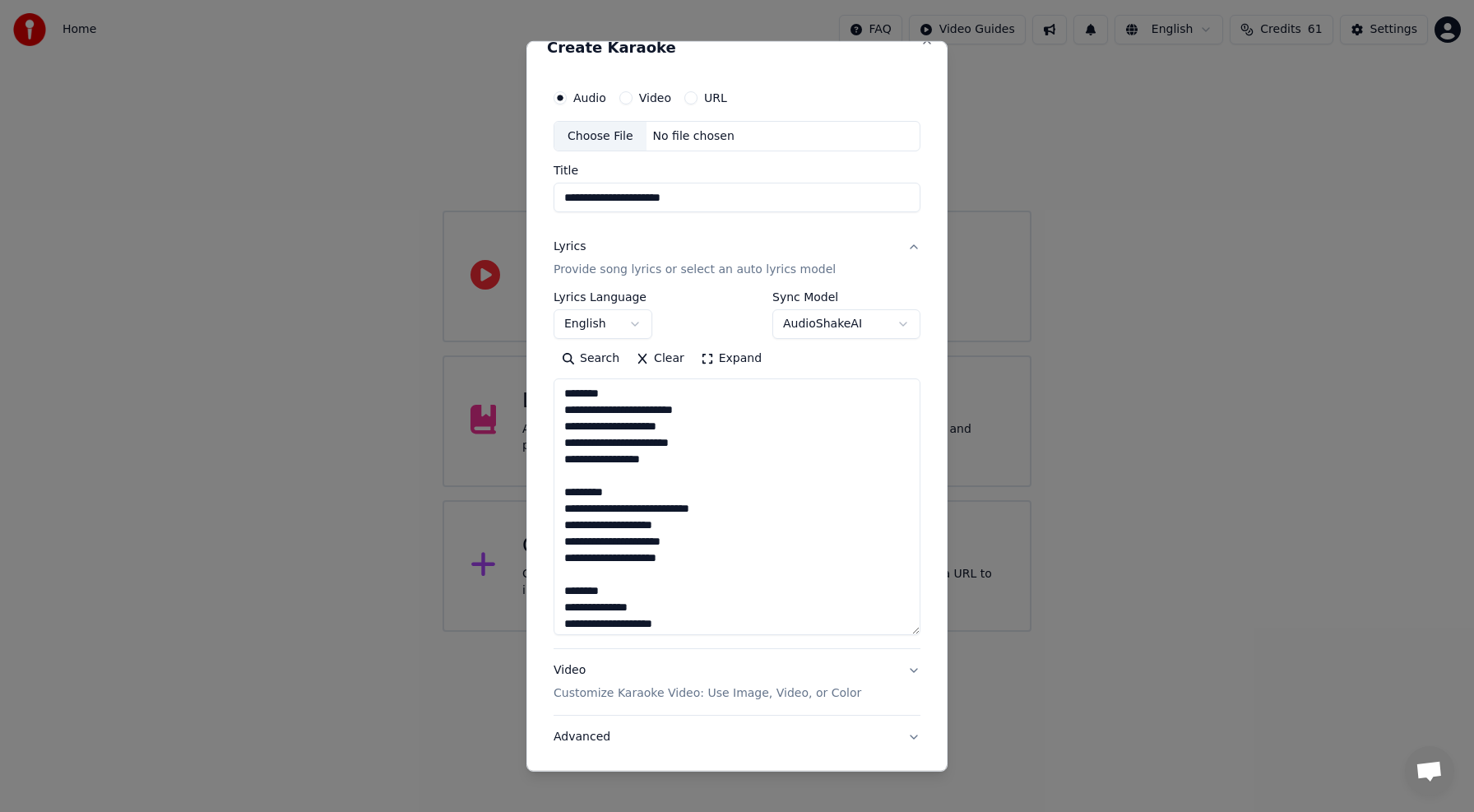
drag, startPoint x: 623, startPoint y: 395, endPoint x: 540, endPoint y: 389, distance: 83.2
click at [540, 388] on div "**********" at bounding box center [737, 405] width 421 height 730
click at [566, 412] on textarea at bounding box center [737, 506] width 367 height 257
drag, startPoint x: 593, startPoint y: 471, endPoint x: 554, endPoint y: 467, distance: 39.2
click at [554, 468] on textarea at bounding box center [737, 506] width 367 height 257
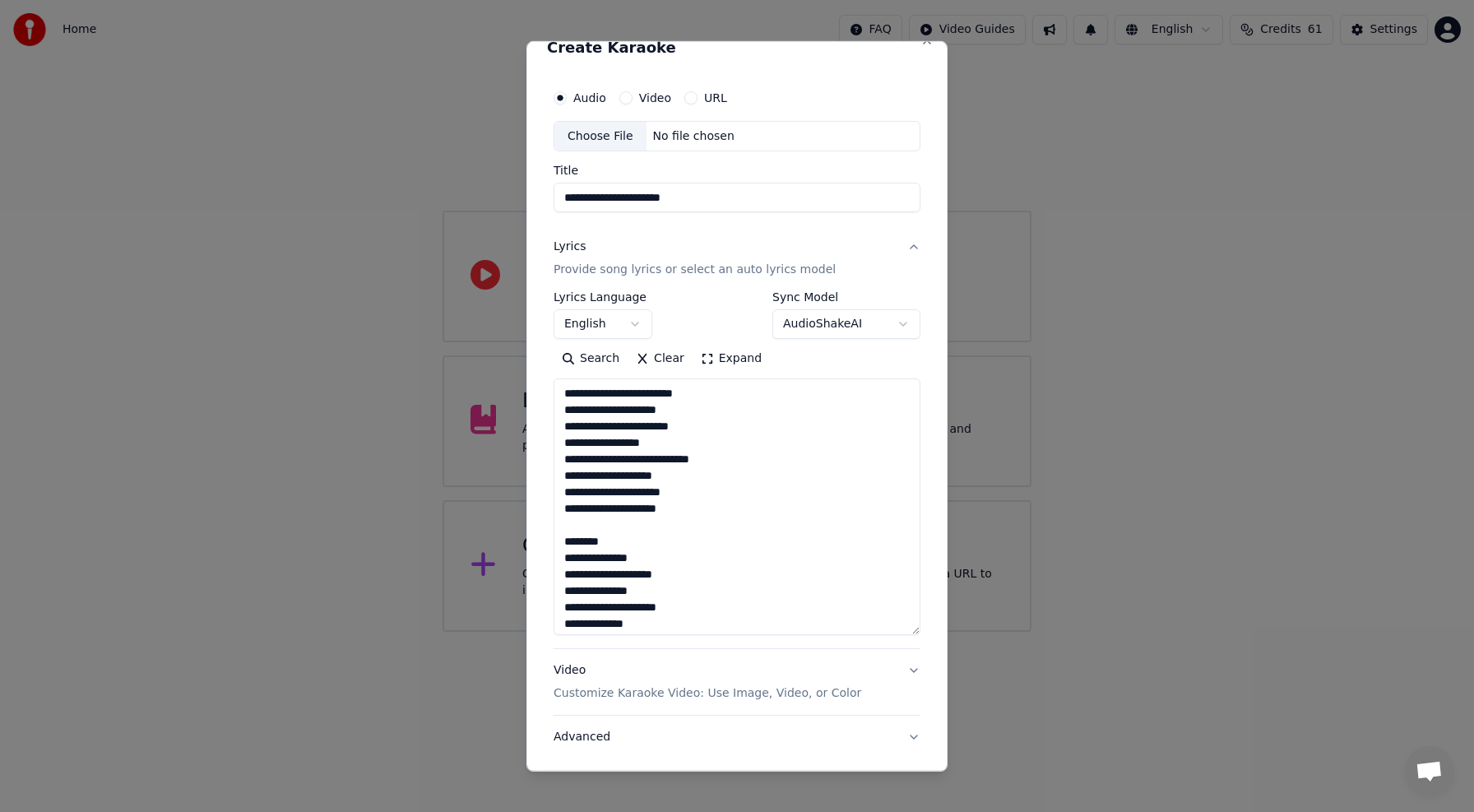
drag, startPoint x: 626, startPoint y: 540, endPoint x: 572, endPoint y: 532, distance: 54.6
click at [571, 532] on textarea at bounding box center [737, 506] width 367 height 257
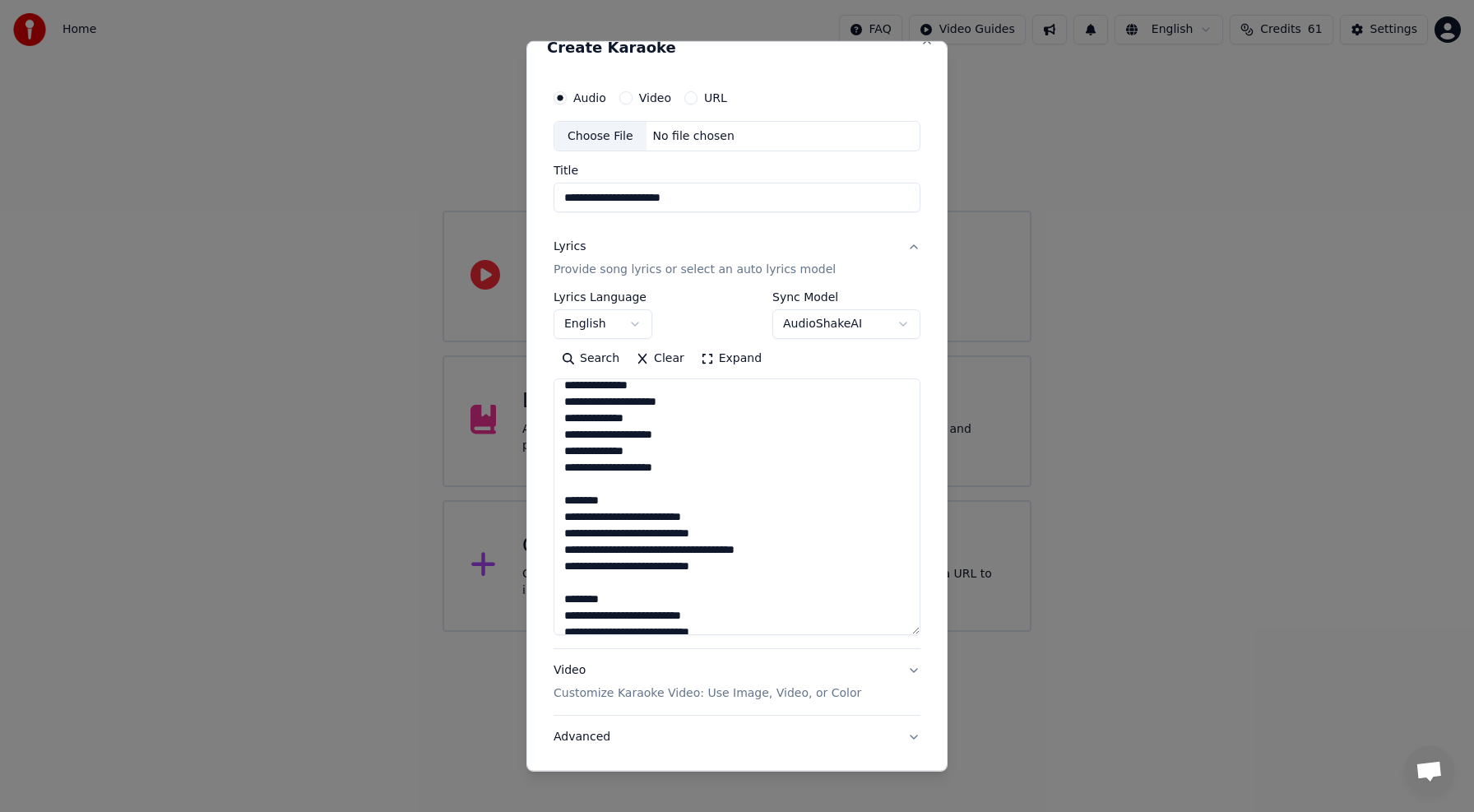
scroll to position [178, 0]
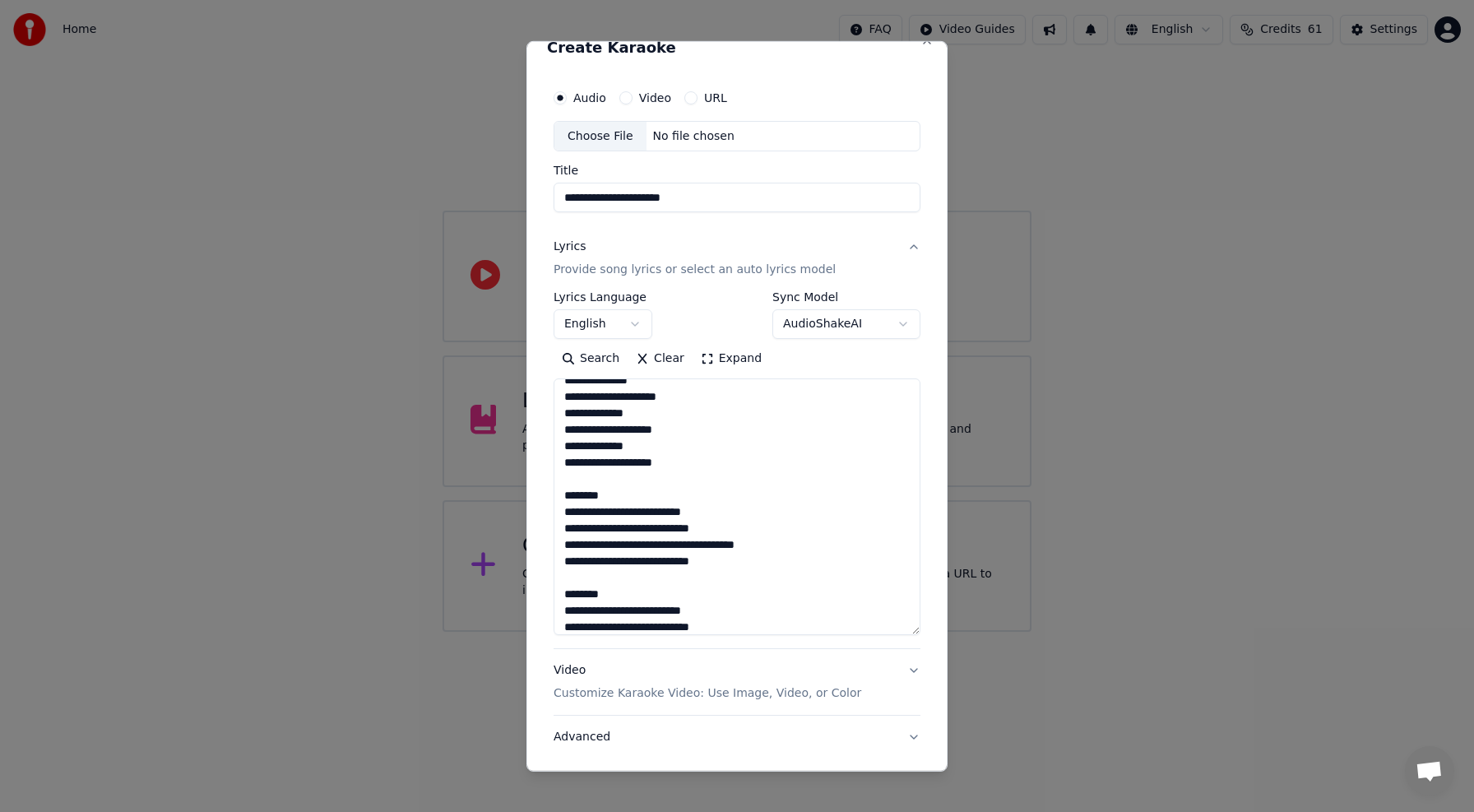
drag, startPoint x: 593, startPoint y: 490, endPoint x: 563, endPoint y: 479, distance: 32.0
click at [563, 479] on textarea at bounding box center [737, 506] width 367 height 257
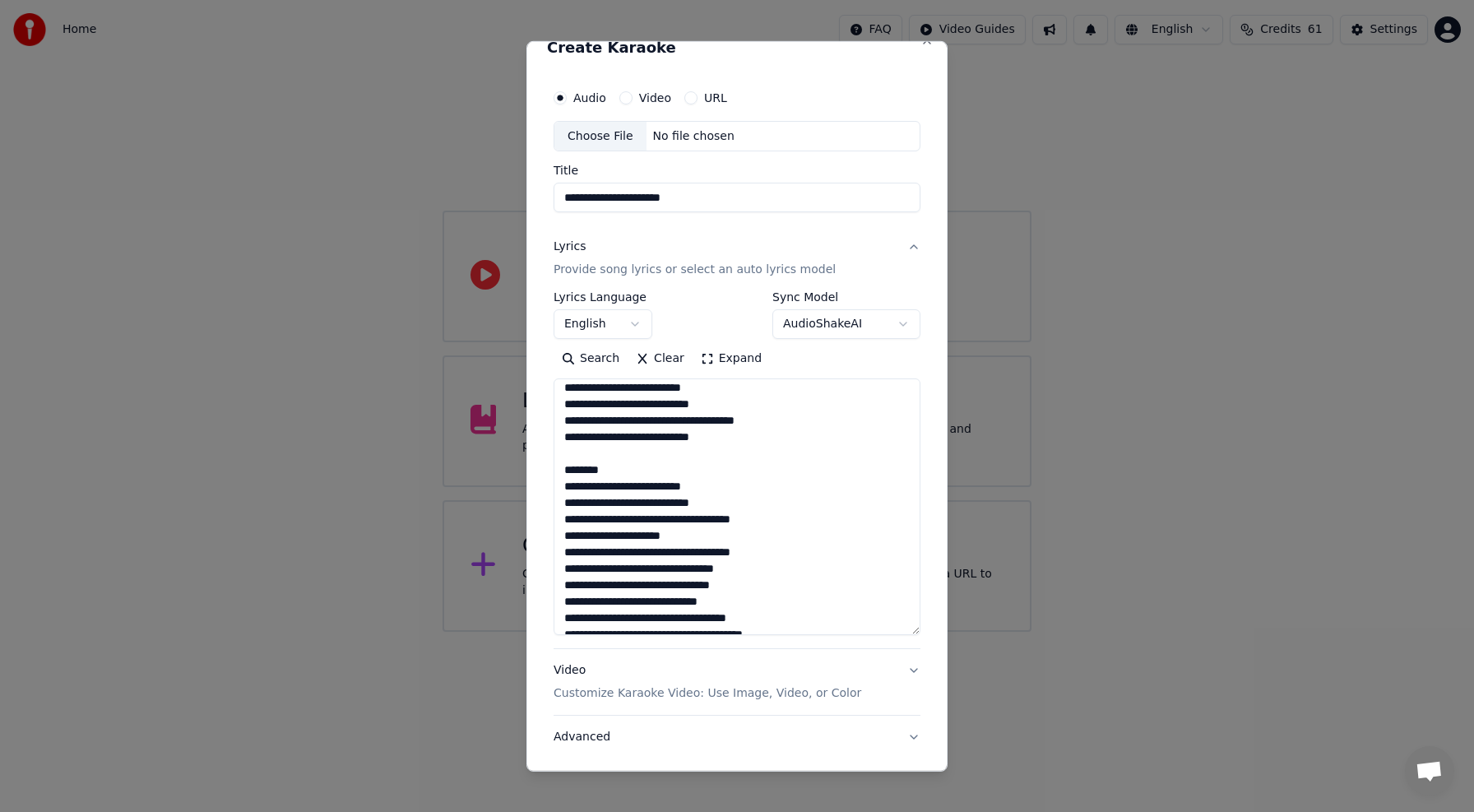
scroll to position [273, 0]
drag, startPoint x: 614, startPoint y: 465, endPoint x: 559, endPoint y: 454, distance: 56.1
click at [559, 454] on textarea at bounding box center [737, 506] width 367 height 257
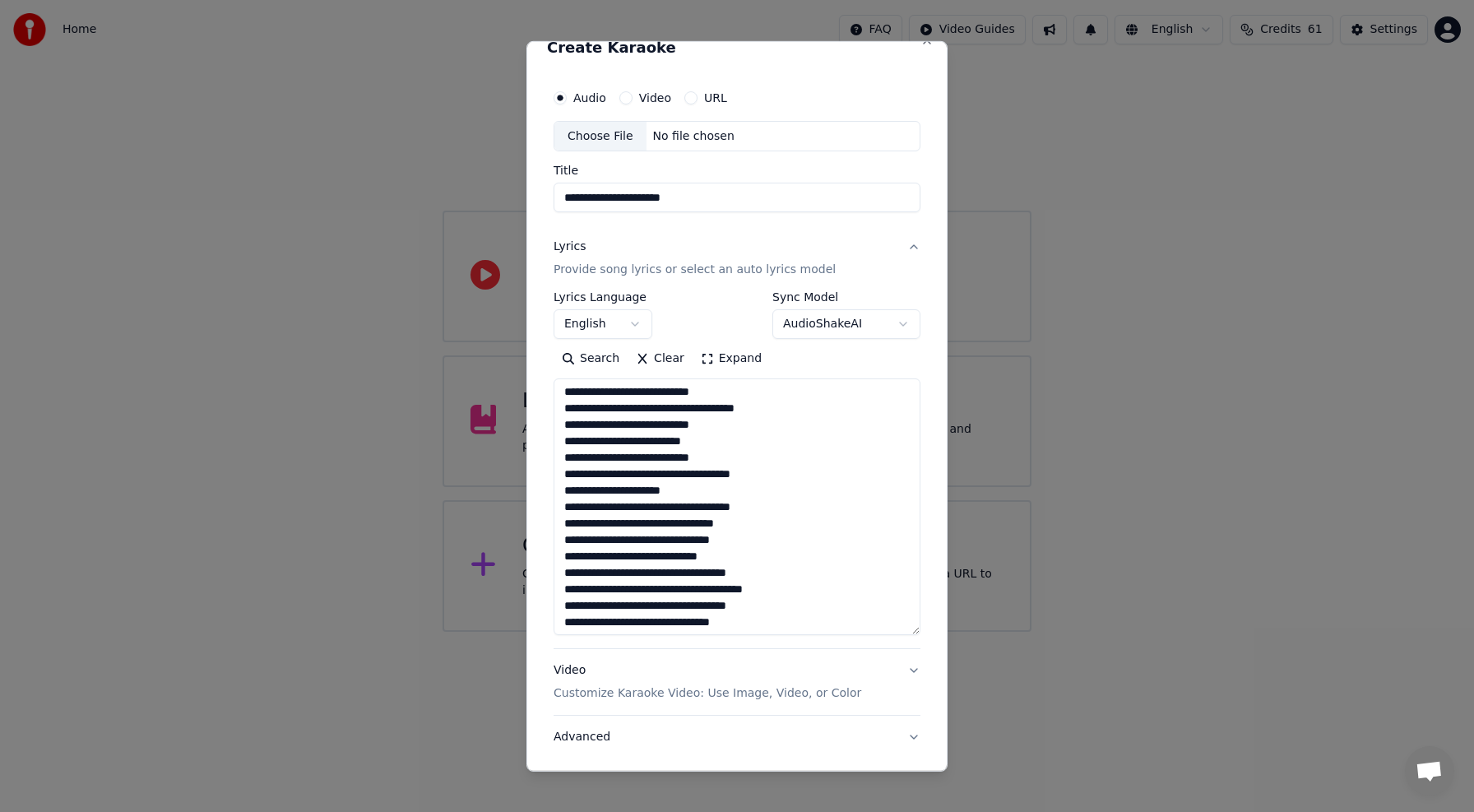
scroll to position [283, 0]
click at [575, 471] on textarea at bounding box center [737, 506] width 367 height 257
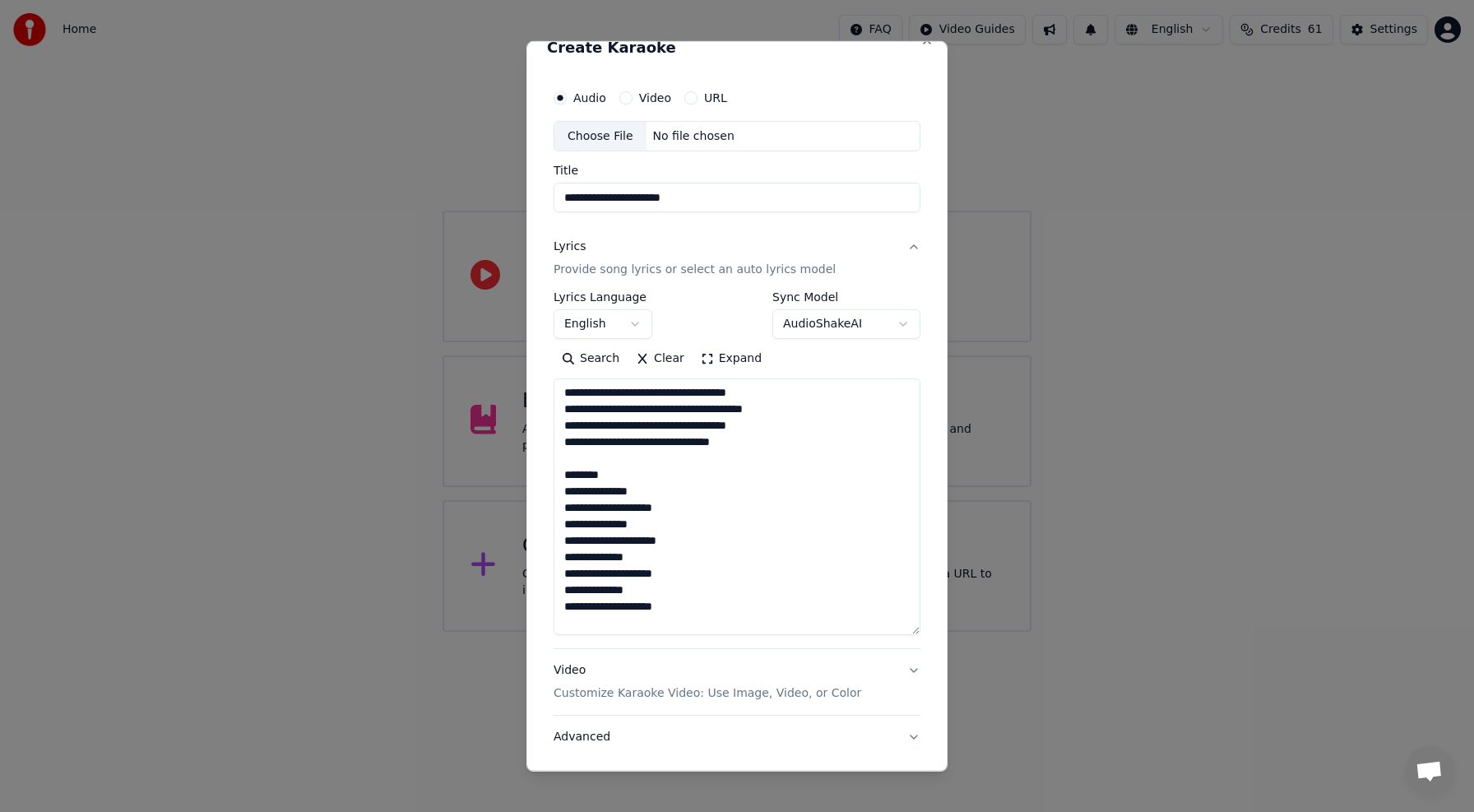
scroll to position [465, 0]
drag, startPoint x: 575, startPoint y: 463, endPoint x: 551, endPoint y: 459, distance: 24.3
click at [551, 459] on div "**********" at bounding box center [737, 433] width 380 height 717
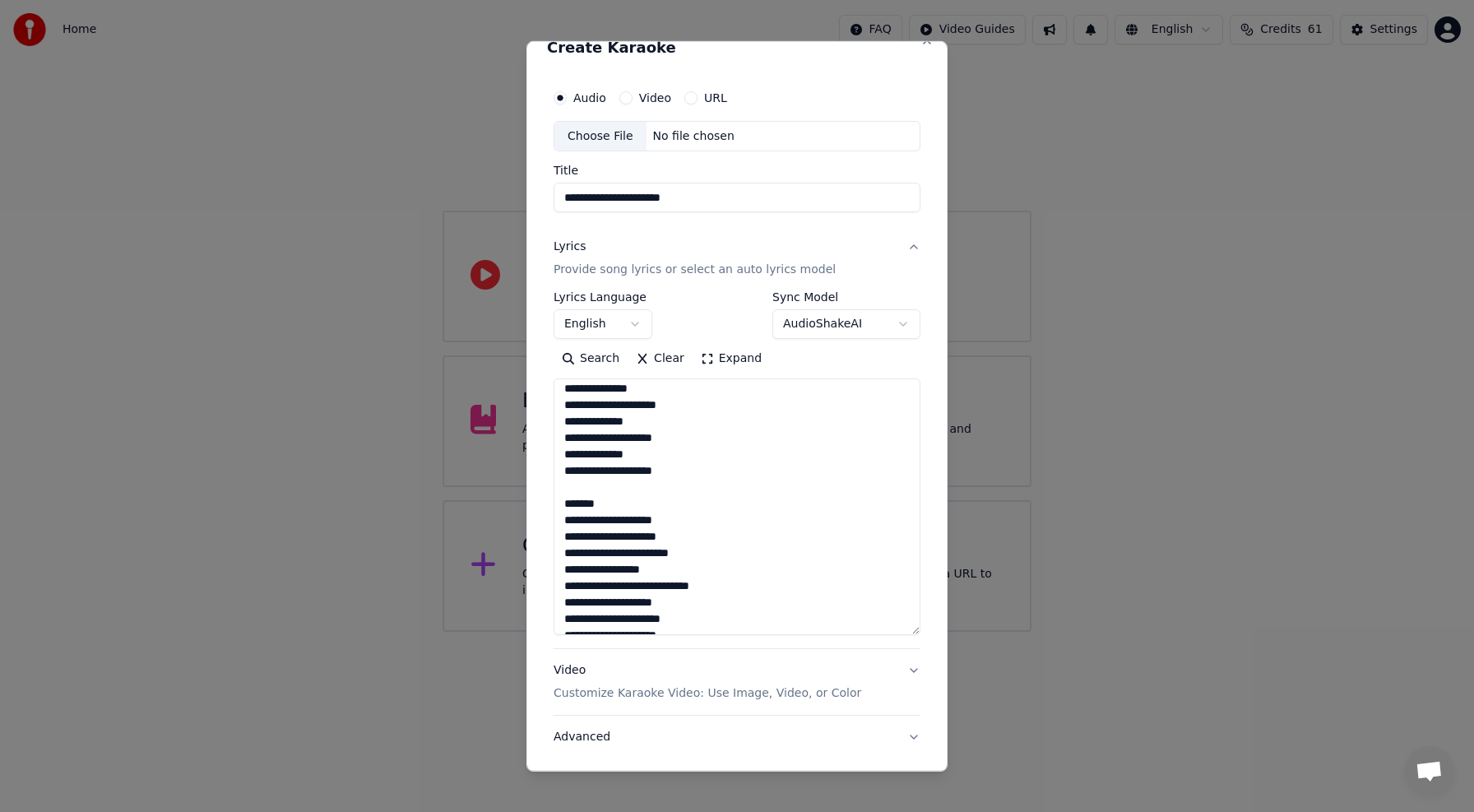
scroll to position [580, 0]
drag, startPoint x: 645, startPoint y: 487, endPoint x: 533, endPoint y: 482, distance: 112.1
click at [533, 482] on div "**********" at bounding box center [737, 405] width 421 height 730
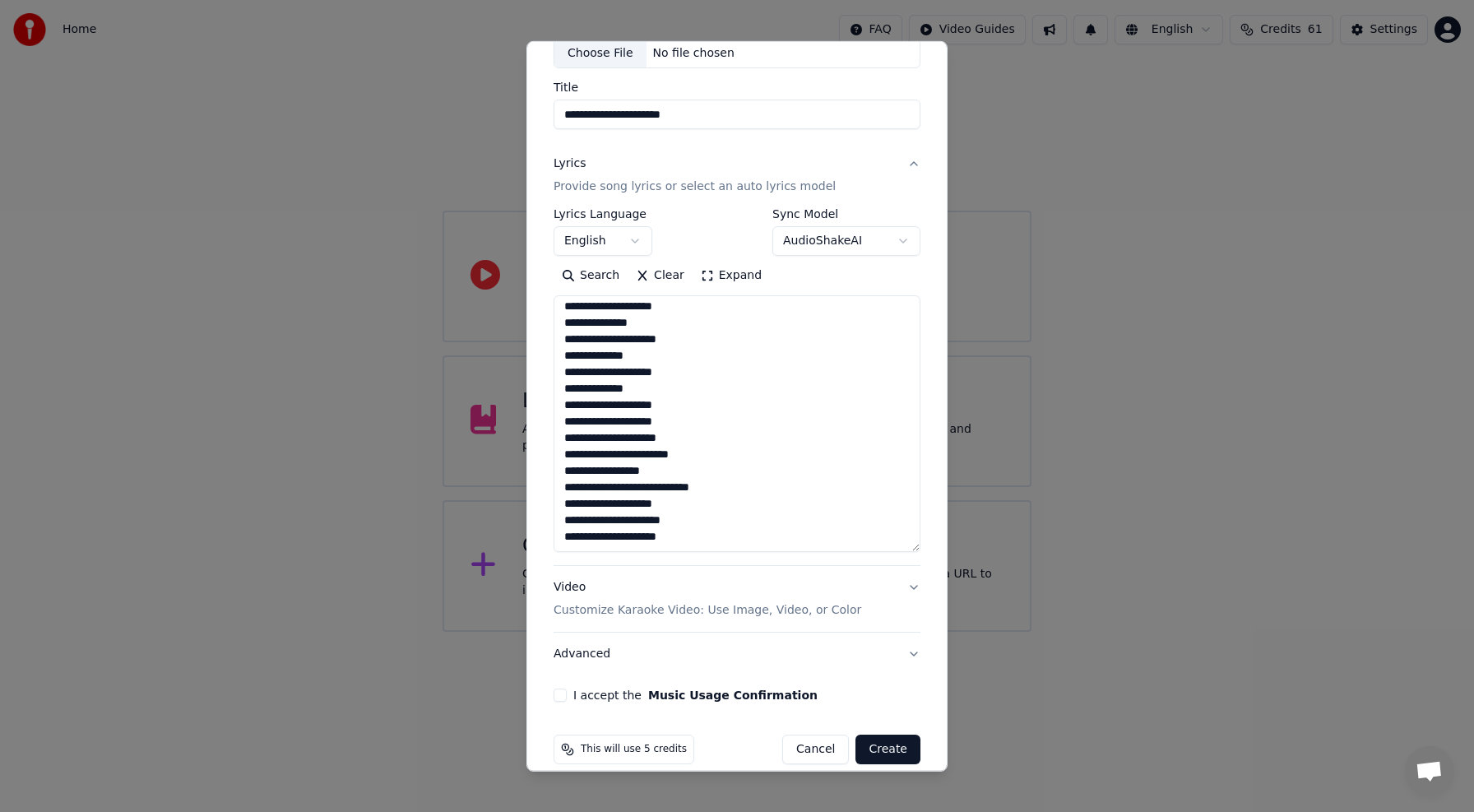
scroll to position [108, 0]
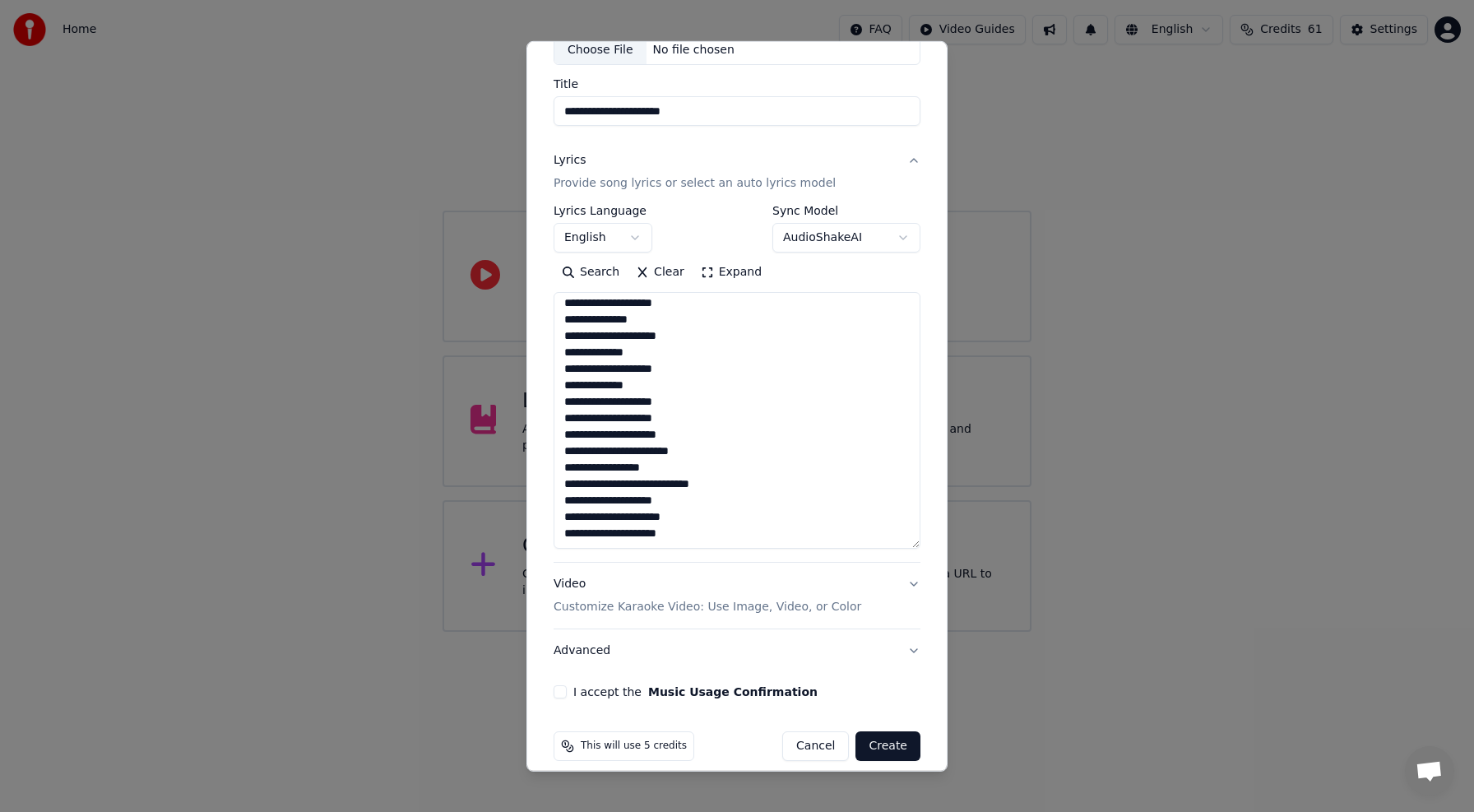
drag, startPoint x: 681, startPoint y: 504, endPoint x: 656, endPoint y: 502, distance: 25.1
click at [657, 502] on textarea at bounding box center [737, 420] width 367 height 257
click at [649, 501] on textarea at bounding box center [737, 420] width 367 height 257
click at [668, 505] on textarea at bounding box center [737, 420] width 367 height 257
click at [711, 514] on textarea at bounding box center [737, 420] width 367 height 257
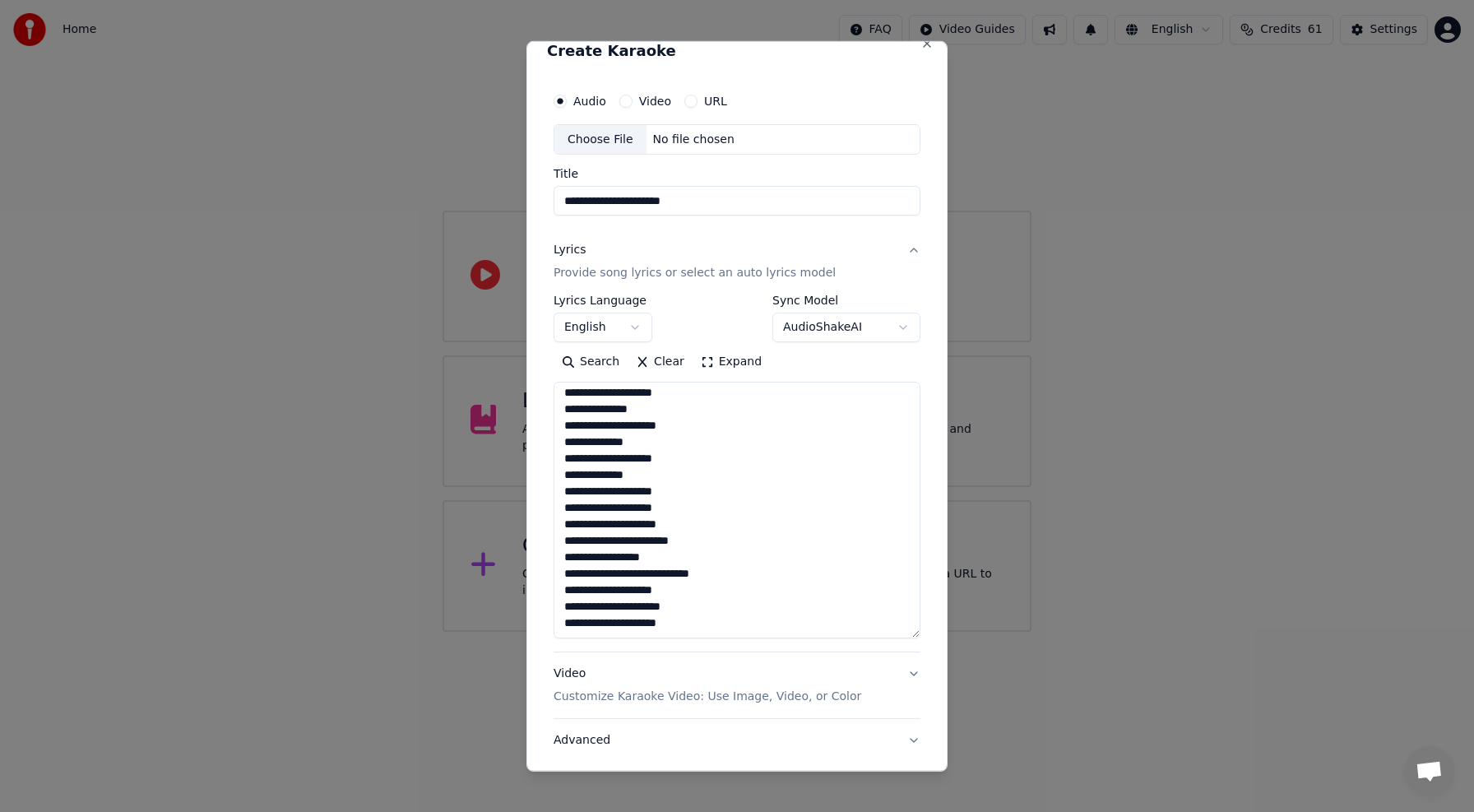
scroll to position [0, 0]
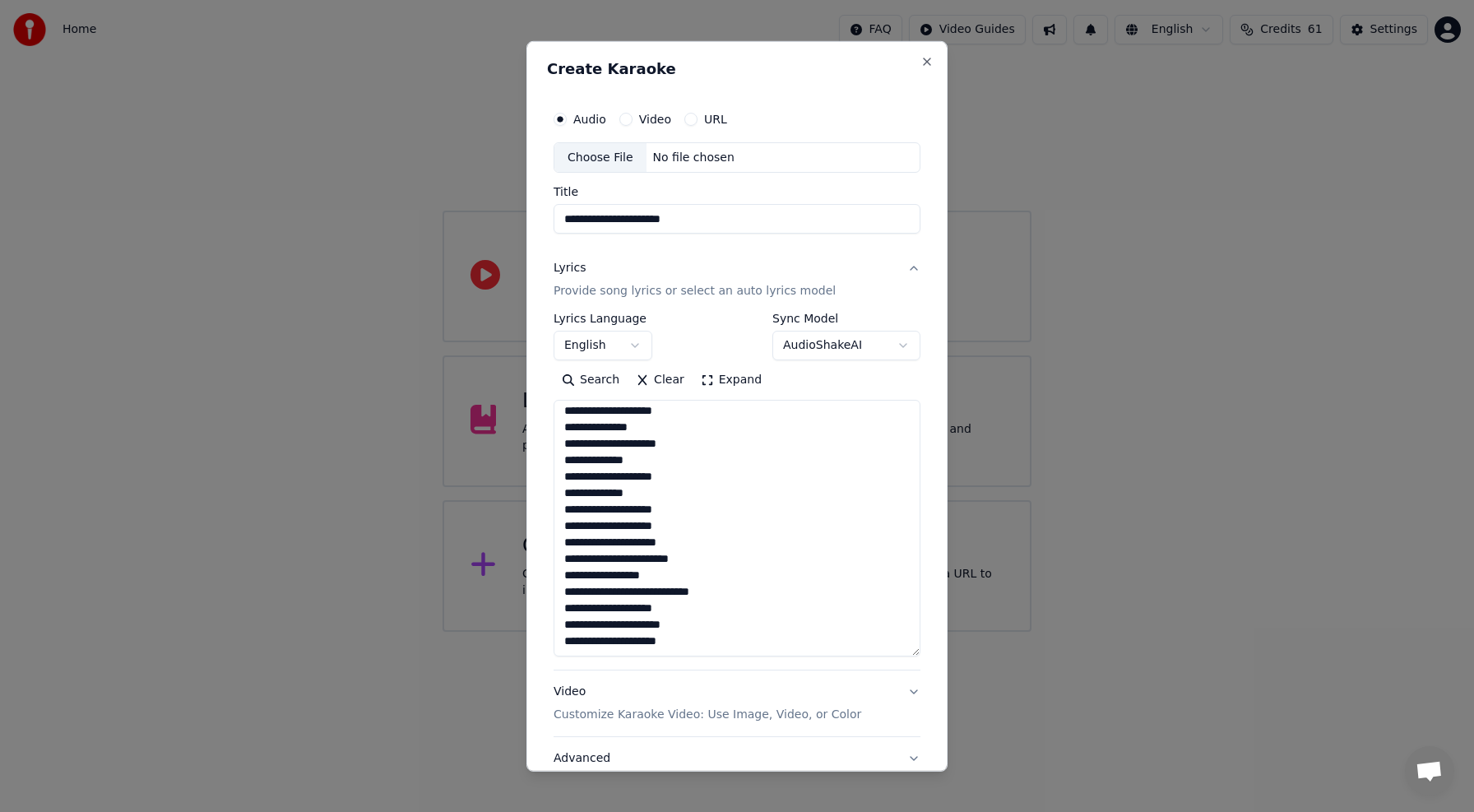
type textarea "**********"
click at [622, 159] on div "Choose File" at bounding box center [601, 157] width 93 height 30
type input "**********"
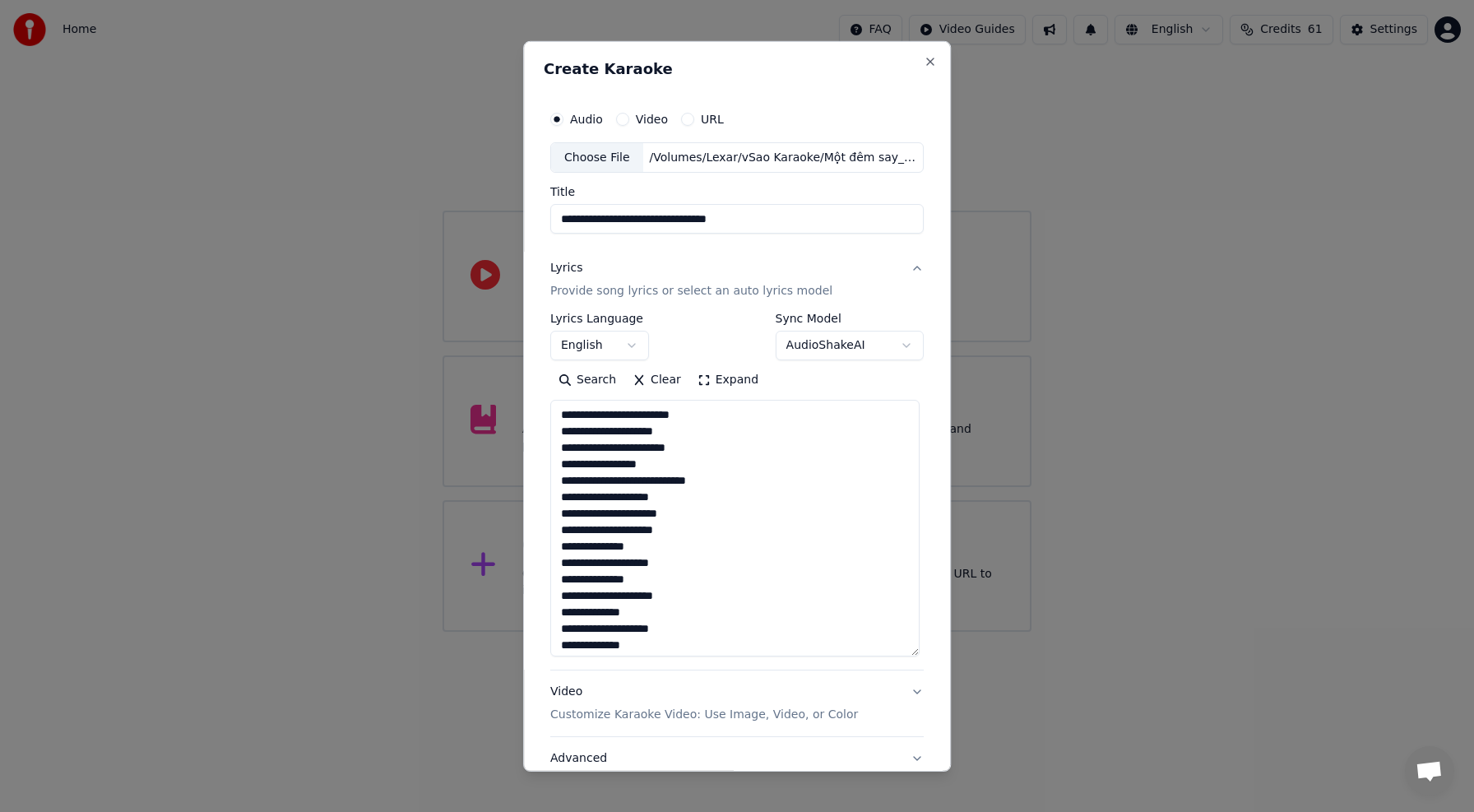
click at [629, 347] on button "English" at bounding box center [599, 345] width 99 height 30
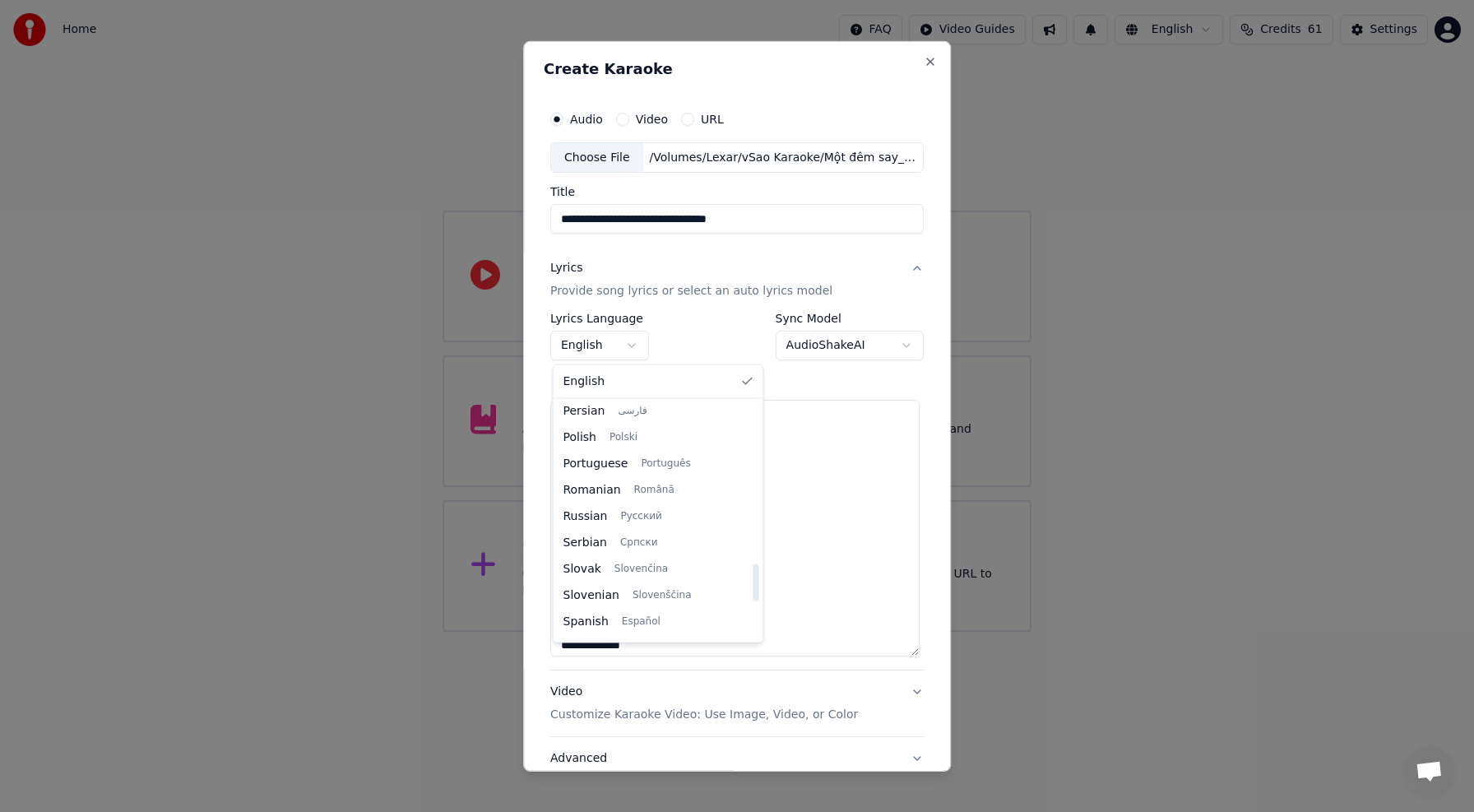
scroll to position [1262, 0]
select select "**"
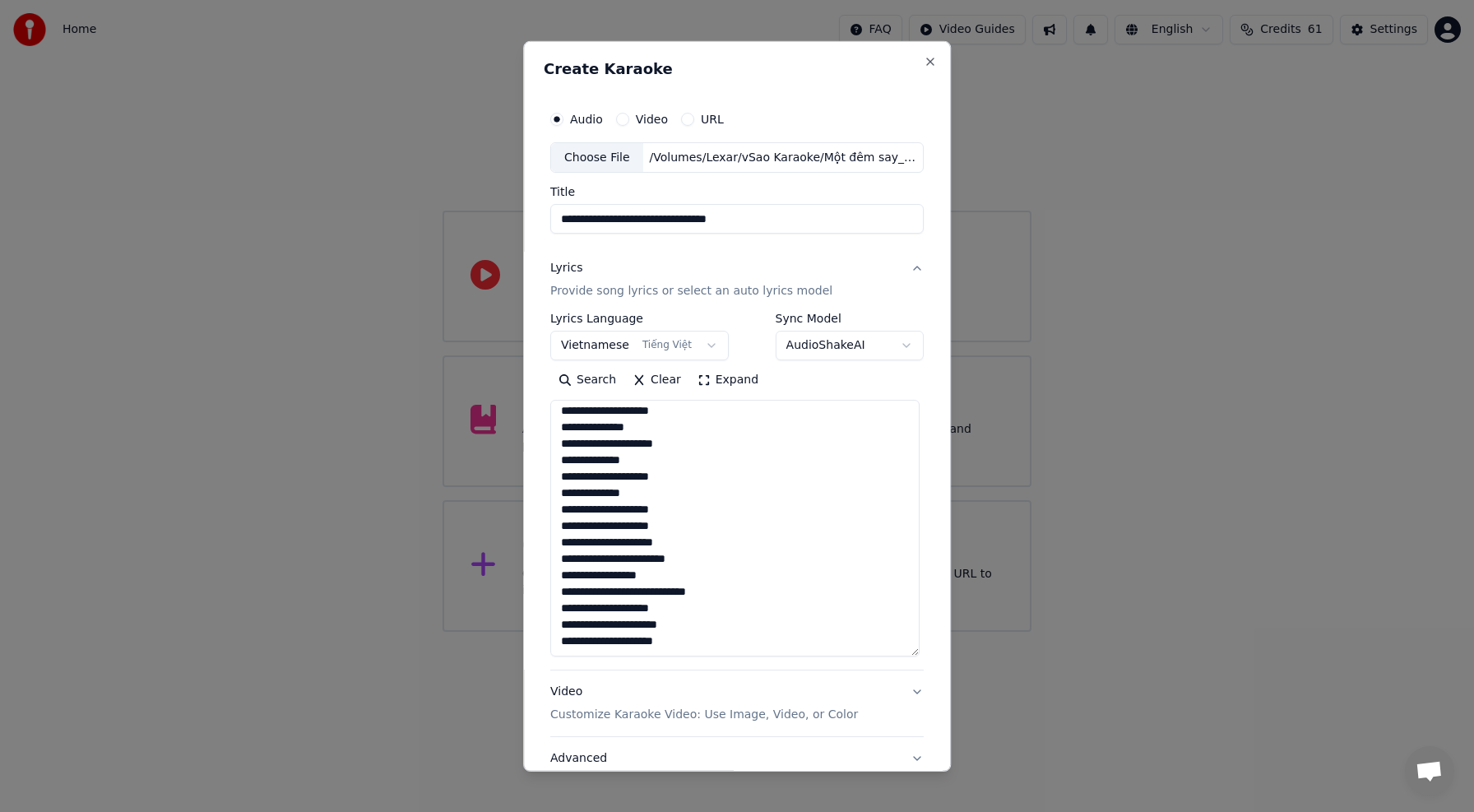
scroll to position [124, 0]
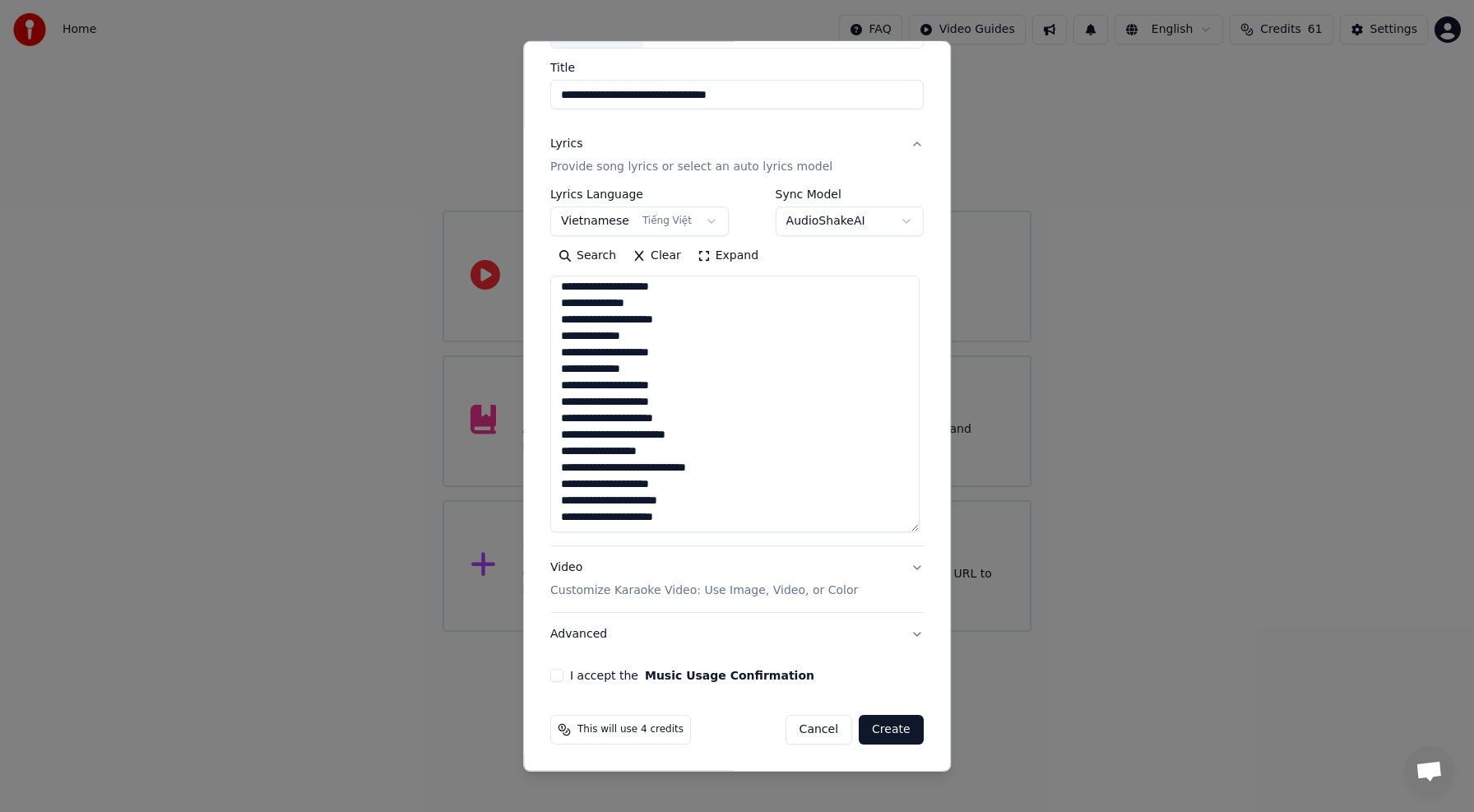
drag, startPoint x: 563, startPoint y: 672, endPoint x: 590, endPoint y: 660, distance: 29.5
click at [563, 672] on button "I accept the Music Usage Confirmation" at bounding box center [556, 675] width 14 height 14
click at [892, 731] on button "Create" at bounding box center [891, 729] width 65 height 30
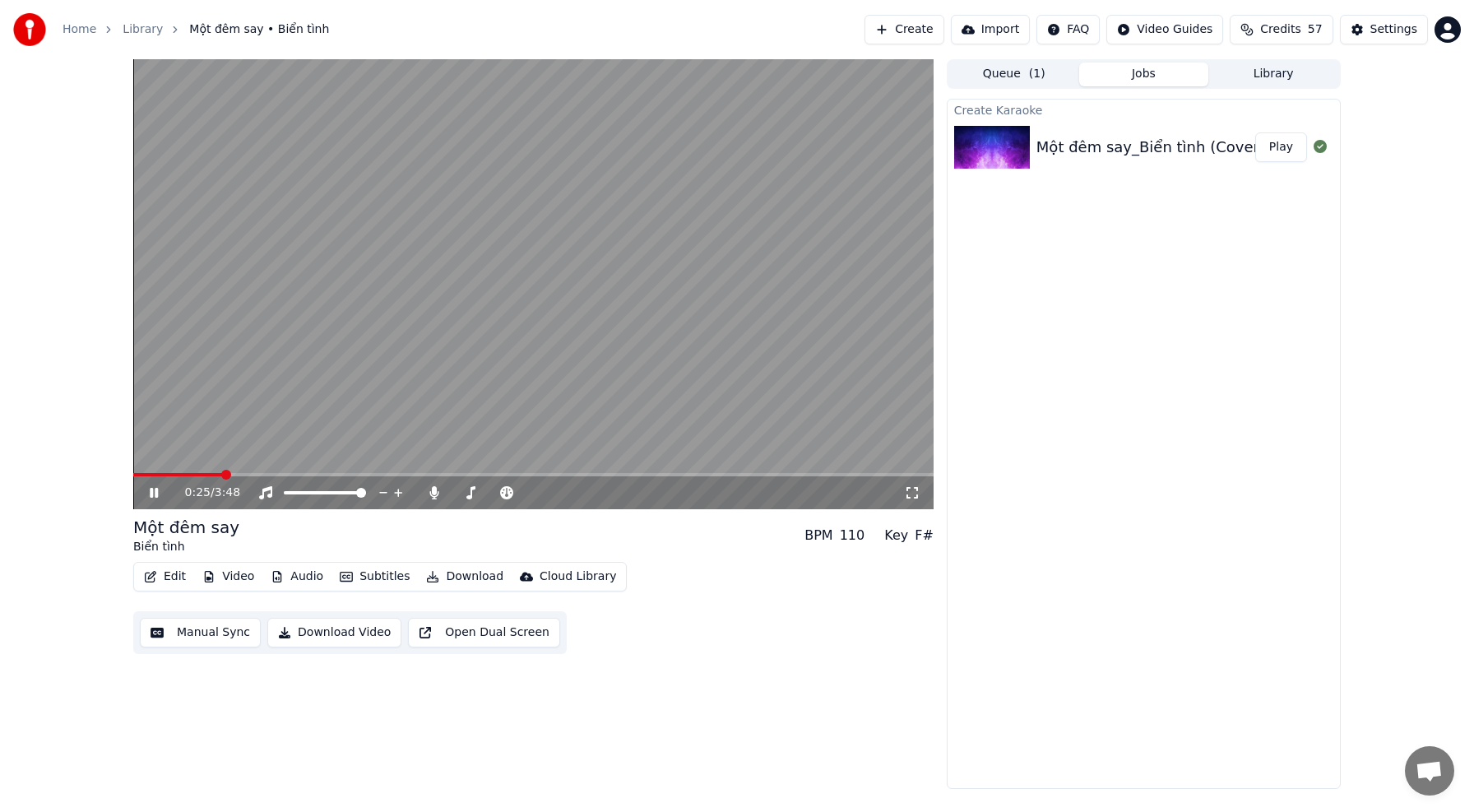
click at [178, 475] on span at bounding box center [534, 474] width 801 height 4
click at [155, 472] on span at bounding box center [158, 474] width 10 height 10
click at [133, 470] on span at bounding box center [138, 474] width 10 height 10
click at [154, 489] on icon at bounding box center [165, 493] width 39 height 14
click at [159, 475] on span at bounding box center [534, 474] width 801 height 4
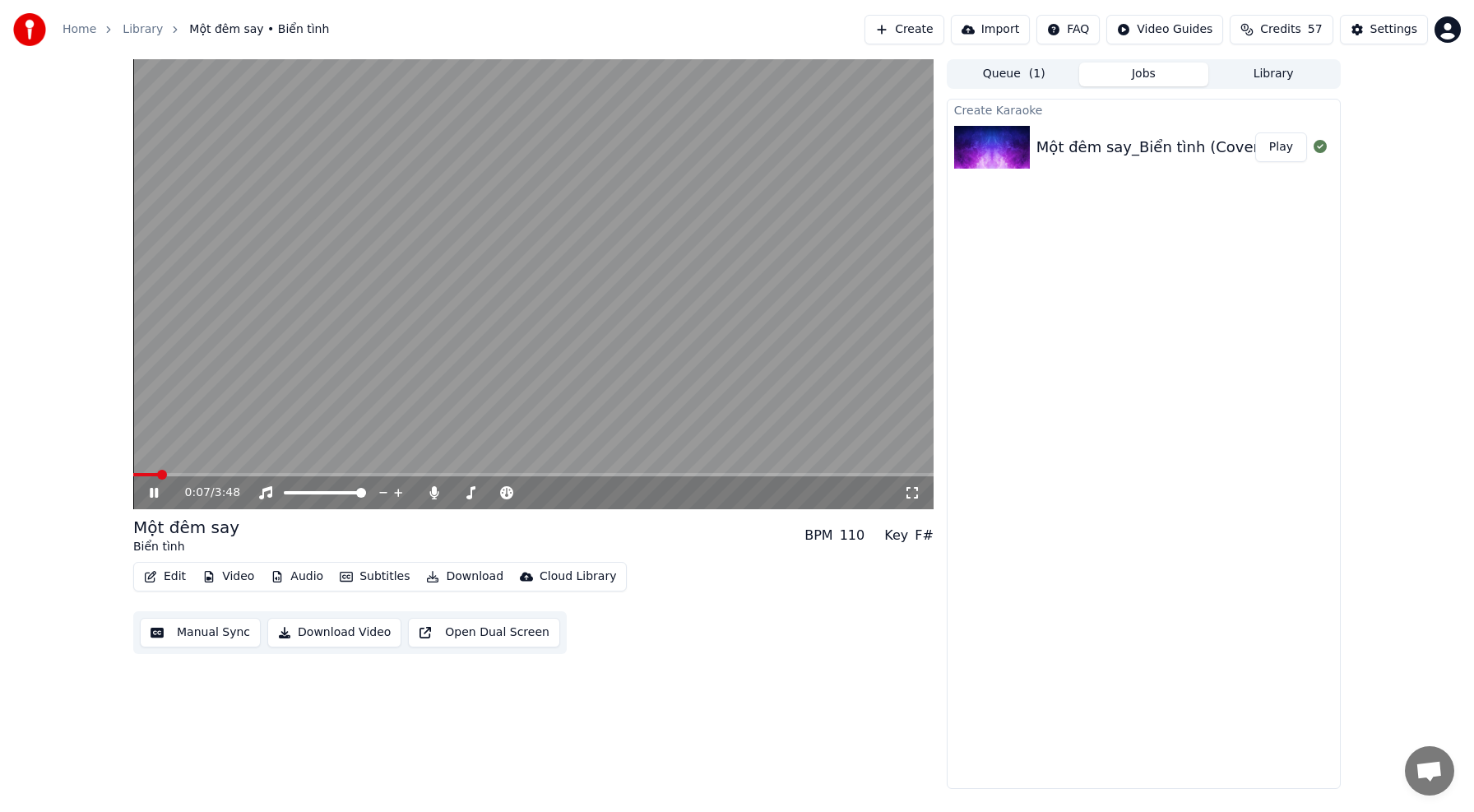
click at [157, 491] on icon at bounding box center [153, 492] width 8 height 10
click at [153, 492] on icon at bounding box center [153, 493] width 10 height 12
click at [214, 626] on button "Manual Sync" at bounding box center [200, 632] width 121 height 30
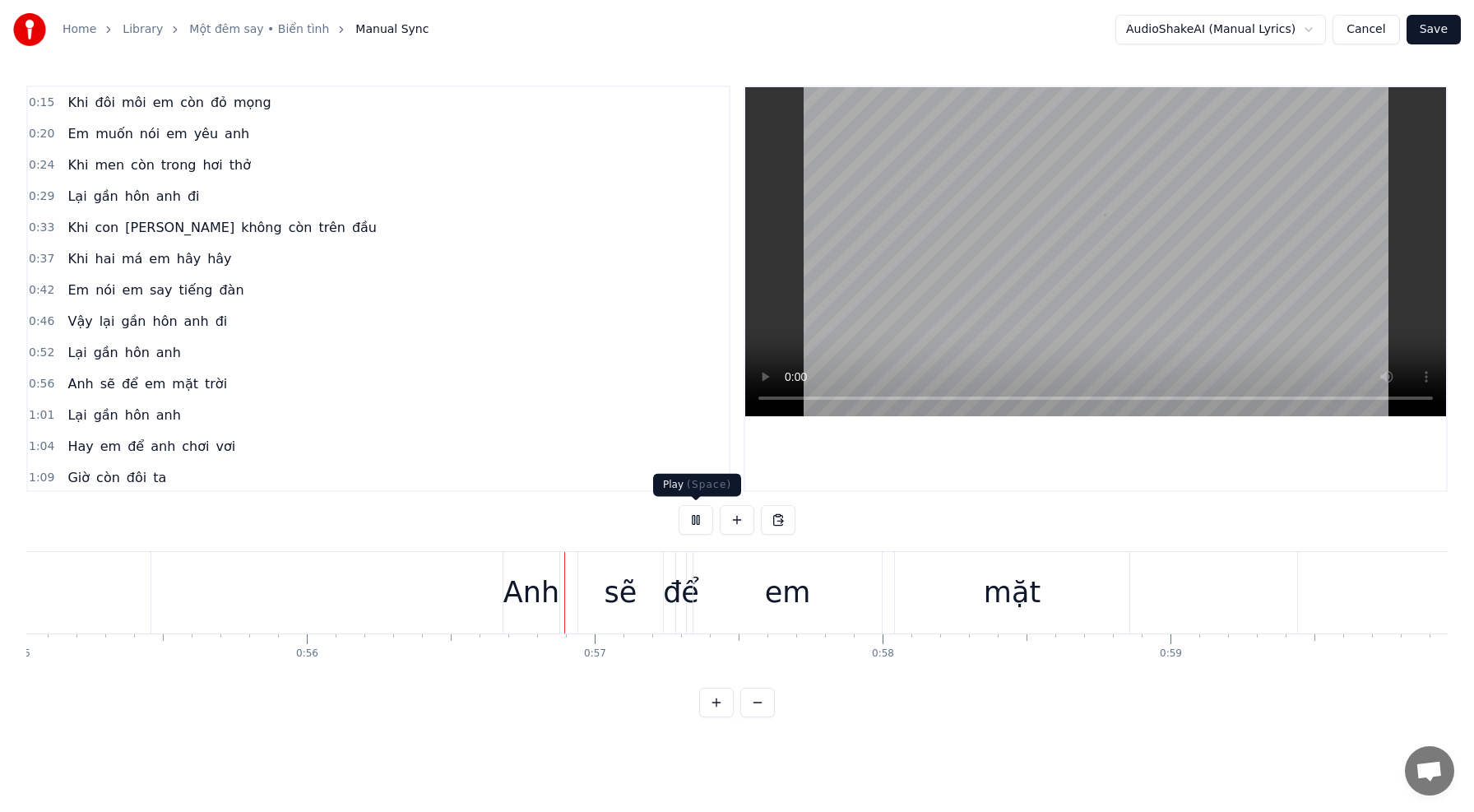
scroll to position [0, 16144]
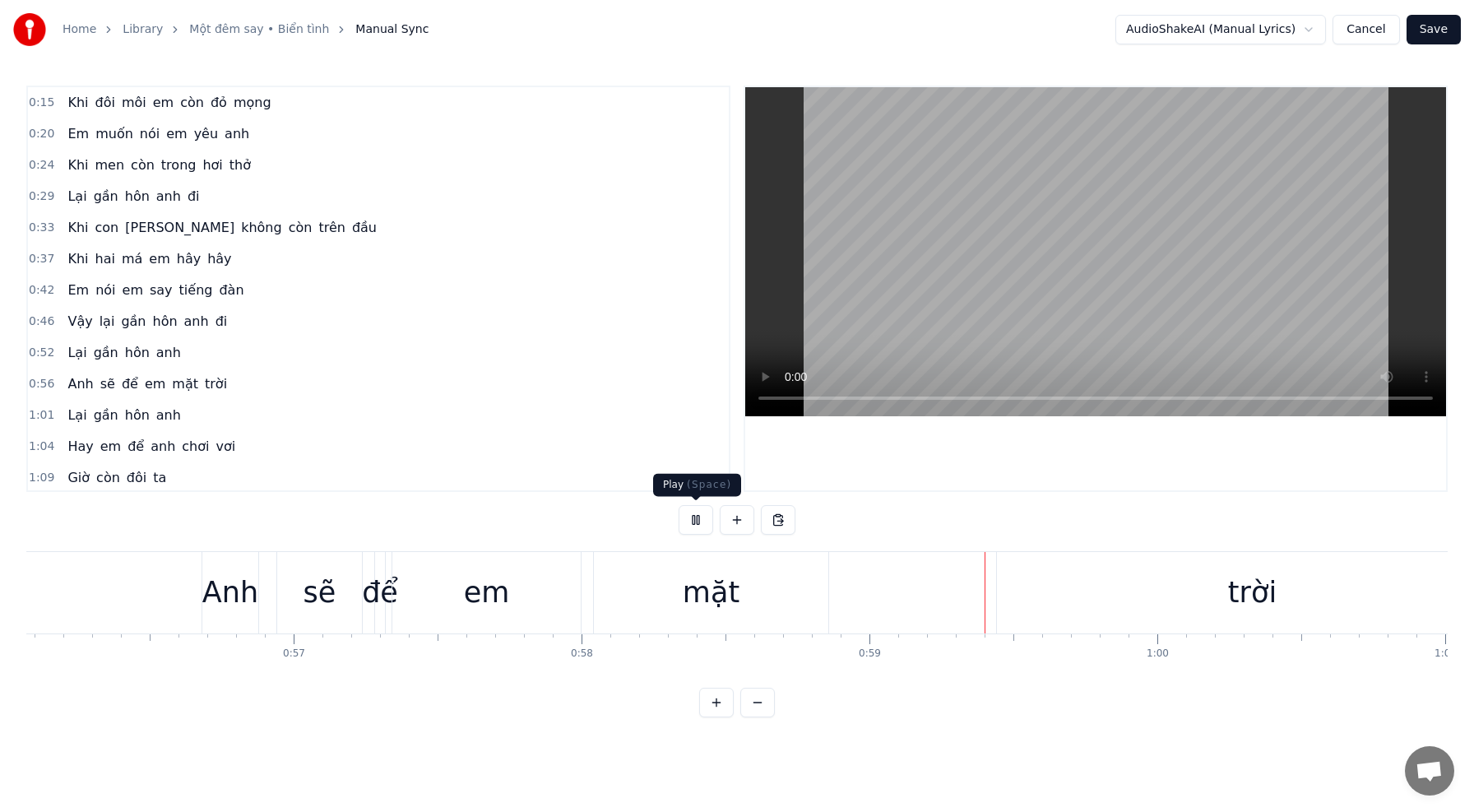
click at [694, 522] on button at bounding box center [696, 520] width 34 height 30
click at [860, 596] on div "[PERSON_NAME] sẽ để em mặt trời" at bounding box center [857, 592] width 1311 height 82
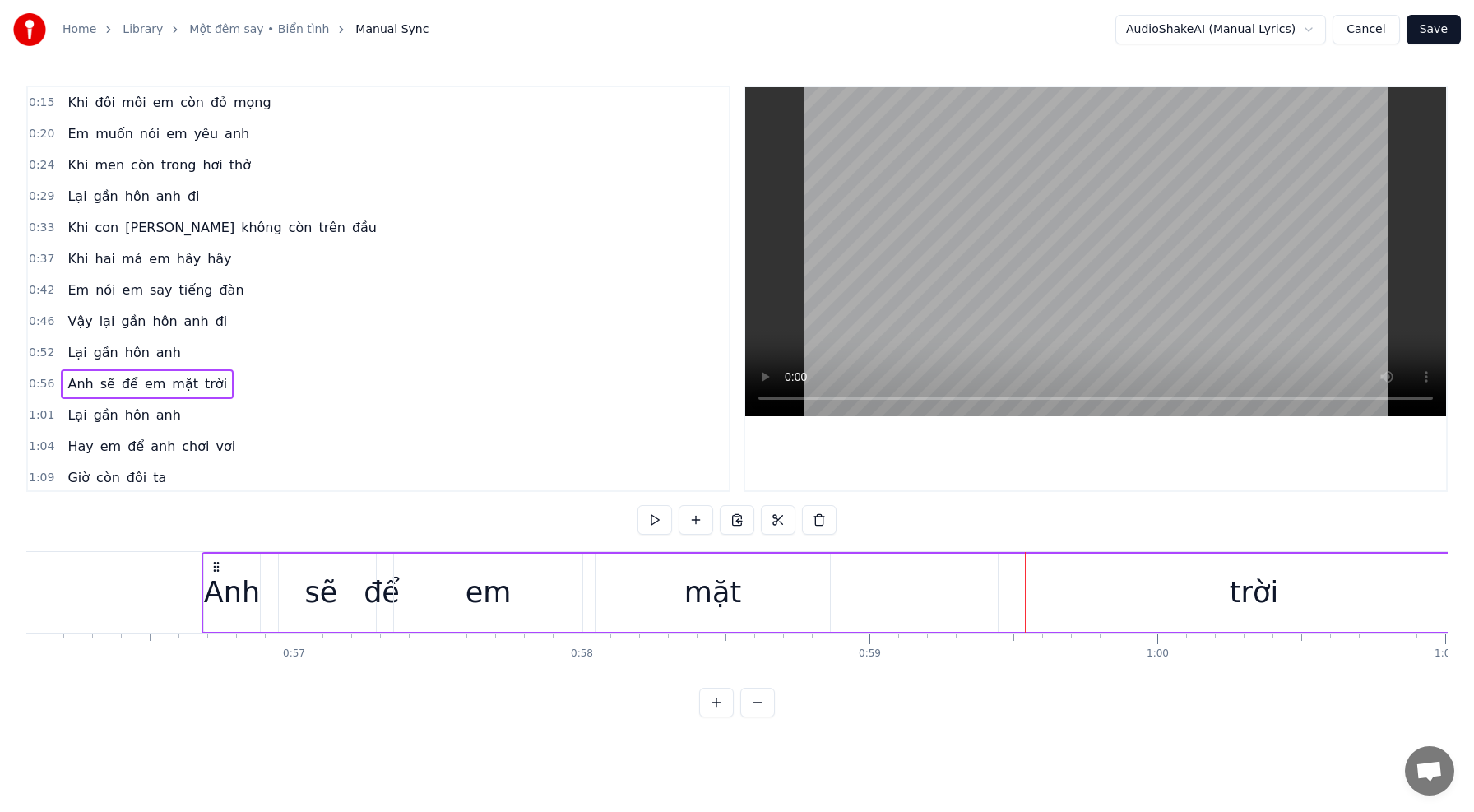
click at [940, 672] on div "Khi đôi môi em còn đỏ [PERSON_NAME] muốn nói em yêu anh Khi men còn trong hơi […" at bounding box center [737, 612] width 1421 height 123
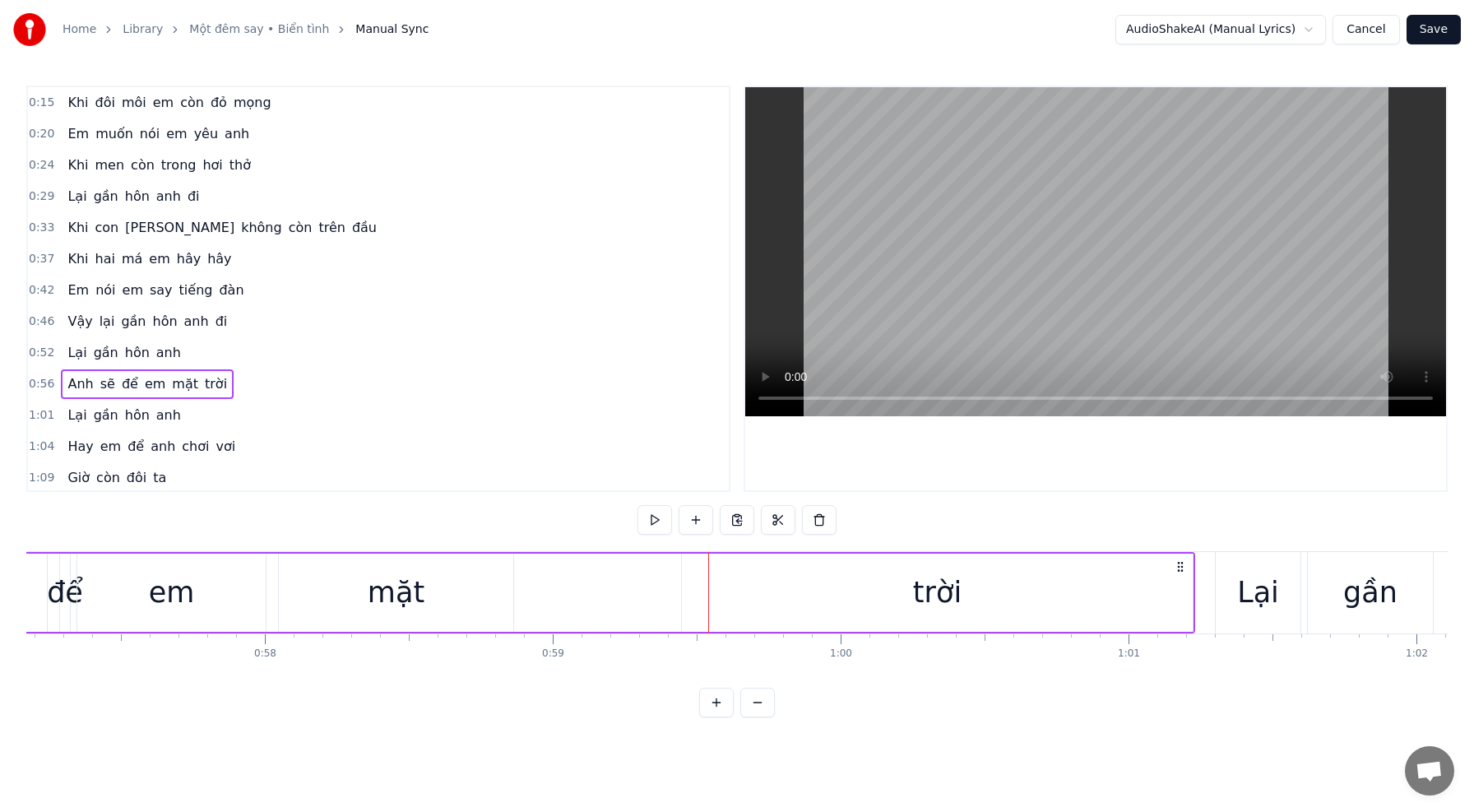
scroll to position [0, 16468]
click at [927, 592] on div "trời" at bounding box center [930, 592] width 48 height 44
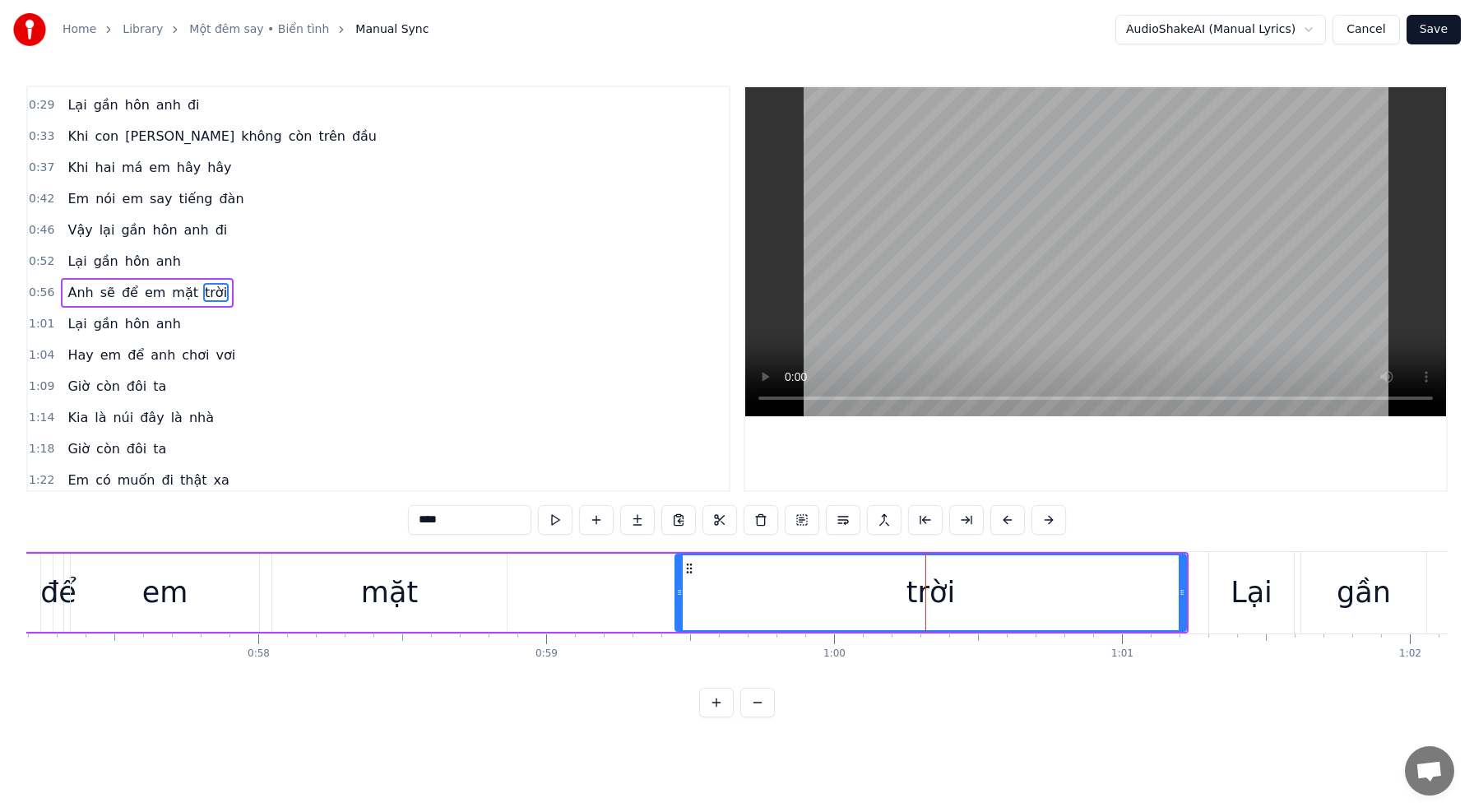
scroll to position [95, 0]
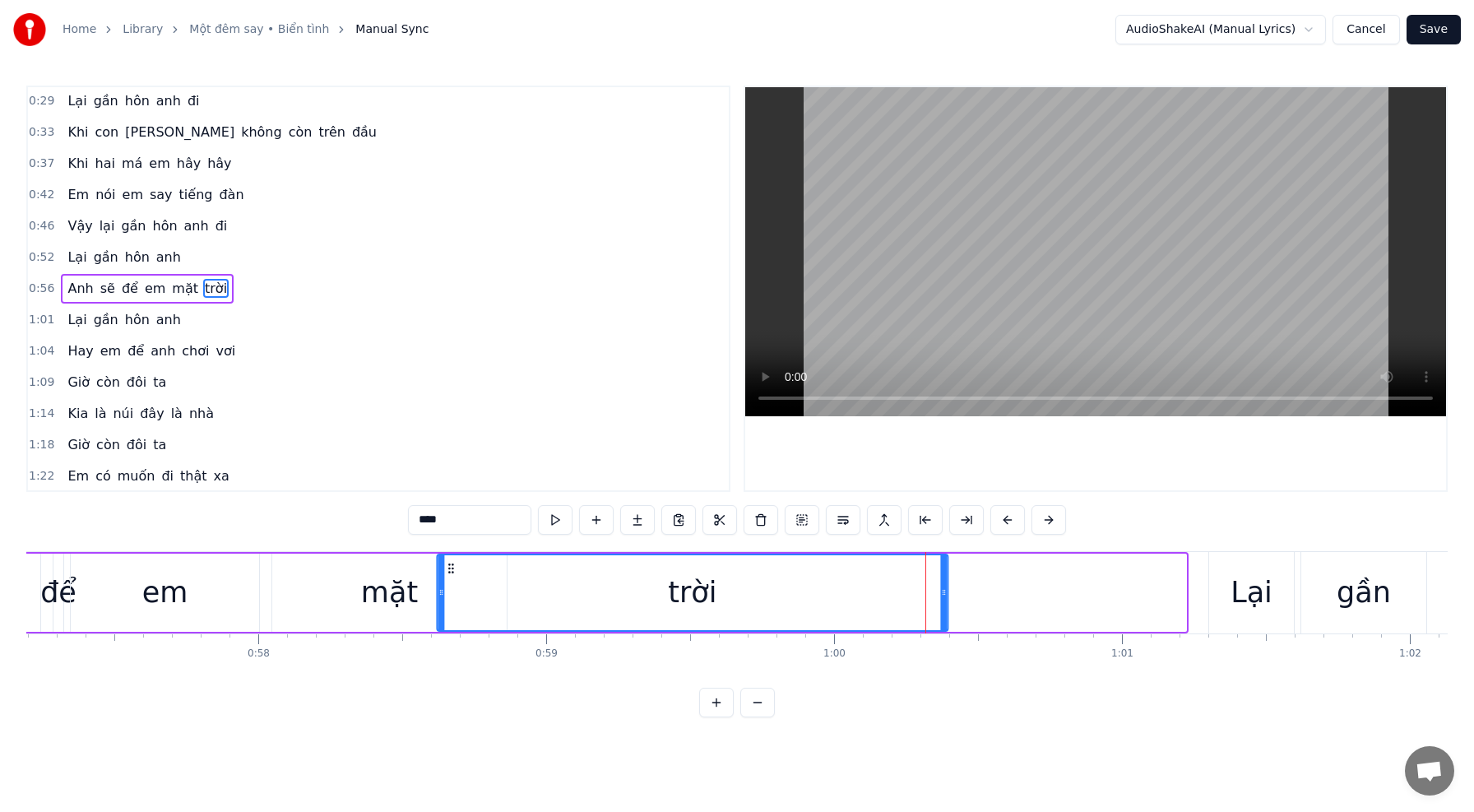
drag, startPoint x: 690, startPoint y: 566, endPoint x: 451, endPoint y: 566, distance: 239.0
click at [451, 566] on icon at bounding box center [450, 568] width 14 height 14
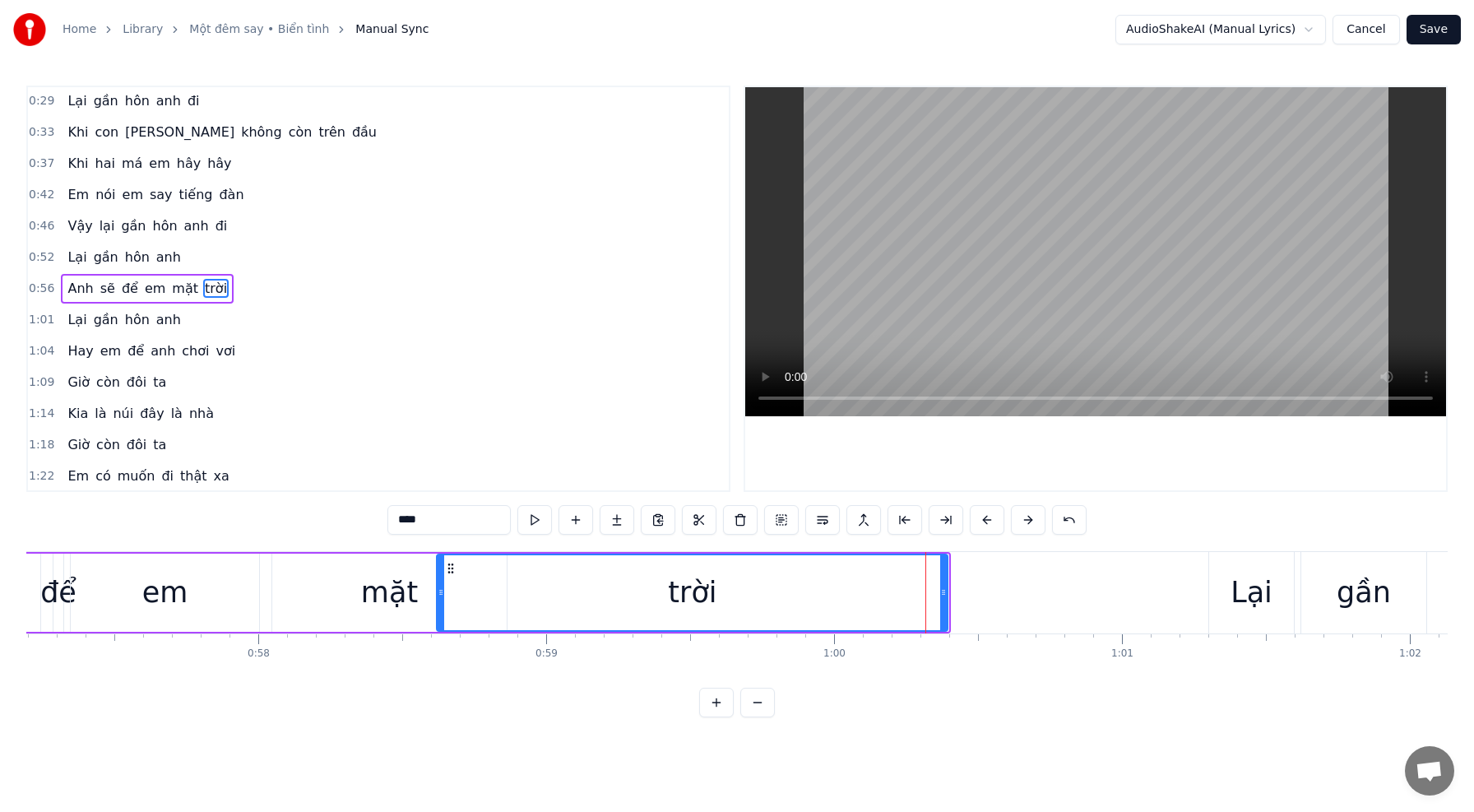
click at [408, 592] on div "mặt" at bounding box center [389, 592] width 57 height 44
type input "***"
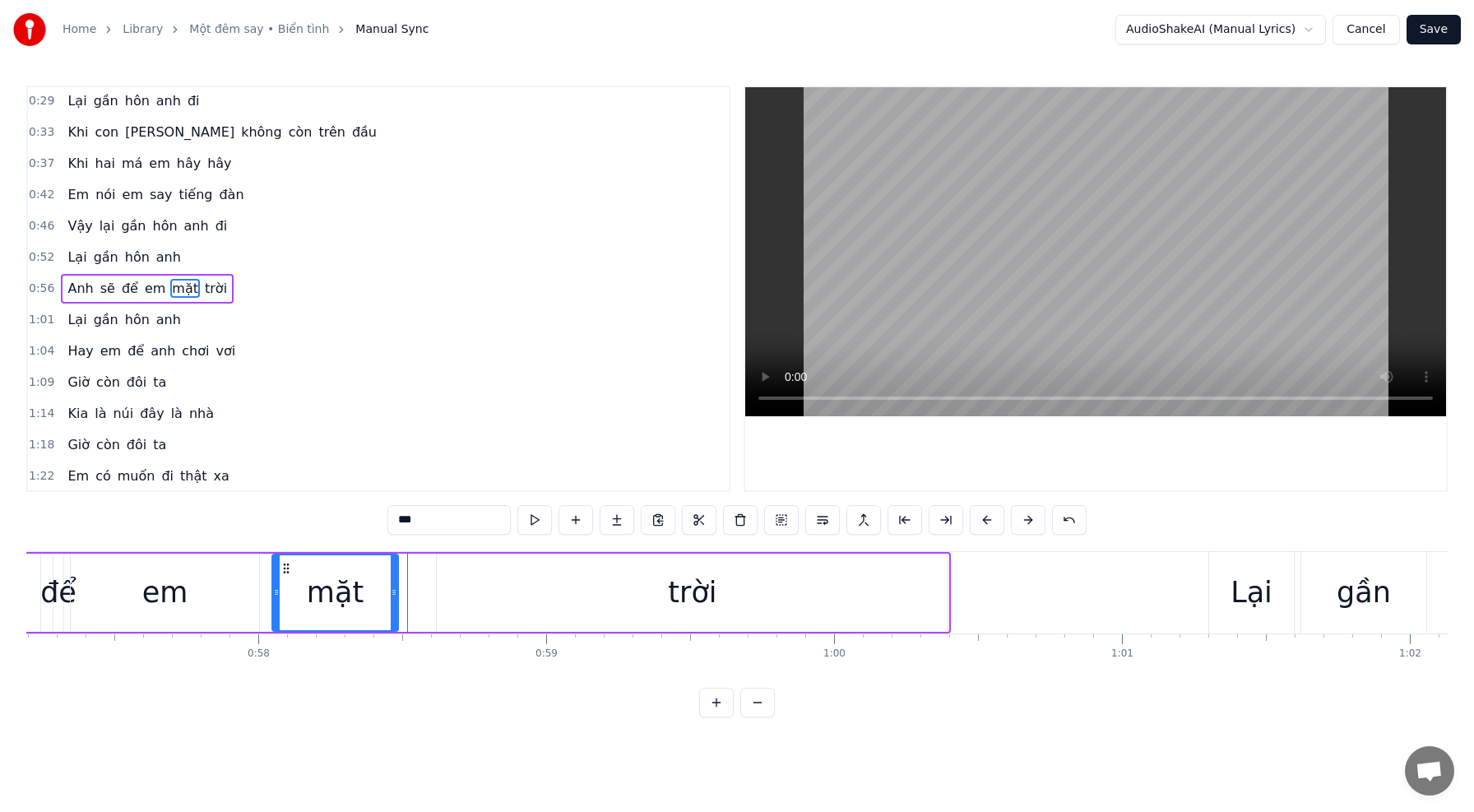
drag, startPoint x: 505, startPoint y: 596, endPoint x: 396, endPoint y: 587, distance: 109.4
click at [396, 587] on div "mặt" at bounding box center [335, 592] width 127 height 78
click at [264, 582] on div "[PERSON_NAME] sẽ để em mặt trời" at bounding box center [415, 592] width 1073 height 82
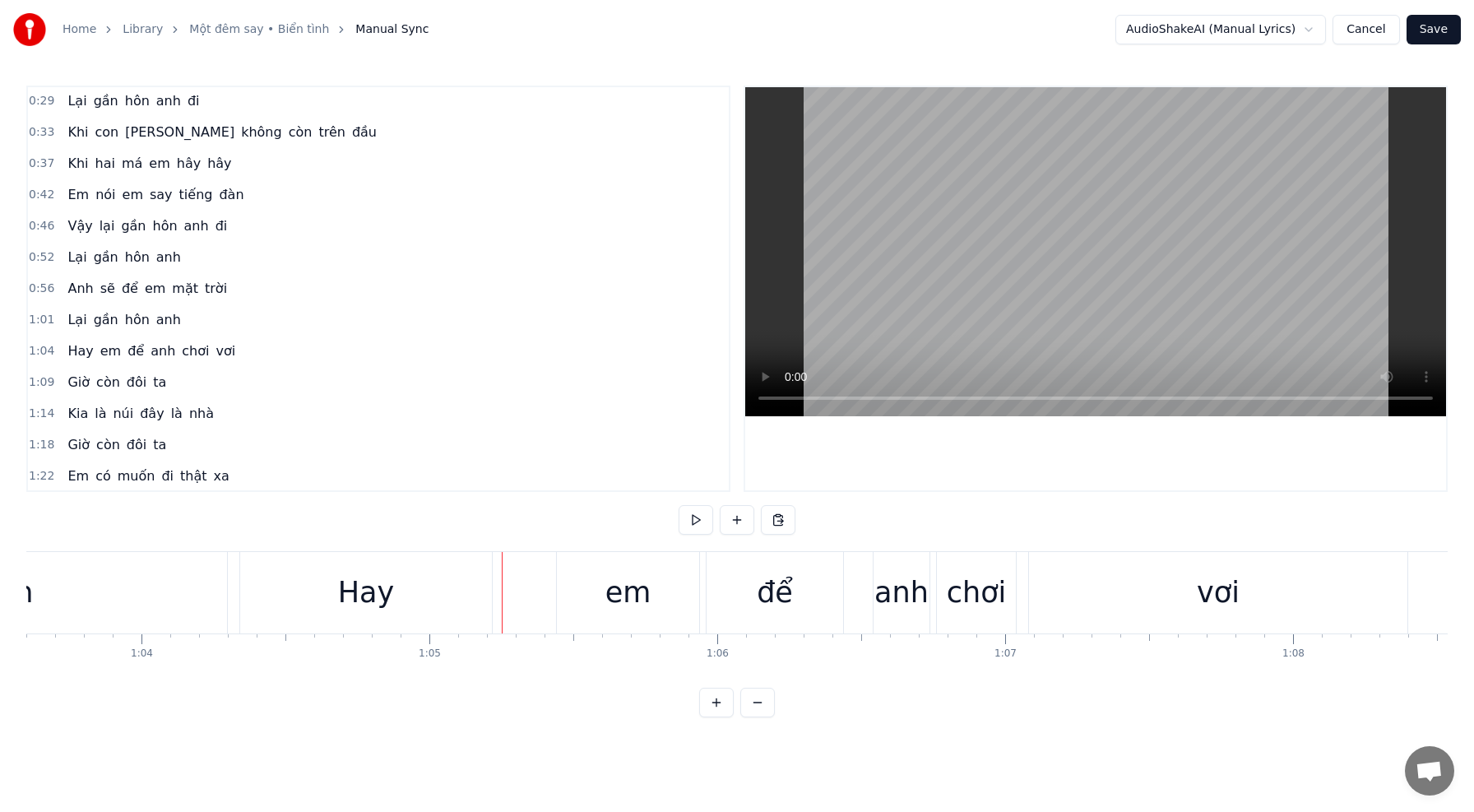
scroll to position [0, 18307]
click at [339, 575] on div "Hay" at bounding box center [370, 592] width 251 height 82
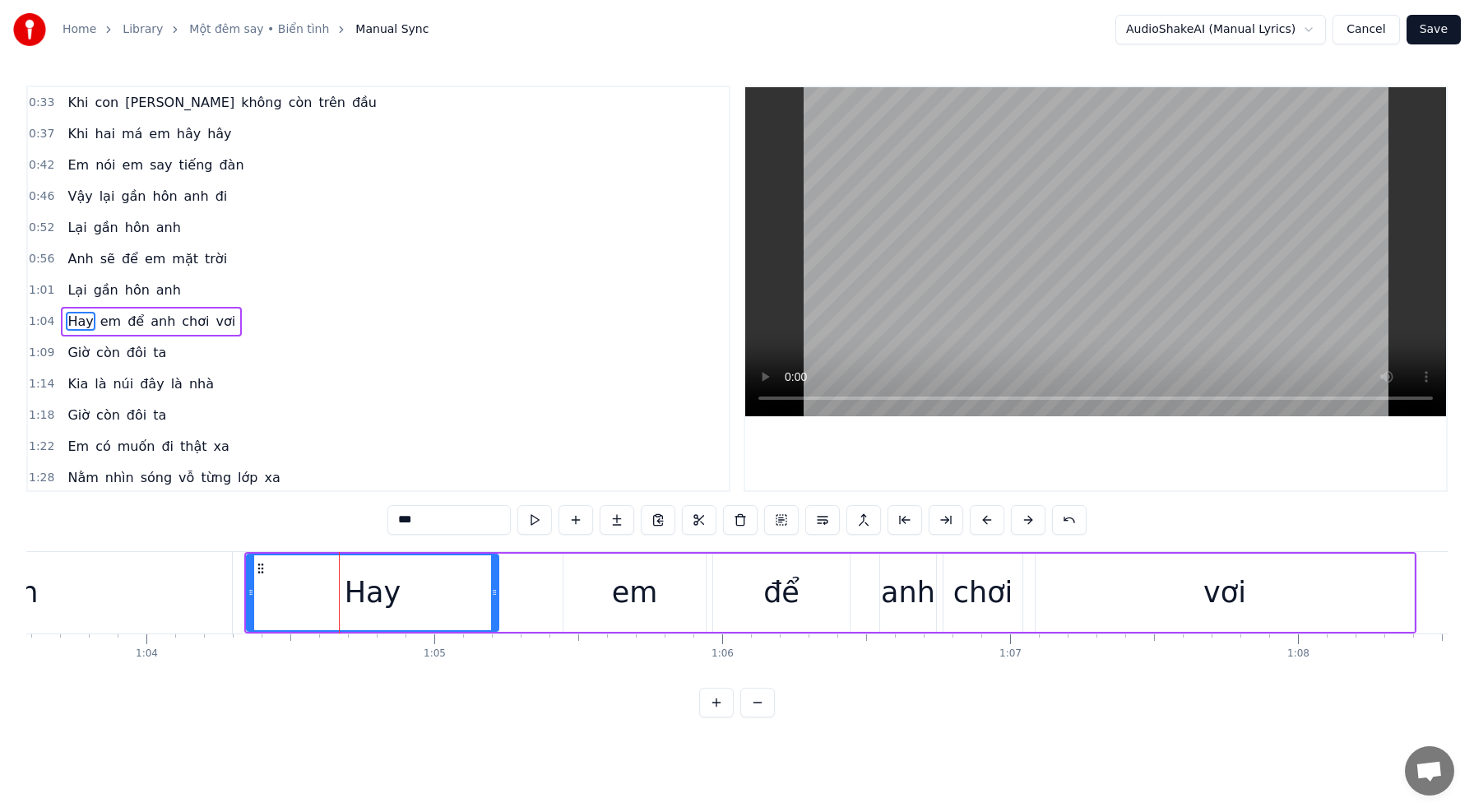
scroll to position [158, 0]
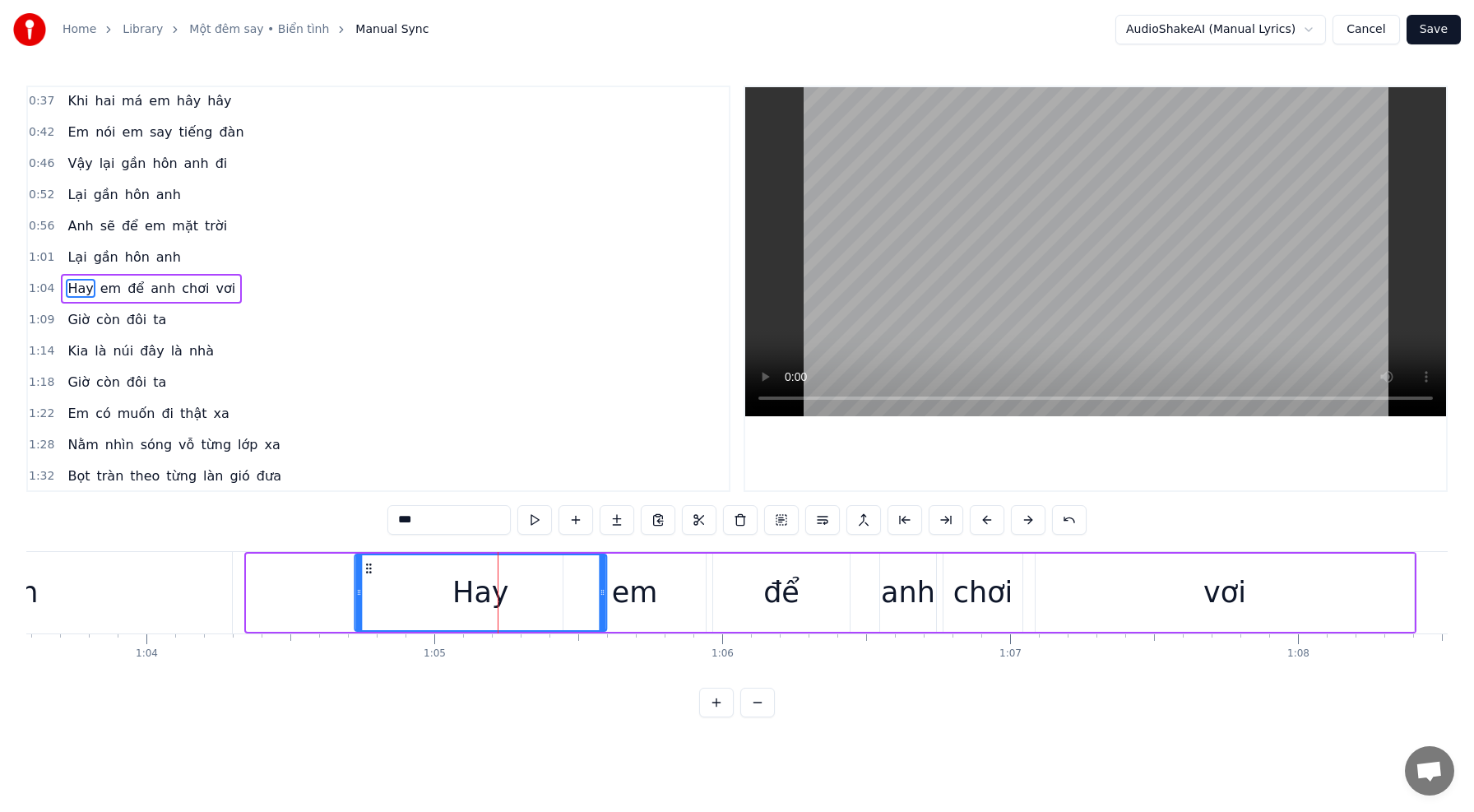
drag, startPoint x: 260, startPoint y: 569, endPoint x: 368, endPoint y: 578, distance: 108.4
click at [368, 578] on div "Hay" at bounding box center [481, 592] width 251 height 74
click at [654, 598] on div "em" at bounding box center [634, 592] width 142 height 78
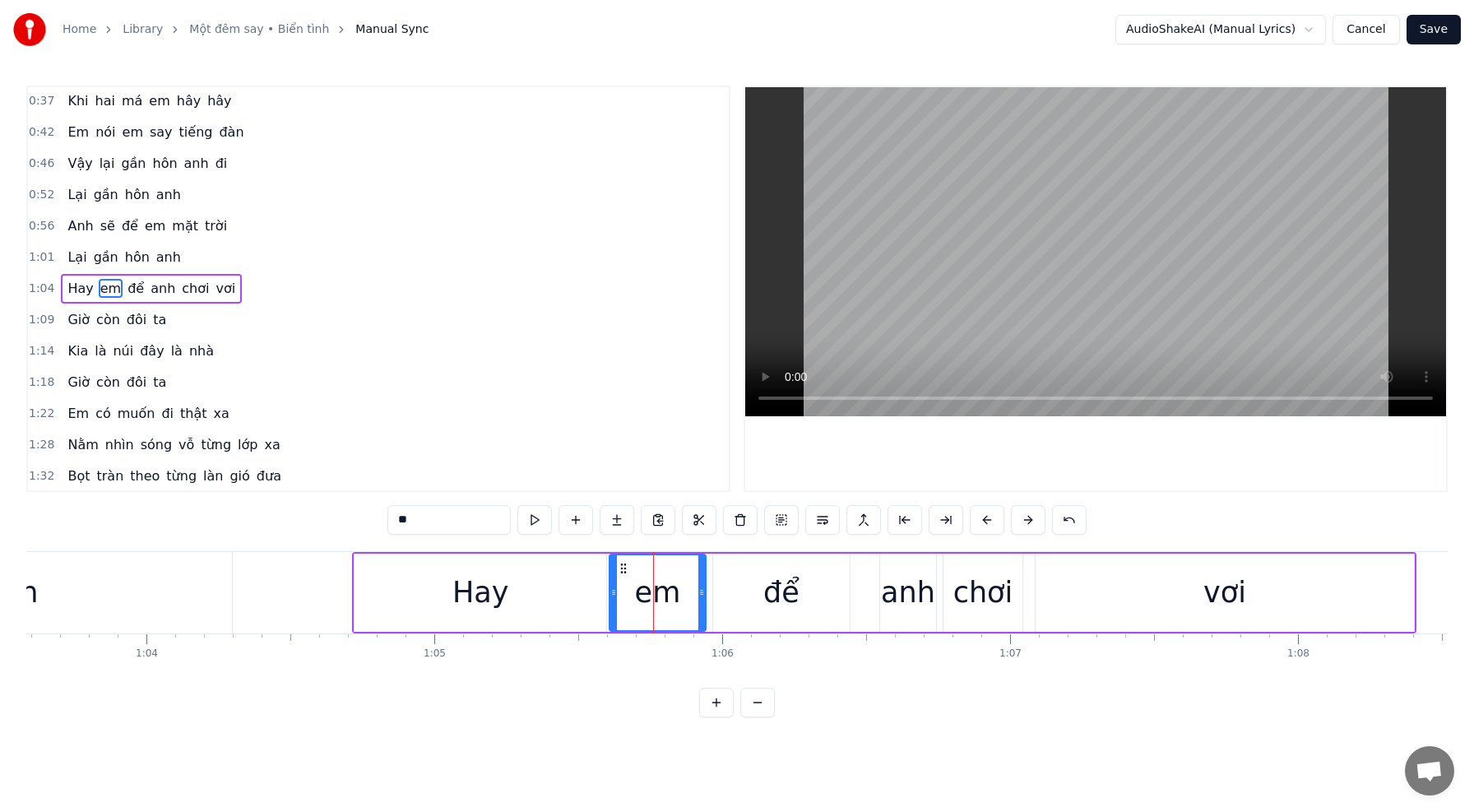
drag, startPoint x: 568, startPoint y: 594, endPoint x: 613, endPoint y: 597, distance: 45.1
click at [614, 598] on icon at bounding box center [614, 592] width 6 height 14
click at [463, 599] on div "Hay" at bounding box center [480, 592] width 56 height 44
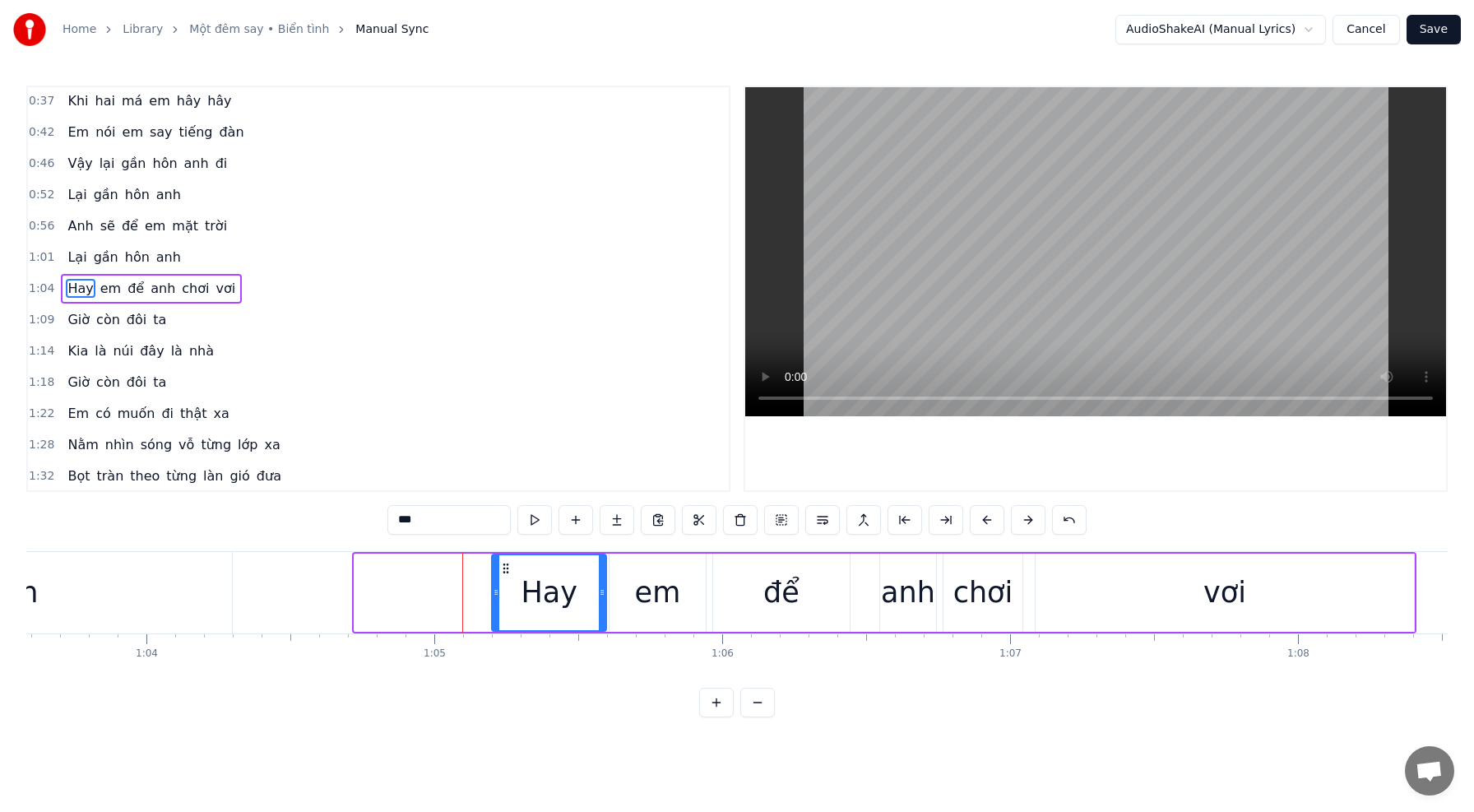
drag, startPoint x: 359, startPoint y: 591, endPoint x: 496, endPoint y: 596, distance: 137.1
click at [496, 596] on icon at bounding box center [496, 592] width 6 height 14
drag, startPoint x: 601, startPoint y: 594, endPoint x: 566, endPoint y: 593, distance: 35.0
click at [566, 593] on icon at bounding box center [567, 592] width 6 height 14
click at [637, 593] on div "em" at bounding box center [658, 592] width 96 height 78
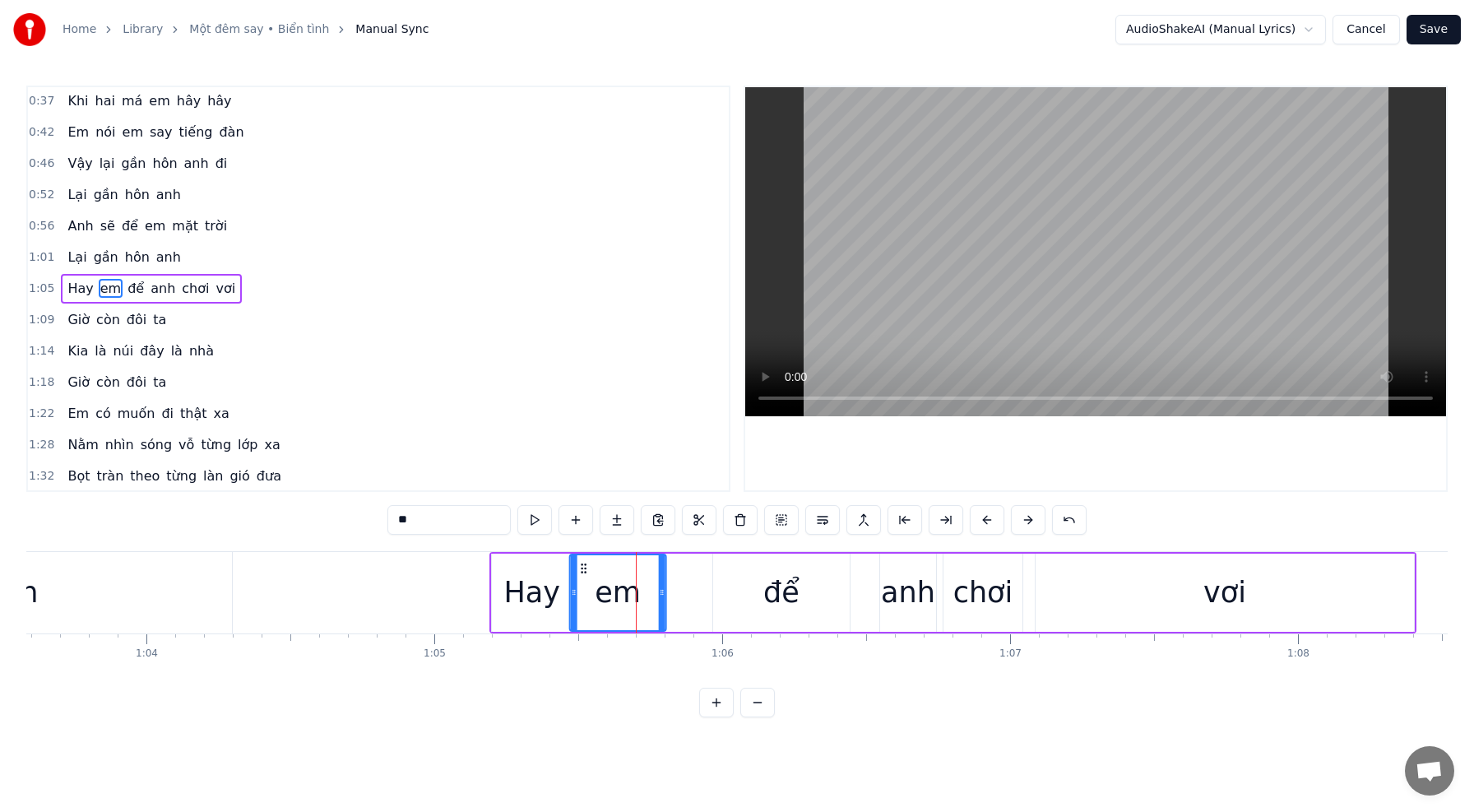
drag, startPoint x: 622, startPoint y: 569, endPoint x: 583, endPoint y: 571, distance: 39.1
click at [583, 571] on icon at bounding box center [584, 568] width 14 height 14
click at [720, 602] on div "để" at bounding box center [781, 592] width 136 height 78
type input "**"
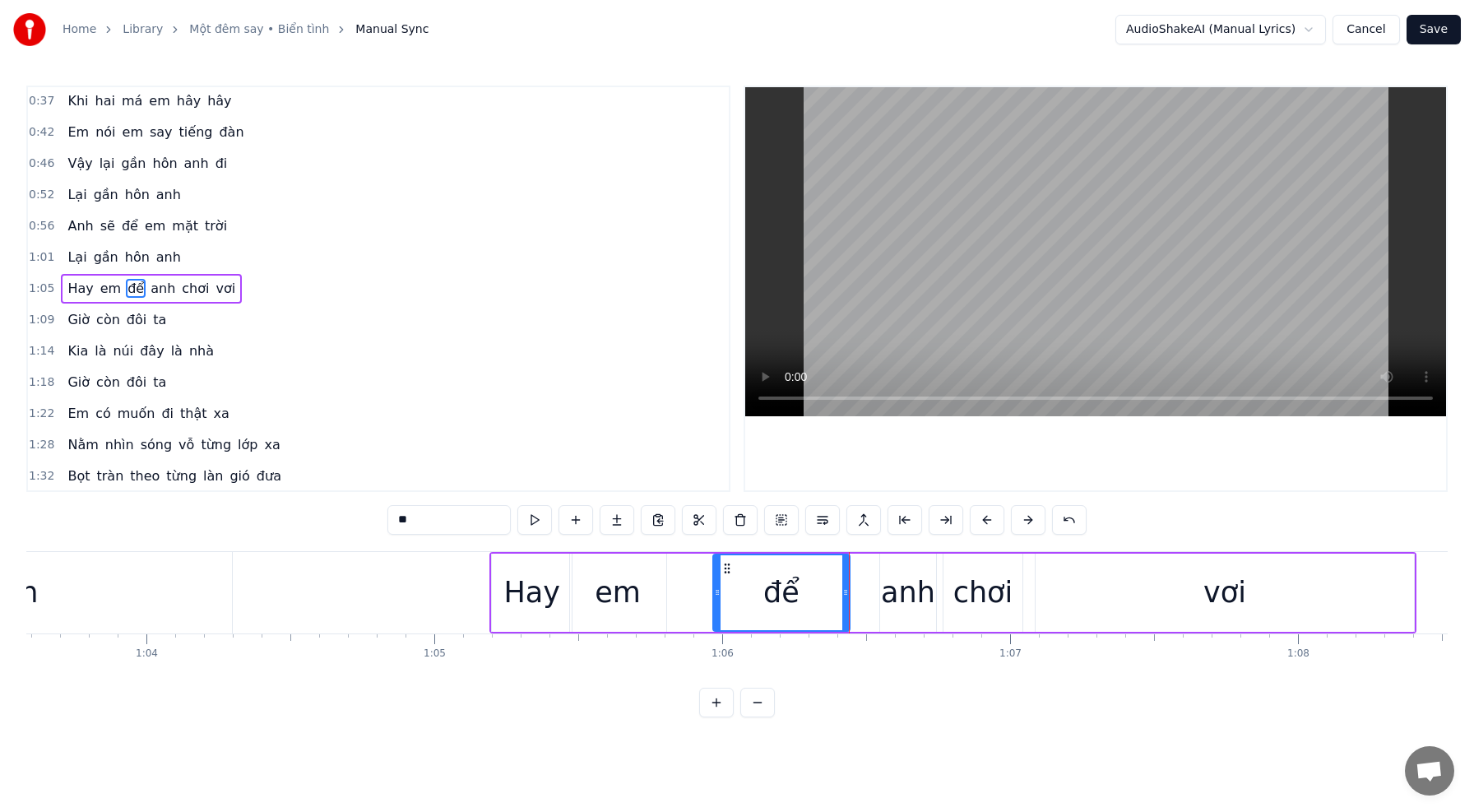
click at [692, 599] on div "[PERSON_NAME] để [PERSON_NAME] vơi" at bounding box center [952, 592] width 927 height 82
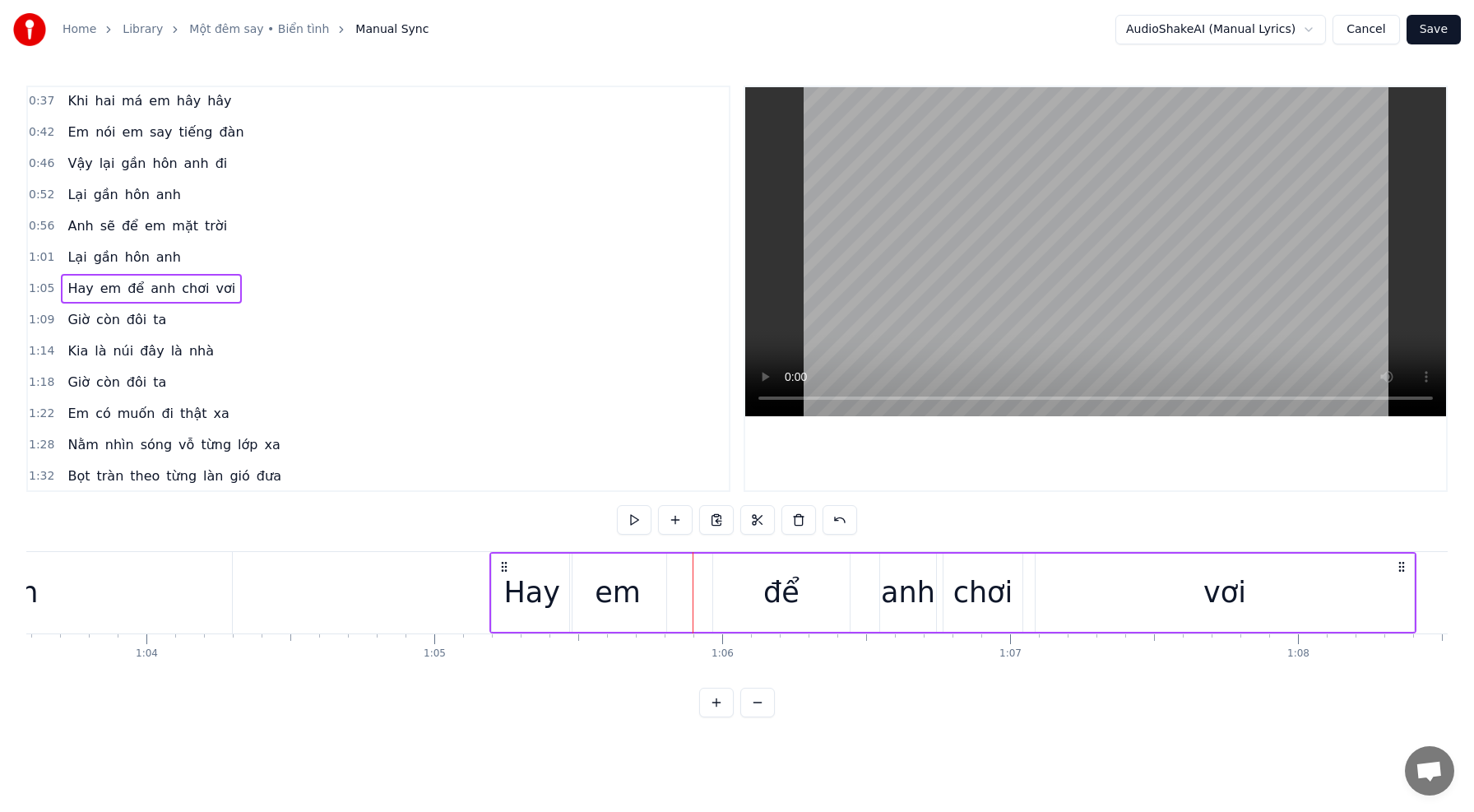
click at [635, 593] on div "em" at bounding box center [617, 592] width 46 height 44
click at [703, 596] on div "[PERSON_NAME] để [PERSON_NAME] vơi" at bounding box center [952, 592] width 927 height 82
click at [722, 593] on div "để" at bounding box center [781, 592] width 136 height 78
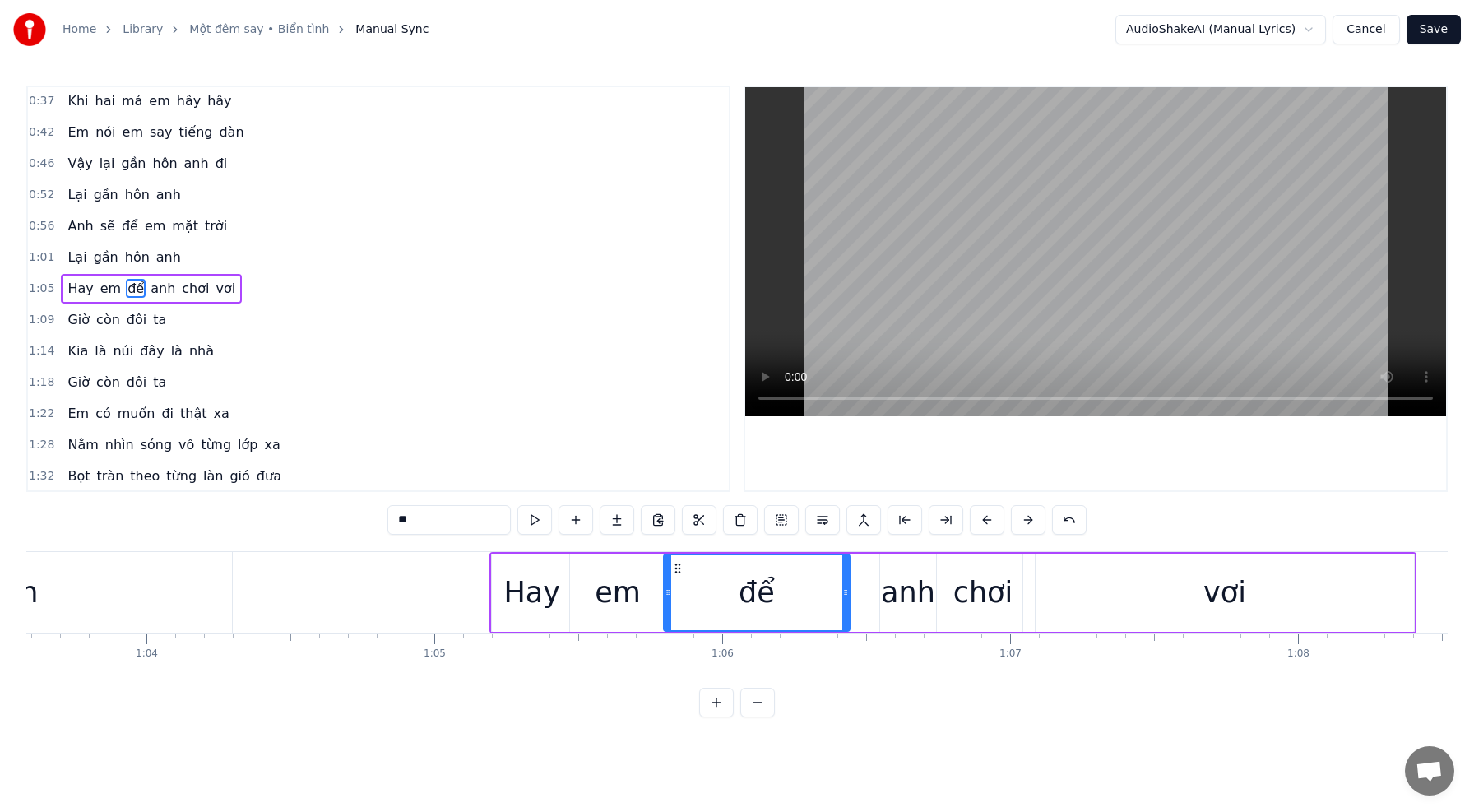
drag, startPoint x: 715, startPoint y: 593, endPoint x: 659, endPoint y: 592, distance: 56.0
click at [665, 592] on icon at bounding box center [667, 592] width 6 height 14
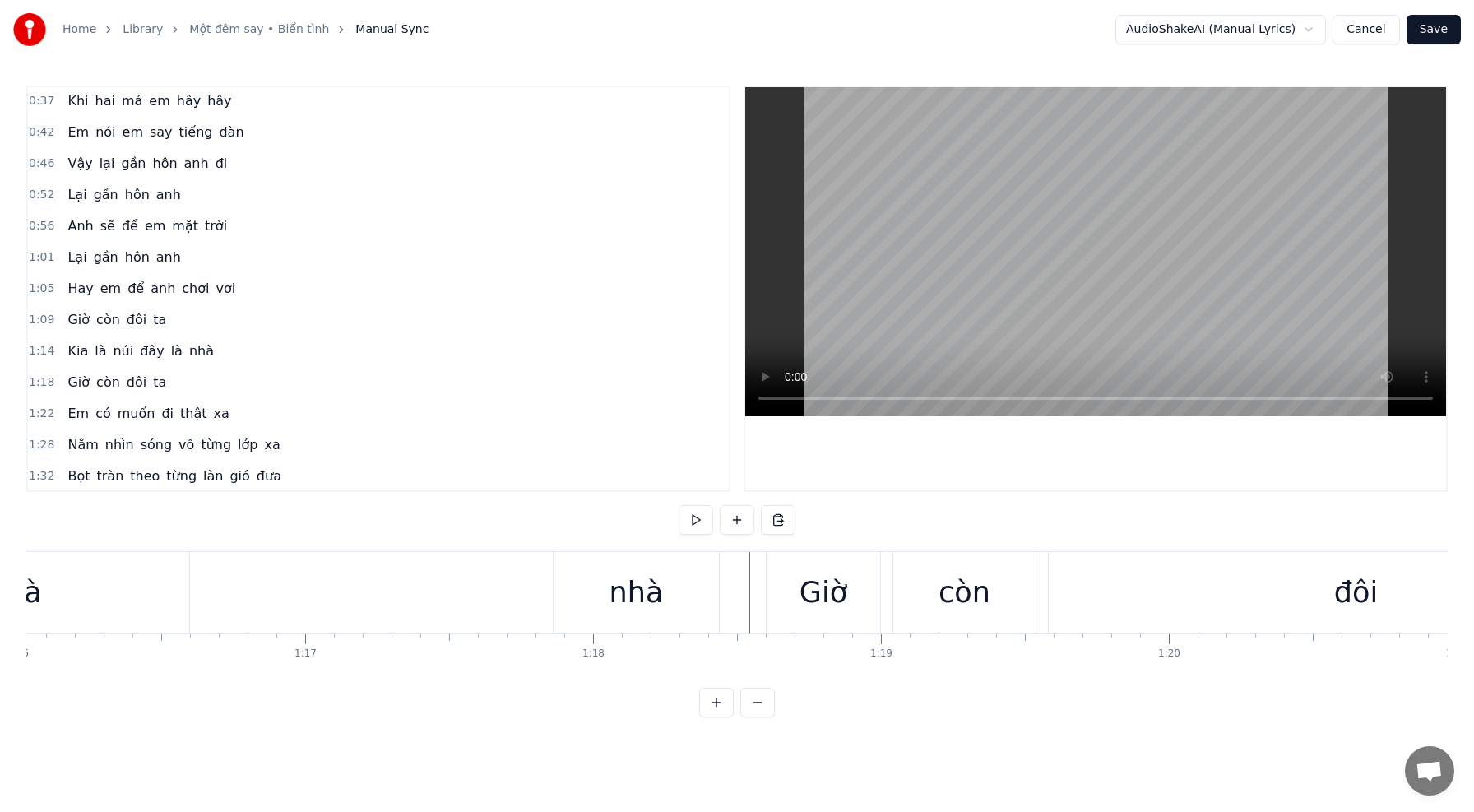
scroll to position [0, 21892]
click at [326, 589] on div "Kia là núi đây là nhà" at bounding box center [99, 592] width 1247 height 82
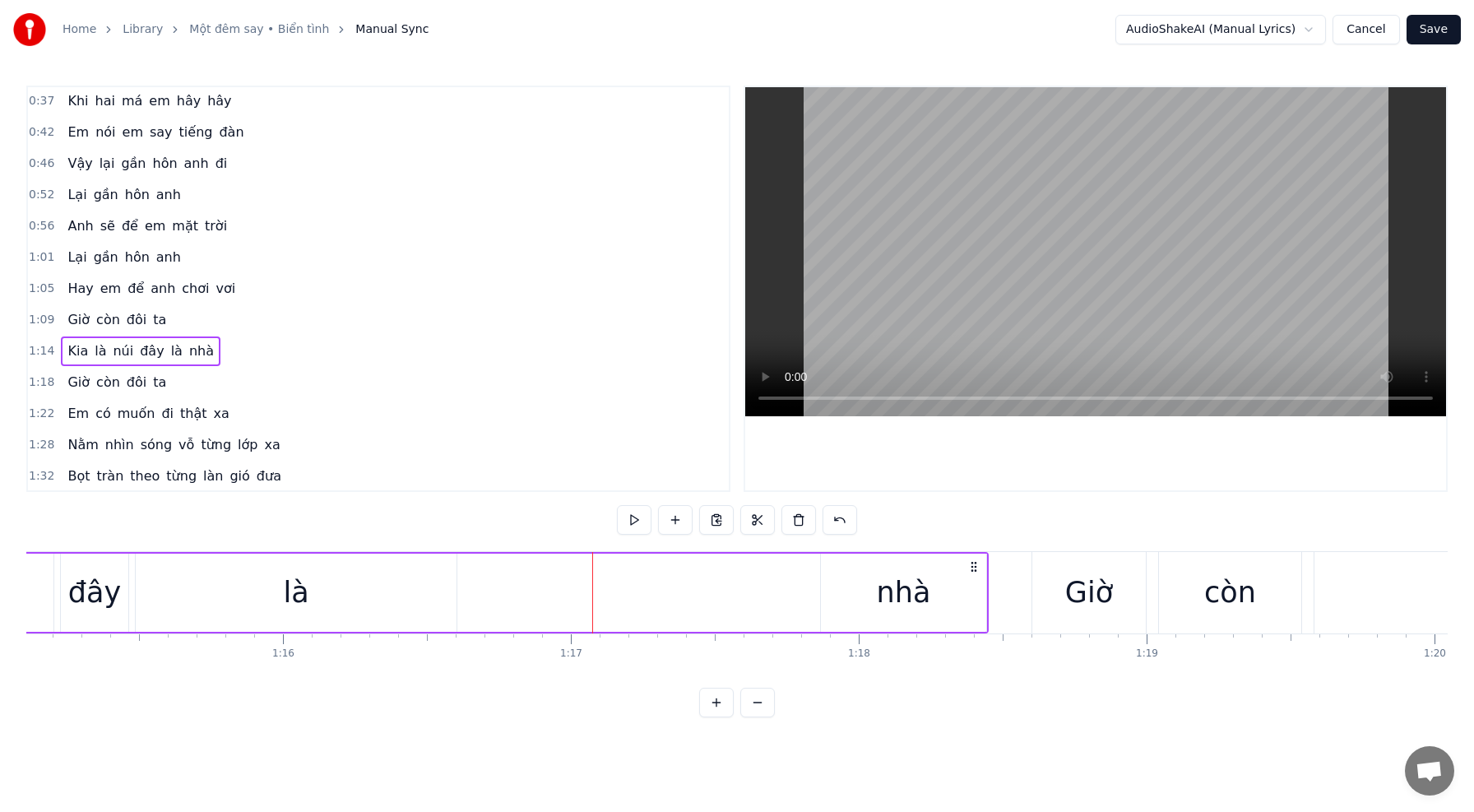
scroll to position [0, 21597]
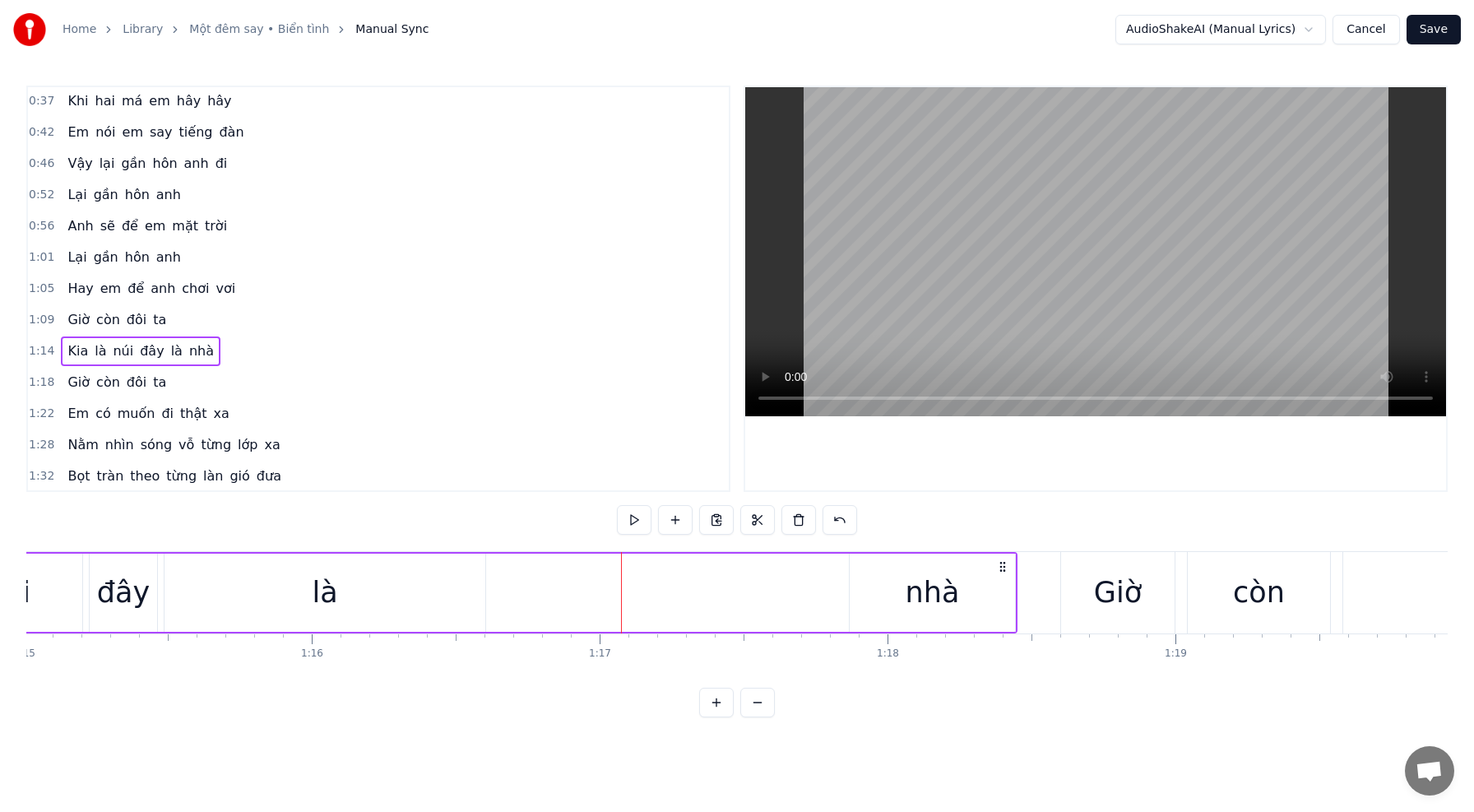
click at [951, 599] on div "nhà" at bounding box center [933, 592] width 54 height 44
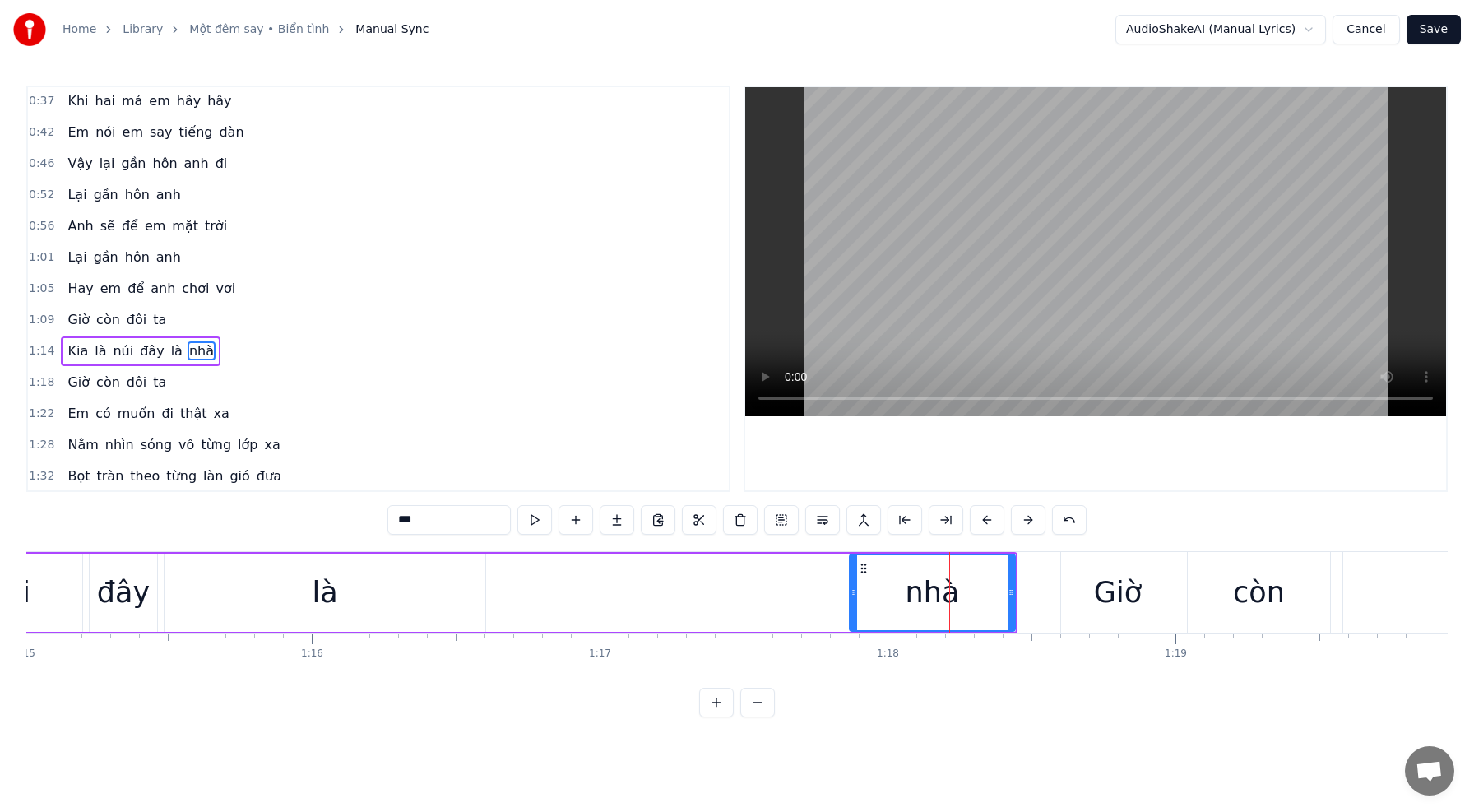
scroll to position [220, 0]
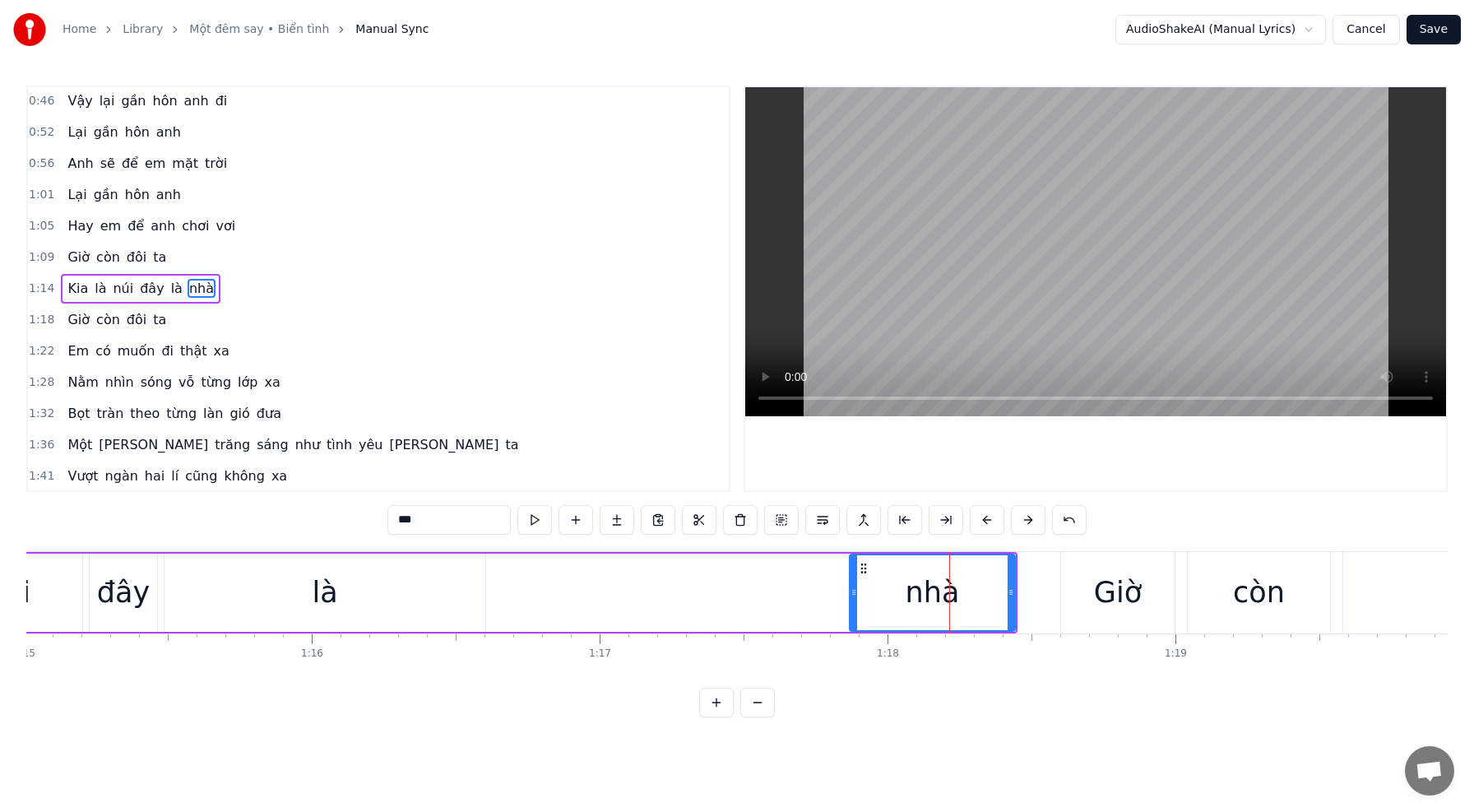
click at [546, 581] on div "Kia là núi đây là nhà" at bounding box center [394, 592] width 1247 height 82
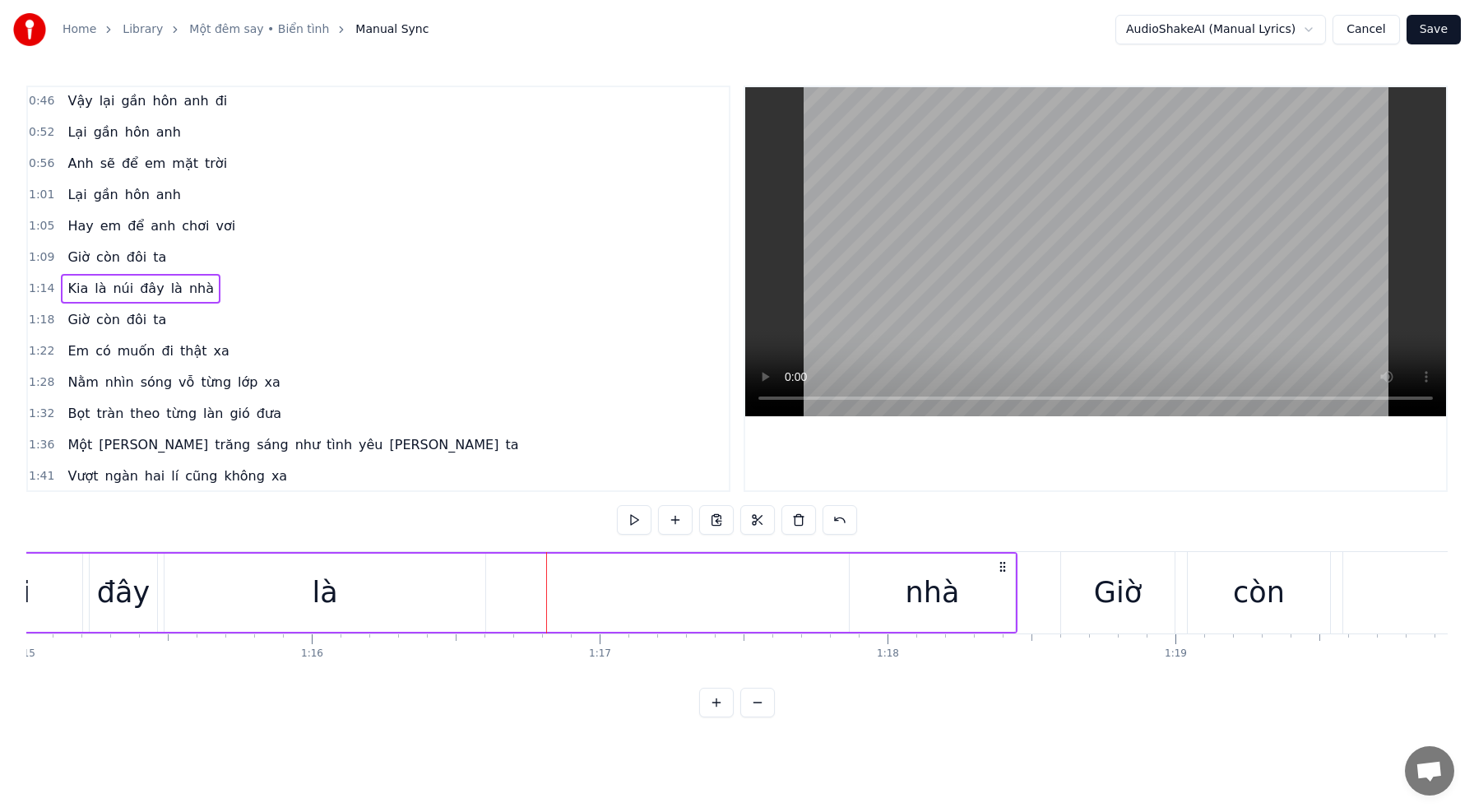
click at [340, 586] on div "là" at bounding box center [324, 592] width 320 height 78
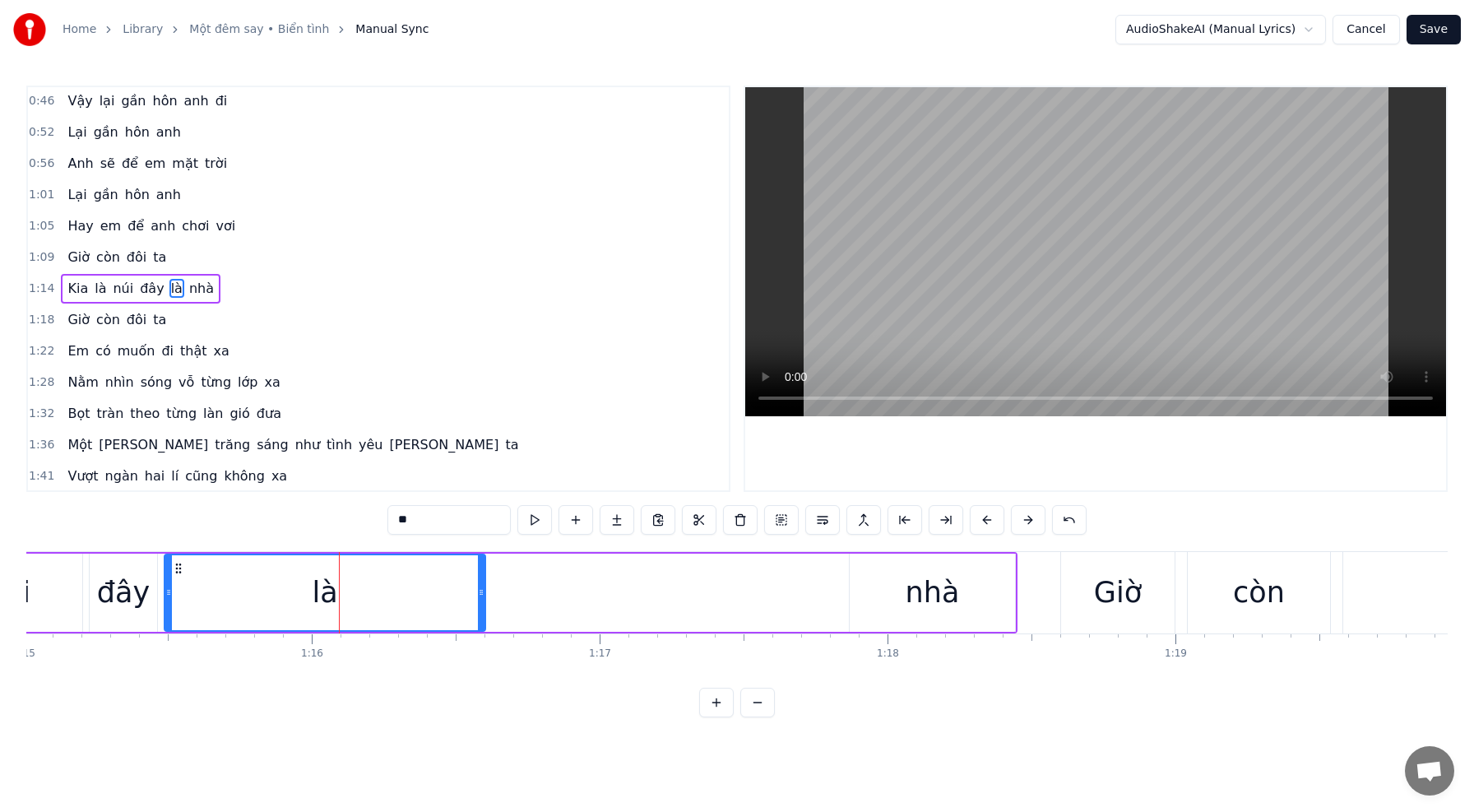
scroll to position [0, 21593]
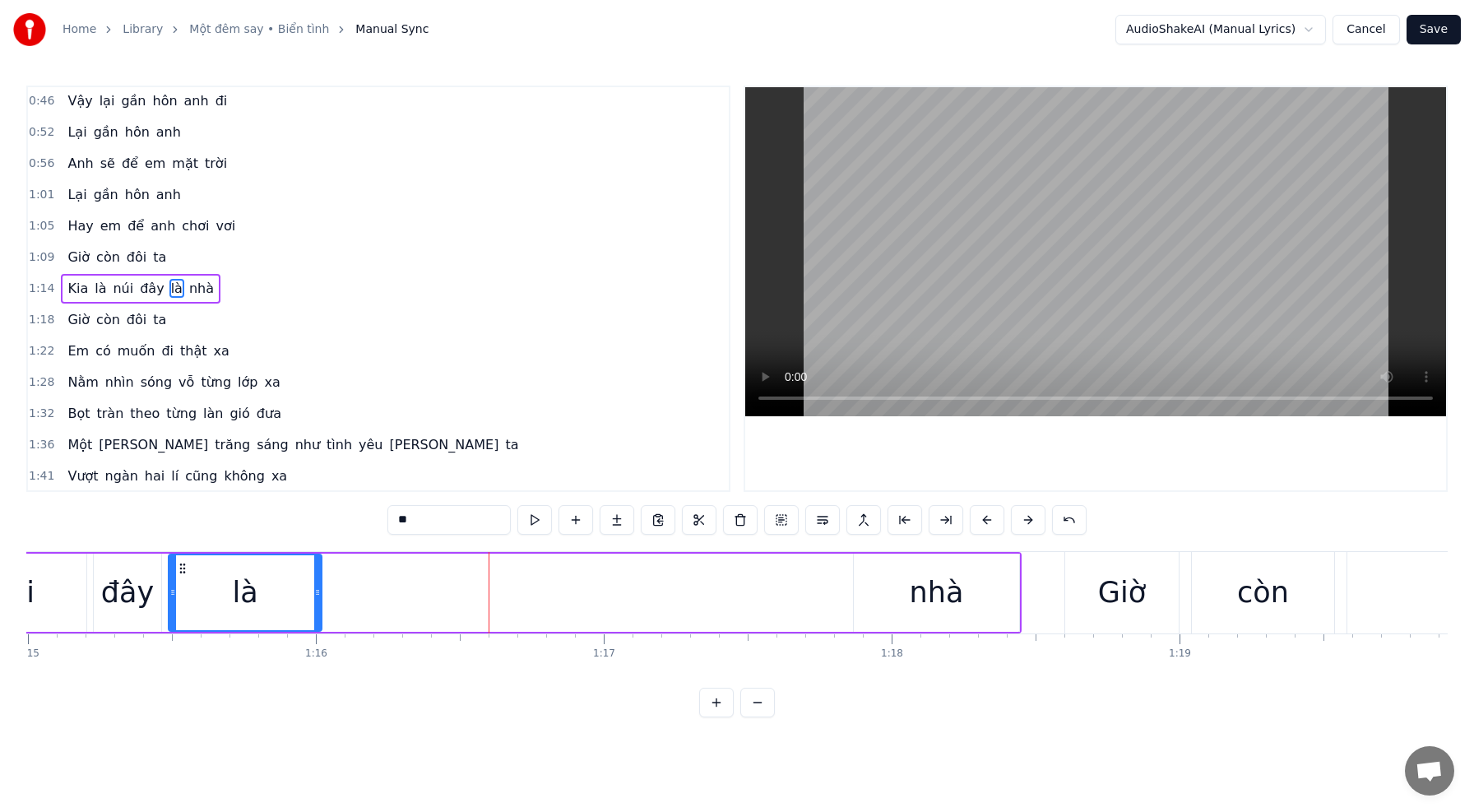
drag, startPoint x: 484, startPoint y: 589, endPoint x: 320, endPoint y: 580, distance: 164.2
click at [316, 580] on div at bounding box center [317, 592] width 6 height 74
click at [956, 592] on div "nhà" at bounding box center [937, 592] width 54 height 44
type input "***"
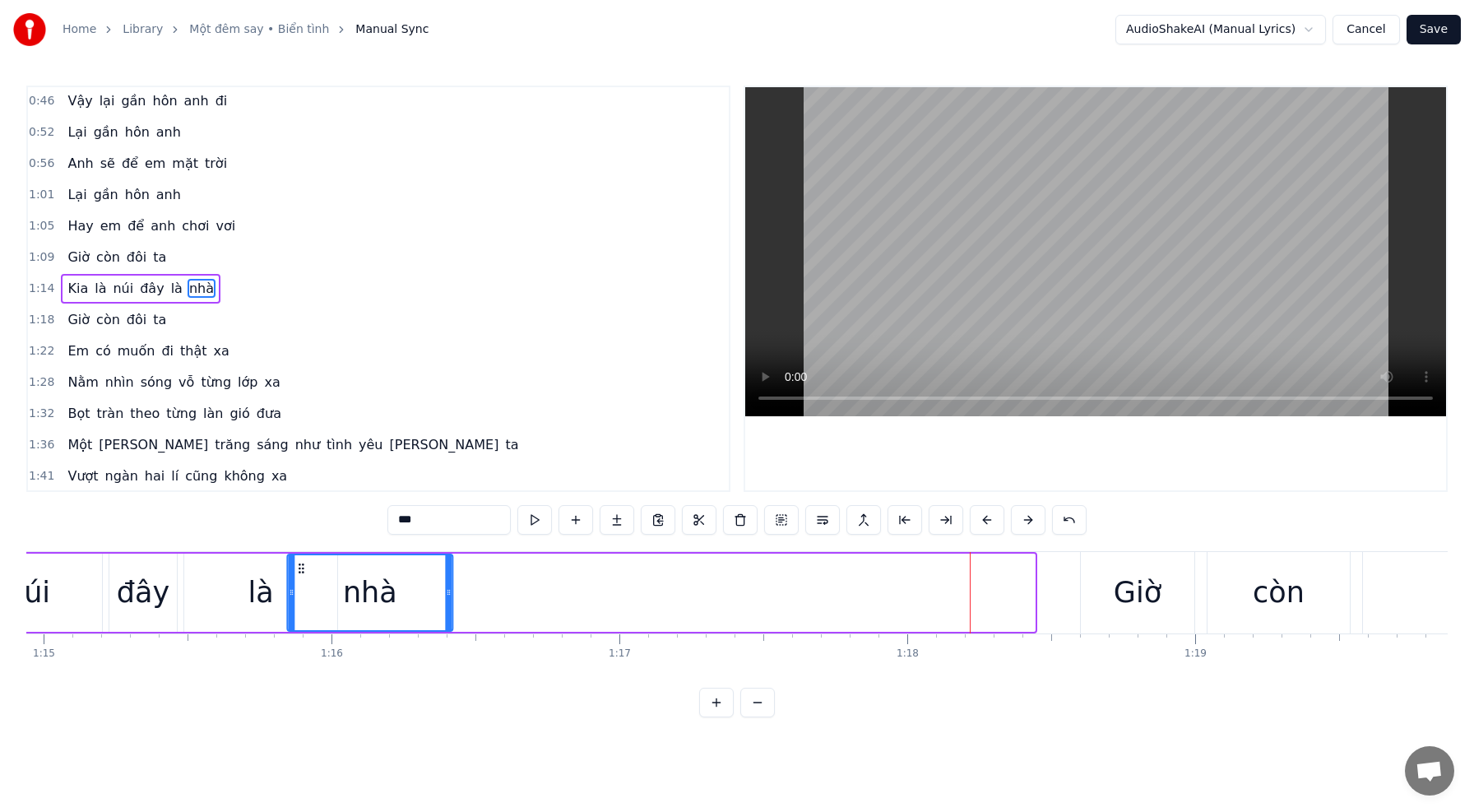
scroll to position [0, 21565]
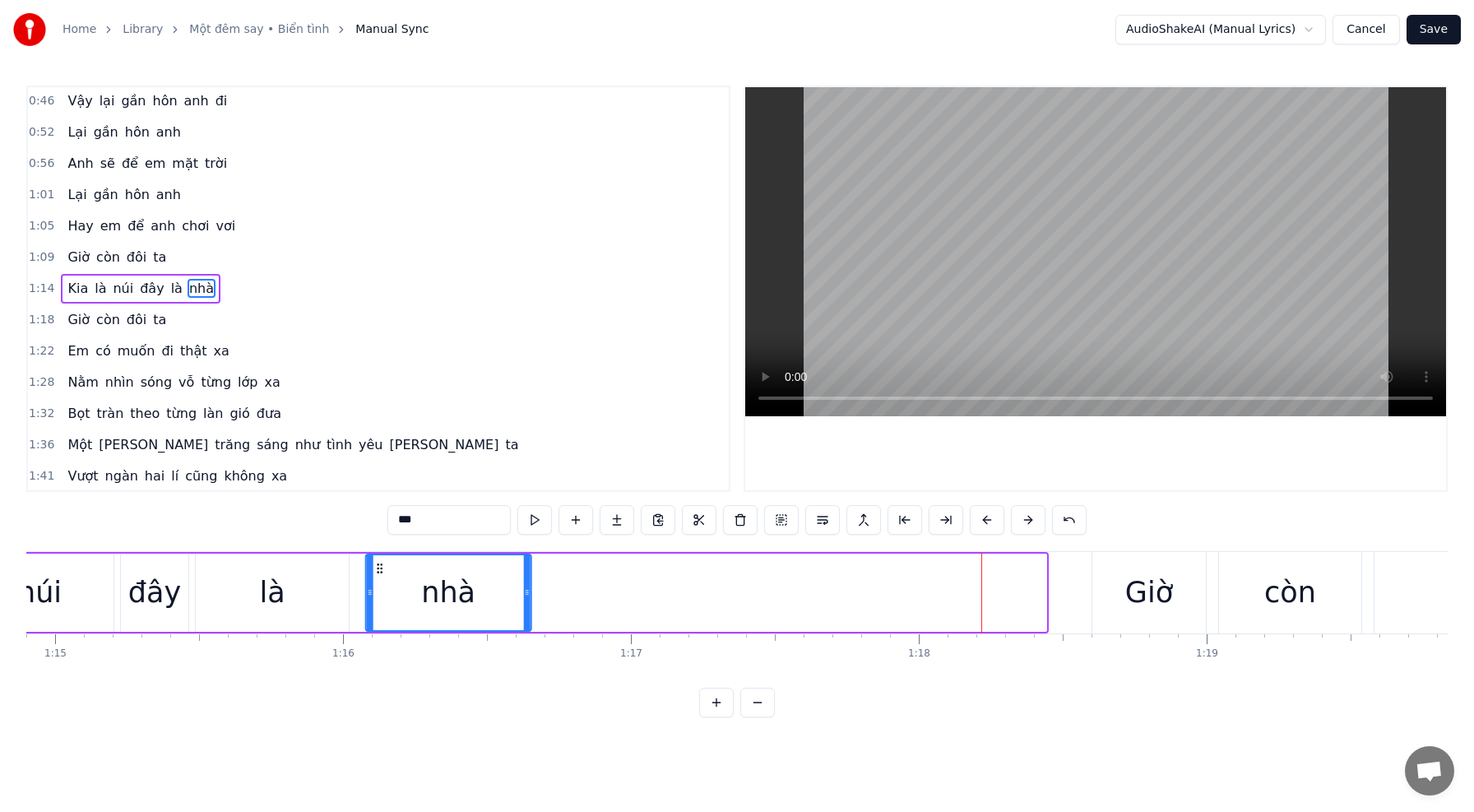
drag, startPoint x: 868, startPoint y: 568, endPoint x: 378, endPoint y: 566, distance: 490.0
click at [379, 566] on icon at bounding box center [379, 568] width 14 height 14
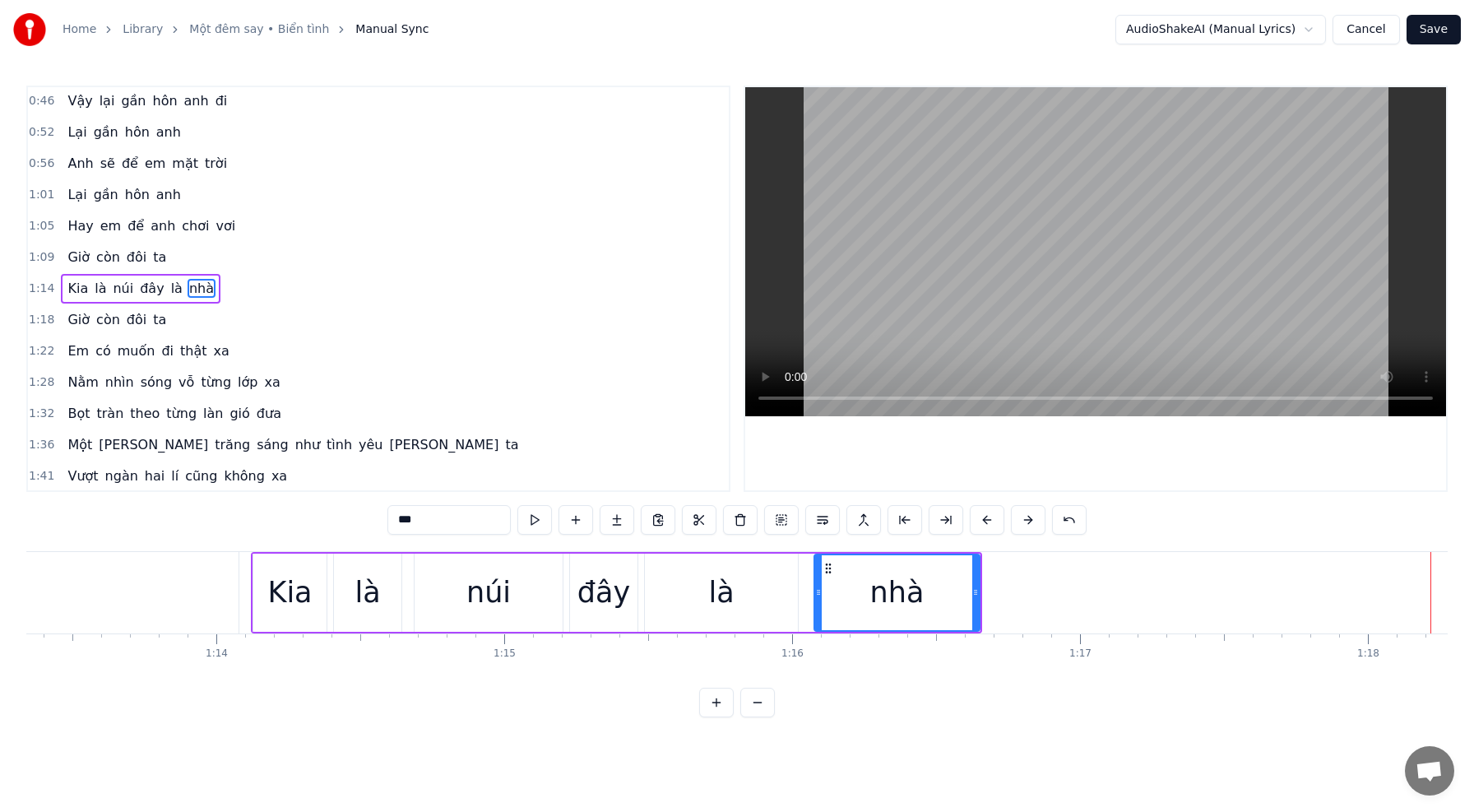
scroll to position [0, 21056]
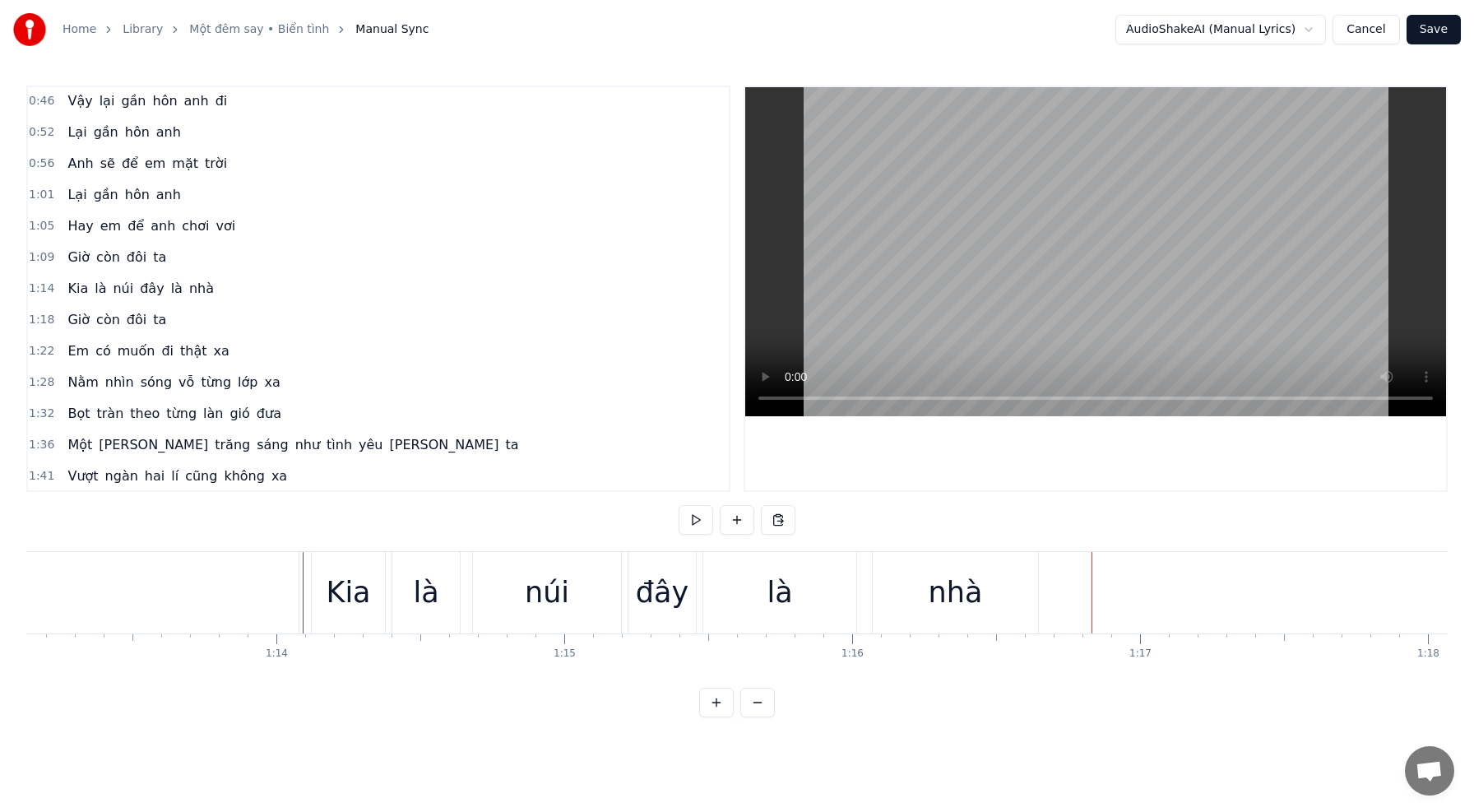
click at [971, 600] on div "nhà" at bounding box center [956, 592] width 54 height 44
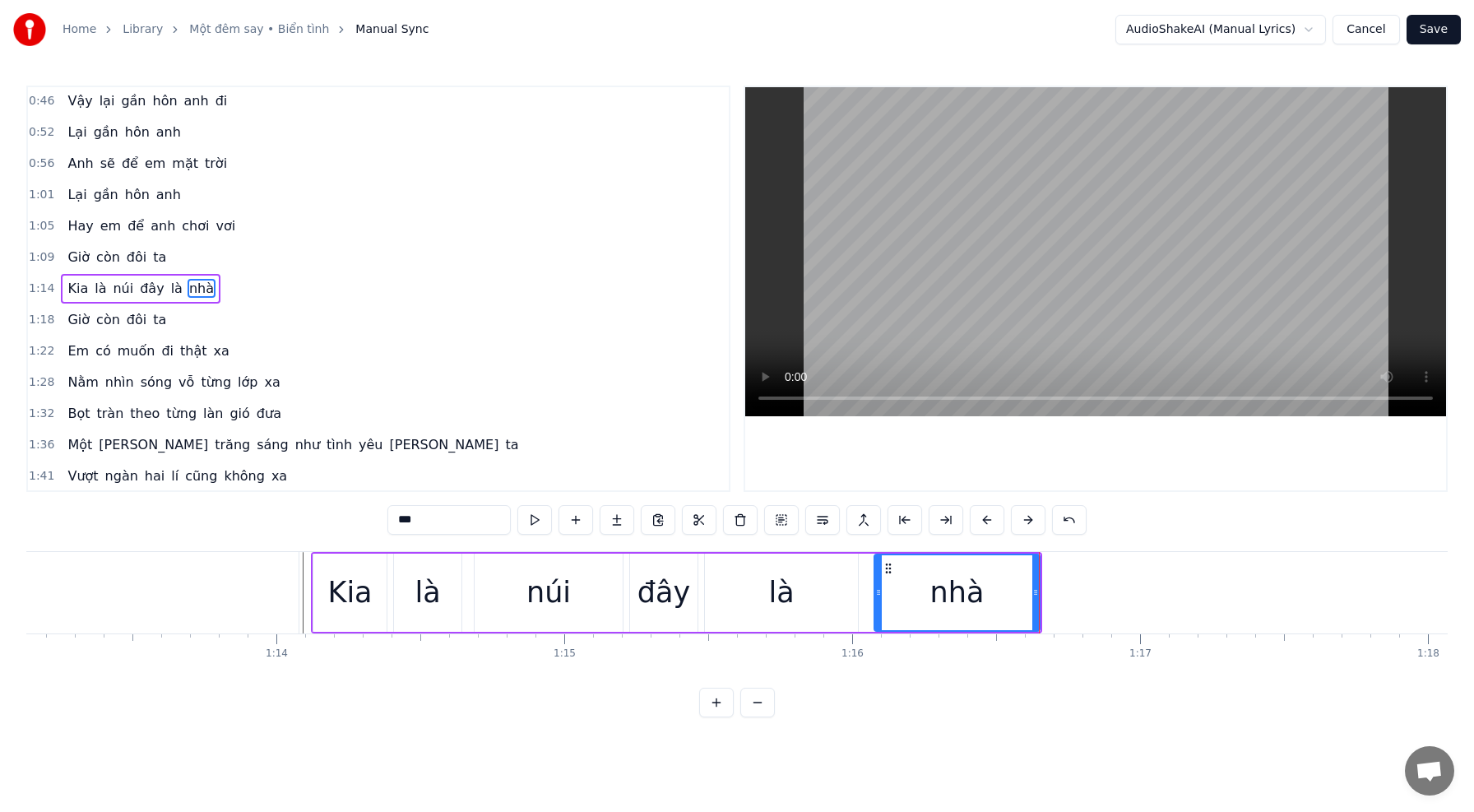
click at [810, 592] on div "là" at bounding box center [781, 592] width 153 height 78
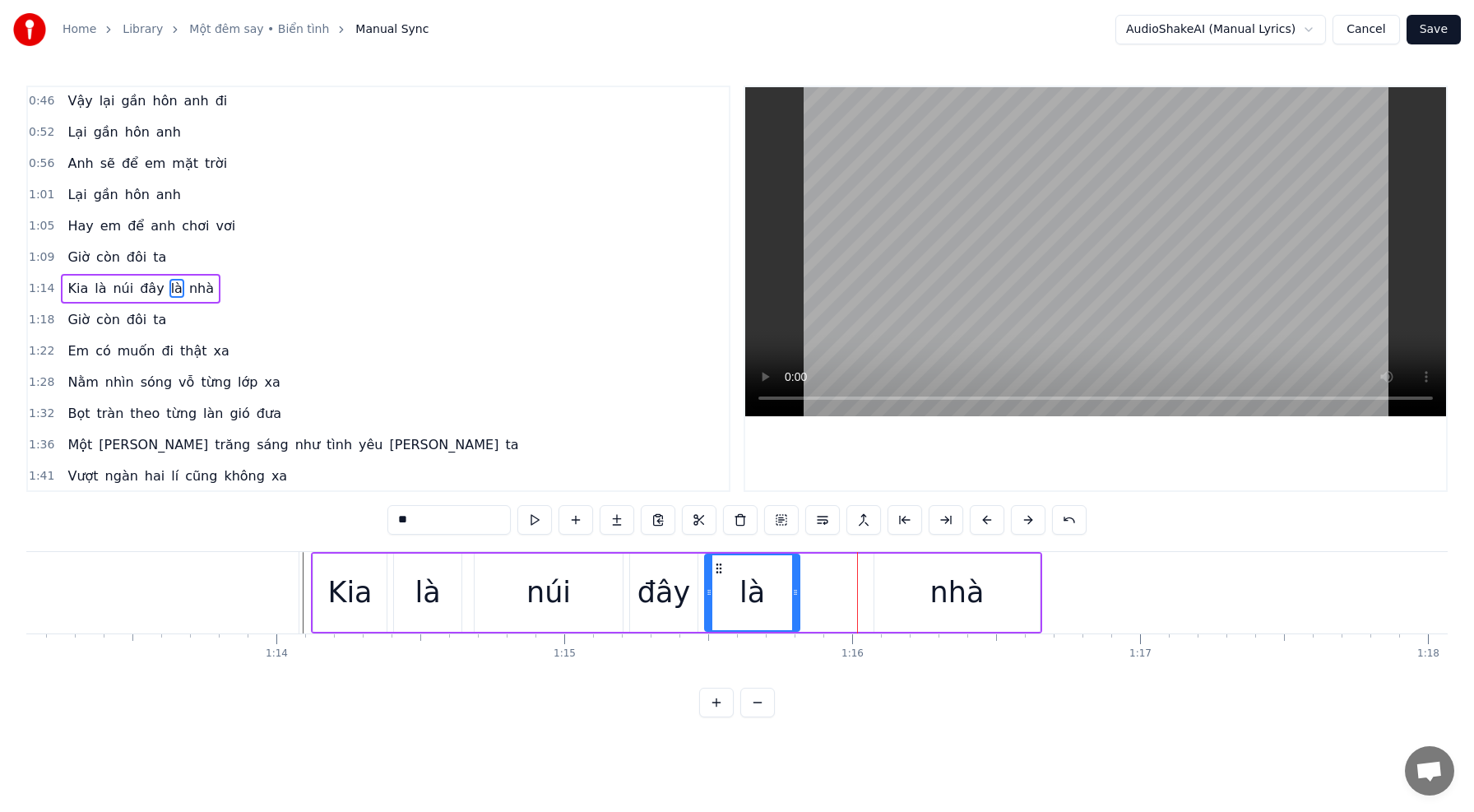
drag, startPoint x: 851, startPoint y: 592, endPoint x: 793, endPoint y: 591, distance: 58.0
click at [793, 591] on icon at bounding box center [795, 592] width 6 height 14
click at [918, 591] on div "nhà" at bounding box center [957, 592] width 165 height 78
type input "***"
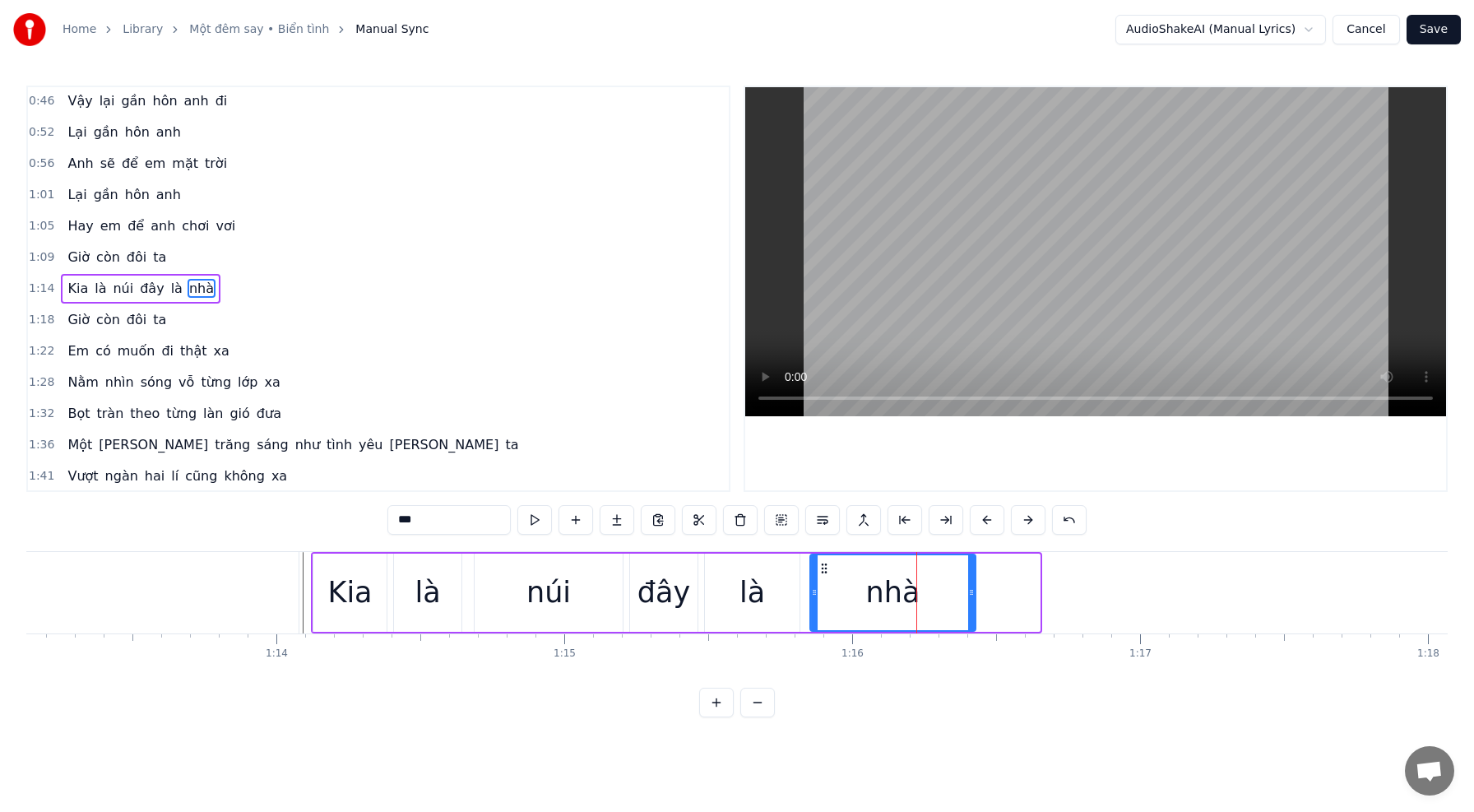
drag, startPoint x: 888, startPoint y: 567, endPoint x: 823, endPoint y: 573, distance: 65.3
click at [823, 573] on icon at bounding box center [824, 568] width 14 height 14
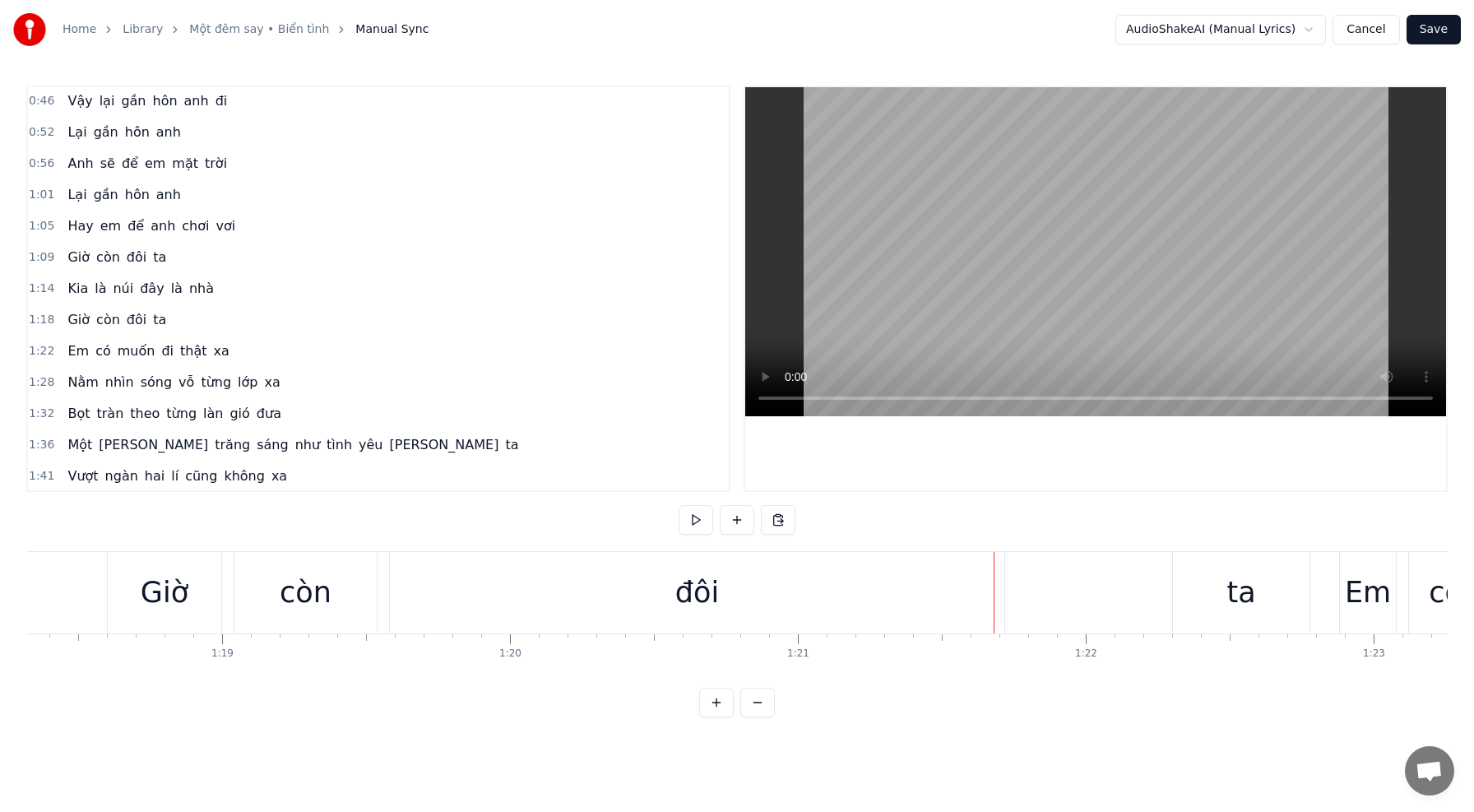
scroll to position [0, 22554]
click at [728, 582] on div "đôi" at bounding box center [693, 592] width 614 height 82
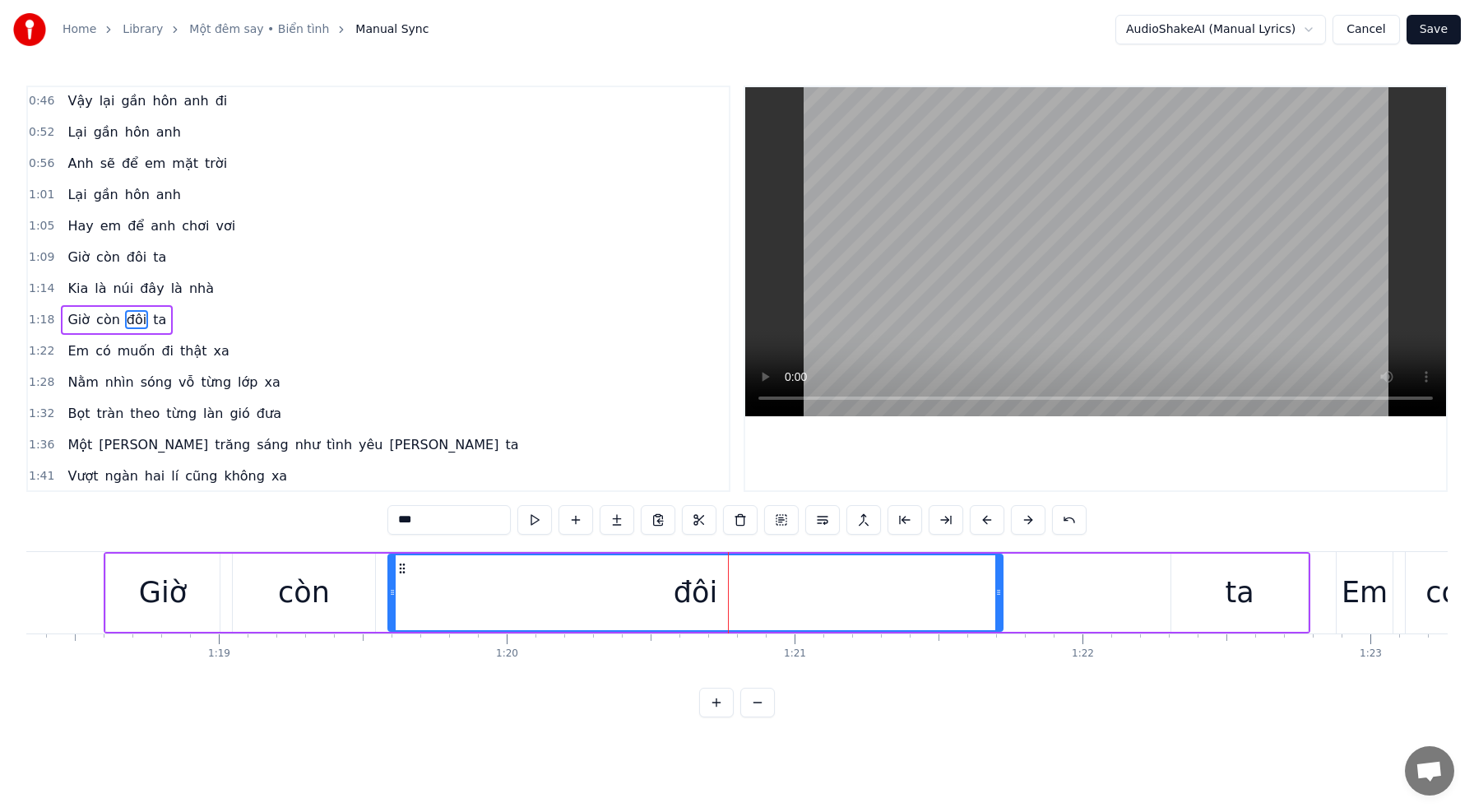
scroll to position [251, 0]
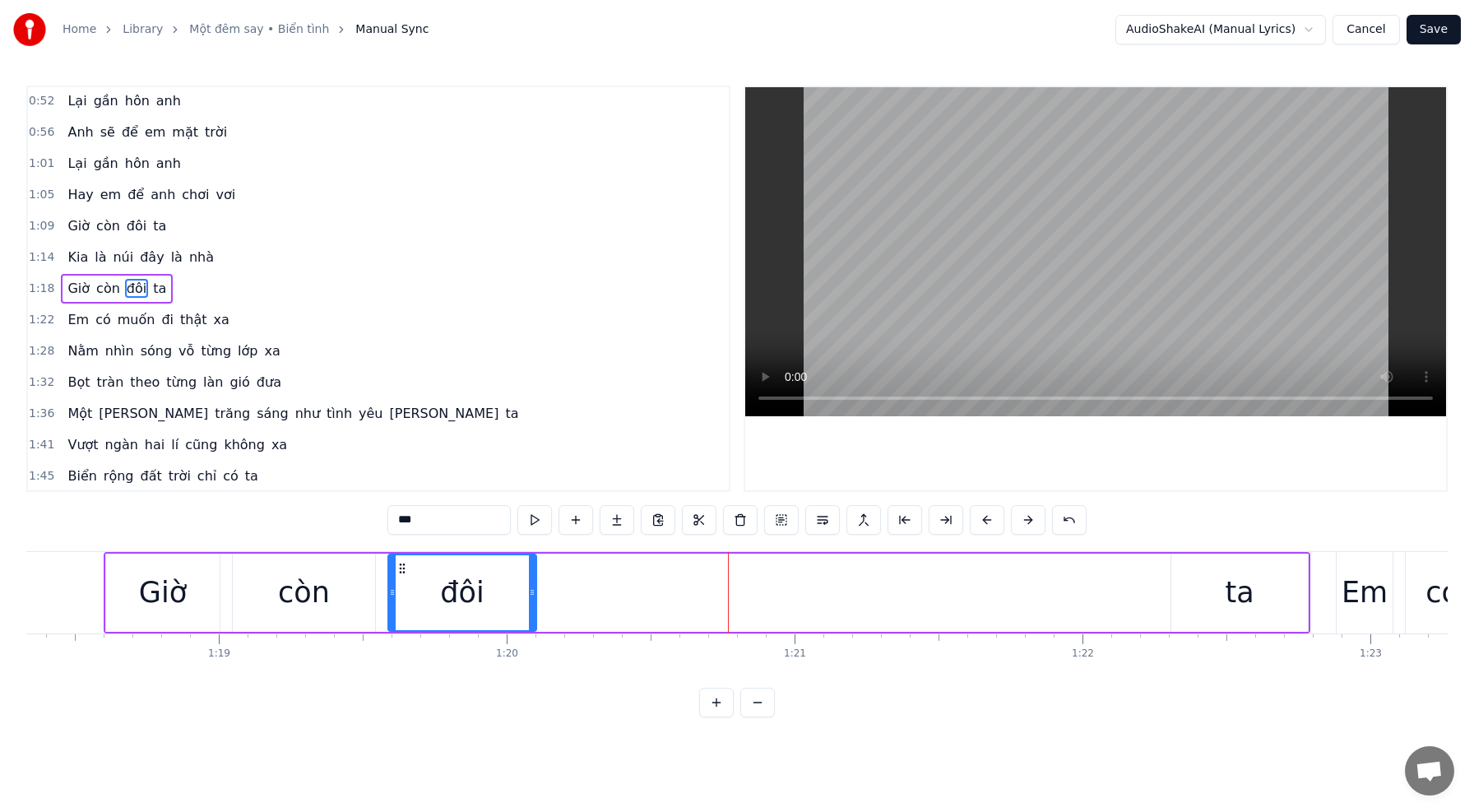
drag, startPoint x: 998, startPoint y: 595, endPoint x: 536, endPoint y: 585, distance: 462.1
click at [532, 586] on icon at bounding box center [532, 592] width 6 height 14
click at [1252, 587] on div "ta" at bounding box center [1240, 592] width 136 height 78
type input "**"
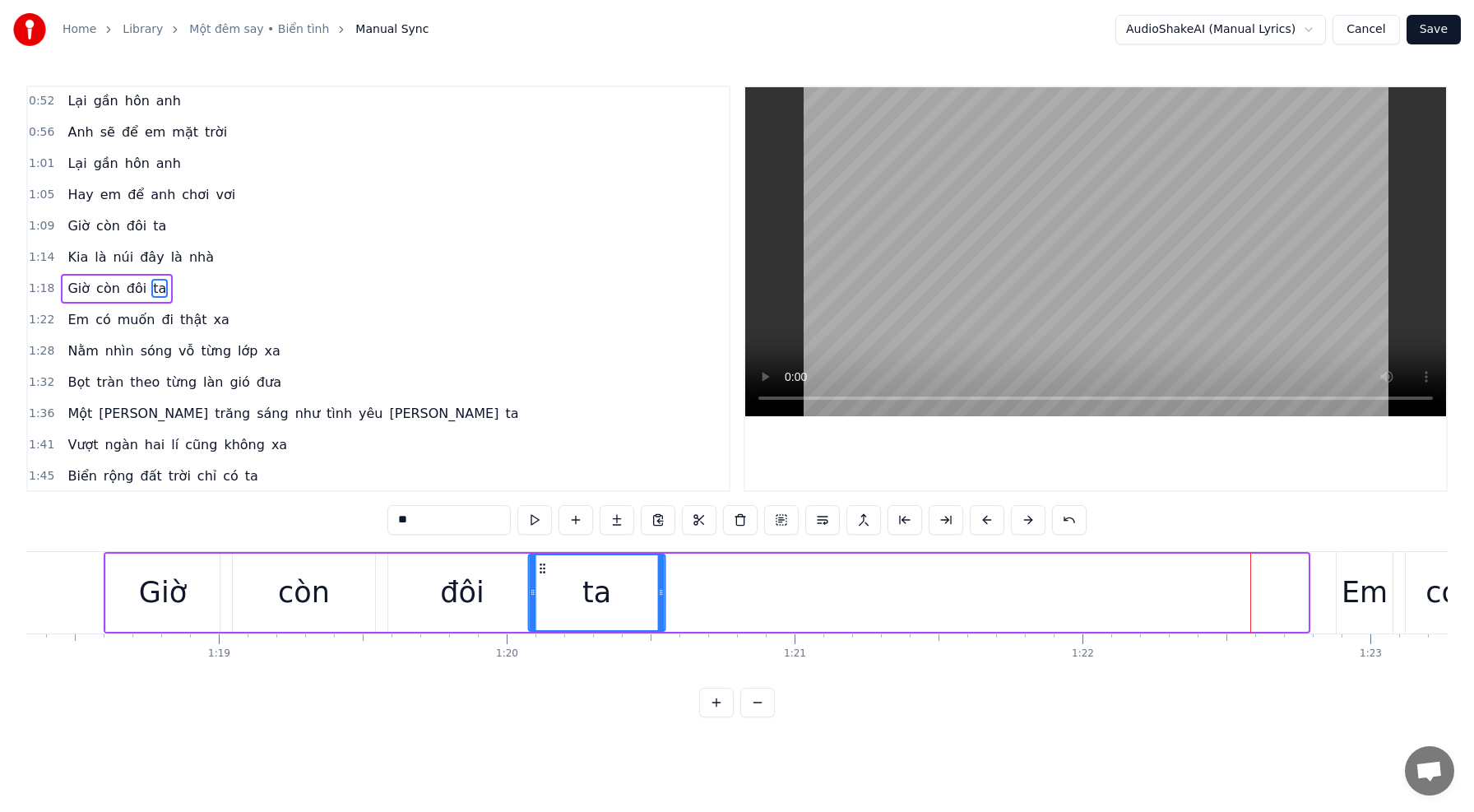
drag, startPoint x: 1140, startPoint y: 567, endPoint x: 545, endPoint y: 575, distance: 595.1
click at [544, 575] on div "ta" at bounding box center [597, 592] width 135 height 74
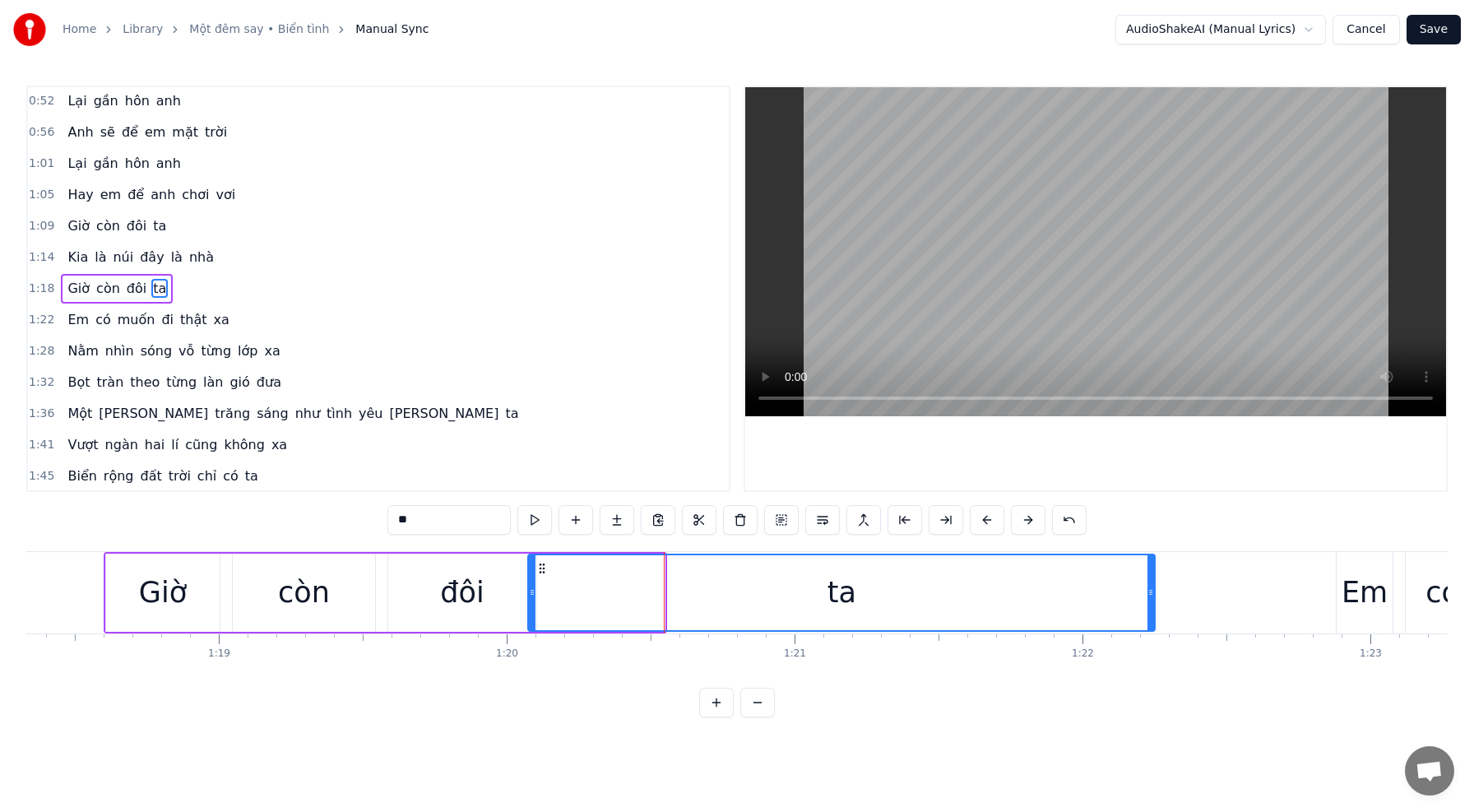
drag, startPoint x: 663, startPoint y: 592, endPoint x: 1152, endPoint y: 615, distance: 489.5
click at [1153, 615] on div at bounding box center [1150, 592] width 6 height 74
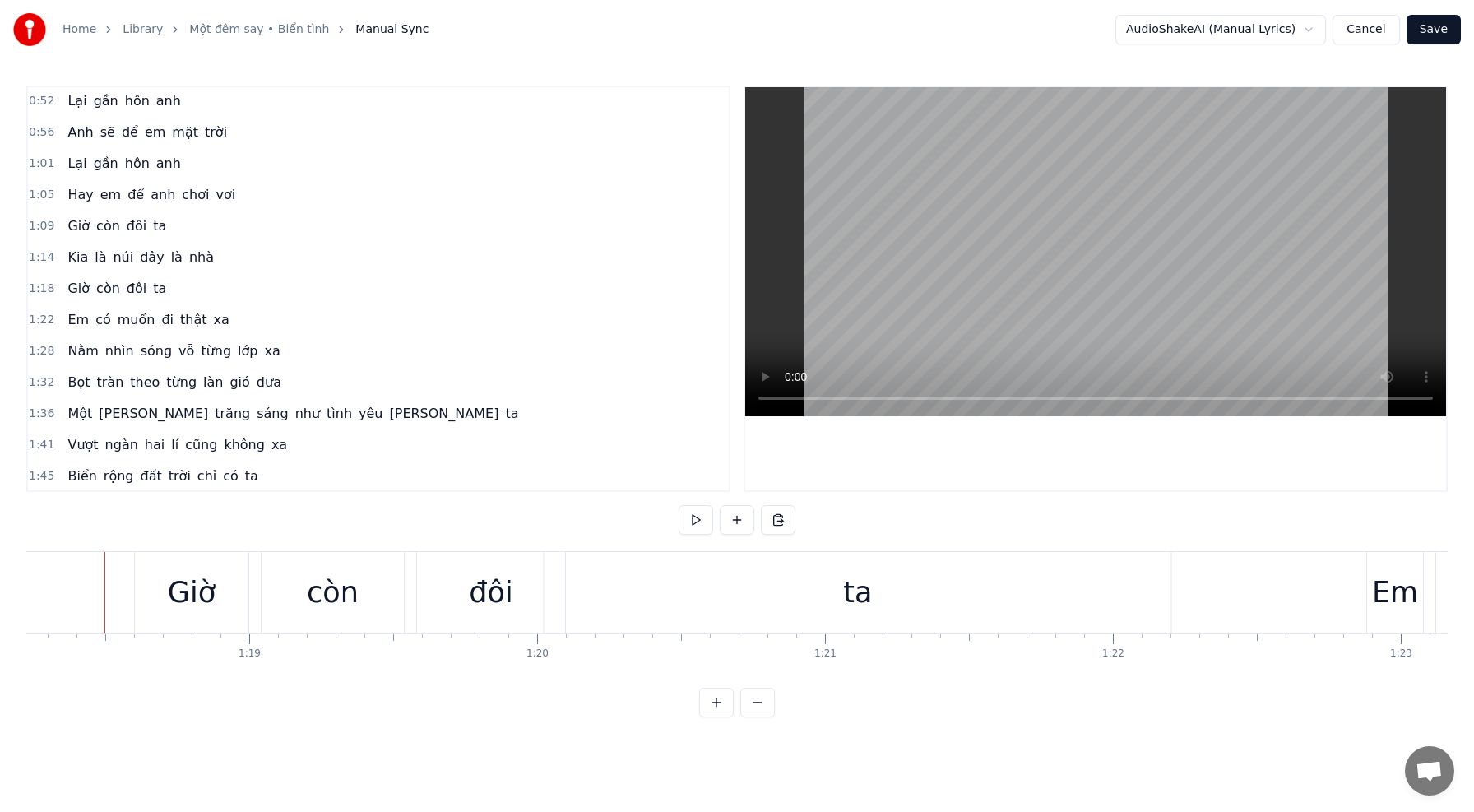
scroll to position [0, 22519]
click at [1438, 31] on button "Save" at bounding box center [1434, 29] width 54 height 30
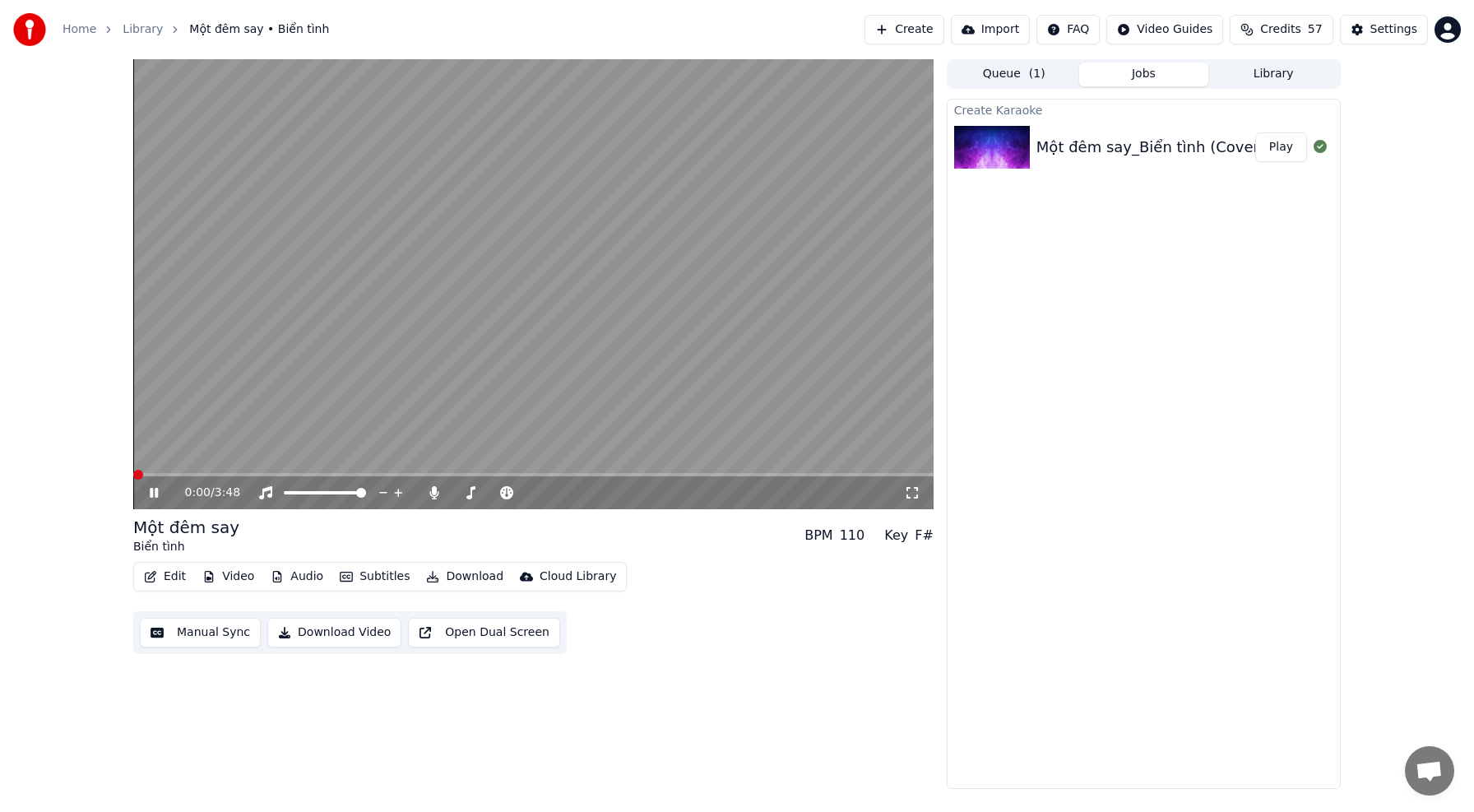
click at [216, 629] on button "Manual Sync" at bounding box center [200, 632] width 121 height 30
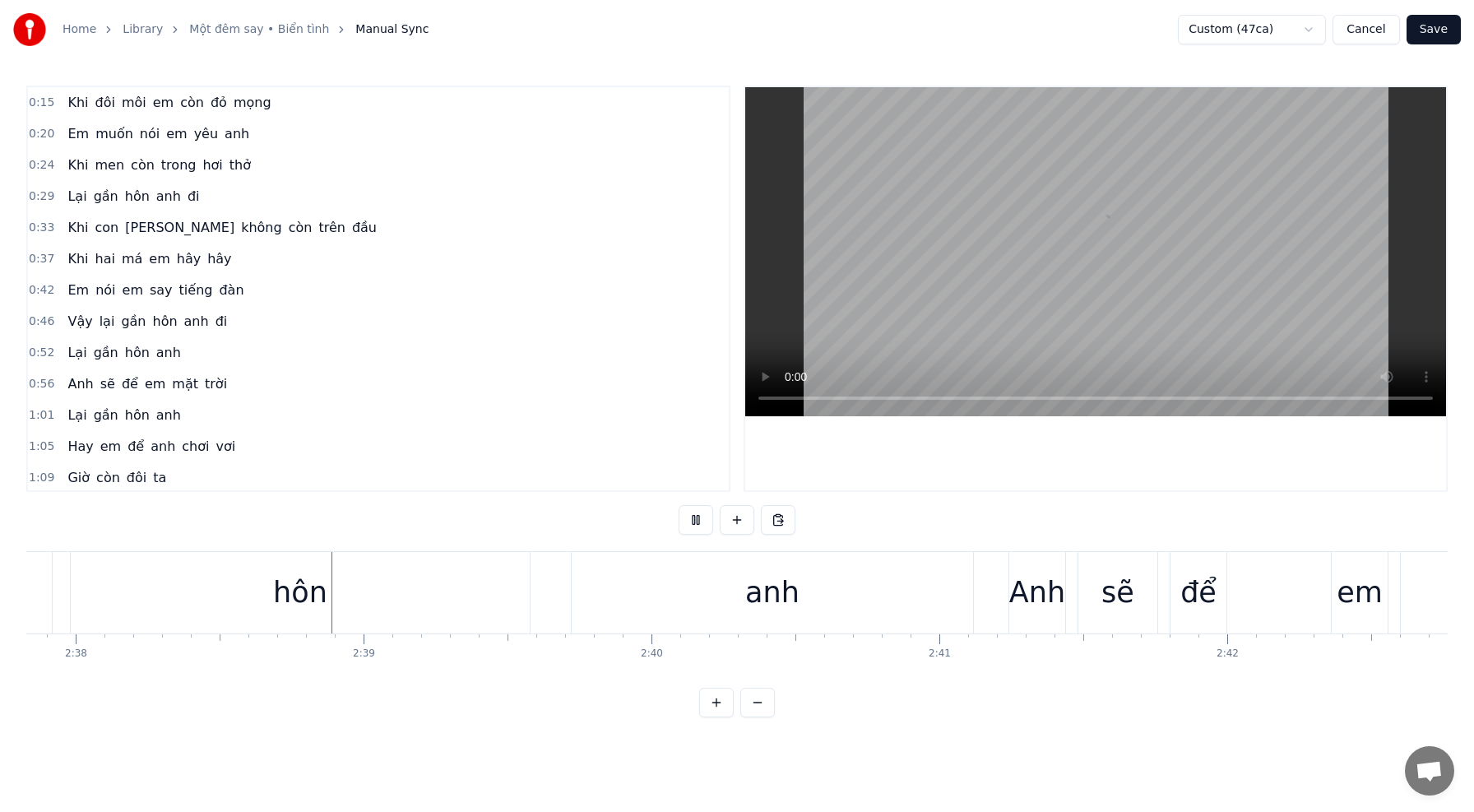
scroll to position [0, 45467]
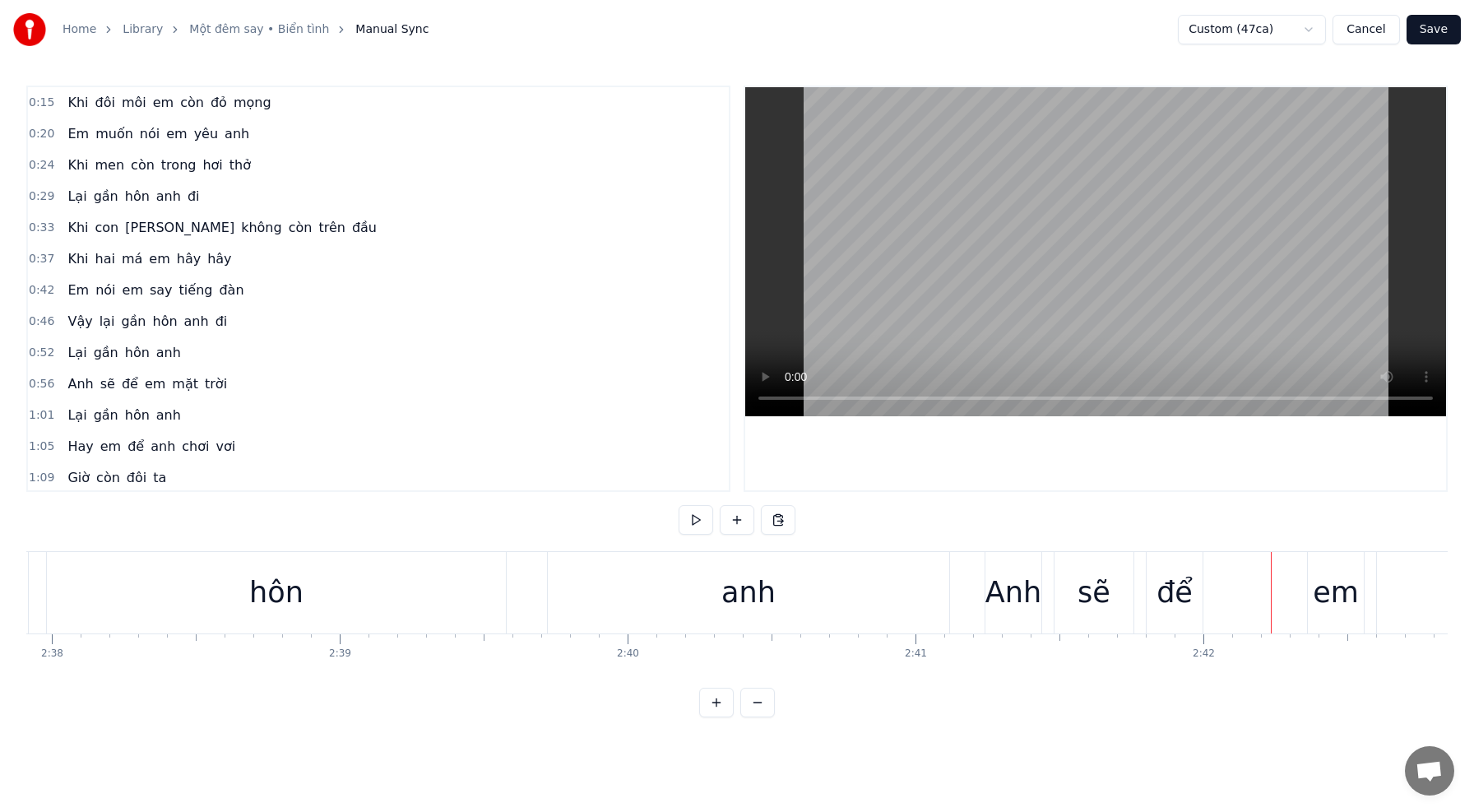
click at [286, 603] on div "hôn" at bounding box center [277, 592] width 54 height 44
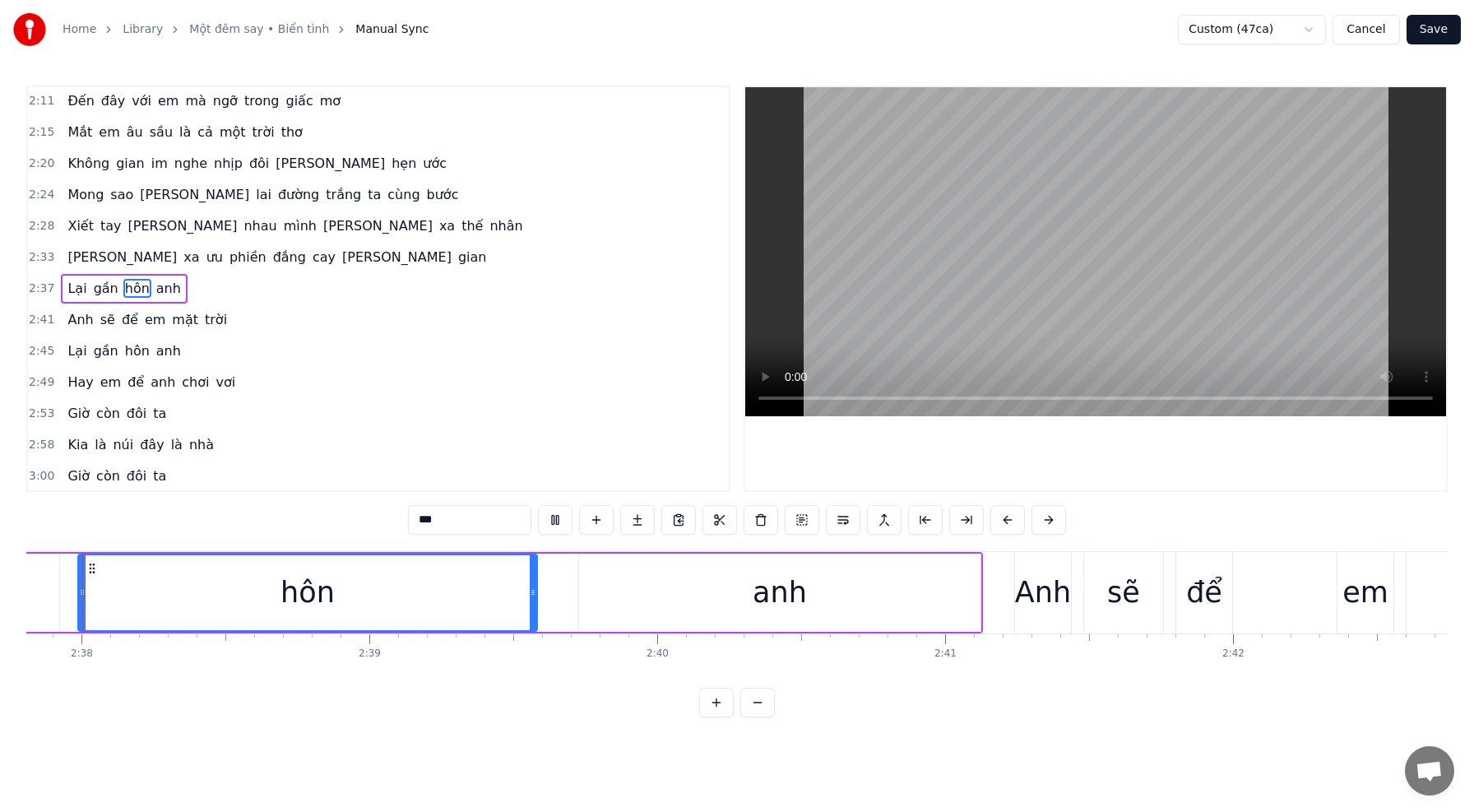
scroll to position [0, 45404]
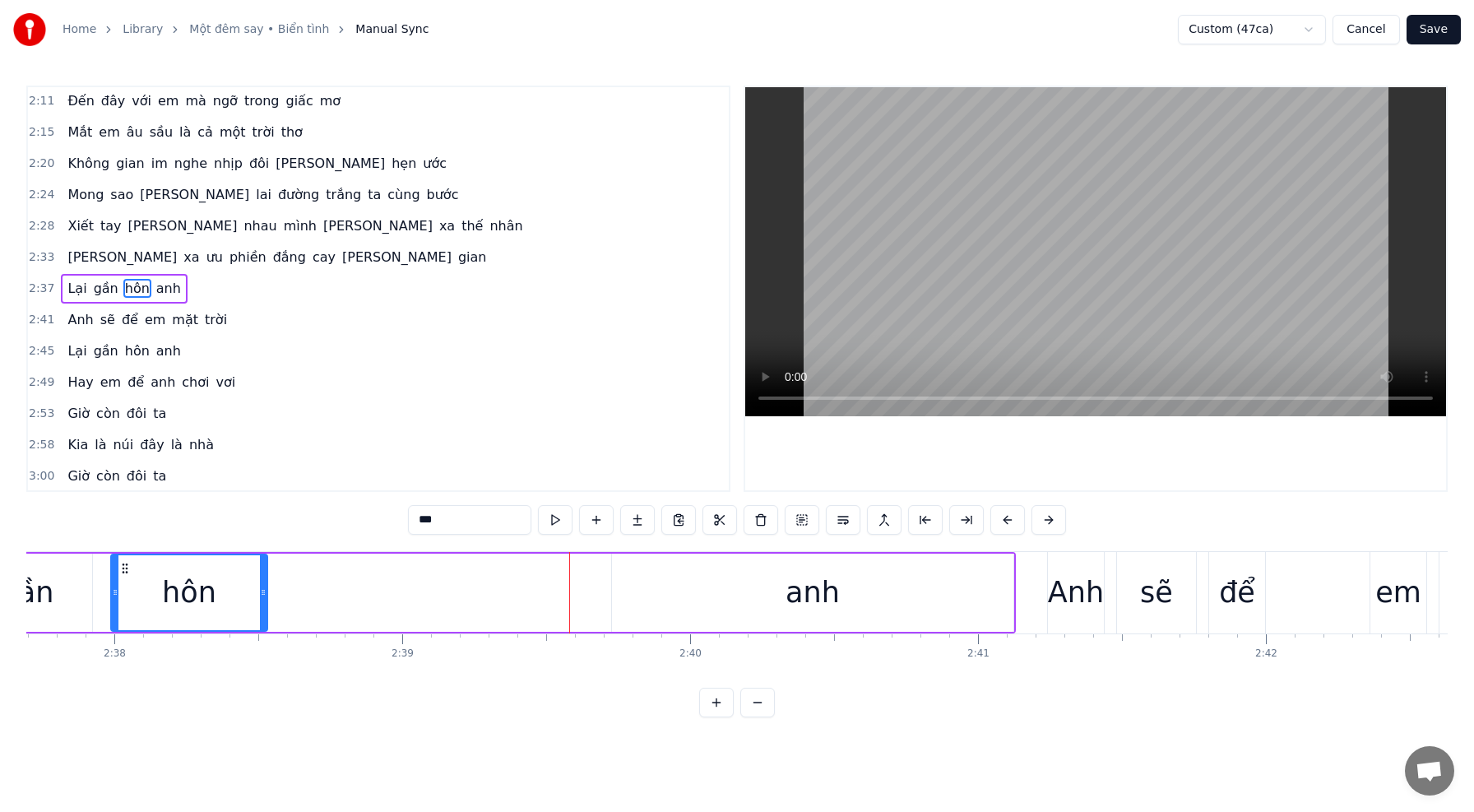
drag, startPoint x: 565, startPoint y: 596, endPoint x: 262, endPoint y: 590, distance: 303.1
click at [262, 590] on icon at bounding box center [262, 592] width 6 height 14
click at [666, 595] on div "anh" at bounding box center [812, 592] width 401 height 78
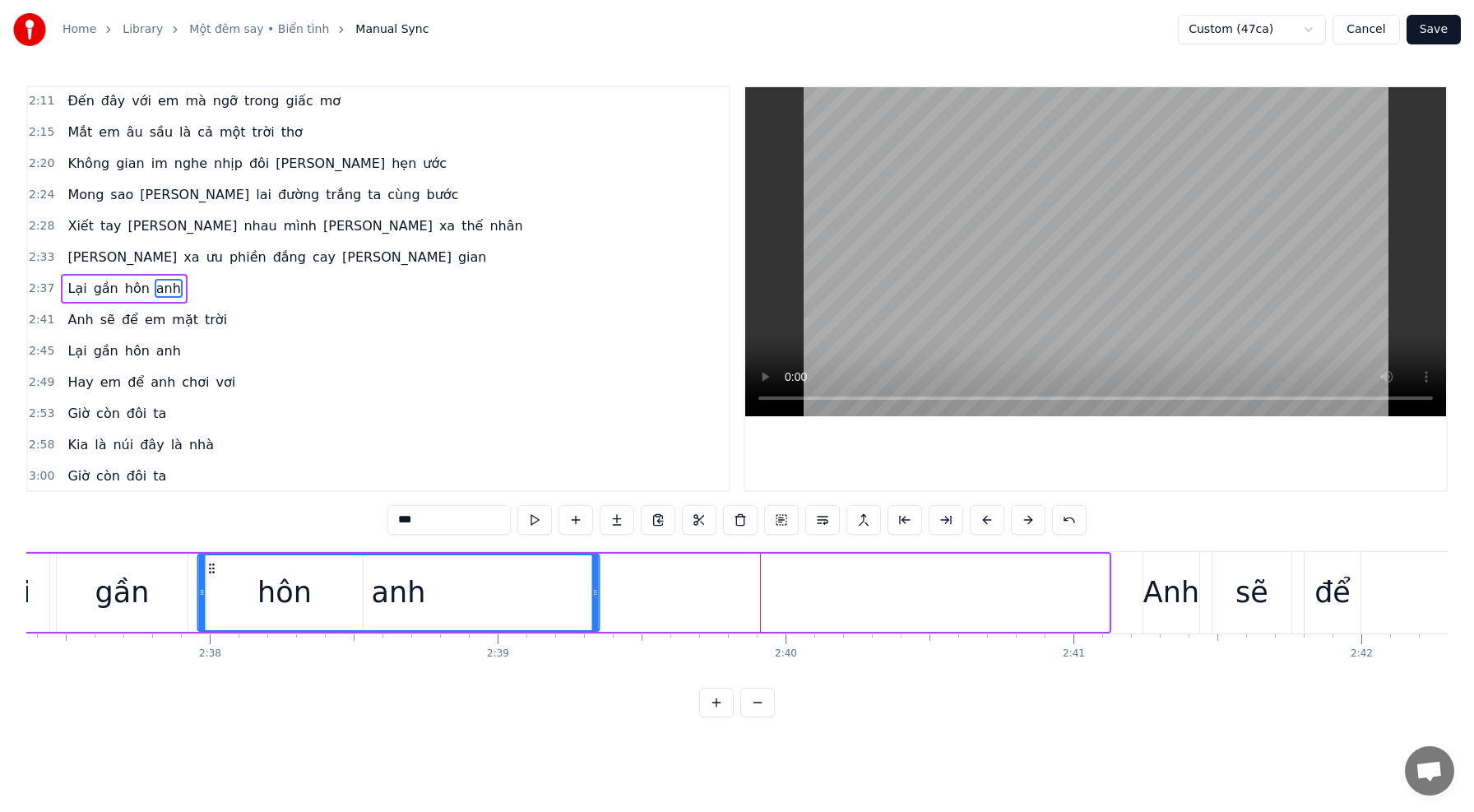
scroll to position [0, 45267]
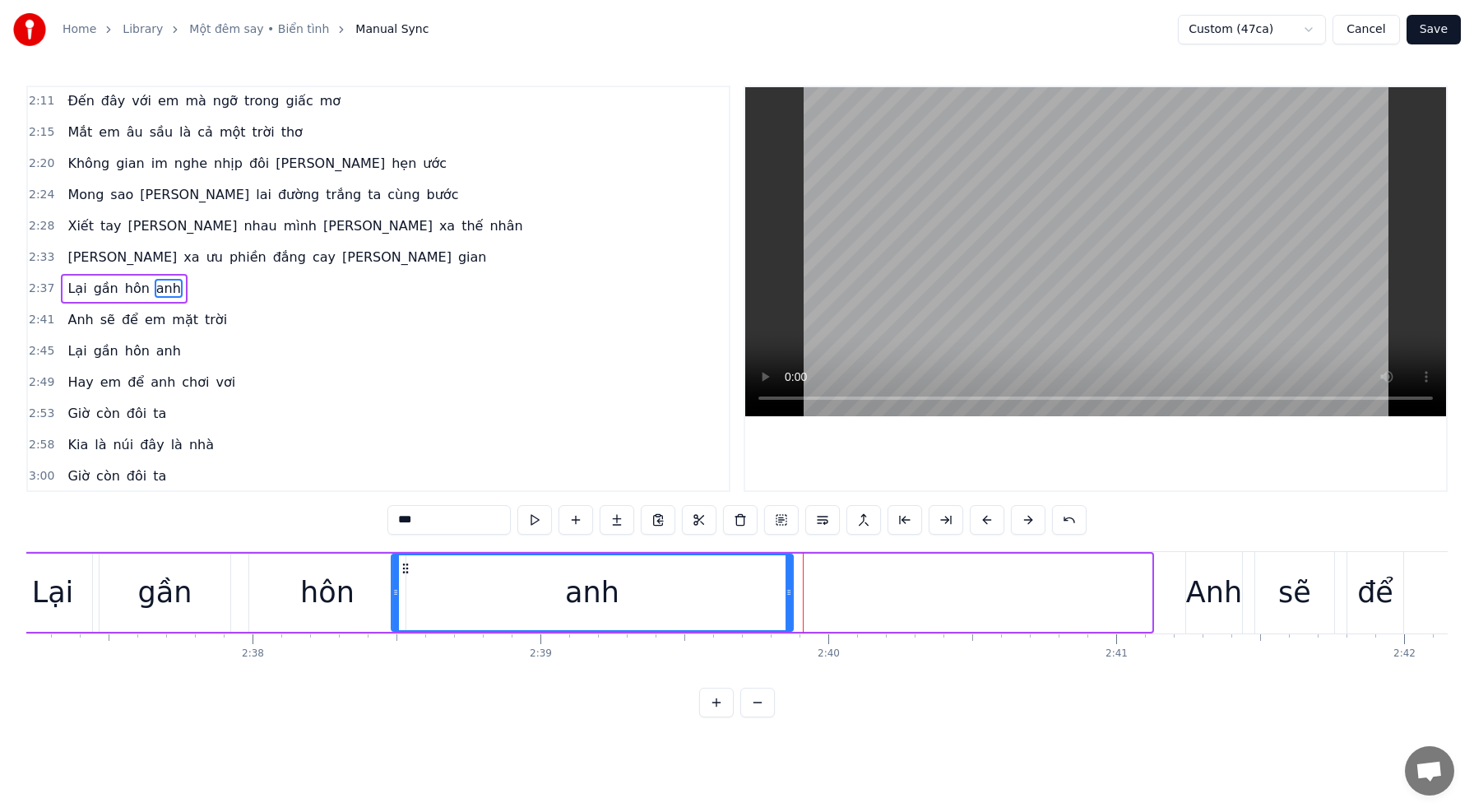
drag, startPoint x: 627, startPoint y: 568, endPoint x: 405, endPoint y: 579, distance: 222.3
click at [406, 576] on div "anh" at bounding box center [592, 592] width 399 height 74
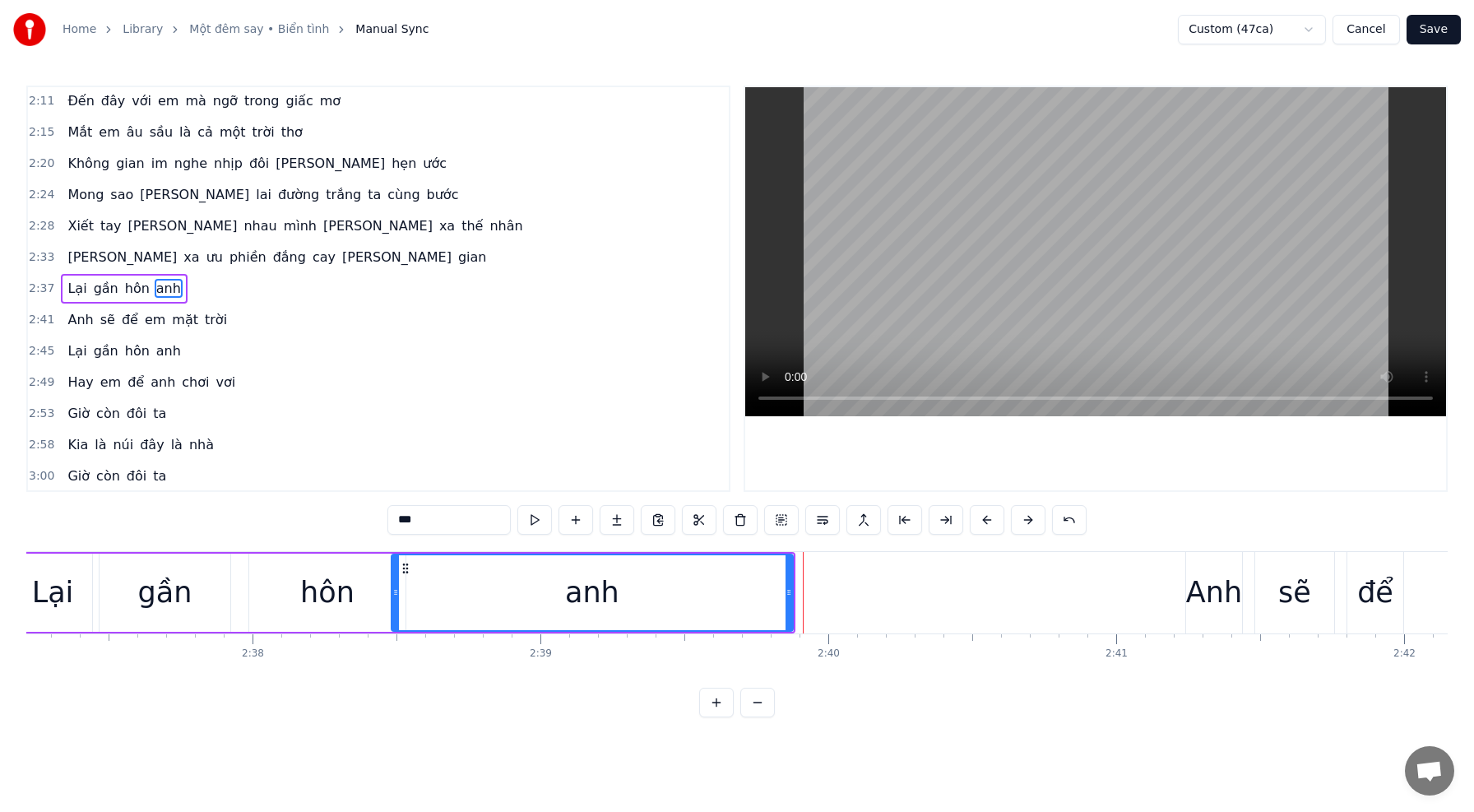
click at [349, 589] on div "hôn" at bounding box center [328, 592] width 54 height 44
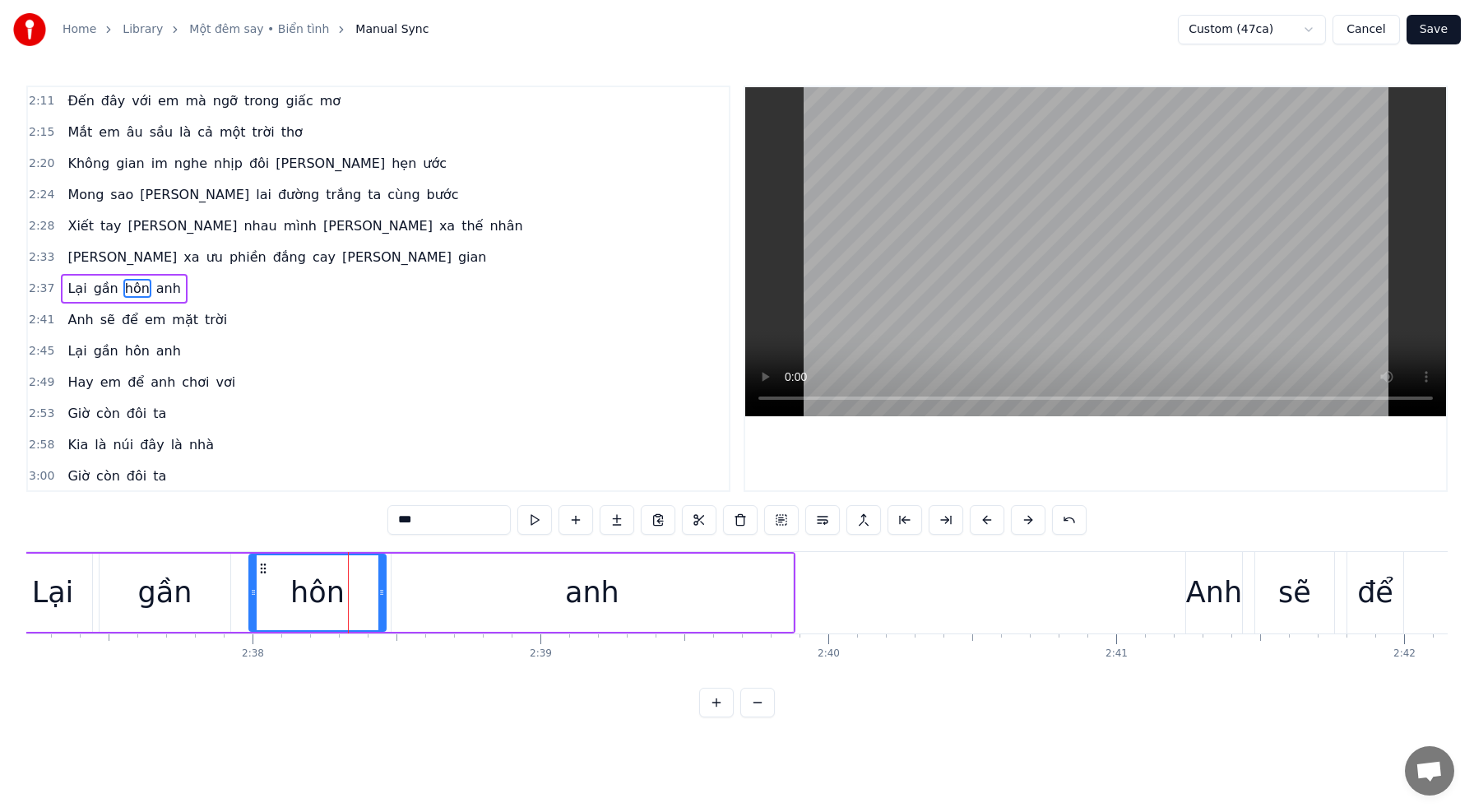
drag, startPoint x: 399, startPoint y: 590, endPoint x: 382, endPoint y: 589, distance: 17.0
click at [380, 589] on icon at bounding box center [381, 592] width 6 height 14
click at [405, 588] on div "anh" at bounding box center [592, 592] width 401 height 78
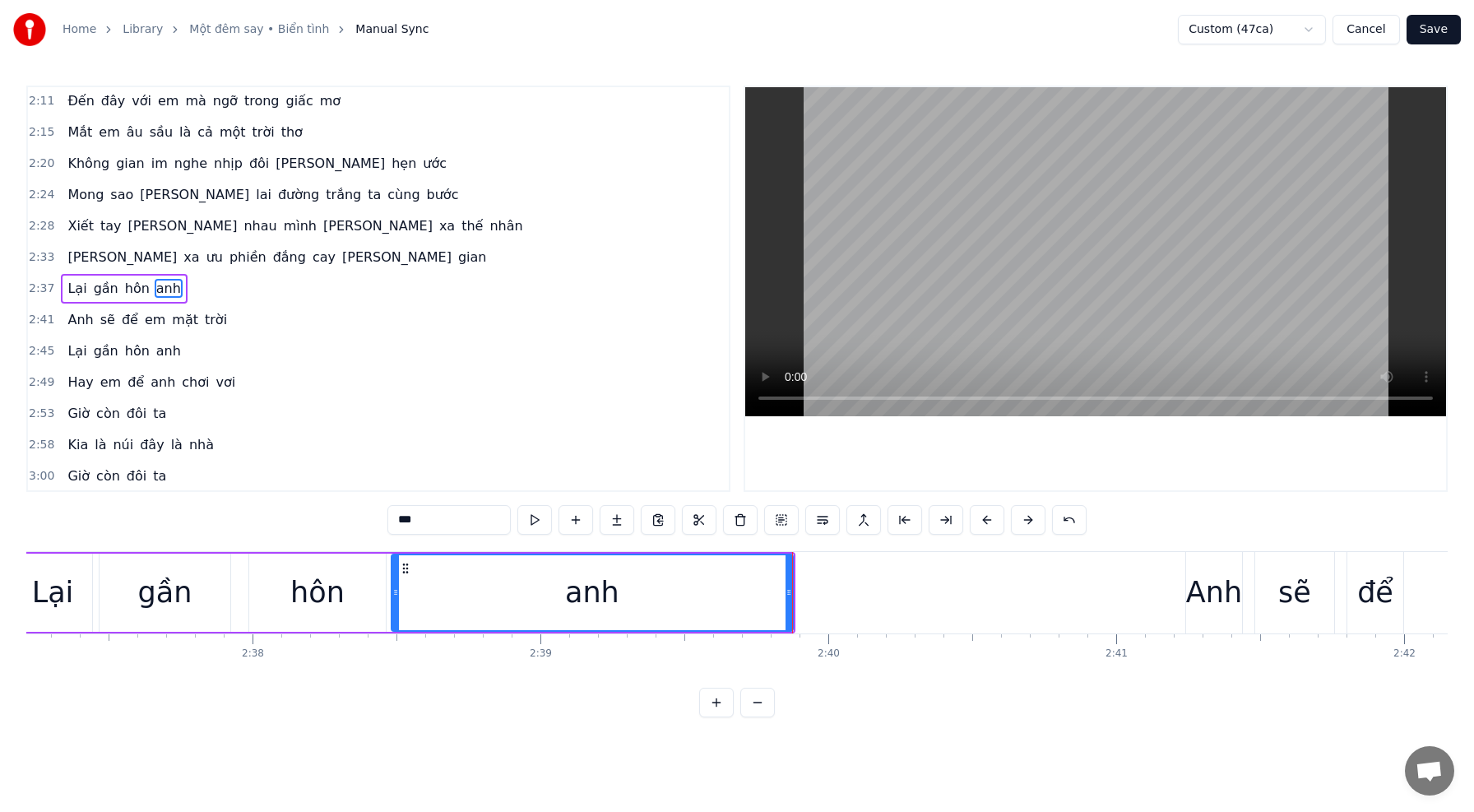
click at [270, 594] on div "hôn" at bounding box center [318, 592] width 136 height 78
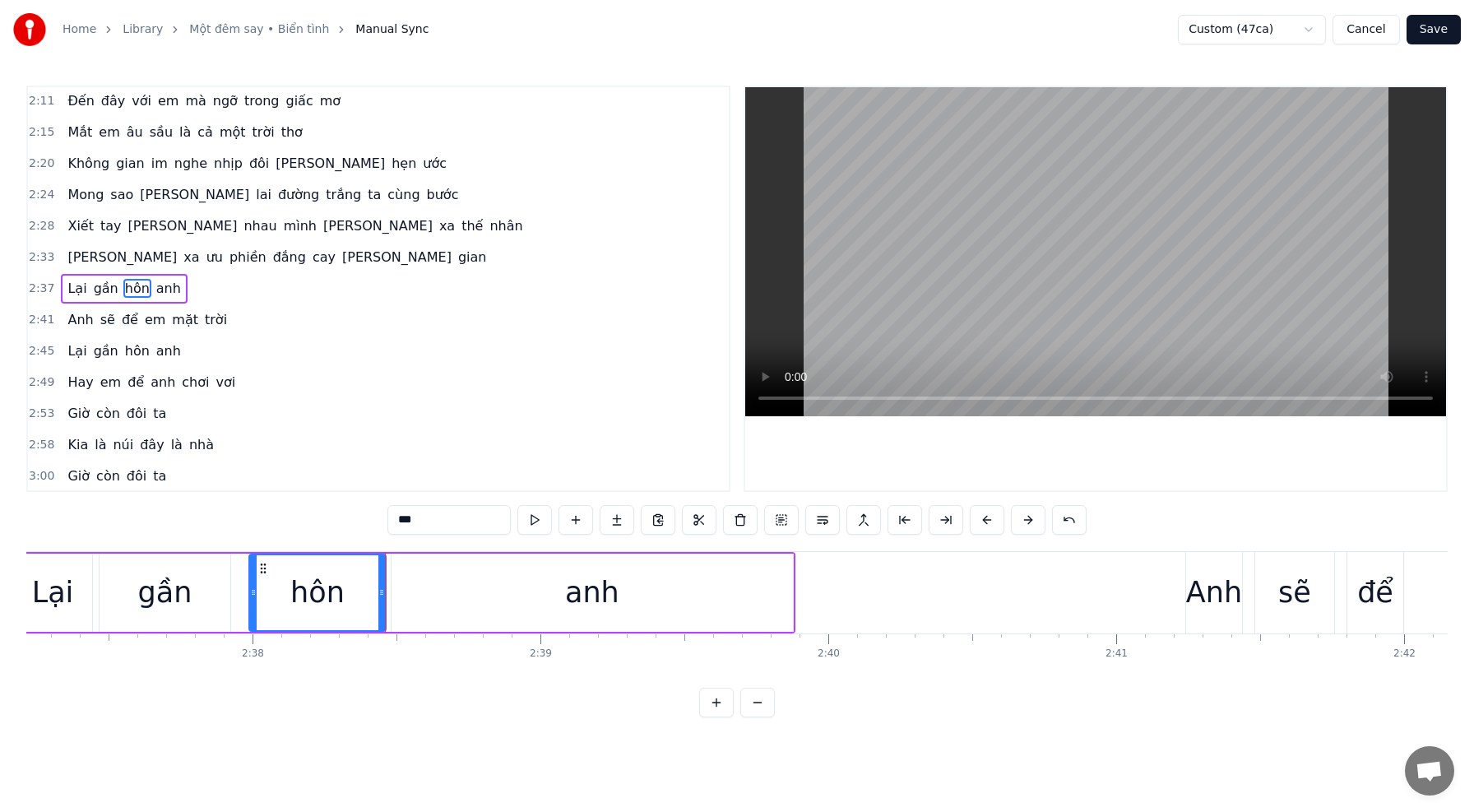
click at [453, 594] on div "anh" at bounding box center [592, 592] width 401 height 78
type input "***"
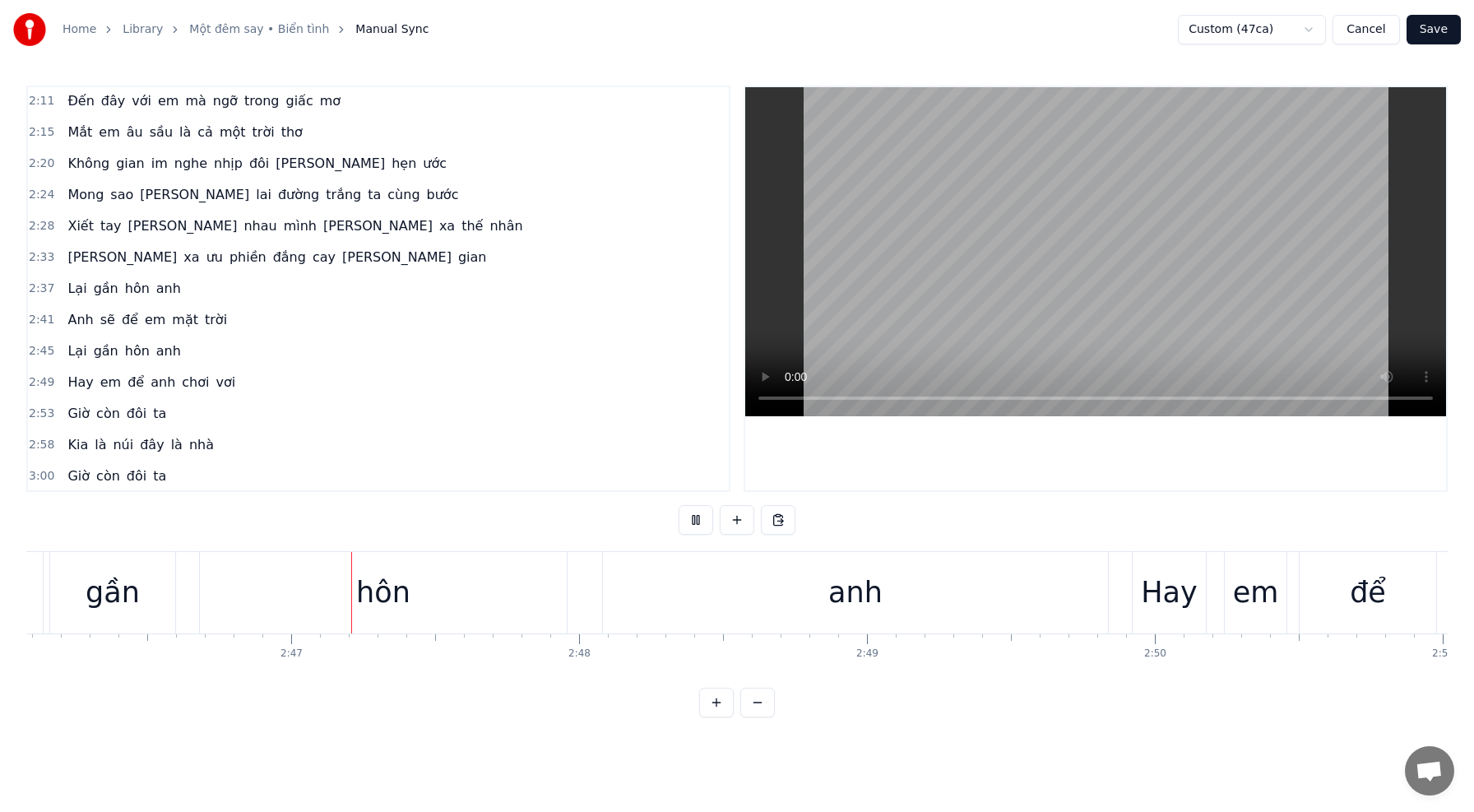
scroll to position [0, 47842]
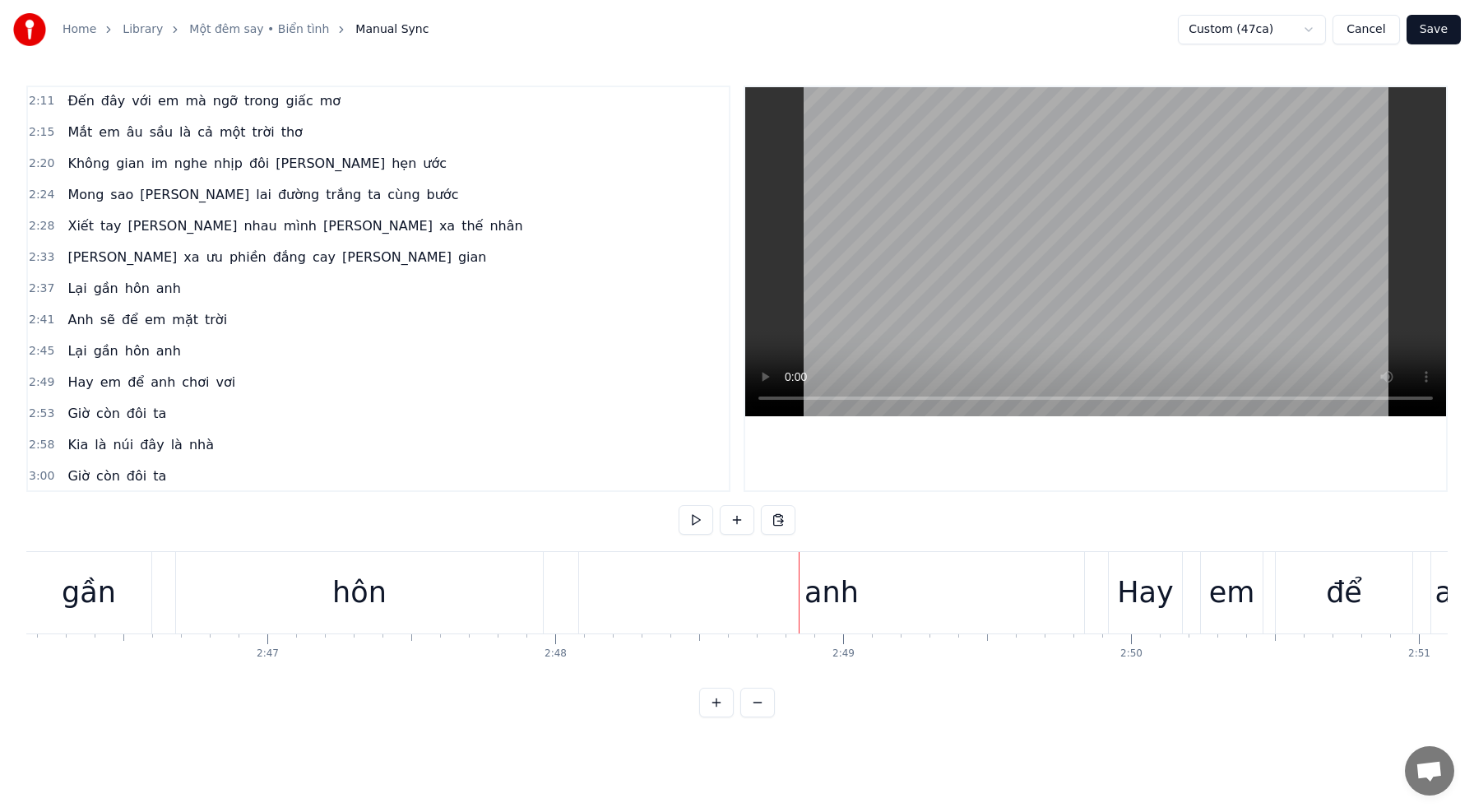
click at [337, 596] on div "hôn" at bounding box center [359, 592] width 54 height 44
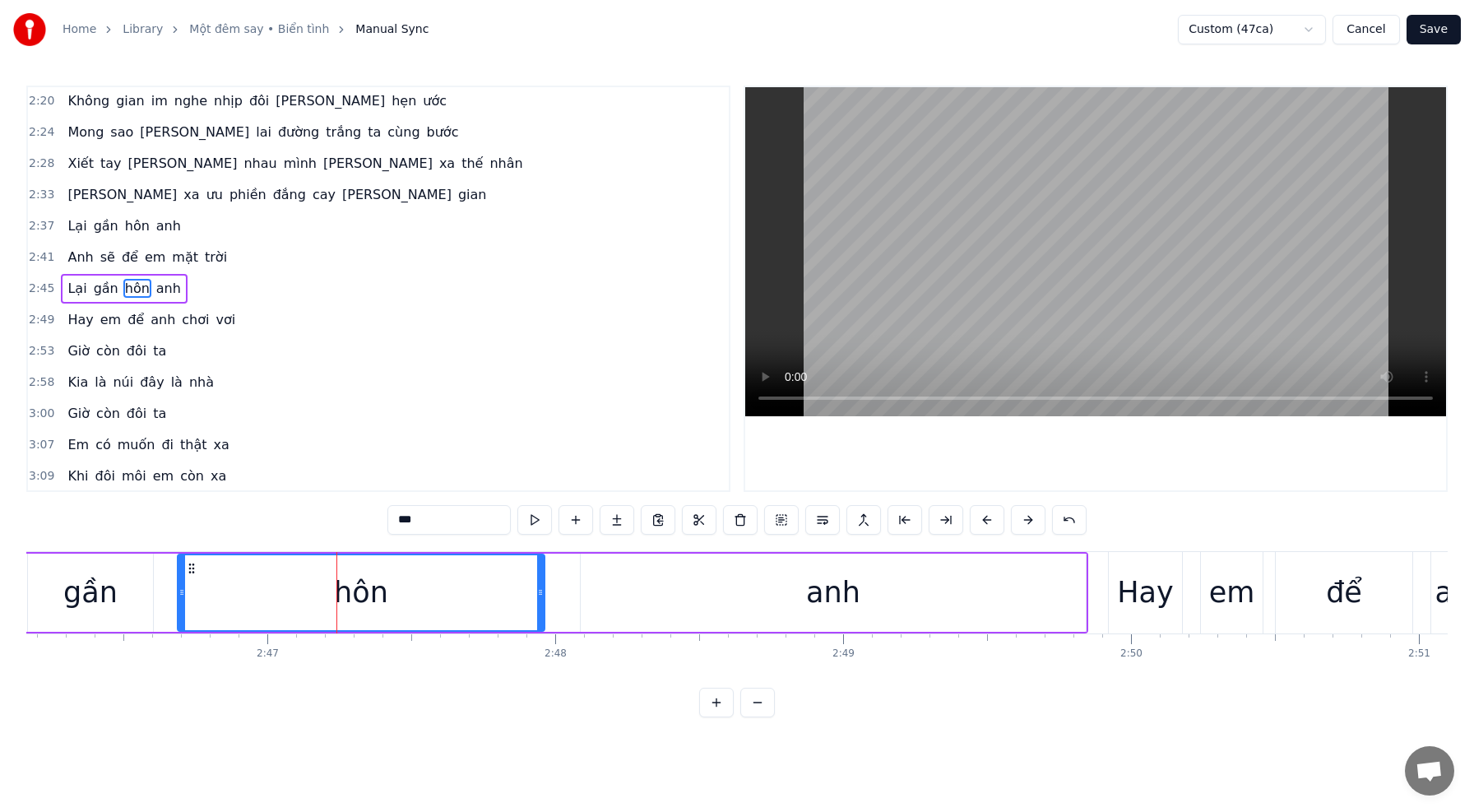
scroll to position [0, 47843]
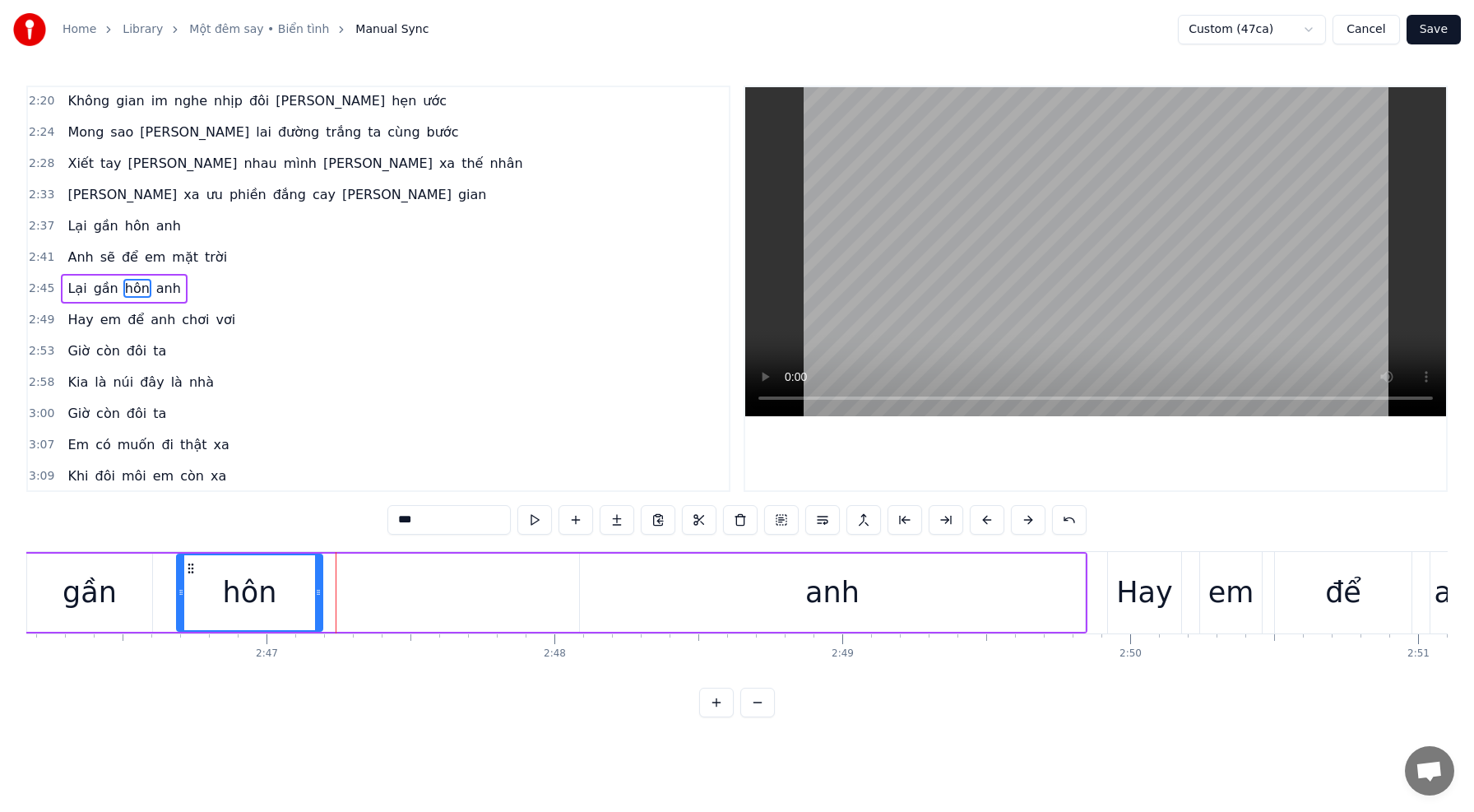
drag, startPoint x: 539, startPoint y: 594, endPoint x: 329, endPoint y: 591, distance: 210.0
click at [317, 592] on icon at bounding box center [318, 592] width 6 height 14
click at [690, 585] on div "anh" at bounding box center [832, 592] width 506 height 78
type input "***"
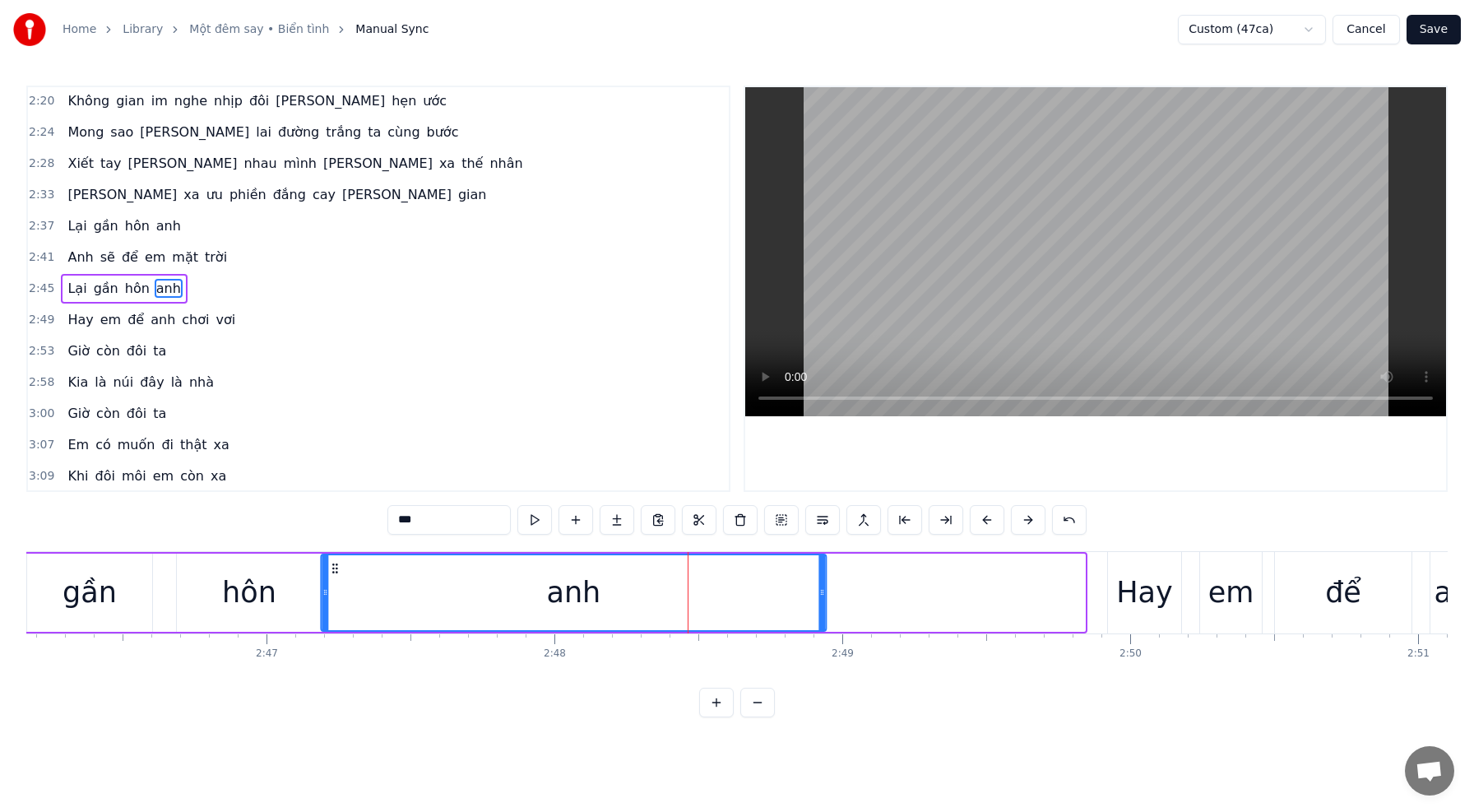
drag, startPoint x: 593, startPoint y: 568, endPoint x: 339, endPoint y: 566, distance: 254.0
click at [336, 566] on icon at bounding box center [335, 568] width 14 height 14
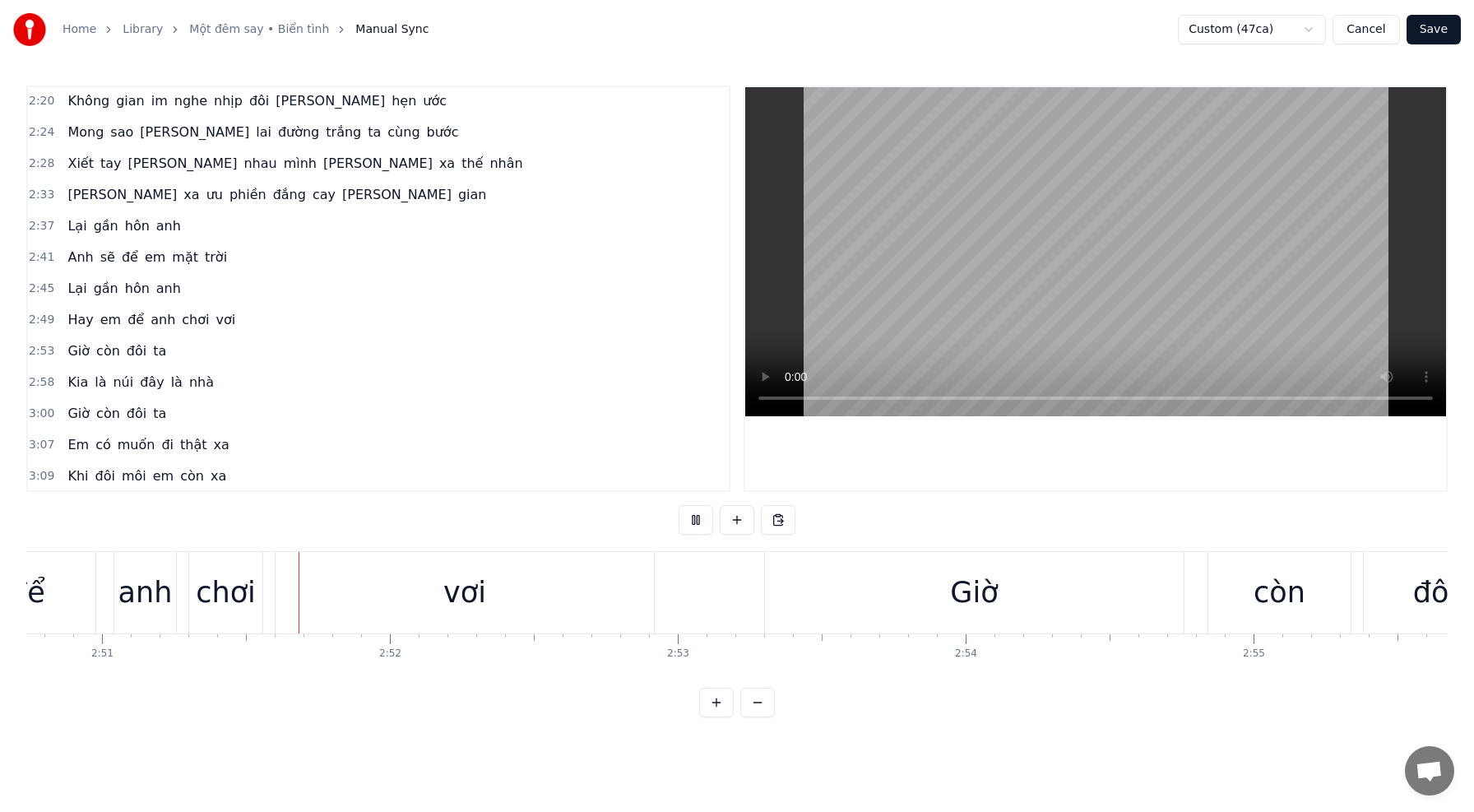
scroll to position [0, 49166]
click at [821, 592] on div "Giờ" at bounding box center [968, 592] width 418 height 82
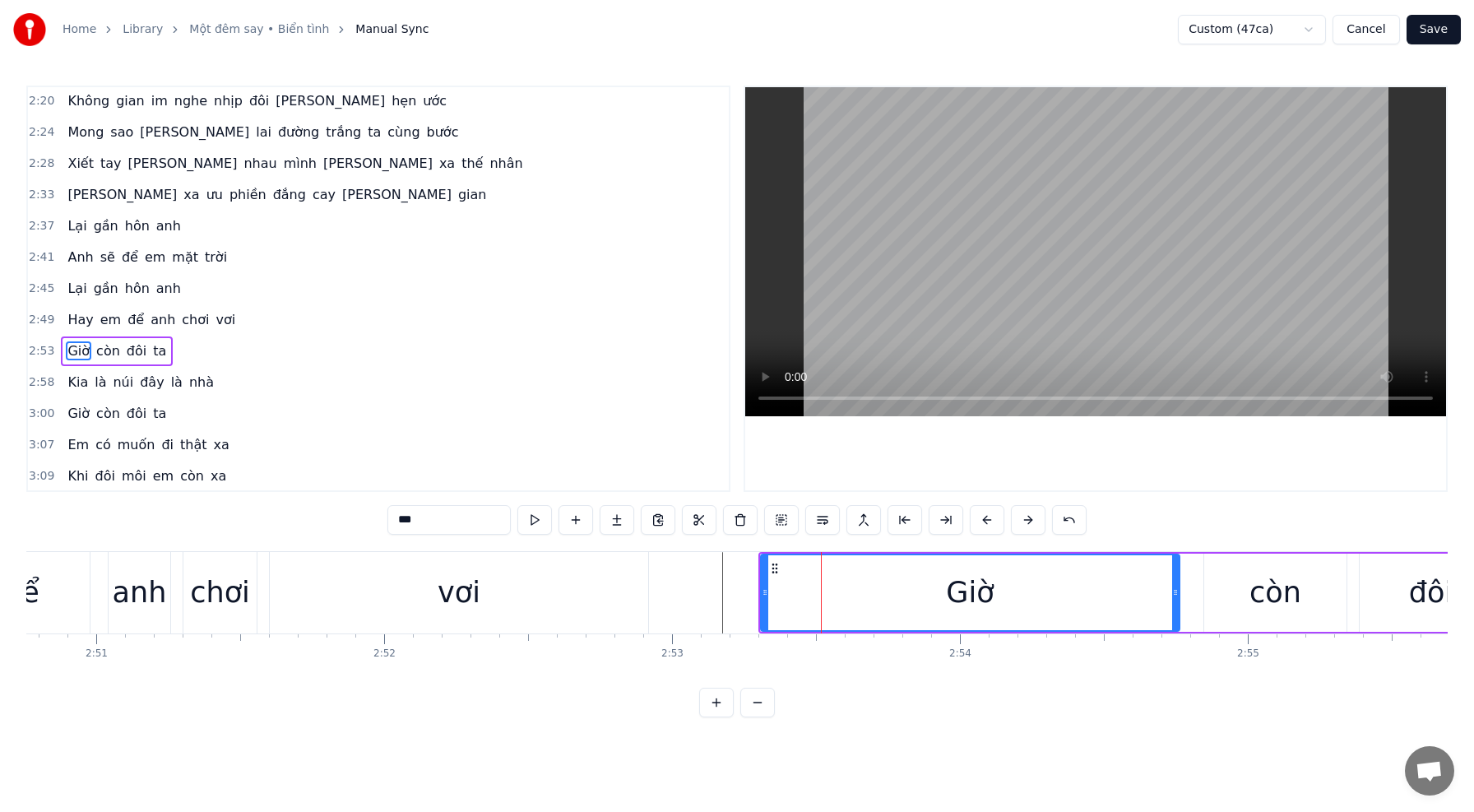
scroll to position [939, 0]
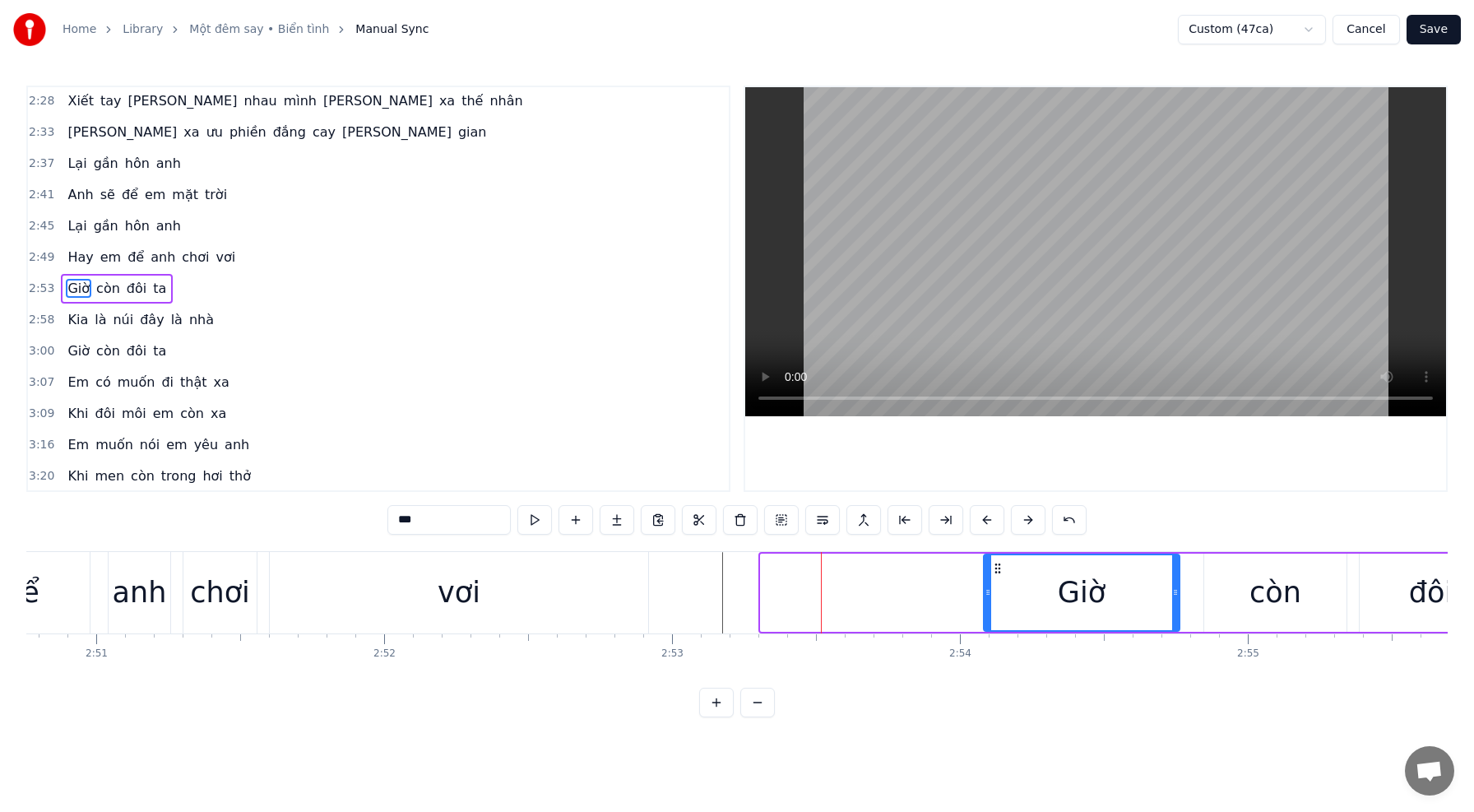
drag, startPoint x: 766, startPoint y: 591, endPoint x: 988, endPoint y: 598, distance: 222.1
click at [988, 598] on icon at bounding box center [988, 592] width 6 height 14
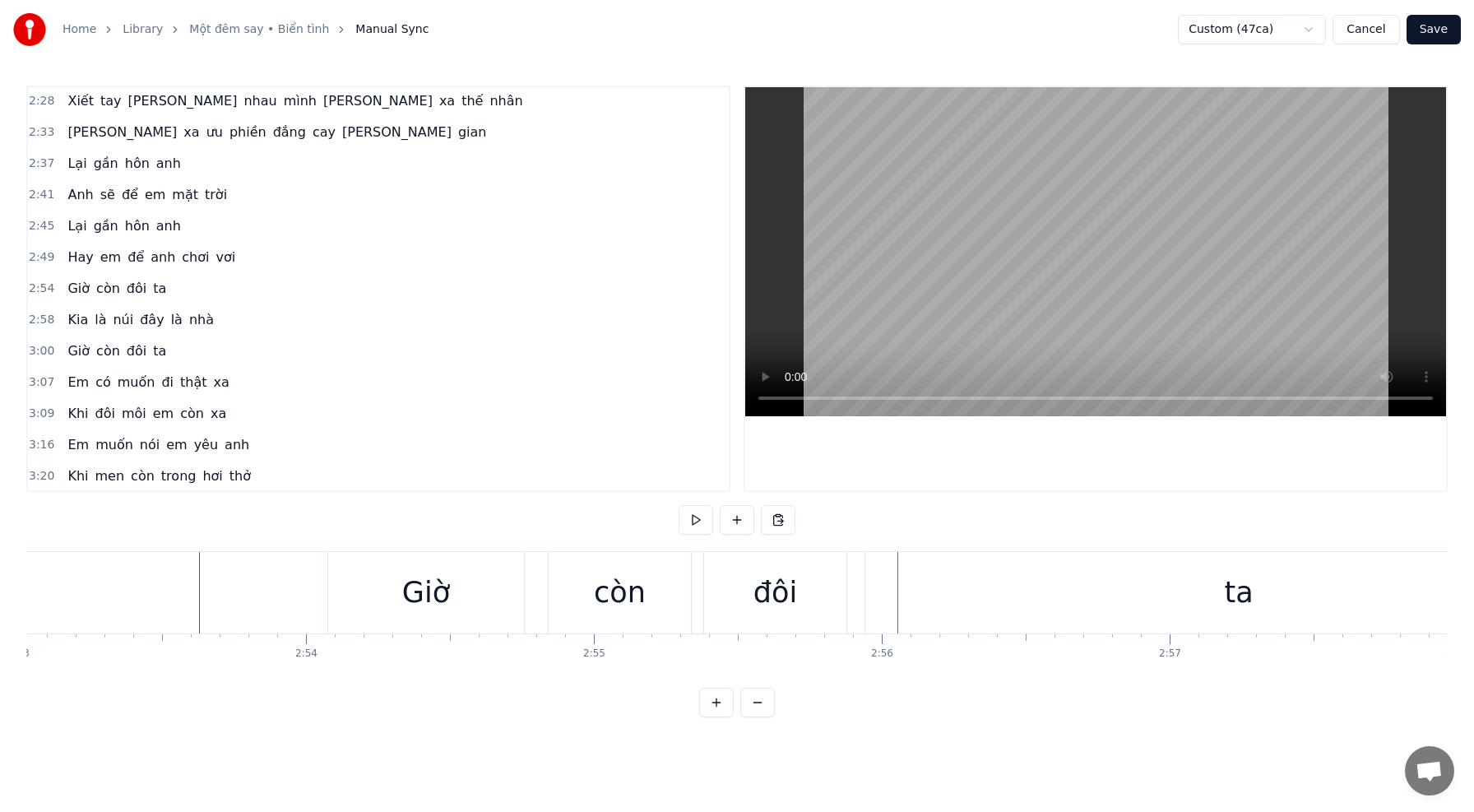
scroll to position [0, 49698]
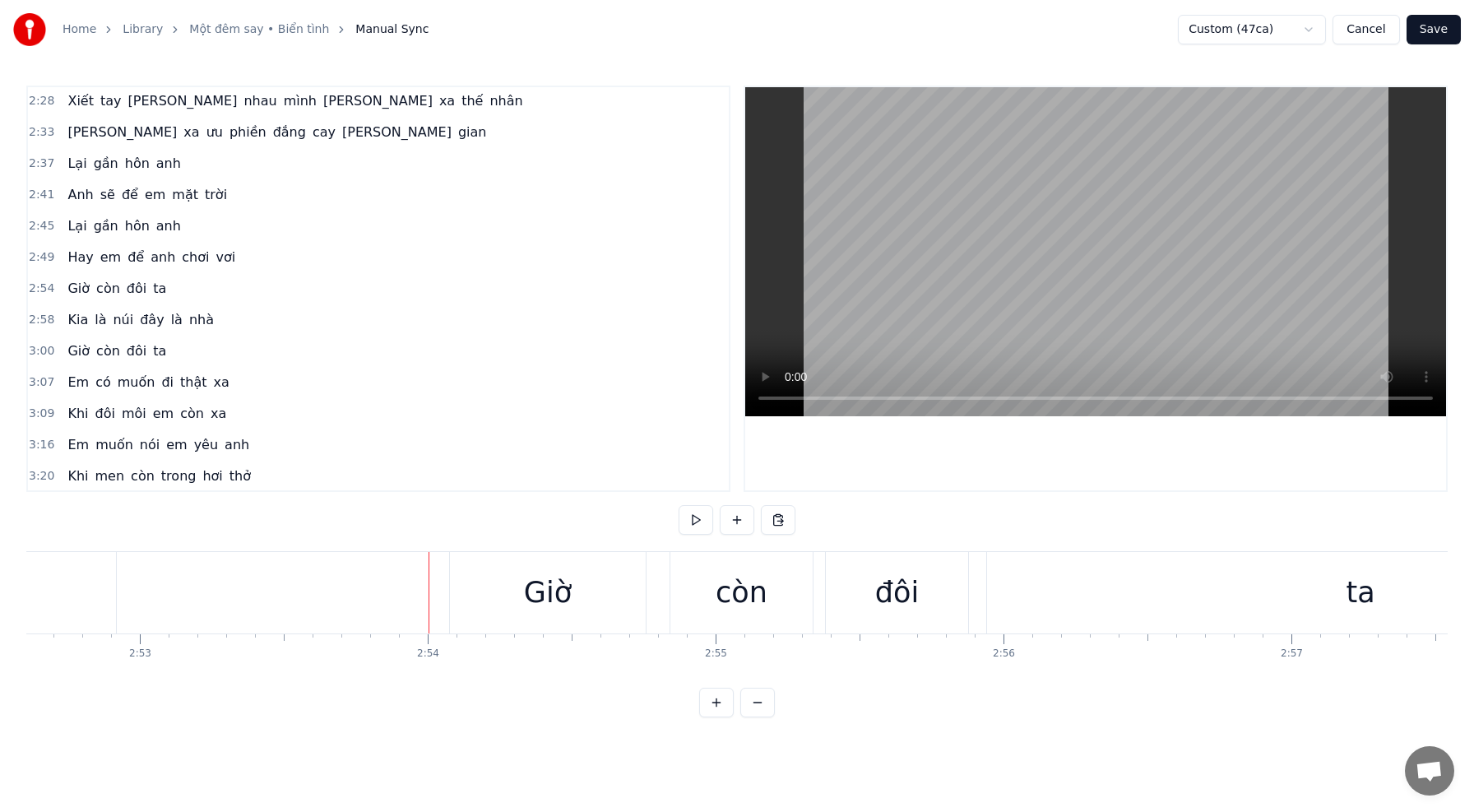
click at [537, 585] on div "Giờ" at bounding box center [547, 592] width 48 height 44
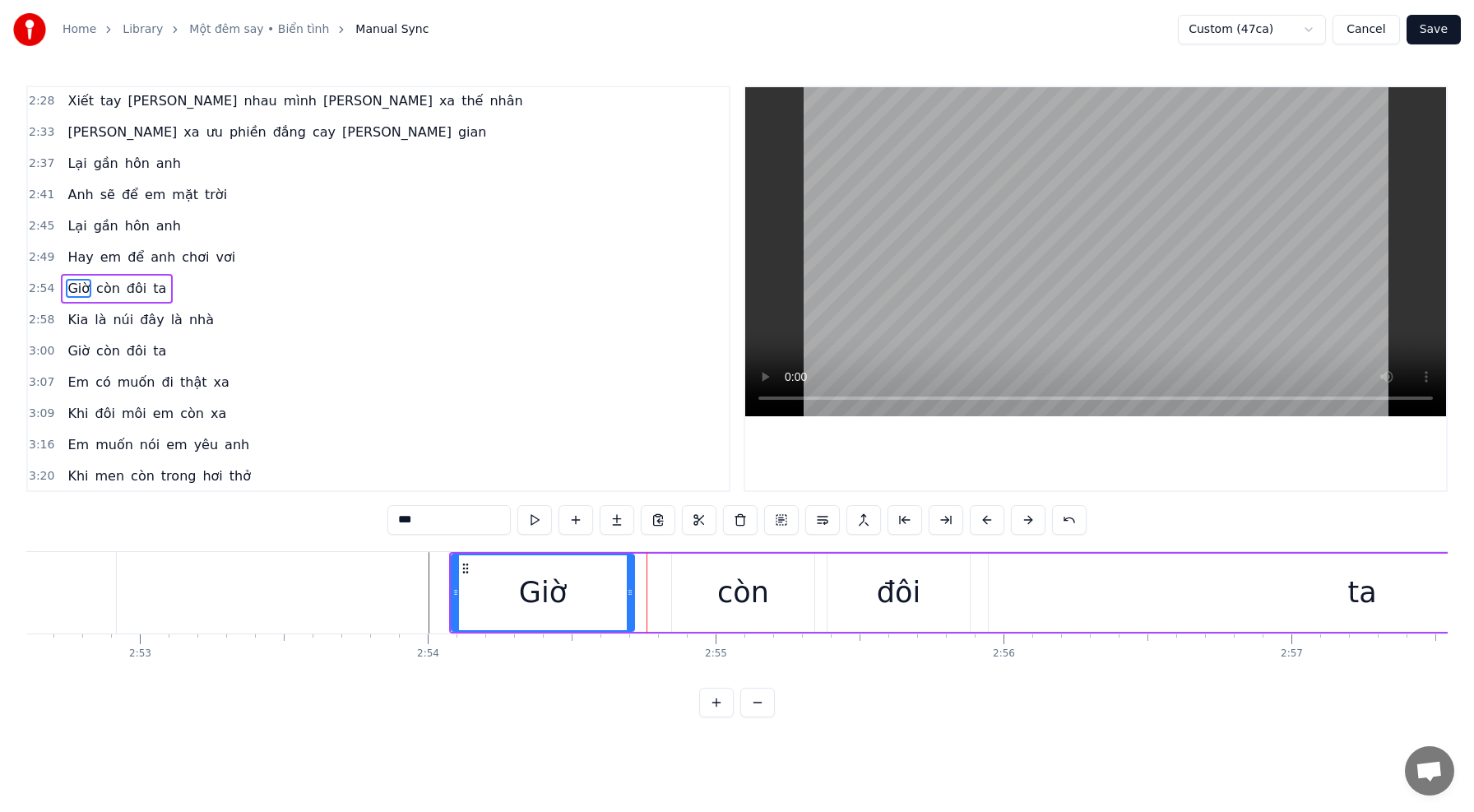
drag, startPoint x: 620, startPoint y: 589, endPoint x: 629, endPoint y: 587, distance: 9.2
click at [628, 589] on icon at bounding box center [630, 592] width 6 height 14
click at [679, 588] on div "còn" at bounding box center [742, 592] width 142 height 78
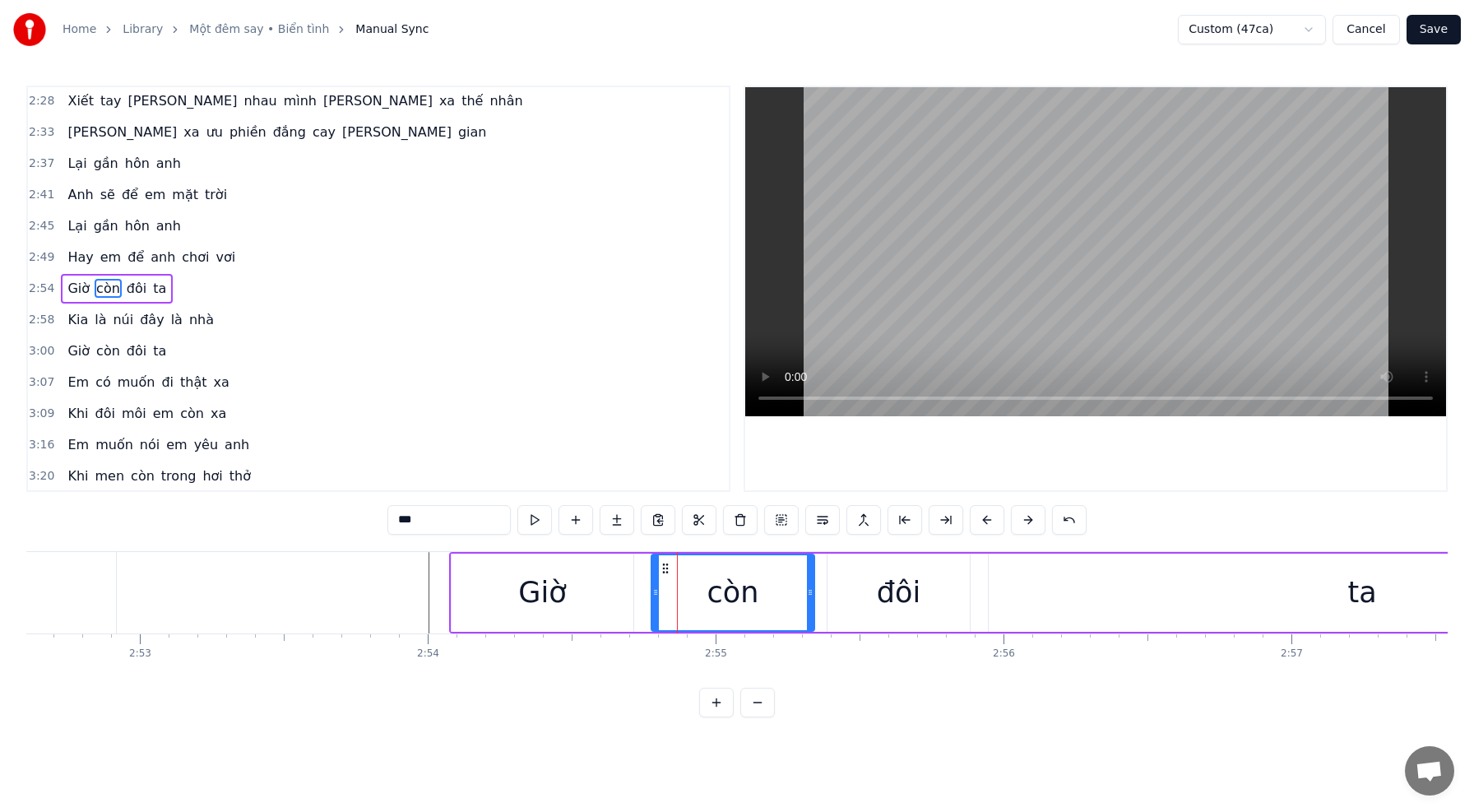
drag, startPoint x: 675, startPoint y: 590, endPoint x: 655, endPoint y: 590, distance: 20.0
click at [655, 590] on icon at bounding box center [655, 592] width 6 height 14
drag, startPoint x: 811, startPoint y: 590, endPoint x: 769, endPoint y: 591, distance: 42.0
click at [769, 591] on icon at bounding box center [769, 592] width 6 height 14
click at [840, 590] on div "đôi" at bounding box center [899, 592] width 142 height 78
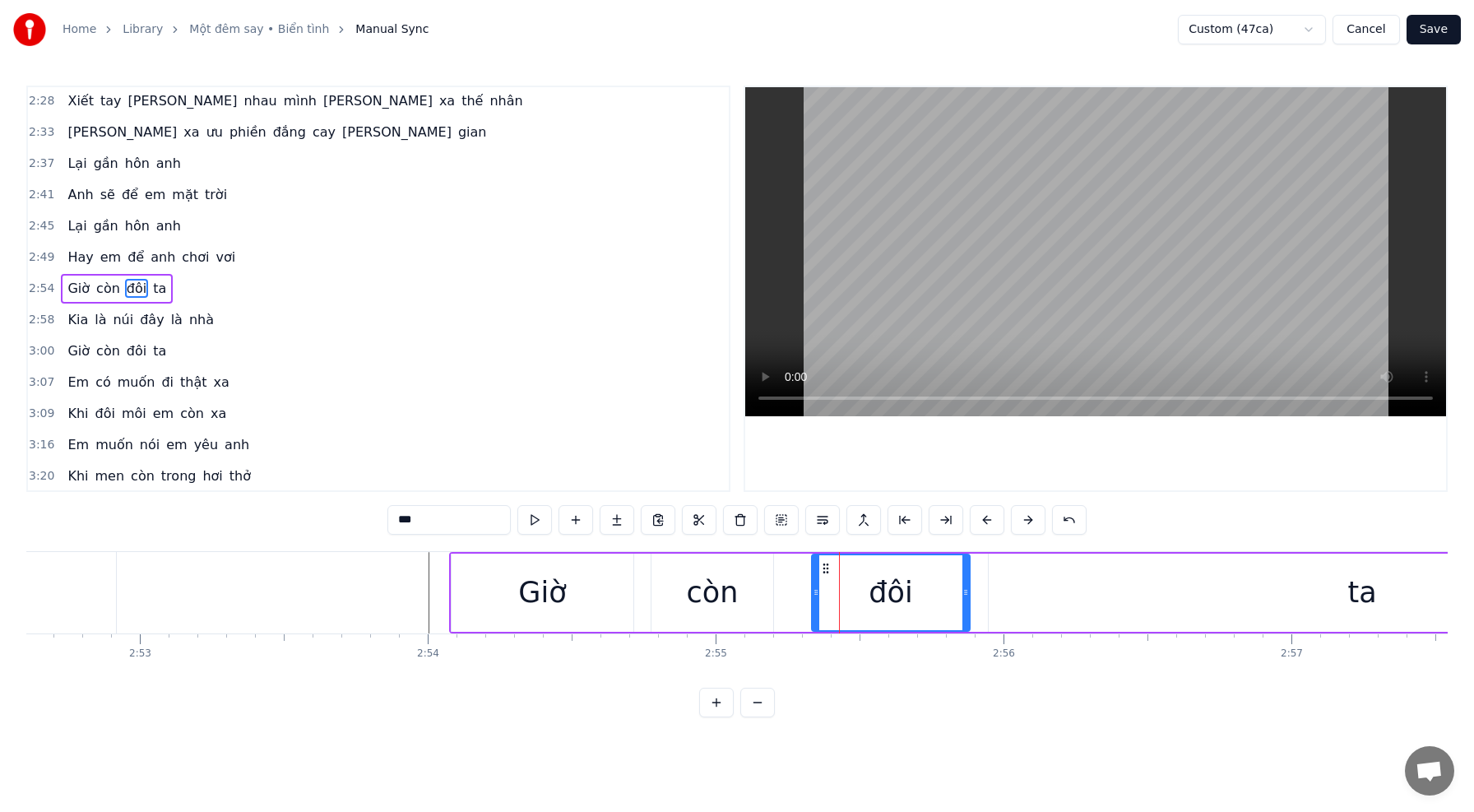
drag, startPoint x: 829, startPoint y: 591, endPoint x: 812, endPoint y: 591, distance: 17.0
click at [812, 591] on icon at bounding box center [815, 592] width 6 height 14
click at [1062, 595] on div "ta" at bounding box center [1361, 592] width 747 height 78
type input "**"
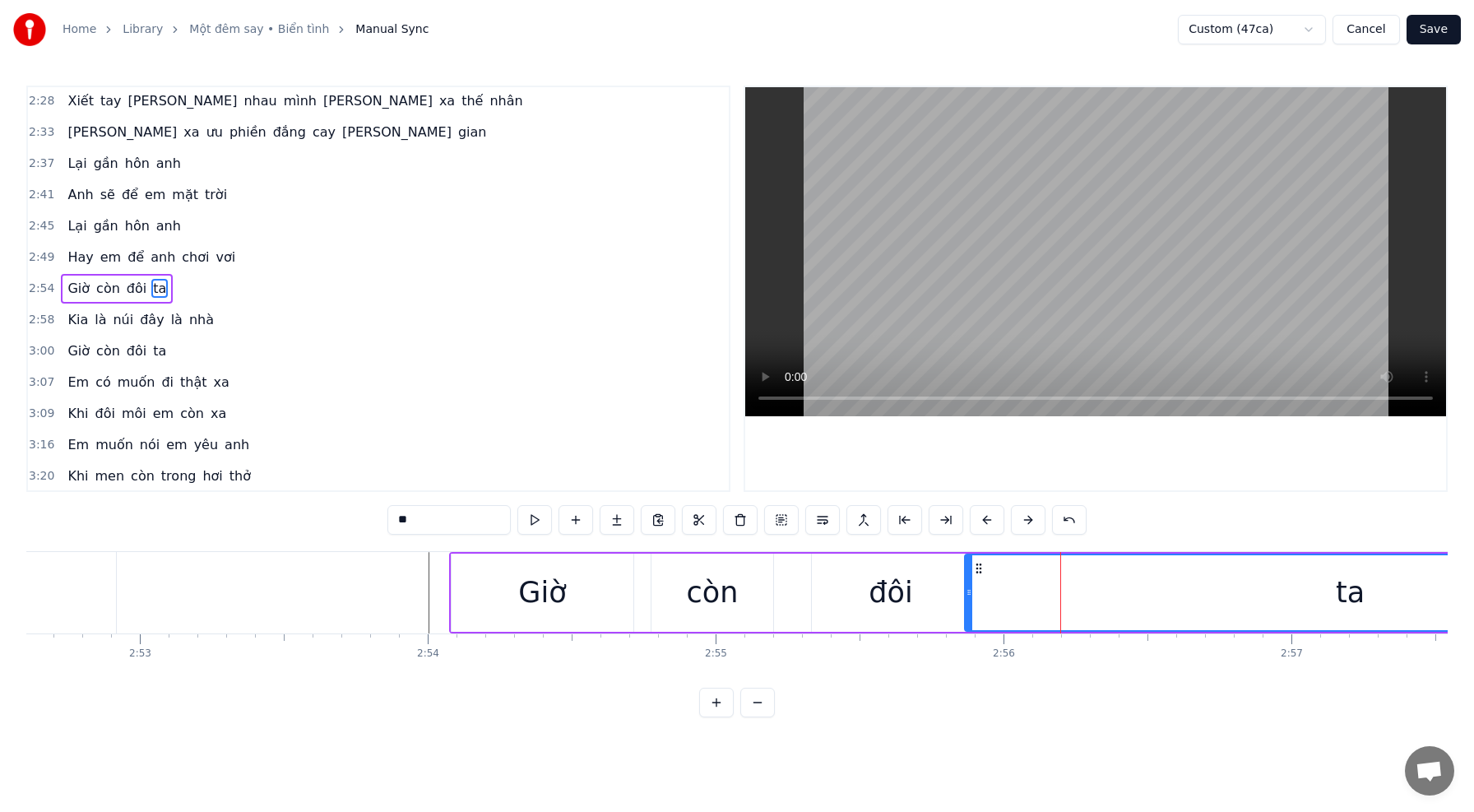
drag, startPoint x: 991, startPoint y: 592, endPoint x: 968, endPoint y: 592, distance: 23.0
click at [968, 592] on icon at bounding box center [968, 592] width 6 height 14
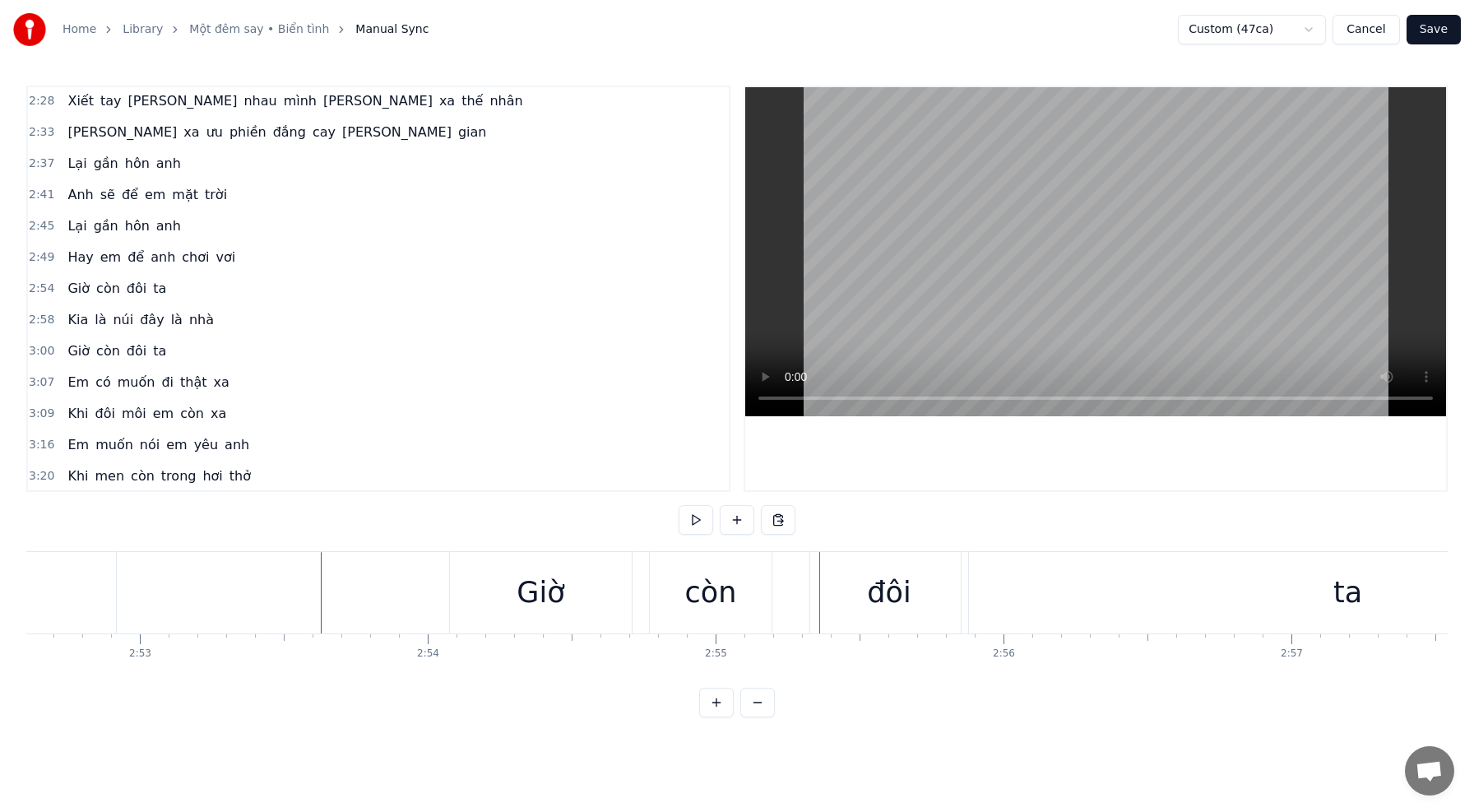
click at [467, 582] on div "Giờ" at bounding box center [541, 592] width 182 height 82
drag, startPoint x: 454, startPoint y: 582, endPoint x: 421, endPoint y: 582, distance: 33.0
click at [454, 582] on div "Giờ còn đôi ta" at bounding box center [734, 592] width 1852 height 82
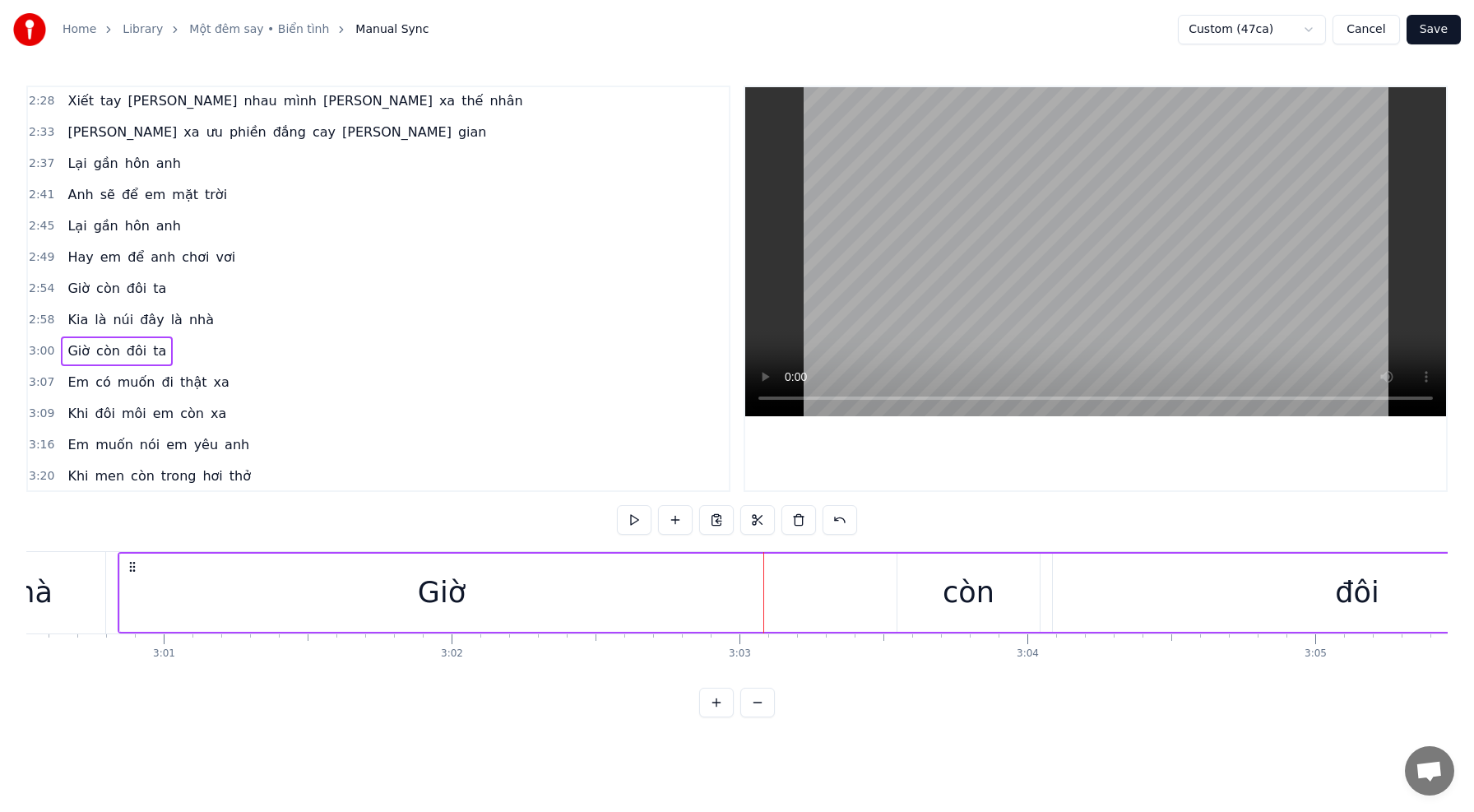
scroll to position [0, 51833]
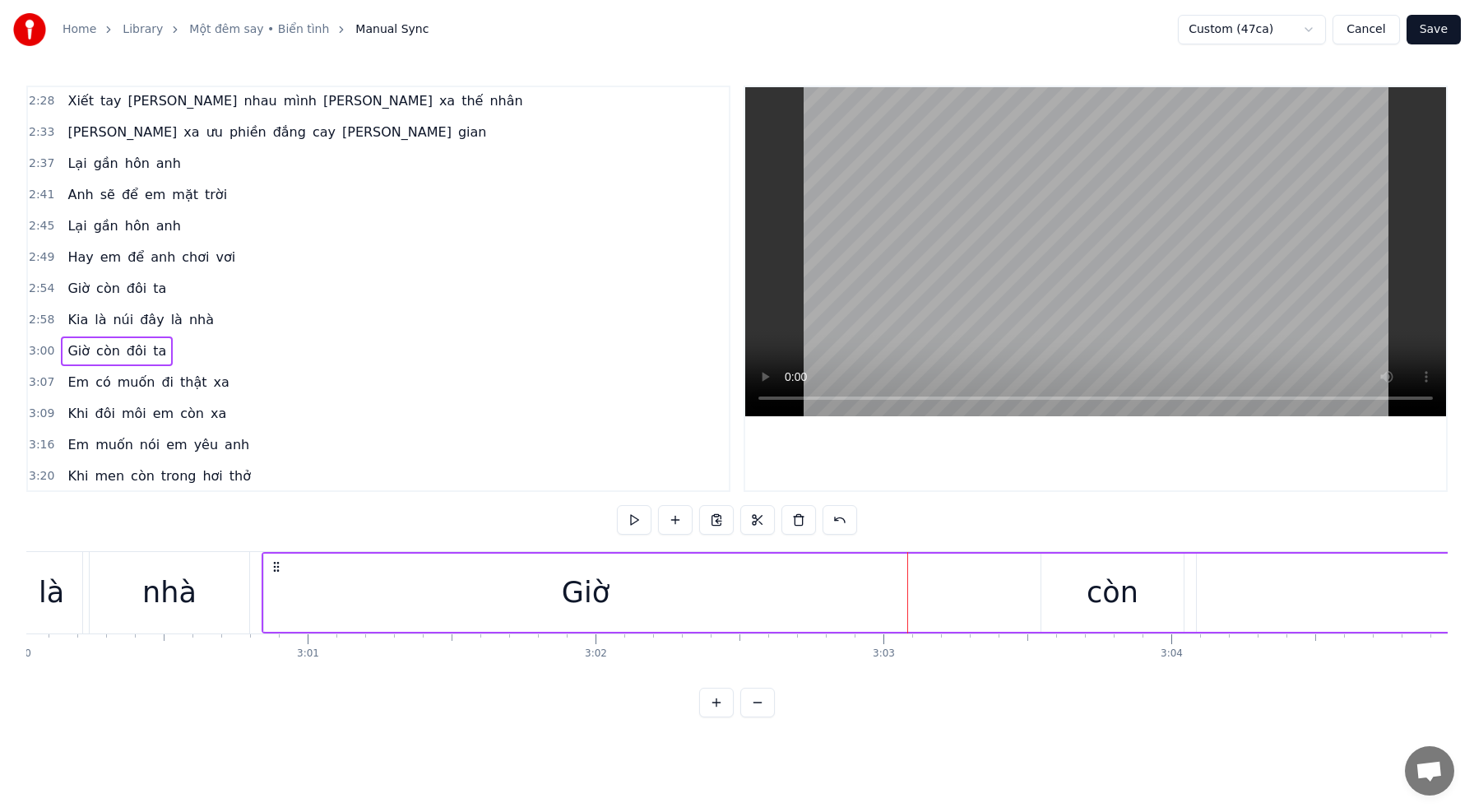
click at [268, 595] on div "Giờ" at bounding box center [585, 592] width 644 height 78
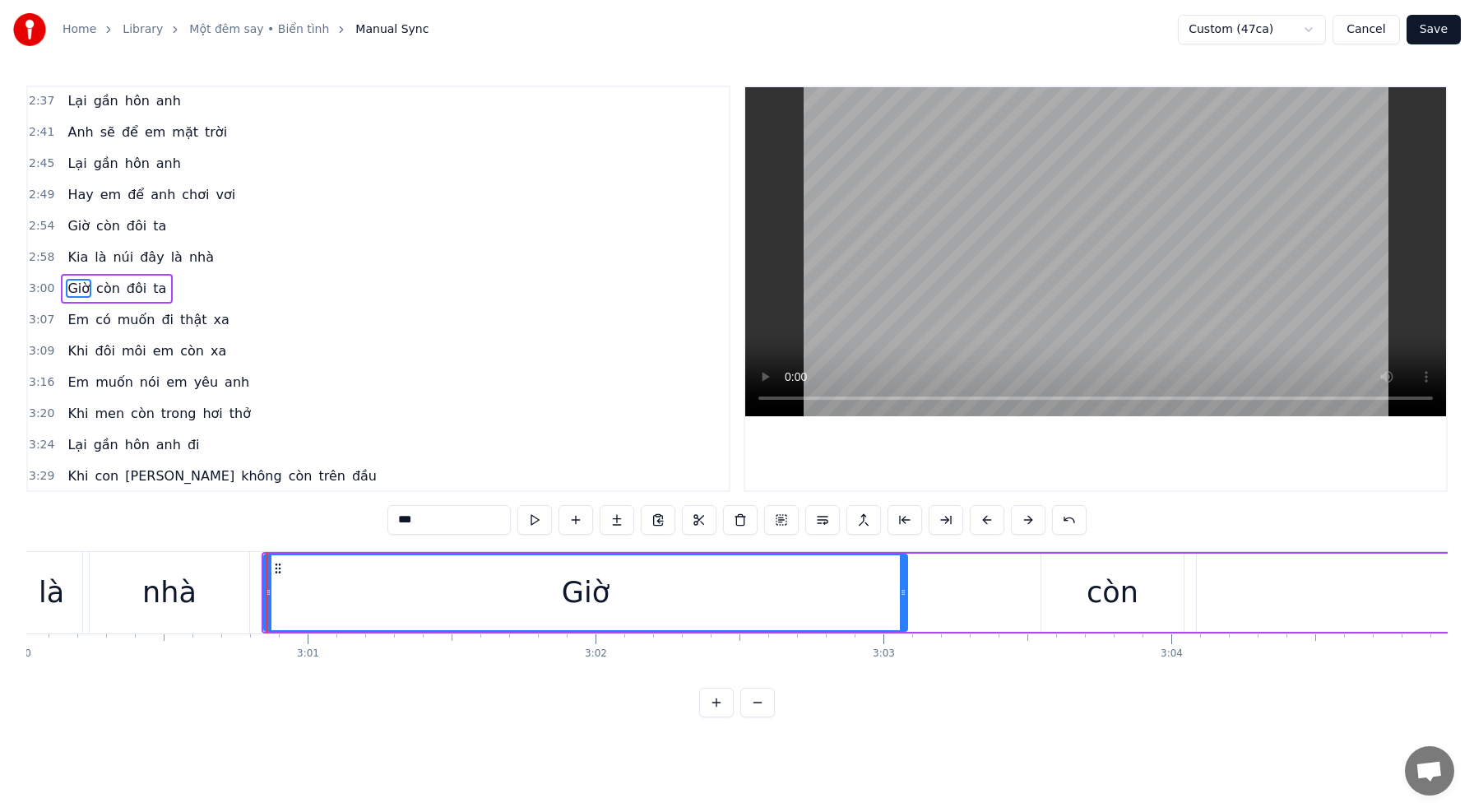
scroll to position [1002, 0]
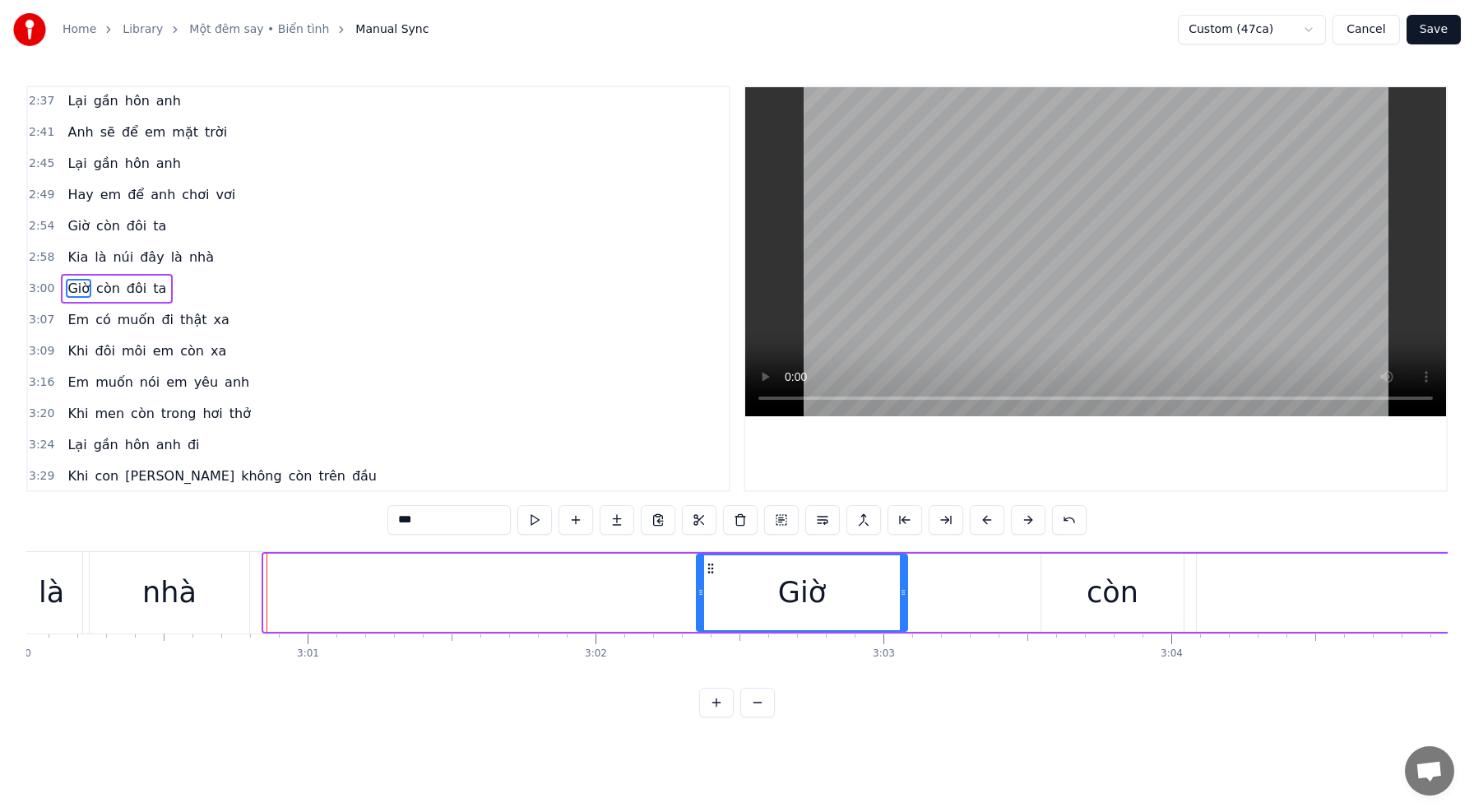
drag, startPoint x: 268, startPoint y: 593, endPoint x: 700, endPoint y: 618, distance: 432.7
click at [701, 619] on div at bounding box center [701, 592] width 6 height 74
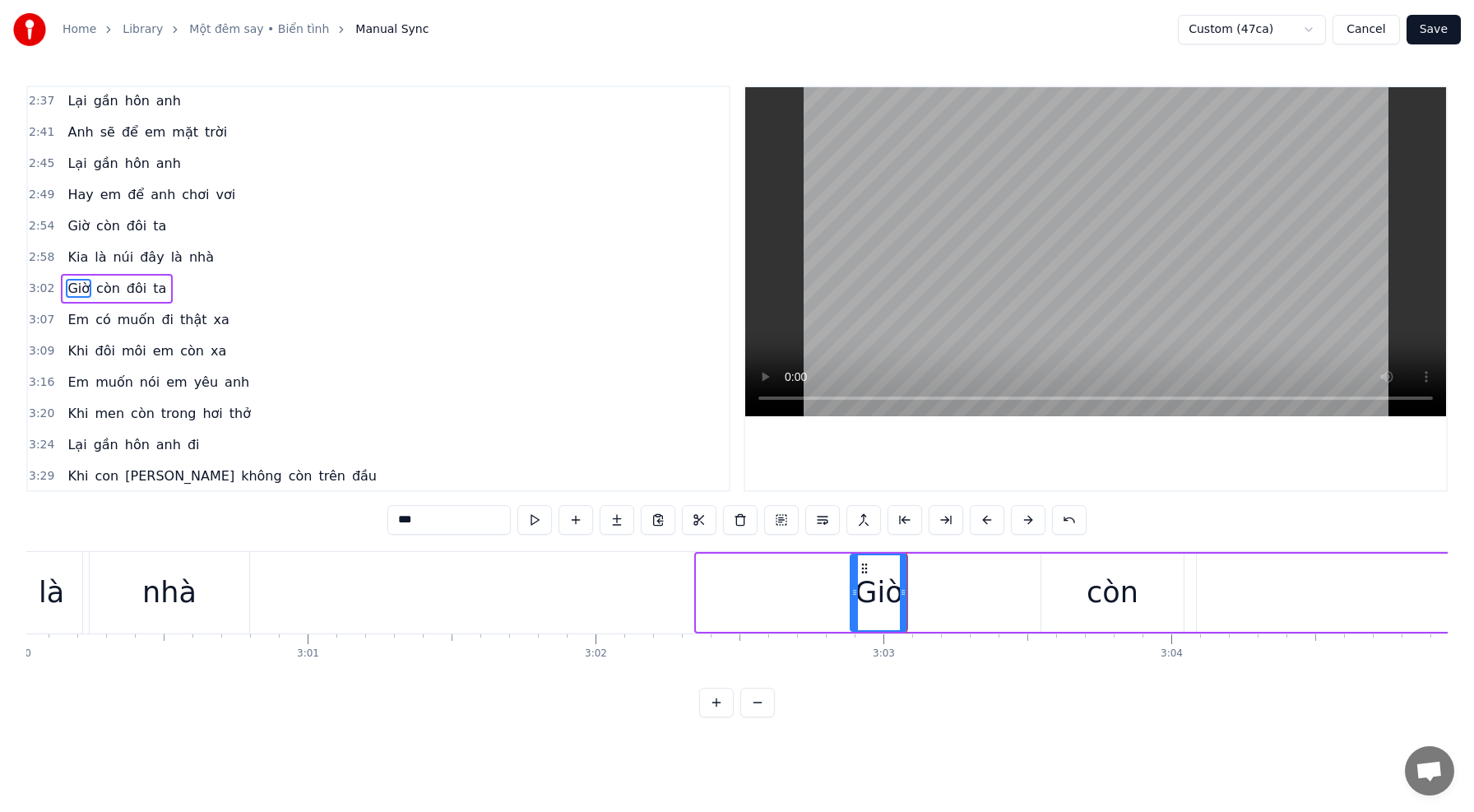
drag, startPoint x: 699, startPoint y: 594, endPoint x: 851, endPoint y: 604, distance: 152.3
click at [852, 604] on div at bounding box center [854, 592] width 6 height 74
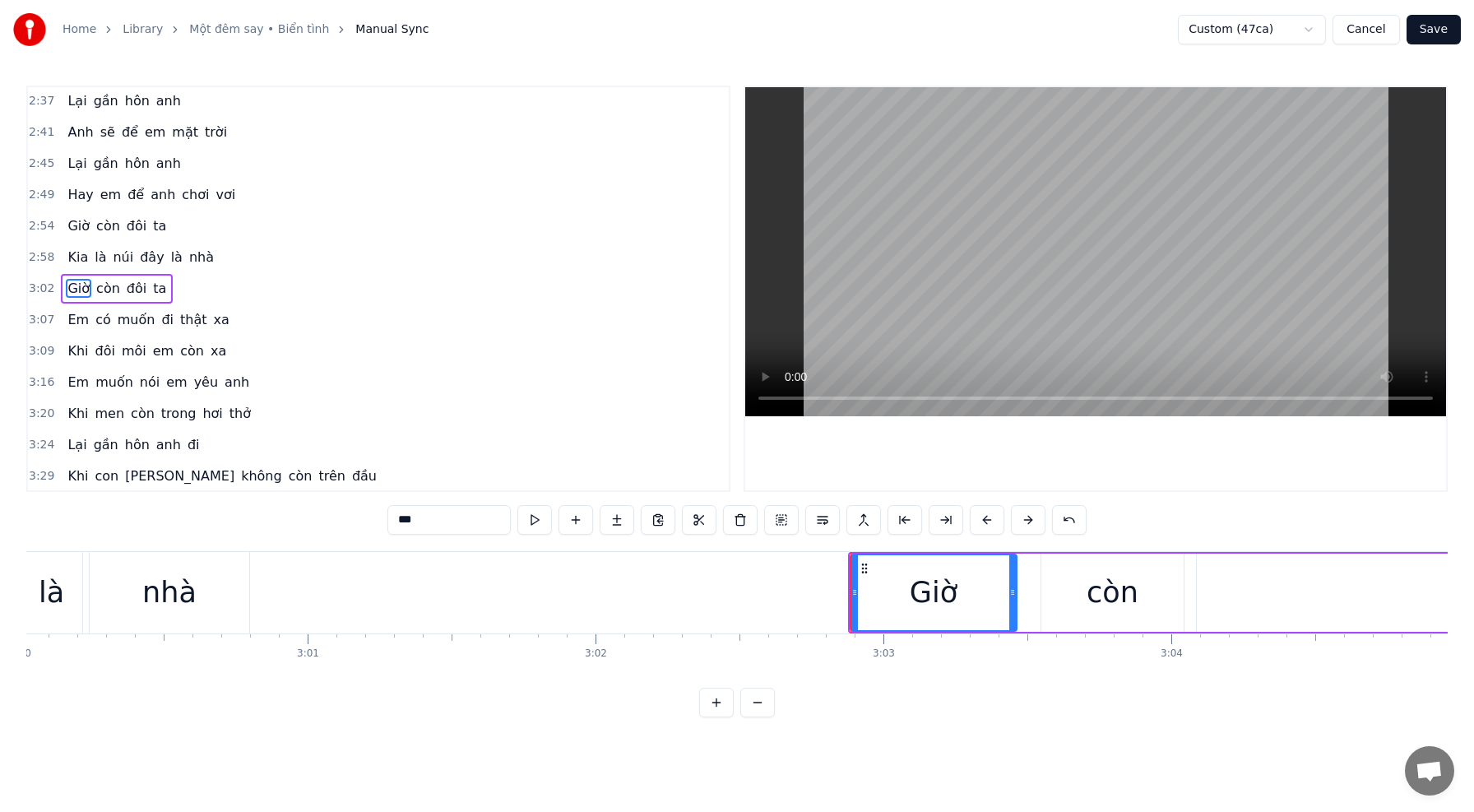
drag, startPoint x: 901, startPoint y: 597, endPoint x: 1013, endPoint y: 599, distance: 112.0
click at [1013, 599] on div at bounding box center [1012, 592] width 6 height 74
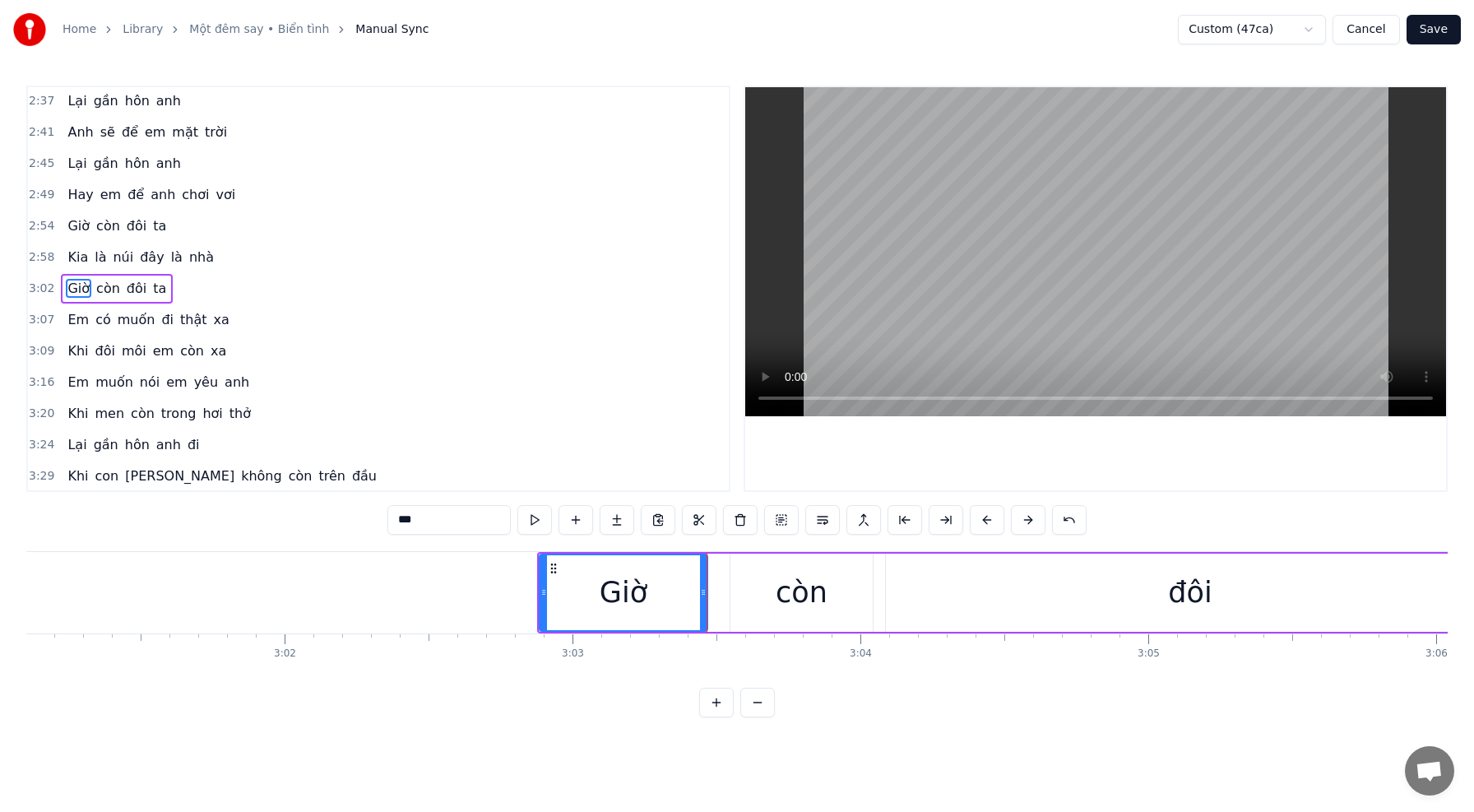
scroll to position [0, 52152]
click at [808, 592] on div "còn" at bounding box center [794, 592] width 52 height 44
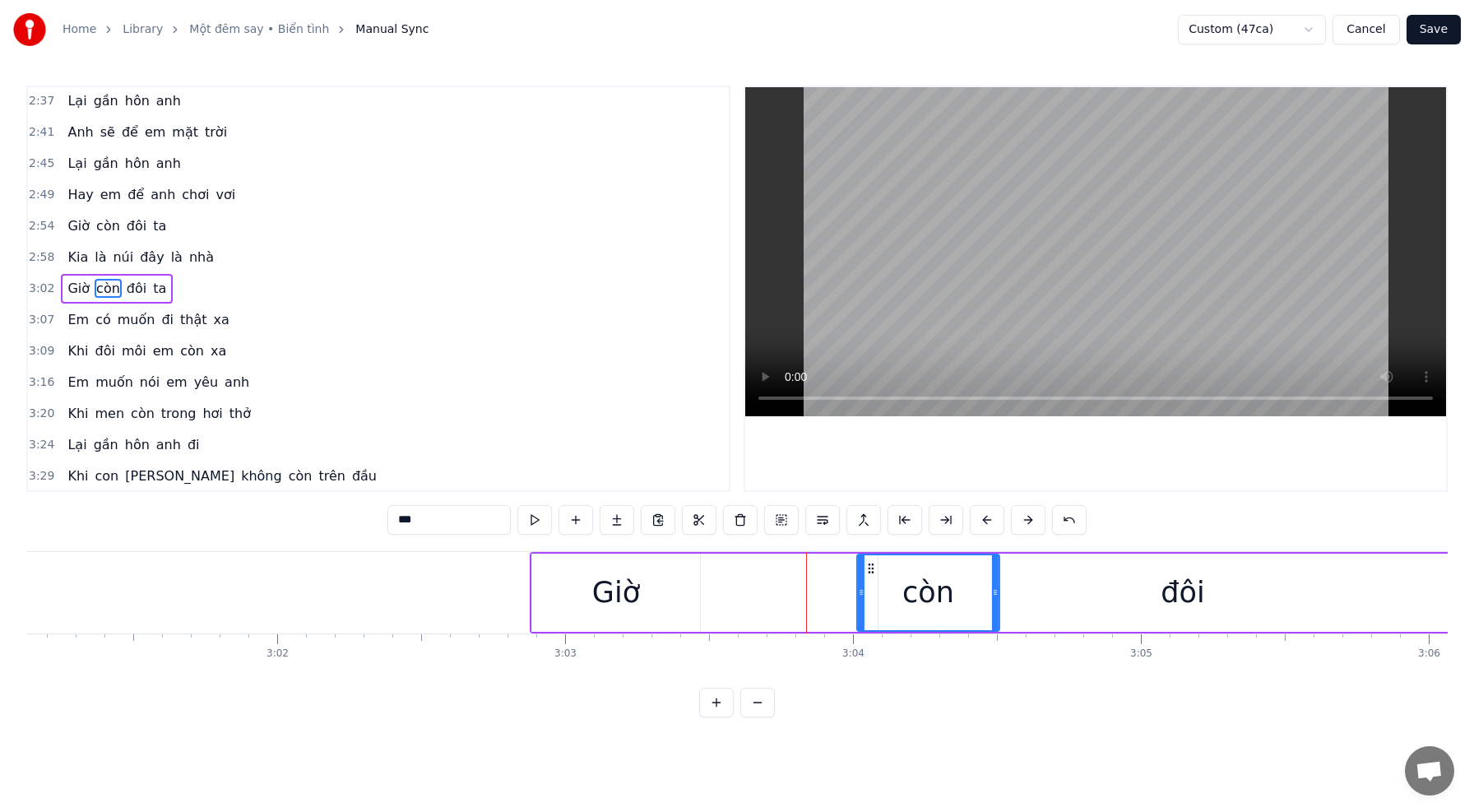
drag, startPoint x: 752, startPoint y: 566, endPoint x: 866, endPoint y: 570, distance: 114.1
click at [870, 570] on icon at bounding box center [871, 568] width 14 height 14
click at [551, 584] on div "Giờ" at bounding box center [615, 592] width 168 height 78
type input "***"
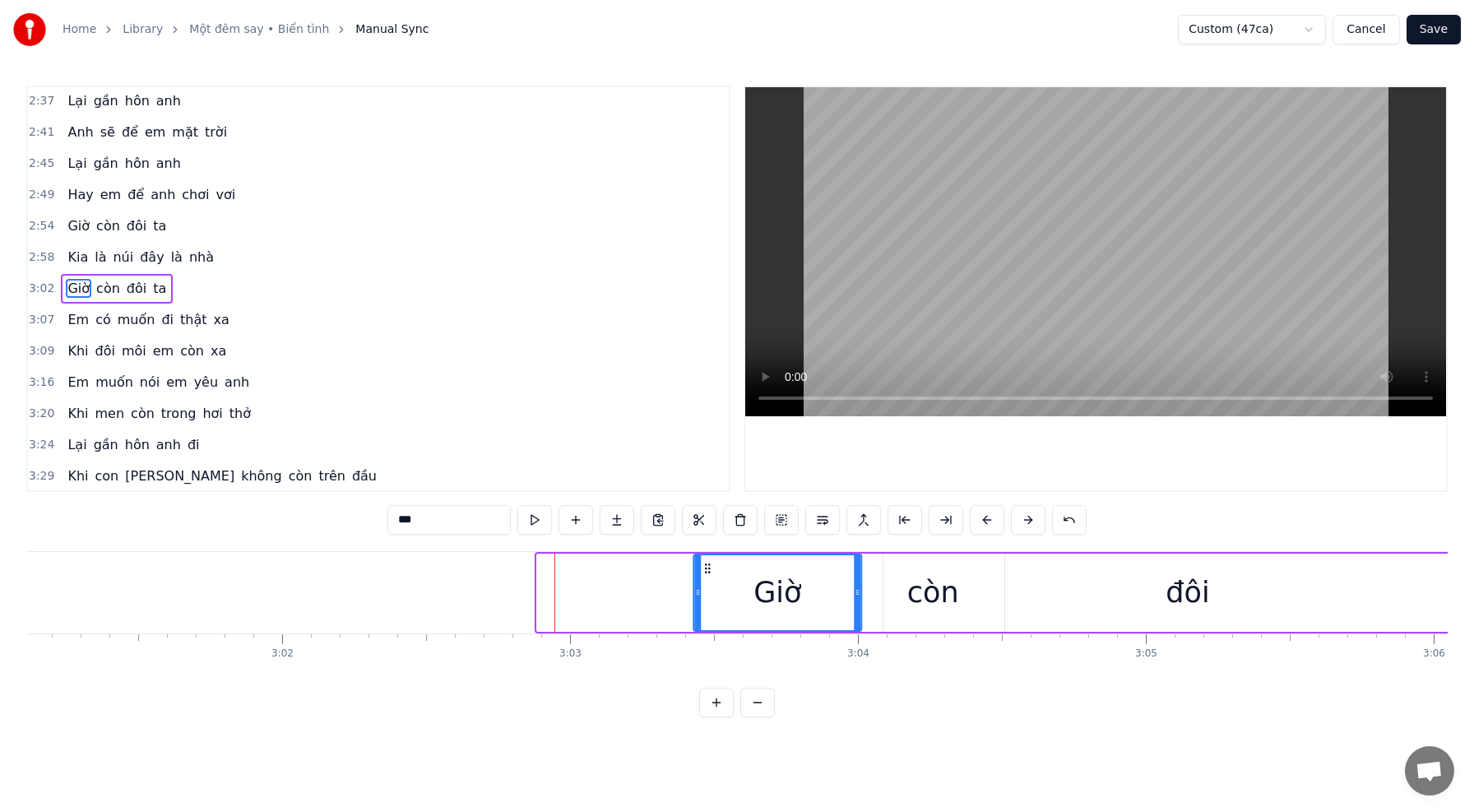
drag, startPoint x: 547, startPoint y: 566, endPoint x: 707, endPoint y: 575, distance: 160.3
click at [706, 575] on div "Giờ" at bounding box center [777, 592] width 166 height 74
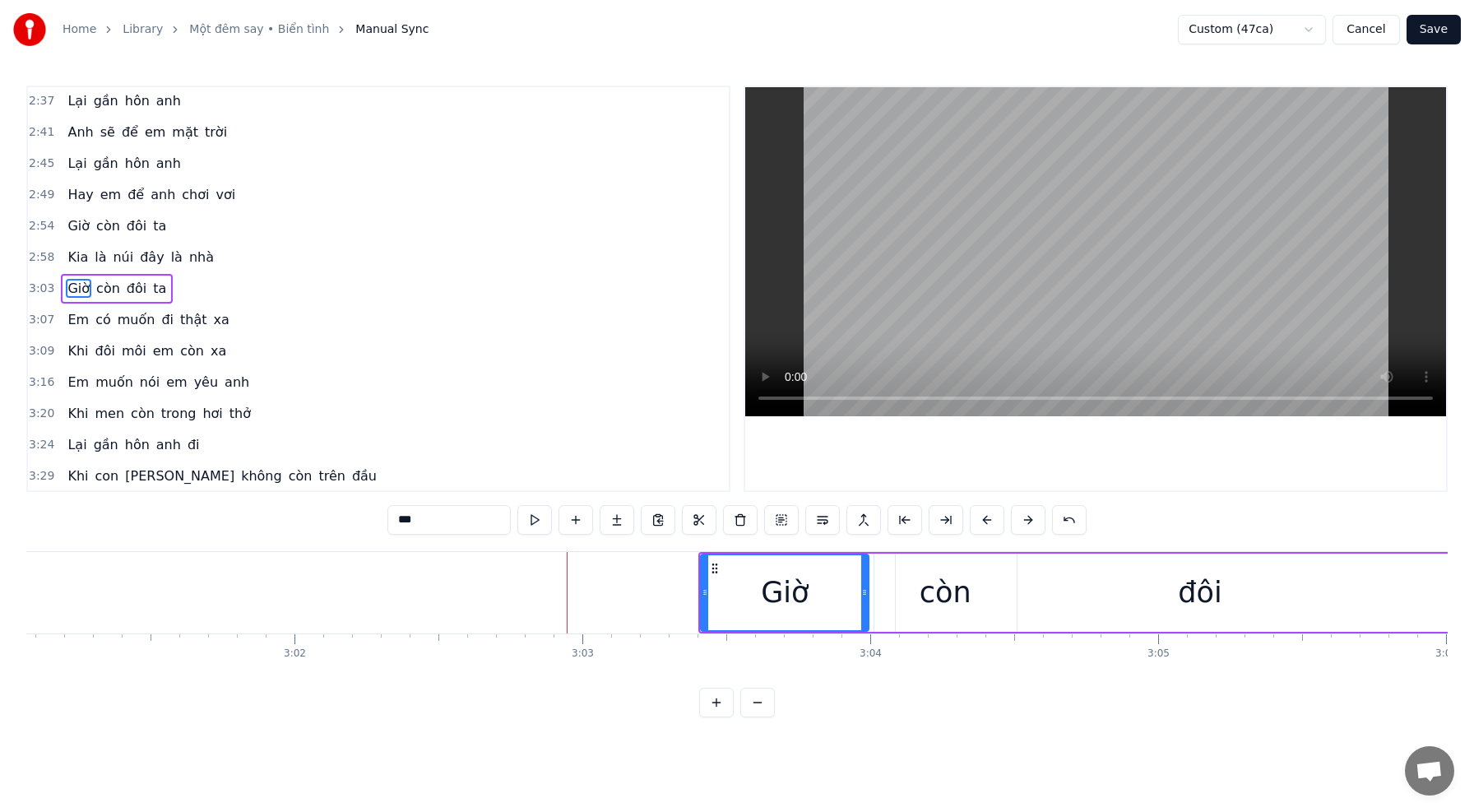
scroll to position [0, 52130]
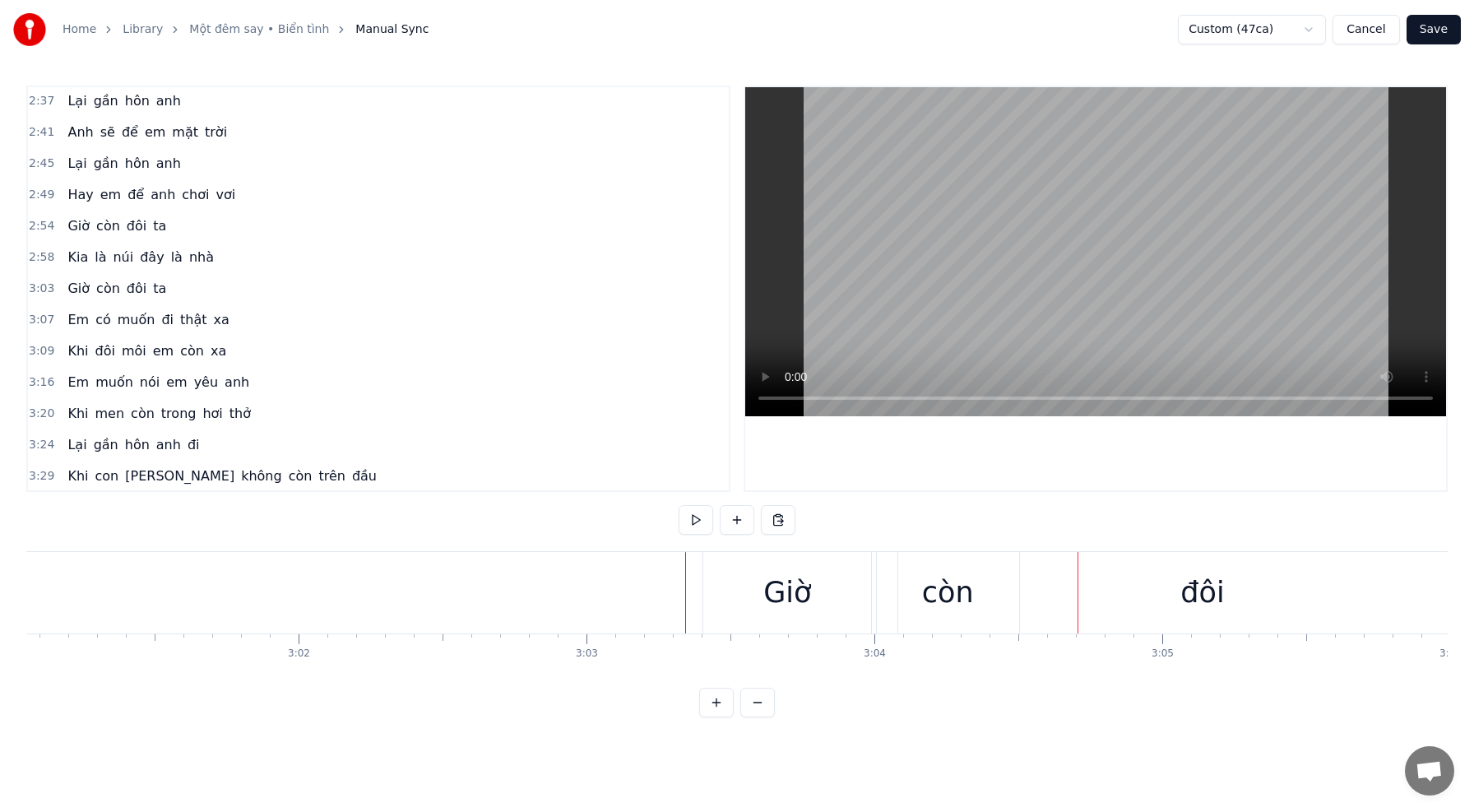
click at [771, 587] on div "Giờ" at bounding box center [787, 592] width 48 height 44
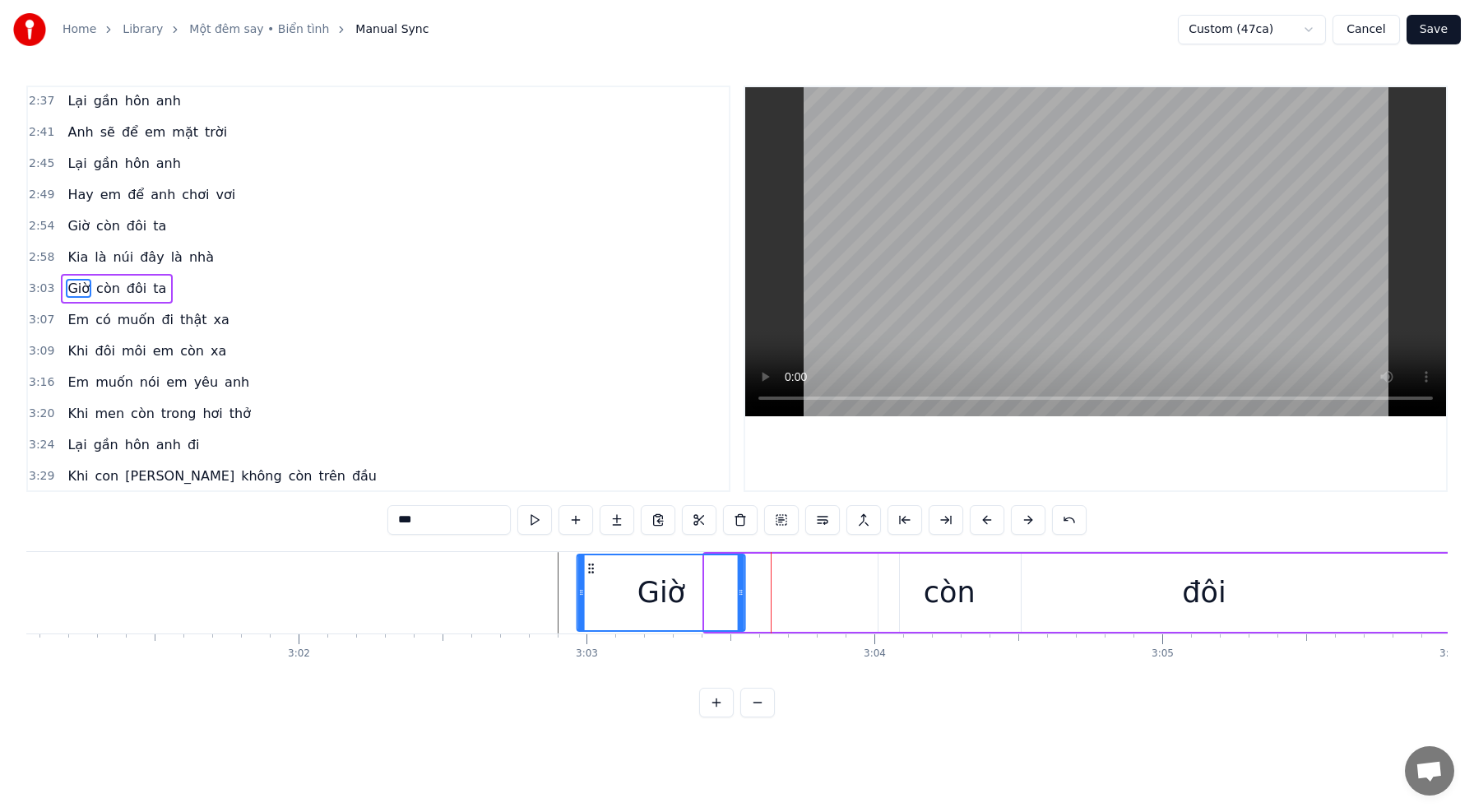
drag, startPoint x: 718, startPoint y: 569, endPoint x: 595, endPoint y: 567, distance: 123.0
click at [590, 566] on icon at bounding box center [591, 568] width 14 height 14
drag, startPoint x: 737, startPoint y: 592, endPoint x: 729, endPoint y: 592, distance: 8.0
click at [716, 592] on div "Giờ" at bounding box center [661, 592] width 166 height 74
drag, startPoint x: 742, startPoint y: 592, endPoint x: 778, endPoint y: 596, distance: 36.2
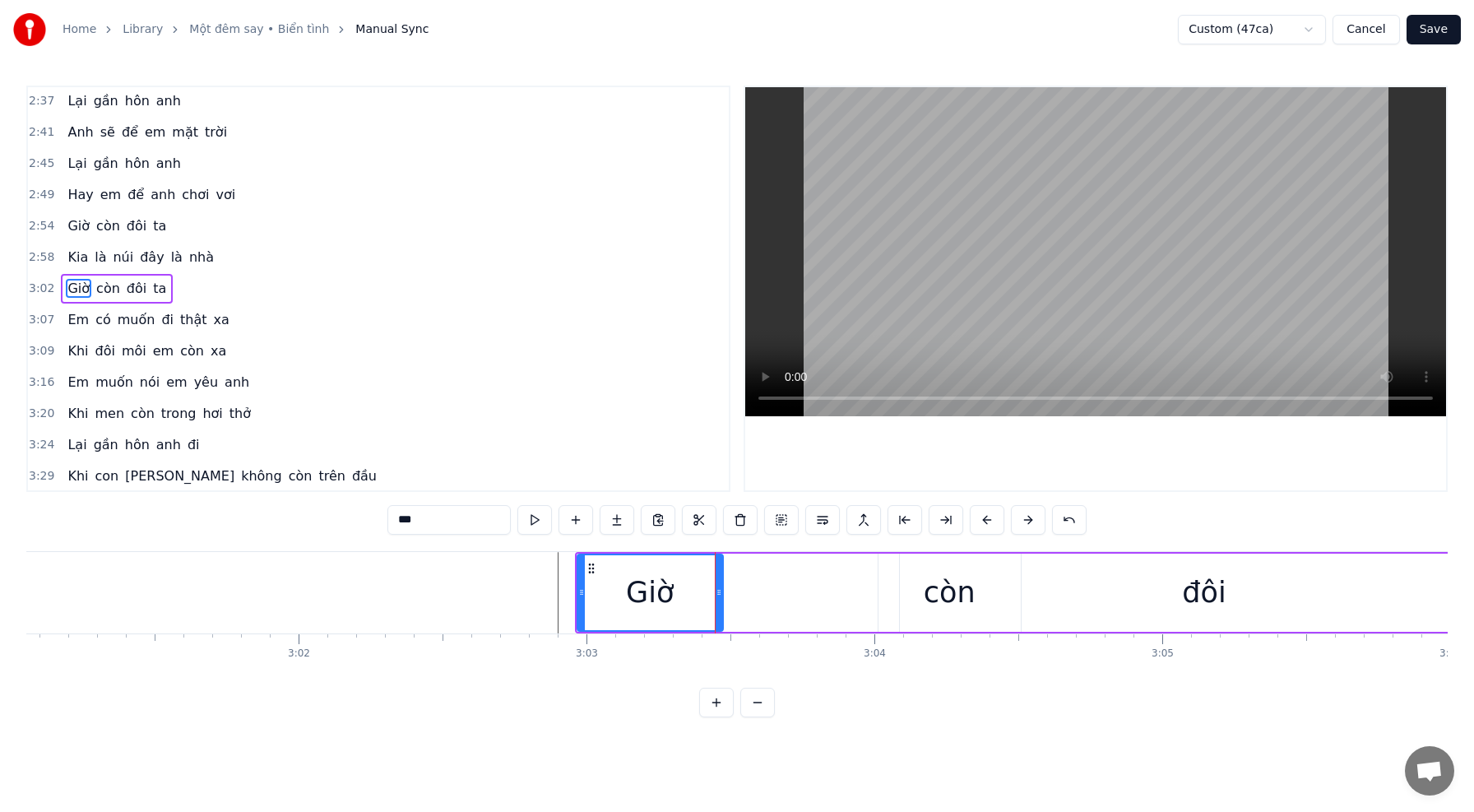
click at [719, 592] on icon at bounding box center [719, 592] width 6 height 14
click at [927, 602] on div "đôi" at bounding box center [1204, 592] width 609 height 78
type input "***"
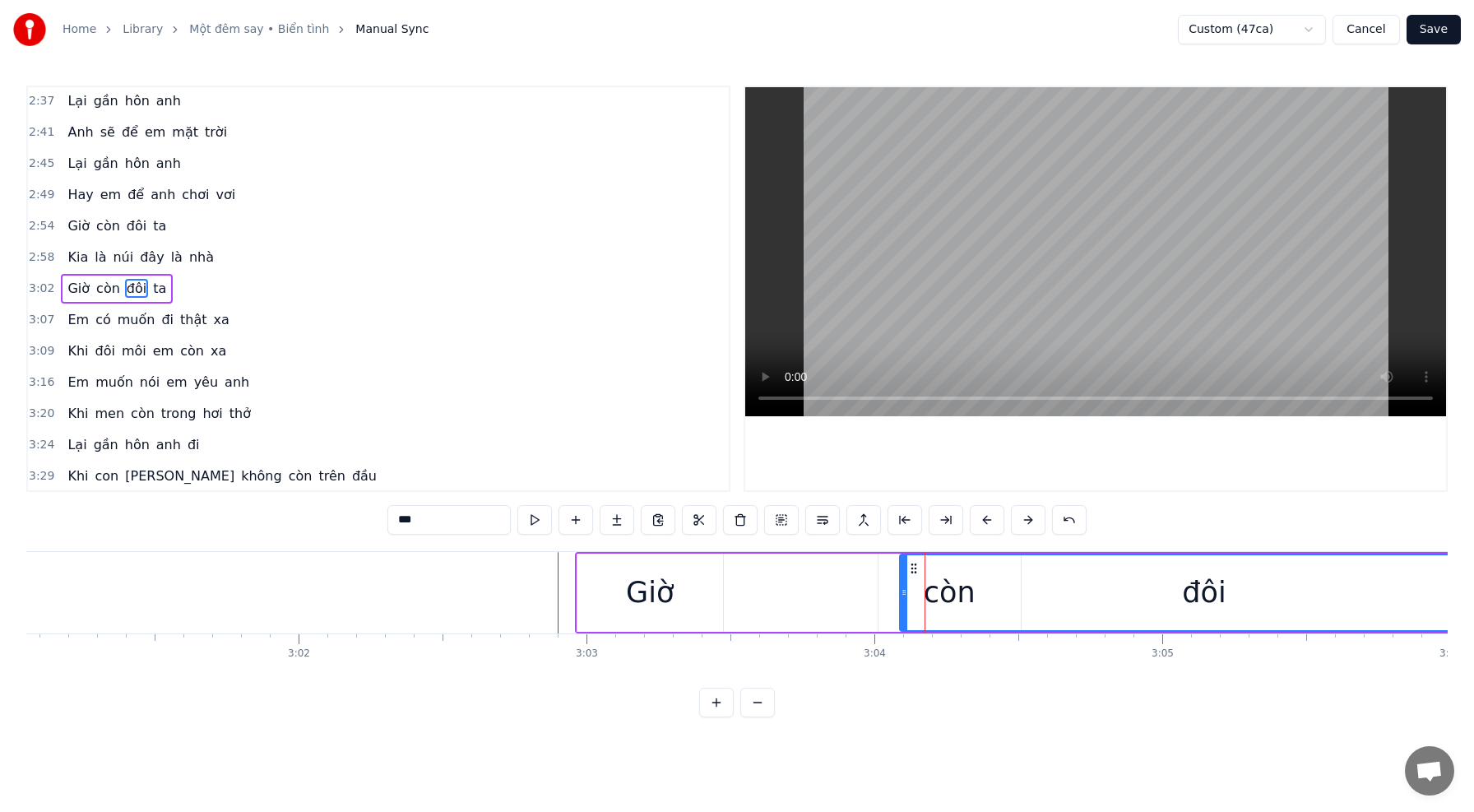
click at [962, 598] on div "đôi" at bounding box center [1204, 592] width 607 height 74
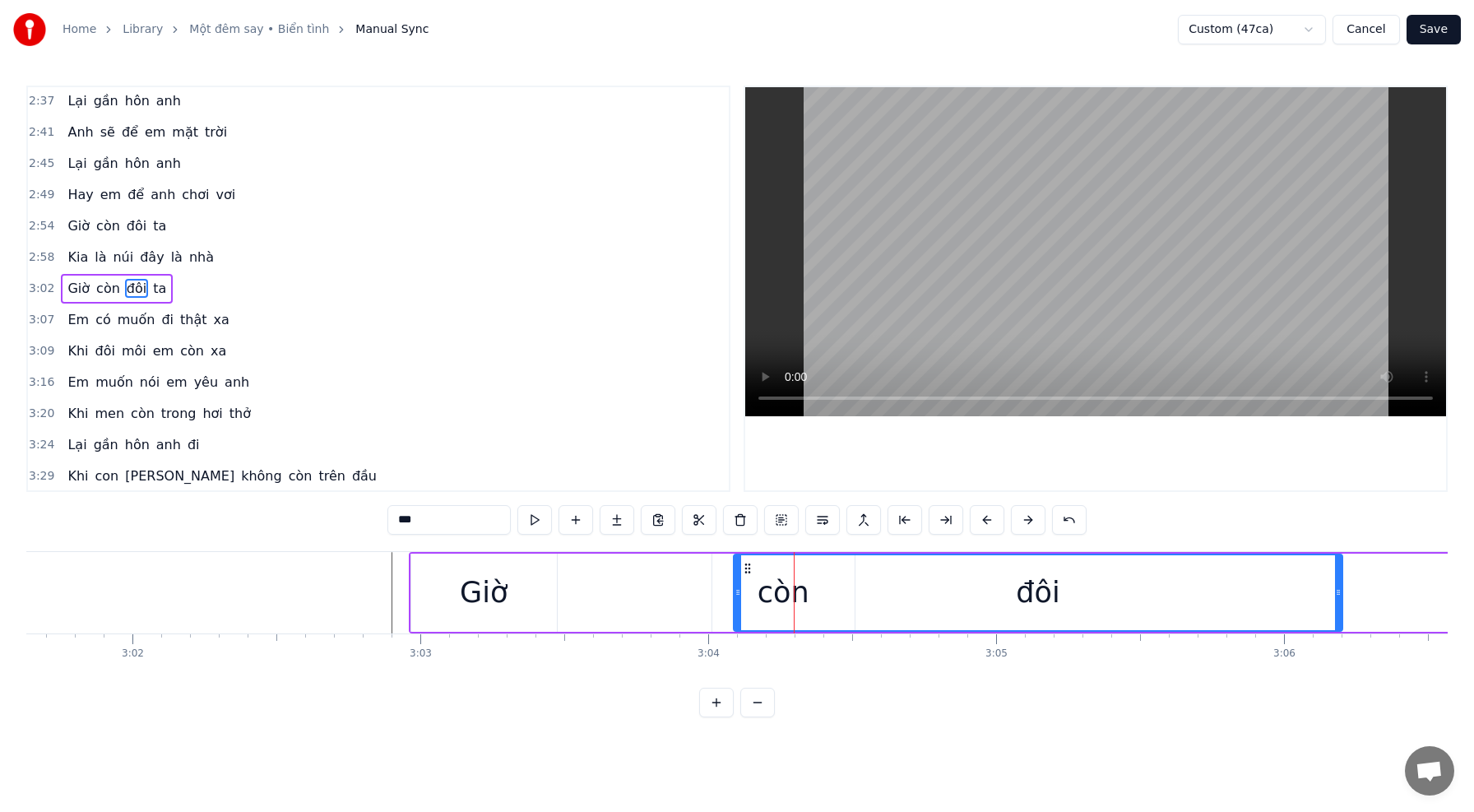
scroll to position [0, 52295]
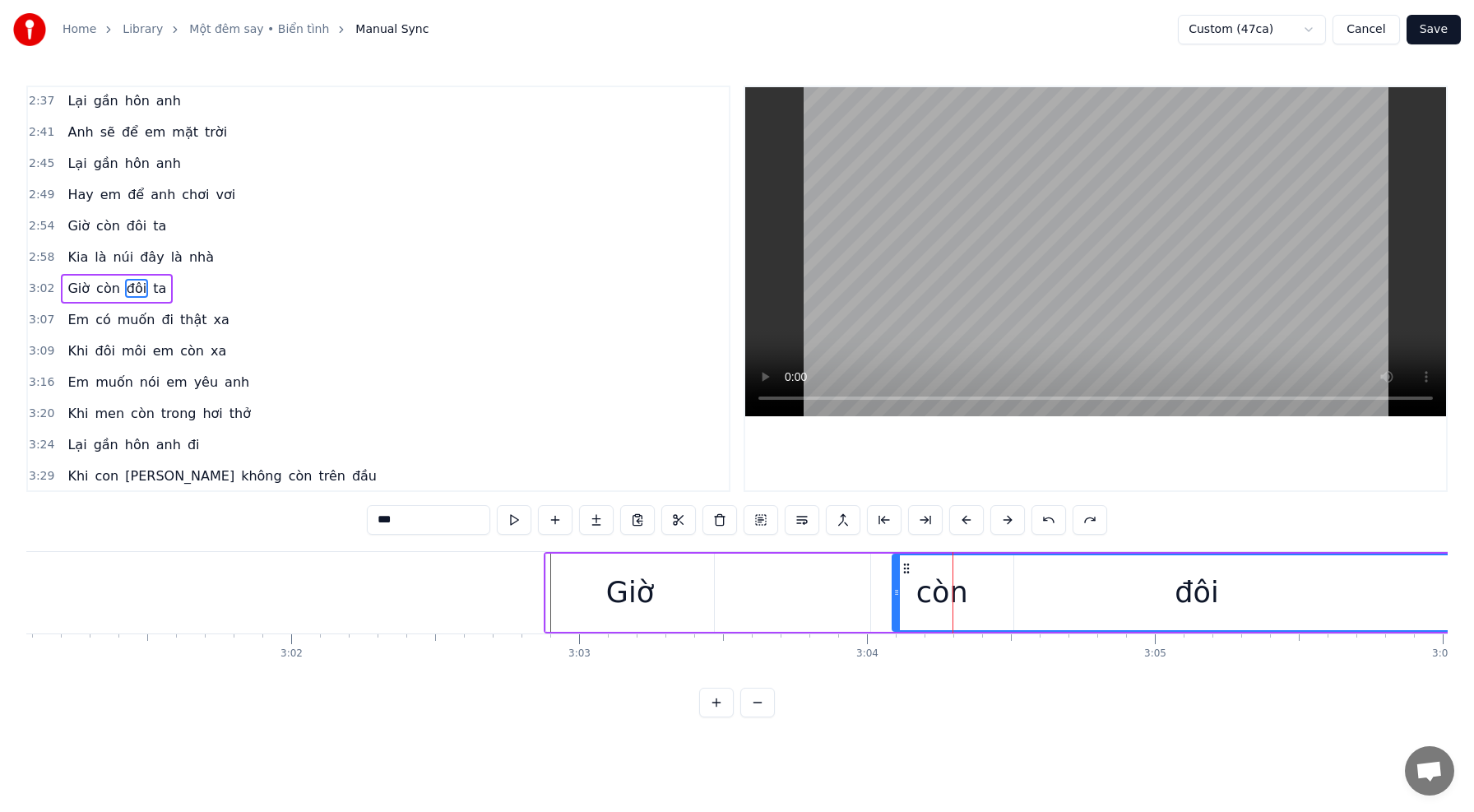
scroll to position [0, 52131]
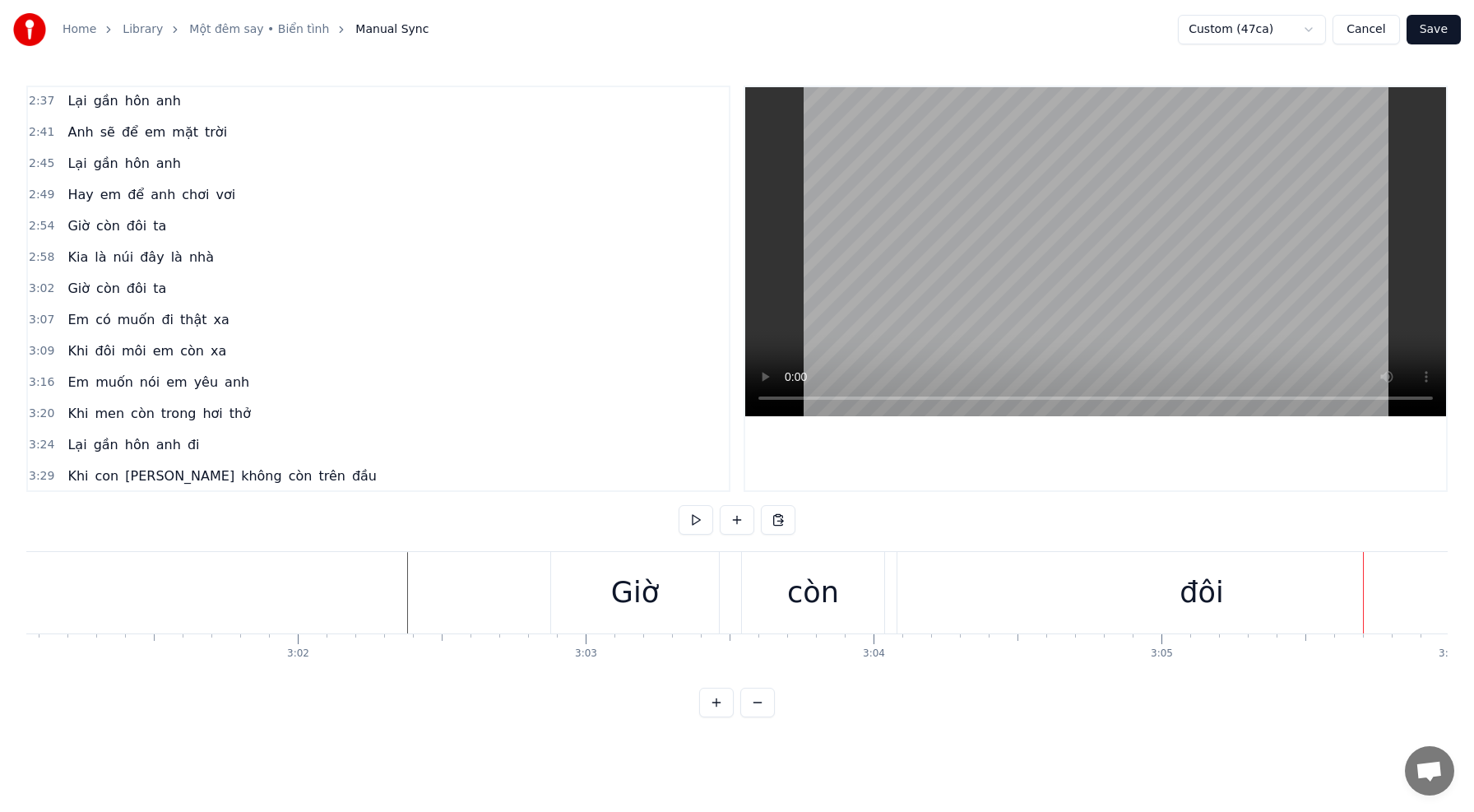
click at [645, 598] on div "Giờ" at bounding box center [634, 592] width 48 height 44
click at [569, 586] on div "Giờ" at bounding box center [634, 592] width 168 height 82
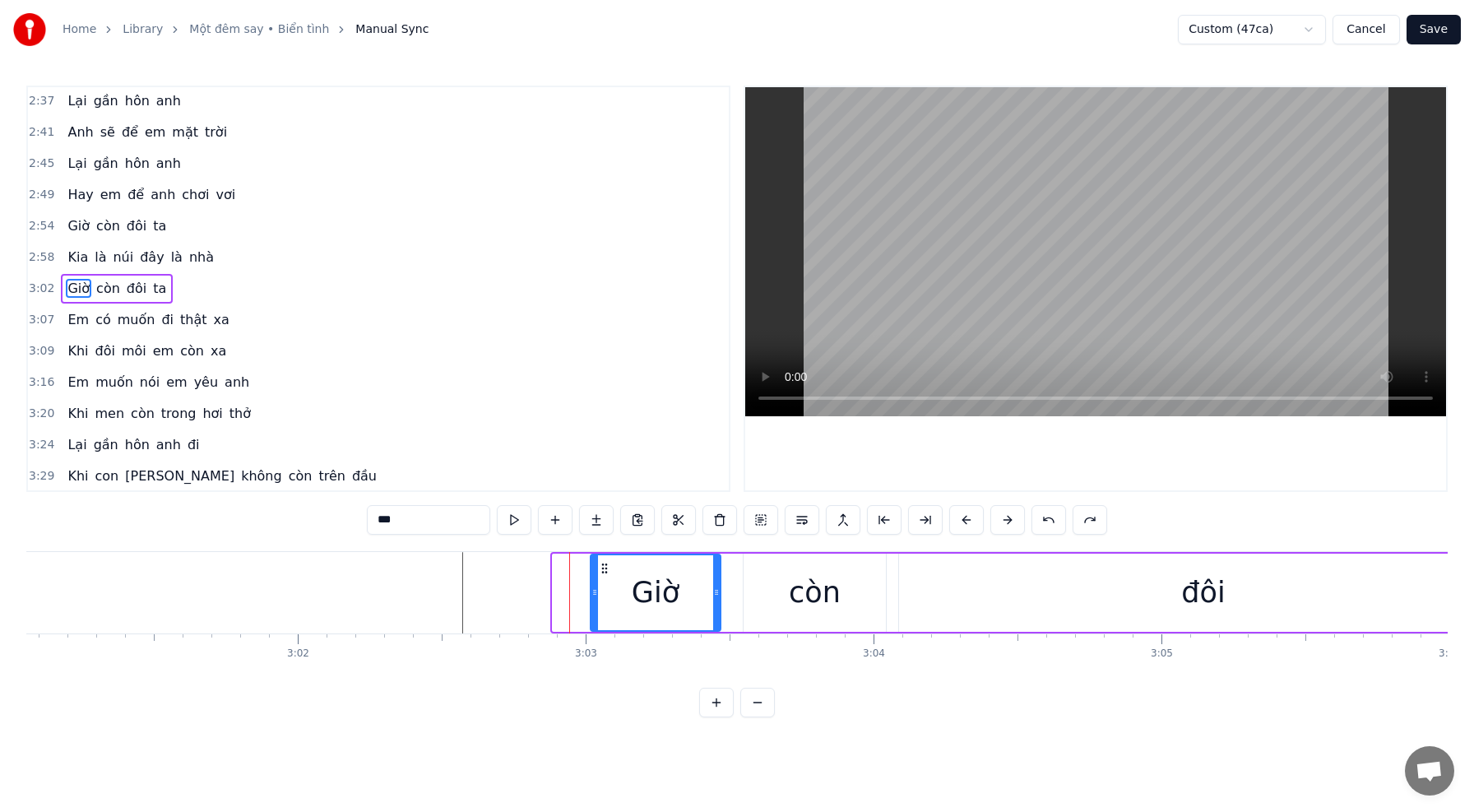
drag, startPoint x: 558, startPoint y: 591, endPoint x: 597, endPoint y: 592, distance: 39.0
click at [595, 592] on icon at bounding box center [595, 592] width 6 height 14
click at [771, 601] on div "còn" at bounding box center [814, 592] width 142 height 78
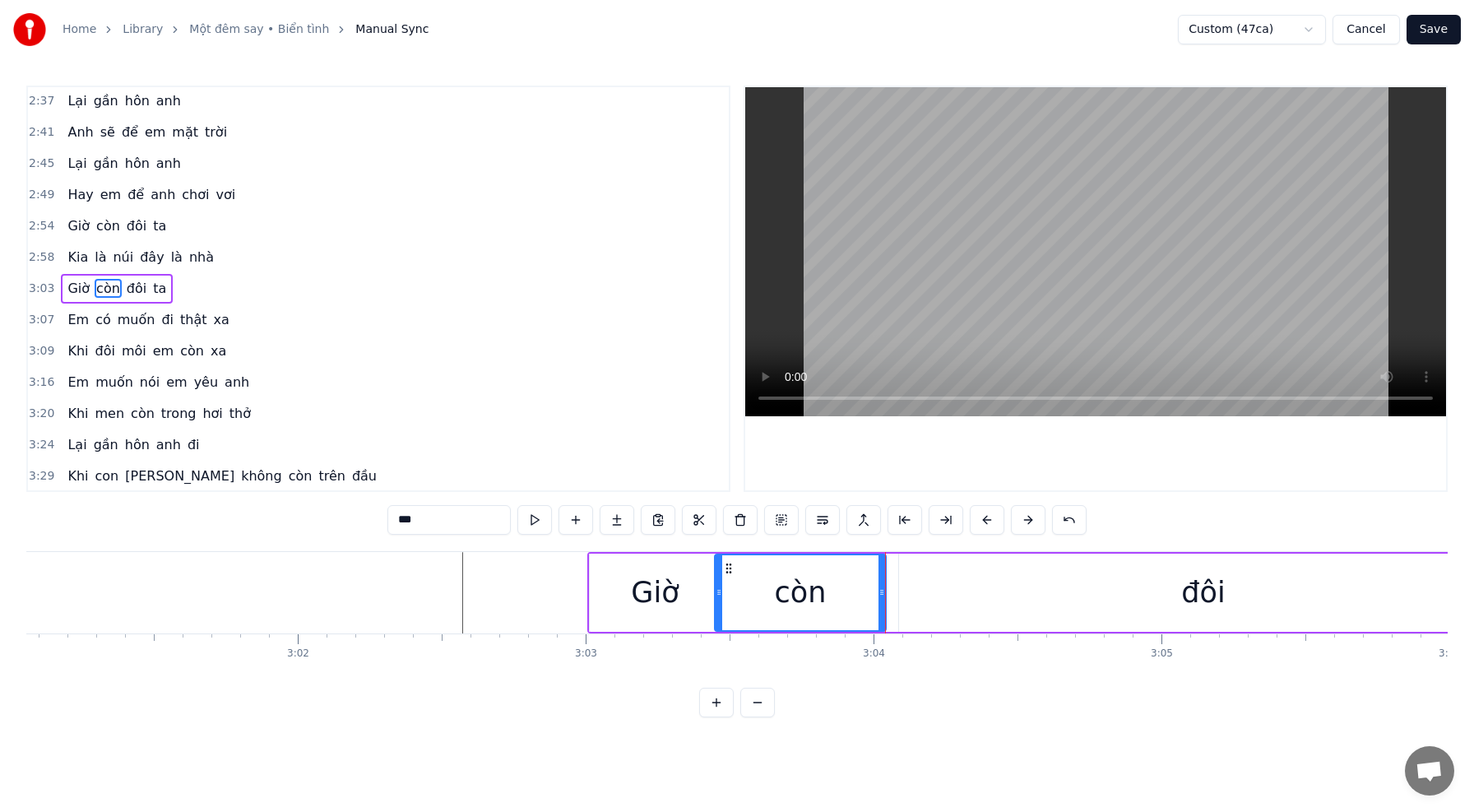
drag, startPoint x: 747, startPoint y: 589, endPoint x: 718, endPoint y: 590, distance: 29.0
click at [718, 590] on icon at bounding box center [719, 592] width 6 height 14
drag, startPoint x: 881, startPoint y: 592, endPoint x: 872, endPoint y: 593, distance: 9.1
click at [872, 593] on circle at bounding box center [872, 593] width 1 height 1
click at [1040, 590] on div "đôi" at bounding box center [1204, 592] width 609 height 78
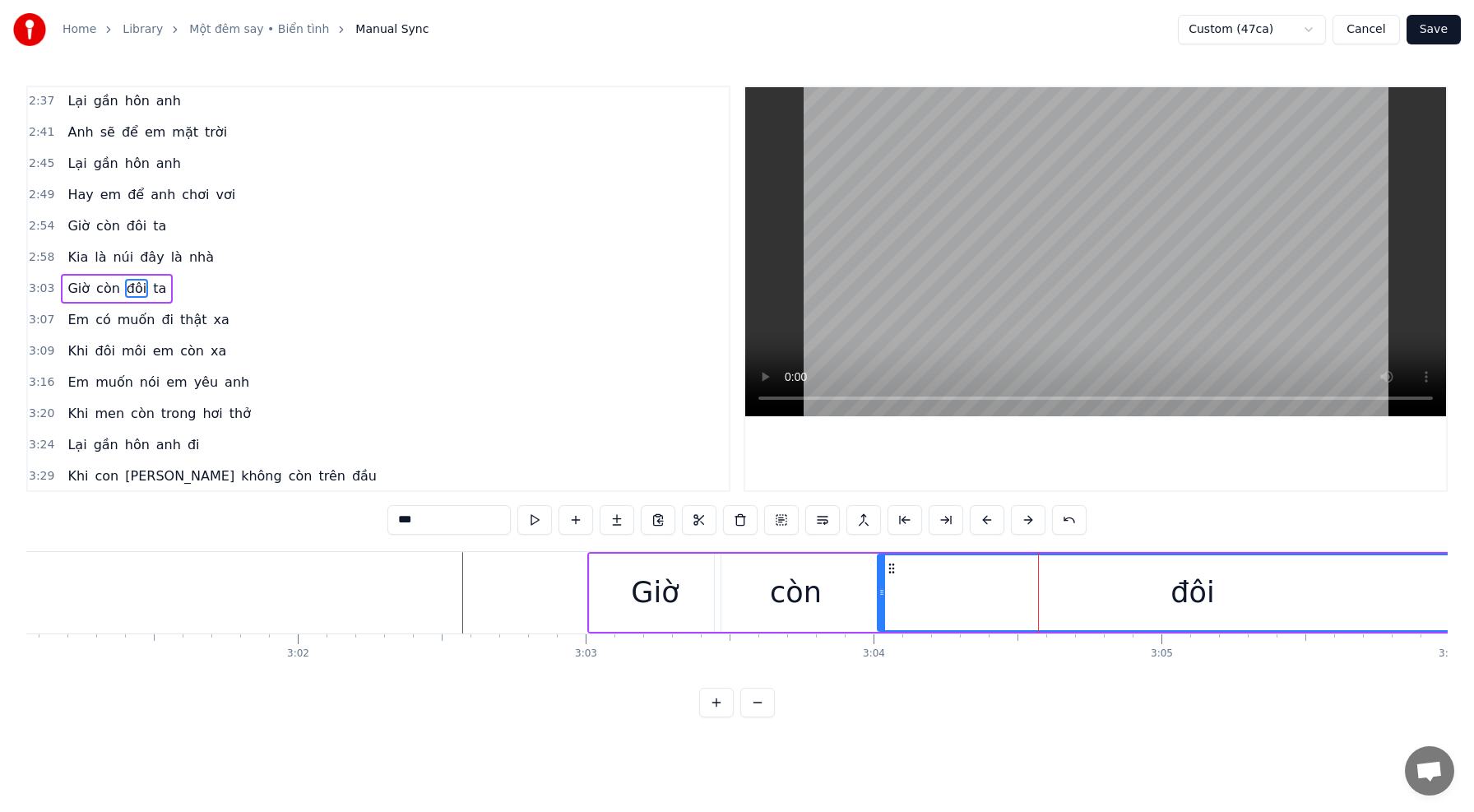
drag, startPoint x: 902, startPoint y: 593, endPoint x: 882, endPoint y: 593, distance: 20.0
click at [881, 593] on icon at bounding box center [881, 592] width 6 height 14
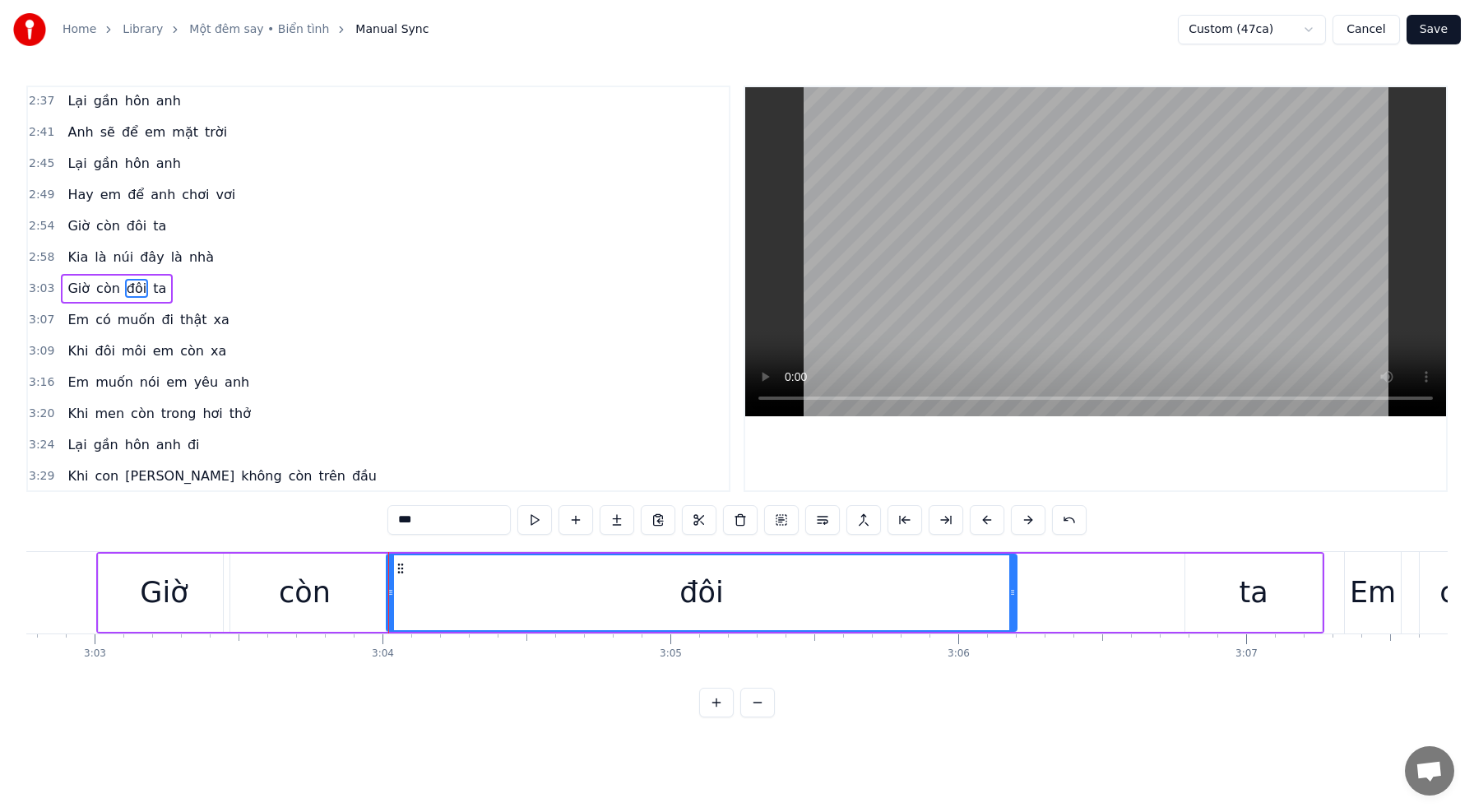
scroll to position [0, 52636]
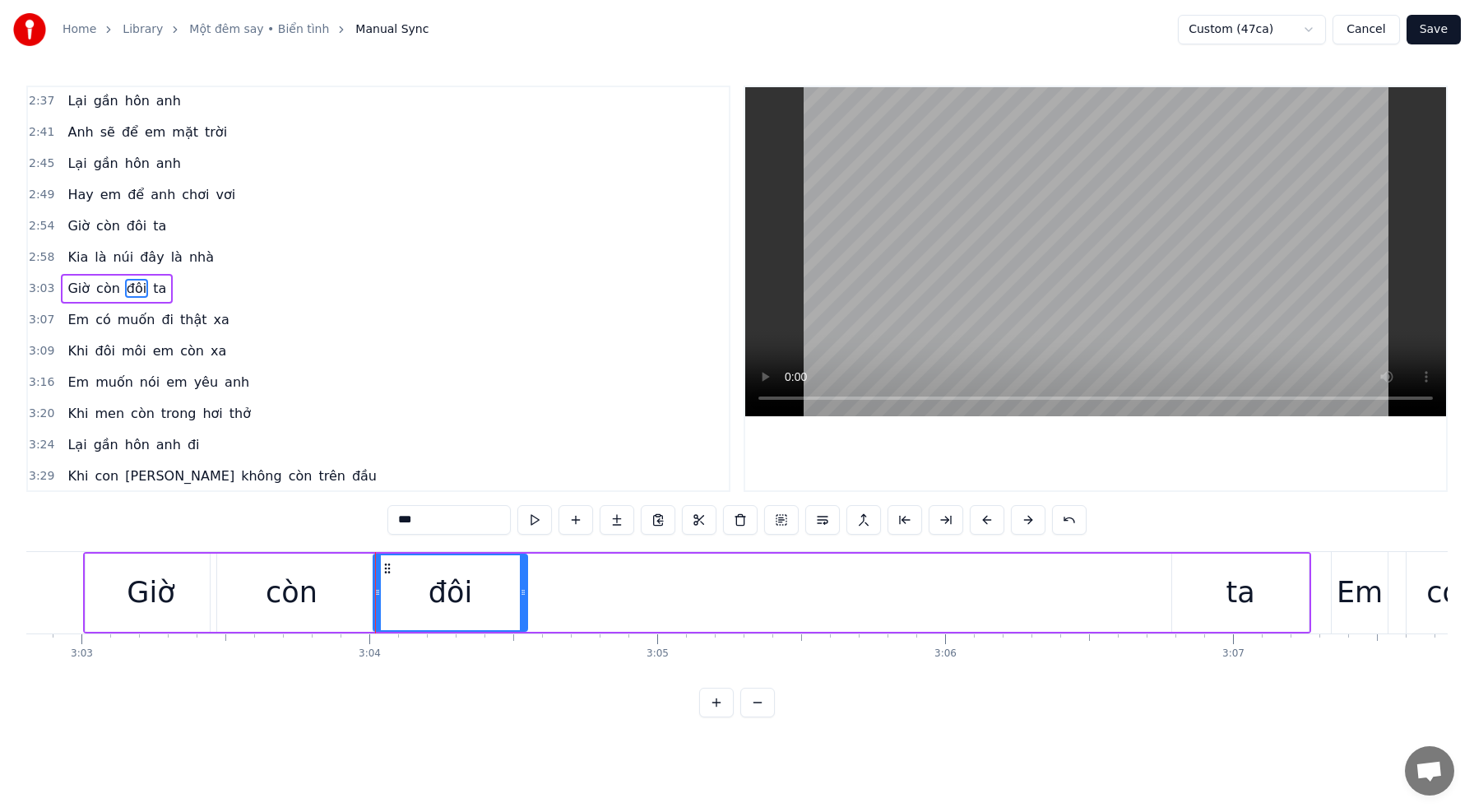
drag, startPoint x: 998, startPoint y: 593, endPoint x: 568, endPoint y: 592, distance: 430.0
click at [522, 593] on icon at bounding box center [523, 592] width 6 height 14
click at [1265, 584] on div "ta" at bounding box center [1241, 592] width 136 height 78
type input "**"
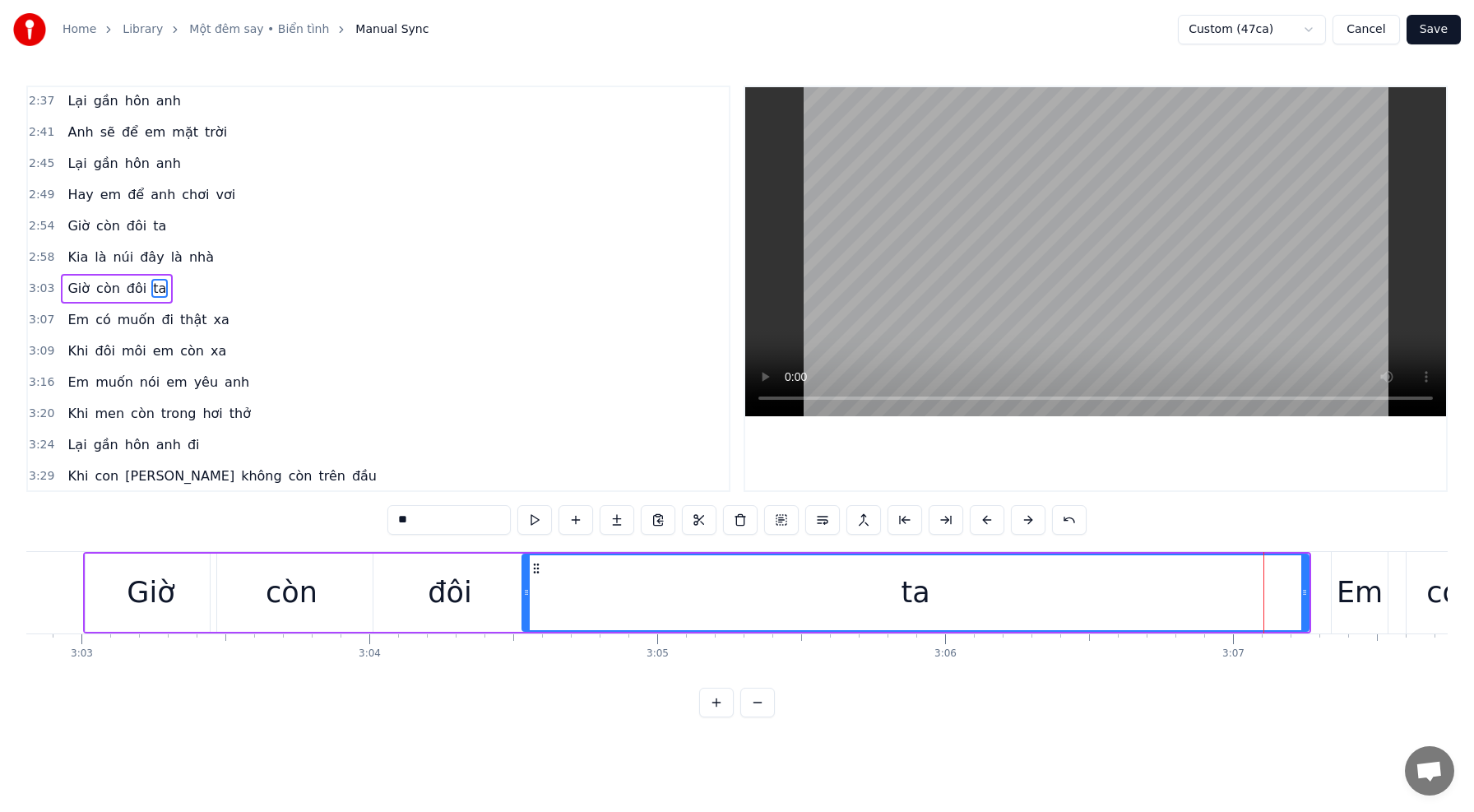
drag, startPoint x: 1176, startPoint y: 592, endPoint x: 541, endPoint y: 577, distance: 635.2
click at [526, 580] on div at bounding box center [526, 592] width 6 height 74
drag, startPoint x: 1303, startPoint y: 593, endPoint x: 1124, endPoint y: 594, distance: 179.0
click at [1125, 595] on icon at bounding box center [1125, 592] width 6 height 14
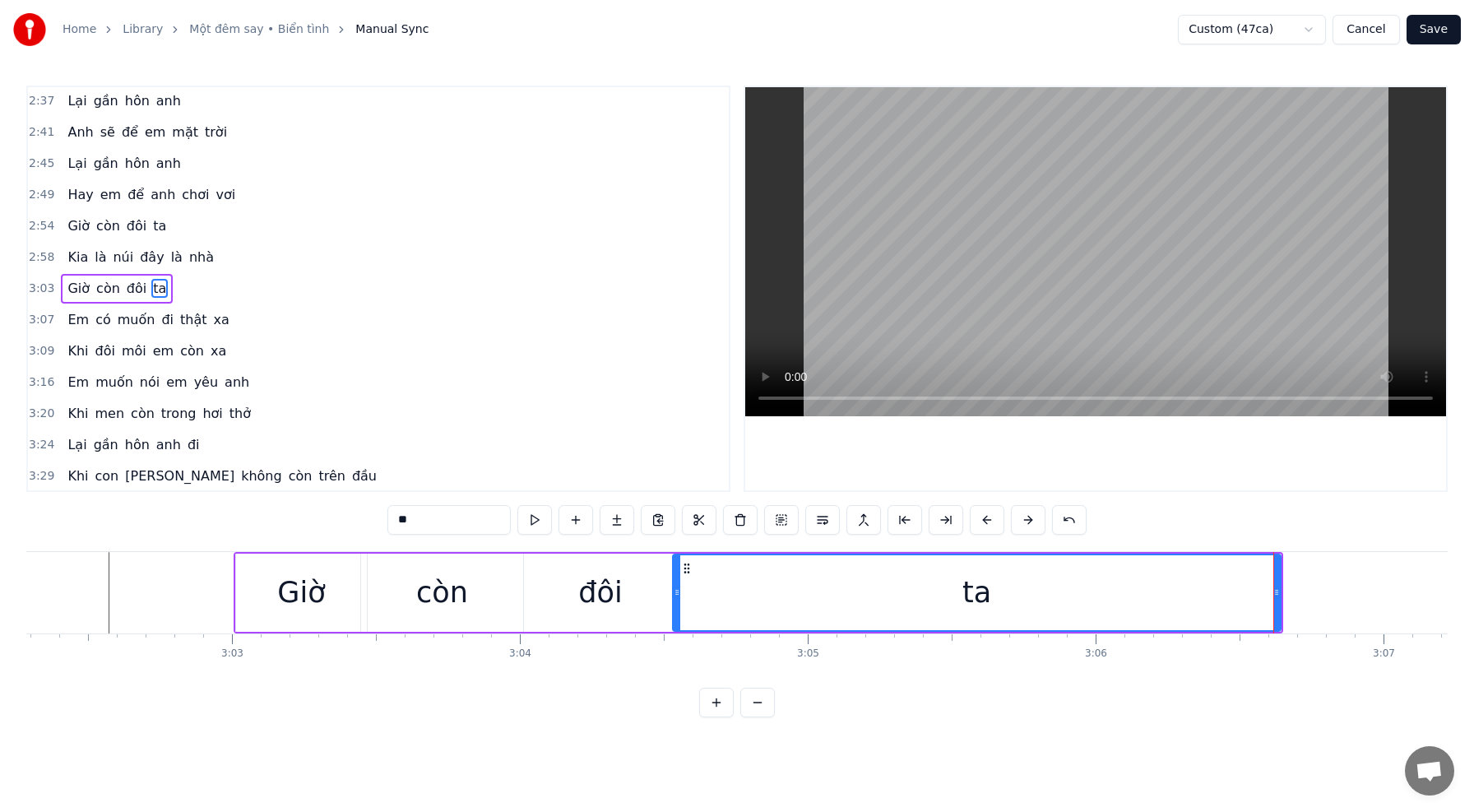
scroll to position [0, 52487]
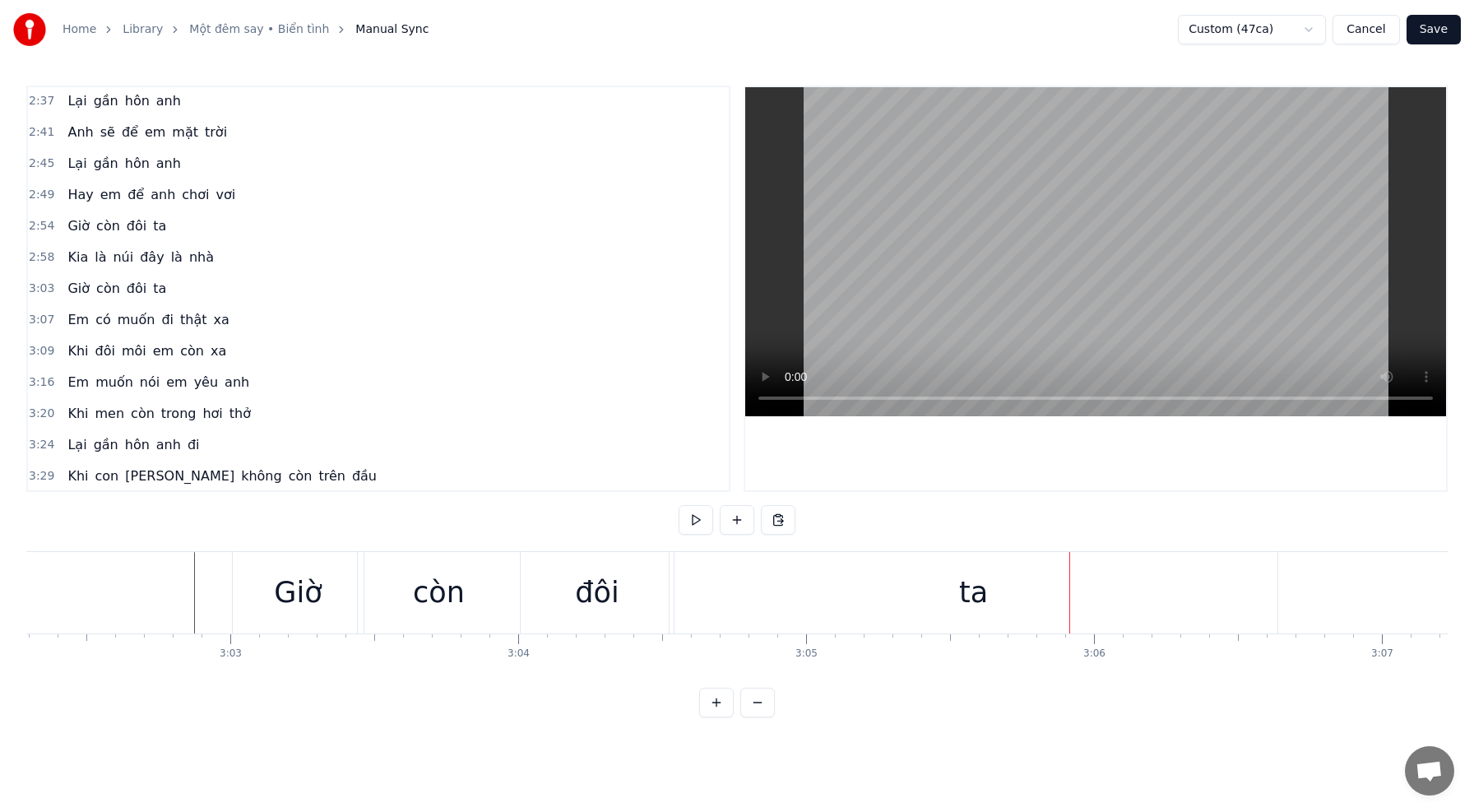
click at [277, 571] on div "Giờ" at bounding box center [298, 592] width 48 height 44
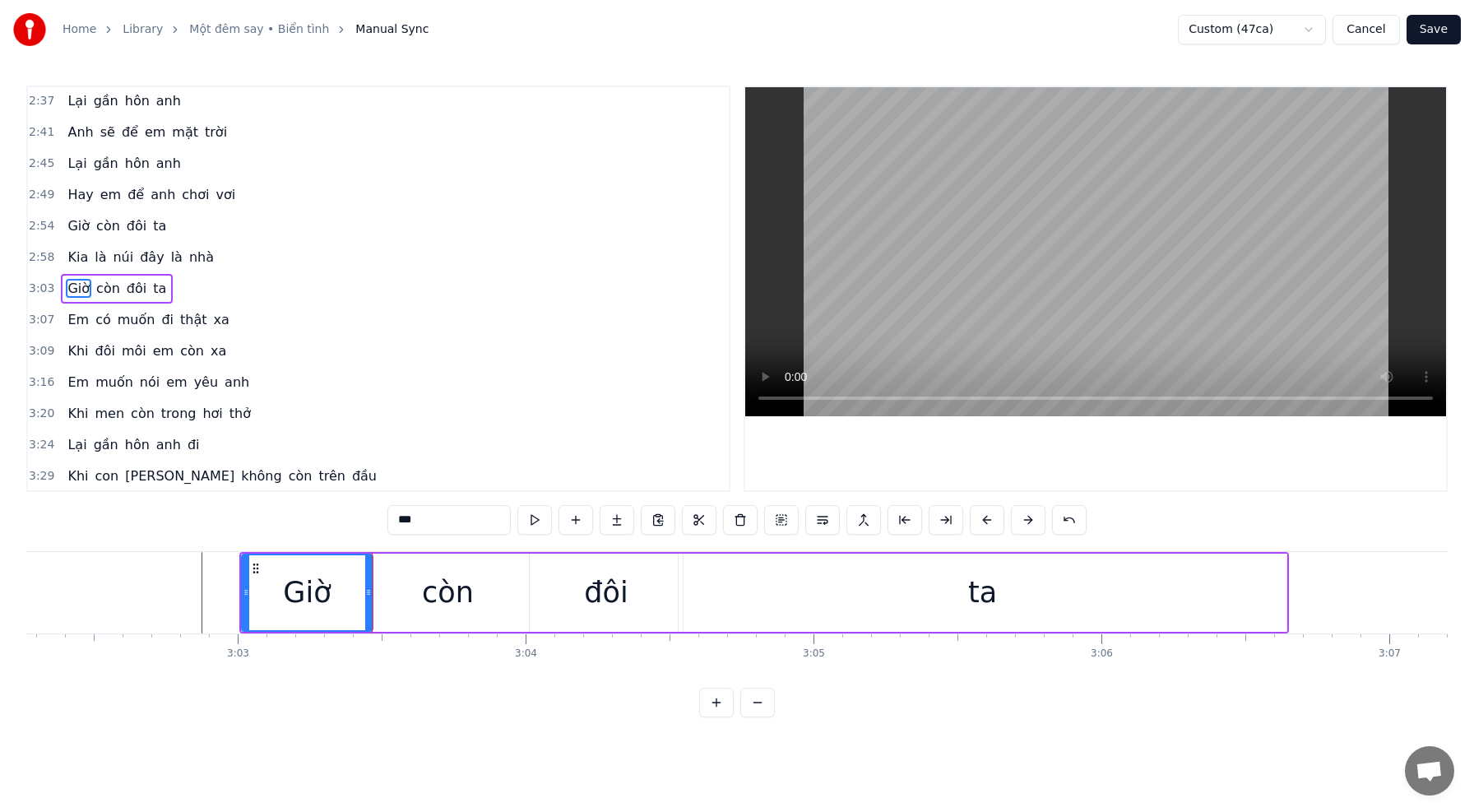
scroll to position [0, 52479]
drag, startPoint x: 366, startPoint y: 593, endPoint x: 327, endPoint y: 592, distance: 39.0
click at [327, 592] on icon at bounding box center [328, 592] width 6 height 14
click at [426, 591] on div "còn" at bounding box center [447, 592] width 52 height 44
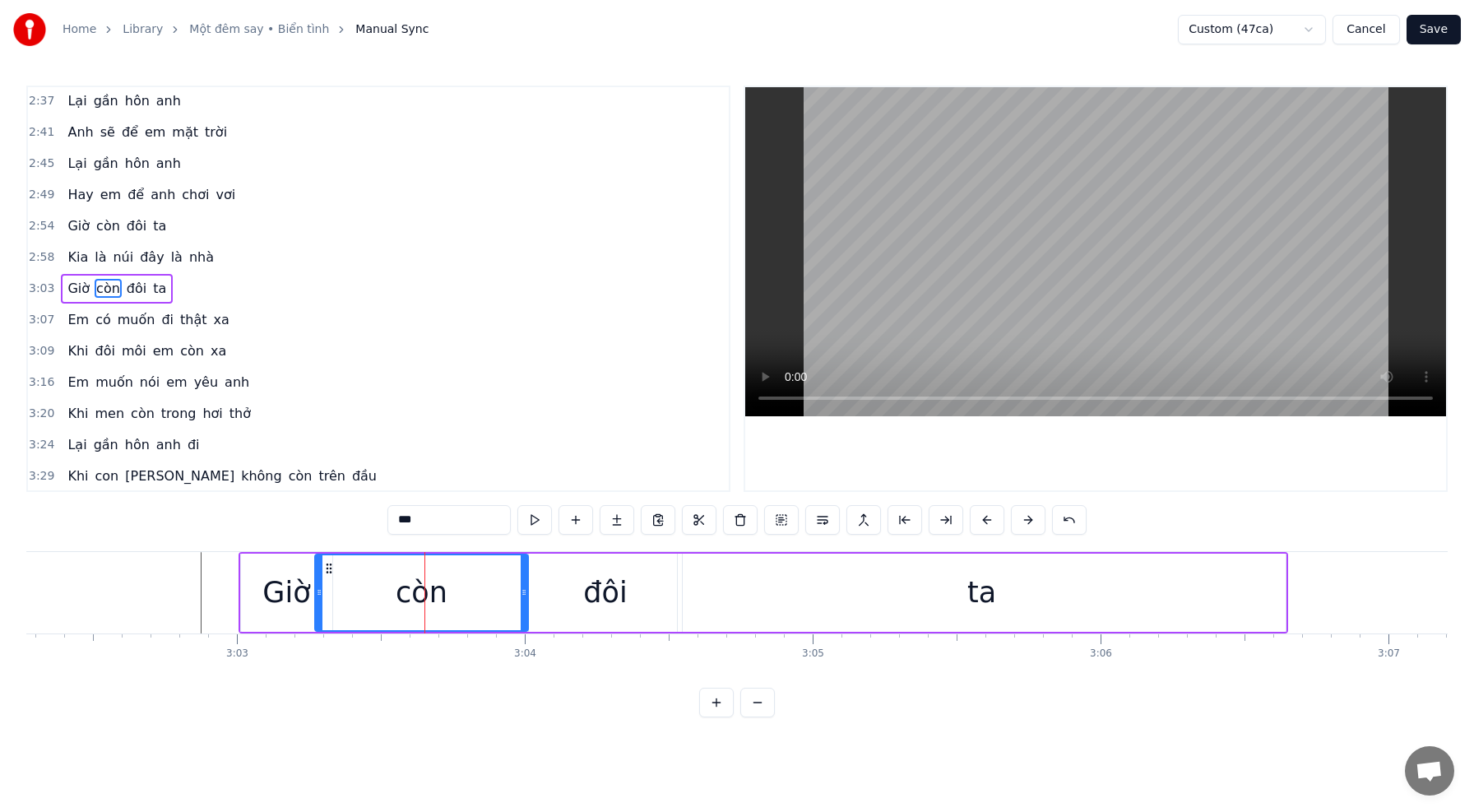
drag, startPoint x: 367, startPoint y: 591, endPoint x: 314, endPoint y: 588, distance: 53.1
click at [316, 588] on icon at bounding box center [319, 592] width 6 height 14
click at [283, 588] on div "Giờ" at bounding box center [286, 592] width 48 height 44
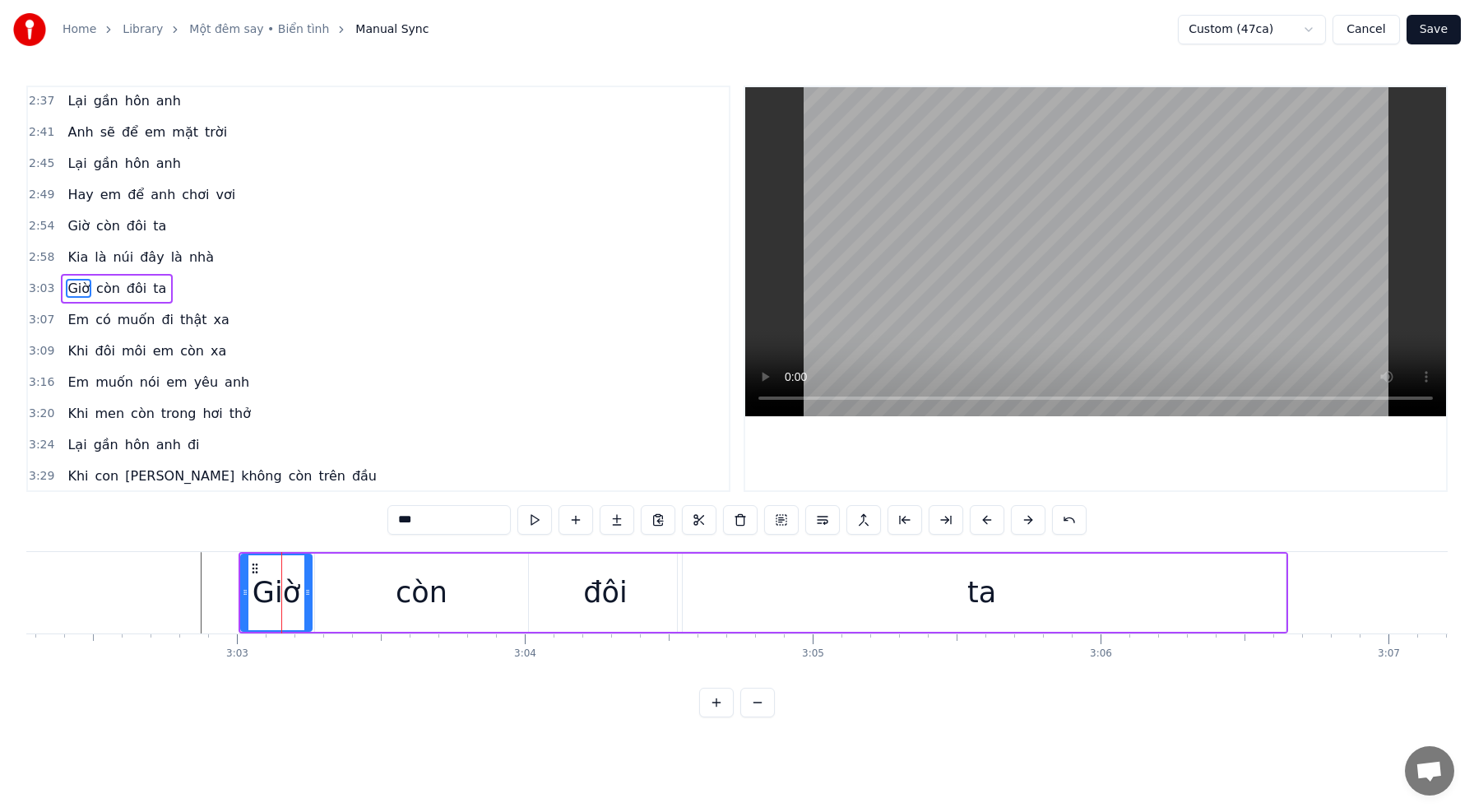
drag, startPoint x: 328, startPoint y: 591, endPoint x: 306, endPoint y: 588, distance: 22.2
click at [306, 589] on icon at bounding box center [307, 592] width 6 height 14
click at [326, 589] on div "còn" at bounding box center [421, 592] width 213 height 78
type input "***"
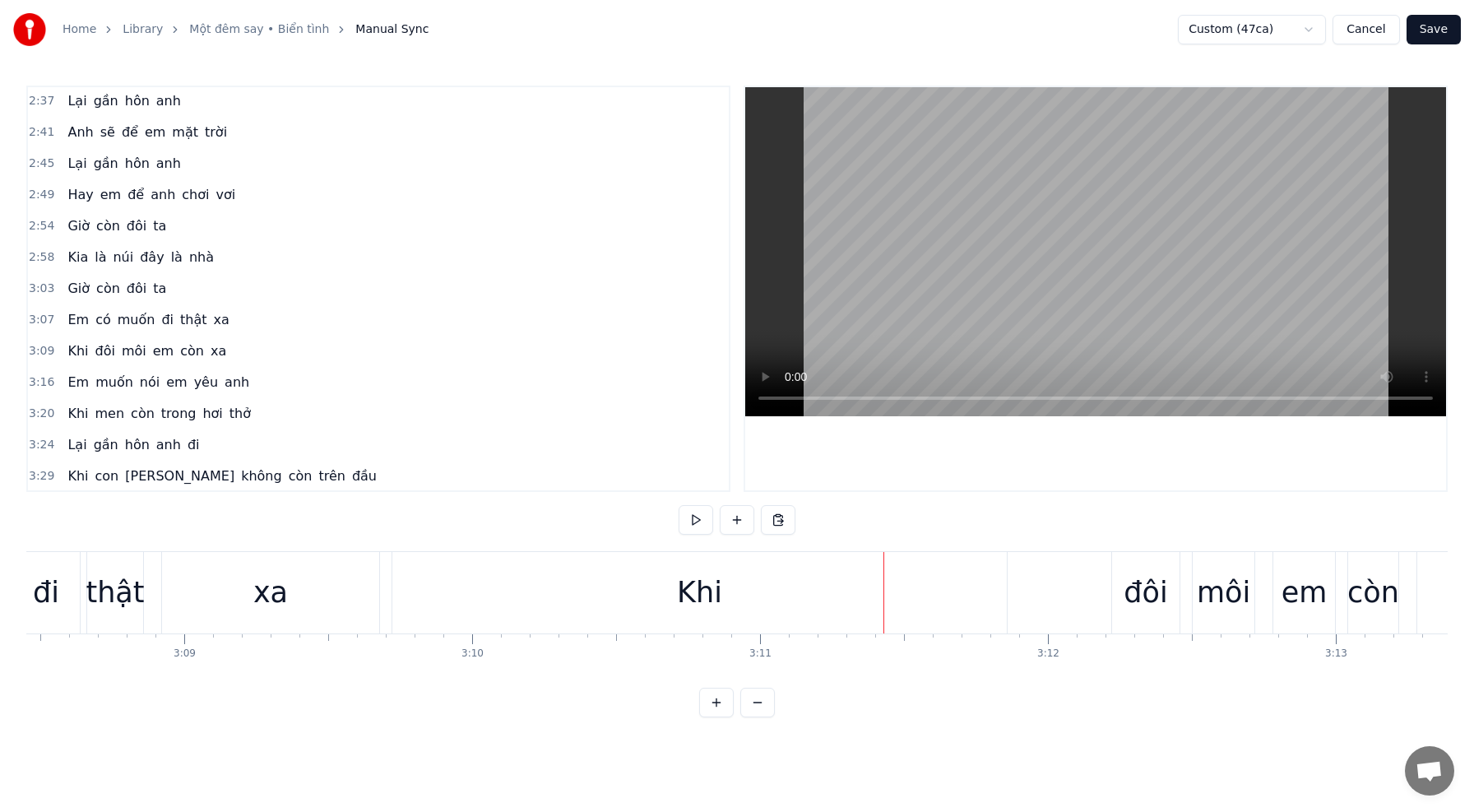
scroll to position [0, 54257]
click at [609, 595] on div "Khi" at bounding box center [703, 592] width 614 height 82
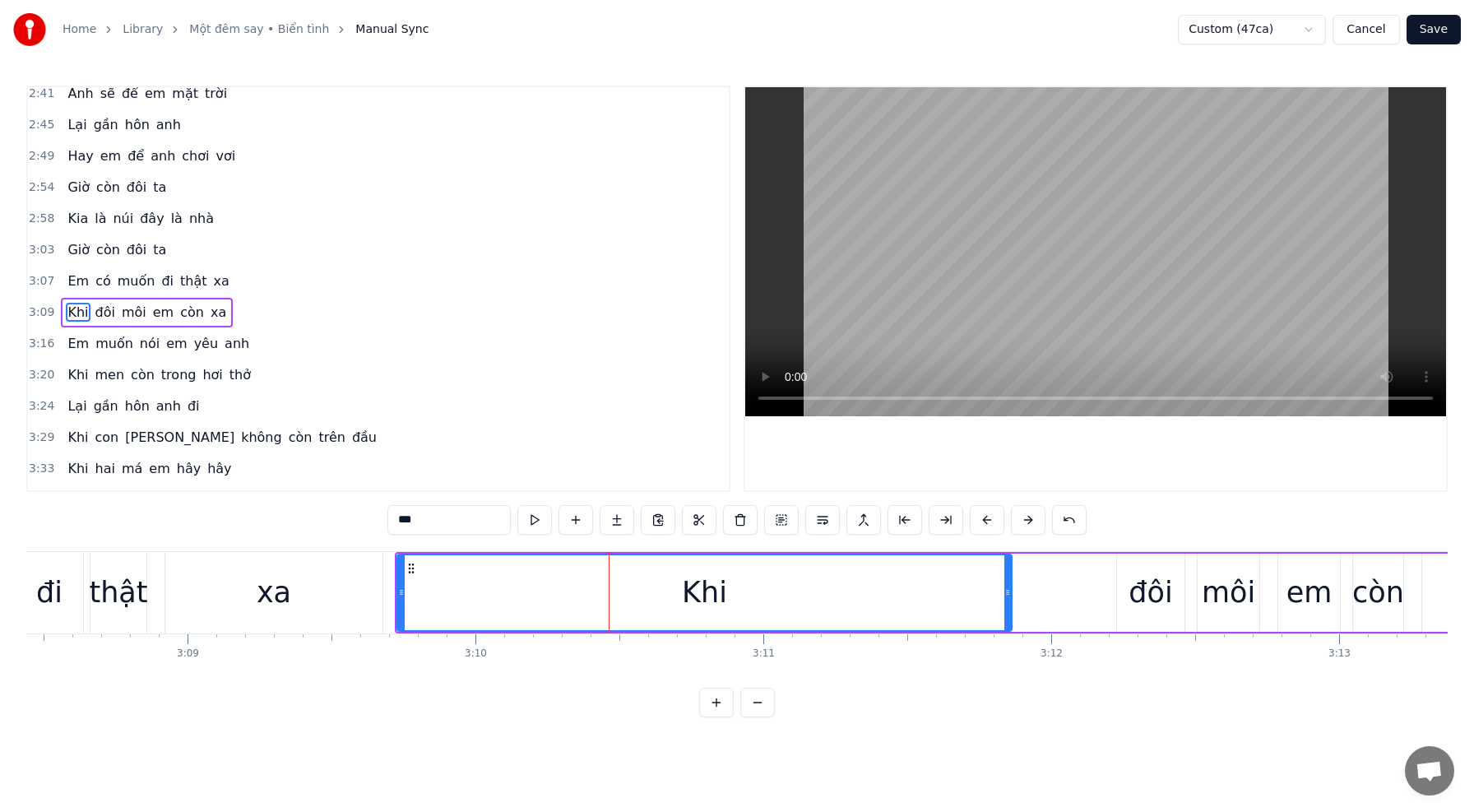
scroll to position [1064, 0]
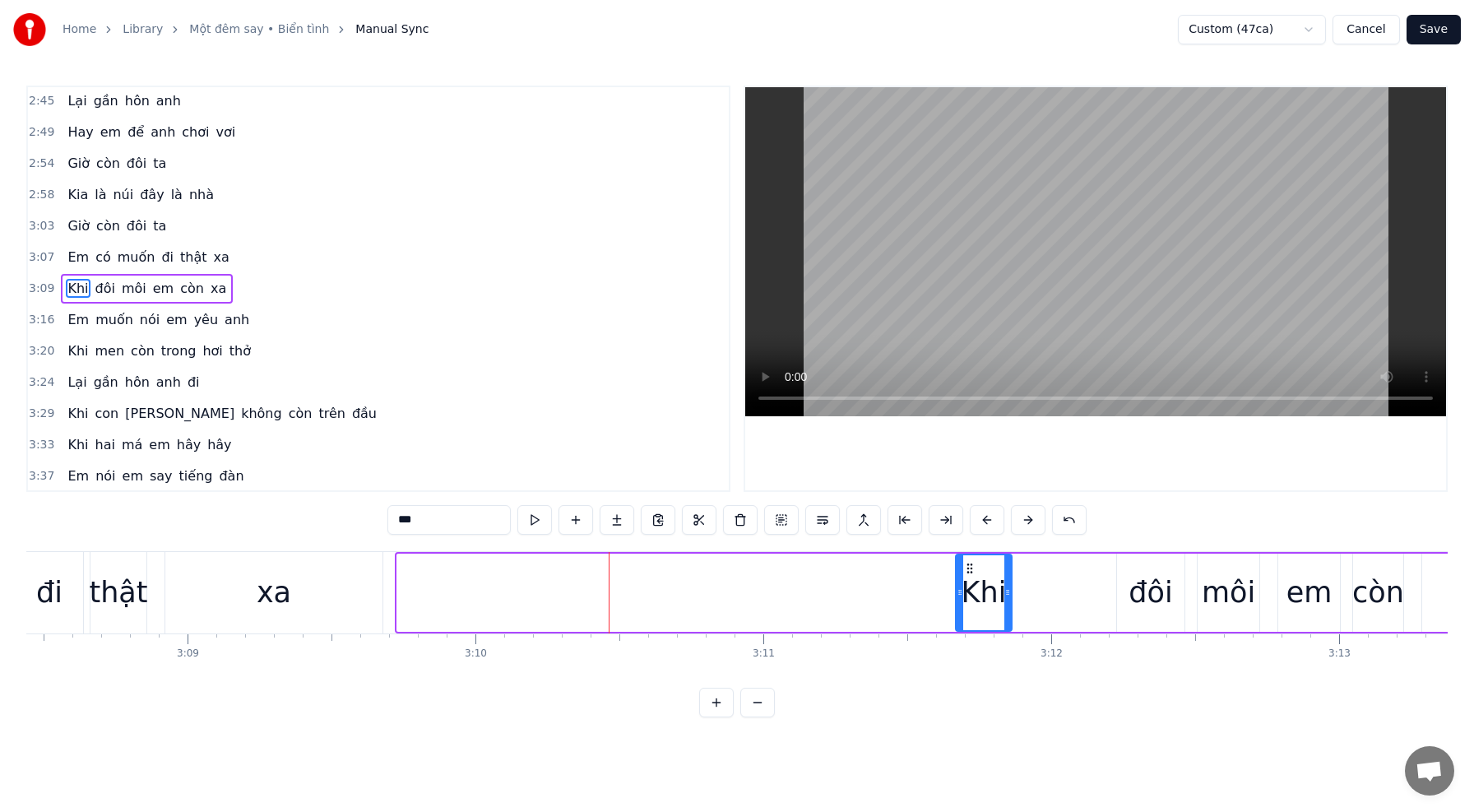
drag, startPoint x: 399, startPoint y: 590, endPoint x: 966, endPoint y: 627, distance: 568.2
click at [958, 630] on div "Khi" at bounding box center [983, 592] width 57 height 78
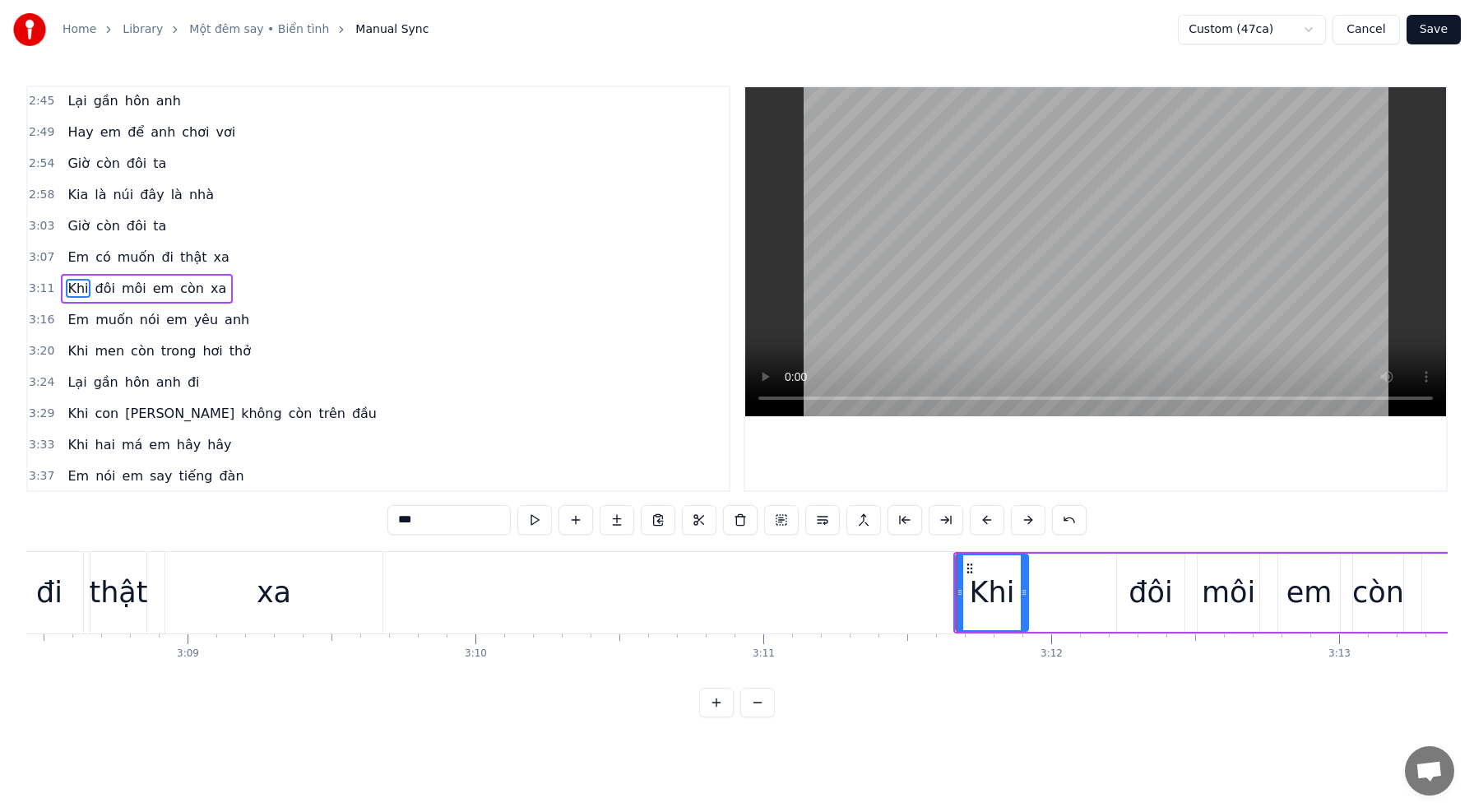
drag, startPoint x: 1008, startPoint y: 594, endPoint x: 1021, endPoint y: 596, distance: 13.2
click at [1025, 596] on icon at bounding box center [1024, 592] width 6 height 14
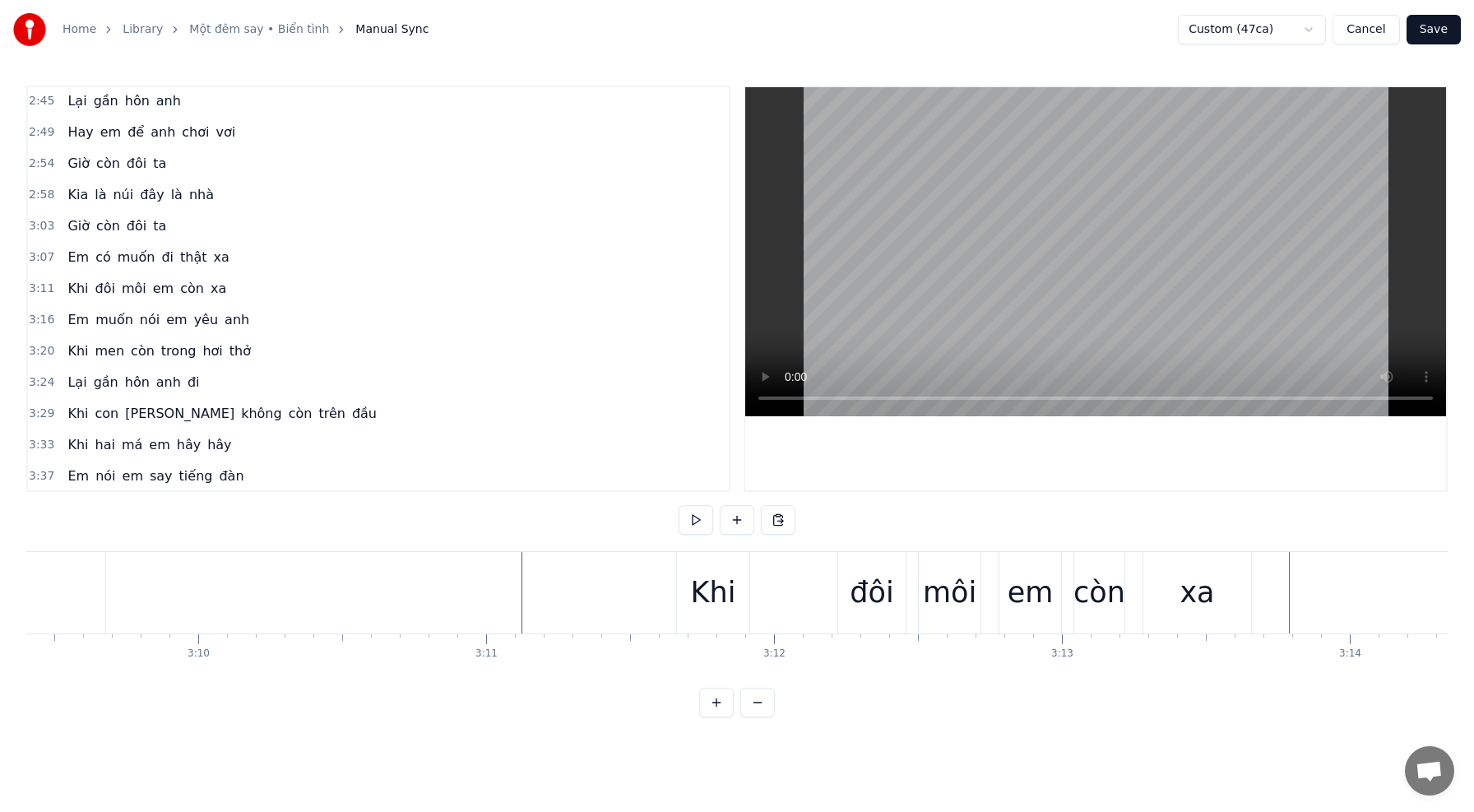
scroll to position [0, 54471]
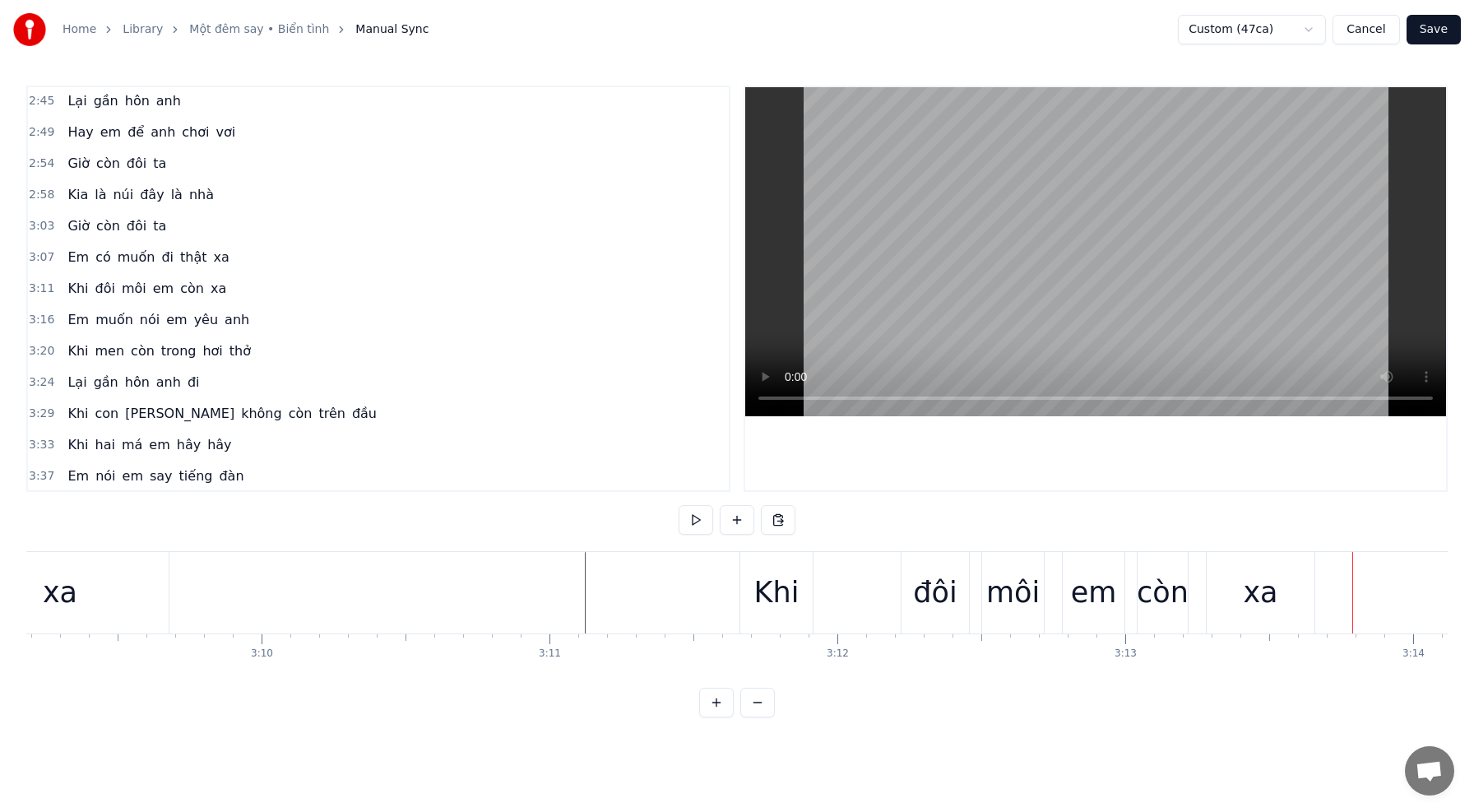
click at [747, 572] on div "Khi" at bounding box center [777, 592] width 73 height 82
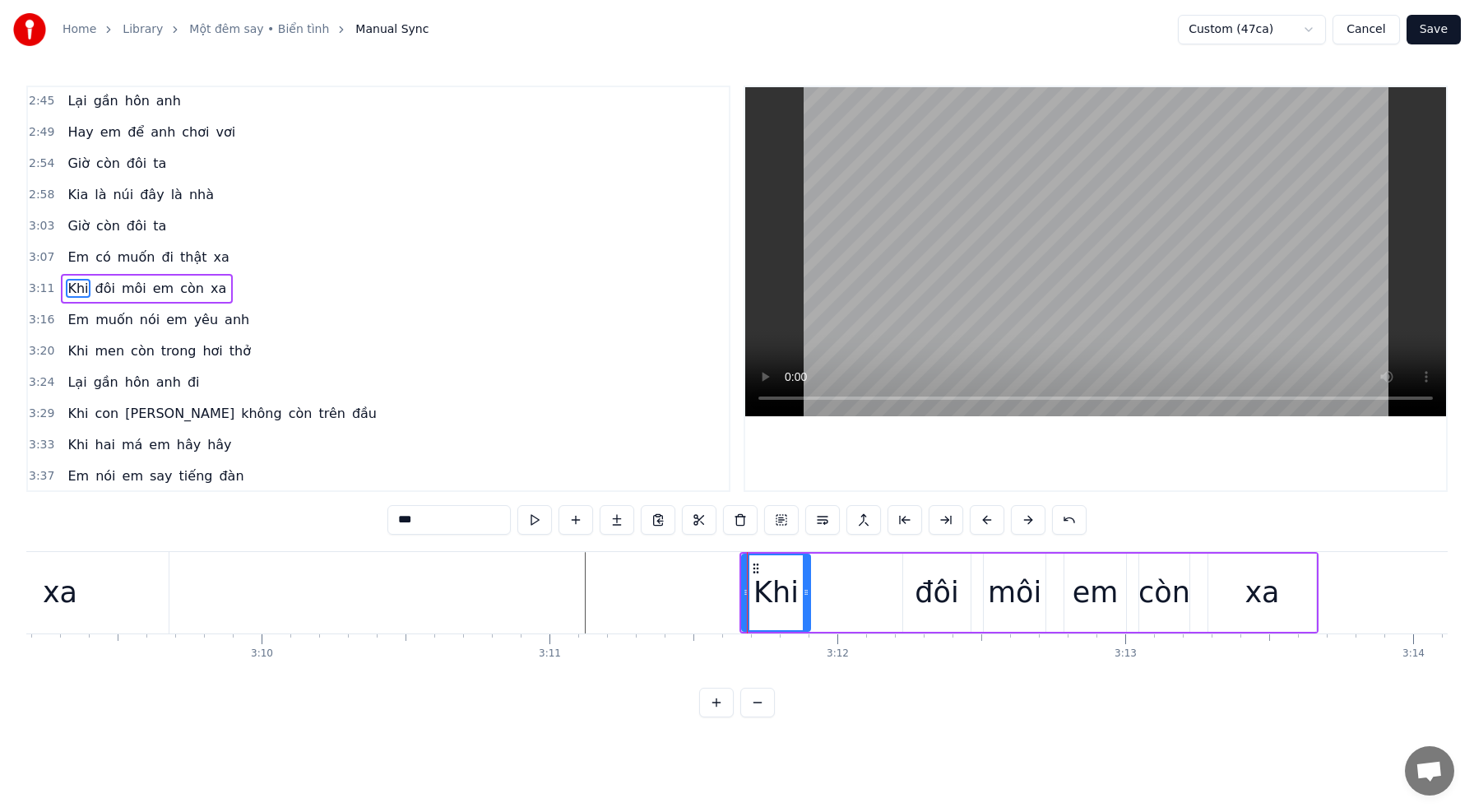
drag, startPoint x: 807, startPoint y: 591, endPoint x: 816, endPoint y: 589, distance: 9.2
click at [803, 591] on icon at bounding box center [806, 592] width 6 height 14
click at [929, 588] on div "đôi" at bounding box center [937, 592] width 44 height 44
click at [795, 592] on div "Khi" at bounding box center [776, 592] width 45 height 44
drag, startPoint x: 806, startPoint y: 592, endPoint x: 879, endPoint y: 596, distance: 73.1
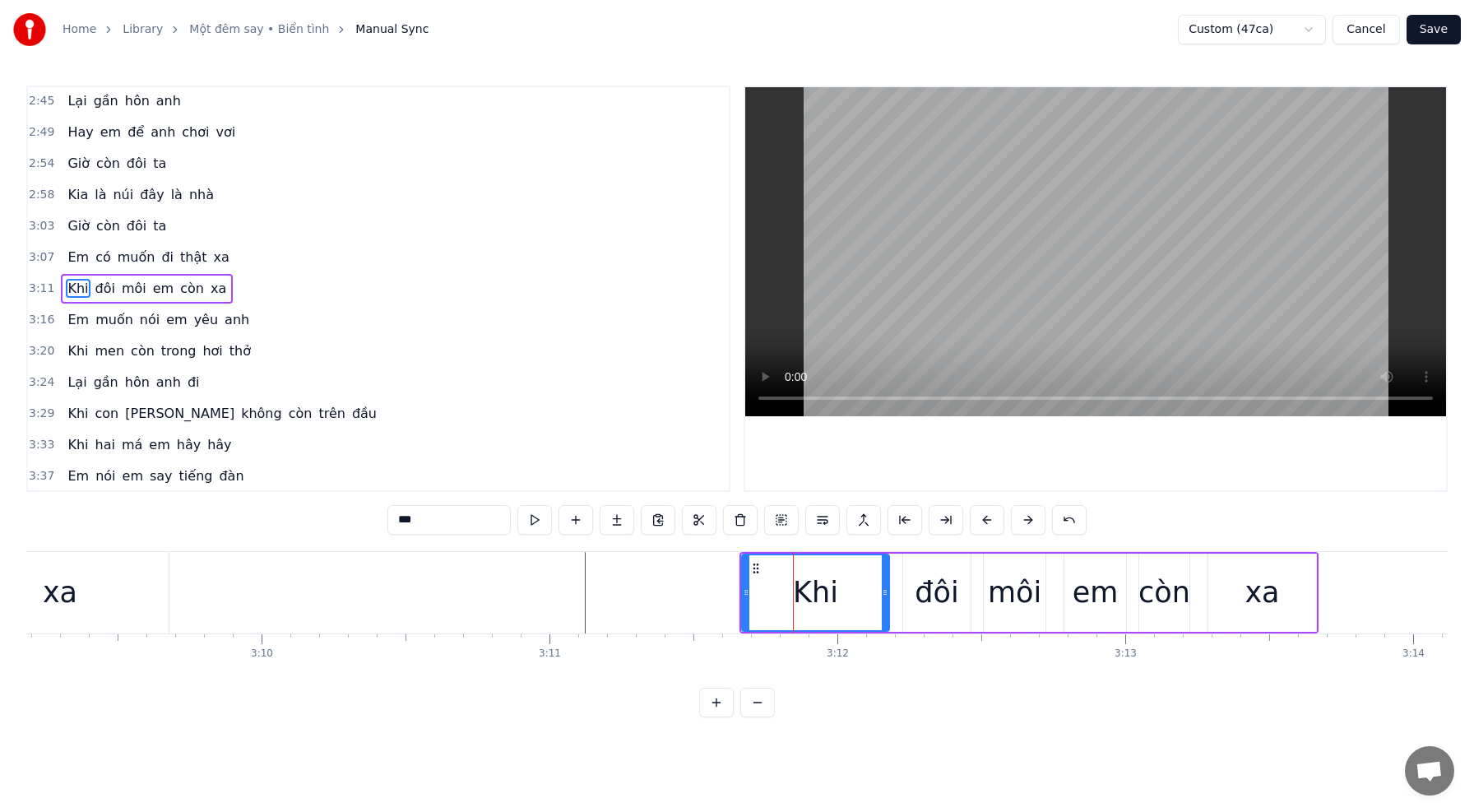
click at [883, 597] on icon at bounding box center [885, 592] width 6 height 14
drag, startPoint x: 878, startPoint y: 592, endPoint x: 814, endPoint y: 592, distance: 64.0
click at [814, 592] on icon at bounding box center [815, 592] width 6 height 14
click at [931, 593] on div "đôi" at bounding box center [937, 592] width 44 height 44
type input "***"
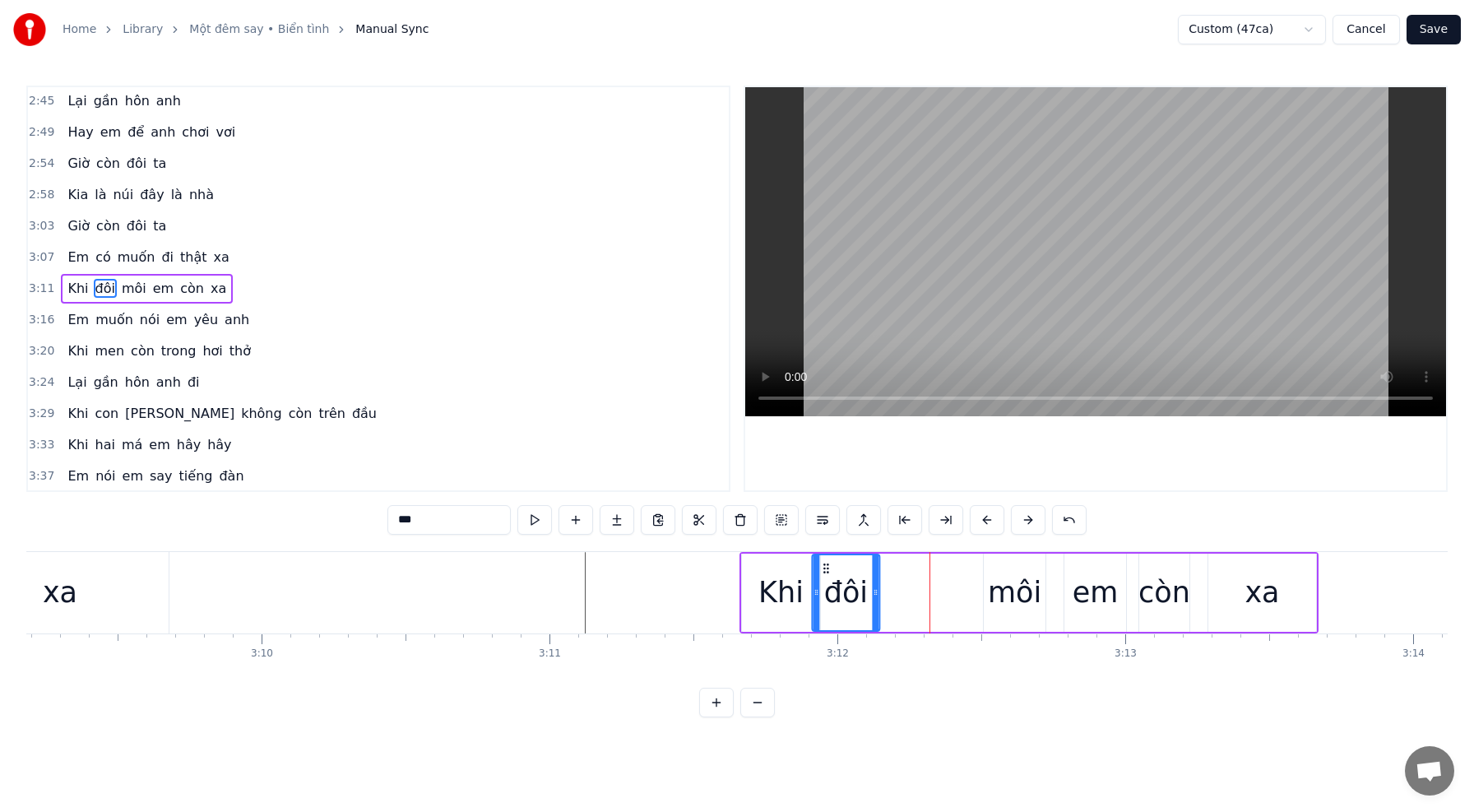
drag, startPoint x: 916, startPoint y: 568, endPoint x: 826, endPoint y: 567, distance: 90.0
click at [824, 567] on circle at bounding box center [824, 567] width 1 height 1
click at [882, 592] on icon at bounding box center [881, 592] width 6 height 14
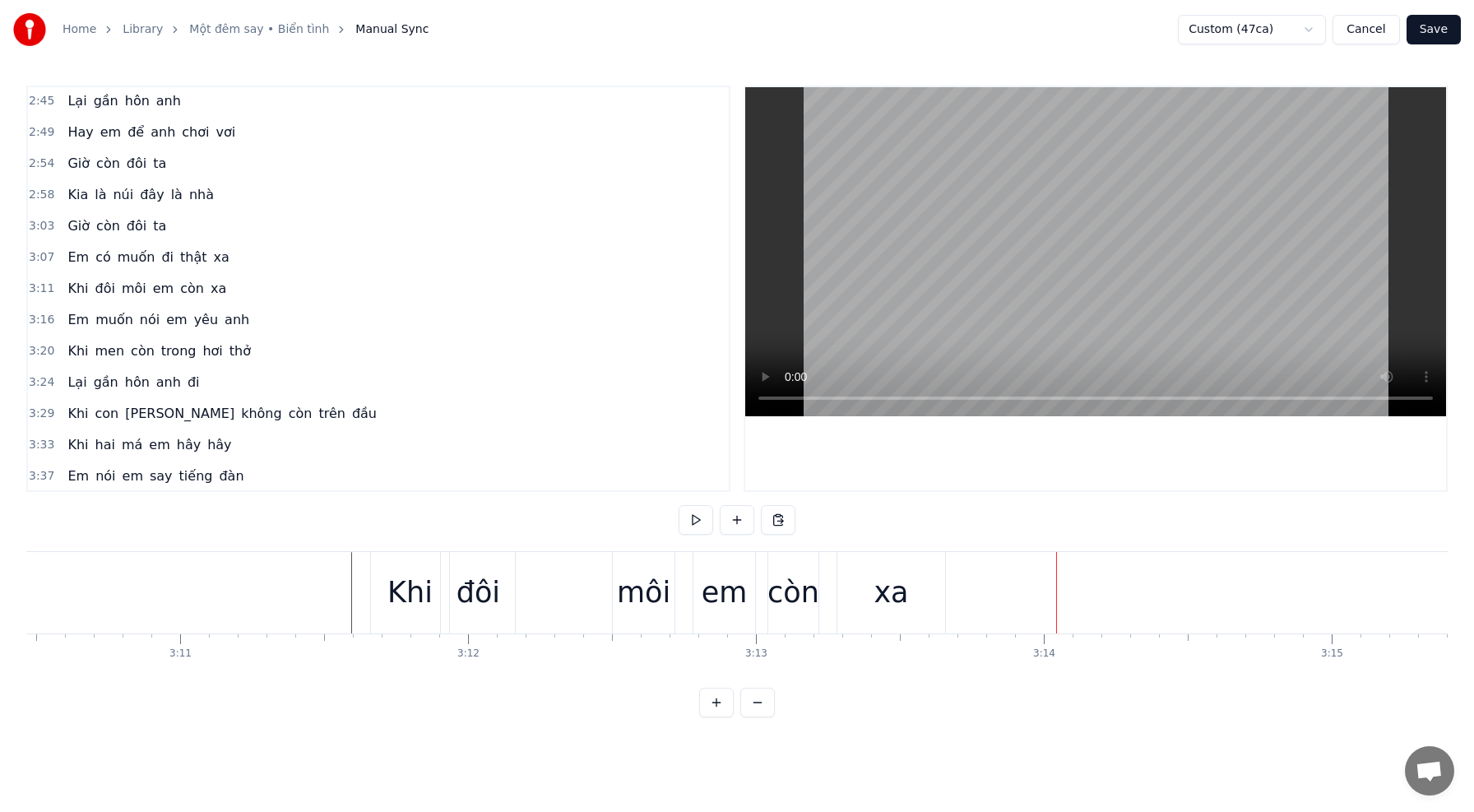
scroll to position [0, 54582]
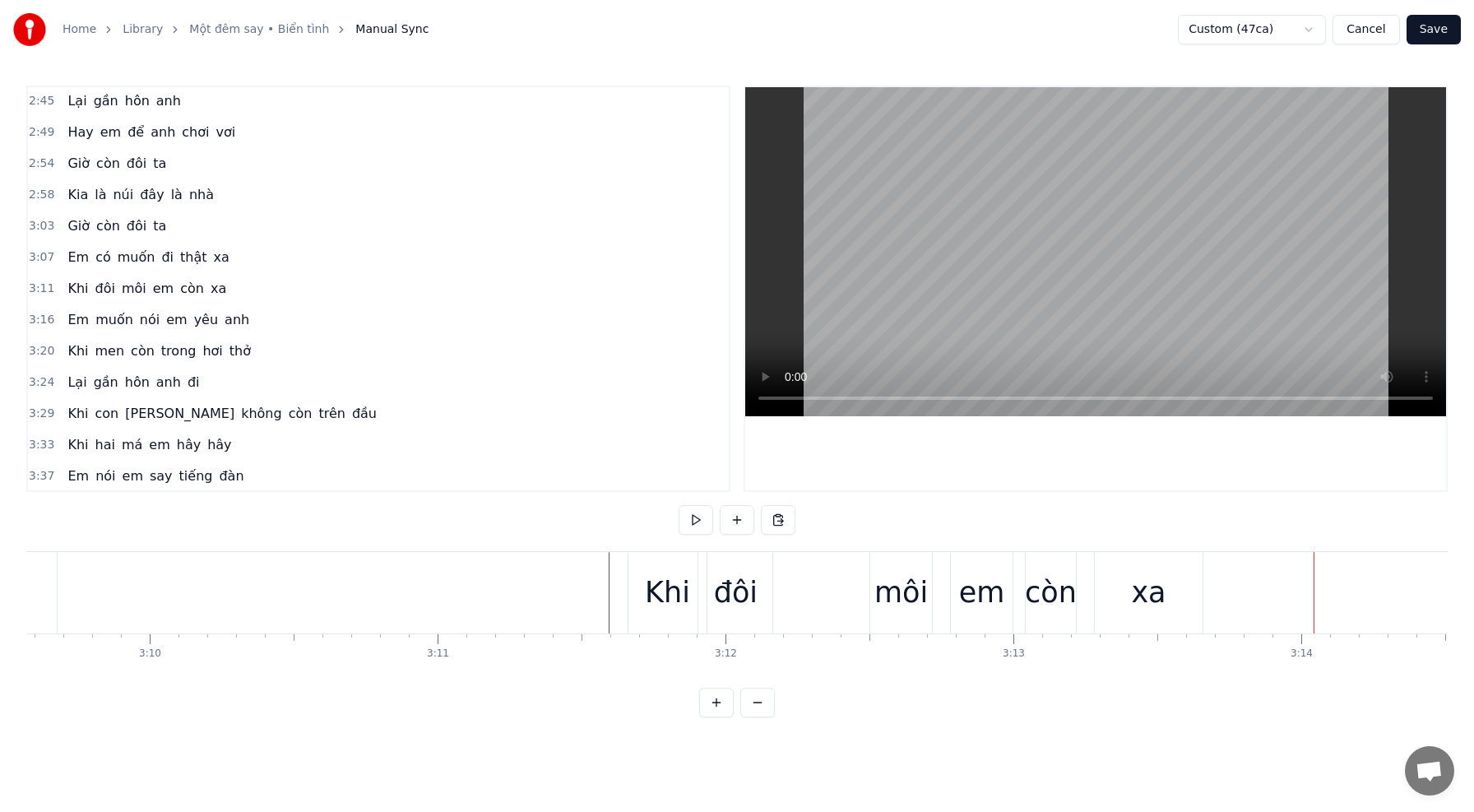
click at [650, 567] on div "Khi" at bounding box center [667, 592] width 78 height 82
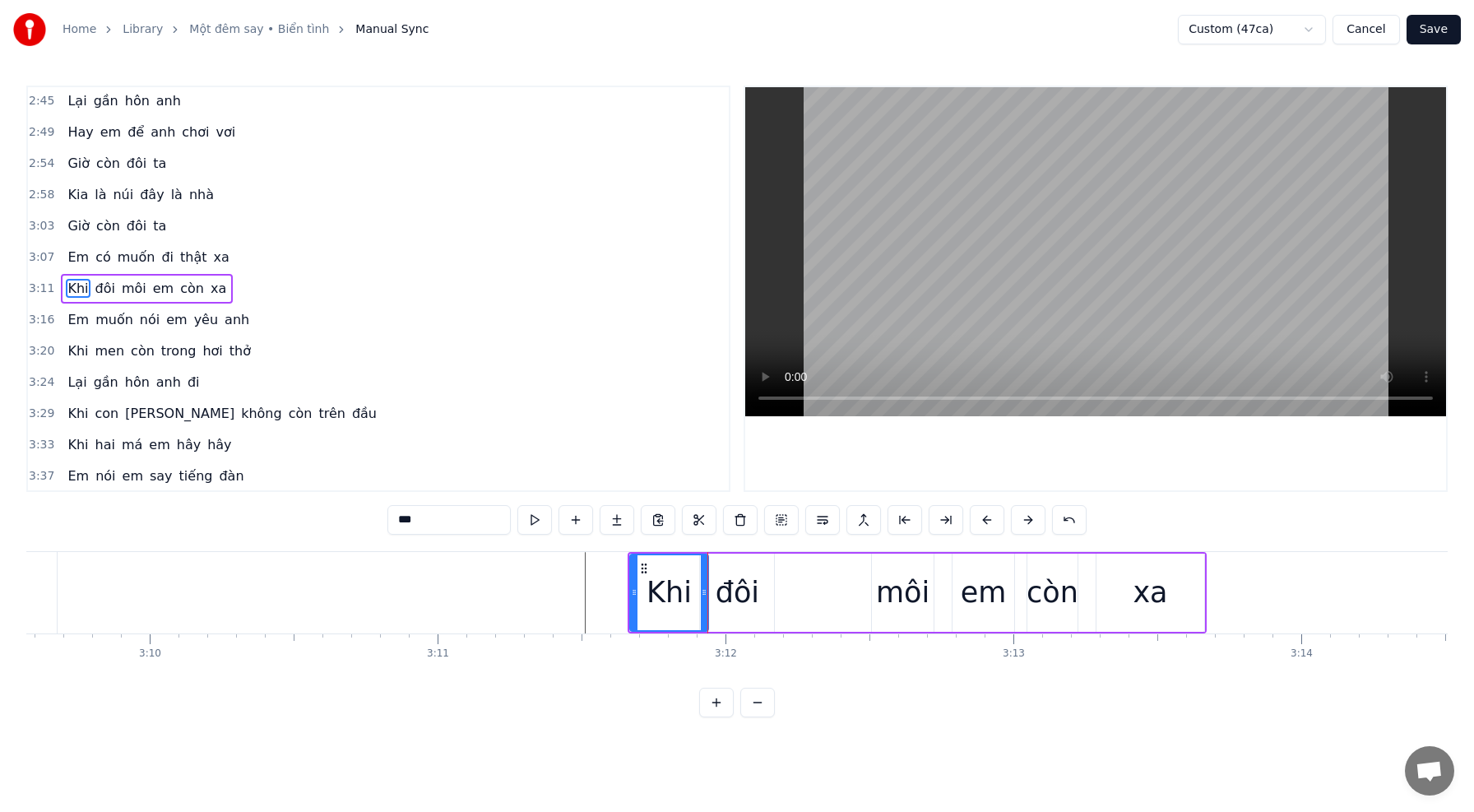
click at [730, 588] on div "đôi" at bounding box center [738, 592] width 44 height 44
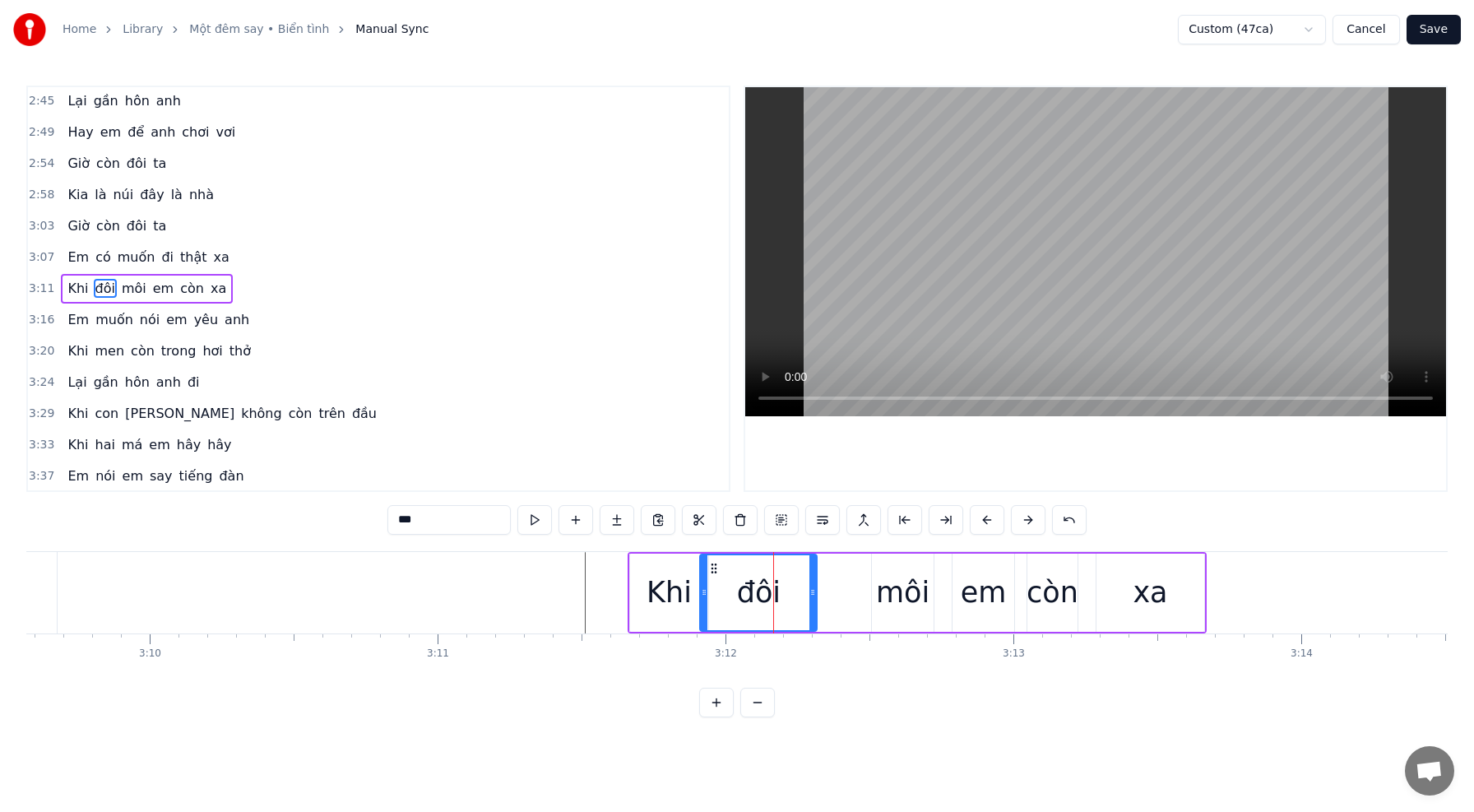
drag, startPoint x: 770, startPoint y: 592, endPoint x: 792, endPoint y: 597, distance: 22.6
click at [812, 597] on icon at bounding box center [812, 592] width 6 height 14
drag, startPoint x: 705, startPoint y: 592, endPoint x: 734, endPoint y: 594, distance: 29.1
click at [734, 594] on icon at bounding box center [733, 592] width 6 height 14
click at [700, 592] on div "Khi" at bounding box center [669, 592] width 78 height 78
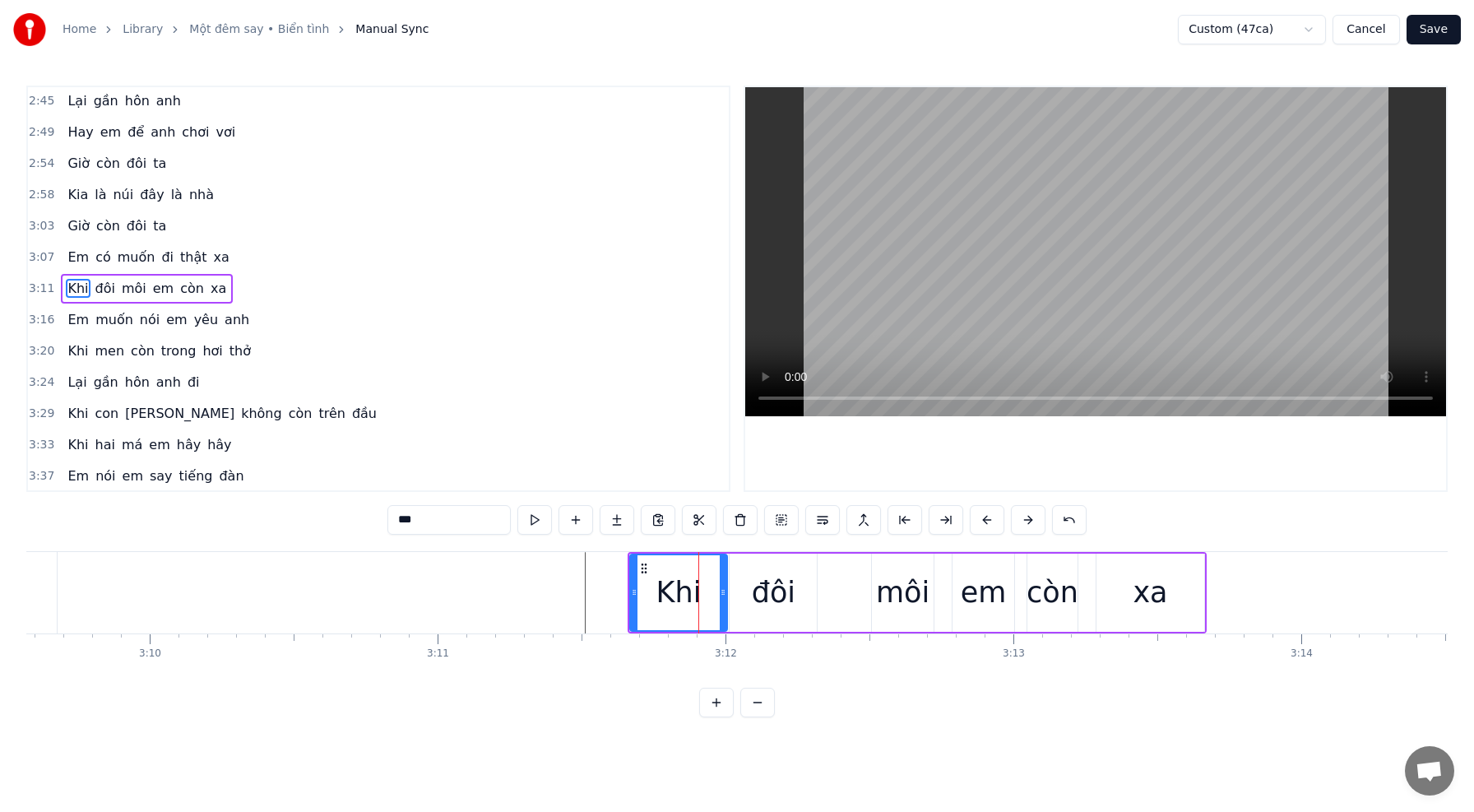
click at [724, 594] on icon at bounding box center [722, 592] width 6 height 14
click at [653, 585] on div "Khi" at bounding box center [678, 592] width 95 height 74
click at [732, 592] on div "đôi" at bounding box center [773, 592] width 87 height 78
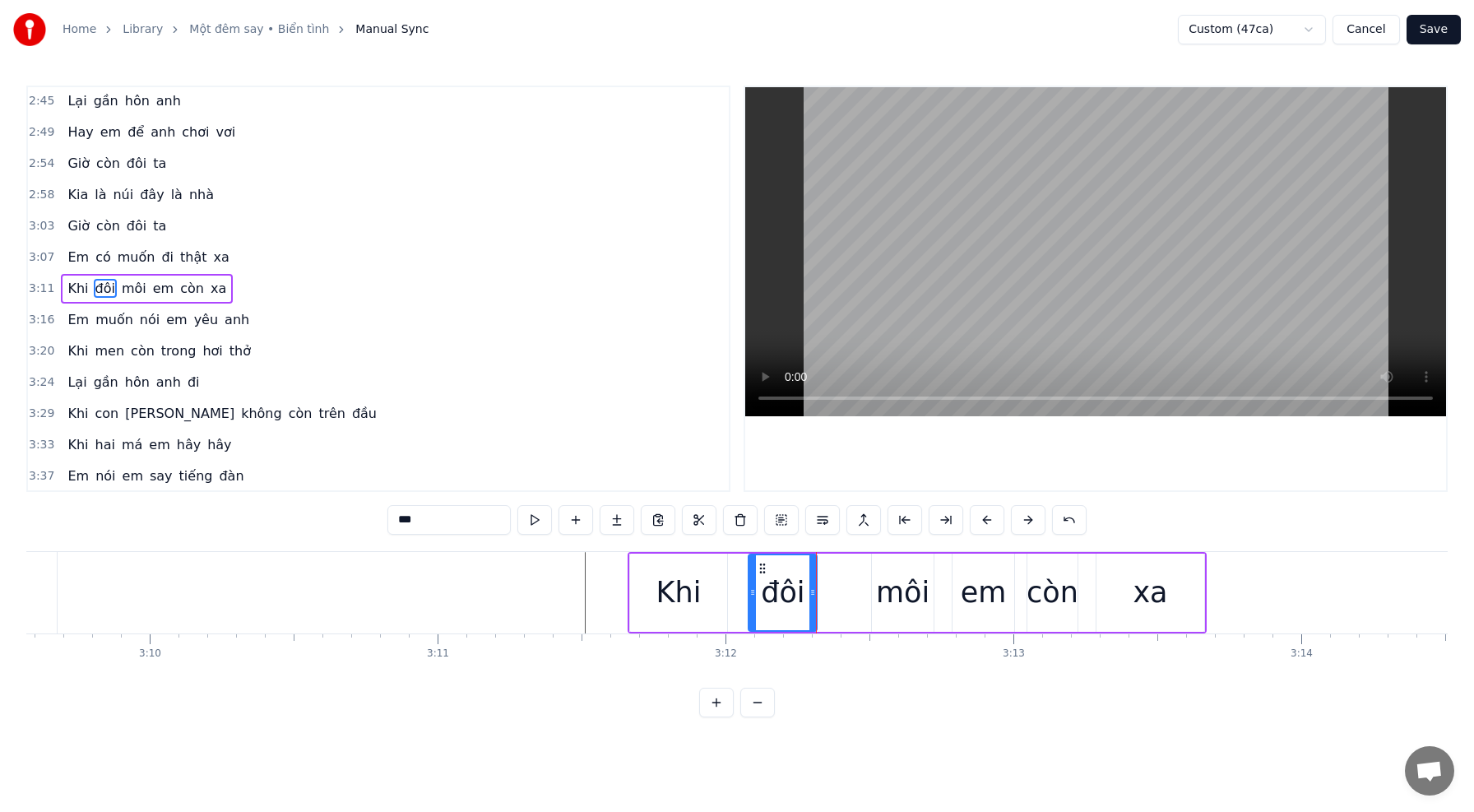
drag, startPoint x: 734, startPoint y: 592, endPoint x: 750, endPoint y: 592, distance: 16.0
click at [753, 593] on icon at bounding box center [752, 592] width 6 height 14
click at [721, 592] on div "Khi" at bounding box center [678, 592] width 97 height 78
type input "***"
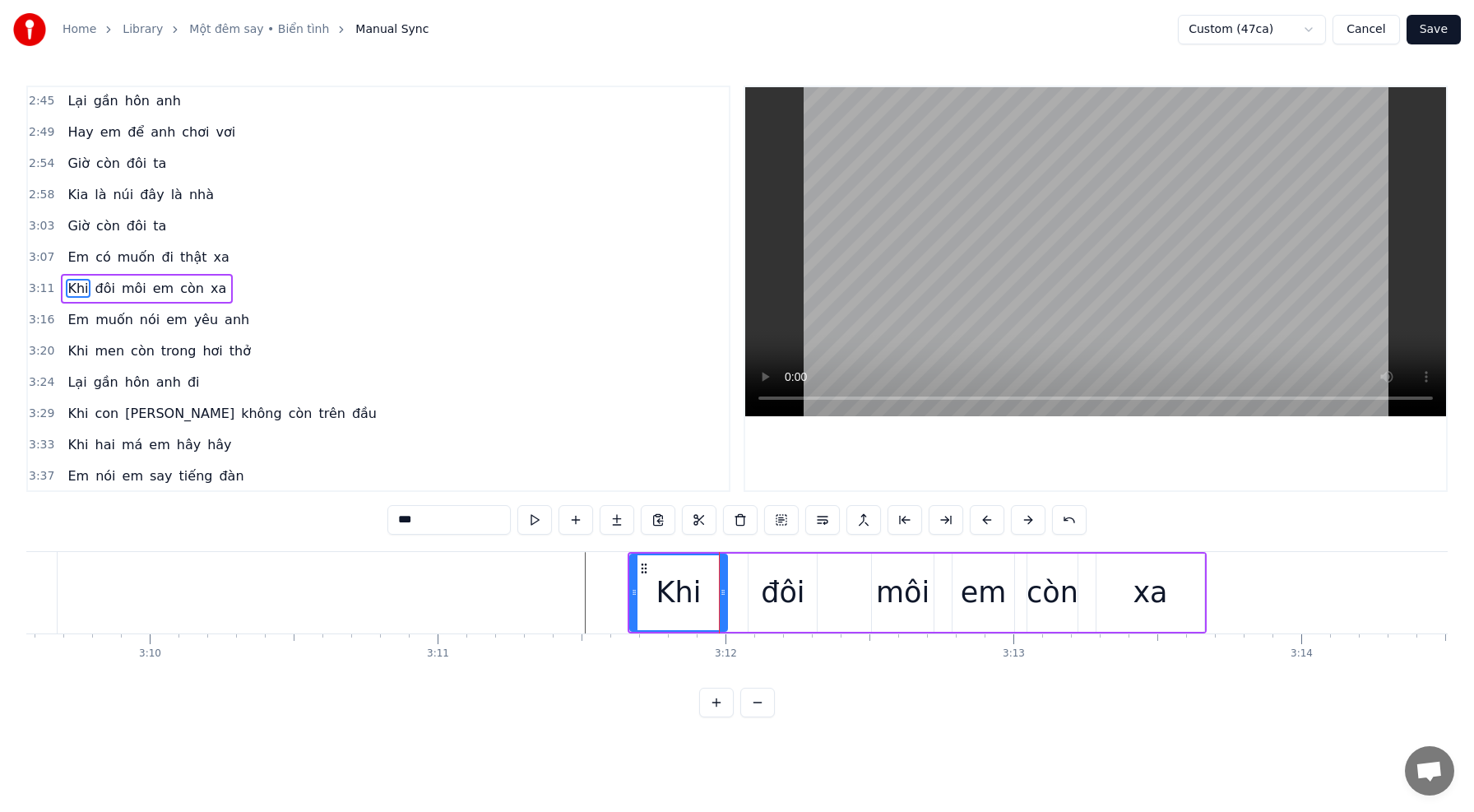
click at [739, 594] on div "Khi đôi môi em còn xa" at bounding box center [918, 592] width 579 height 82
click at [722, 592] on div "Khi" at bounding box center [678, 592] width 97 height 78
drag, startPoint x: 722, startPoint y: 592, endPoint x: 733, endPoint y: 592, distance: 11.0
click at [733, 592] on icon at bounding box center [735, 592] width 6 height 14
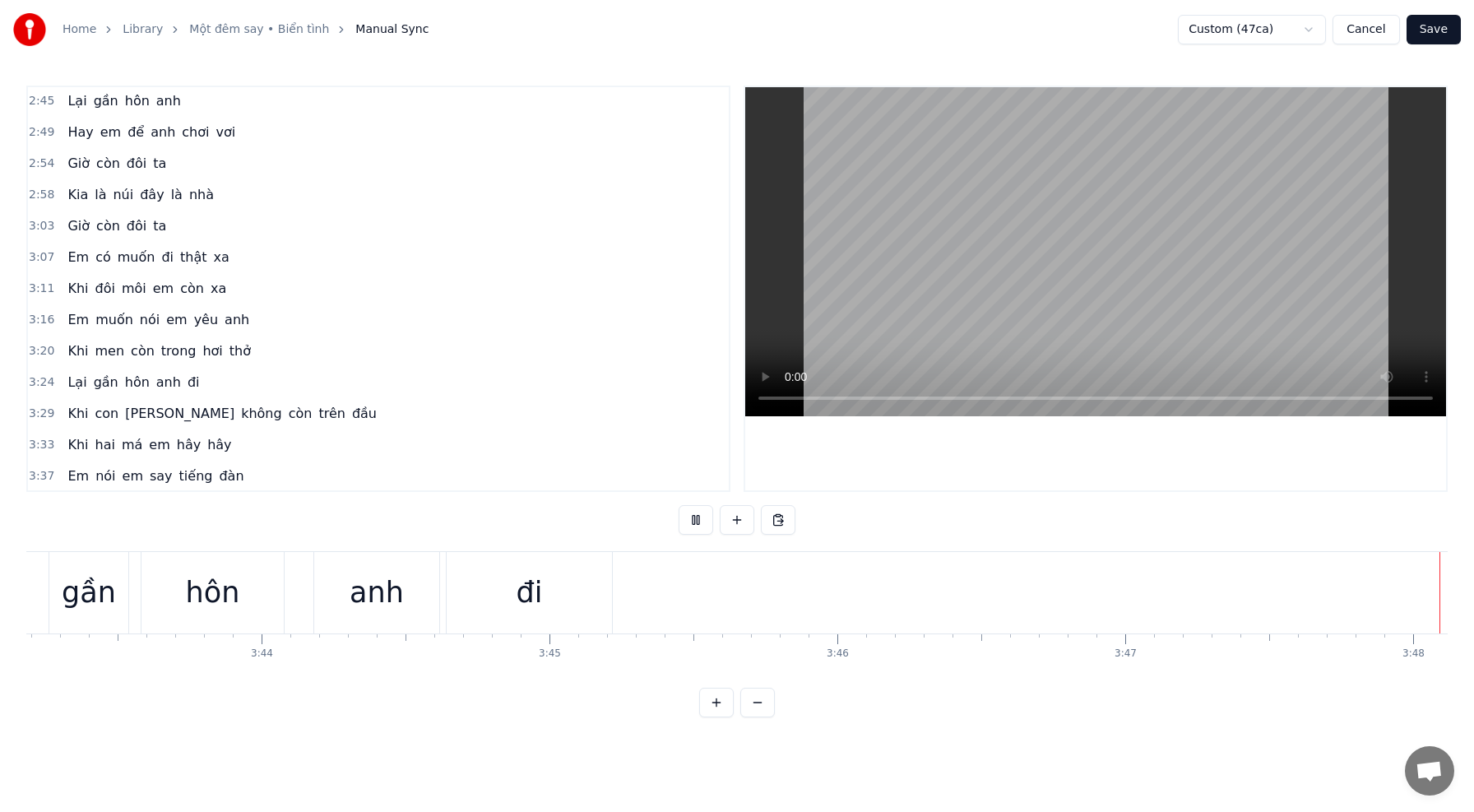
scroll to position [0, 64266]
click at [1437, 34] on button "Save" at bounding box center [1434, 29] width 54 height 30
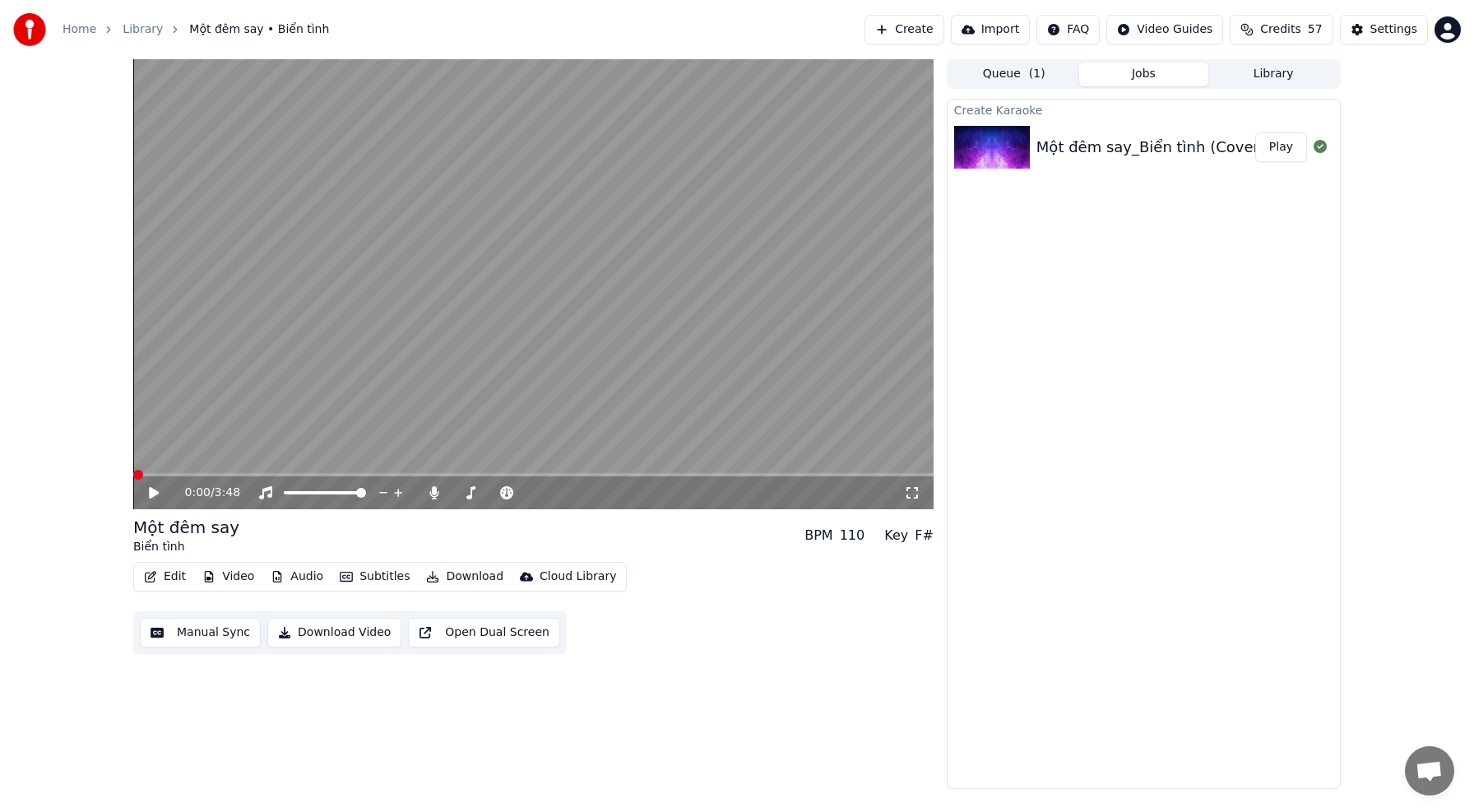
drag, startPoint x: 143, startPoint y: 477, endPoint x: 121, endPoint y: 474, distance: 22.2
click at [121, 474] on div "0:00 / 3:48 Một đêm say [PERSON_NAME] BPM 110 Key F# Edit Video Audio Subtit…" at bounding box center [737, 424] width 1234 height 729
click at [133, 473] on span at bounding box center [138, 474] width 10 height 10
click at [153, 494] on icon at bounding box center [153, 493] width 10 height 12
click at [64, 469] on div "0:00 / 3:48 Một đêm say [PERSON_NAME] BPM 110 Key F# Edit Video Audio Subtit…" at bounding box center [737, 424] width 1474 height 729
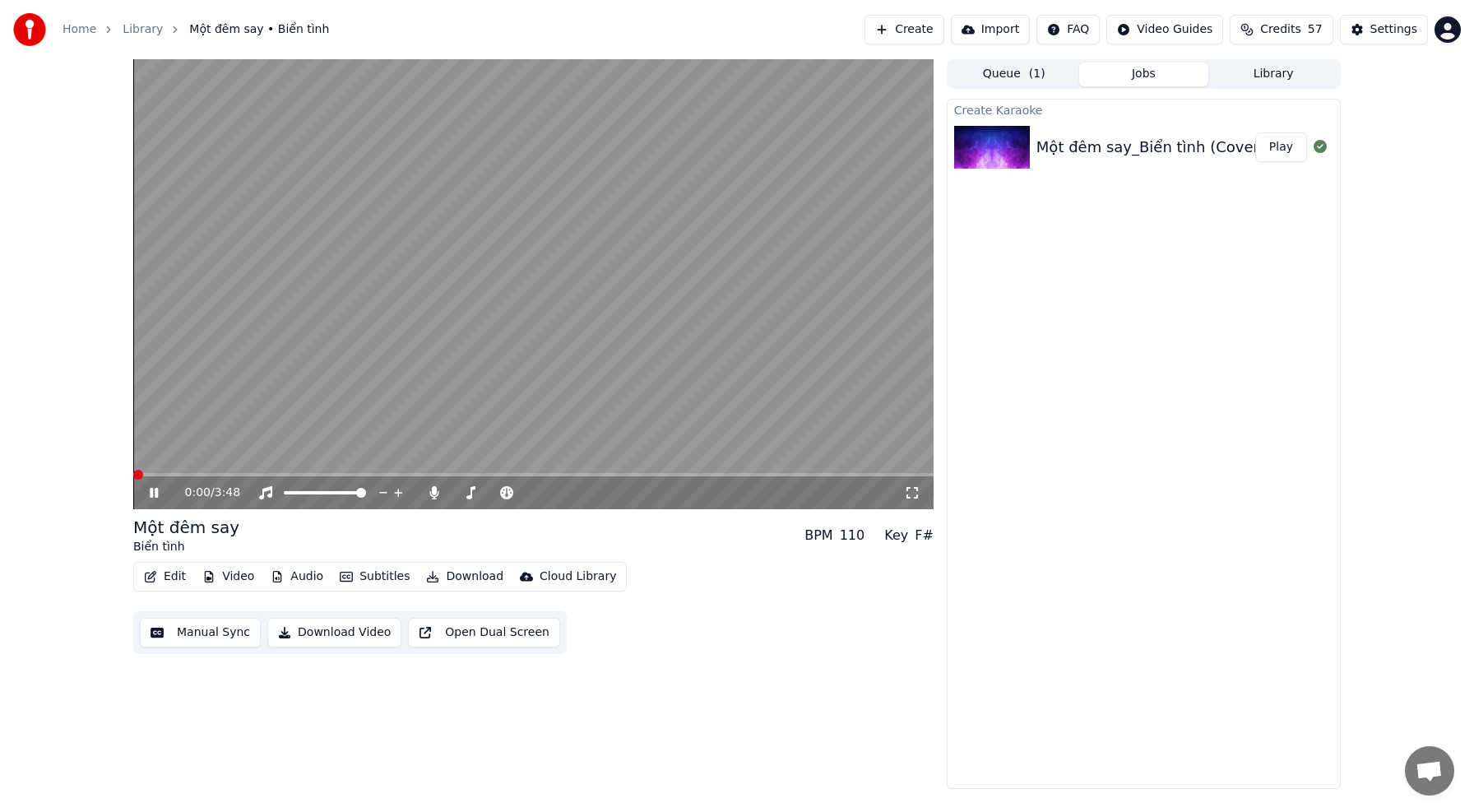
click at [1110, 147] on div "Một đêm say_Biển tình (Cover)" at bounding box center [1151, 147] width 229 height 23
click at [1294, 145] on button "Play" at bounding box center [1281, 147] width 52 height 30
click at [231, 634] on button "Manual Sync" at bounding box center [200, 632] width 121 height 30
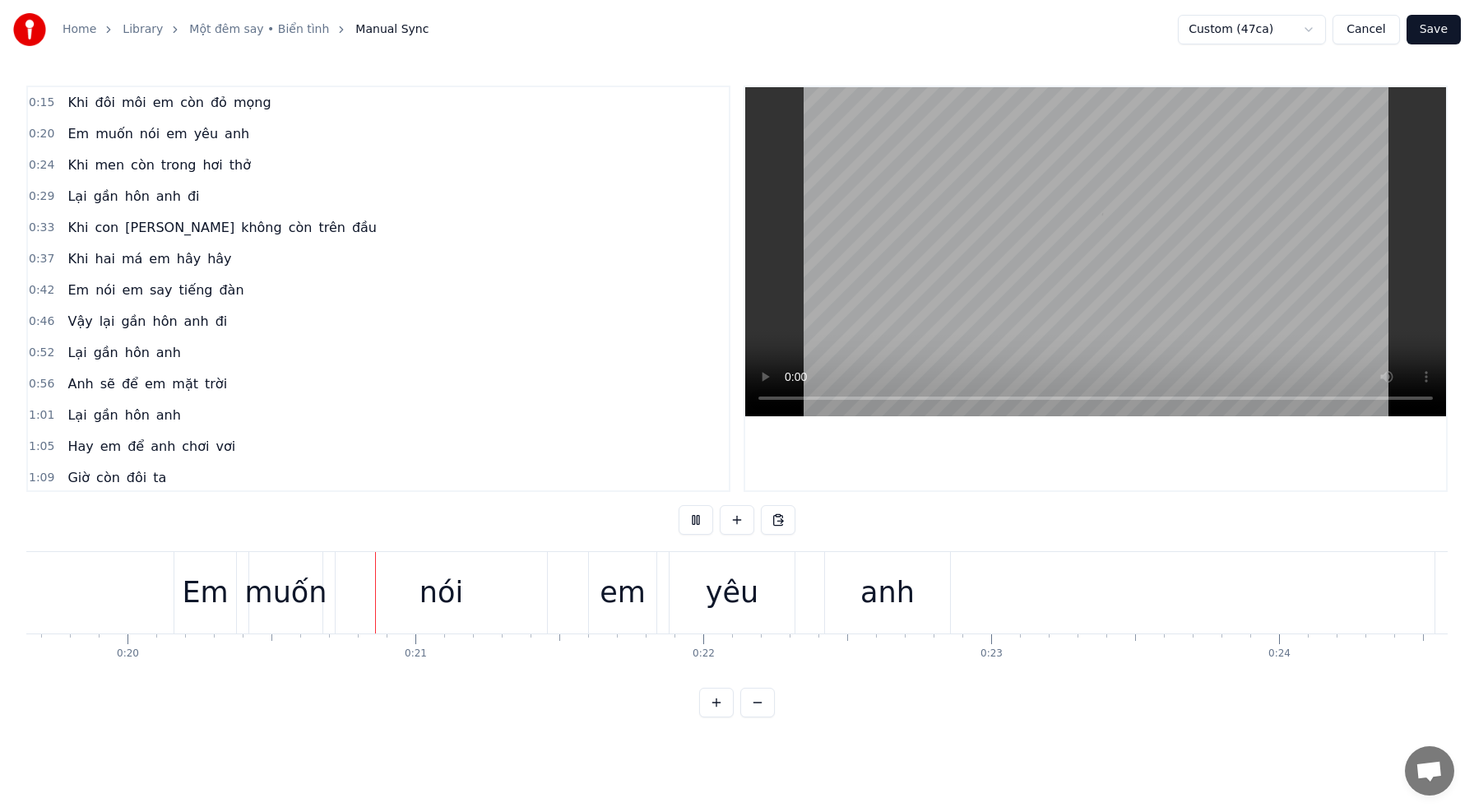
scroll to position [0, 5755]
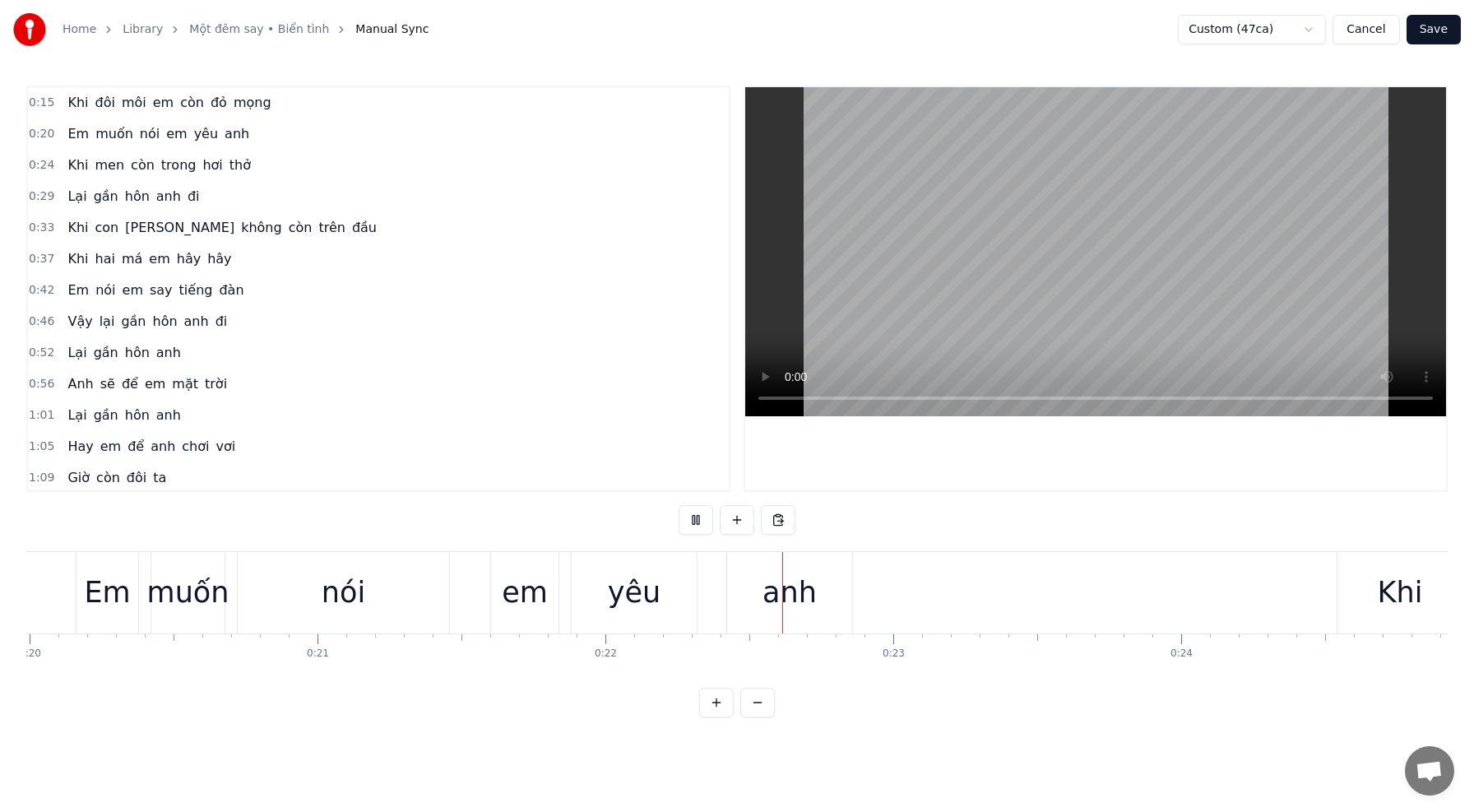
drag, startPoint x: 1438, startPoint y: 34, endPoint x: 1431, endPoint y: 59, distance: 26.0
click at [1438, 34] on button "Save" at bounding box center [1434, 29] width 54 height 30
